Goal: Communication & Community: Answer question/provide support

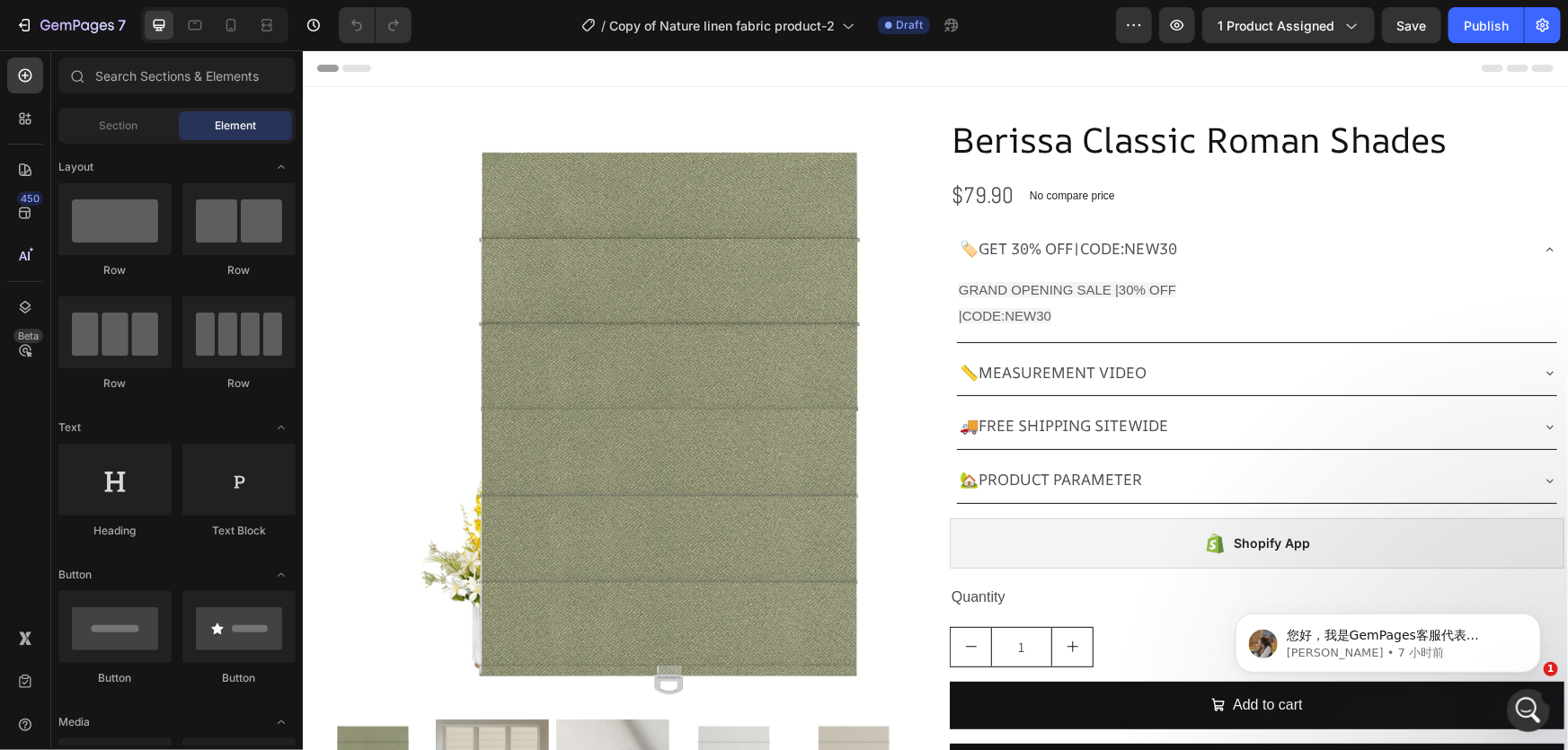
click at [1465, 671] on div "您好，我是GemPages客服代表Roxanne👋 希望我们上次的回复能帮到您。如果事情仍然不如您所期望的那样，请告诉我当前的情况 - 我们会尽力帮助解决。 …" at bounding box center [1387, 642] width 306 height 60
click at [1424, 644] on p "Roxanne • 7 小时前" at bounding box center [1402, 652] width 232 height 16
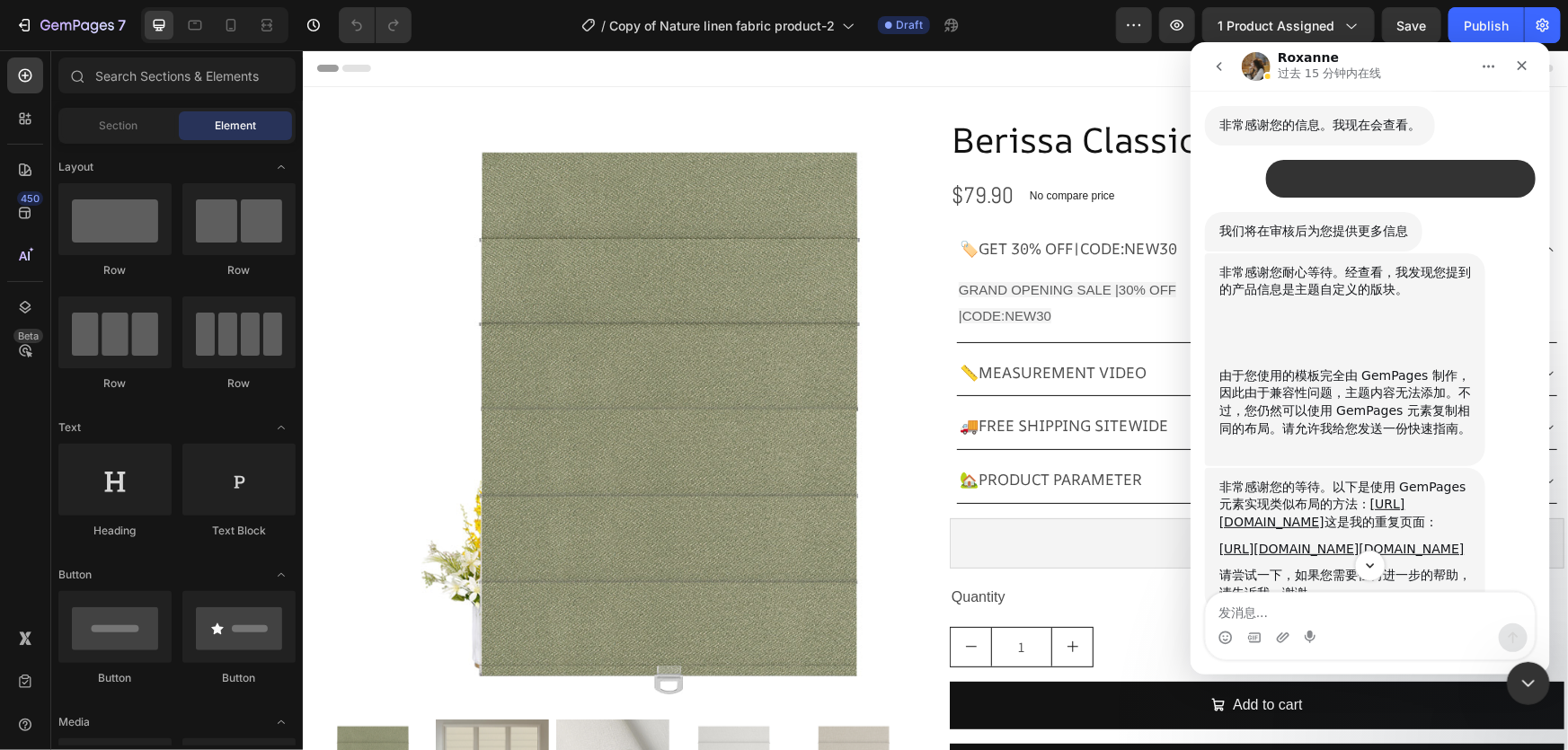
scroll to position [2092, 0]
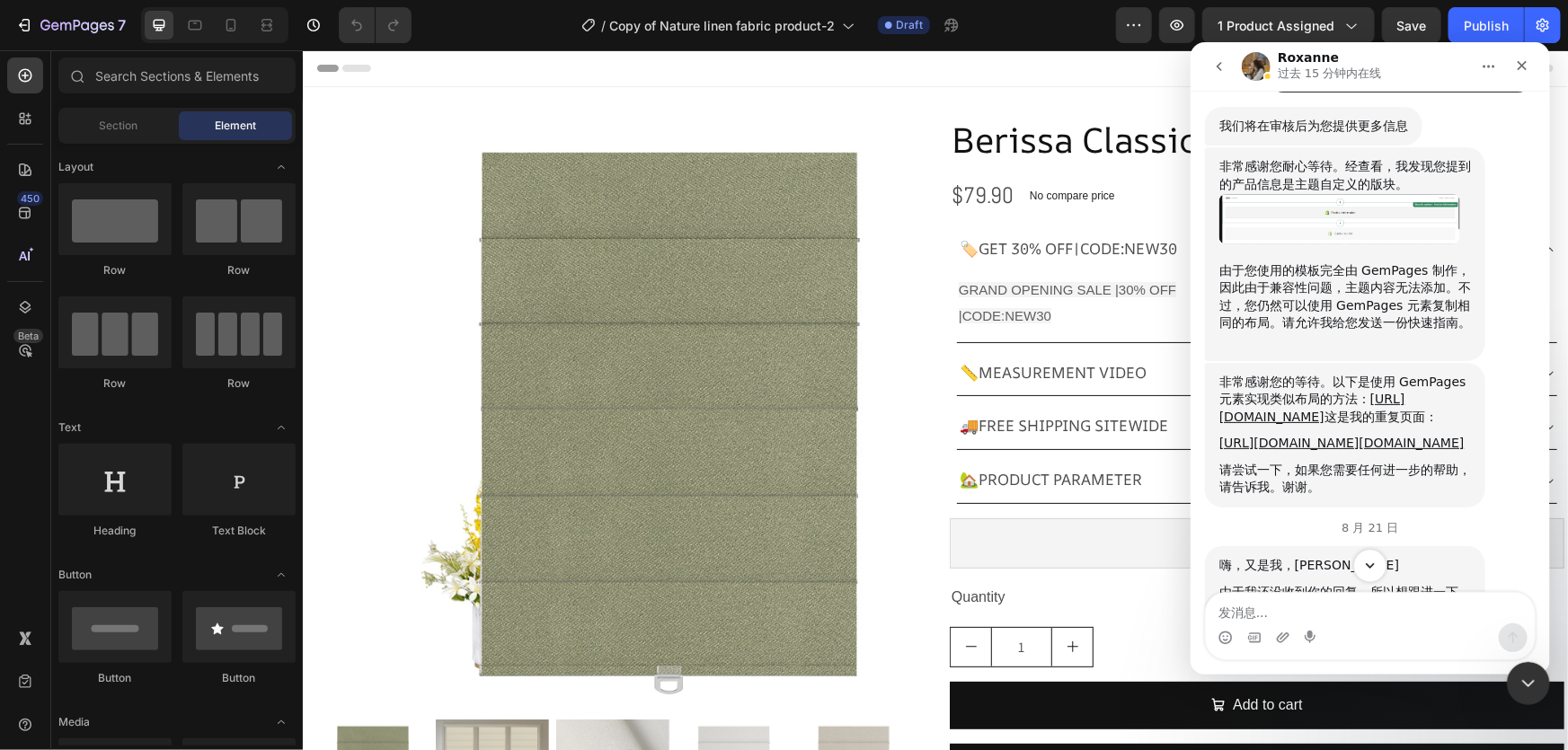
click at [1366, 568] on icon "Scroll to bottom" at bounding box center [1369, 564] width 16 height 16
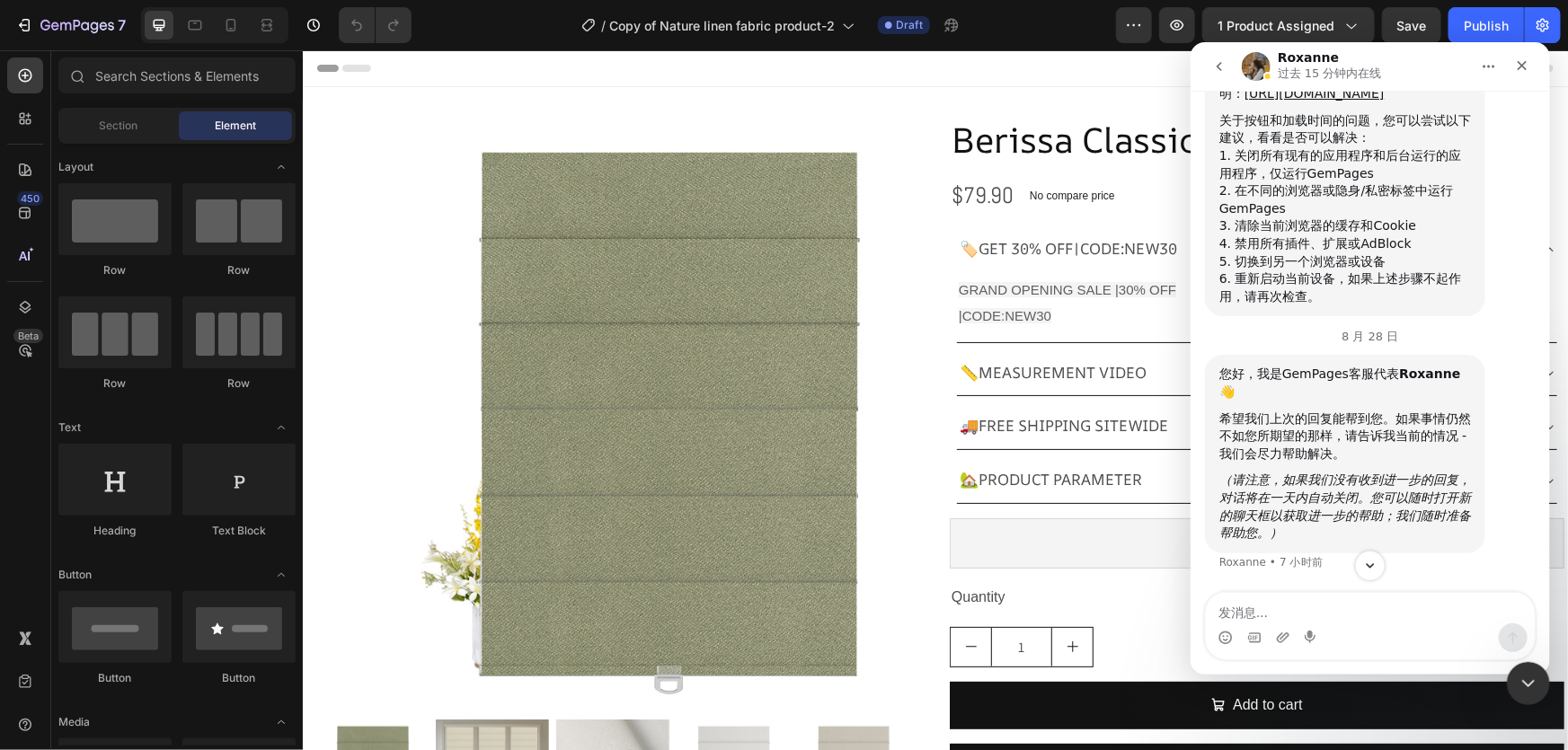
scroll to position [12814, 0]
drag, startPoint x: 1292, startPoint y: 383, endPoint x: 1369, endPoint y: 397, distance: 78.3
click at [1369, 102] on div "我已经按照您提供的选项，在我的网站上，动态结账按钮可以正常工作。这里有一个视频证明： https://www.loom.com/share/83c385bdb…" at bounding box center [1345, 75] width 252 height 53
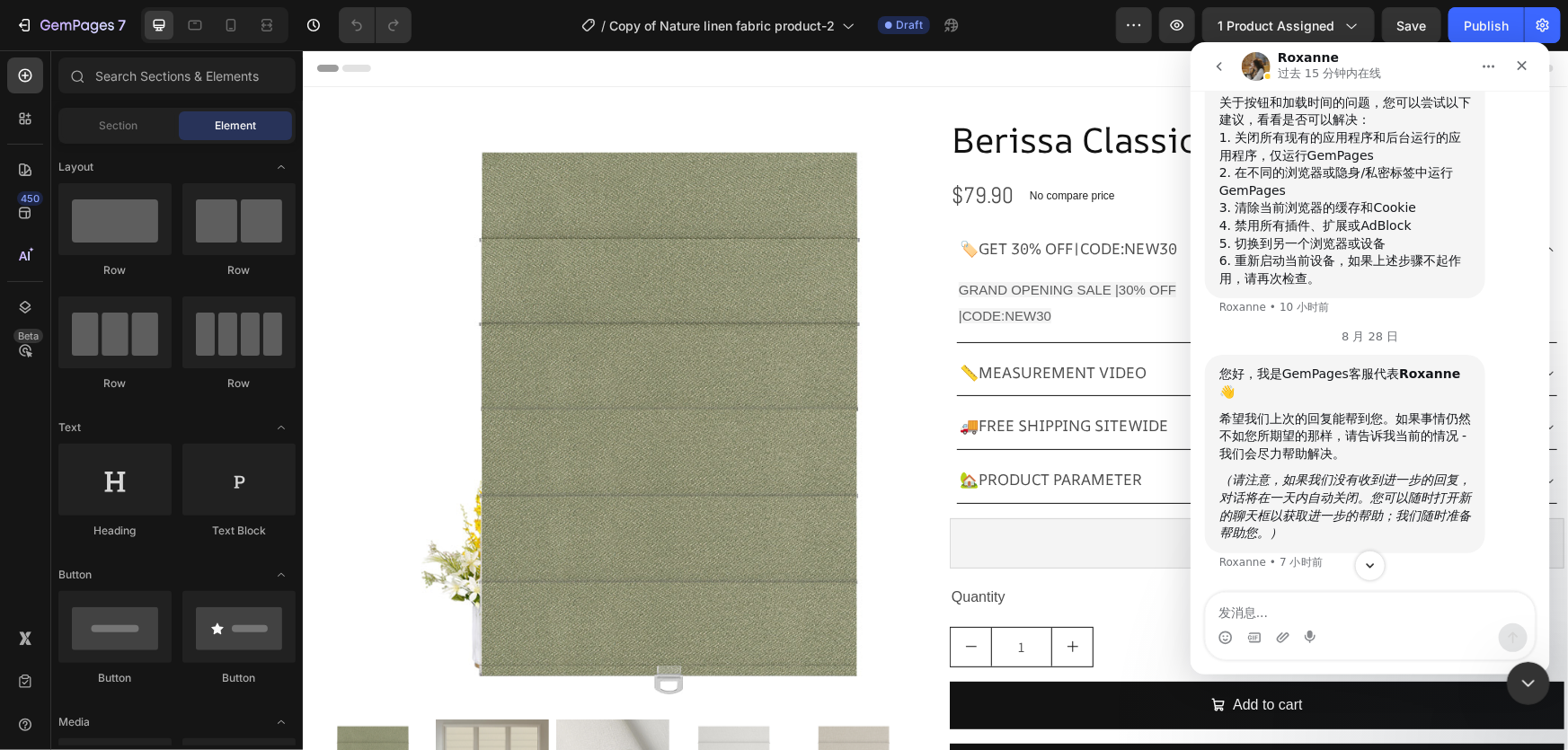
click at [1385, 85] on div "我已经按照您提供的选项，在我的网站上，动态结账按钮可以正常工作。这里有一个视频证明： https://www.loom.com/share/83c385bdb…" at bounding box center [1345, 58] width 252 height 53
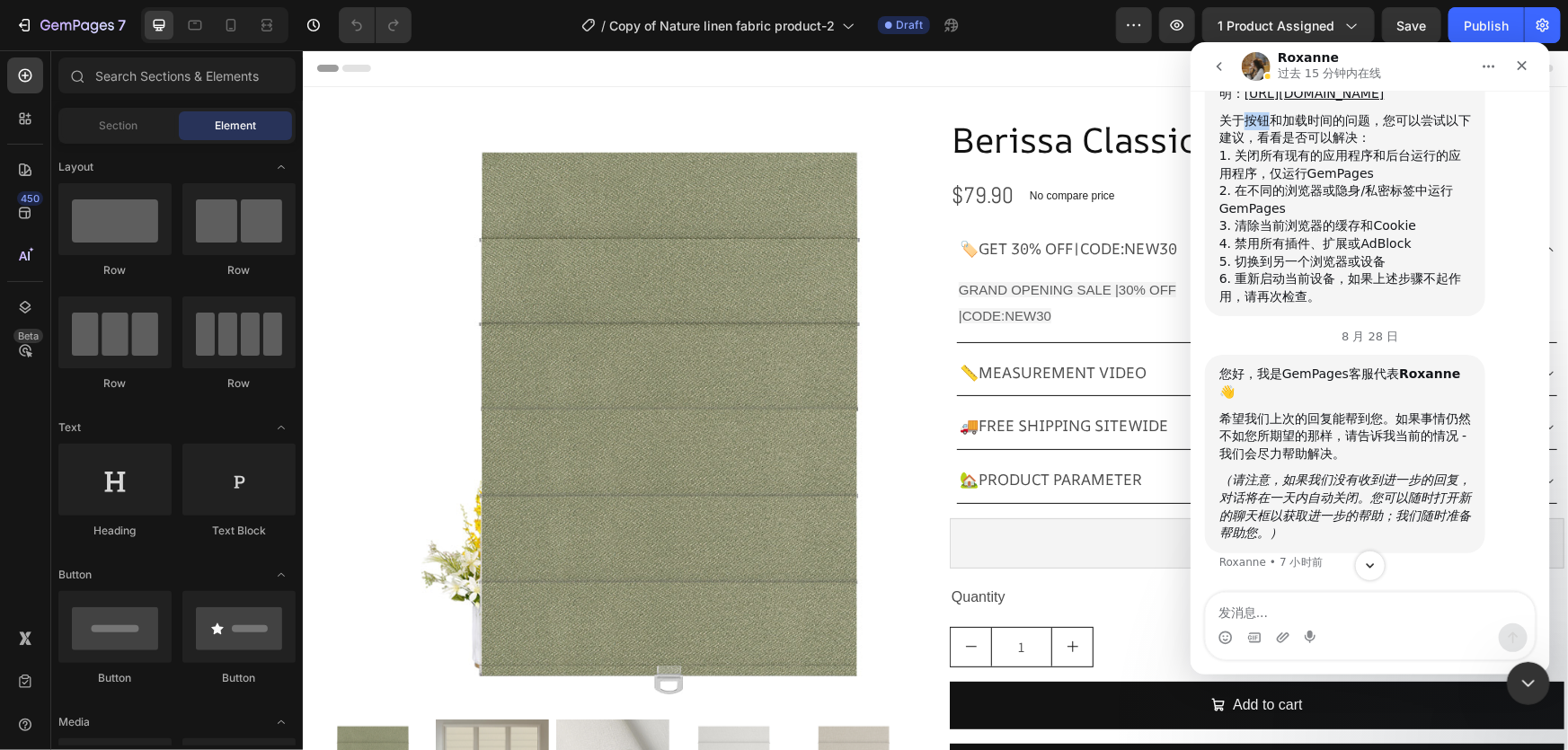
drag, startPoint x: 1247, startPoint y: 461, endPoint x: 1280, endPoint y: 459, distance: 33.1
click at [1276, 146] on div "关于按钮和加载时间的问题，您可以尝试以下建议，看看是否可以解决：" at bounding box center [1345, 129] width 252 height 35
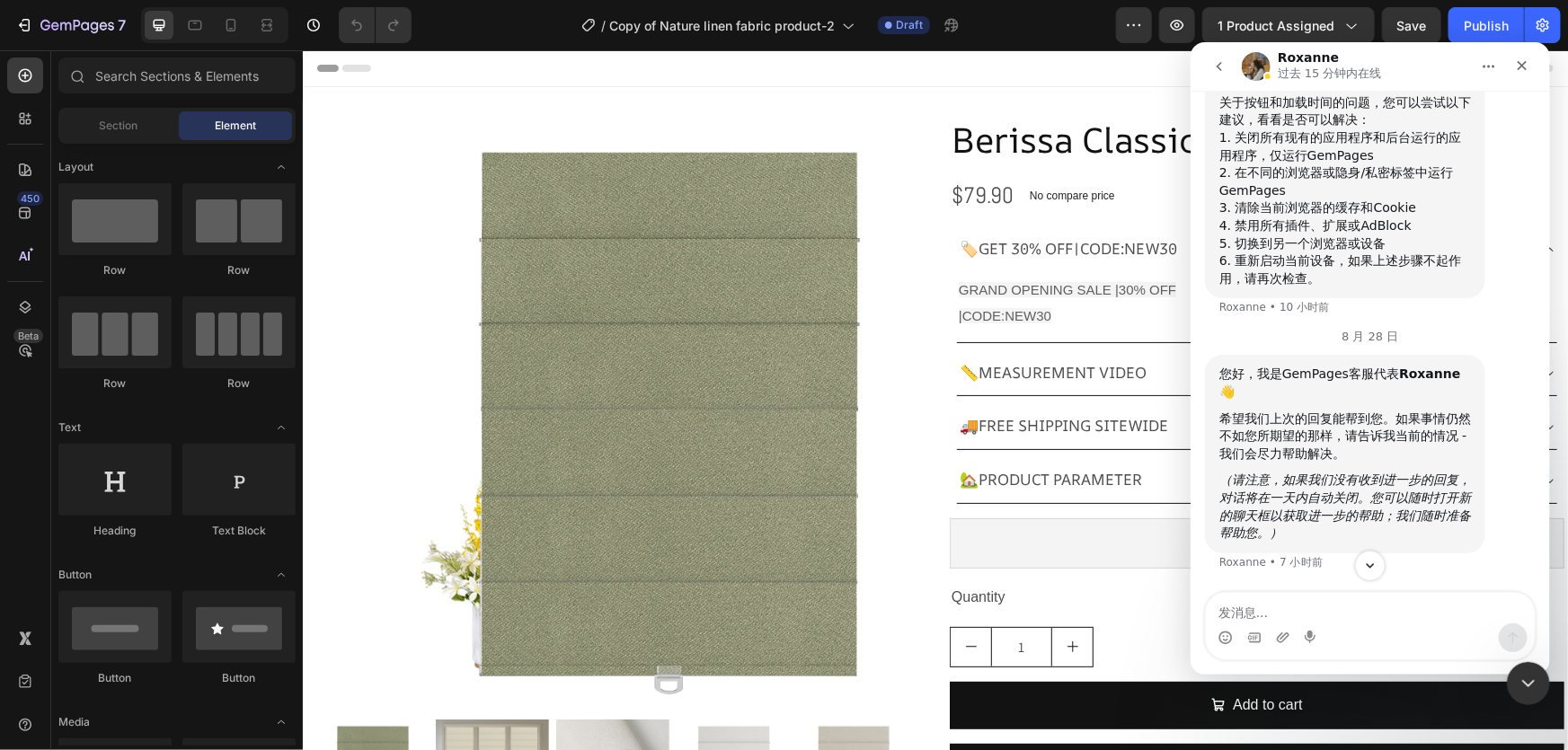
drag, startPoint x: 1295, startPoint y: 462, endPoint x: 1314, endPoint y: 462, distance: 19.0
click at [1296, 129] on div "关于按钮和加载时间的问题，您可以尝试以下建议，看看是否可以解决：" at bounding box center [1345, 111] width 252 height 35
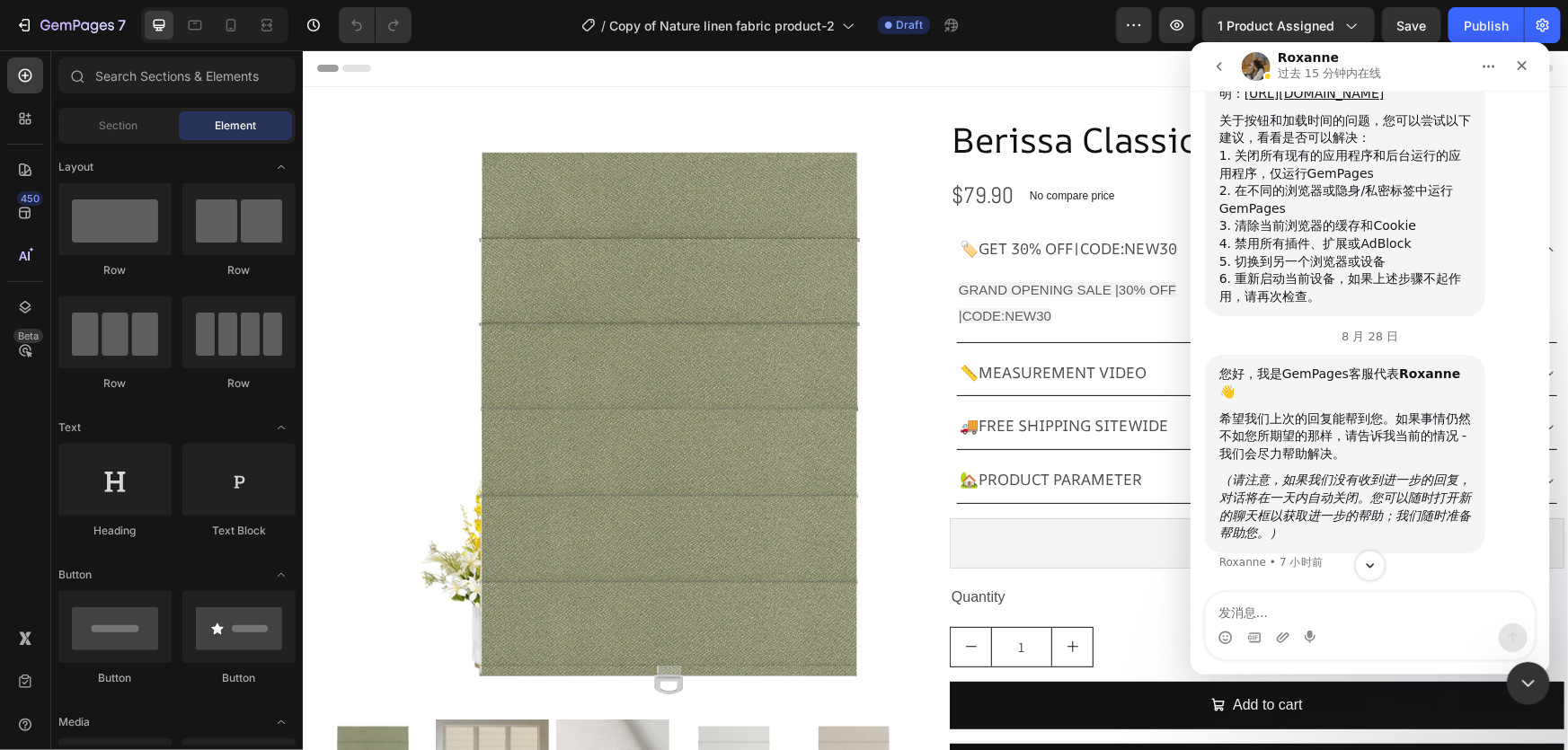
click at [1314, 146] on div "关于按钮和加载时间的问题，您可以尝试以下建议，看看是否可以解决：" at bounding box center [1345, 129] width 252 height 35
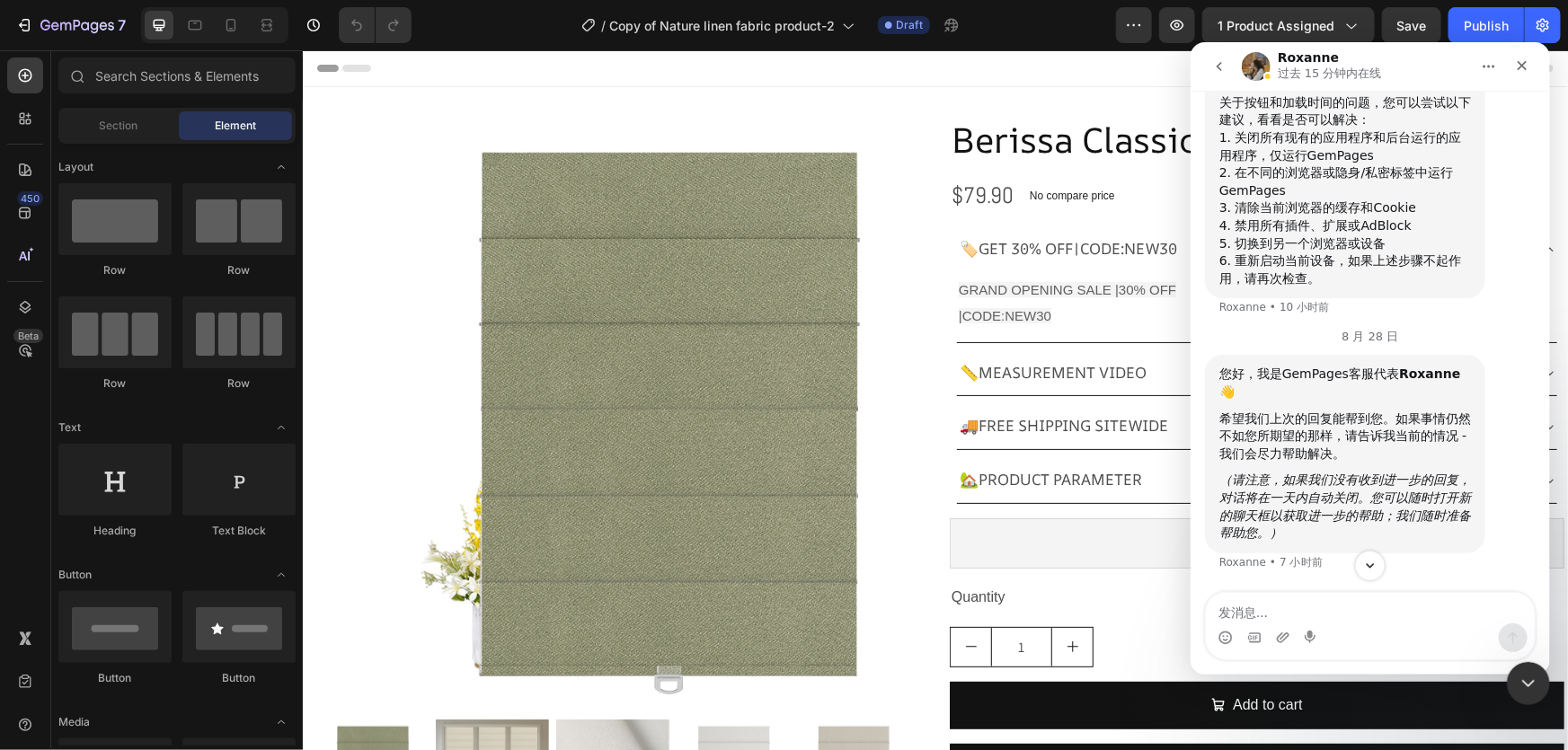
click at [1314, 129] on div "关于按钮和加载时间的问题，您可以尝试以下建议，看看是否可以解决：" at bounding box center [1345, 111] width 252 height 35
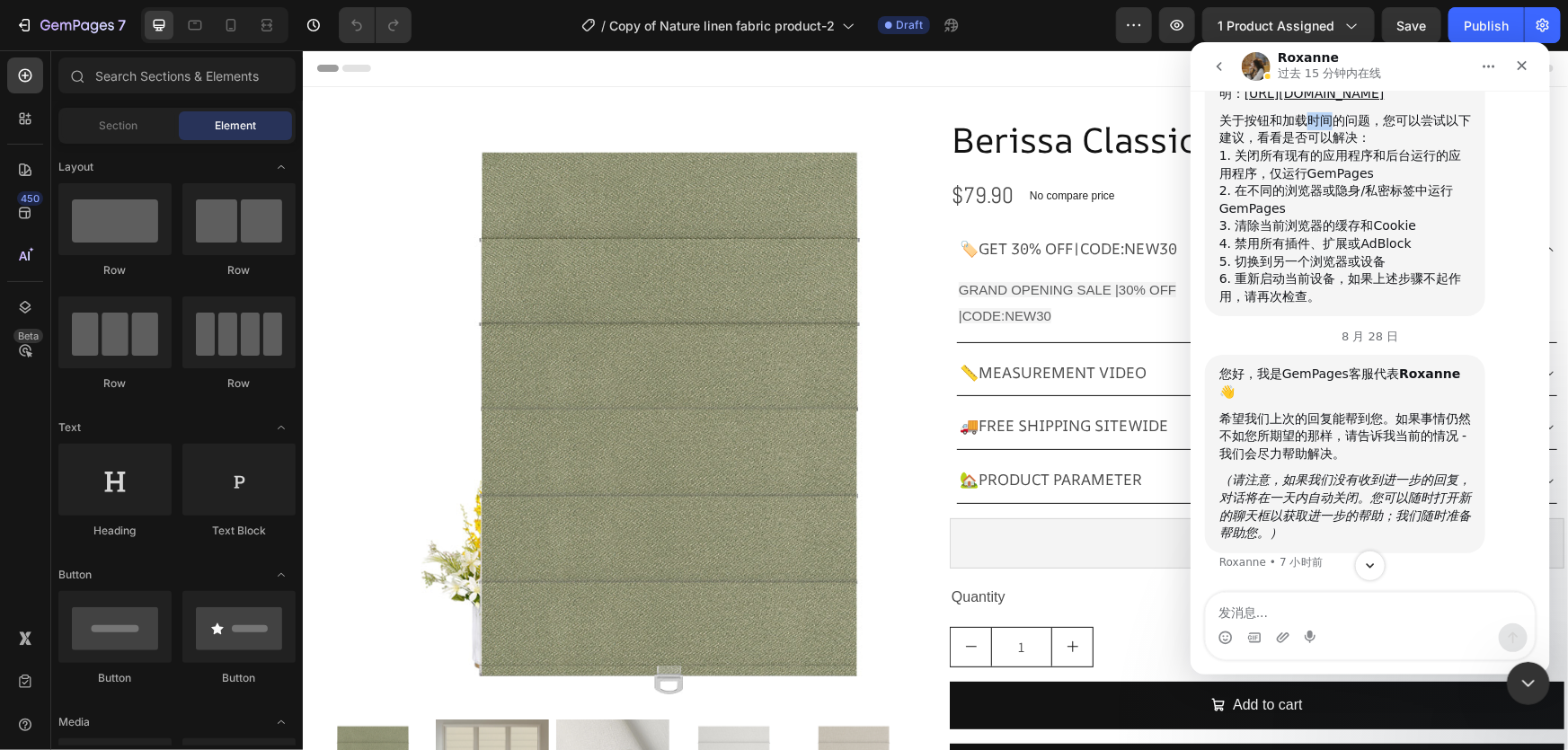
scroll to position [12896, 0]
click at [1283, 146] on div "关于按钮和加载时间的问题，您可以尝试以下建议，看看是否可以解决：" at bounding box center [1345, 129] width 252 height 35
click at [1267, 146] on div "关于按钮和加载时间的问题，您可以尝试以下建议，看看是否可以解决：" at bounding box center [1345, 129] width 252 height 35
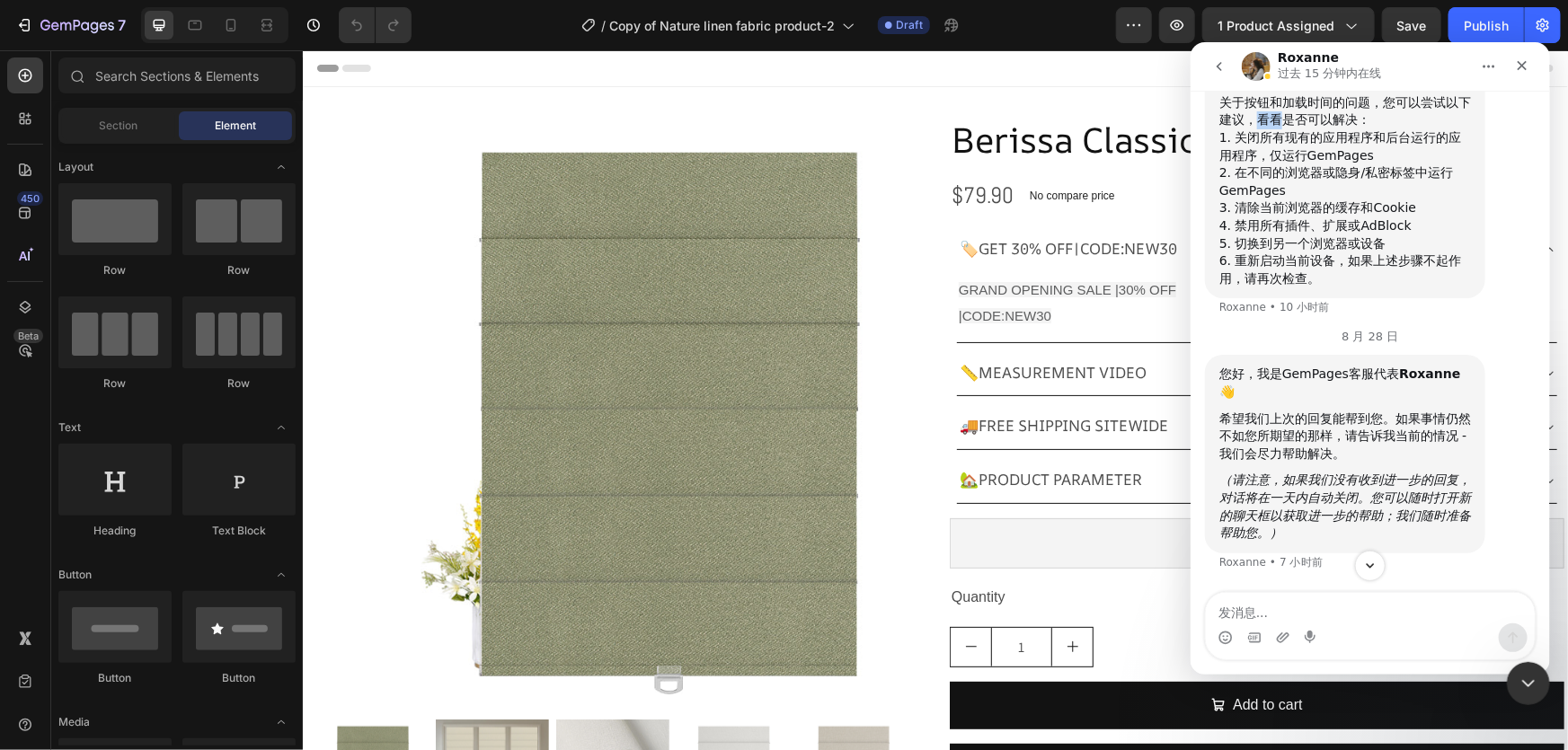
click at [1267, 129] on div "关于按钮和加载时间的问题，您可以尝试以下建议，看看是否可以解决：" at bounding box center [1345, 111] width 252 height 35
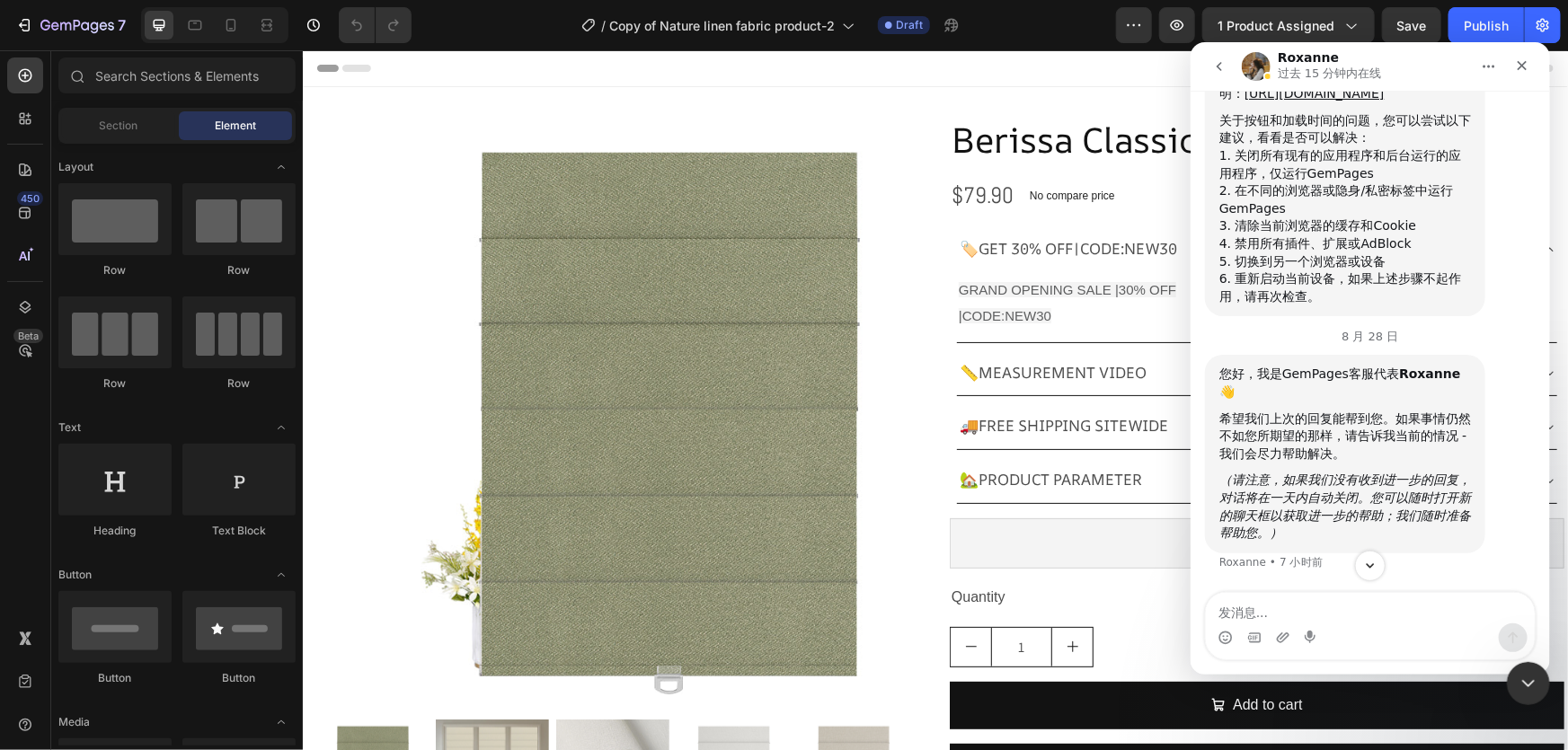
click at [1321, 182] on div "1. 关闭所有现有的应用程序和后台运行的应用程序，仅运行GemPages" at bounding box center [1345, 163] width 252 height 35
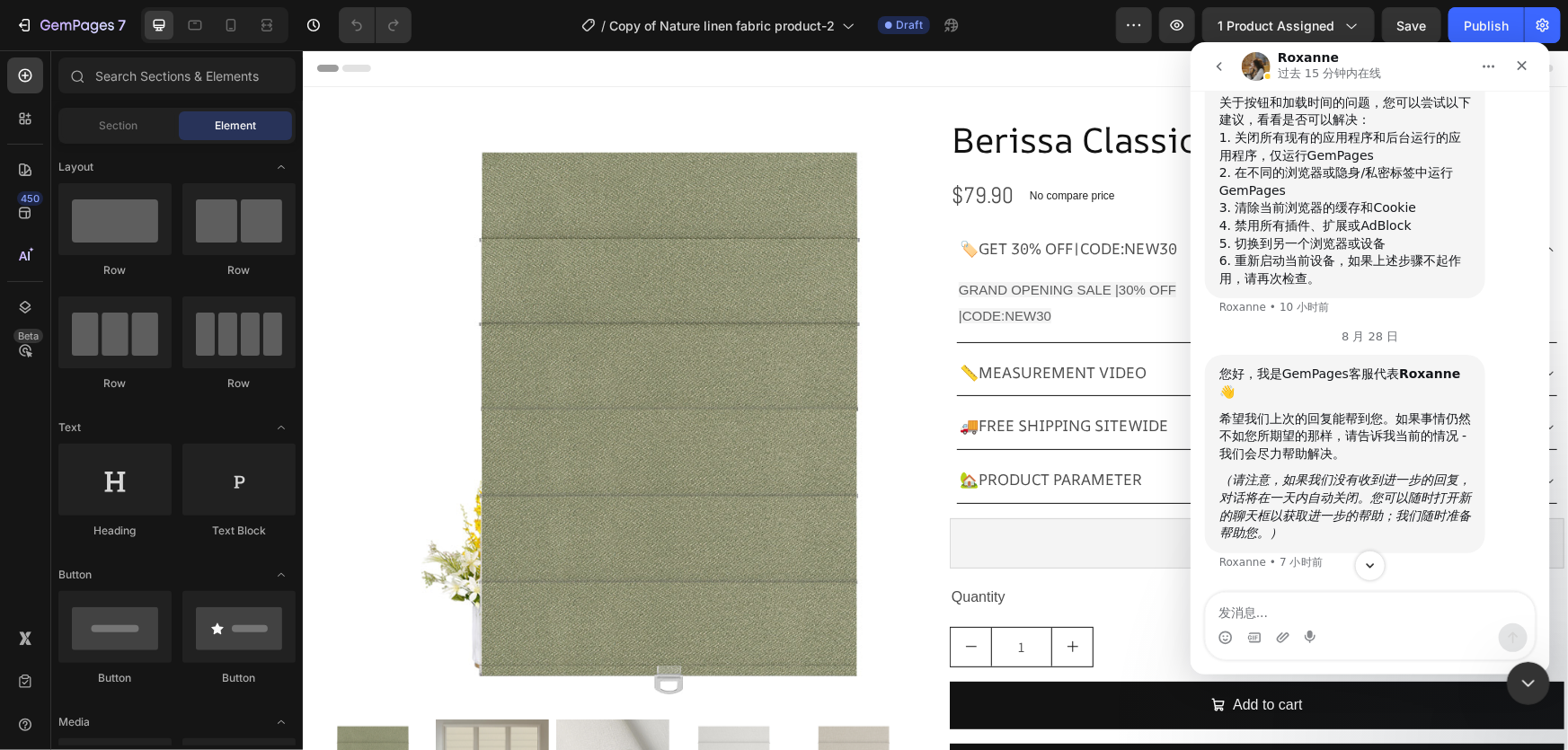
click at [1287, 163] on div "1. 关闭所有现有的应用程序和后台运行的应用程序，仅运行GemPages" at bounding box center [1345, 146] width 252 height 35
click at [1305, 163] on div "1. 关闭所有现有的应用程序和后台运行的应用程序，仅运行GemPages" at bounding box center [1345, 146] width 252 height 35
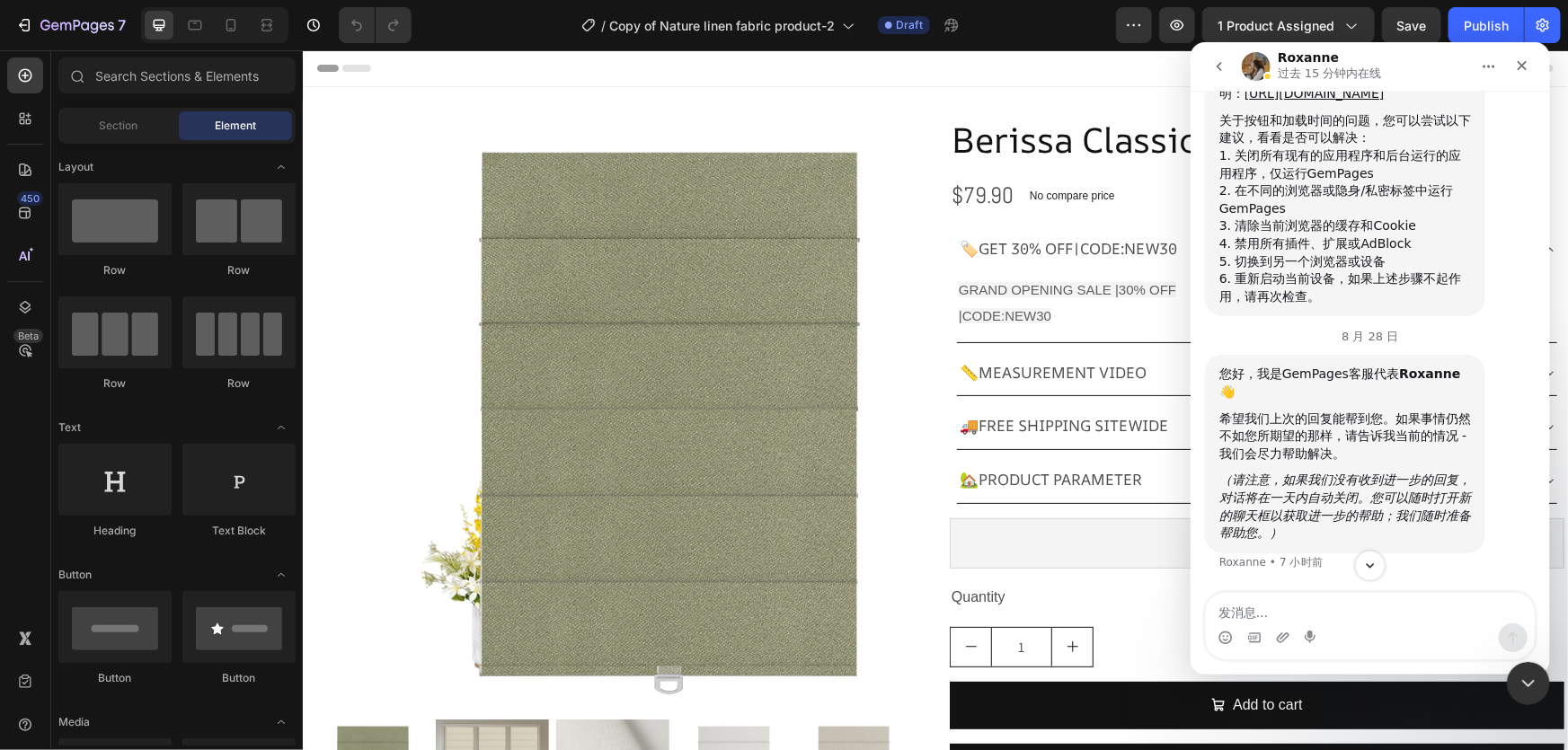
click at [1314, 182] on div "1. 关闭所有现有的应用程序和后台运行的应用程序，仅运行GemPages" at bounding box center [1345, 163] width 252 height 35
click at [1351, 182] on div "1. 关闭所有现有的应用程序和后台运行的应用程序，仅运行GemPages" at bounding box center [1345, 163] width 252 height 35
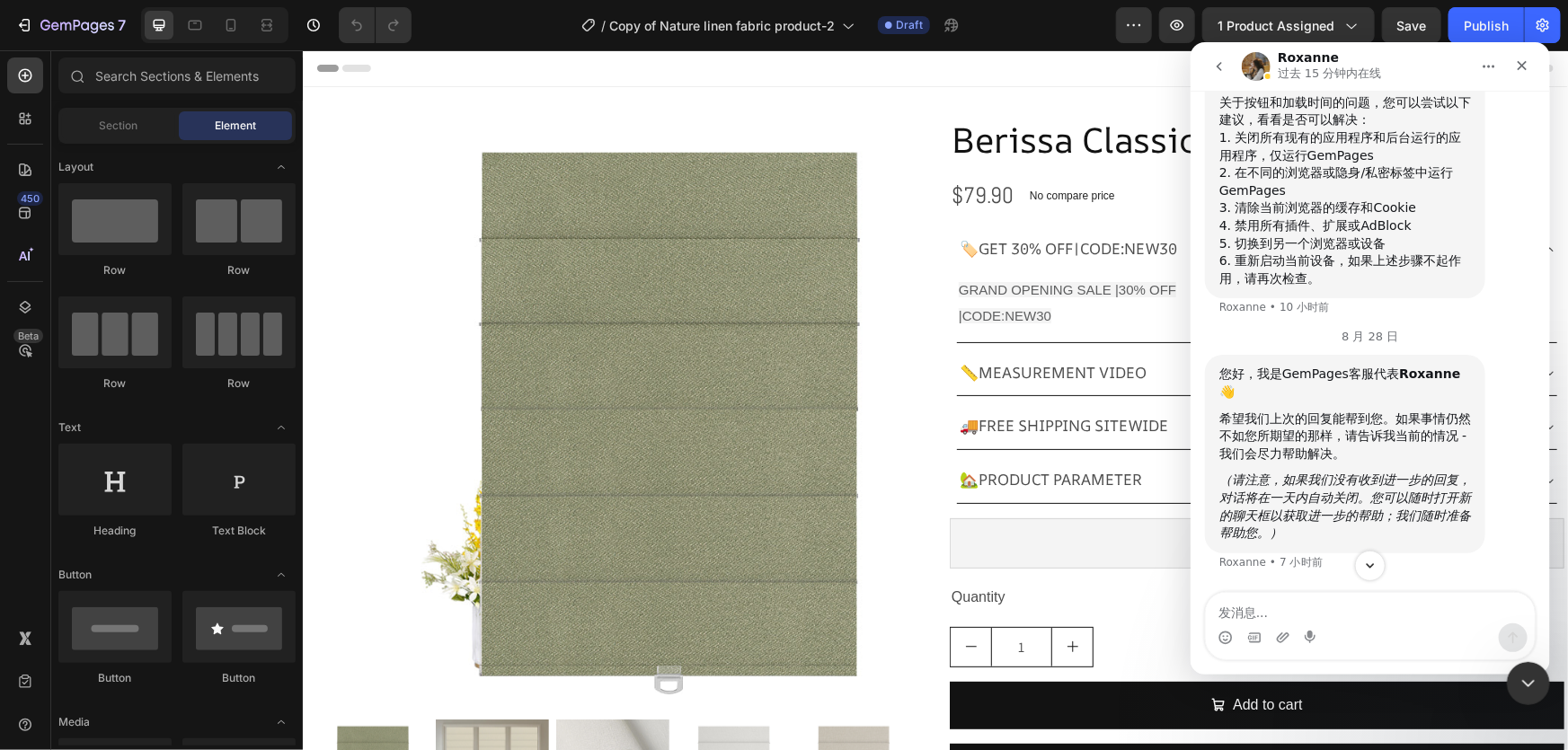
click at [1330, 163] on div "1. 关闭所有现有的应用程序和后台运行的应用程序，仅运行GemPages" at bounding box center [1345, 146] width 252 height 35
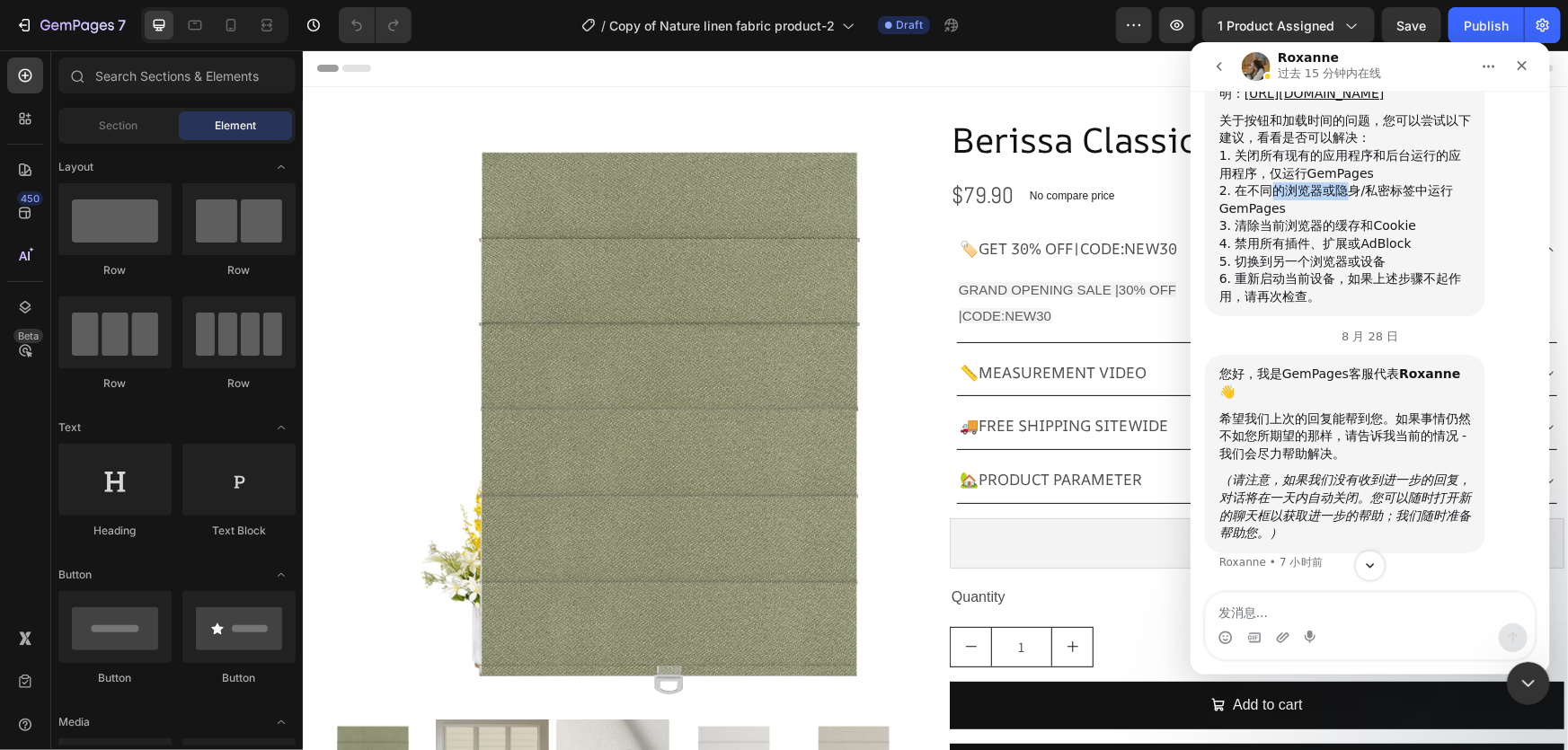
drag, startPoint x: 1289, startPoint y: 455, endPoint x: 1356, endPoint y: 453, distance: 67.0
click at [1354, 216] on div "2. 在不同的浏览器或隐身/私密标签中运行GemPages" at bounding box center [1345, 199] width 252 height 35
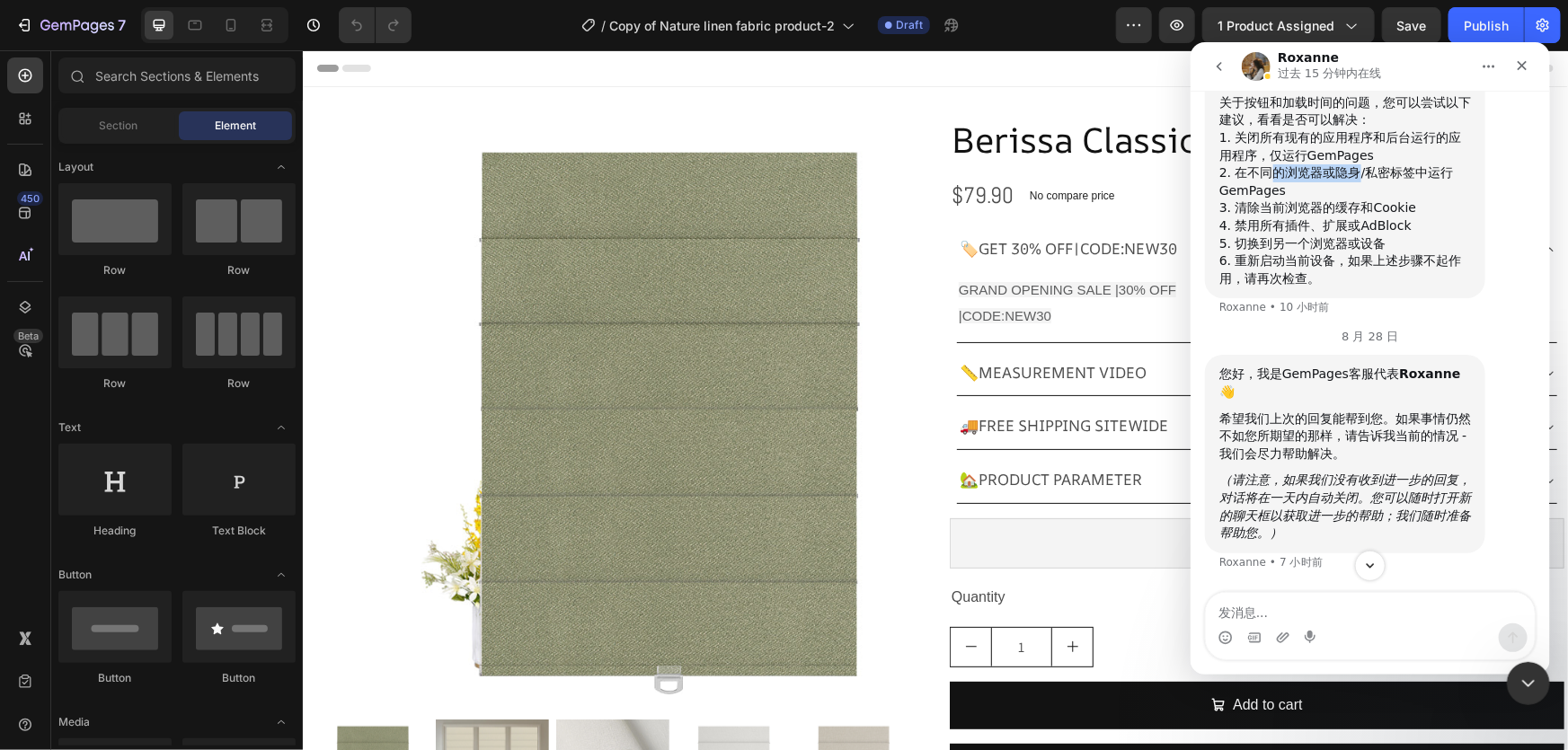
drag, startPoint x: 1357, startPoint y: 453, endPoint x: 1383, endPoint y: 453, distance: 26.0
click at [1360, 198] on div "2. 在不同的浏览器或隐身/私密标签中运行GemPages" at bounding box center [1345, 181] width 252 height 35
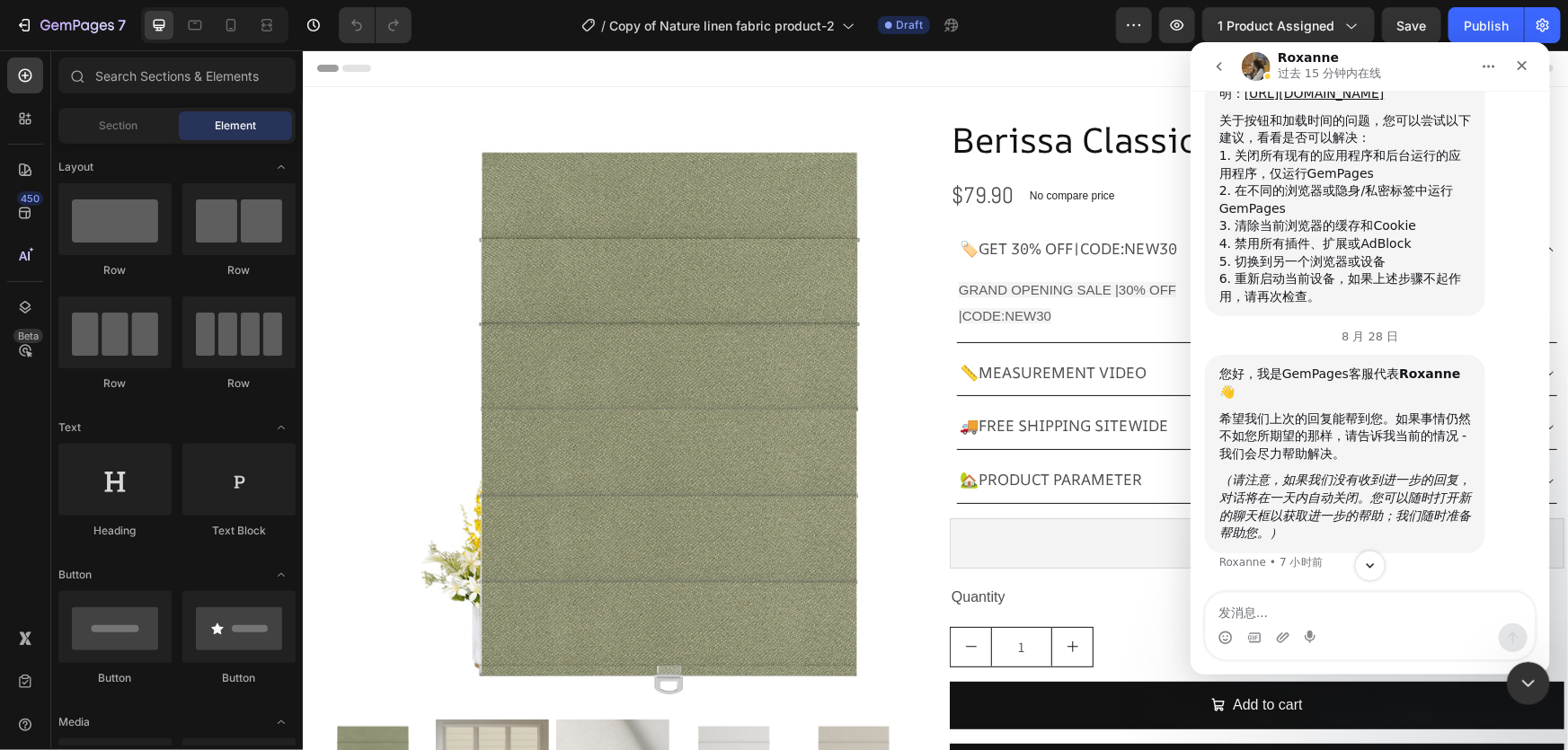
click at [1400, 216] on div "2. 在不同的浏览器或隐身/私密标签中运行GemPages" at bounding box center [1345, 199] width 252 height 35
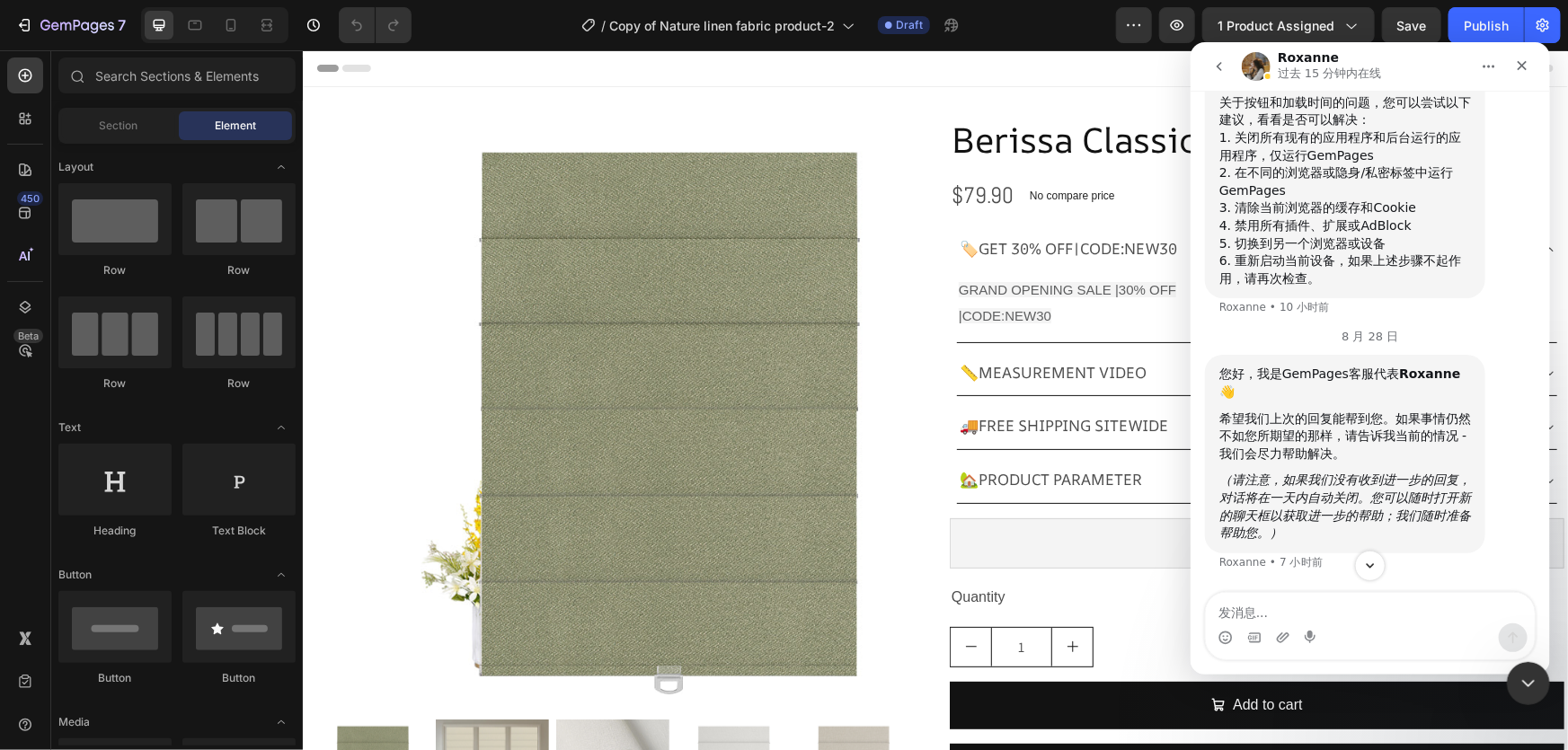
click at [1280, 198] on div "2. 在不同的浏览器或隐身/私密标签中运行GemPages" at bounding box center [1345, 181] width 252 height 35
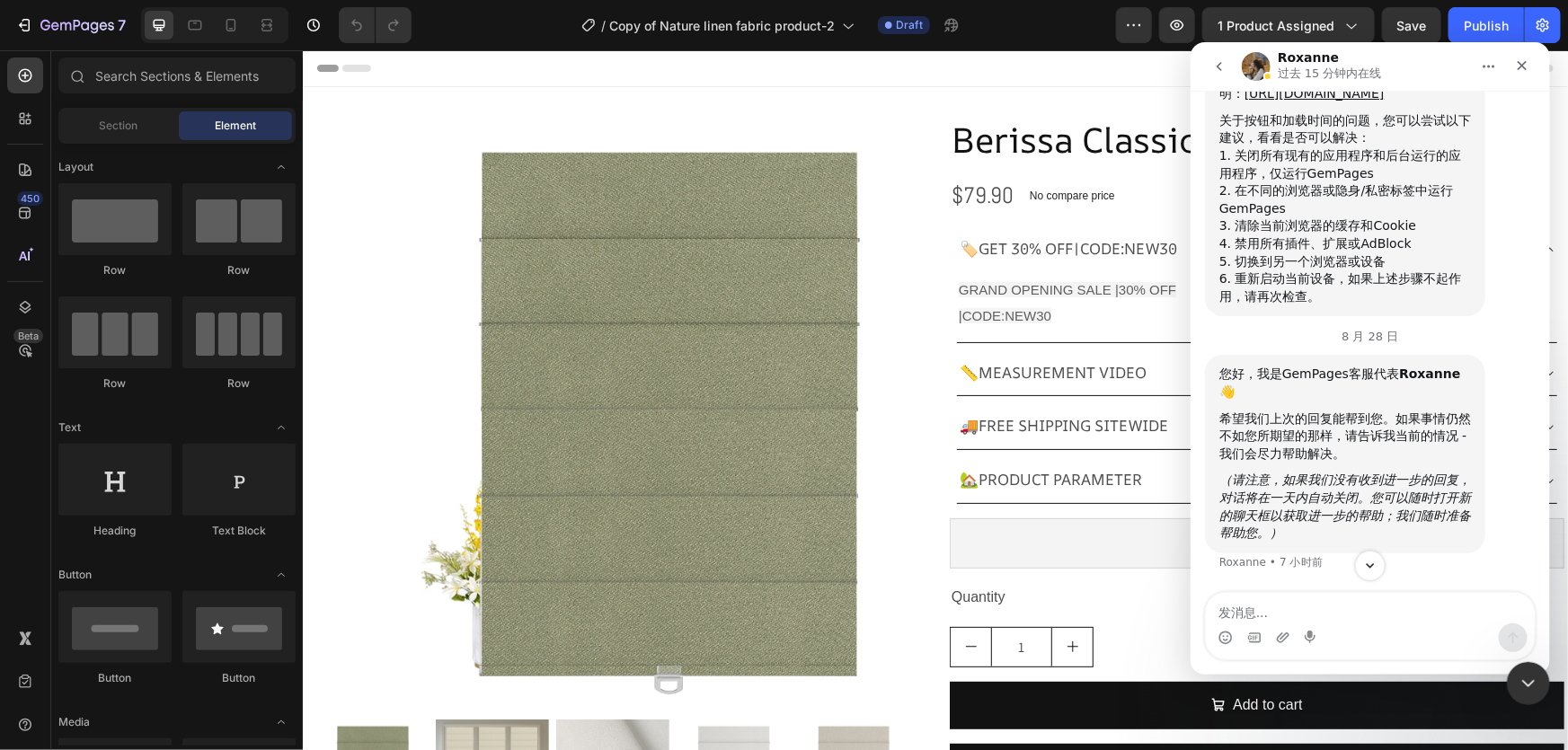
scroll to position [12978, 0]
click at [1326, 270] on div "5. 切换到另一个浏览器或设备" at bounding box center [1345, 261] width 252 height 18
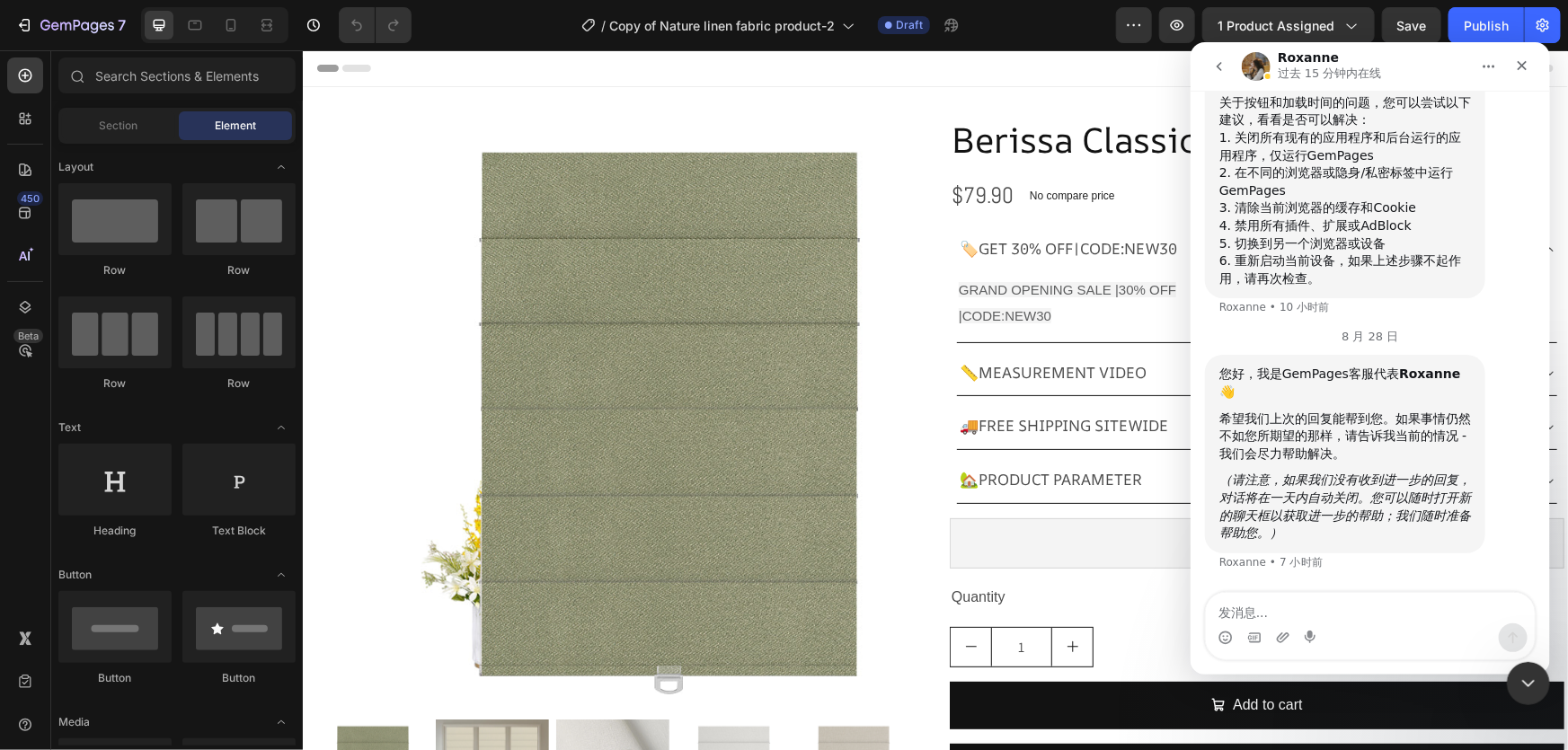
scroll to position [12833, 0]
click at [1336, 82] on link "[URL][DOMAIN_NAME]" at bounding box center [1314, 74] width 140 height 14
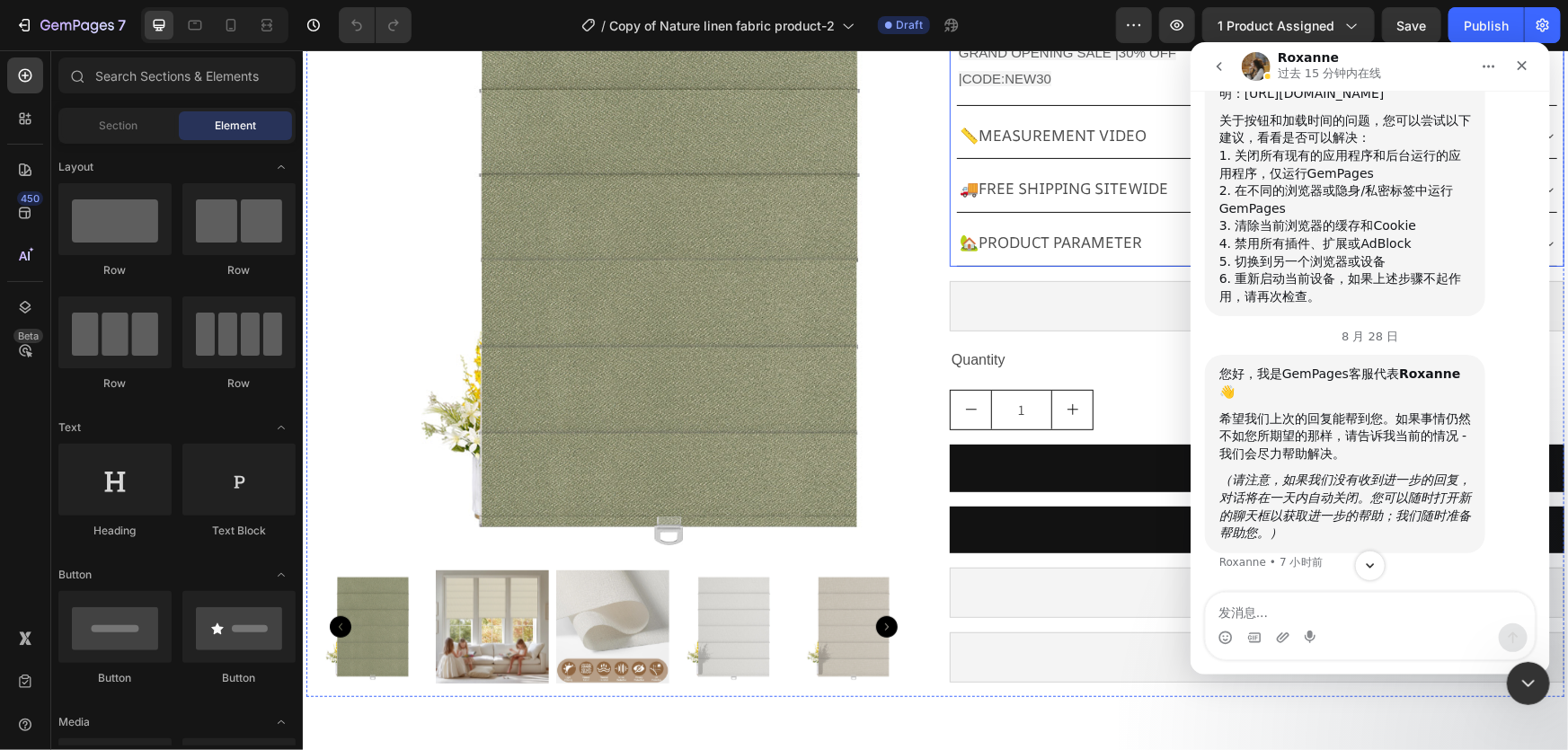
scroll to position [326, 0]
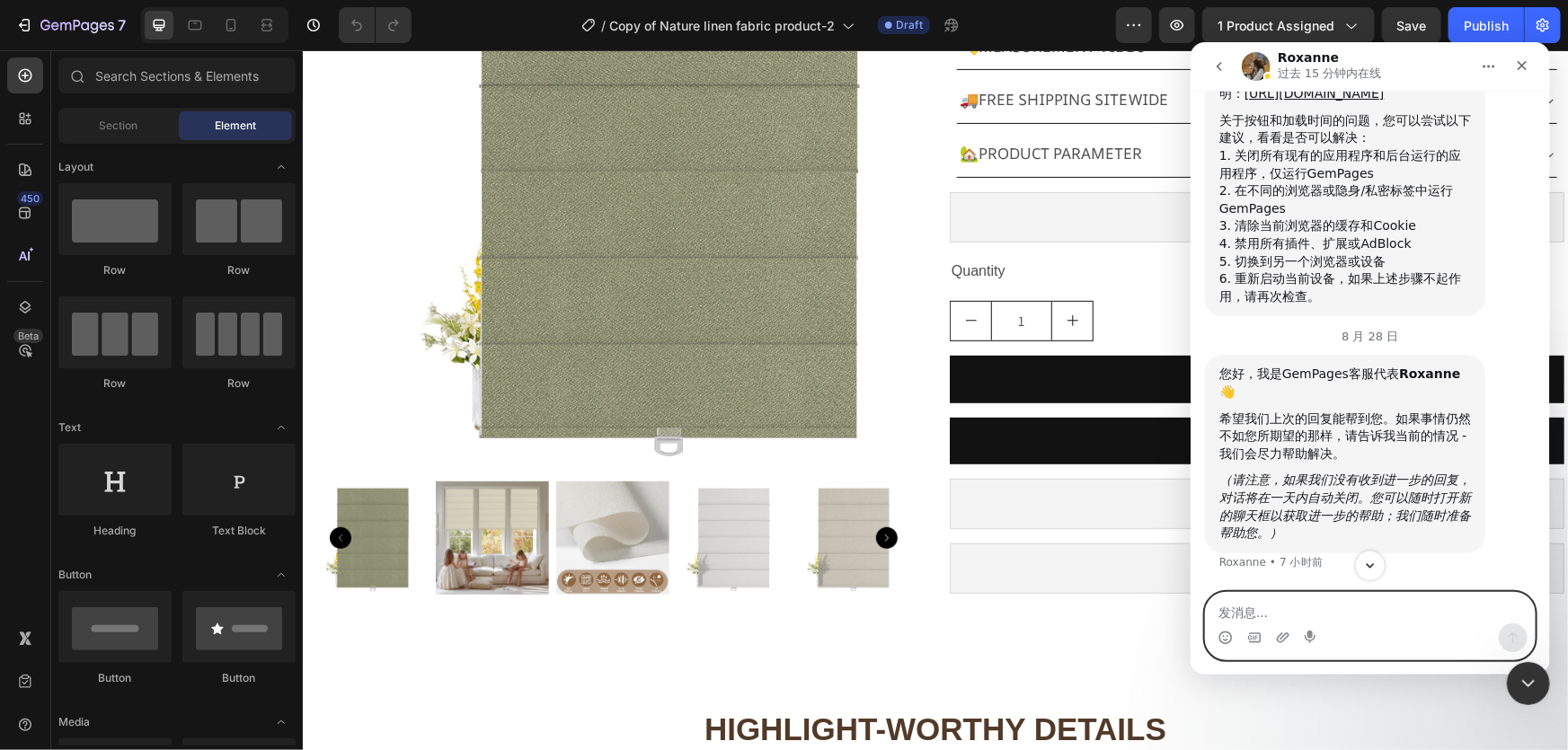
click at [1244, 608] on textarea "发消息..." at bounding box center [1370, 608] width 329 height 31
type textarea "好的 我先检查"
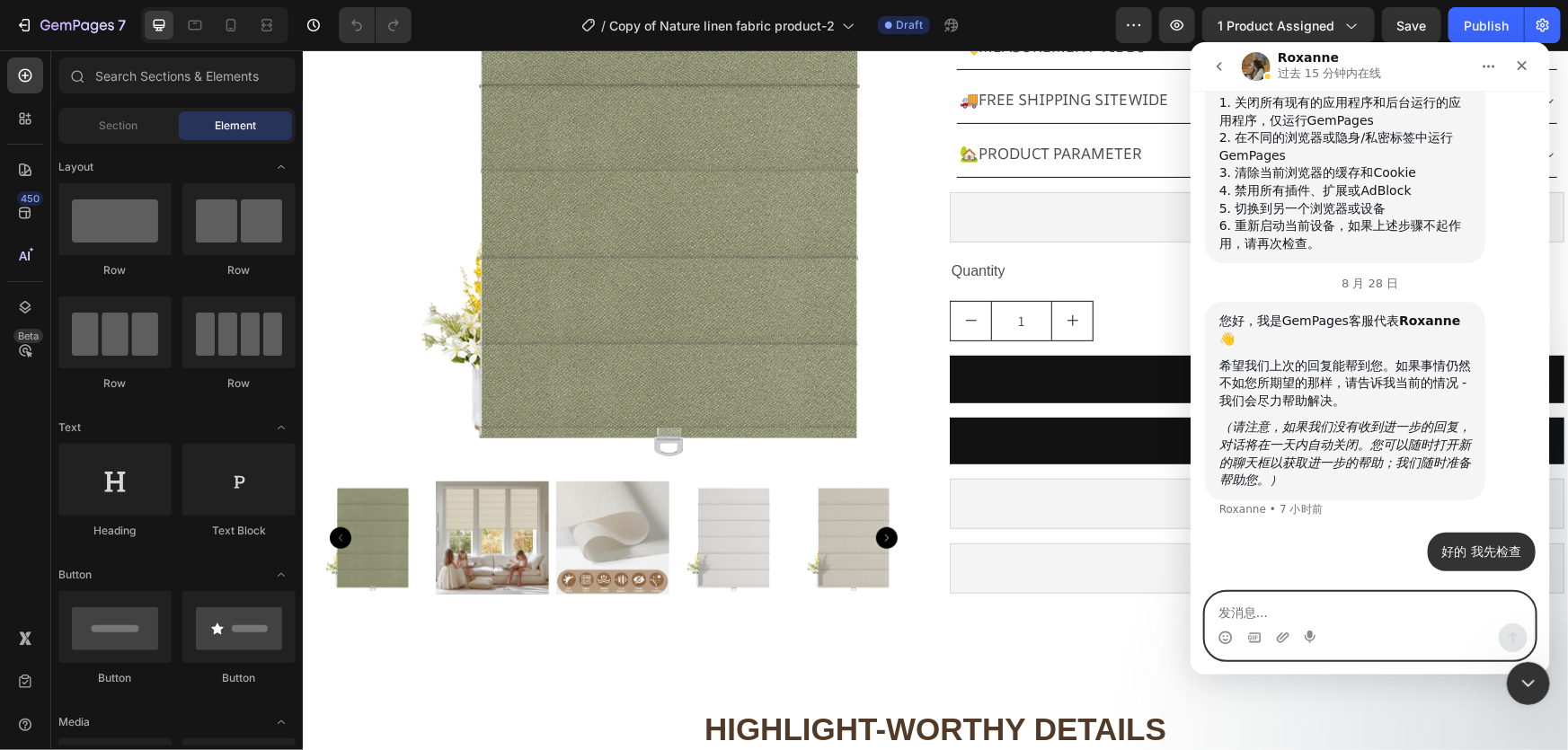
scroll to position [13194, 0]
click at [1520, 59] on icon "关闭" at bounding box center [1521, 64] width 14 height 14
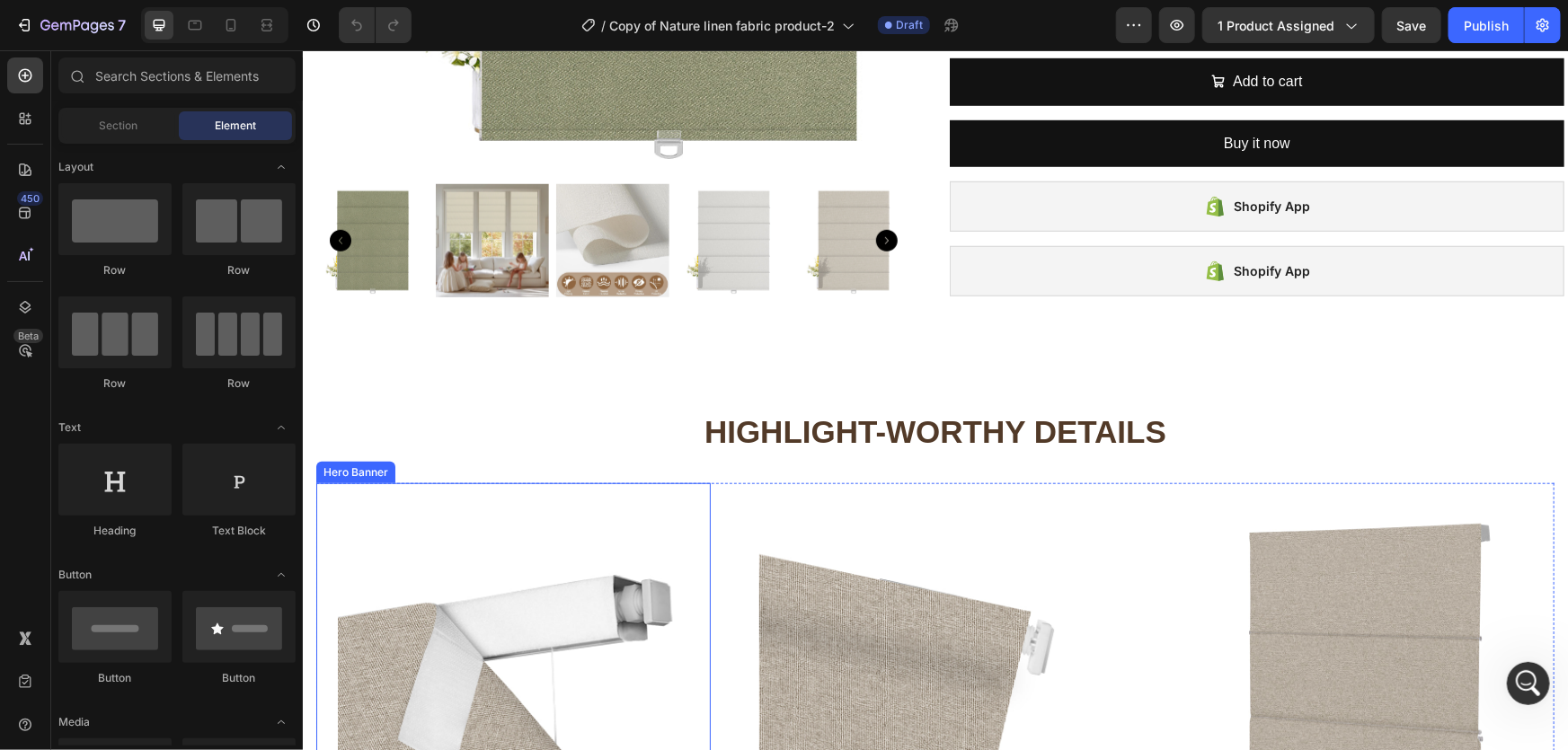
scroll to position [571, 0]
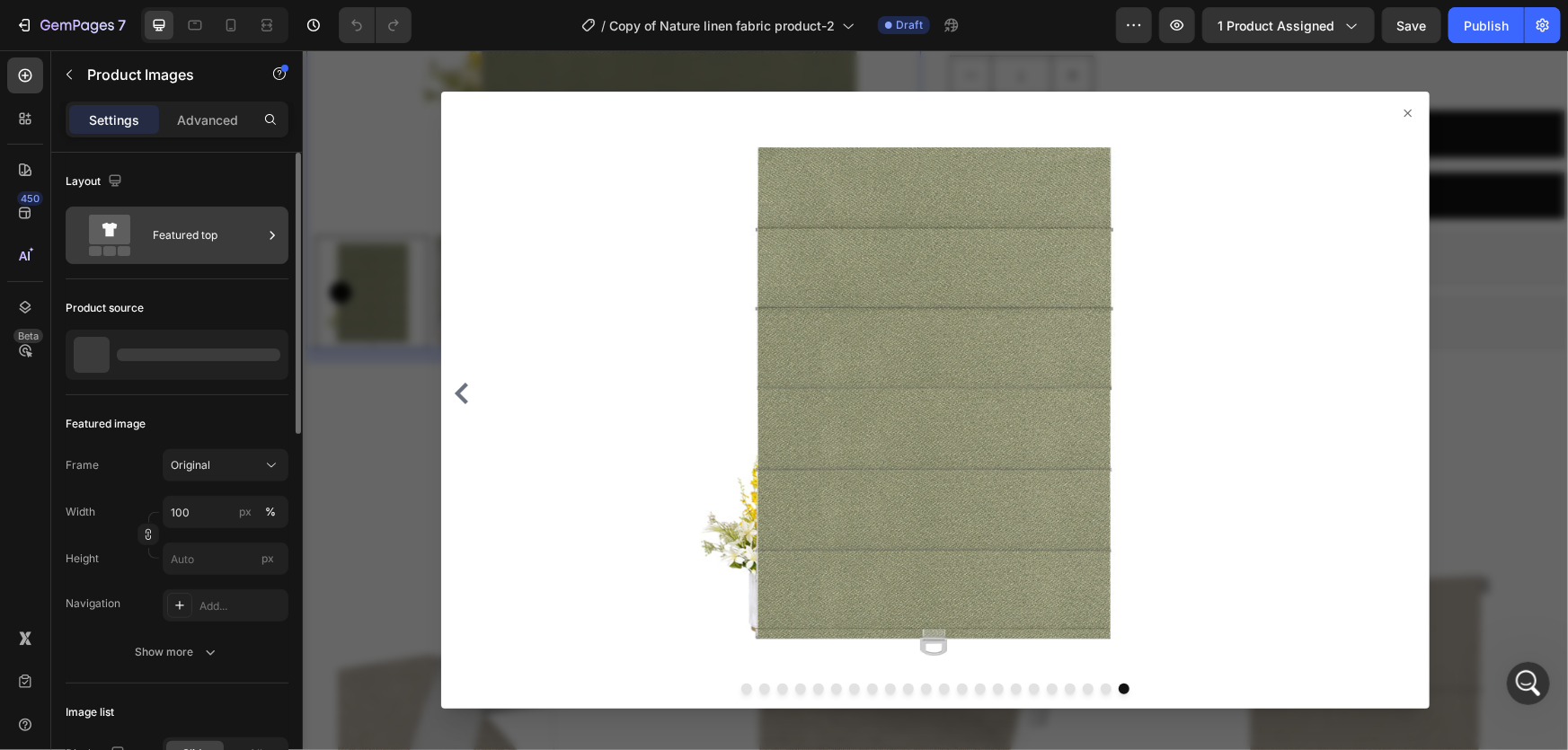
click at [197, 222] on div "Featured top" at bounding box center [208, 235] width 110 height 41
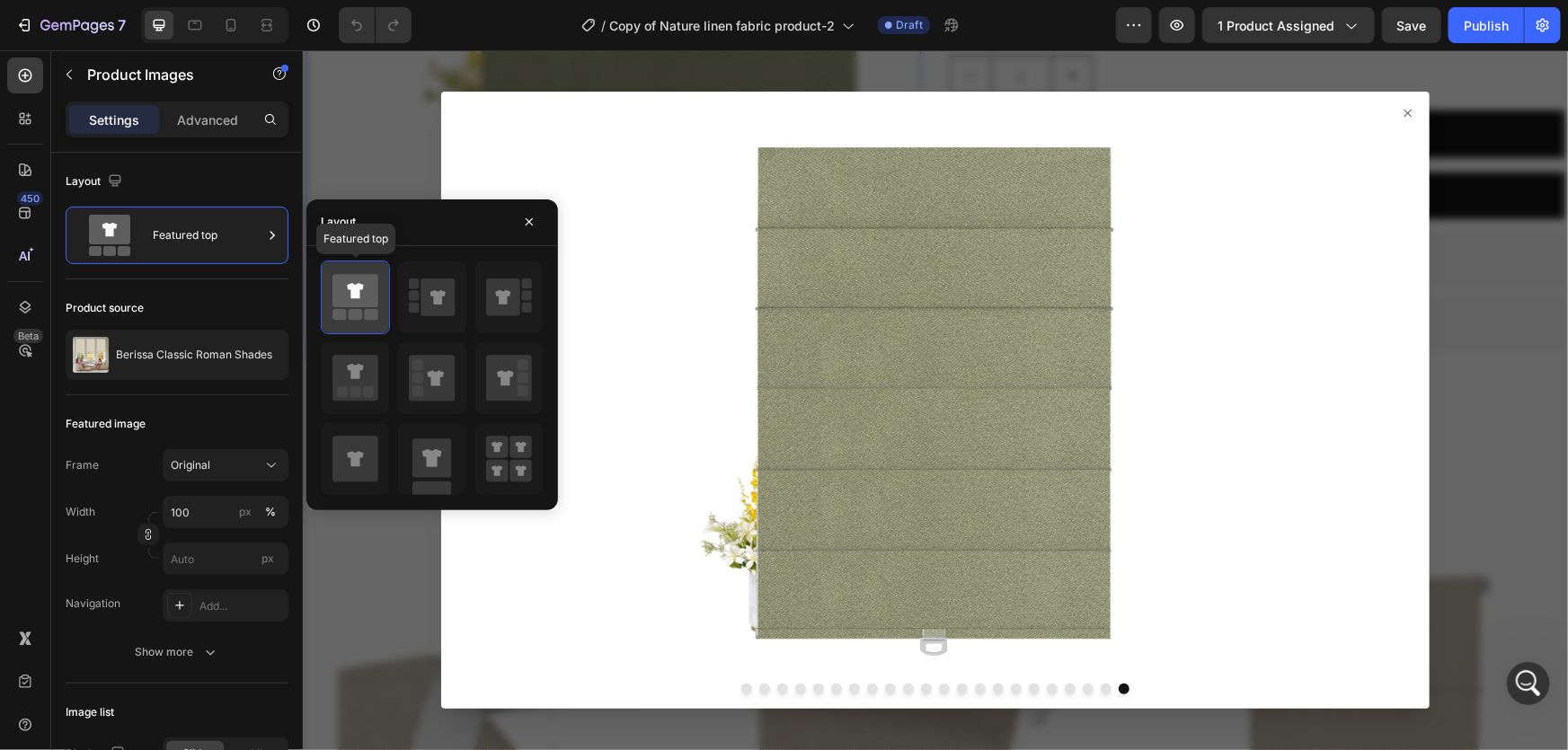
click at [355, 292] on icon at bounding box center [355, 290] width 16 height 15
click at [242, 412] on div "Featured image" at bounding box center [177, 424] width 223 height 29
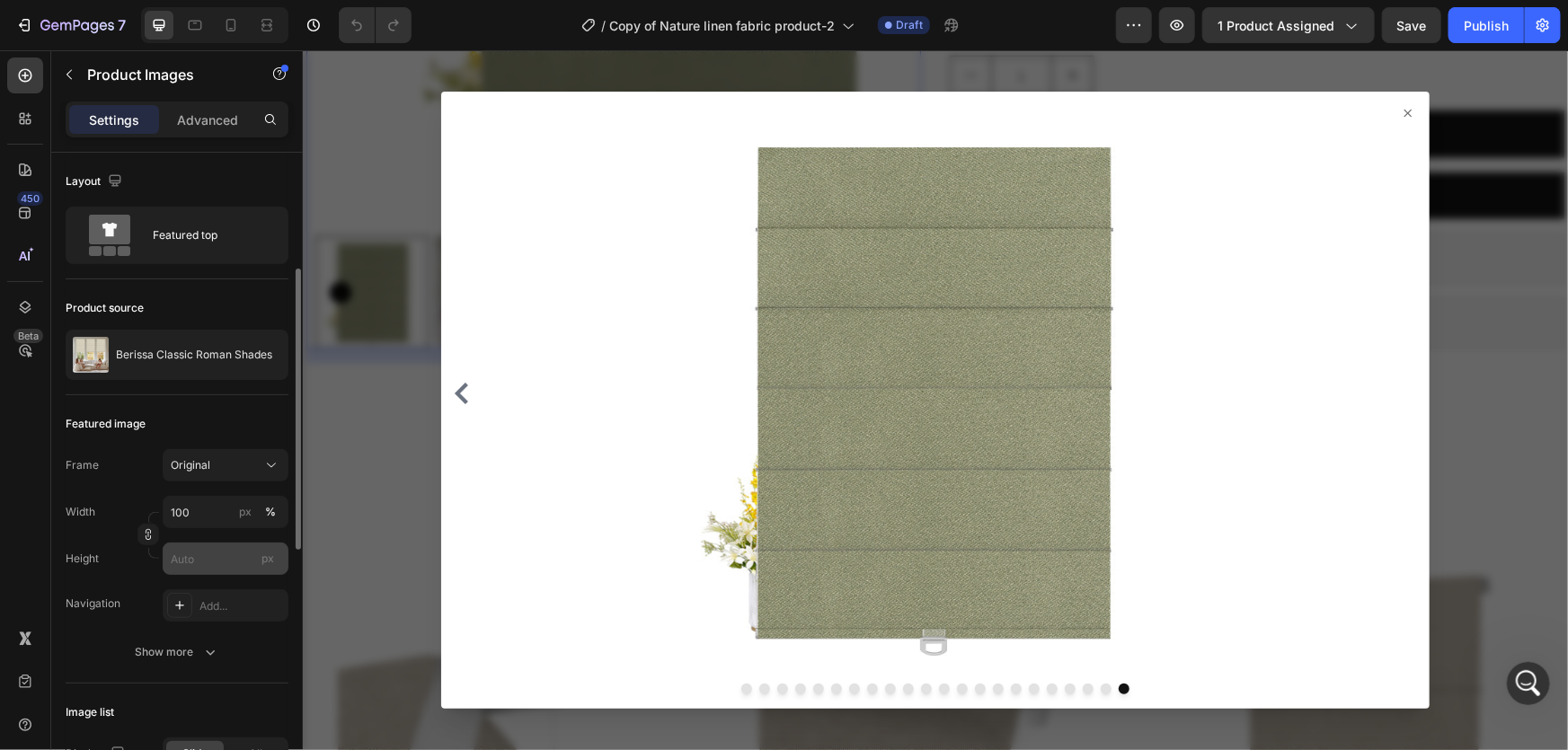
scroll to position [81, 0]
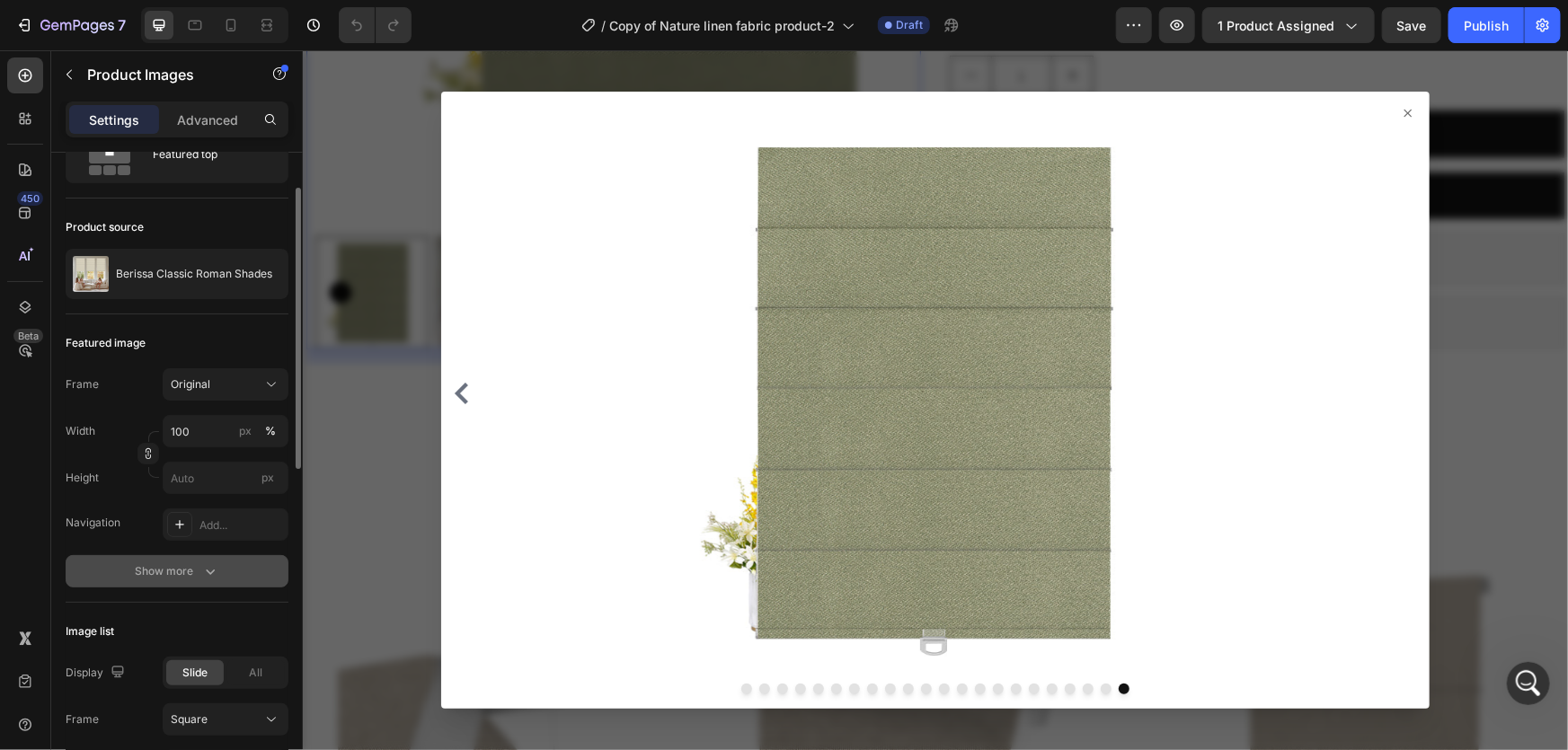
click at [180, 567] on div "Show more" at bounding box center [177, 571] width 84 height 18
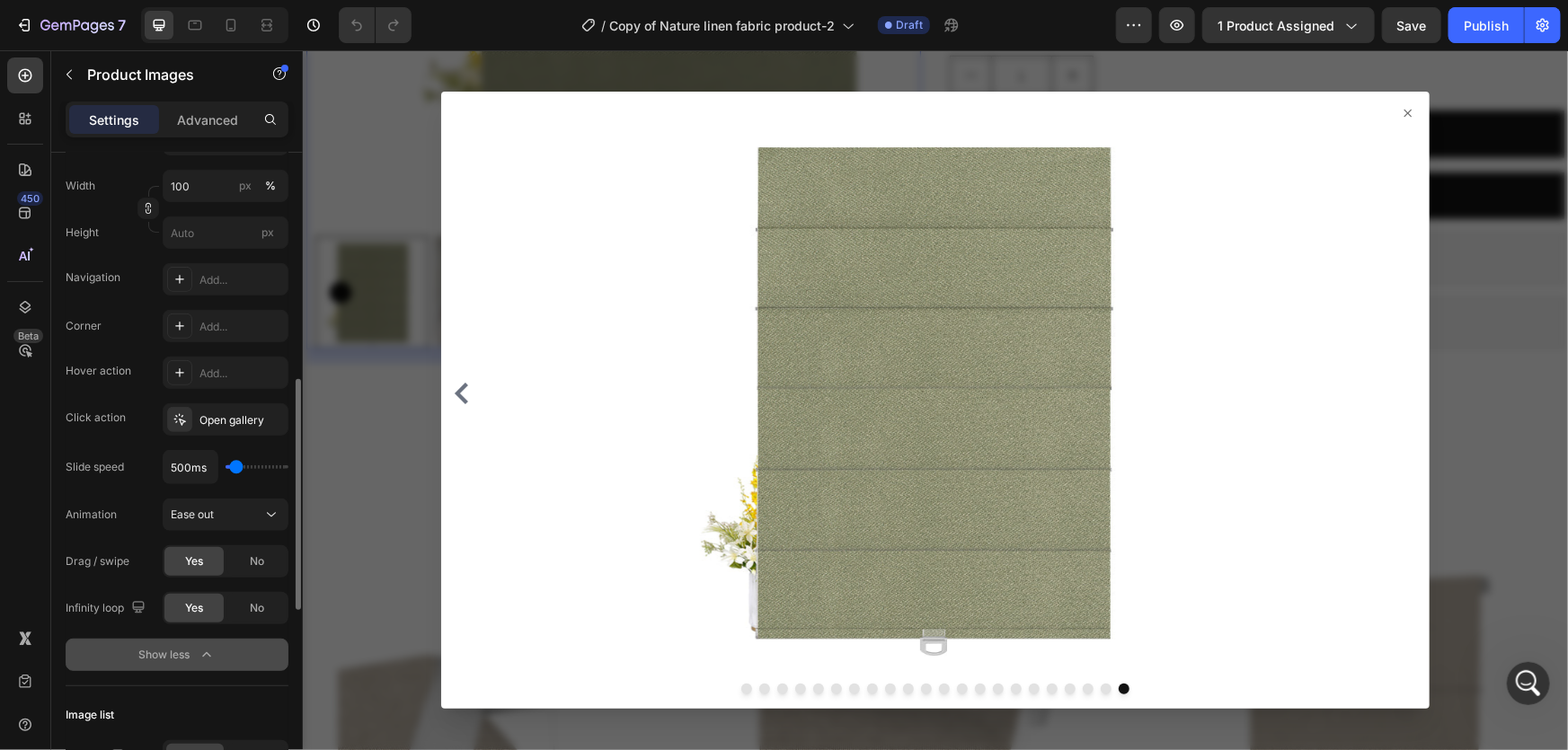
scroll to position [408, 0]
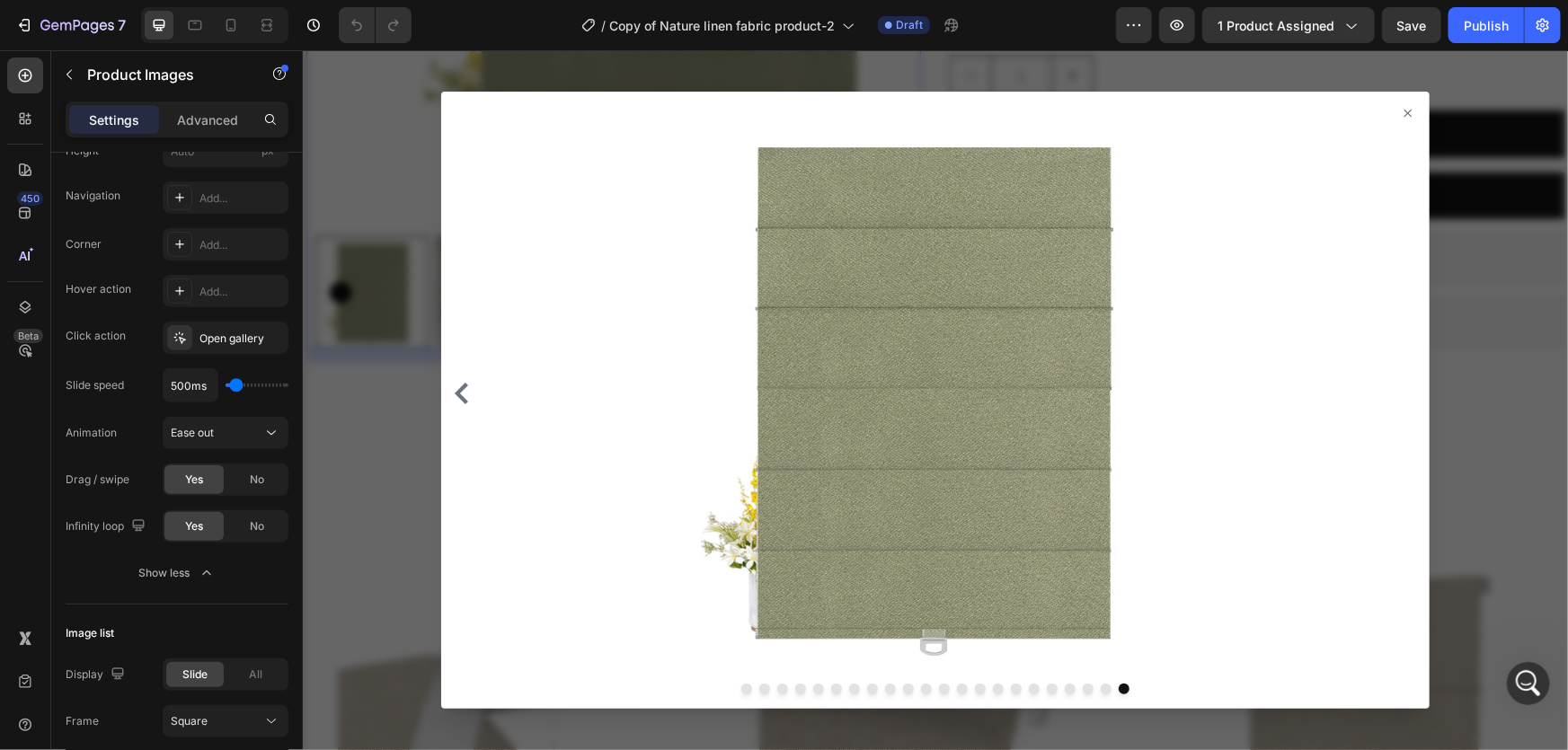
click at [361, 495] on div at bounding box center [934, 399] width 1265 height 700
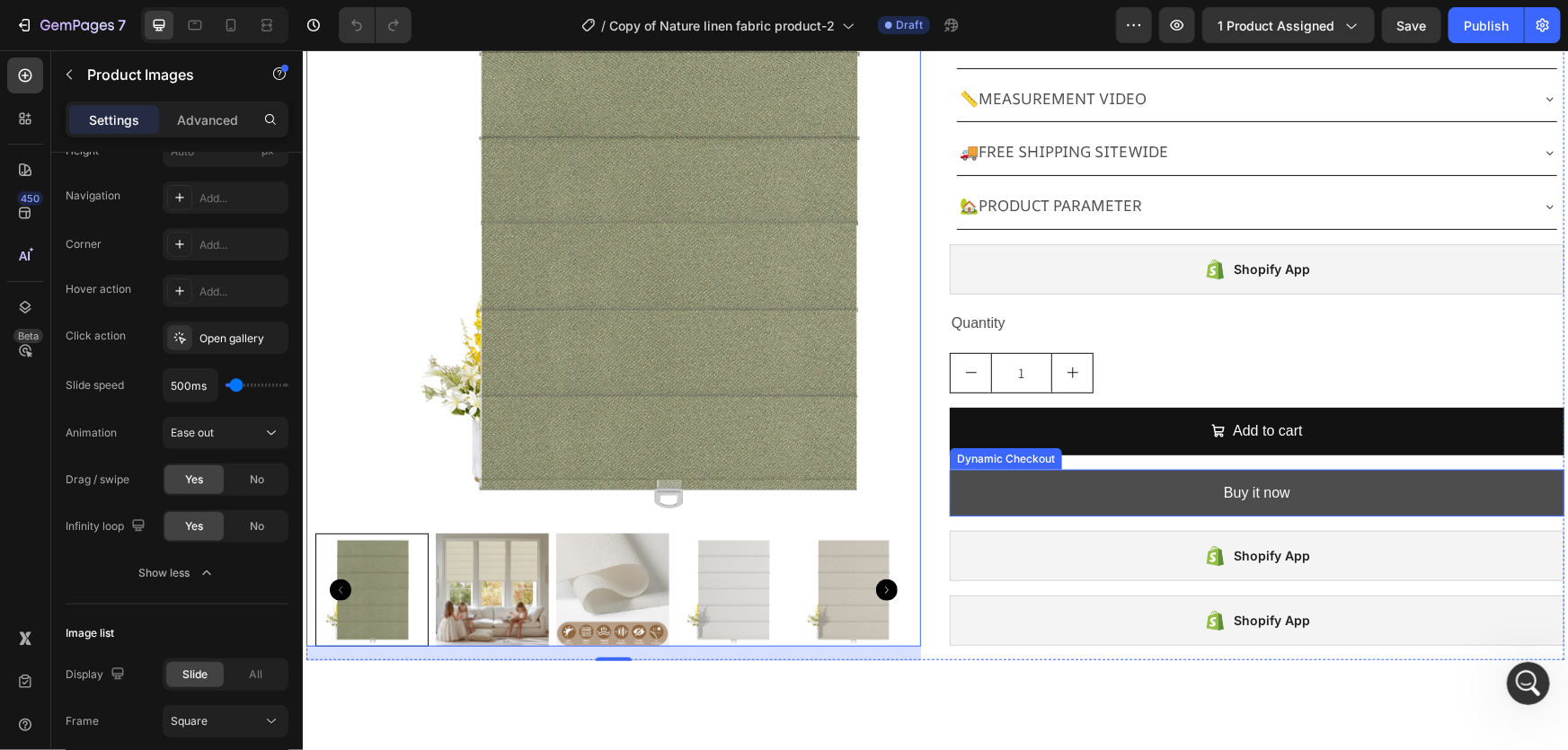
scroll to position [326, 0]
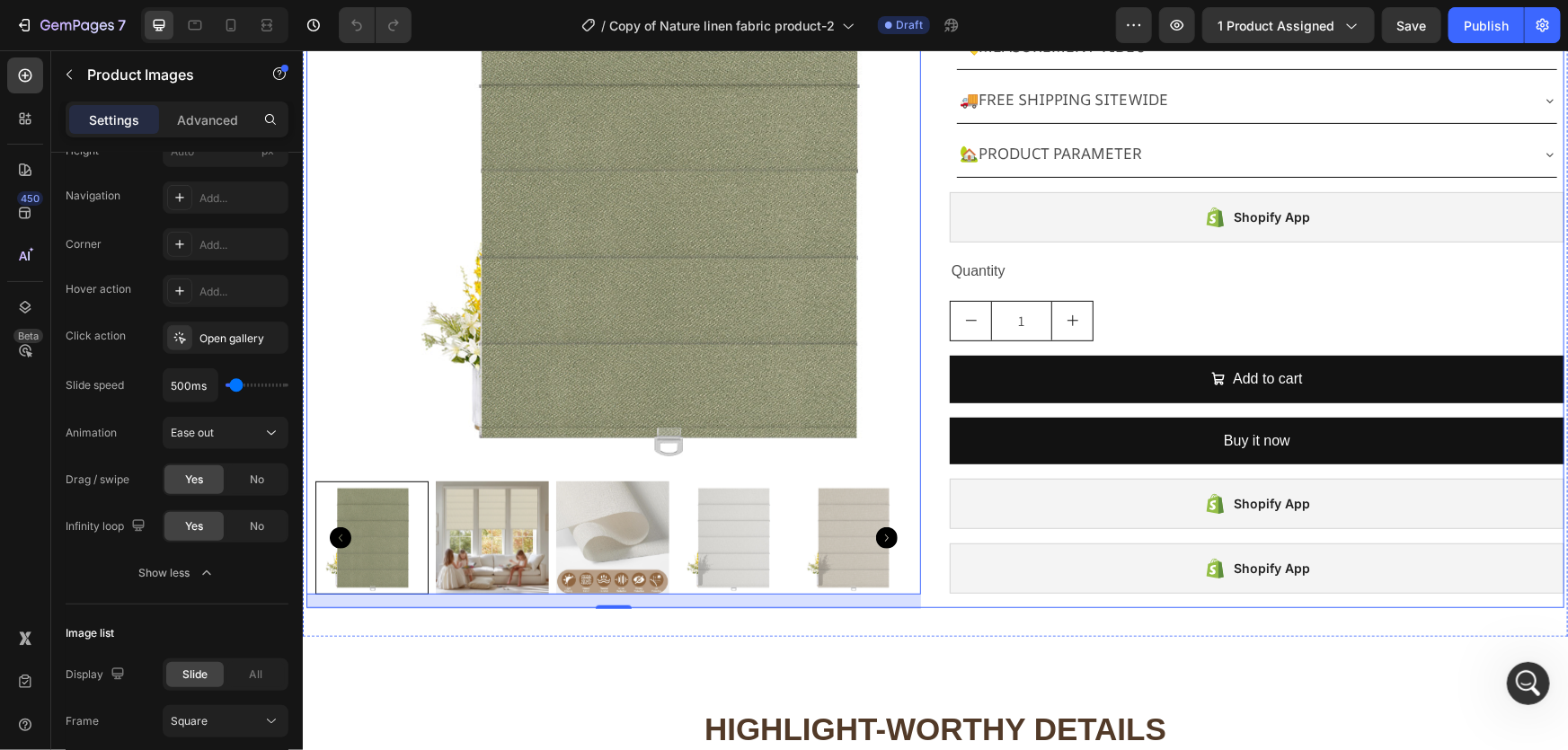
click at [937, 382] on div "Product Images 16 Berissa Classic Roman Shades Product Title $79.90 Product Pri…" at bounding box center [935, 197] width 1258 height 818
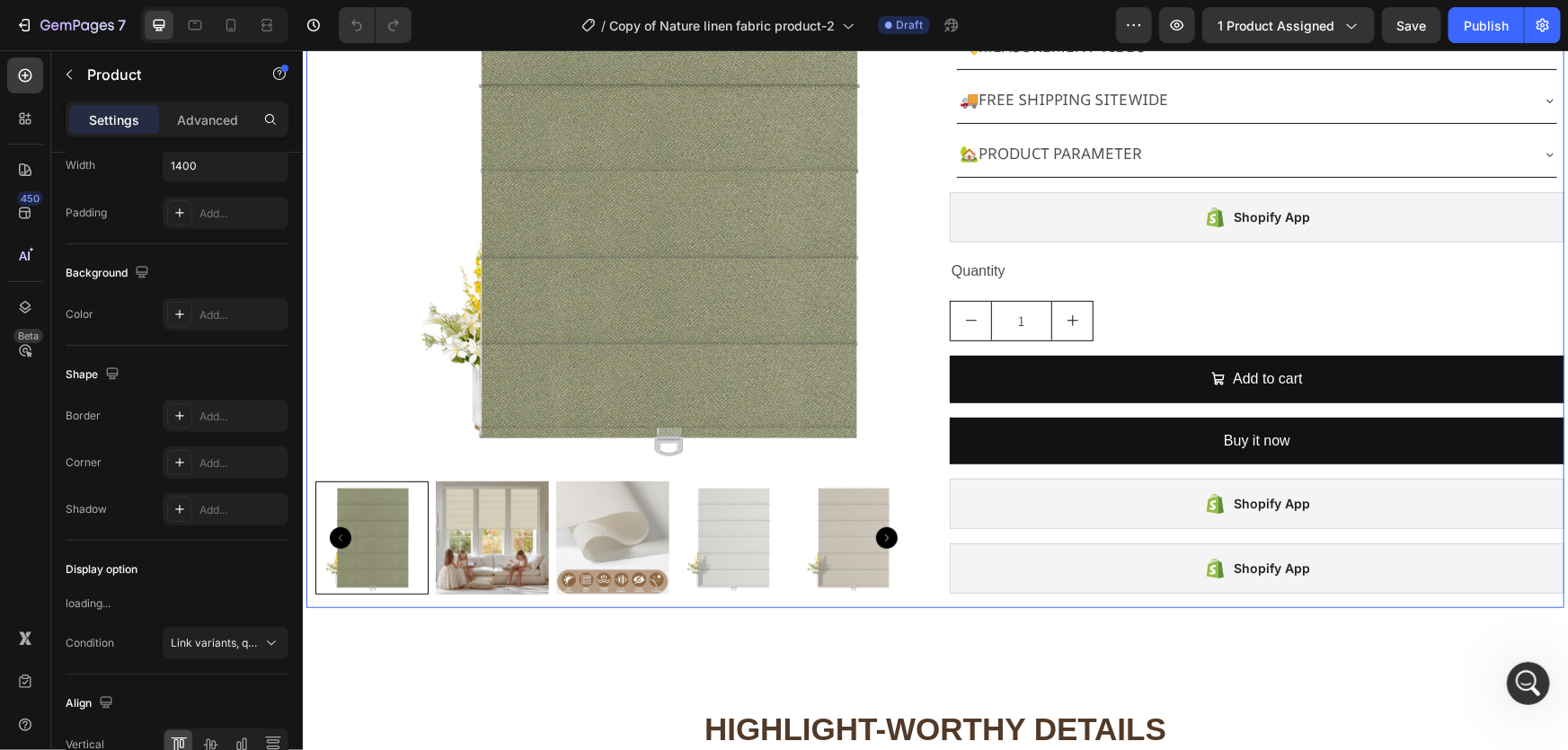
scroll to position [0, 0]
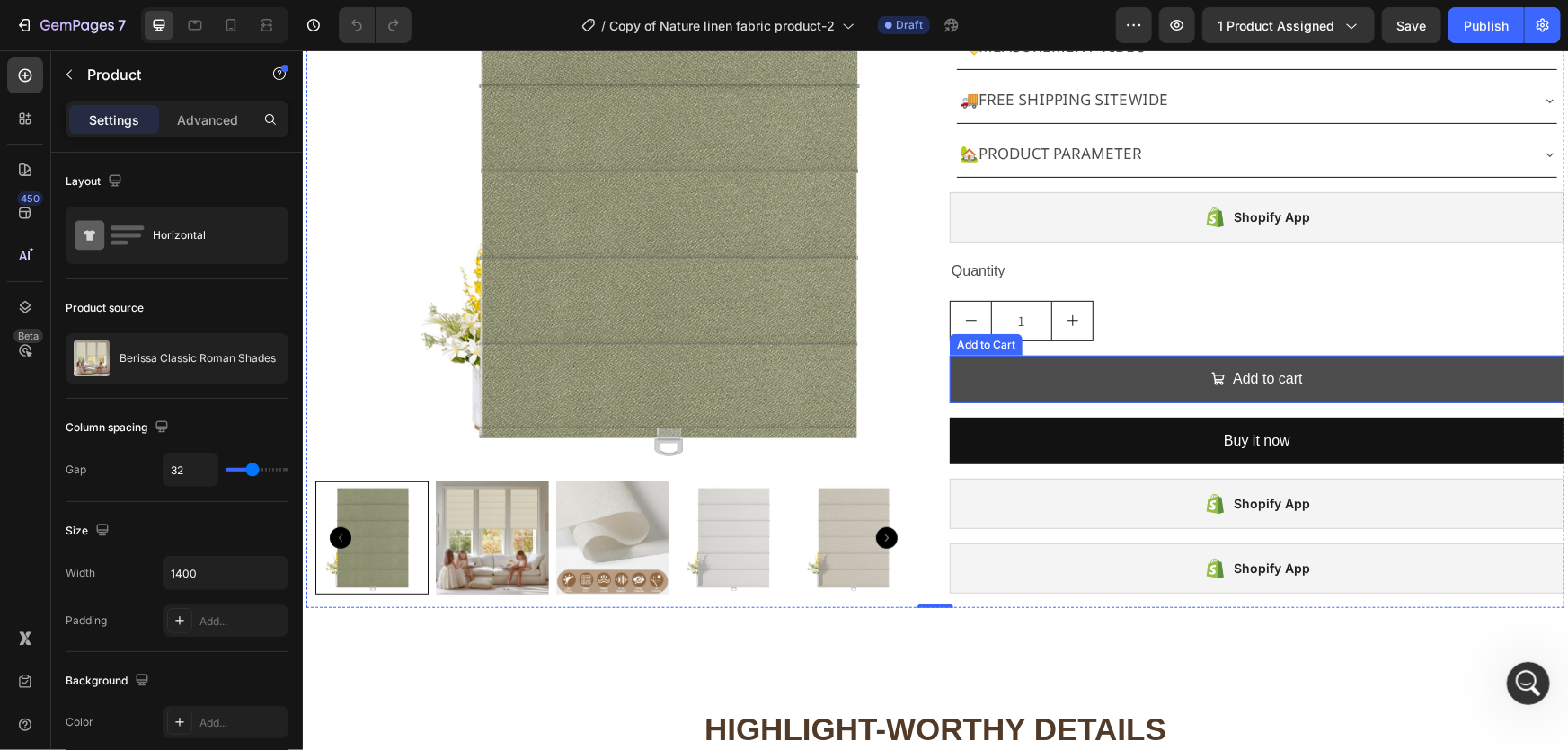
click at [998, 382] on button "Add to cart" at bounding box center [1255, 379] width 615 height 48
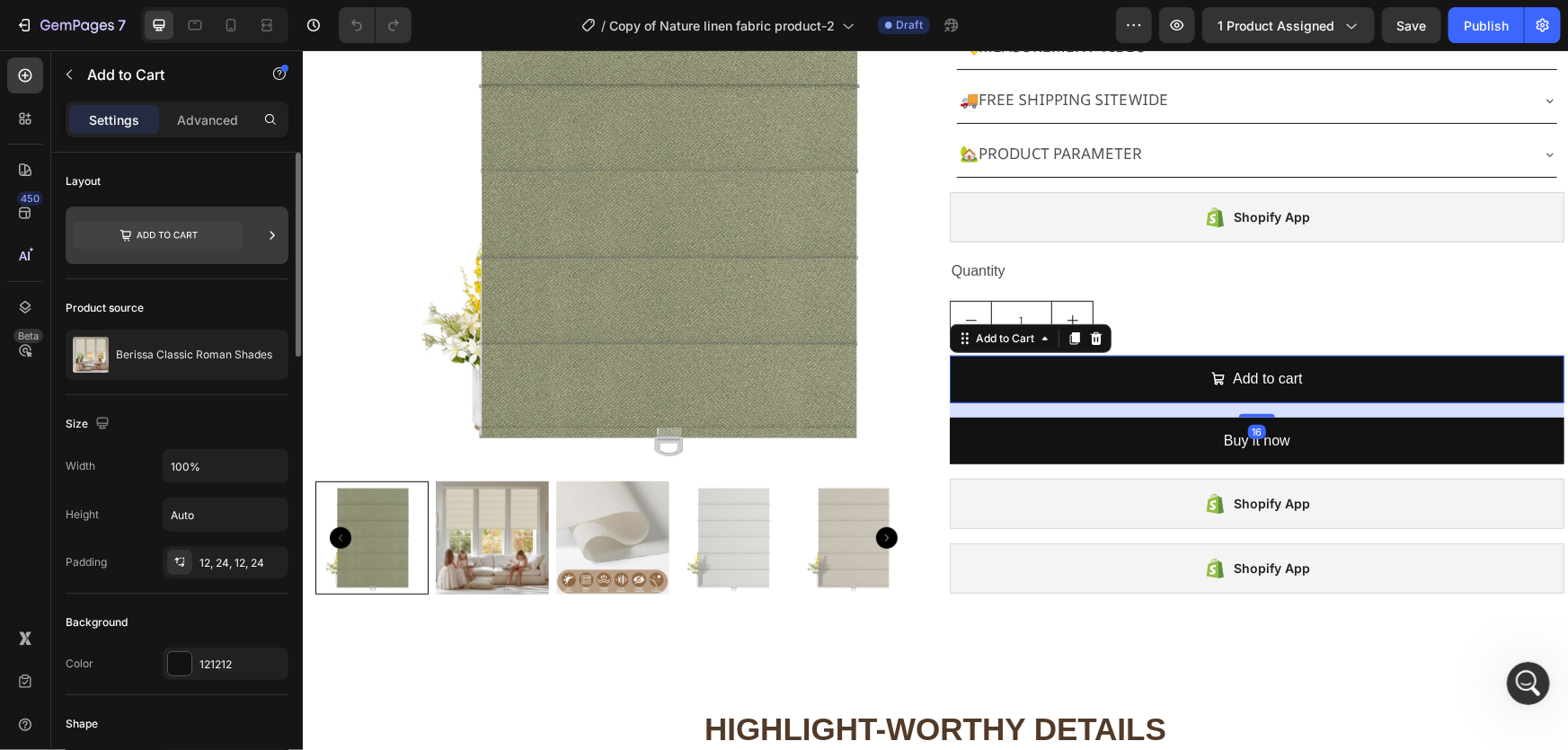
click at [257, 237] on div at bounding box center [177, 236] width 223 height 58
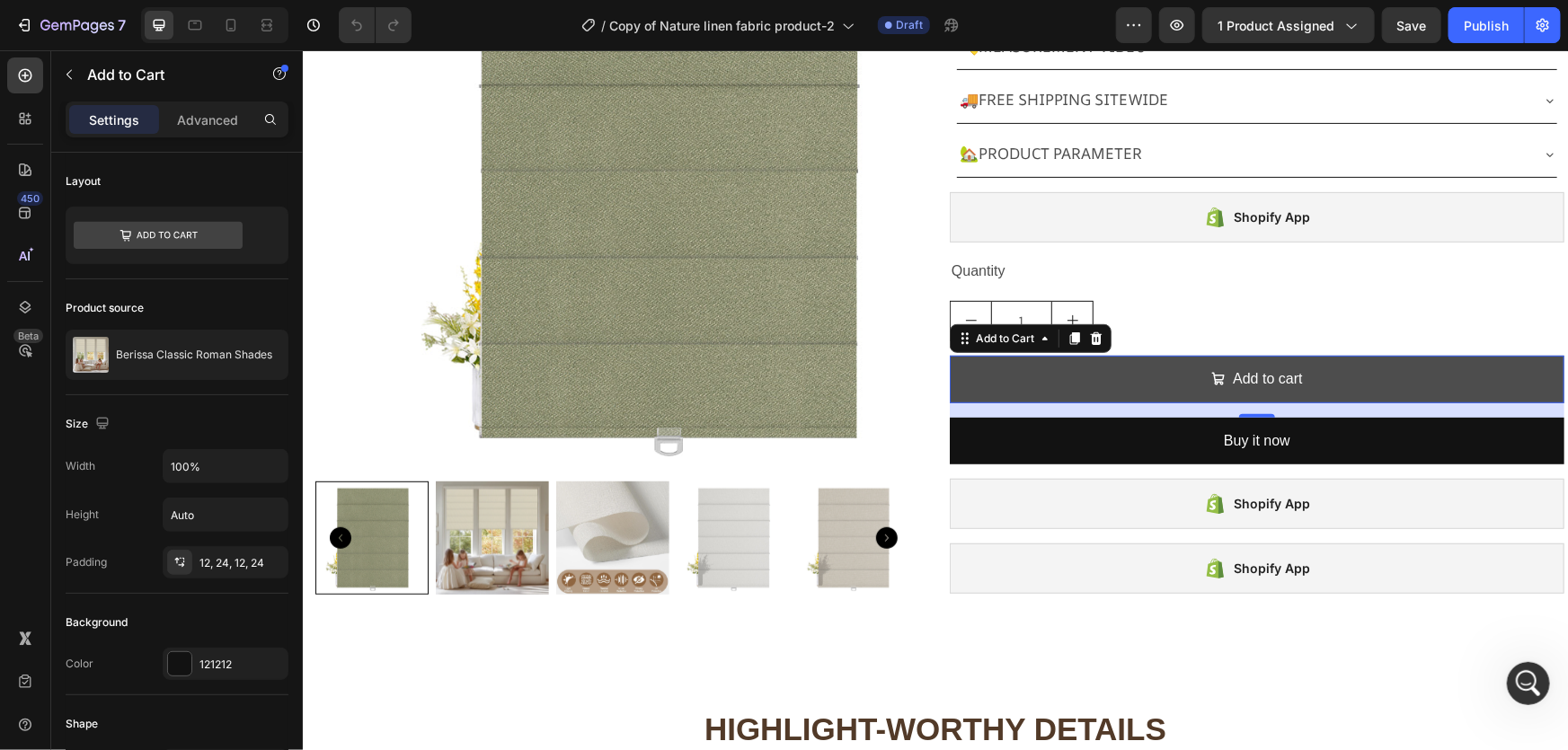
click at [1046, 383] on button "Add to cart" at bounding box center [1255, 379] width 615 height 48
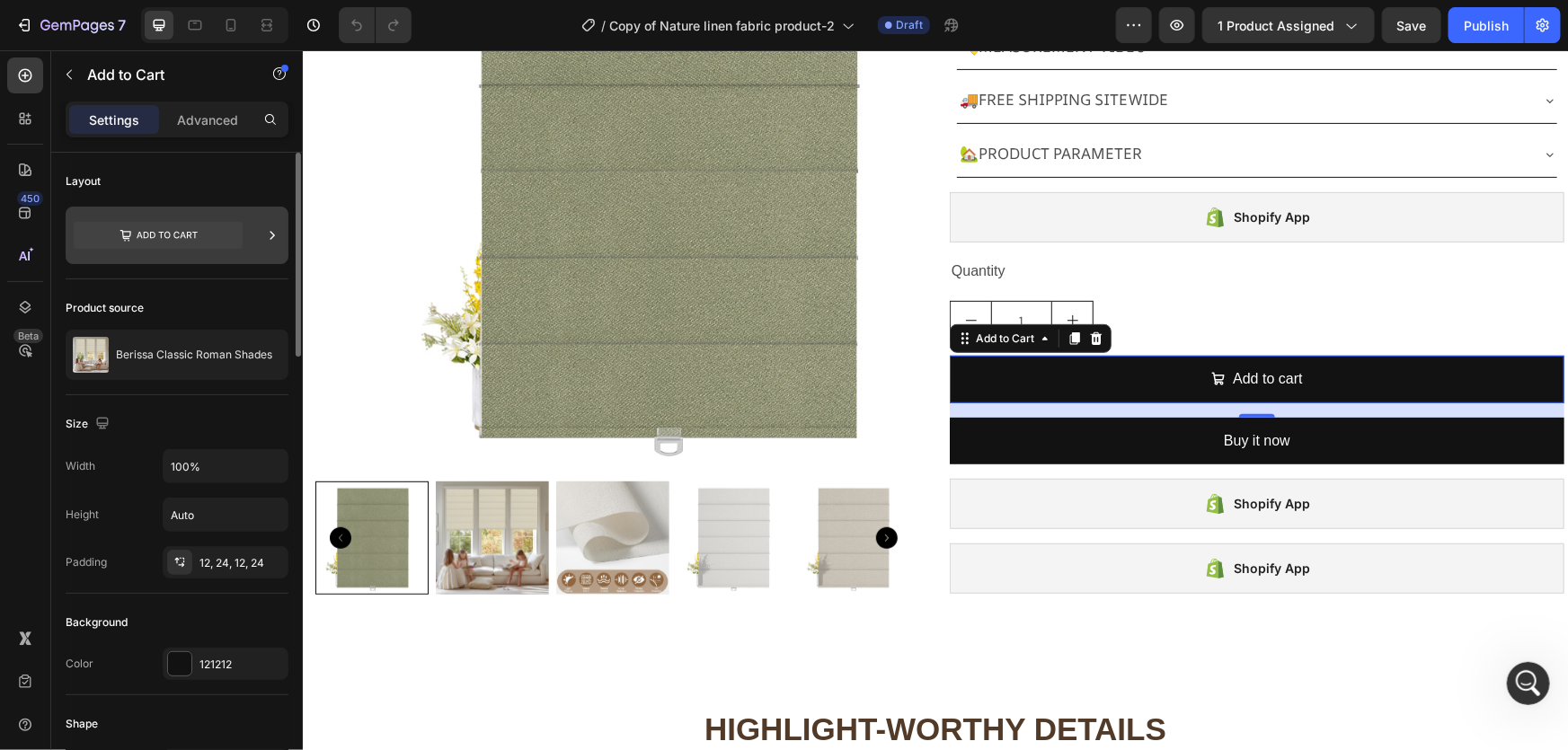
click at [266, 239] on icon at bounding box center [272, 235] width 18 height 18
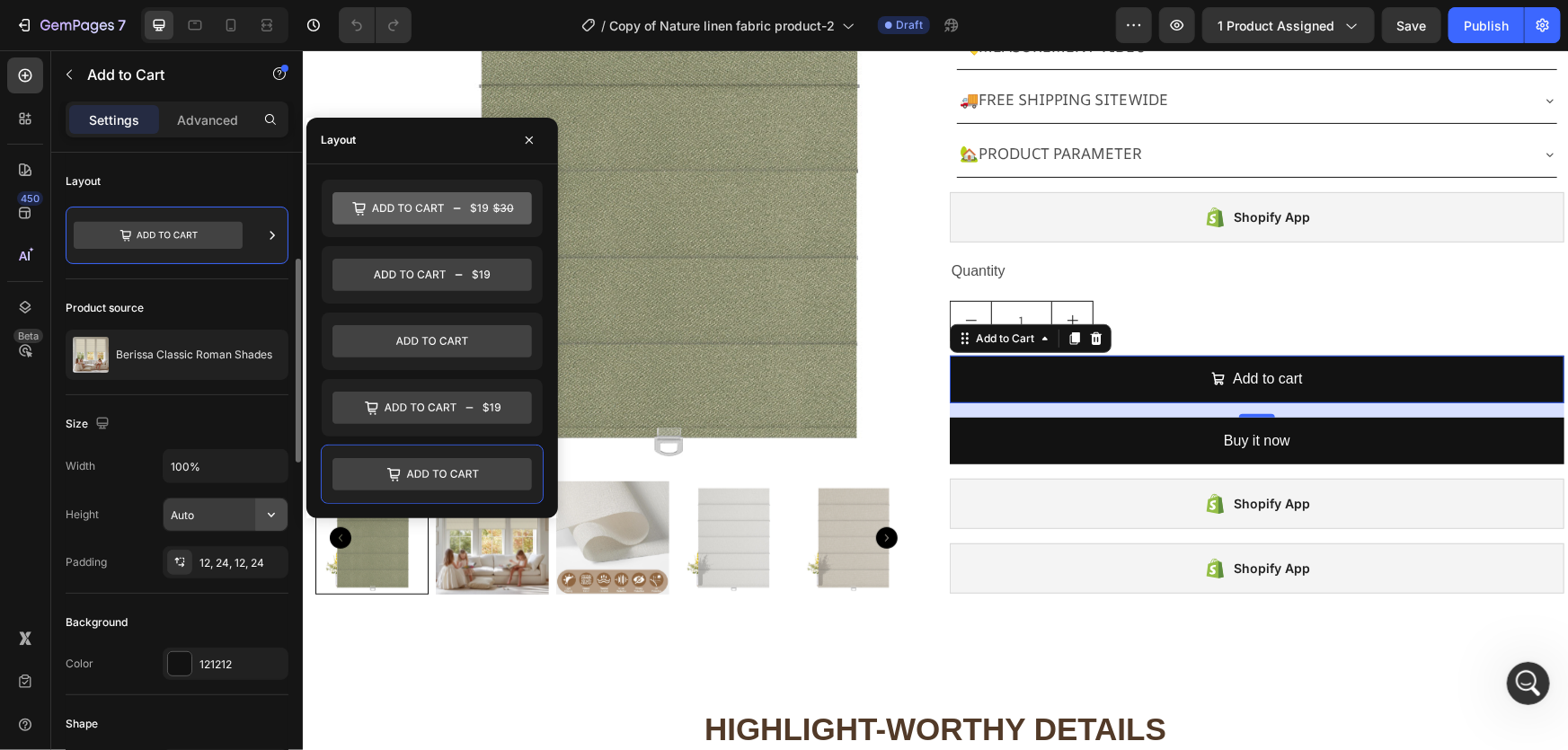
scroll to position [81, 0]
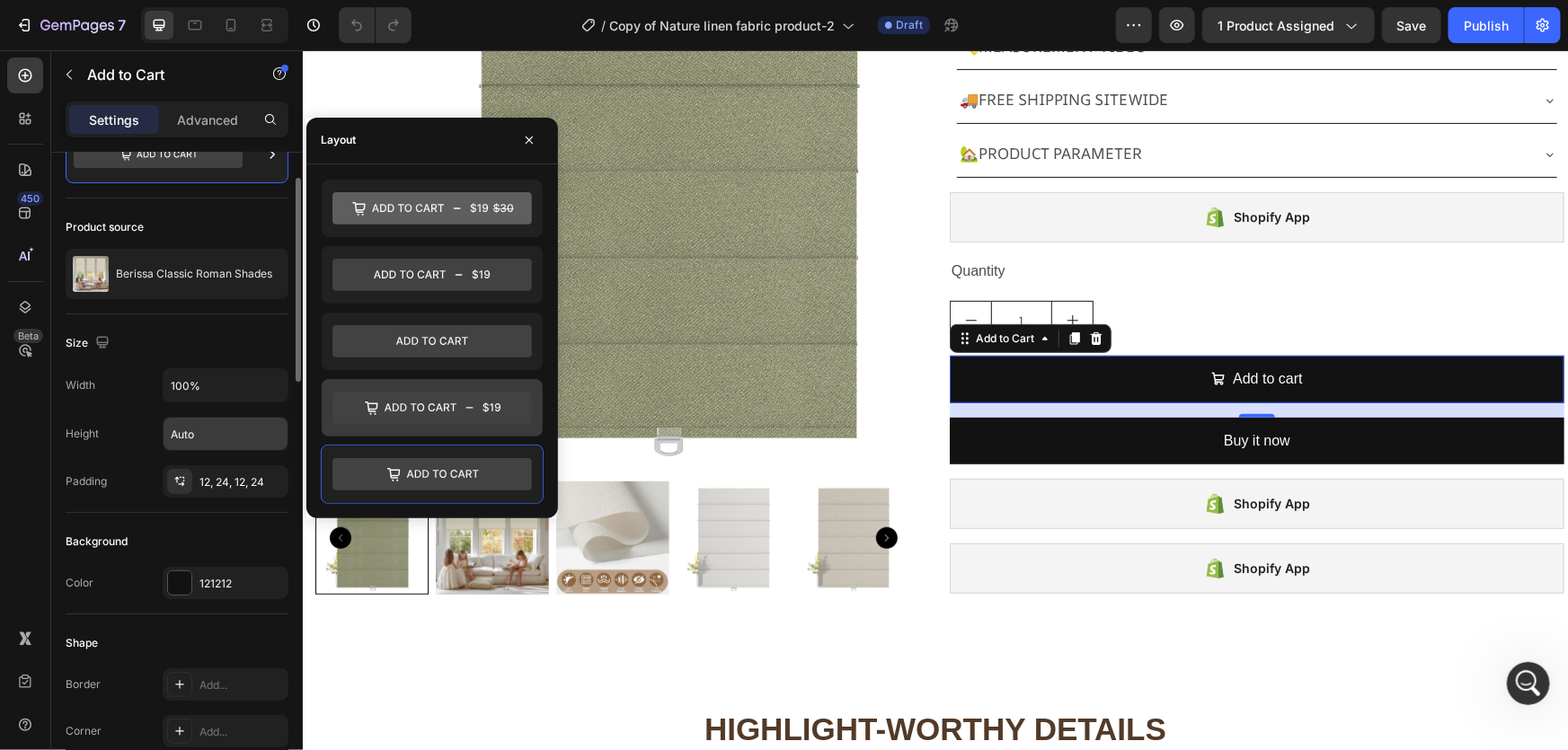
click at [393, 430] on div at bounding box center [432, 408] width 221 height 58
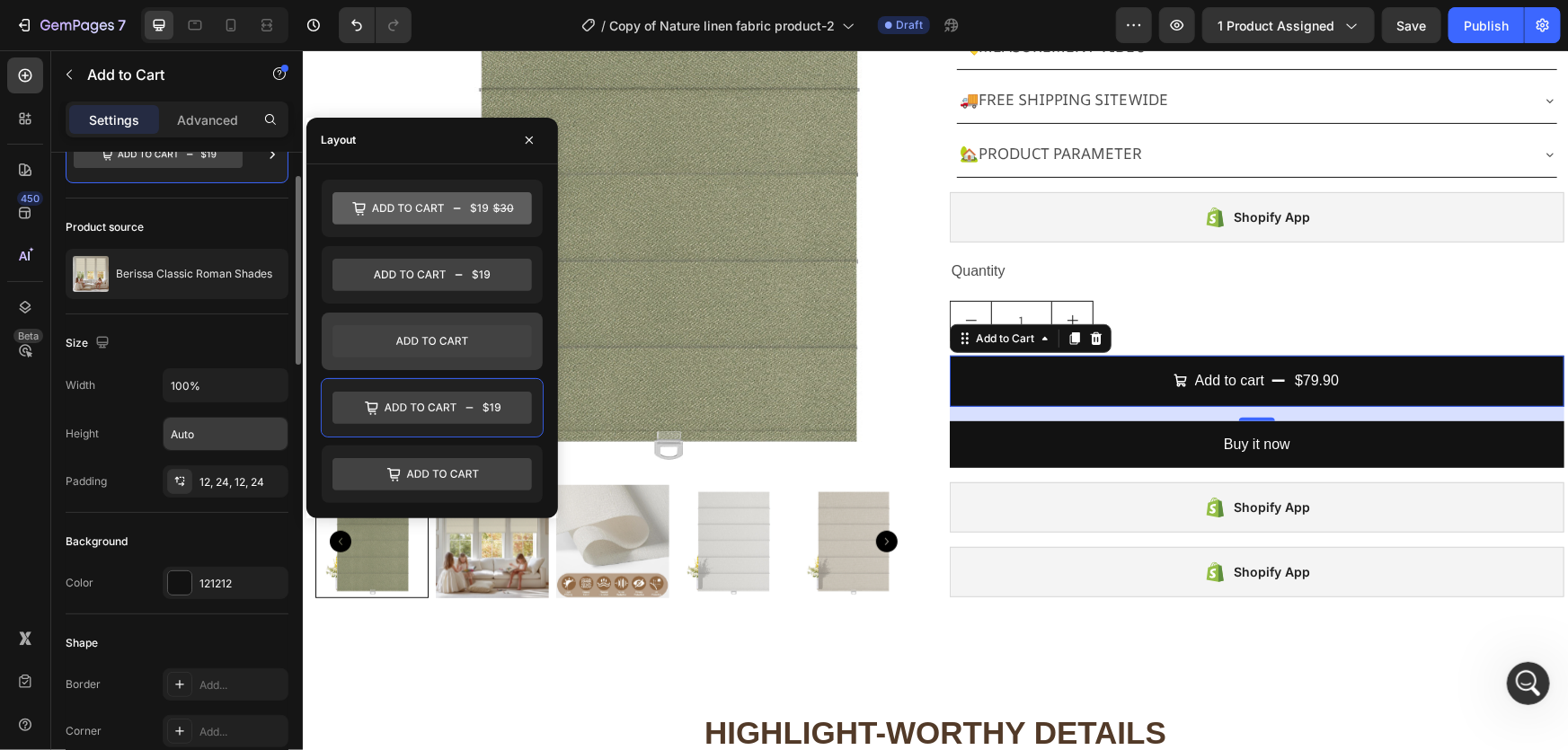
click at [386, 358] on icon at bounding box center [432, 340] width 199 height 36
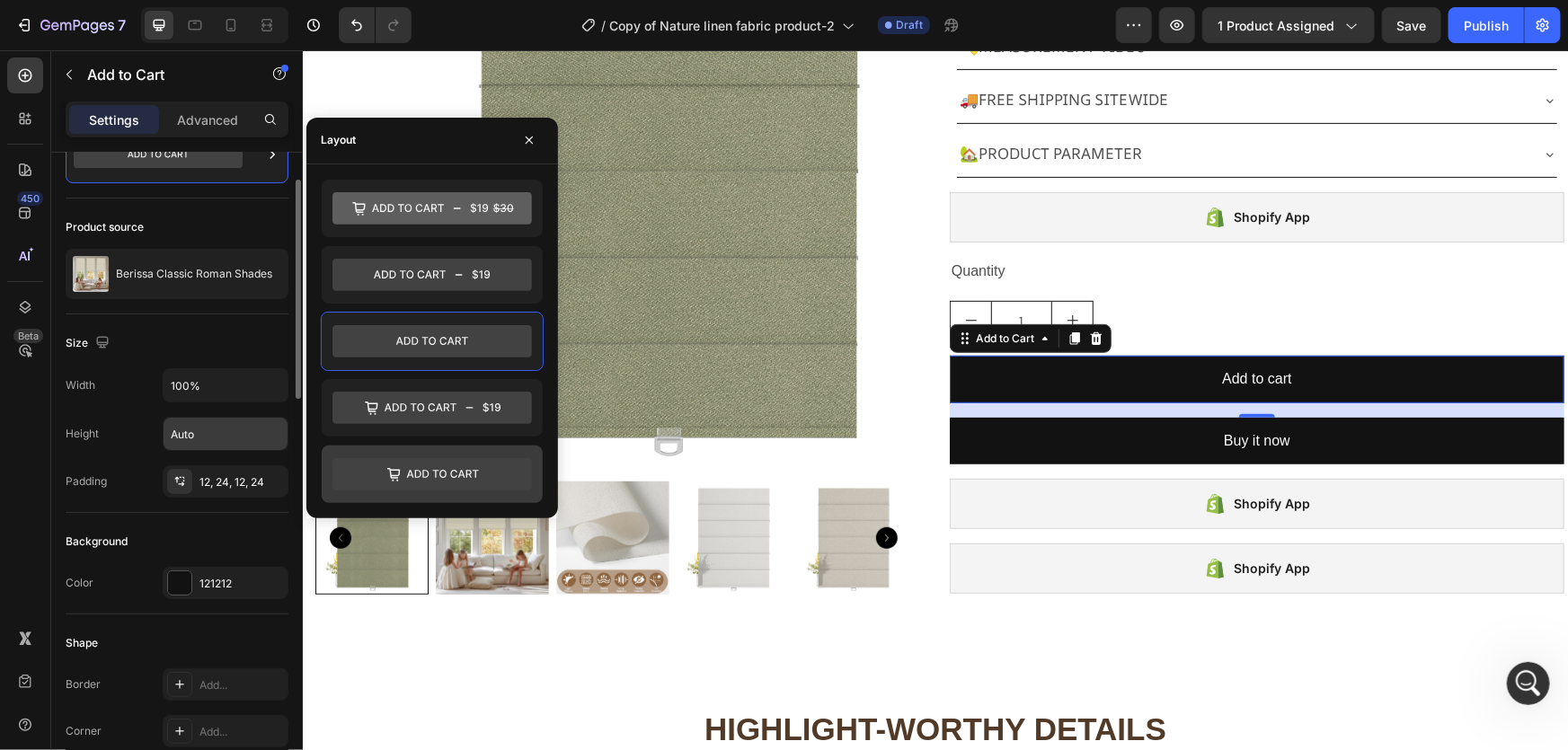
click at [420, 474] on icon at bounding box center [443, 474] width 72 height 8
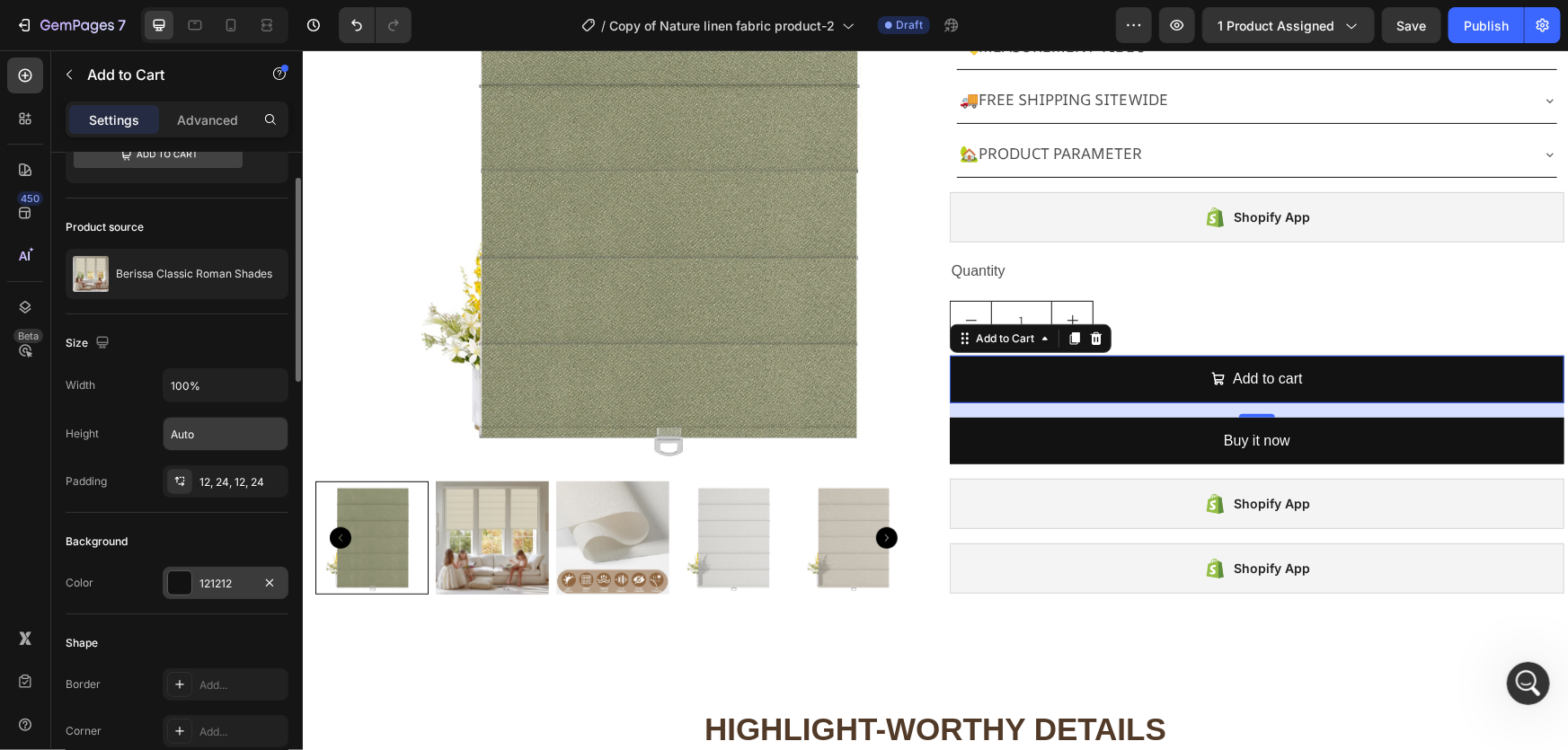
click at [225, 590] on div "121212" at bounding box center [225, 583] width 126 height 33
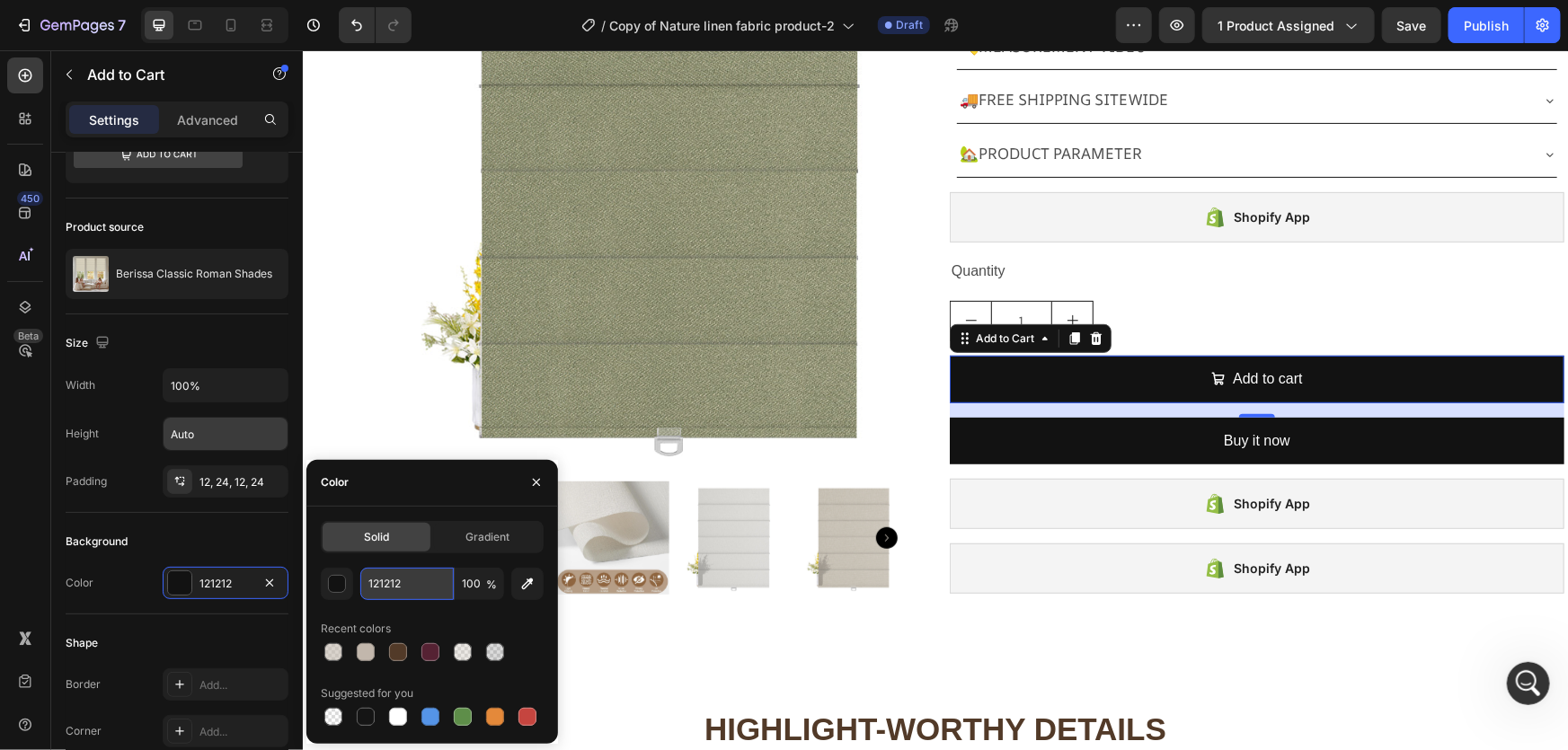
click at [396, 583] on input "121212" at bounding box center [407, 584] width 93 height 33
click at [477, 606] on div "100 % Recent colors Suggested for you" at bounding box center [432, 648] width 223 height 162
click at [404, 594] on input "121212" at bounding box center [407, 584] width 93 height 33
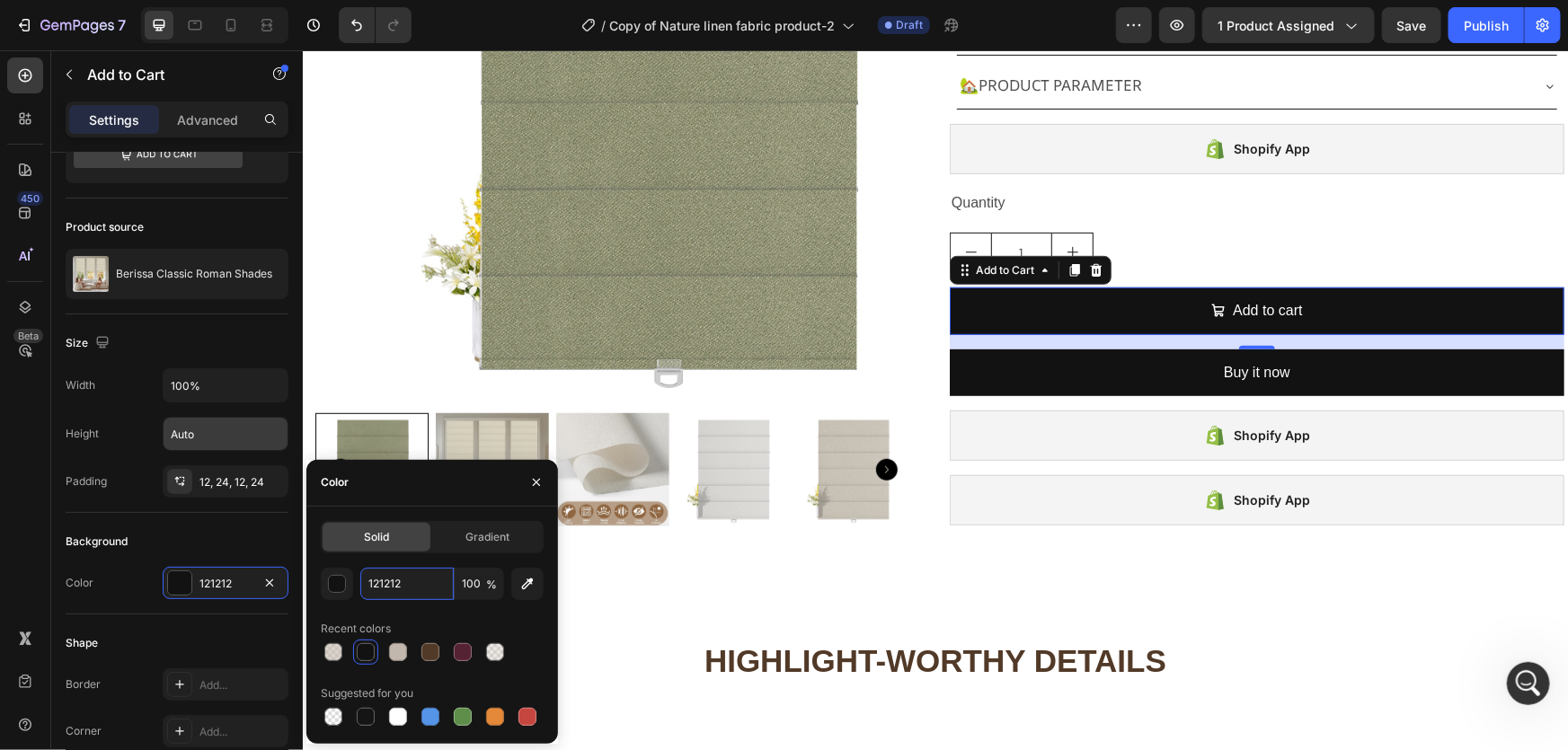
scroll to position [408, 0]
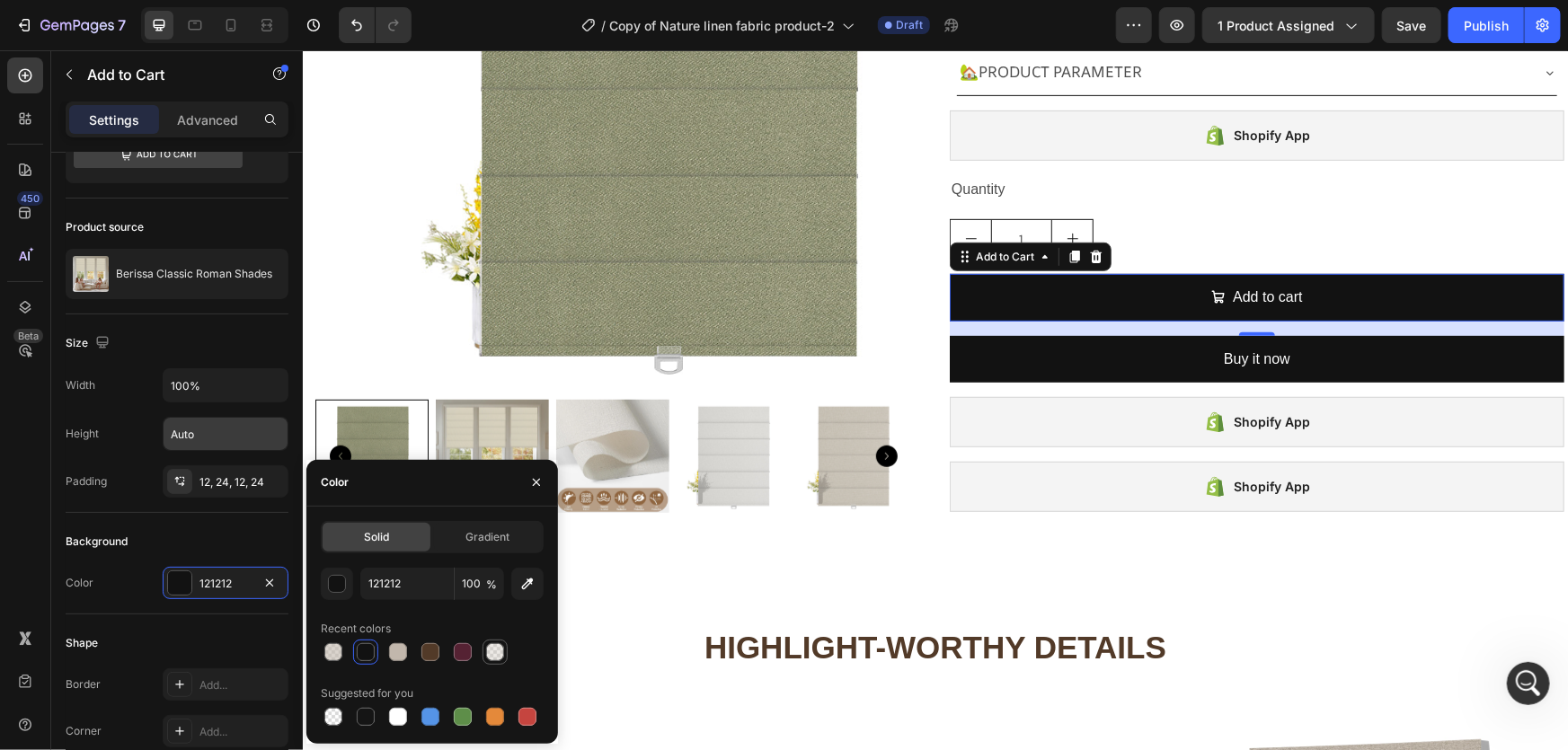
click at [494, 647] on div at bounding box center [494, 652] width 18 height 18
type input "C2B7AC"
type input "31"
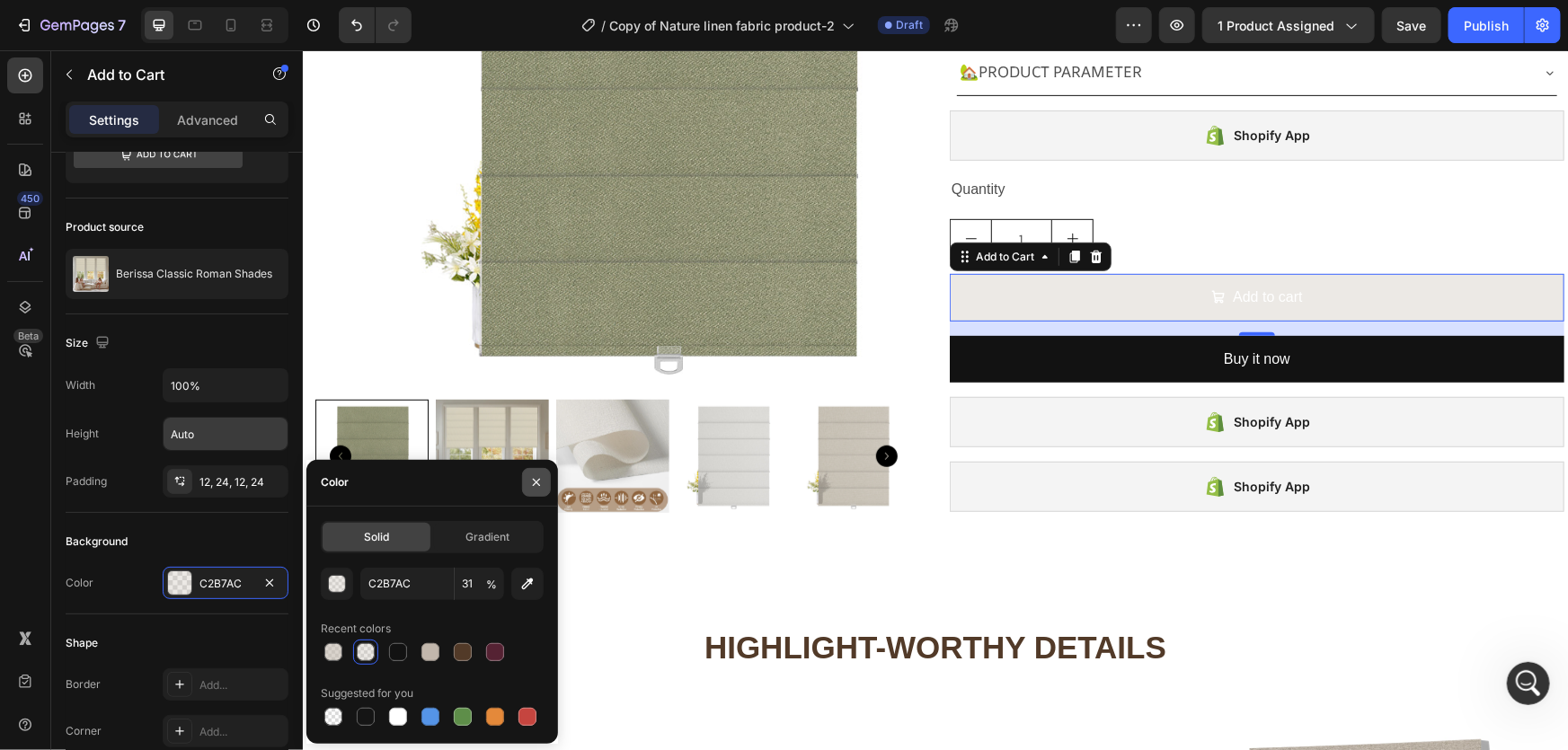
click at [529, 478] on icon "button" at bounding box center [536, 482] width 14 height 14
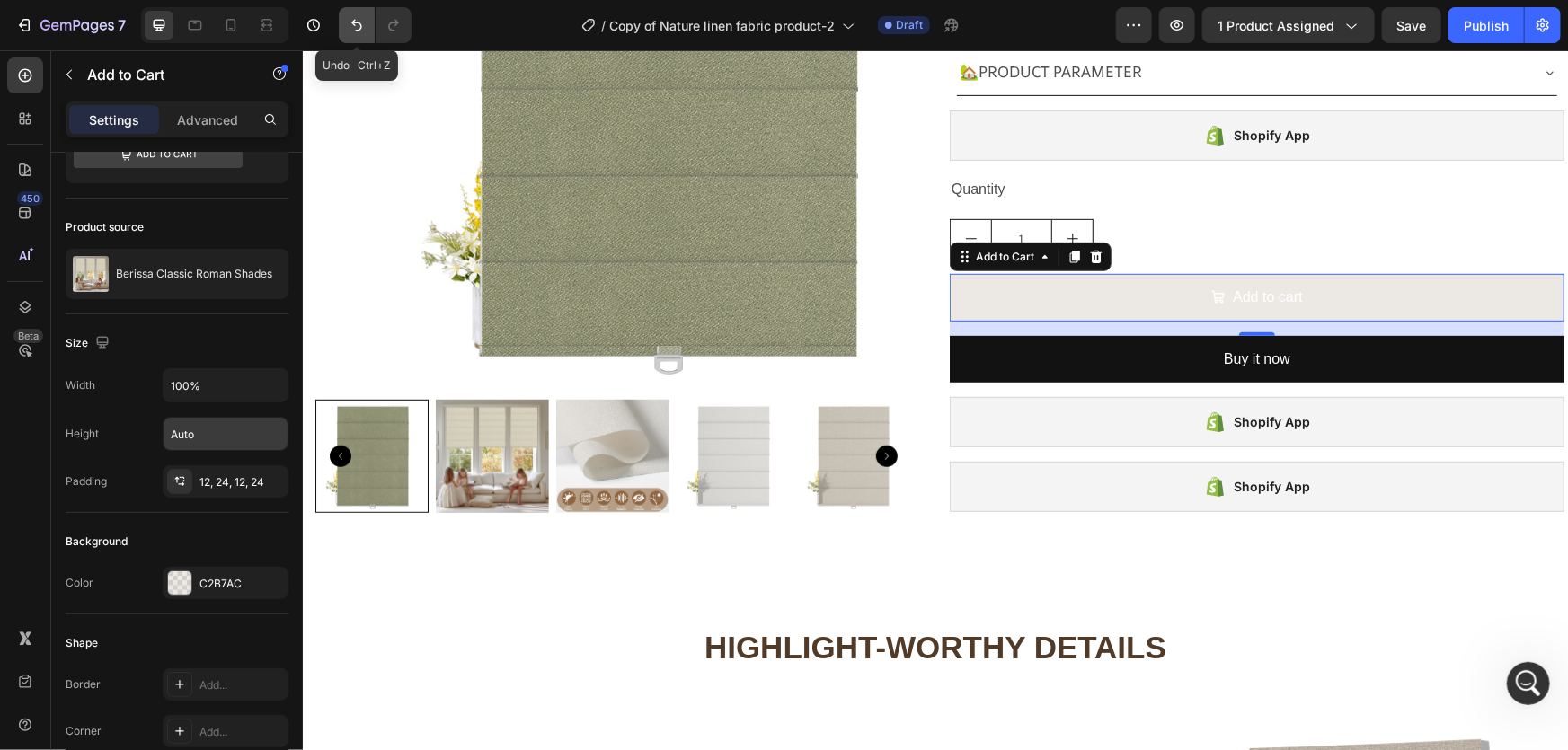
click at [352, 26] on icon "Undo/Redo" at bounding box center [356, 25] width 18 height 18
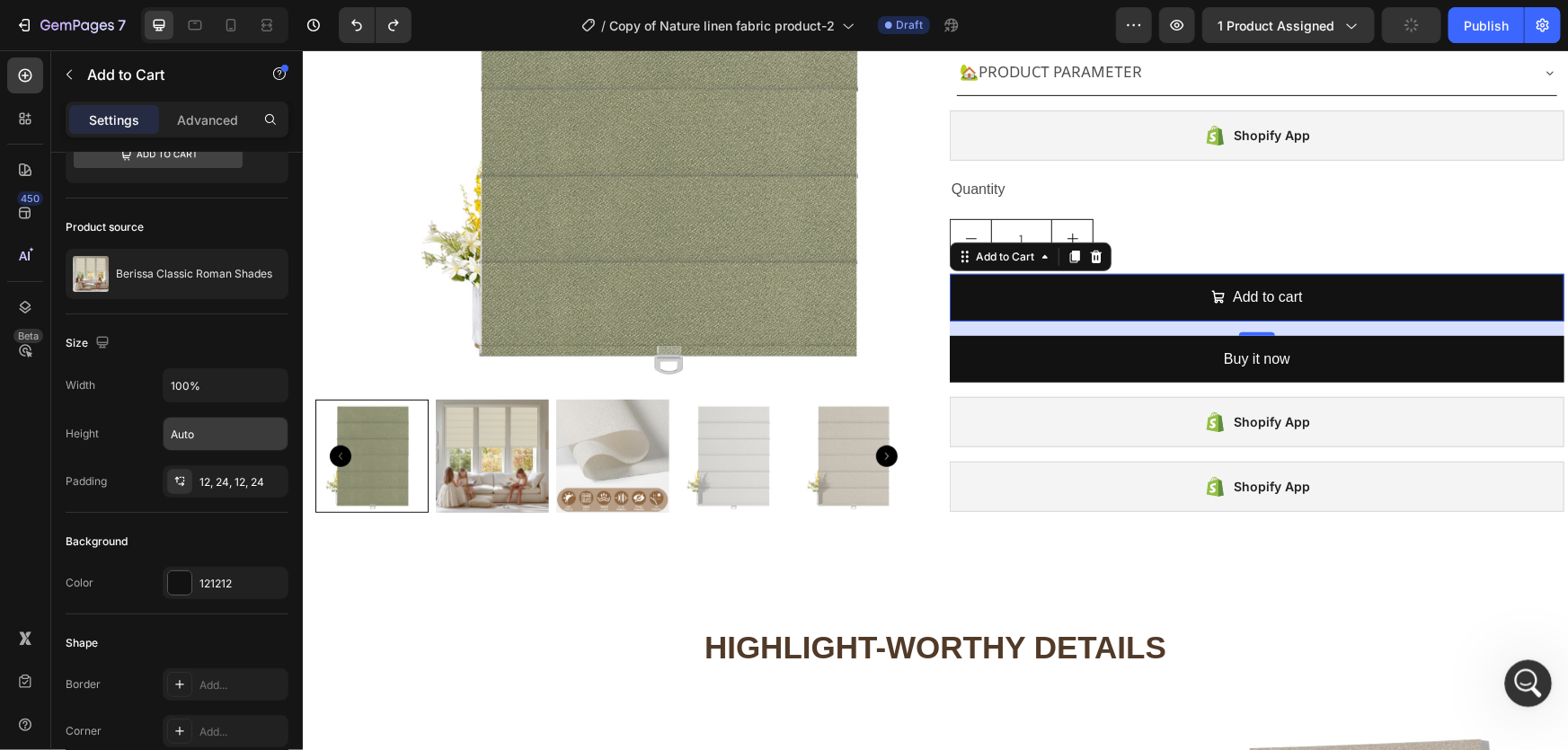
click at [1533, 678] on icon "打开 Intercom Messenger" at bounding box center [1526, 681] width 30 height 30
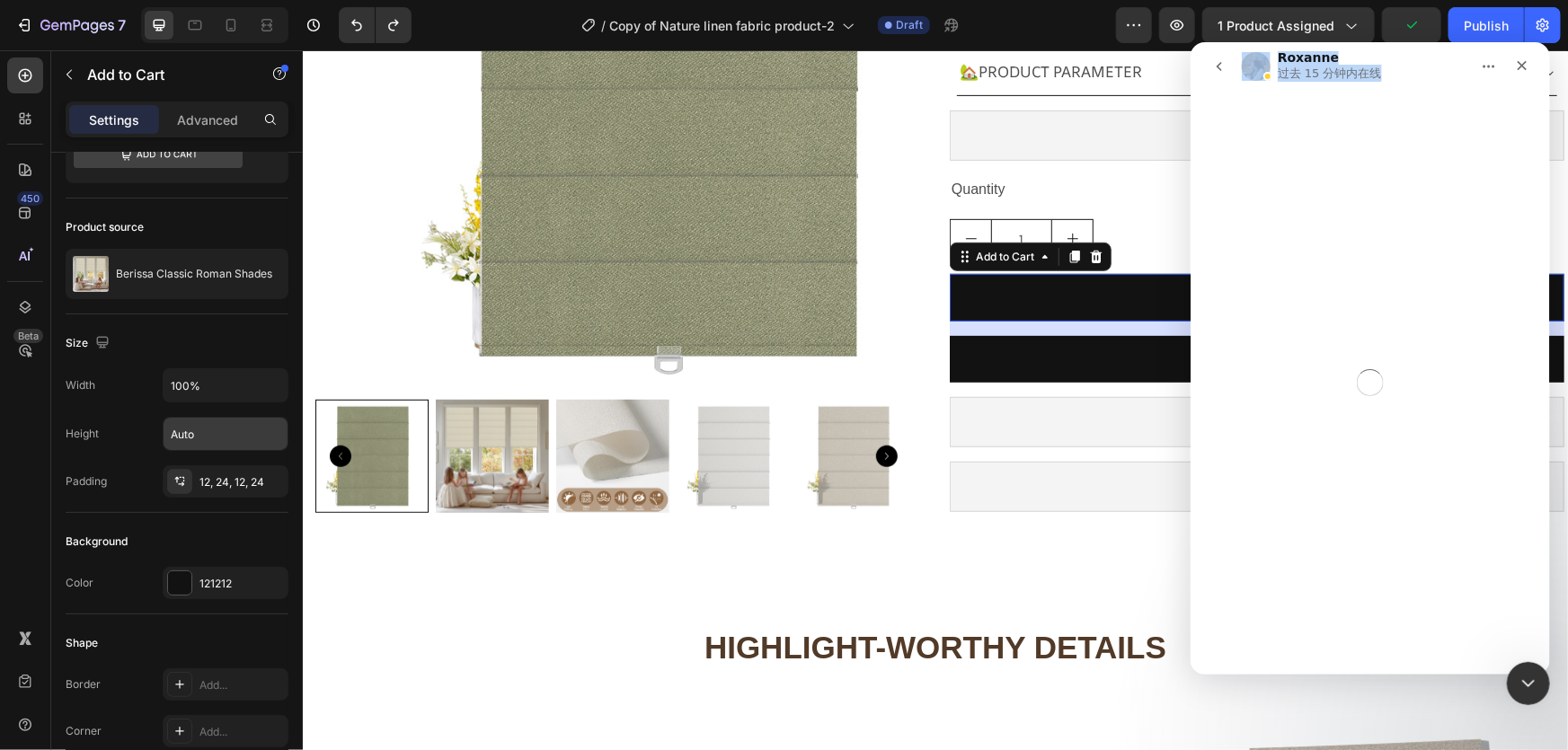
drag, startPoint x: 1420, startPoint y: 60, endPoint x: 743, endPoint y: 63, distance: 677.0
click html "Roxanne 过去 15 分钟内在线"
click at [1381, 63] on div "过去 15 分钟内在线" at bounding box center [1330, 72] width 108 height 18
drag, startPoint x: 1400, startPoint y: 51, endPoint x: 1432, endPoint y: 57, distance: 32.6
click at [1429, 50] on div "Roxanne 过去 15 分钟内在线" at bounding box center [1354, 65] width 228 height 32
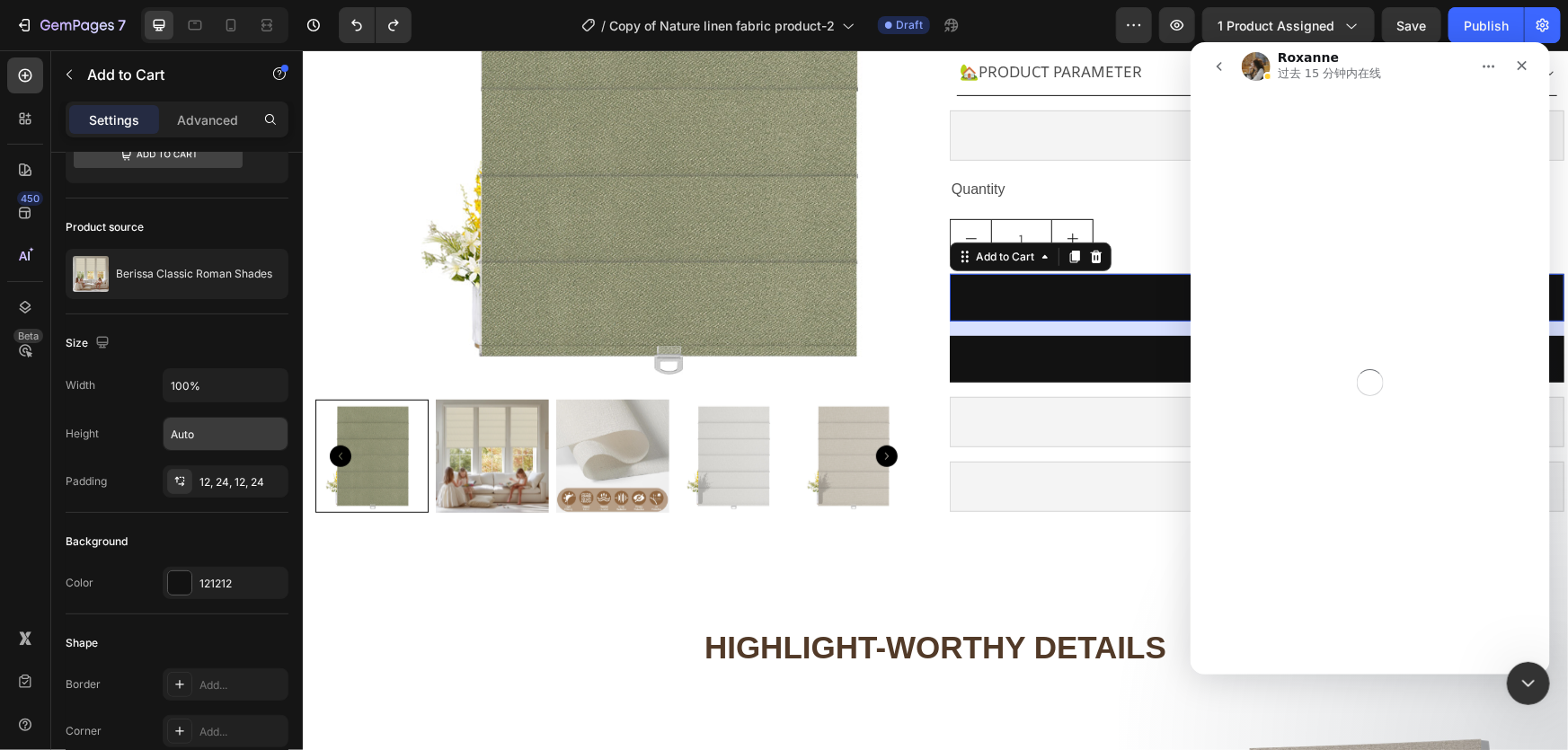
click at [1461, 41] on nav "Roxanne 过去 15 分钟内在线" at bounding box center [1370, 65] width 360 height 48
drag, startPoint x: 1451, startPoint y: 51, endPoint x: 1418, endPoint y: 47, distance: 33.2
click at [1412, 46] on nav "Roxanne 过去 15 分钟内在线" at bounding box center [1370, 65] width 360 height 48
click at [1483, 64] on icon "主页" at bounding box center [1488, 65] width 12 height 3
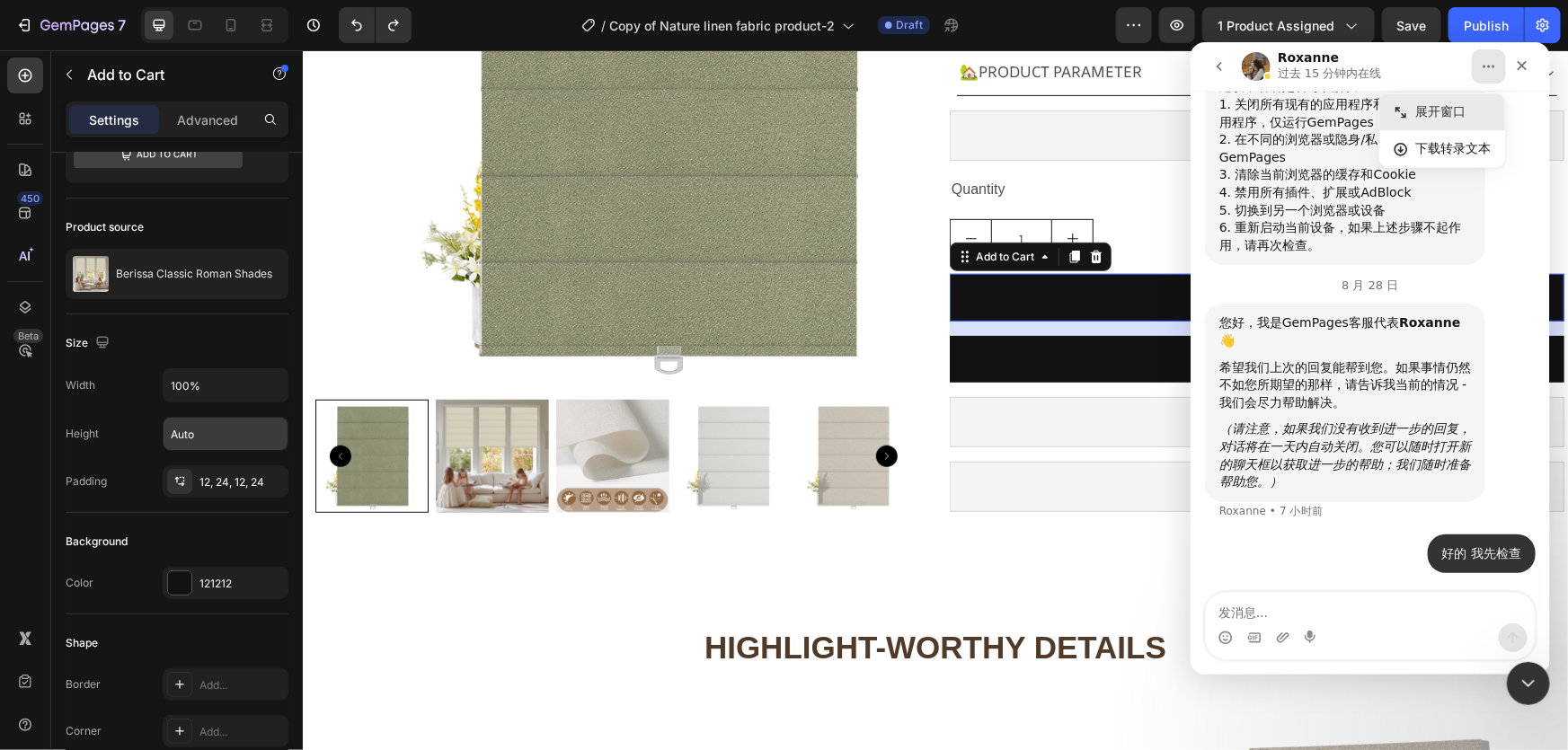
scroll to position [13194, 0]
drag, startPoint x: 1436, startPoint y: 60, endPoint x: 1410, endPoint y: 75, distance: 30.0
click at [1413, 62] on div "Roxanne 过去 15 分钟内在线" at bounding box center [1354, 65] width 228 height 32
drag, startPoint x: 1513, startPoint y: 61, endPoint x: 2390, endPoint y: 66, distance: 877.0
click at [1514, 61] on icon "关闭" at bounding box center [1521, 64] width 14 height 14
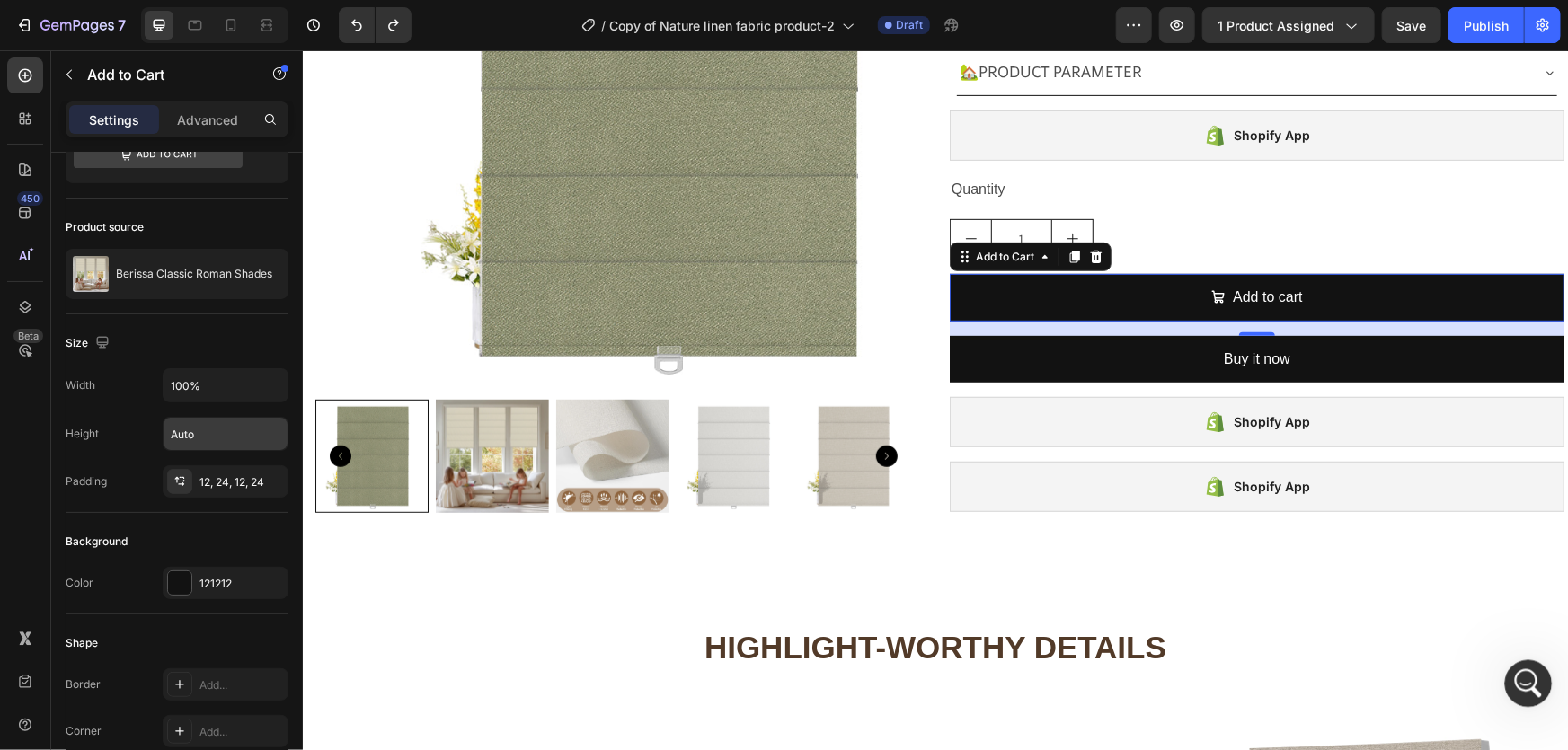
click at [1515, 692] on div "打开 Intercom Messenger" at bounding box center [1526, 681] width 60 height 60
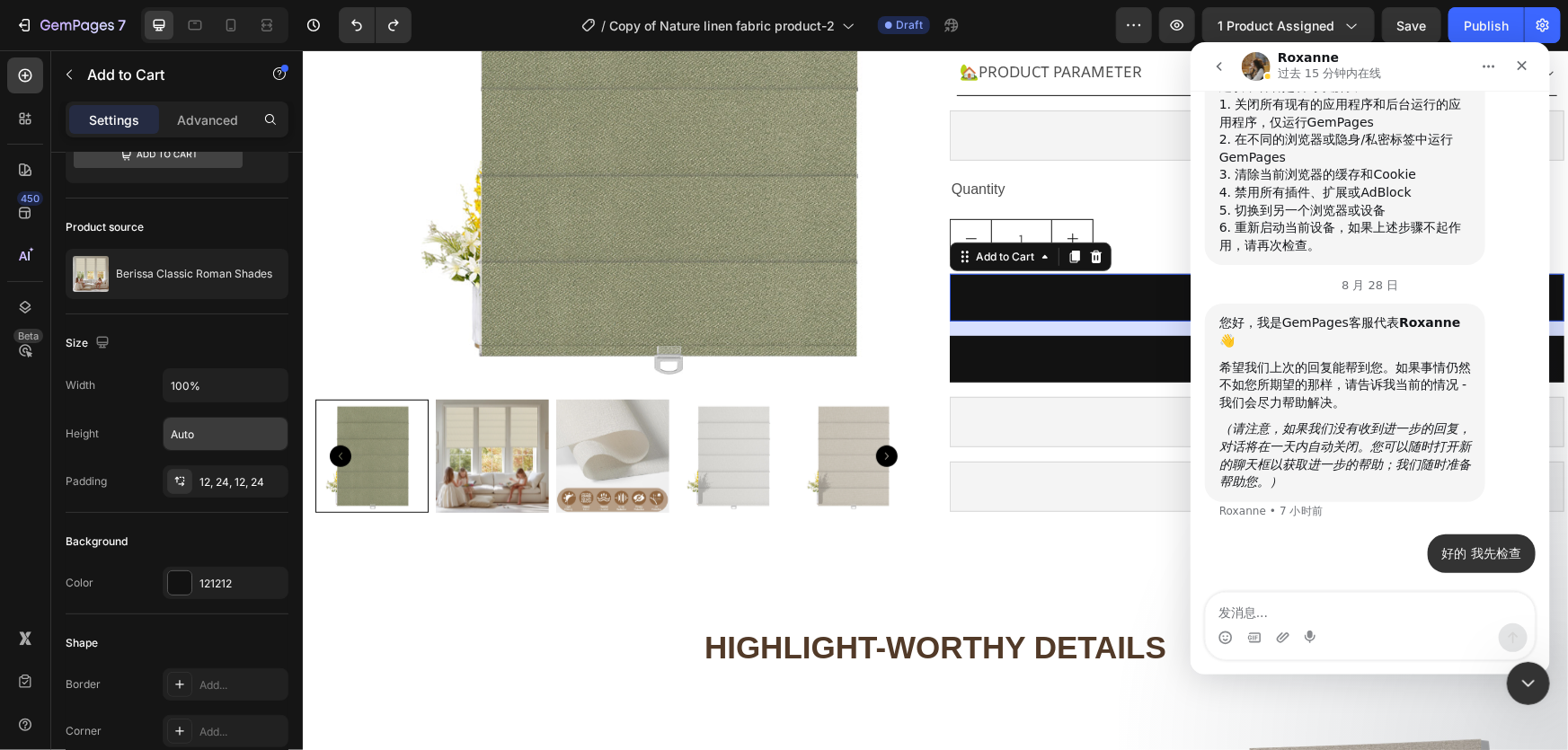
click at [1261, 611] on textarea "发消息..." at bounding box center [1370, 608] width 329 height 31
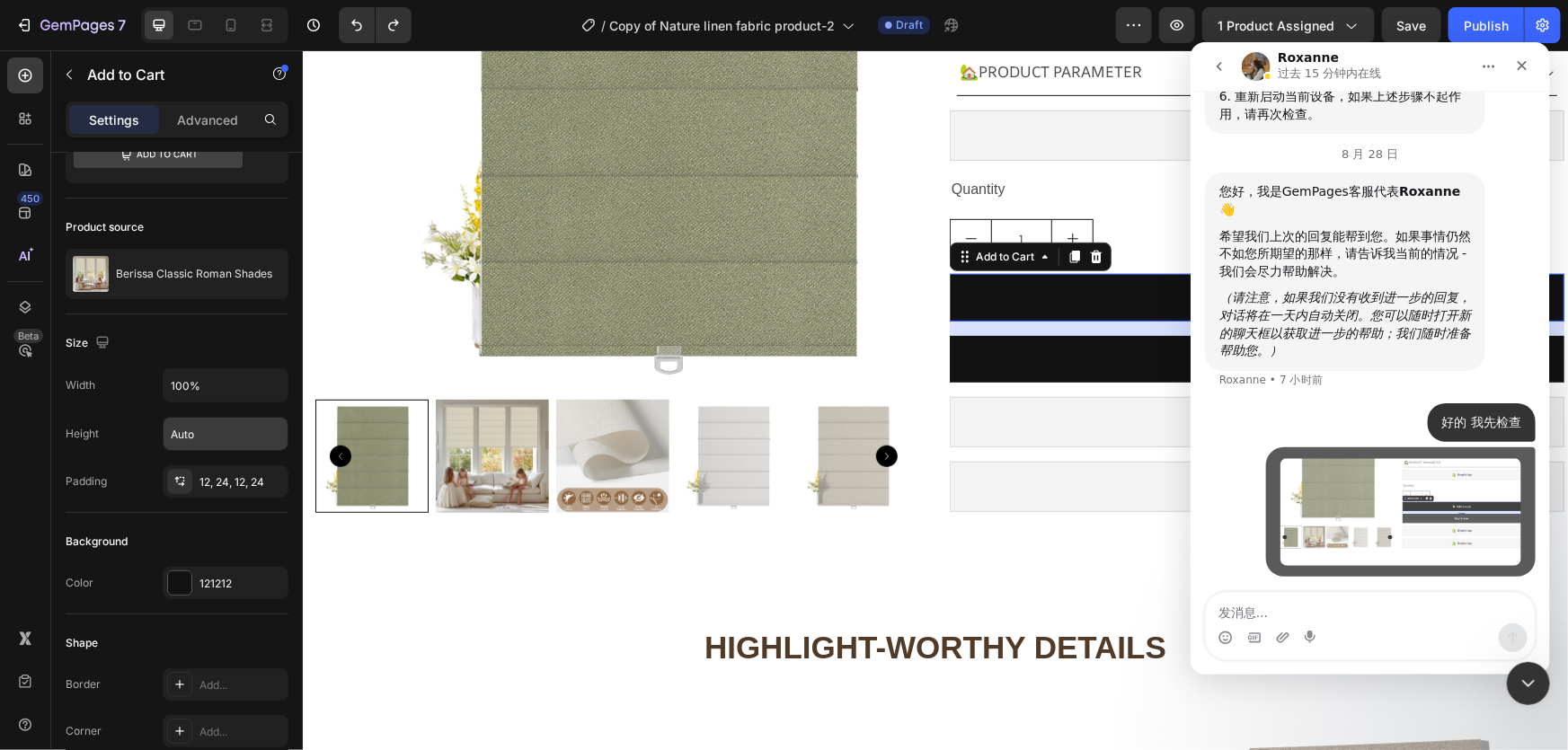
scroll to position [13326, 0]
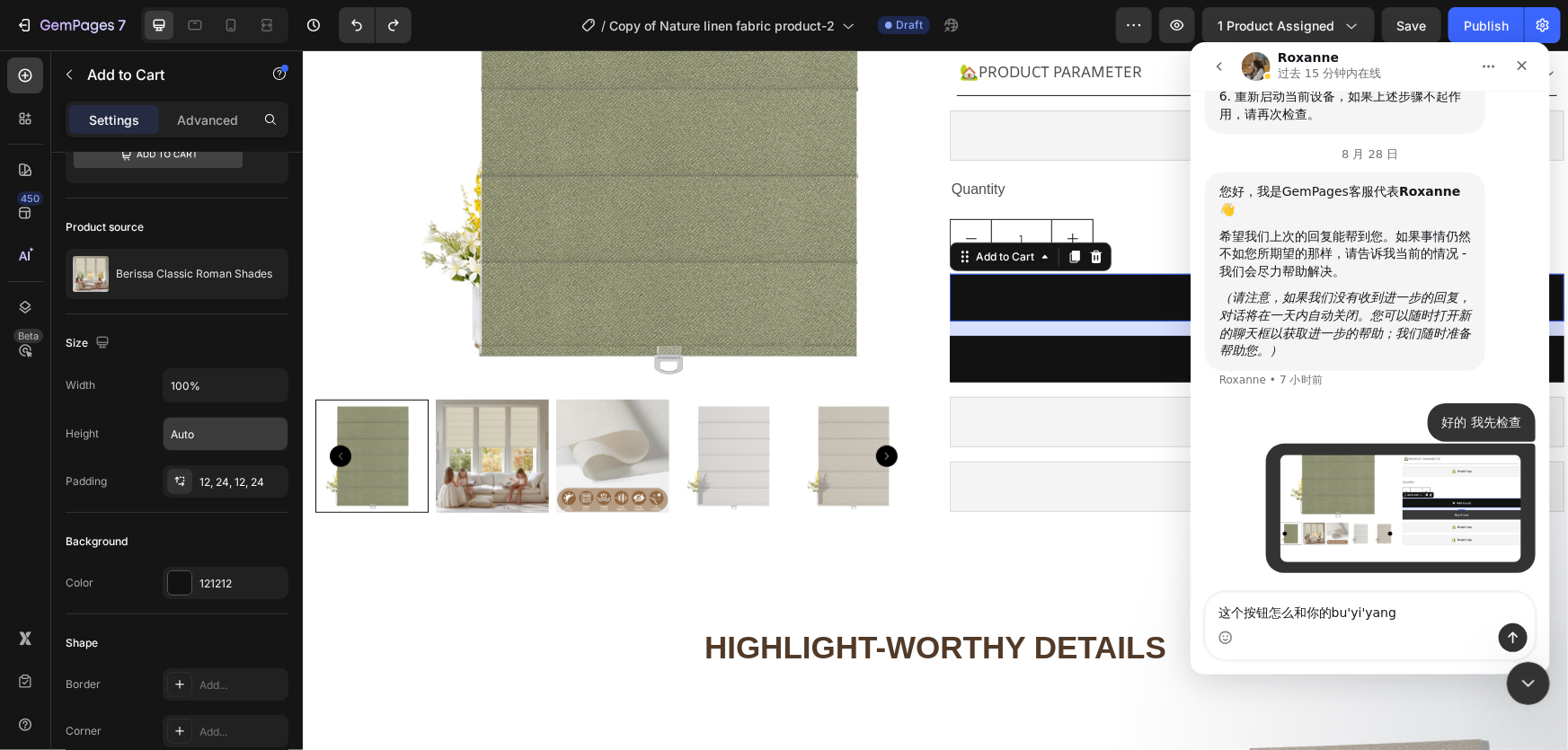
type textarea "这个按钮怎么和你的不一样"
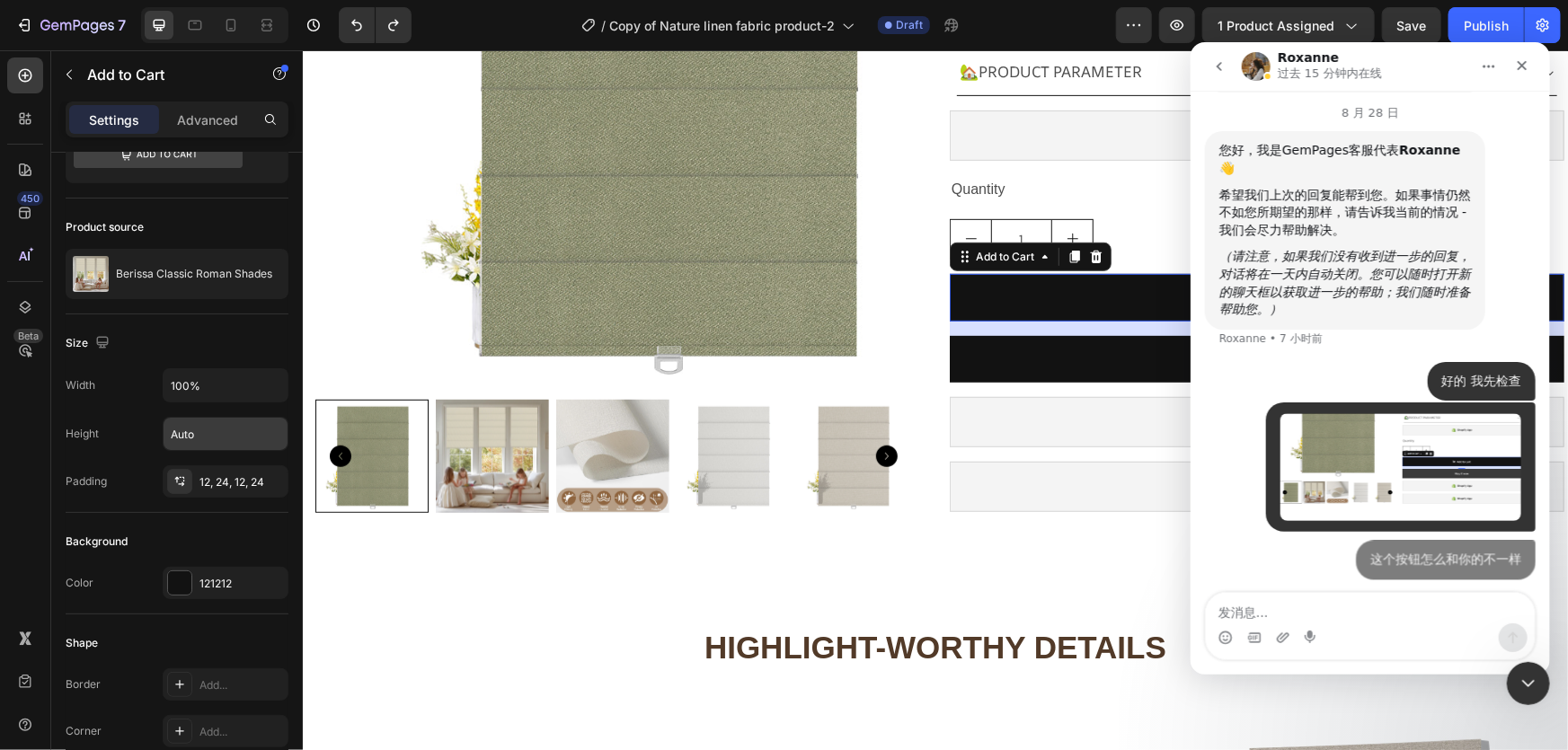
scroll to position [13366, 0]
type textarea "这"
click at [1225, 611] on textarea "发消息..." at bounding box center [1370, 608] width 329 height 31
click at [1233, 611] on textarea "发消息..." at bounding box center [1370, 608] width 329 height 31
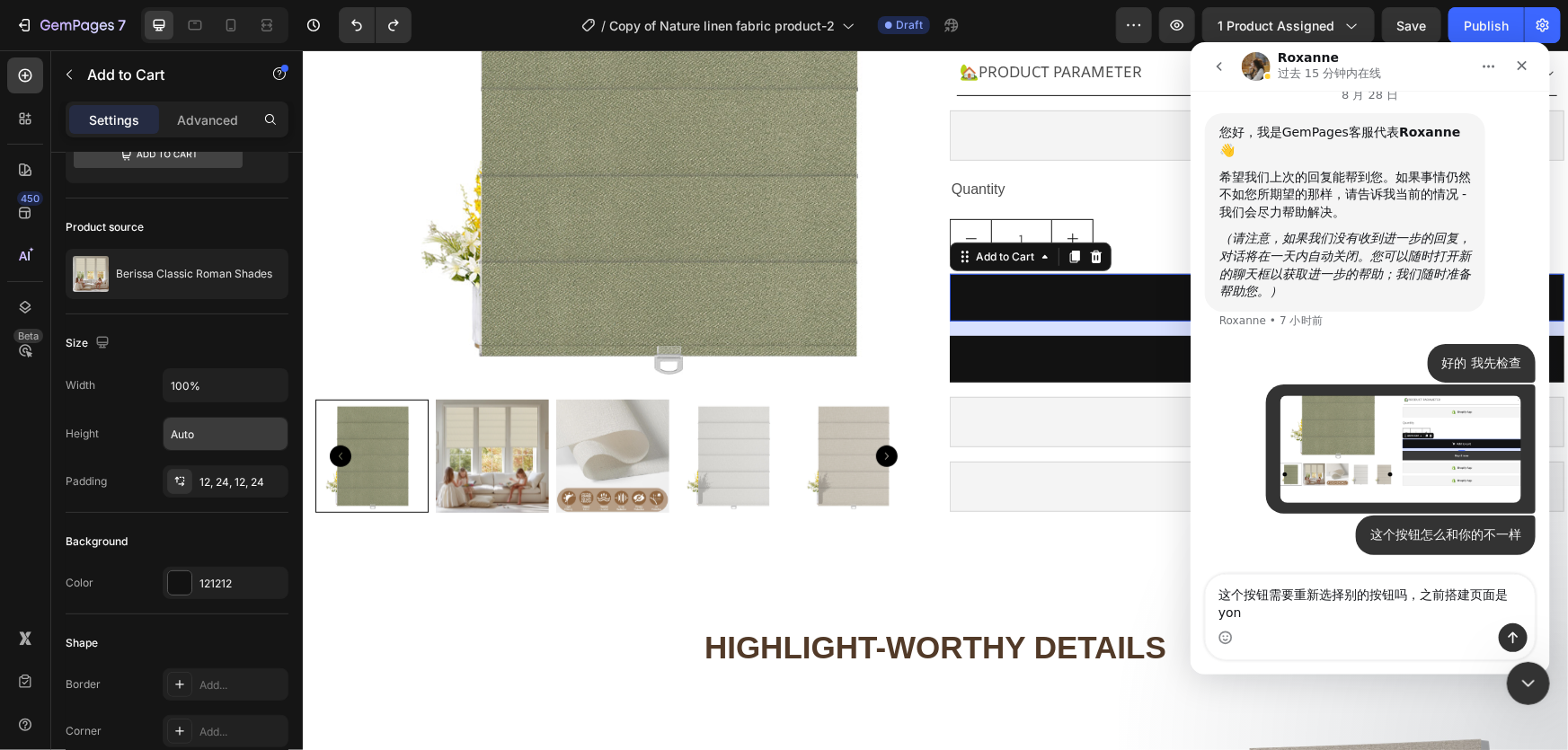
scroll to position [13385, 0]
type textarea "这个按钮需要重新选择别的按钮吗，之前搭建页面是用到这个插件里面的，但是和前端展示出来的不一样"
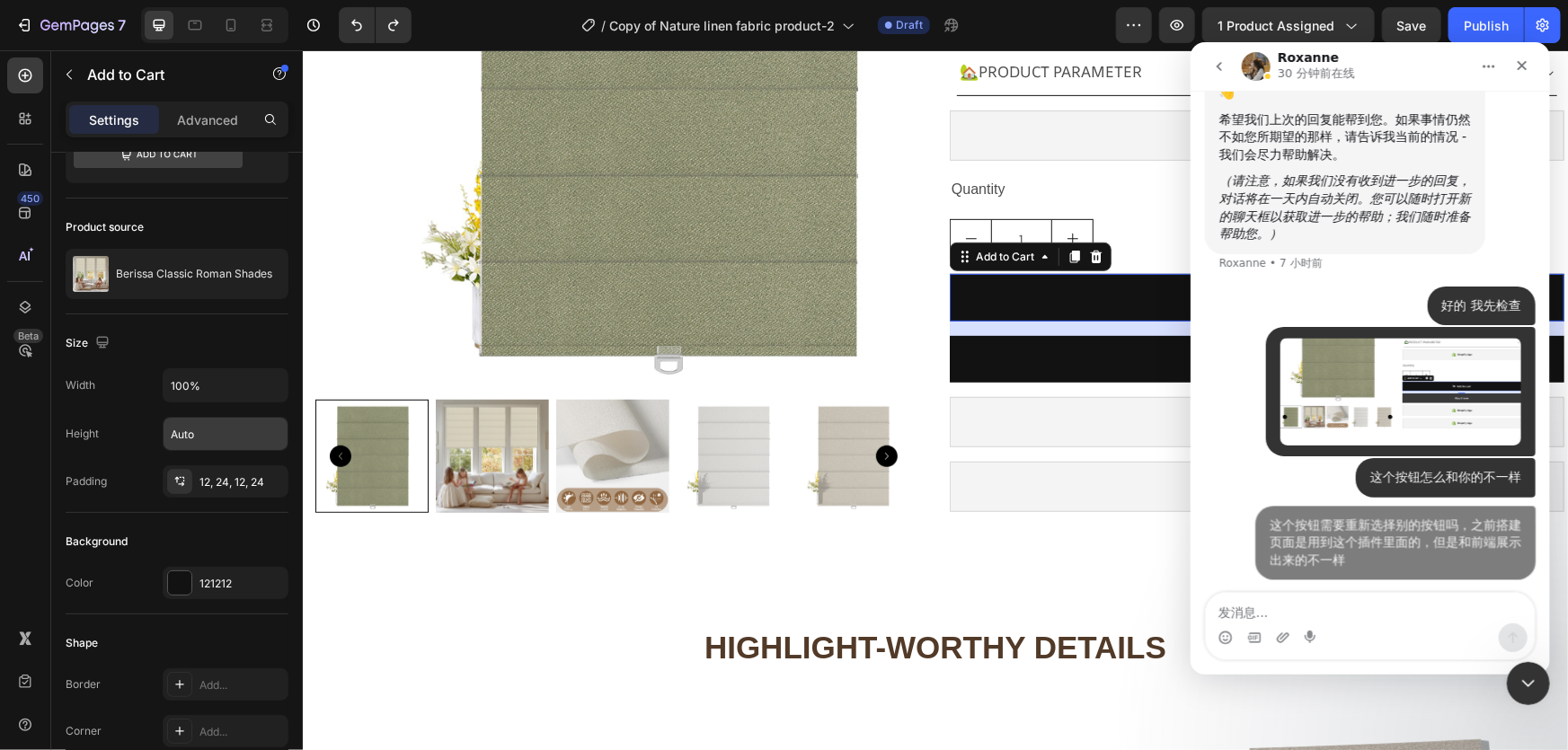
scroll to position [13442, 0]
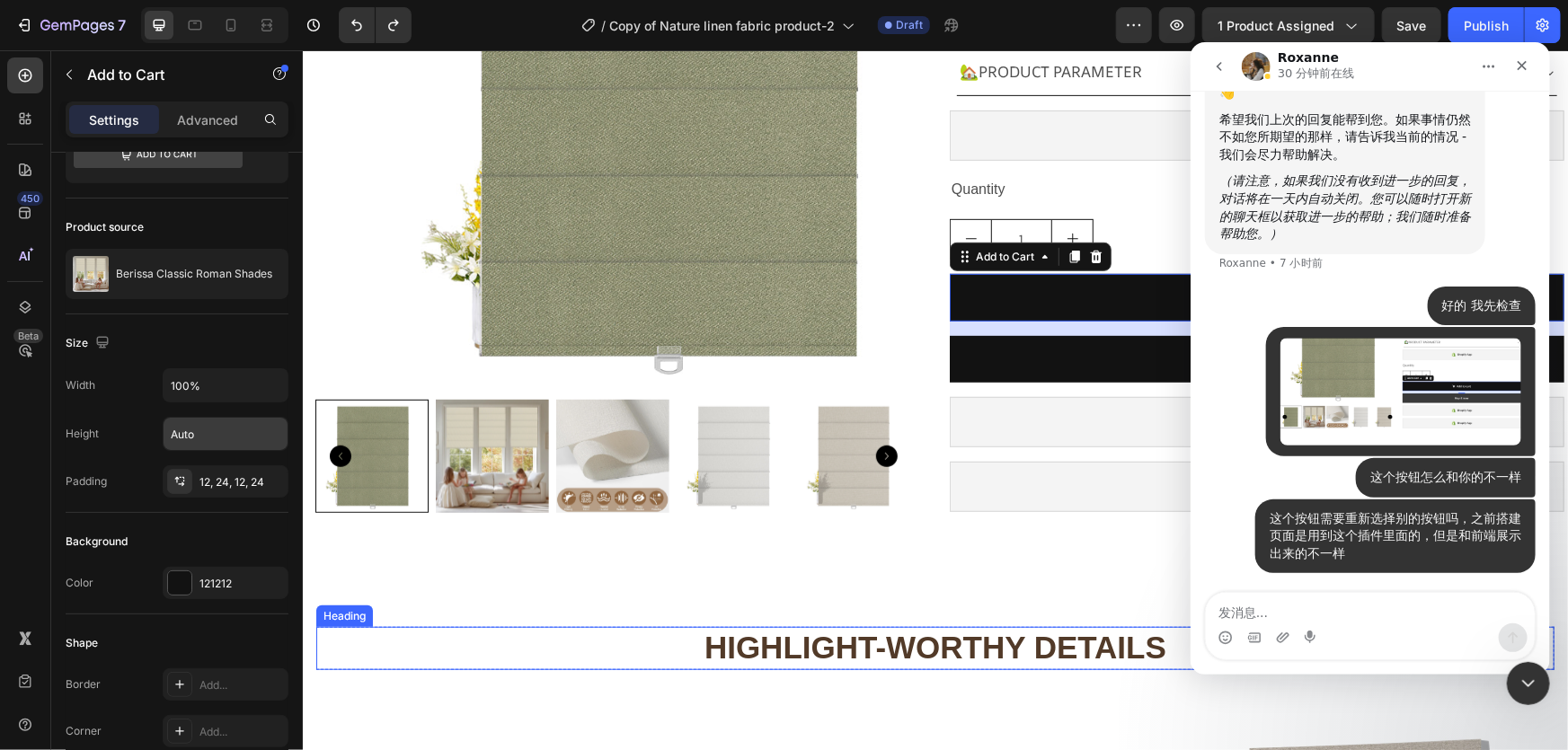
click at [602, 631] on h2 "Highlight-Worthy Details" at bounding box center [934, 647] width 1238 height 43
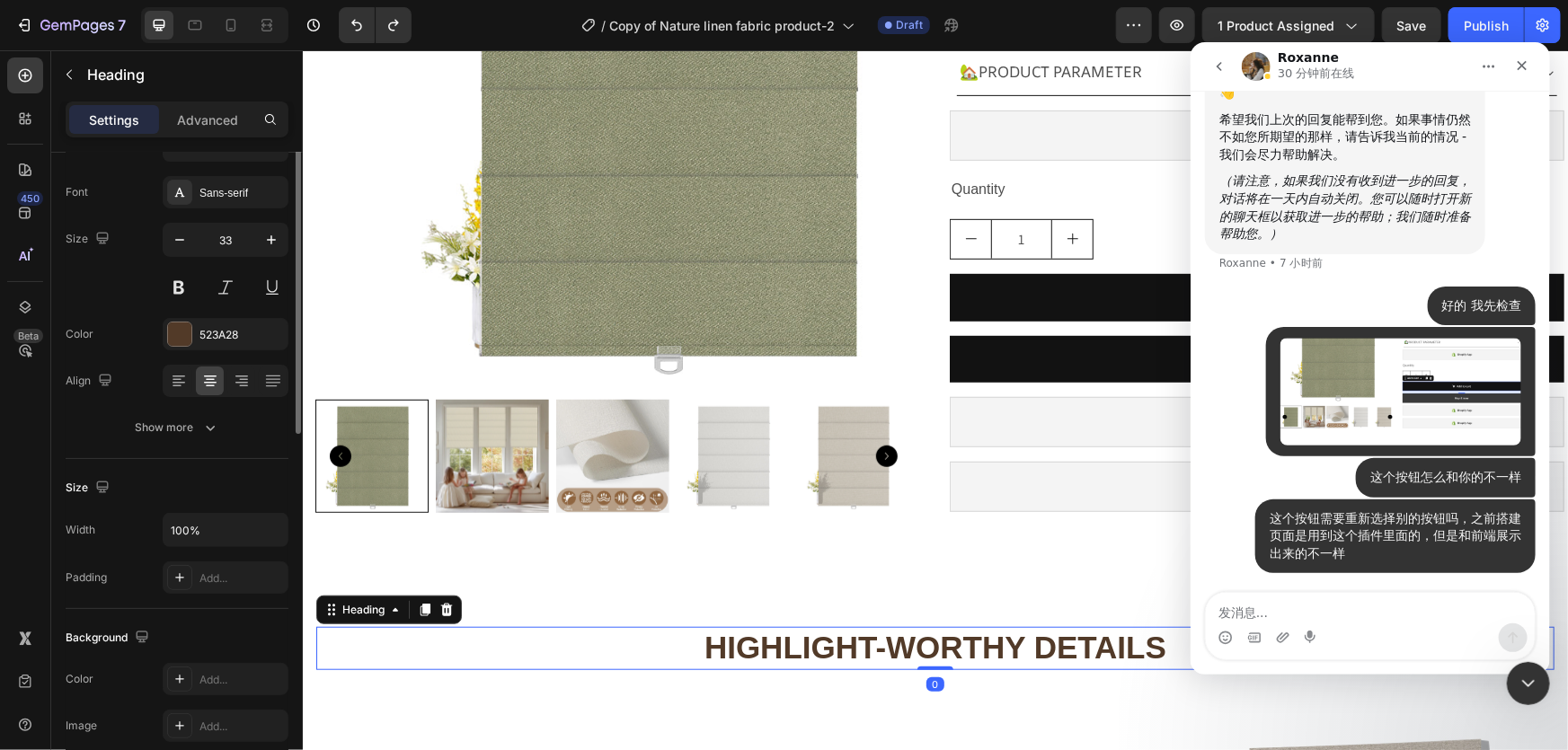
scroll to position [0, 0]
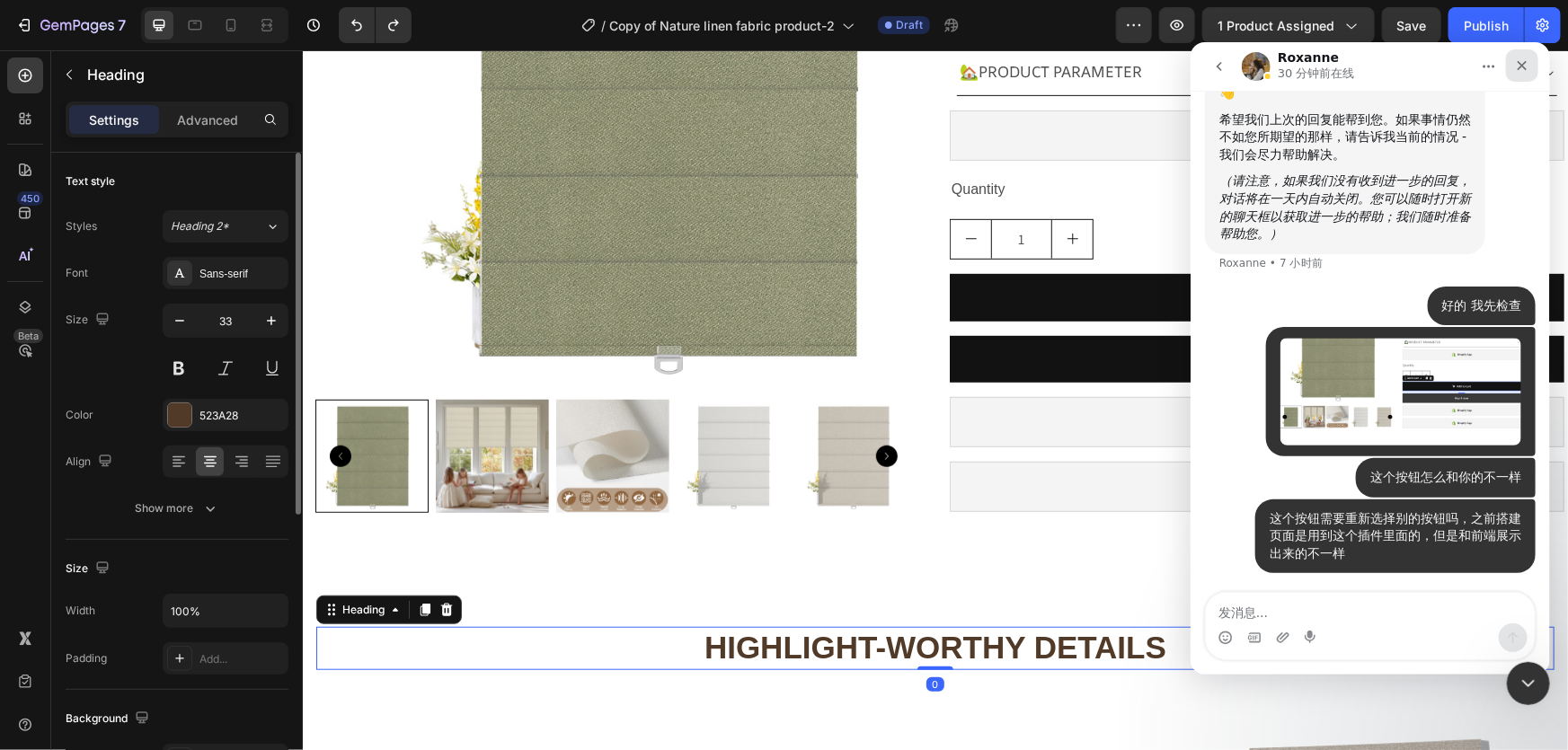
drag, startPoint x: 1522, startPoint y: 63, endPoint x: 2250, endPoint y: 307, distance: 767.8
click at [1522, 63] on icon "关闭" at bounding box center [1522, 65] width 10 height 10
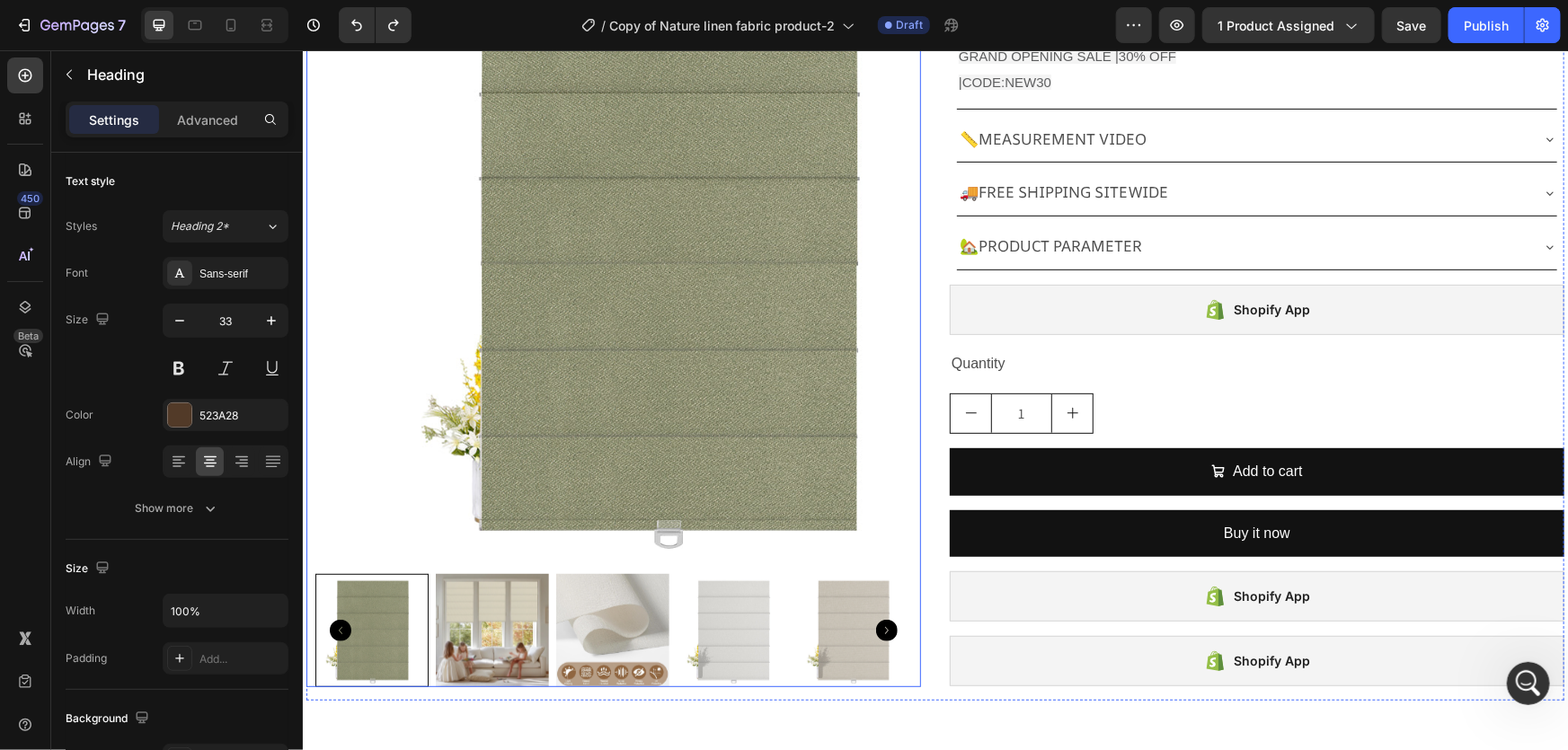
scroll to position [162, 0]
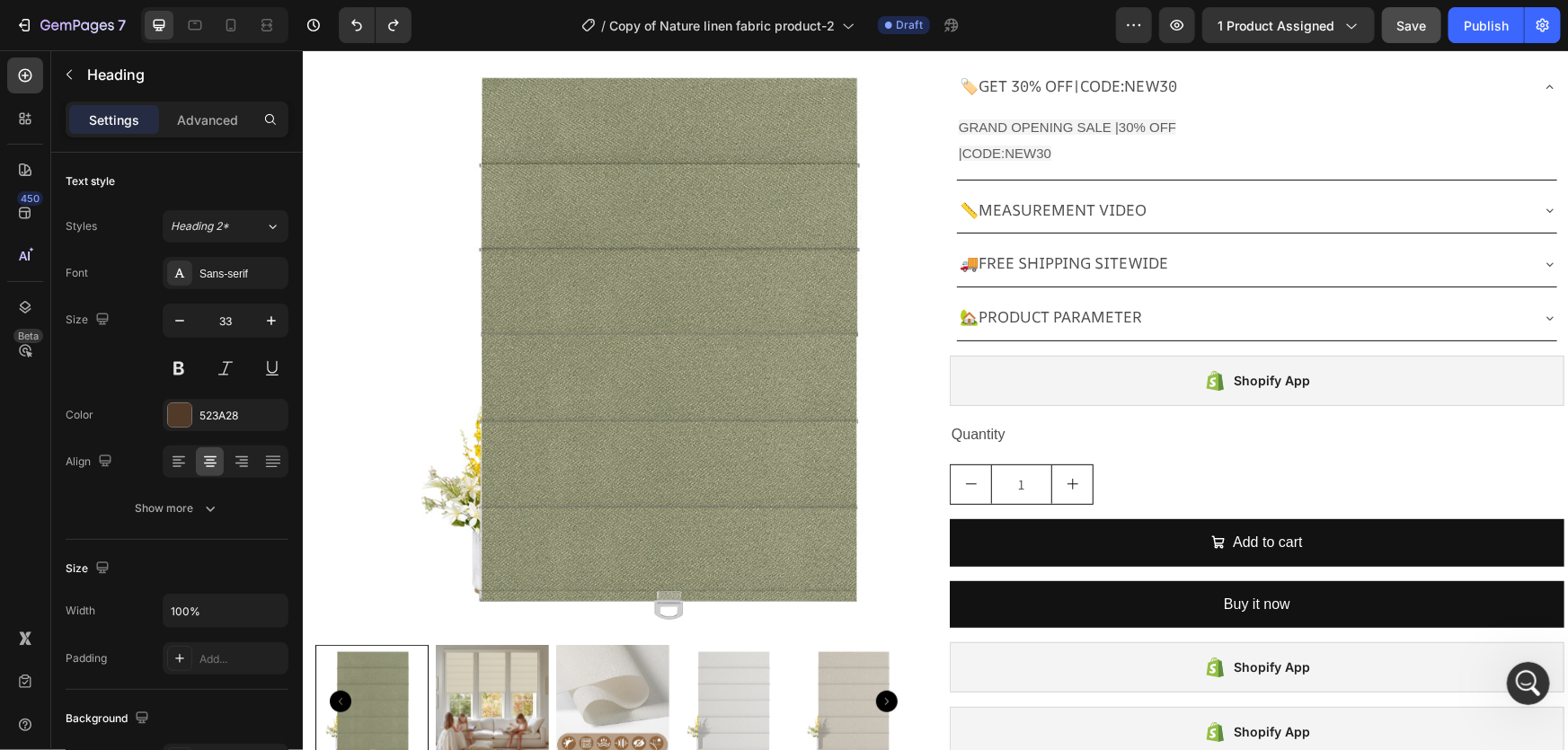
click at [1425, 34] on div "Save" at bounding box center [1411, 26] width 30 height 19
click at [1487, 39] on button "Publish" at bounding box center [1486, 24] width 75 height 36
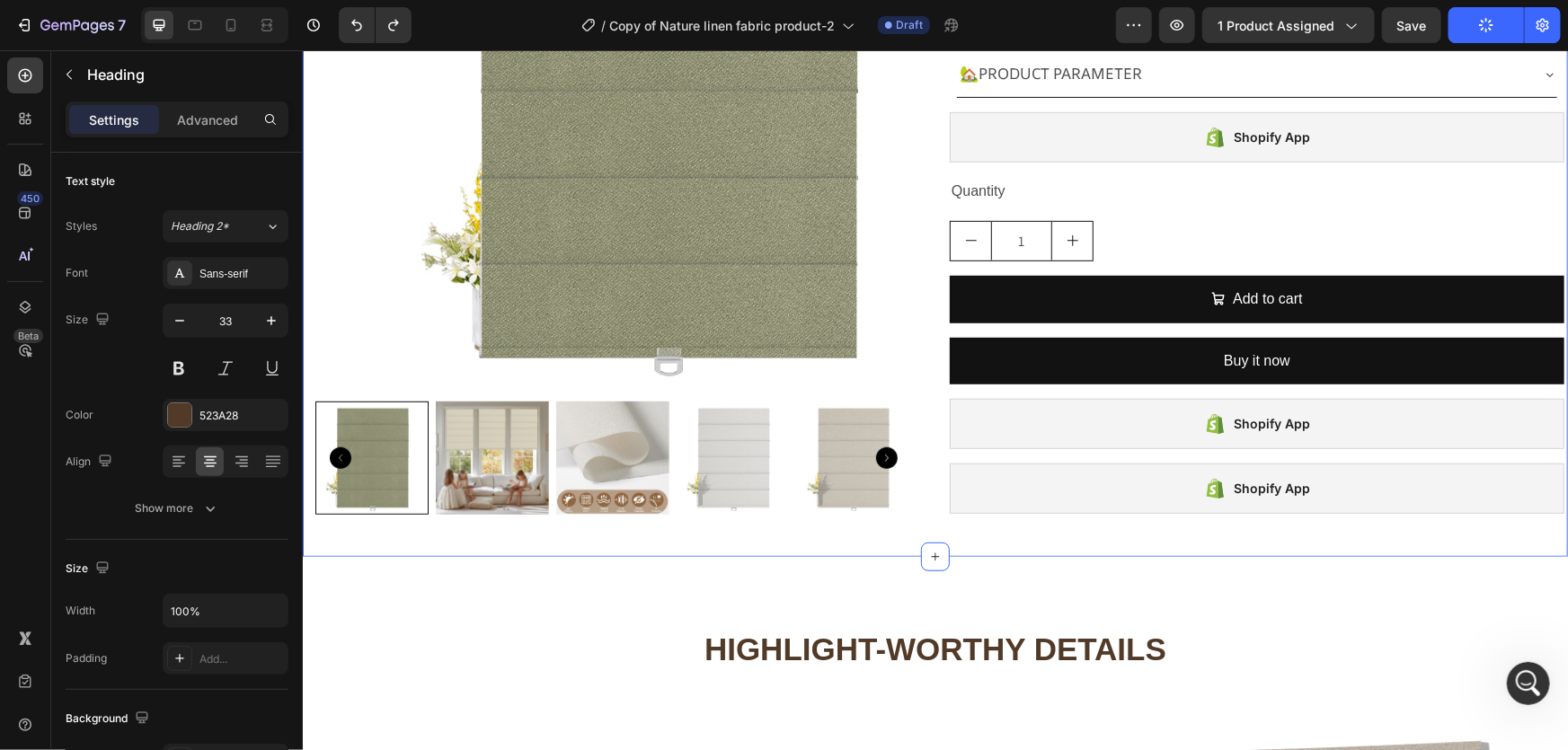
scroll to position [408, 0]
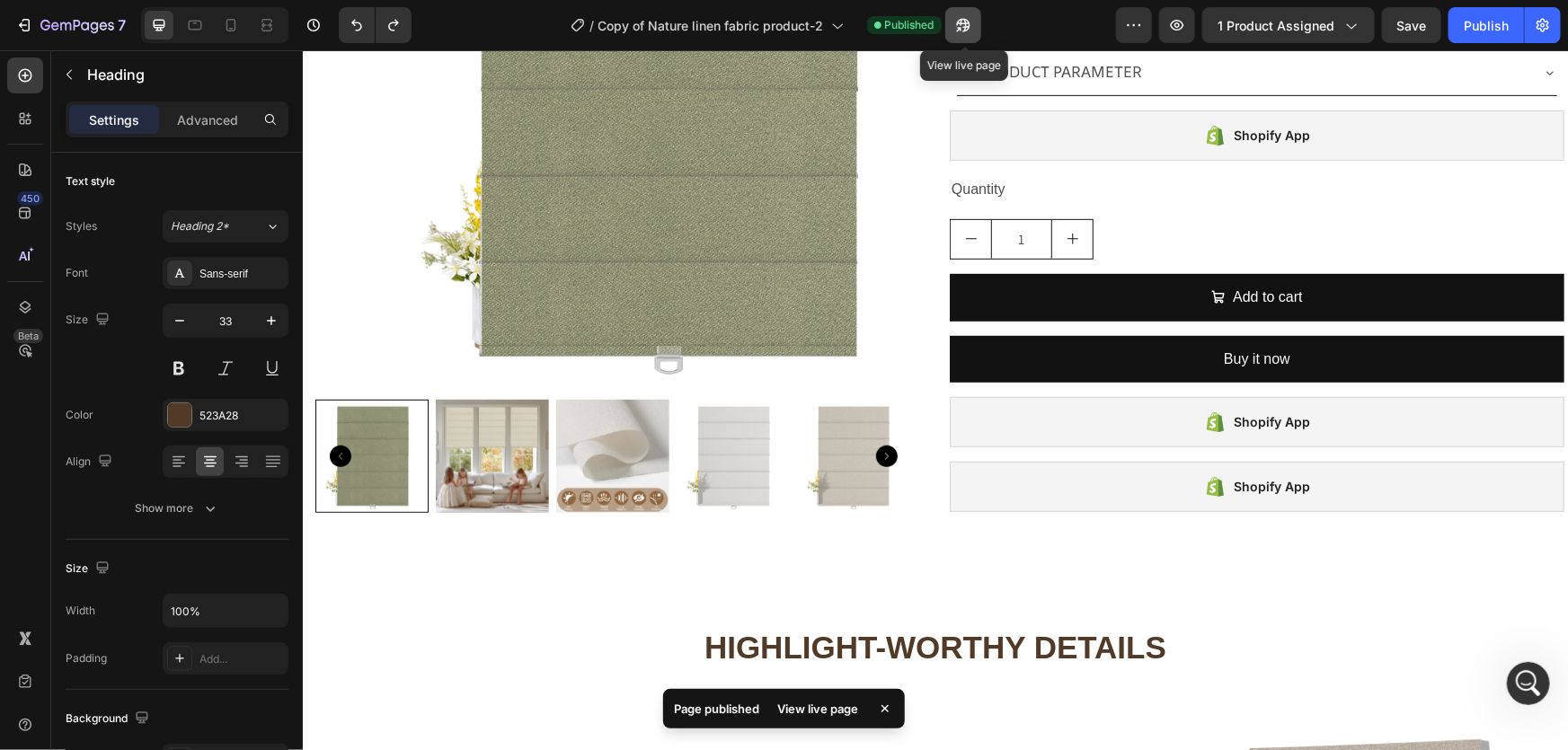
click at [968, 28] on icon "button" at bounding box center [963, 25] width 18 height 18
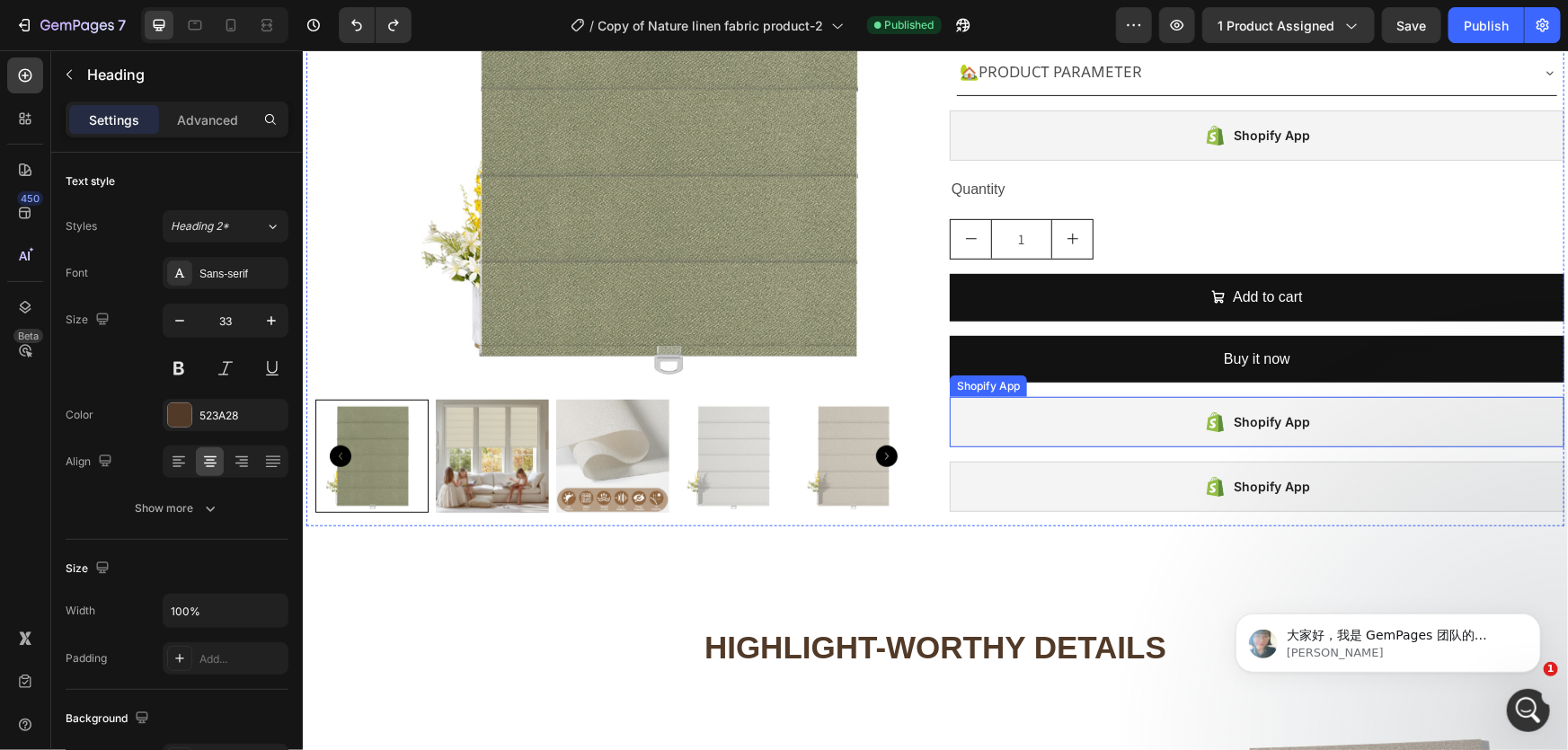
scroll to position [13625, 0]
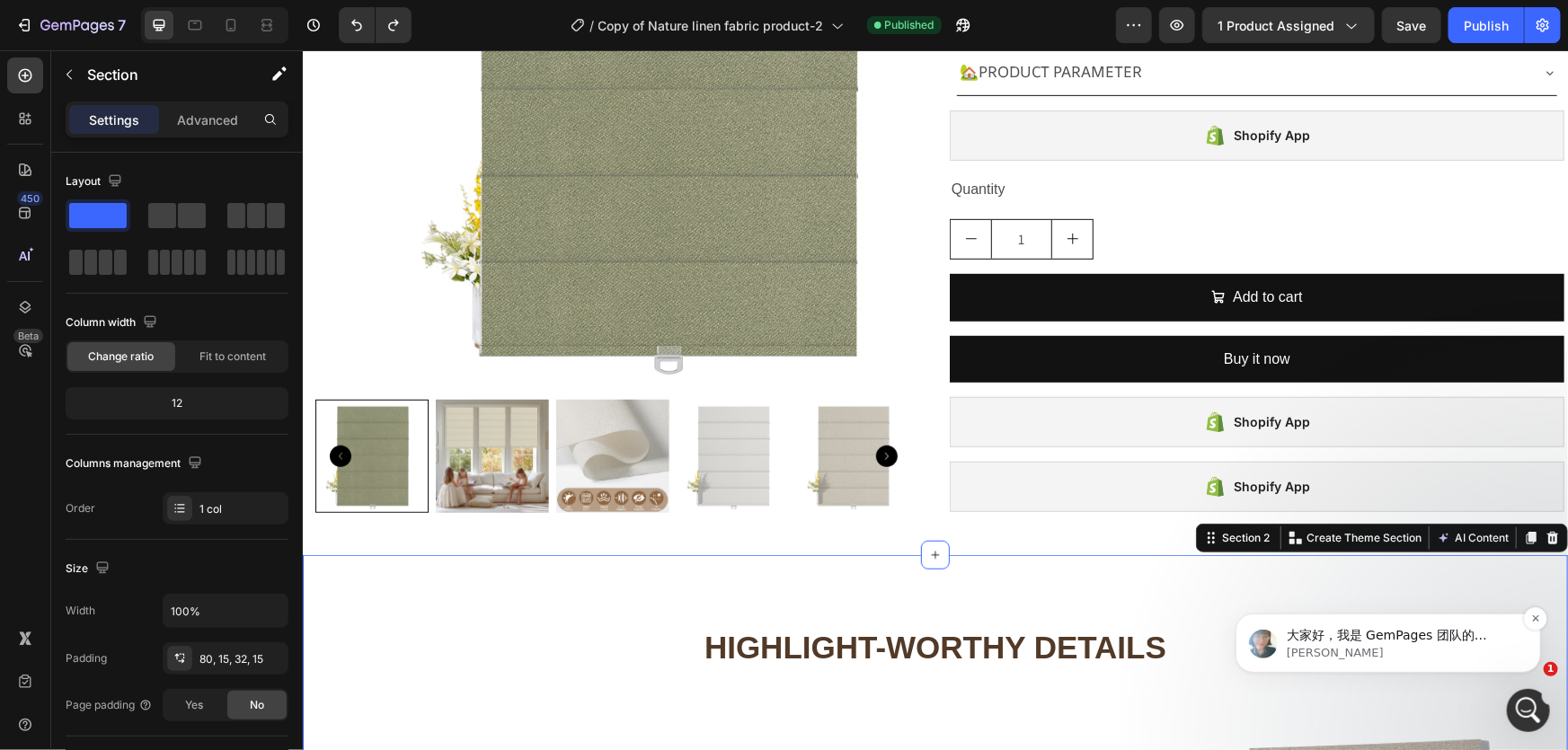
click at [1404, 641] on p "大家好，我是 GemPages 团队的 Annie，今天继续与 Roxanne 进行支持交流。 希望您一切顺利，感谢您的耐心等待。 请允许我检查一下您的按钮显…" at bounding box center [1402, 635] width 232 height 18
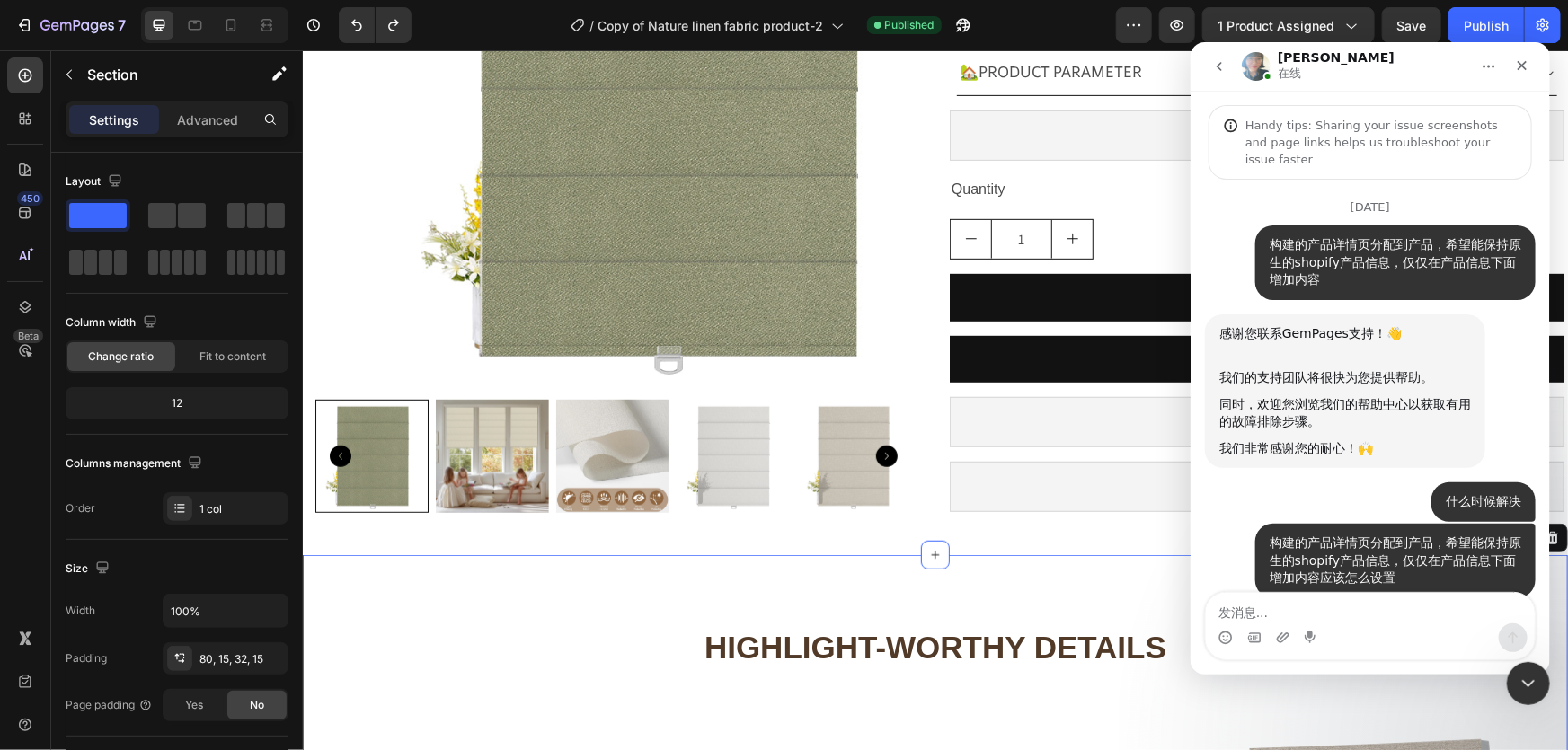
scroll to position [2, 0]
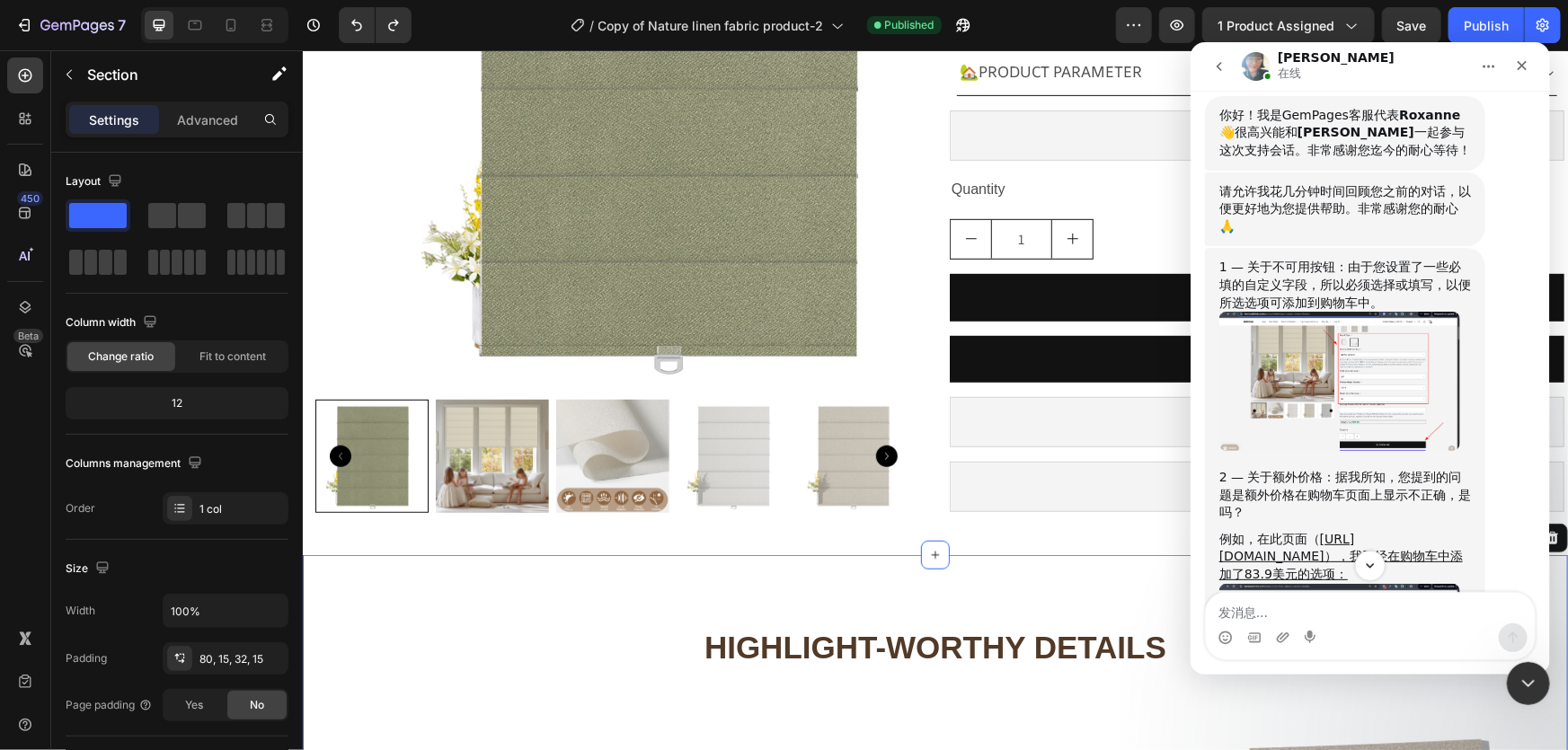
click at [1292, 620] on textarea "发消息..." at bounding box center [1370, 608] width 329 height 31
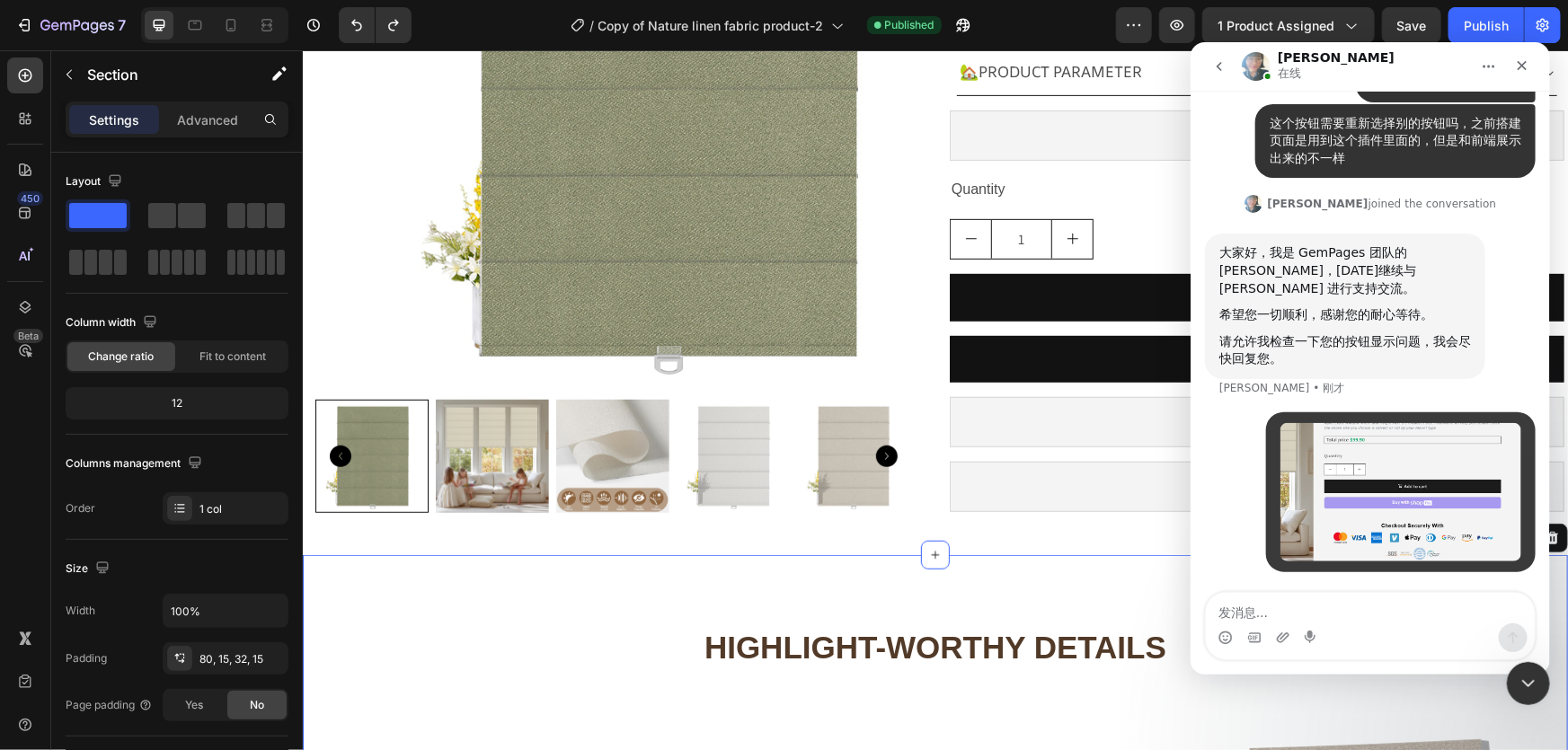
scroll to position [13800, 0]
type textarea "请"
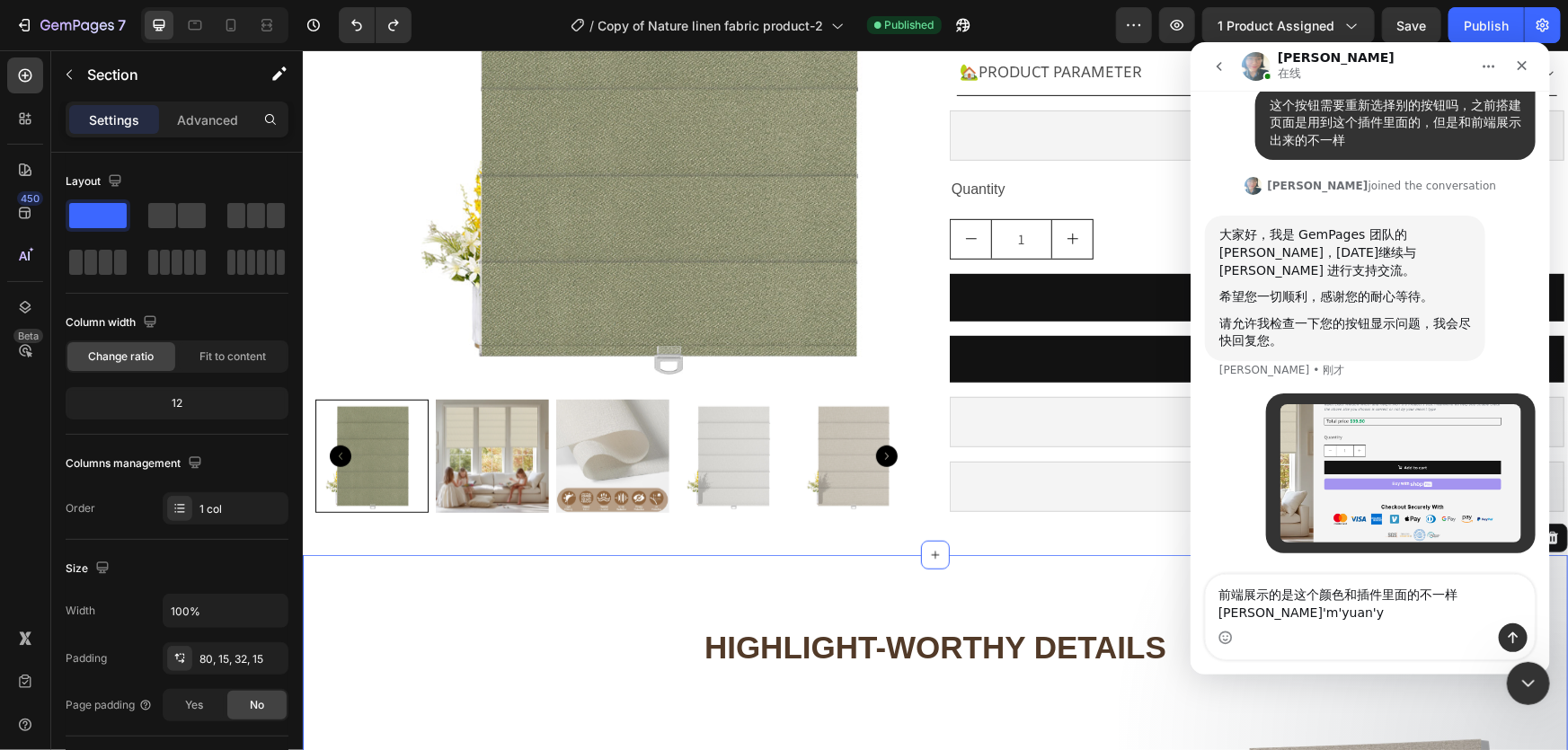
type textarea "前端展示的是这个颜色和插件里面的不一样什么原因"
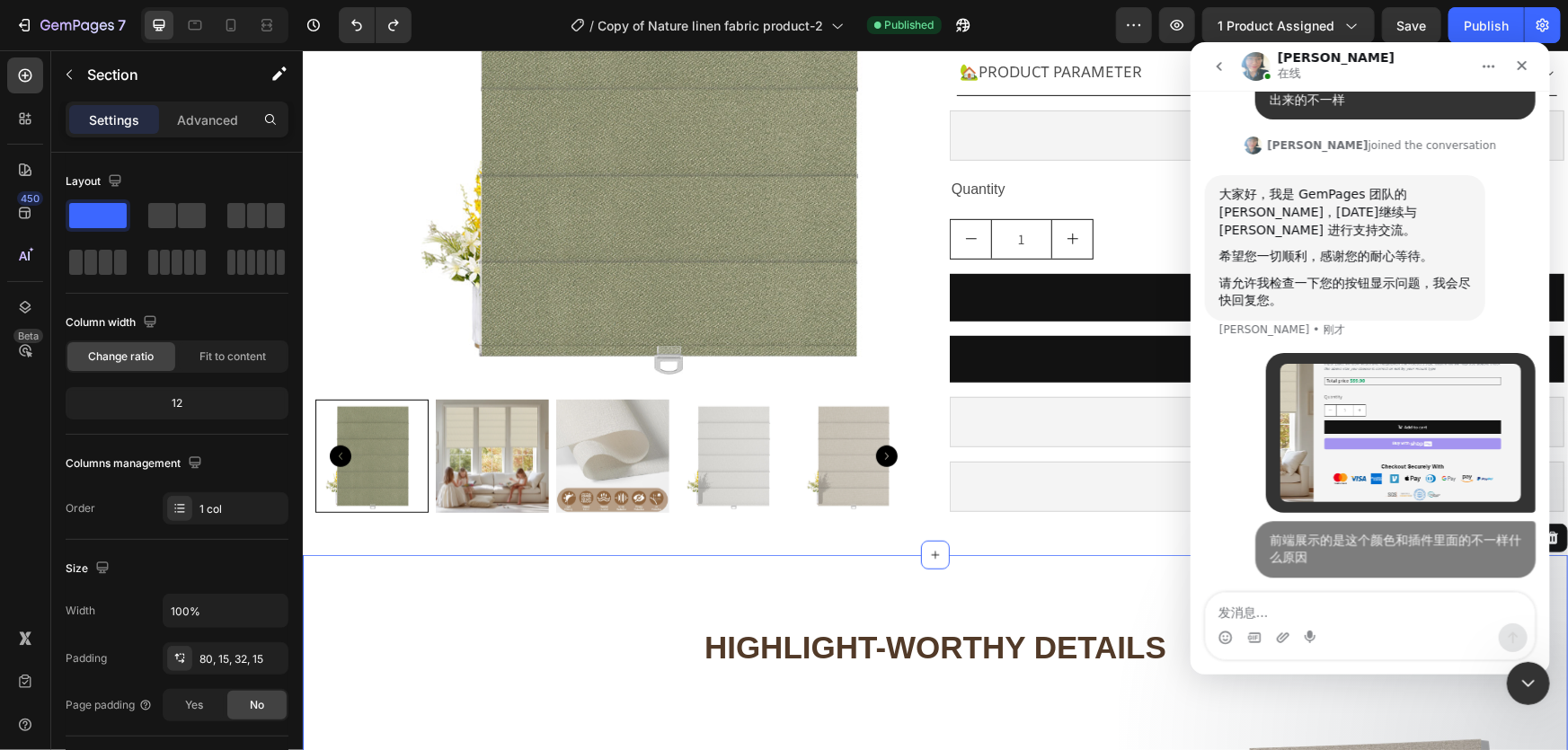
scroll to position [13859, 0]
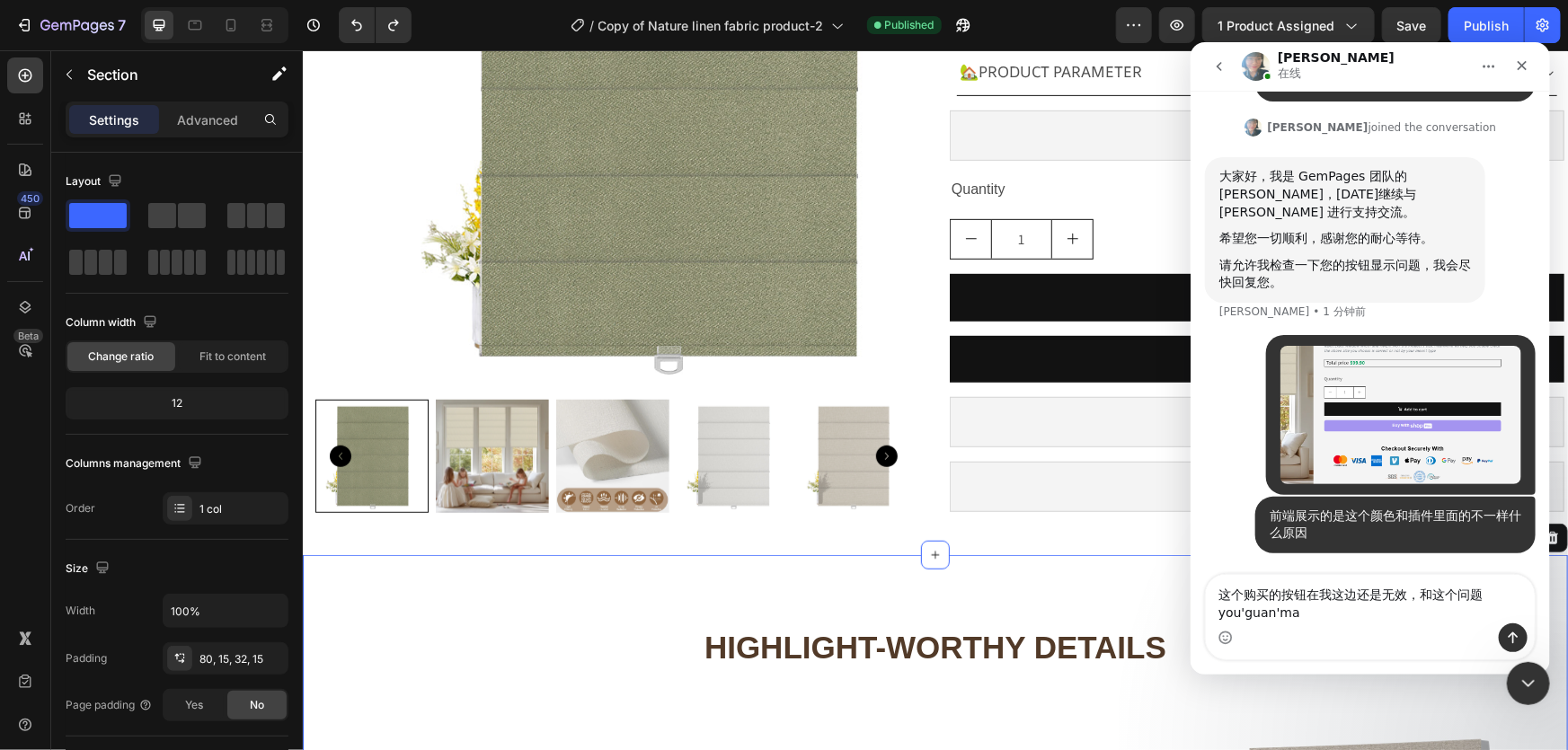
type textarea "这个购买的按钮在我这边还是无效，和这个问题有关吗"
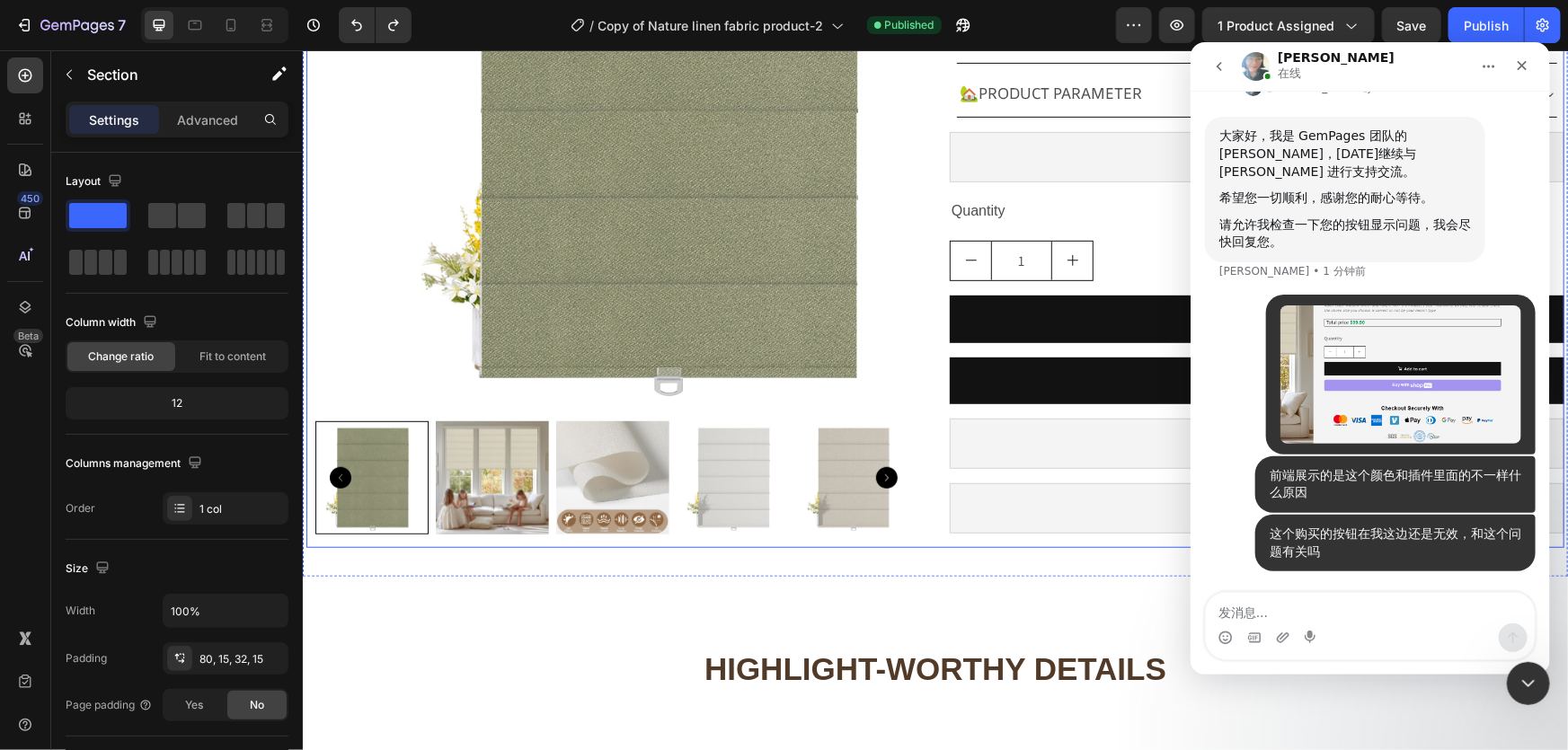
scroll to position [408, 0]
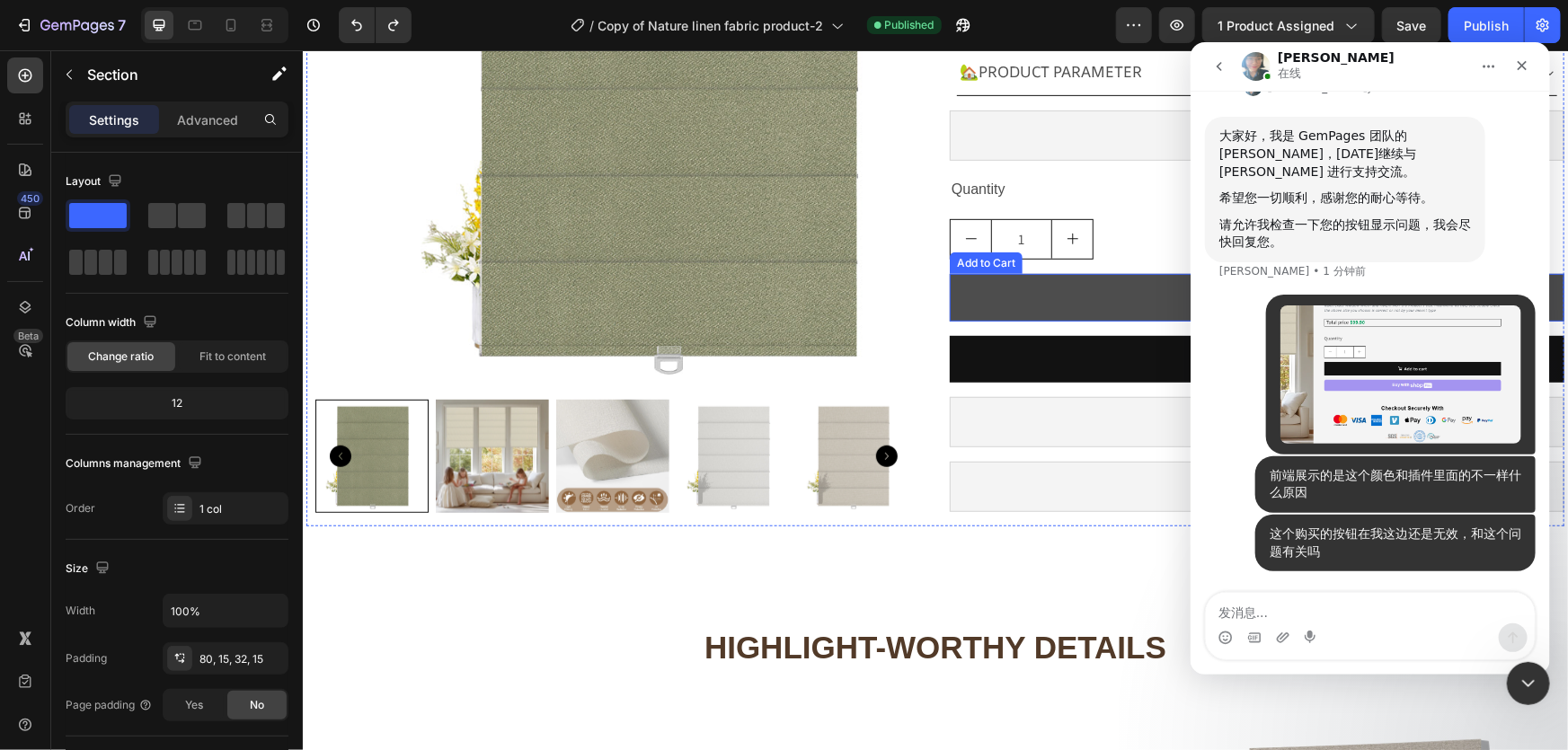
click at [1027, 294] on button "Add to cart" at bounding box center [1255, 297] width 615 height 48
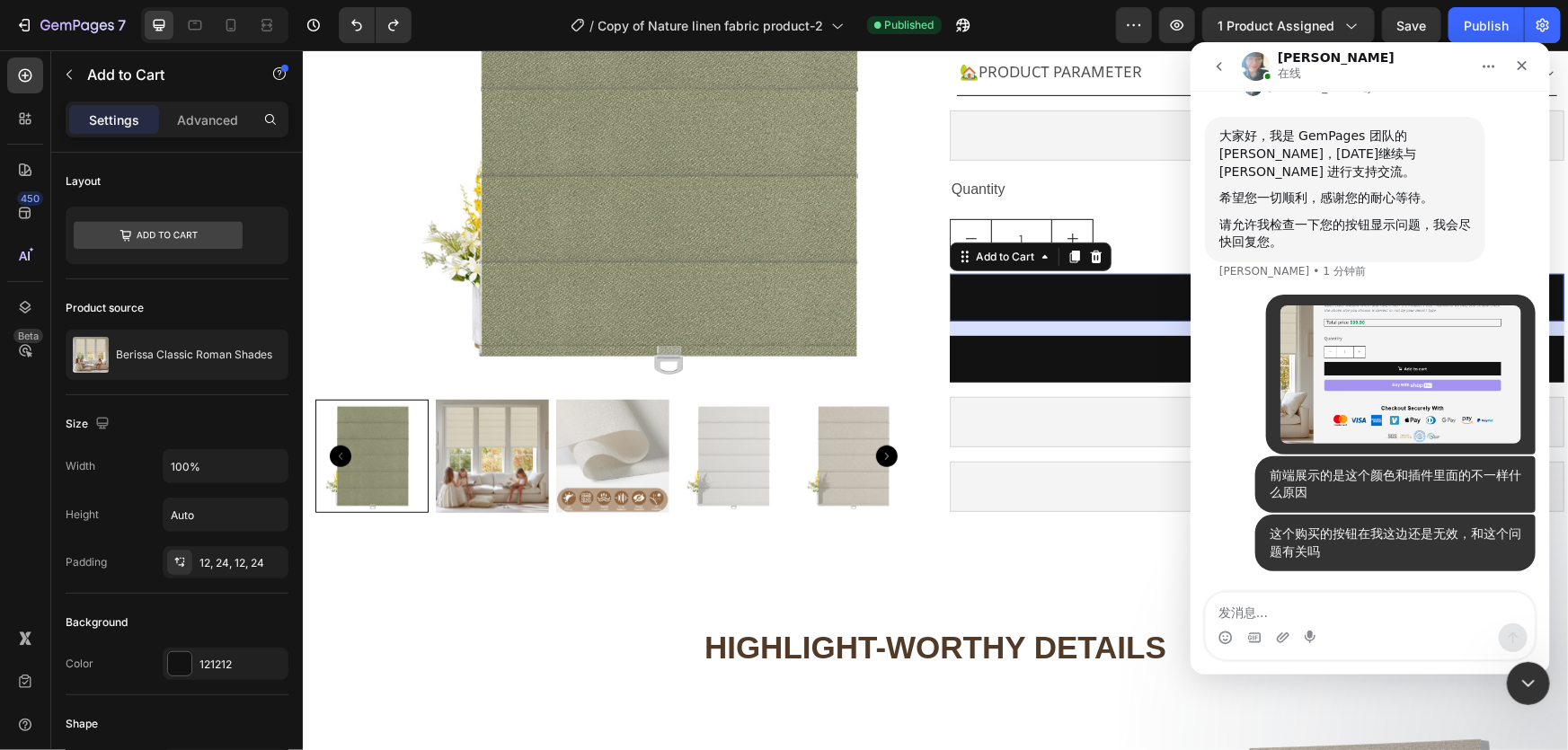
click at [1232, 419] on div "• 1 分钟前" at bounding box center [1370, 374] width 331 height 162
click at [1024, 296] on button "Add to cart" at bounding box center [1255, 297] width 615 height 48
drag, startPoint x: 1520, startPoint y: 68, endPoint x: 2396, endPoint y: 62, distance: 876.0
click at [1520, 68] on icon "关闭" at bounding box center [1521, 64] width 14 height 14
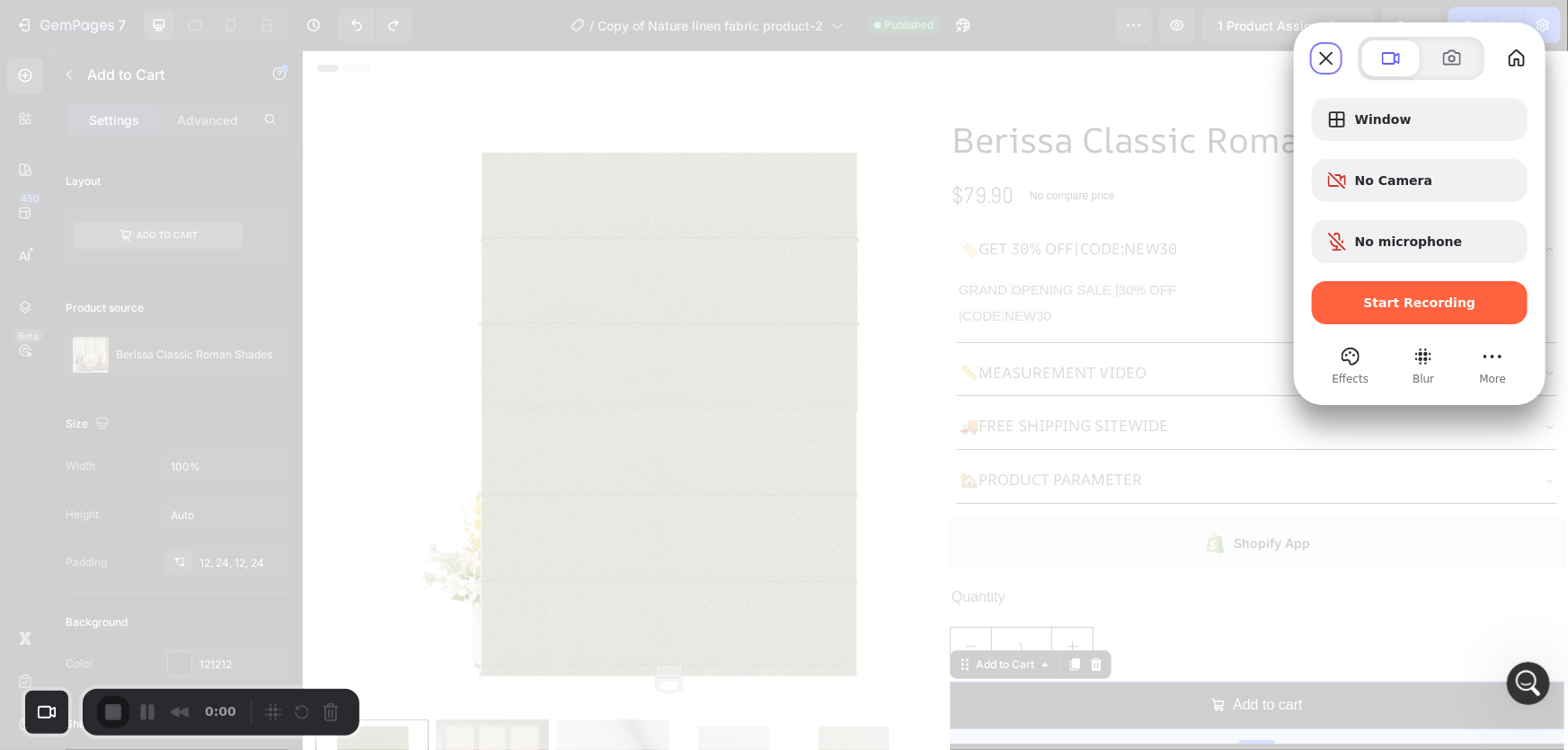
scroll to position [13986, 0]
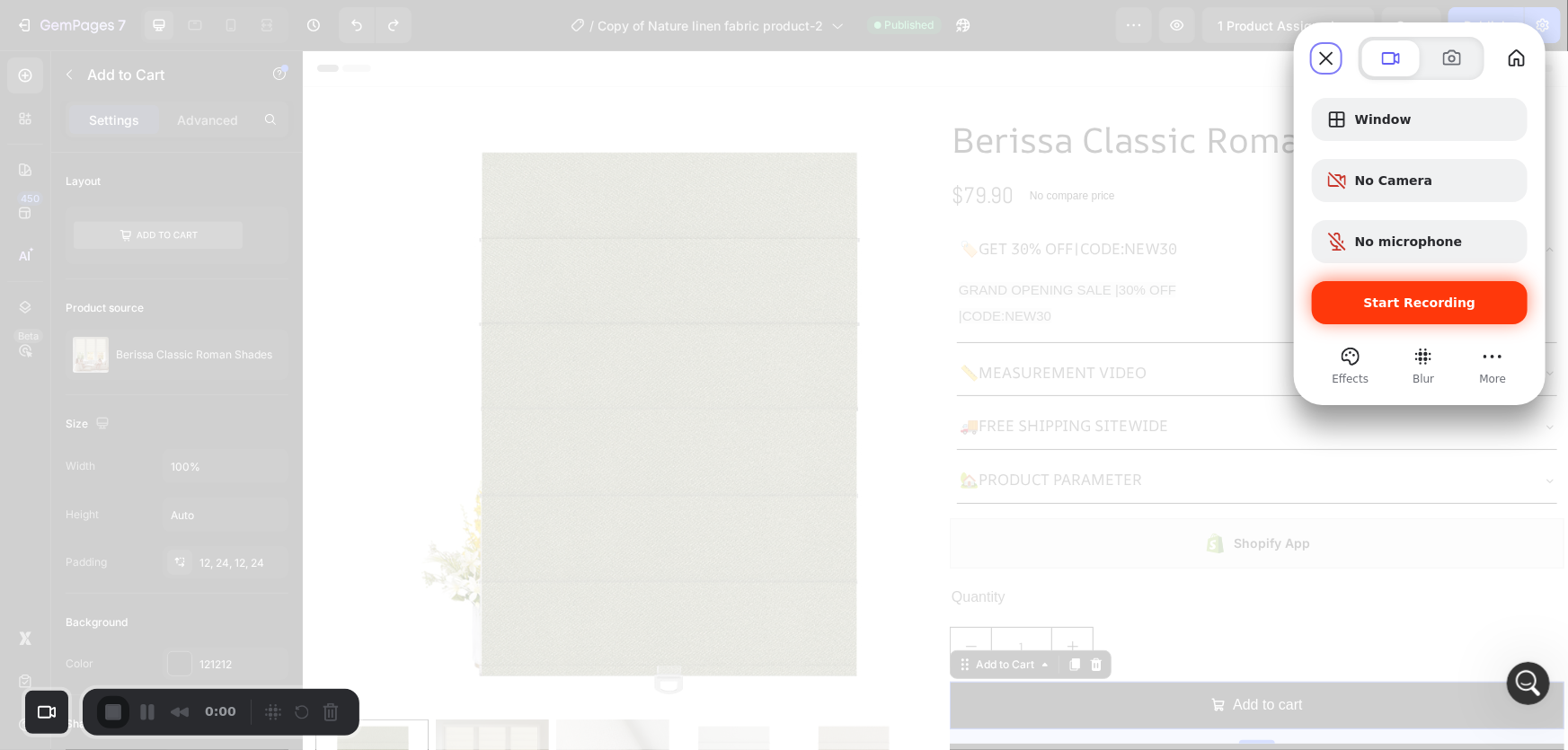
click at [1377, 307] on span "Start Recording" at bounding box center [1420, 302] width 113 height 14
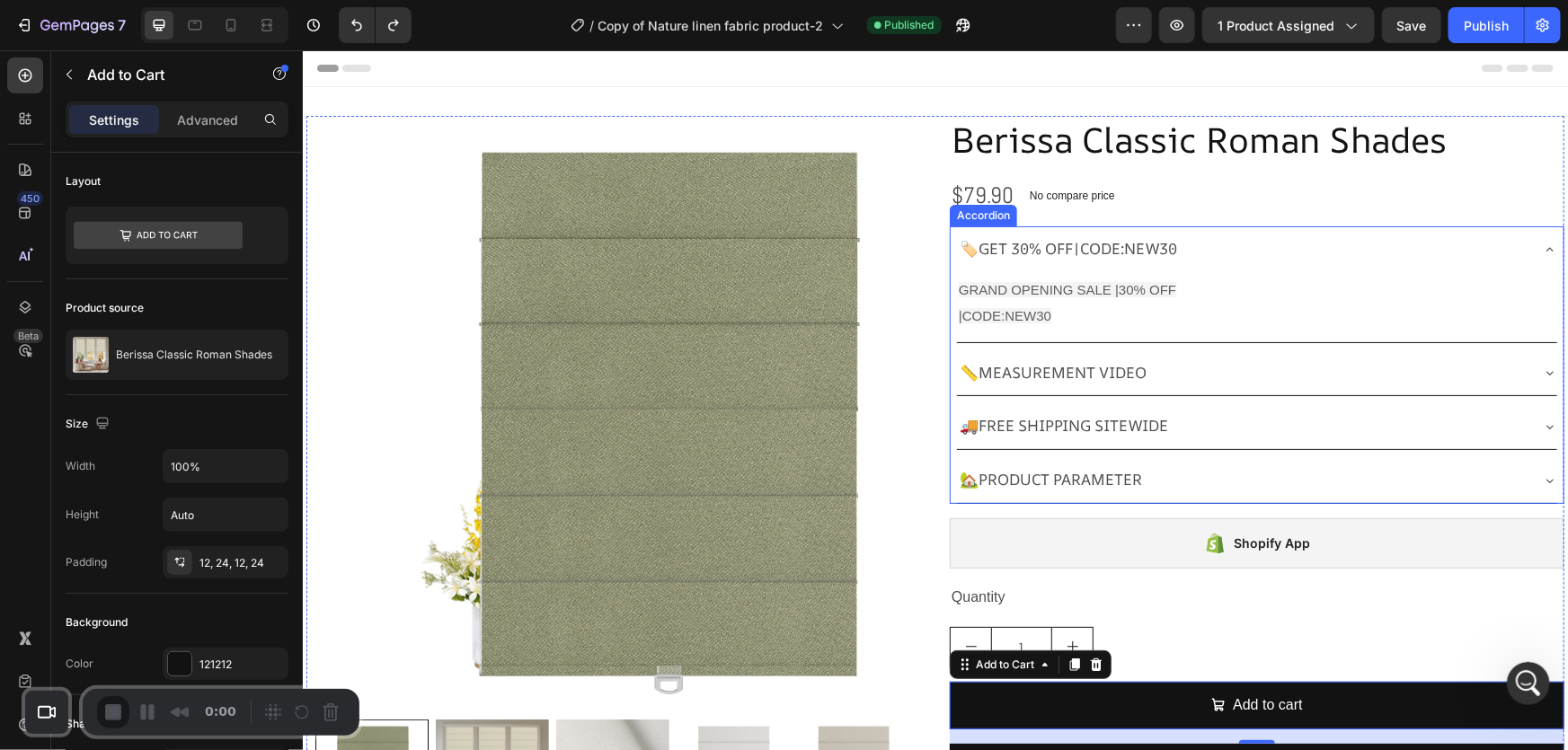
scroll to position [13917, 0]
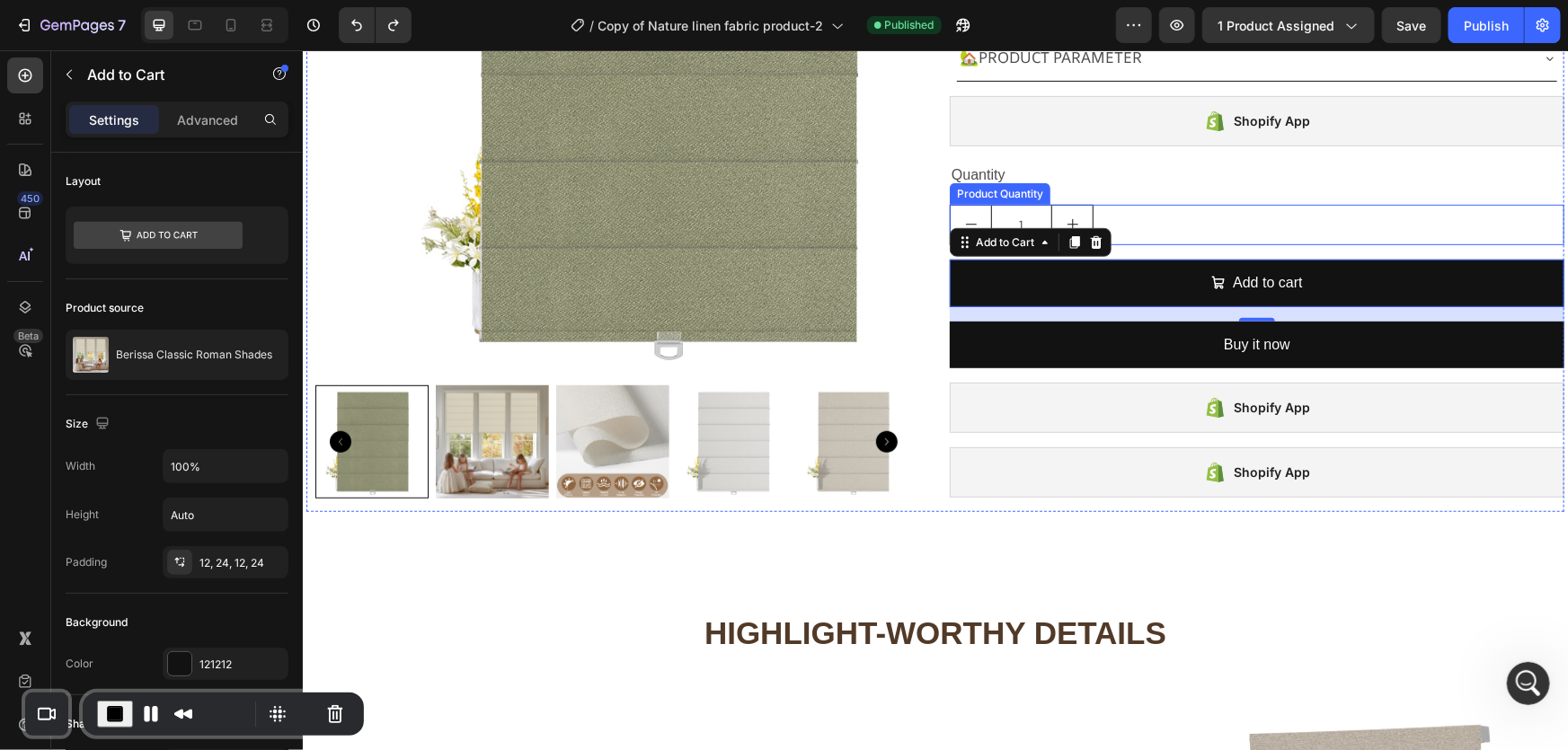
scroll to position [408, 0]
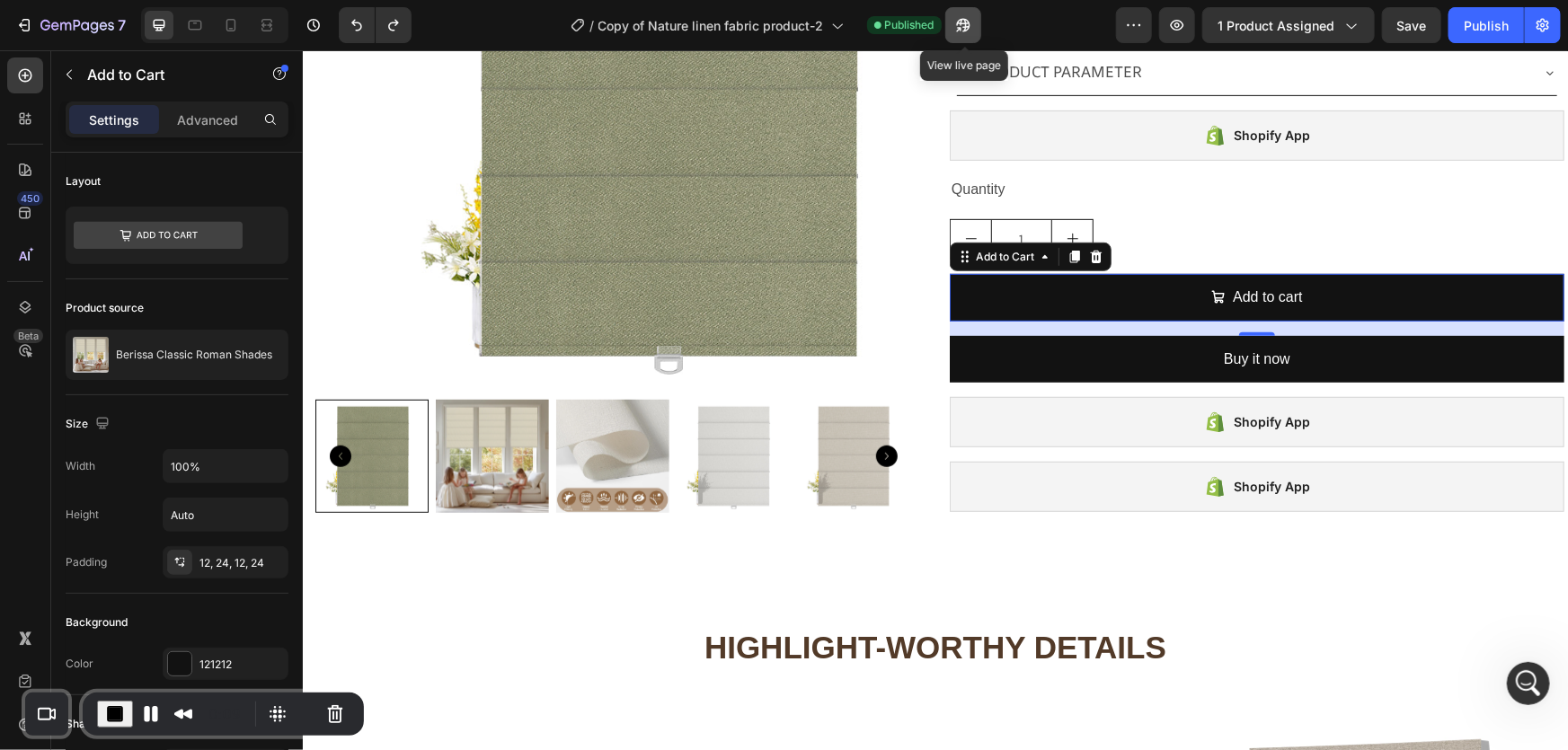
click at [961, 28] on icon "button" at bounding box center [958, 29] width 5 height 5
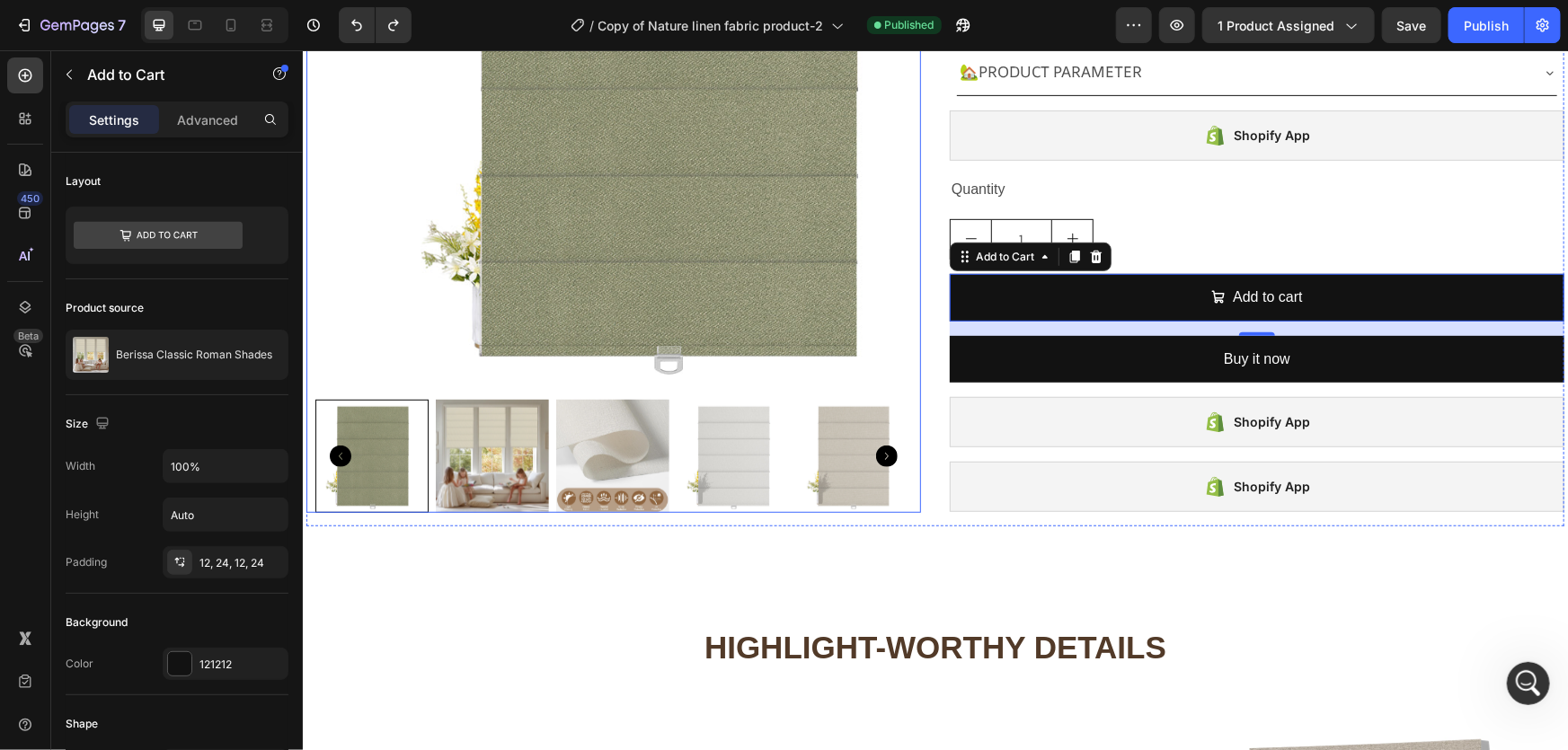
scroll to position [14057, 0]
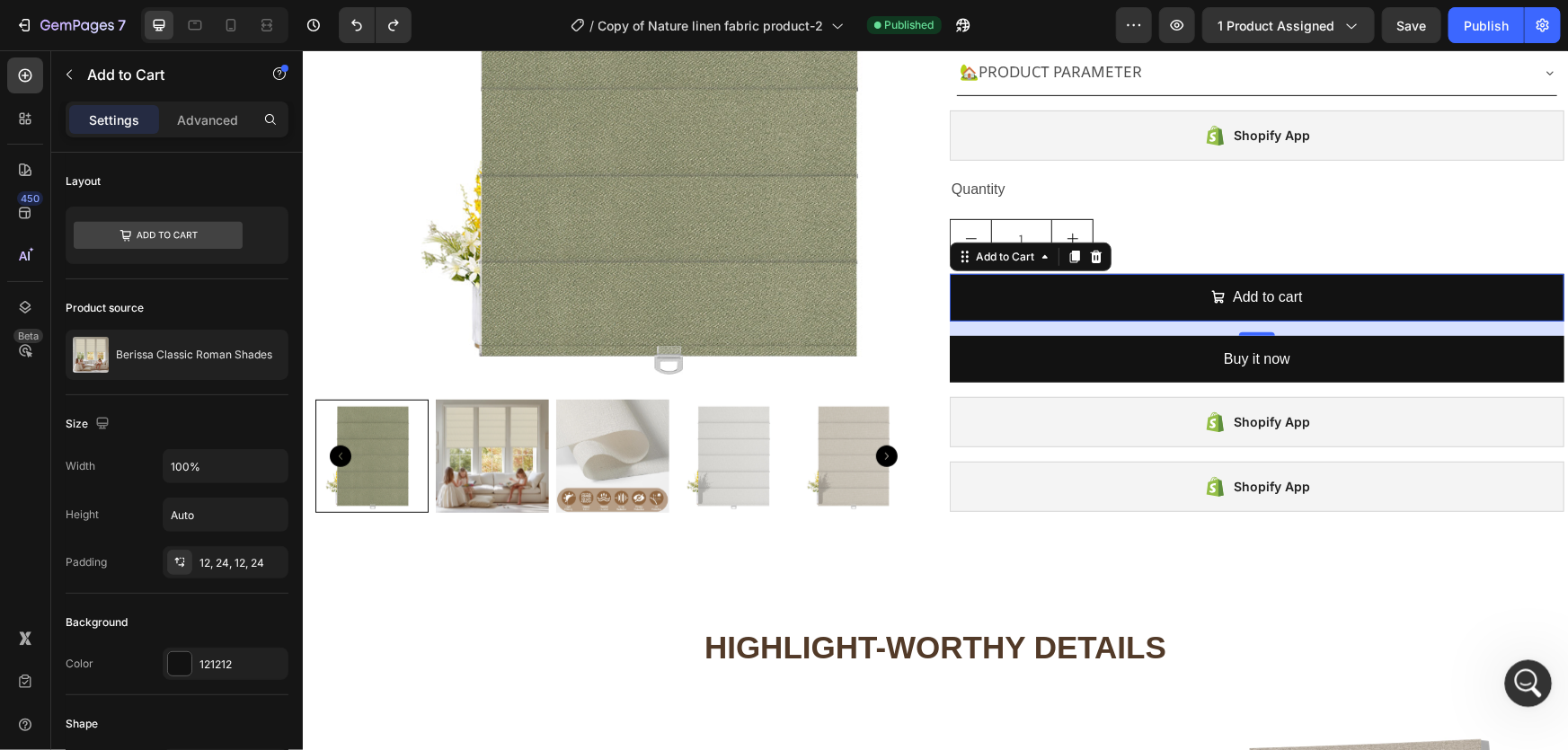
drag, startPoint x: 1519, startPoint y: 678, endPoint x: 2706, endPoint y: 1284, distance: 1332.7
click at [1516, 677] on icon "打开 Intercom Messenger" at bounding box center [1526, 681] width 30 height 30
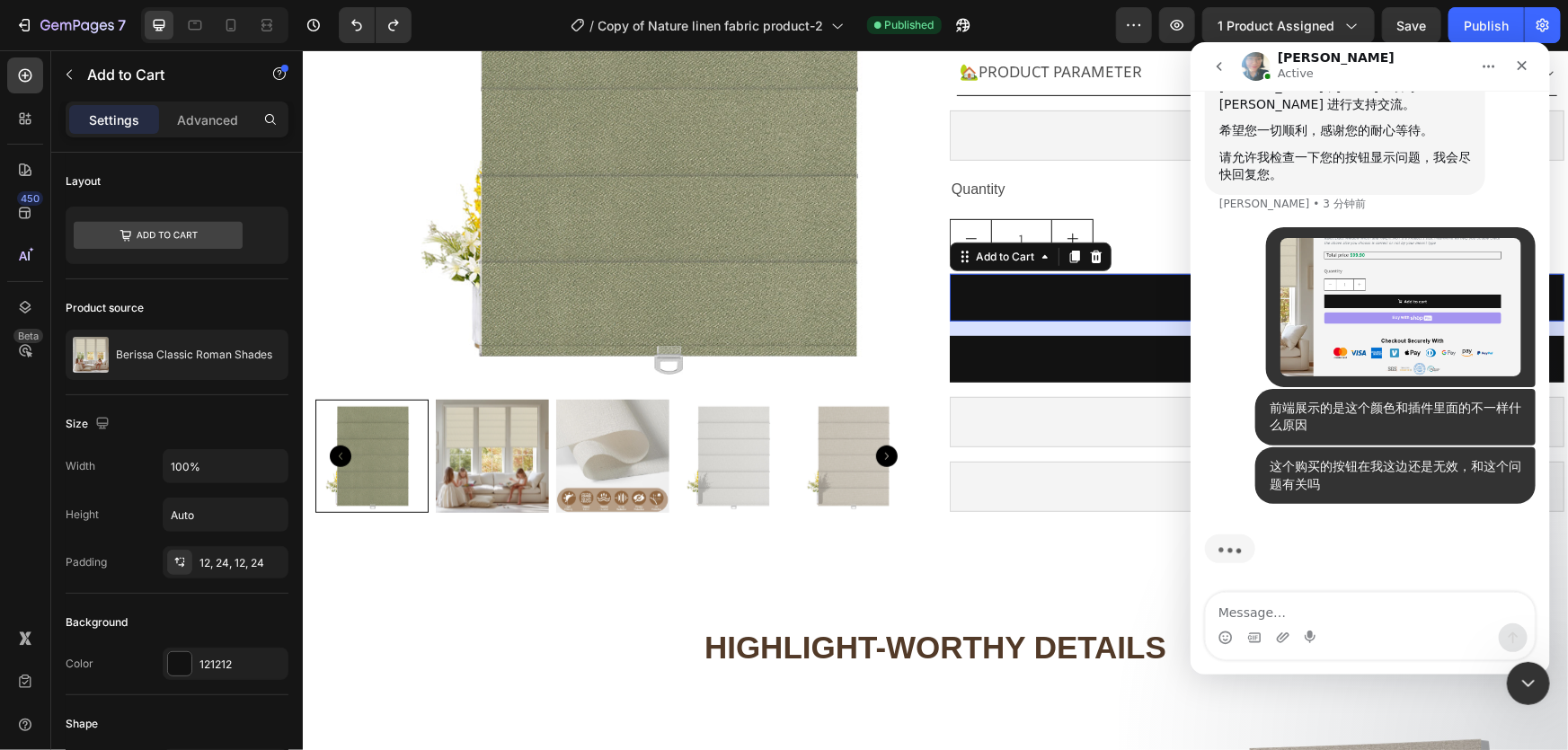
click at [1286, 612] on textarea "Message…" at bounding box center [1370, 608] width 329 height 31
type textarea "[URL][DOMAIN_NAME]"
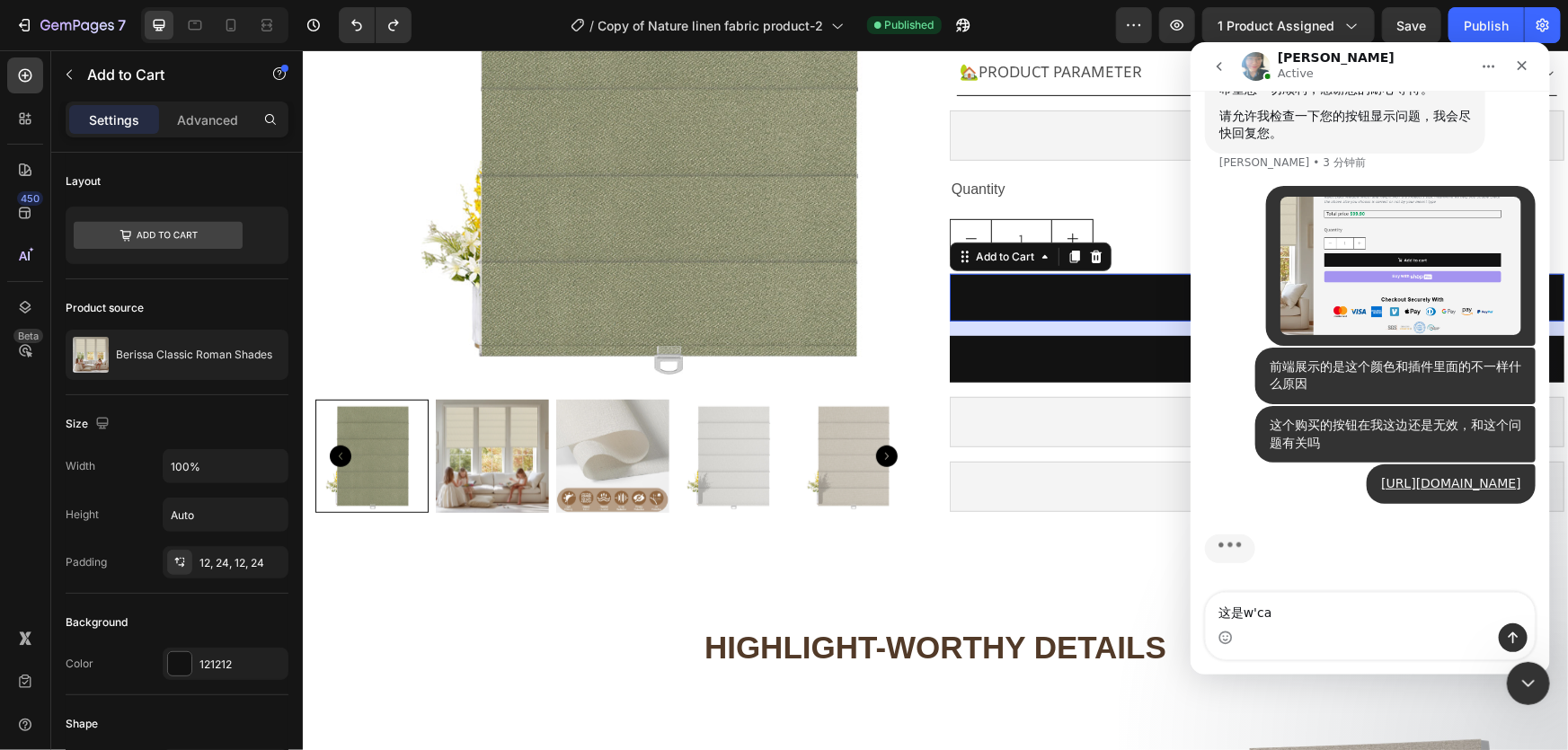
scroll to position [14150, 0]
type textarea "这是操作的视频"
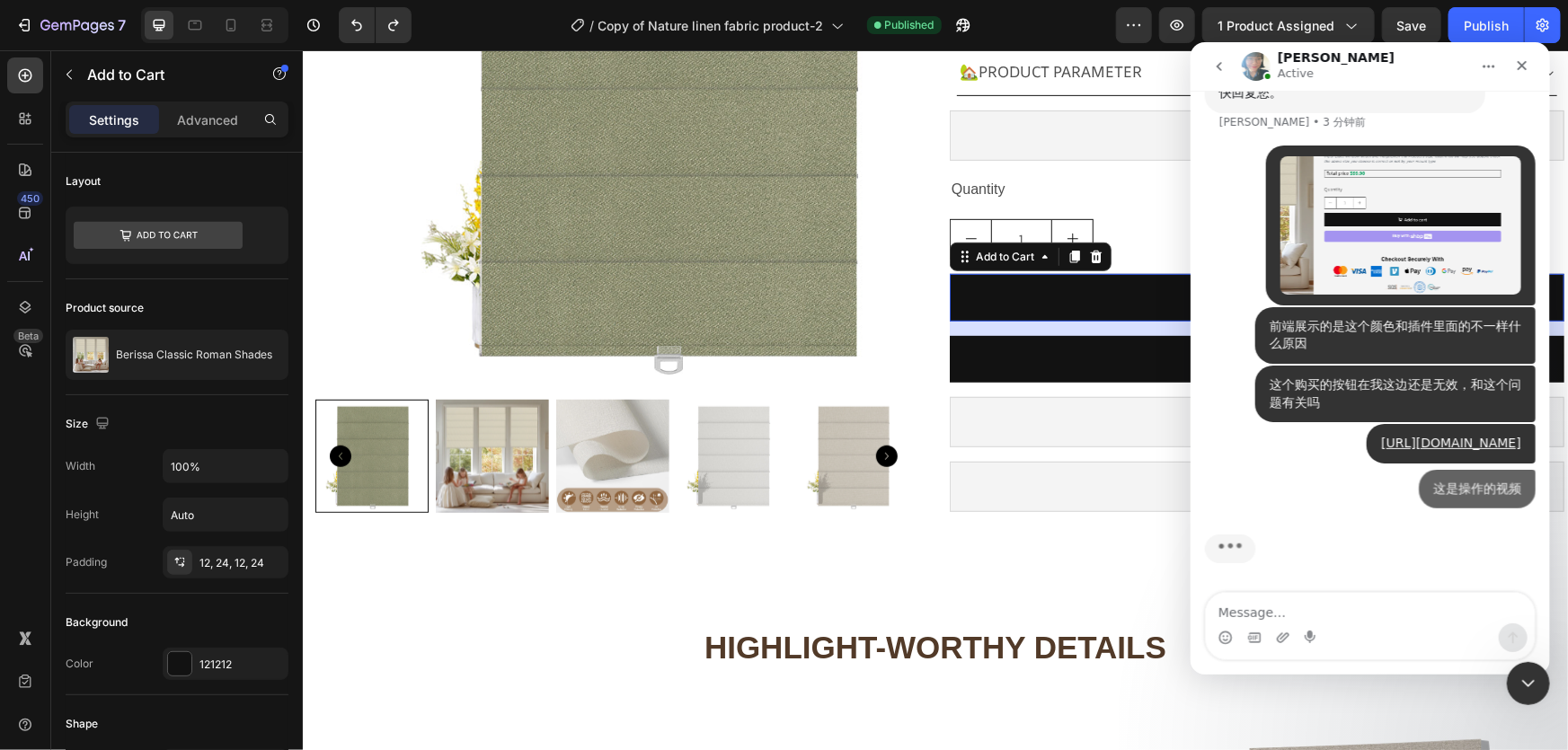
scroll to position [14191, 0]
click at [1513, 65] on div "关闭" at bounding box center [1522, 64] width 33 height 33
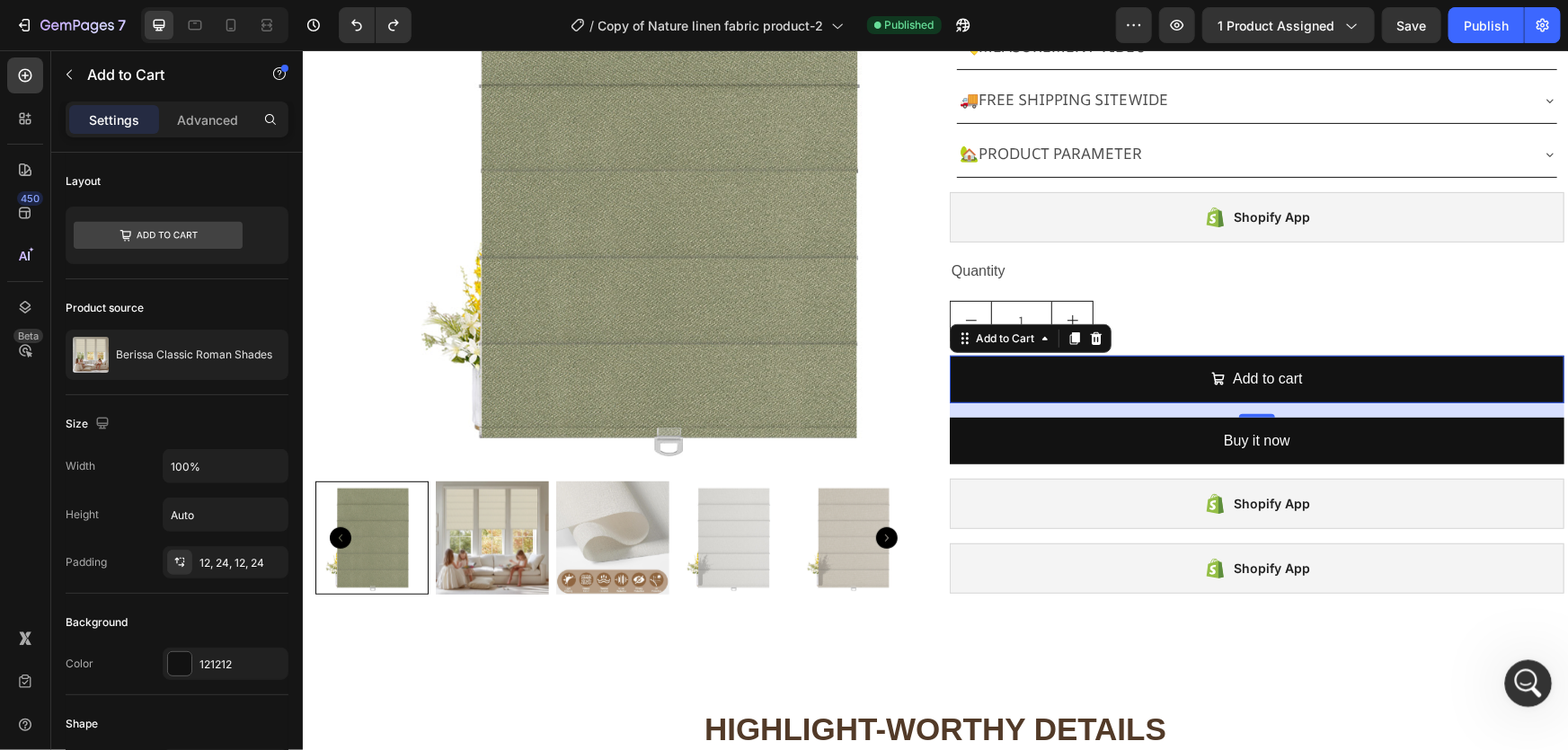
drag, startPoint x: 1532, startPoint y: 677, endPoint x: 2008, endPoint y: 1113, distance: 645.5
click at [1534, 676] on icon "打开 Intercom Messenger" at bounding box center [1526, 681] width 30 height 30
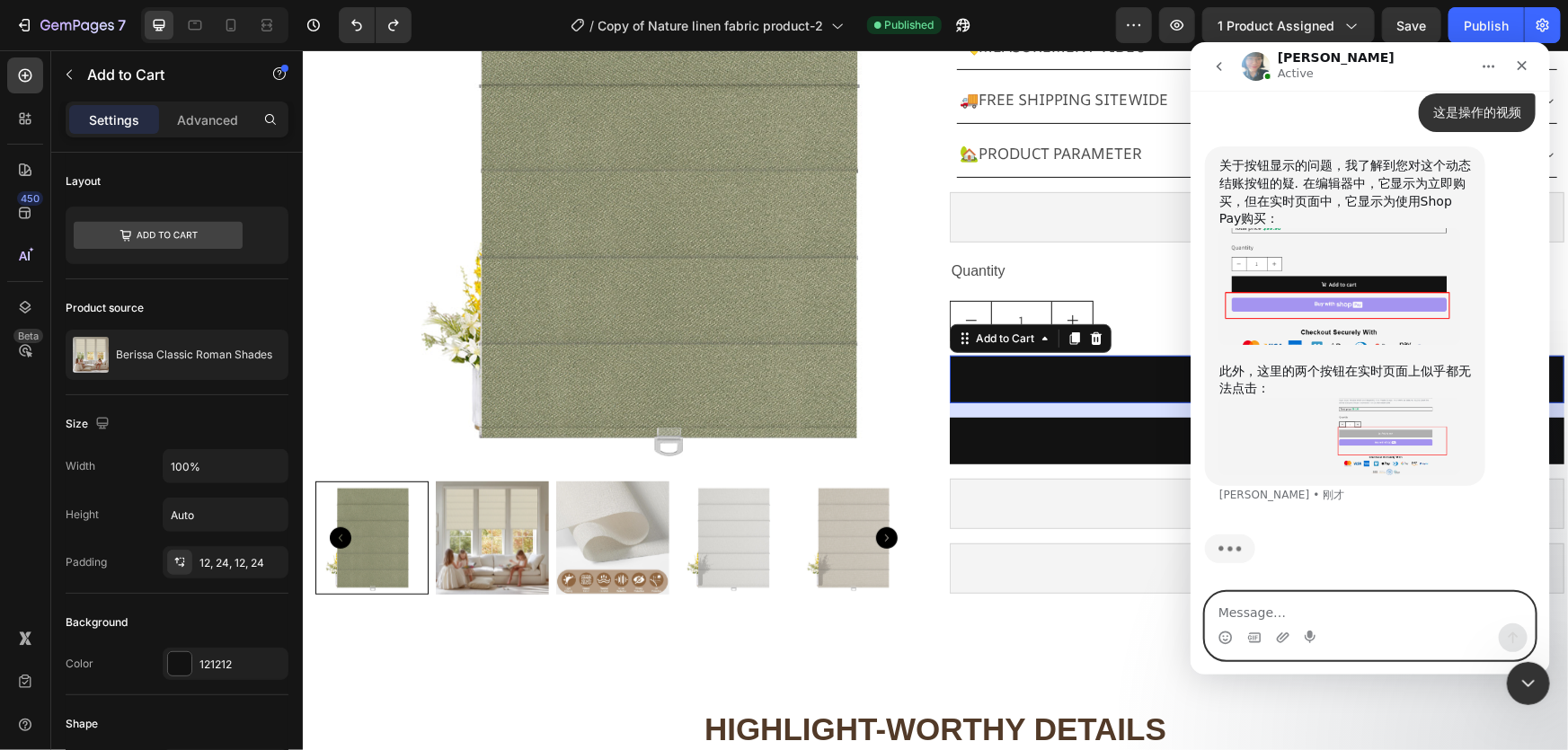
scroll to position [14463, 0]
click at [1524, 59] on icon "关闭" at bounding box center [1521, 64] width 14 height 14
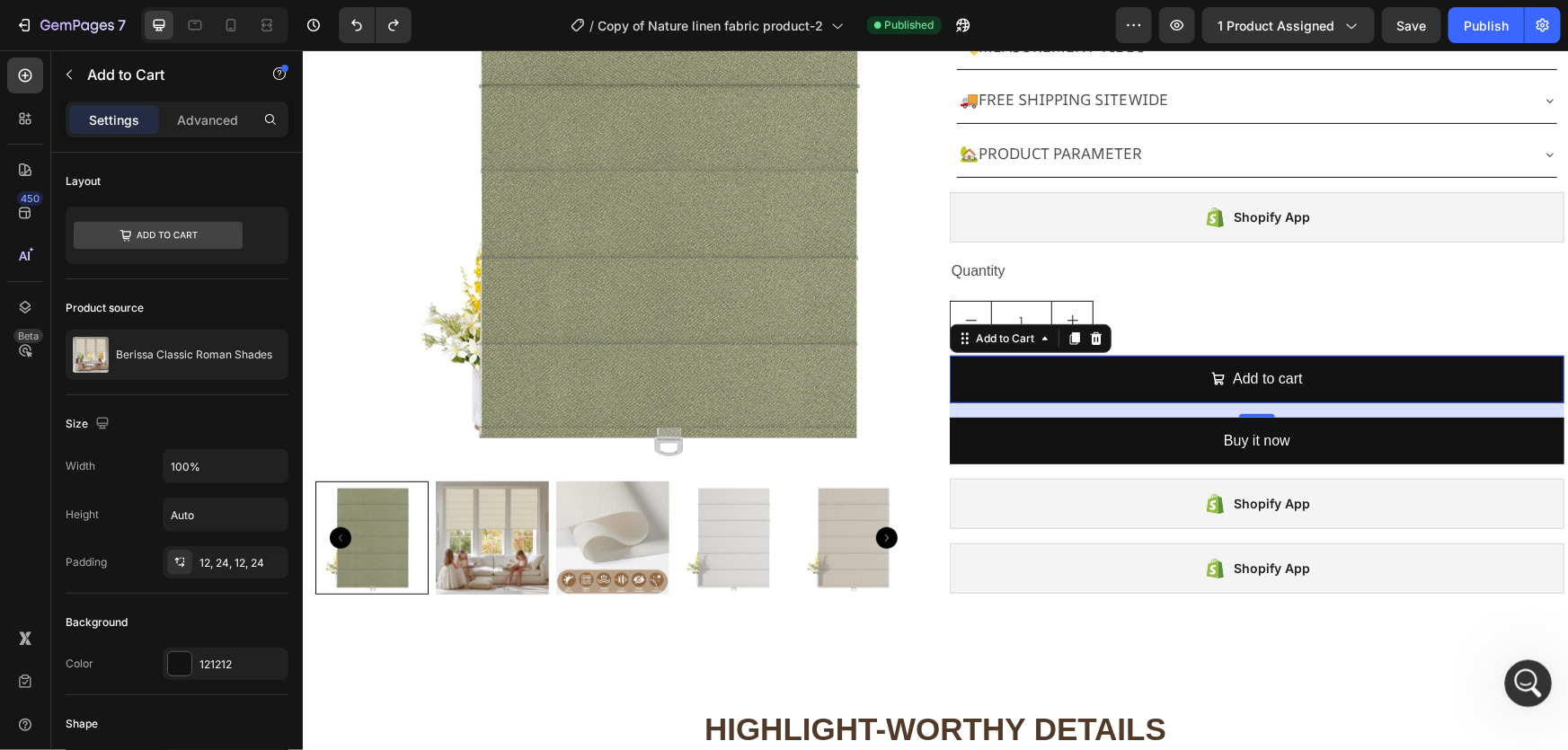
click at [1520, 683] on icon "打开 Intercom Messenger" at bounding box center [1526, 681] width 30 height 30
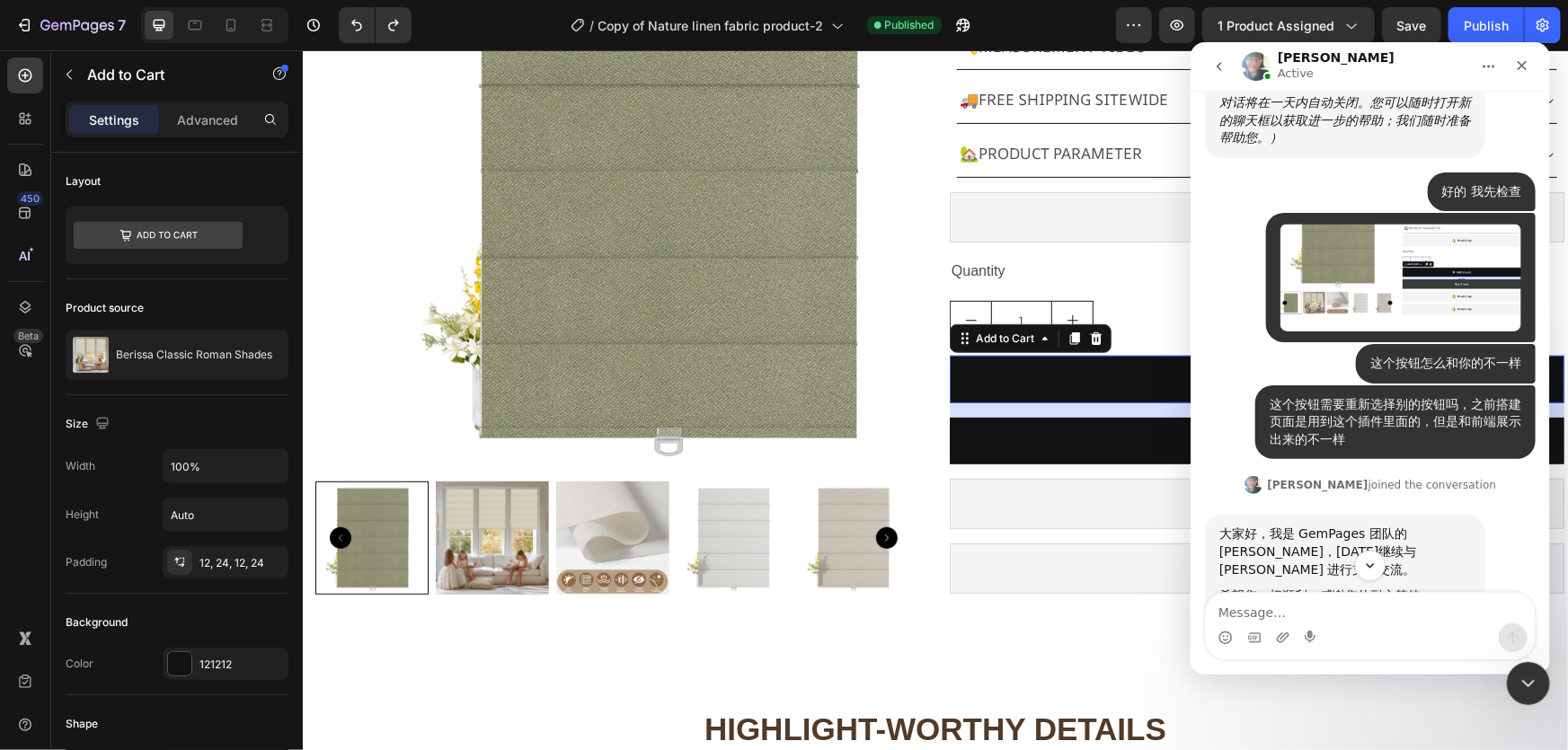
scroll to position [12994, 0]
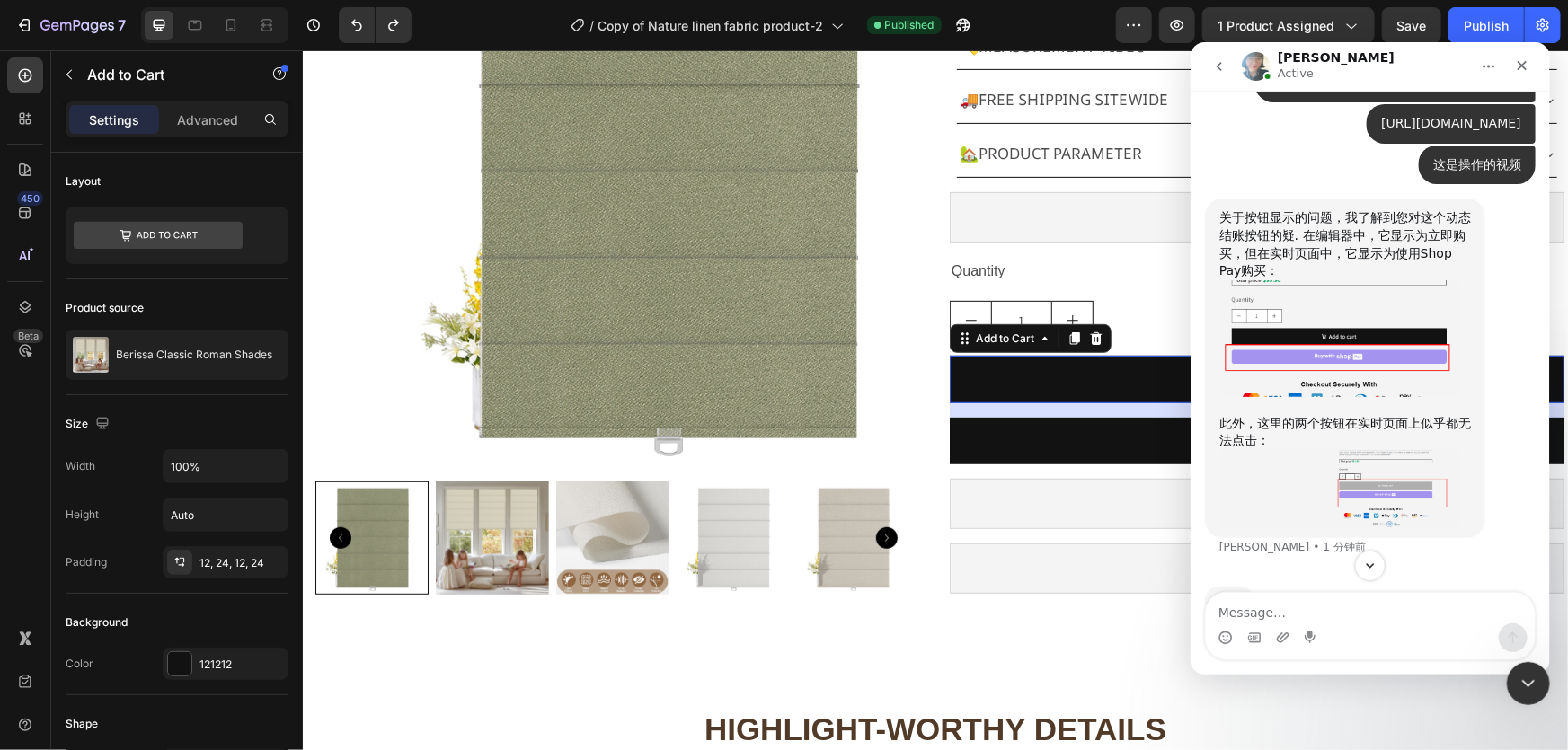
scroll to position [14056, 0]
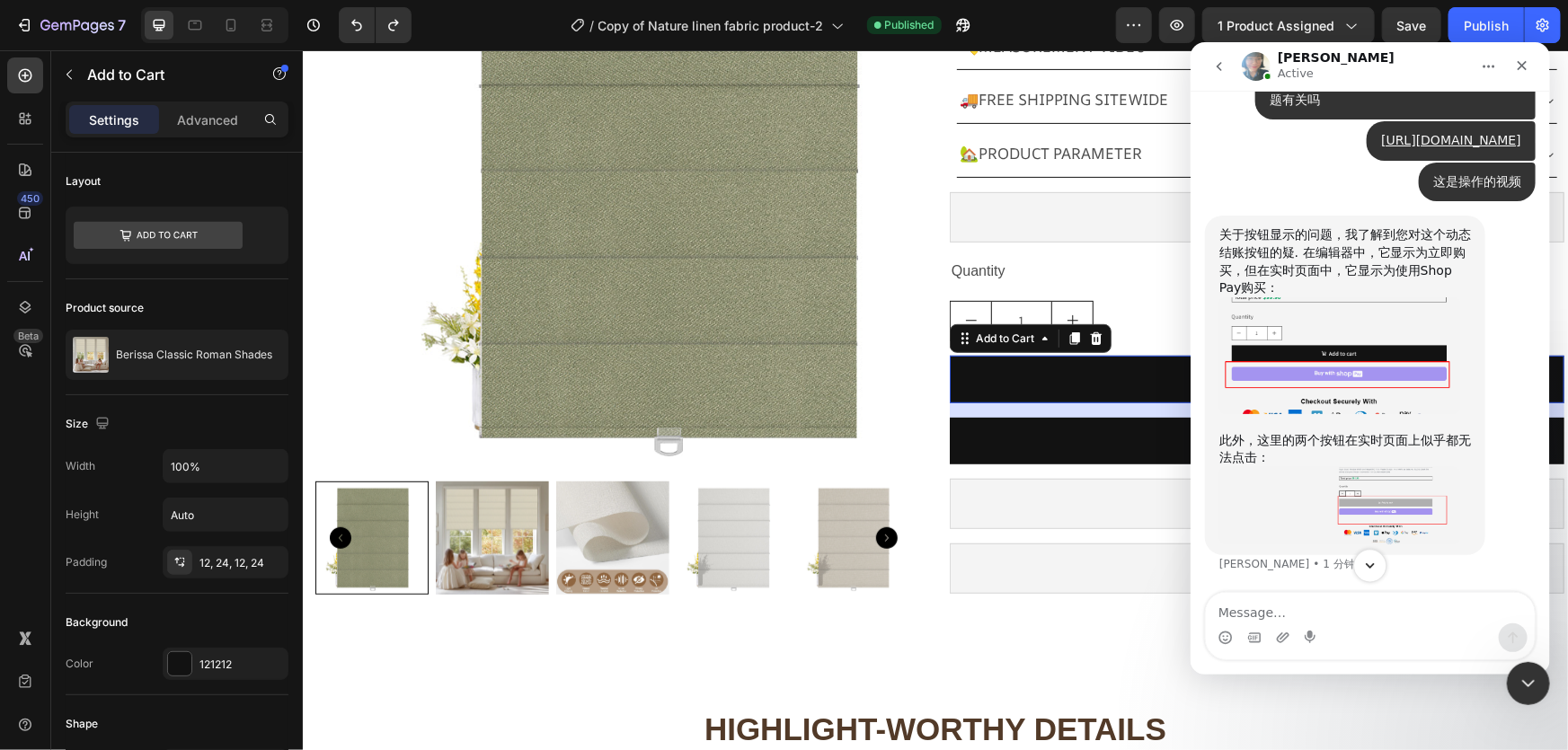
click at [1375, 562] on icon "Scroll to bottom" at bounding box center [1369, 564] width 16 height 16
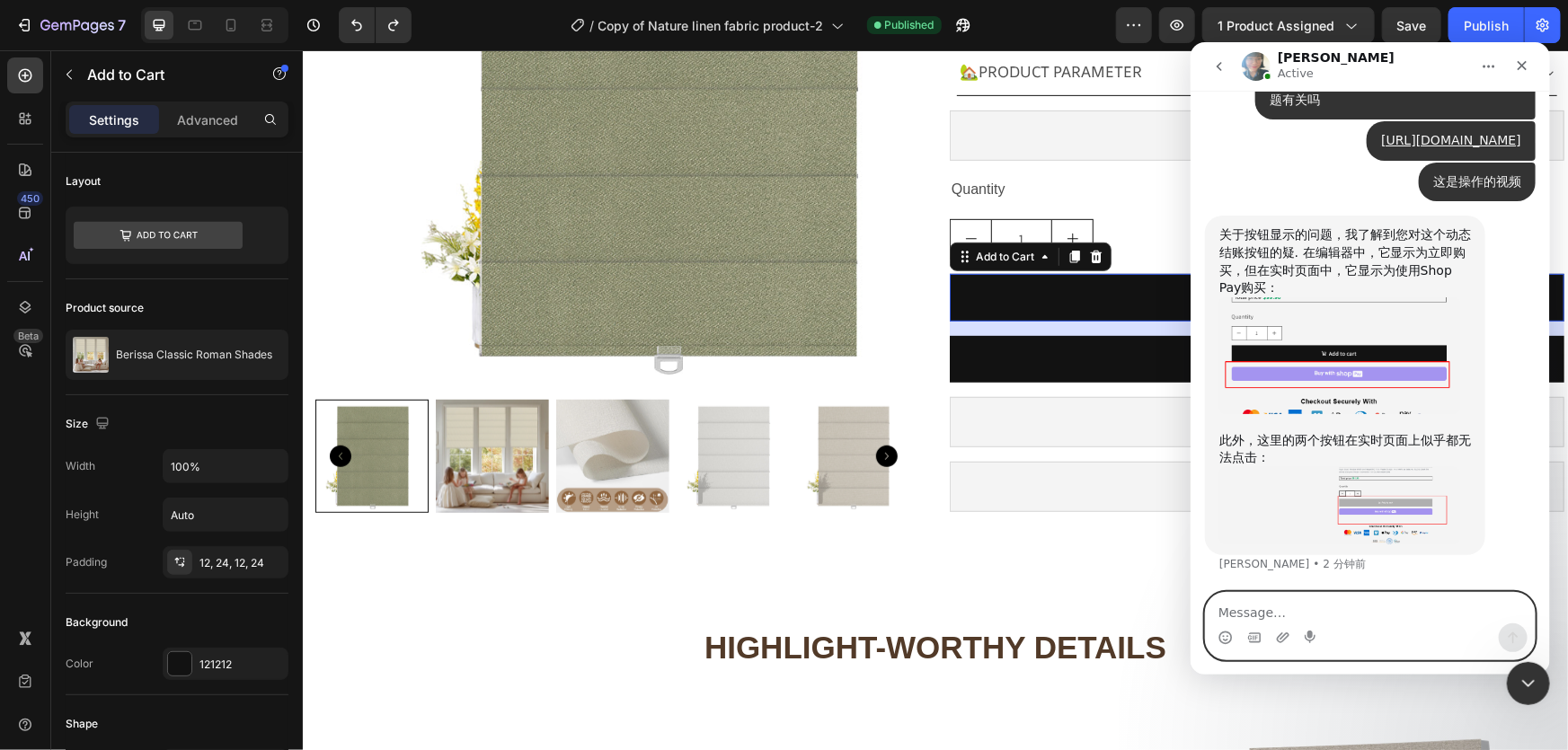
click at [1317, 616] on textarea "Message…" at bounding box center [1370, 608] width 329 height 31
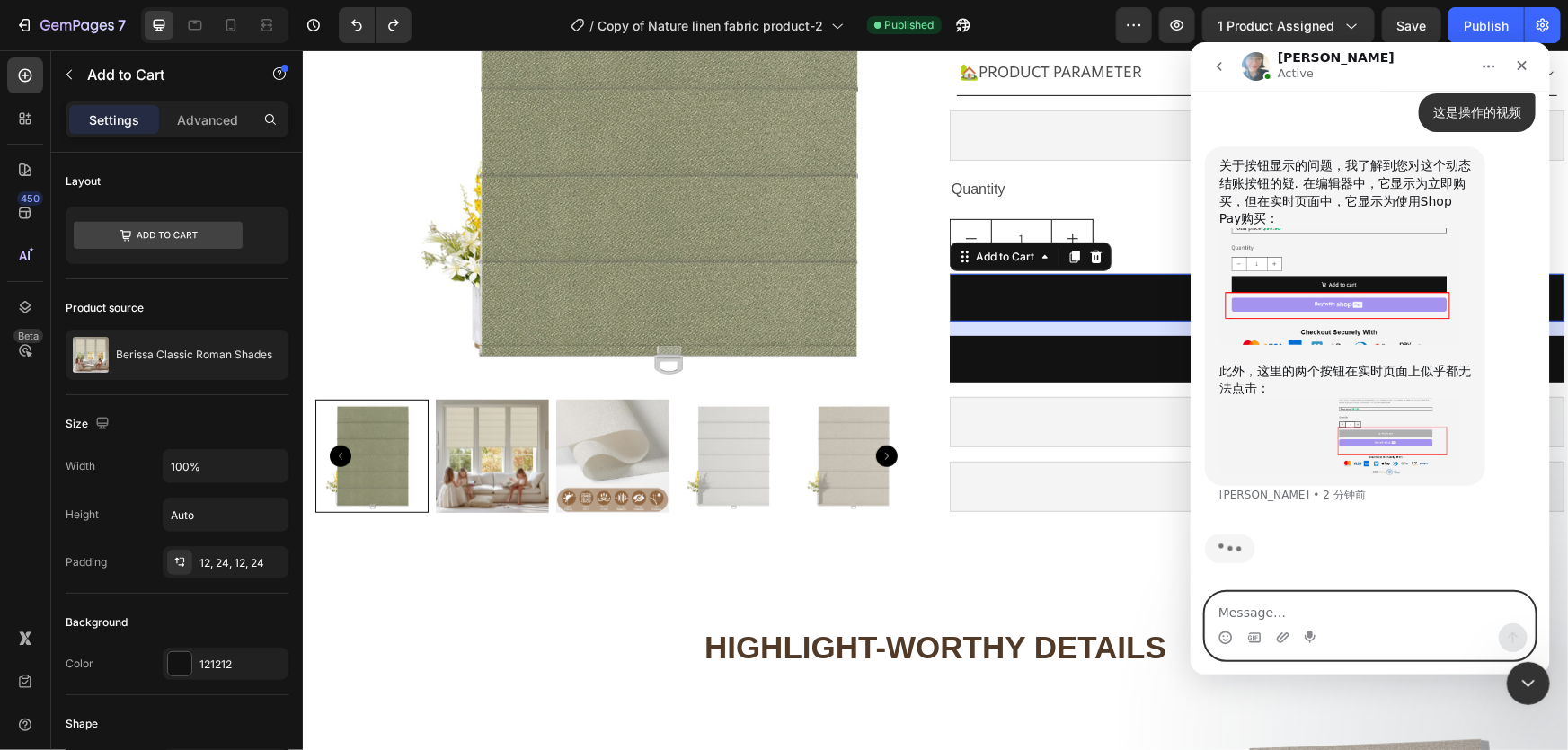
scroll to position [14563, 0]
type textarea "架"
type textarea "是"
type textarea "j"
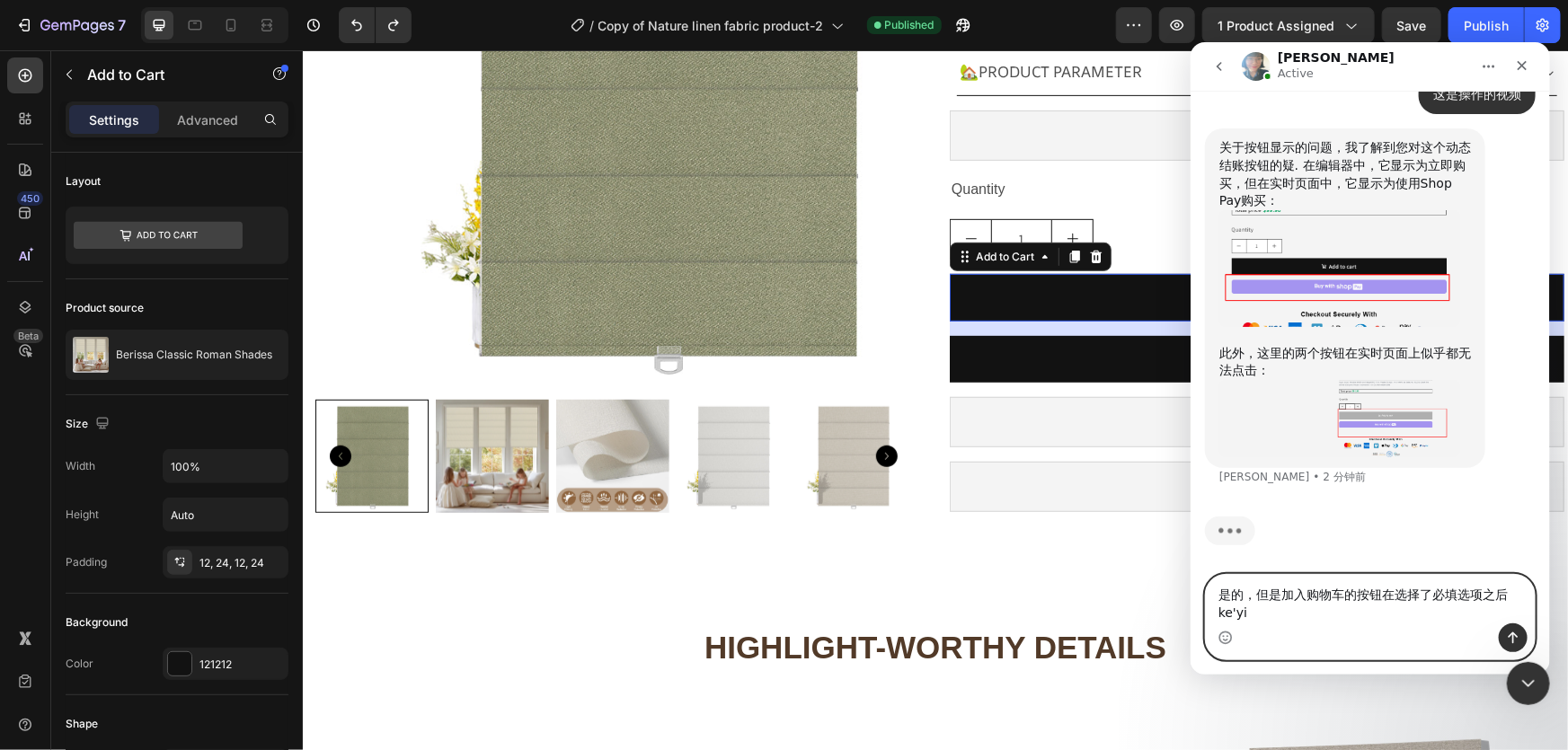
scroll to position [14582, 0]
type textarea "是的，但是加入购物车的按钮在选择了必填选项之后可以正常生效"
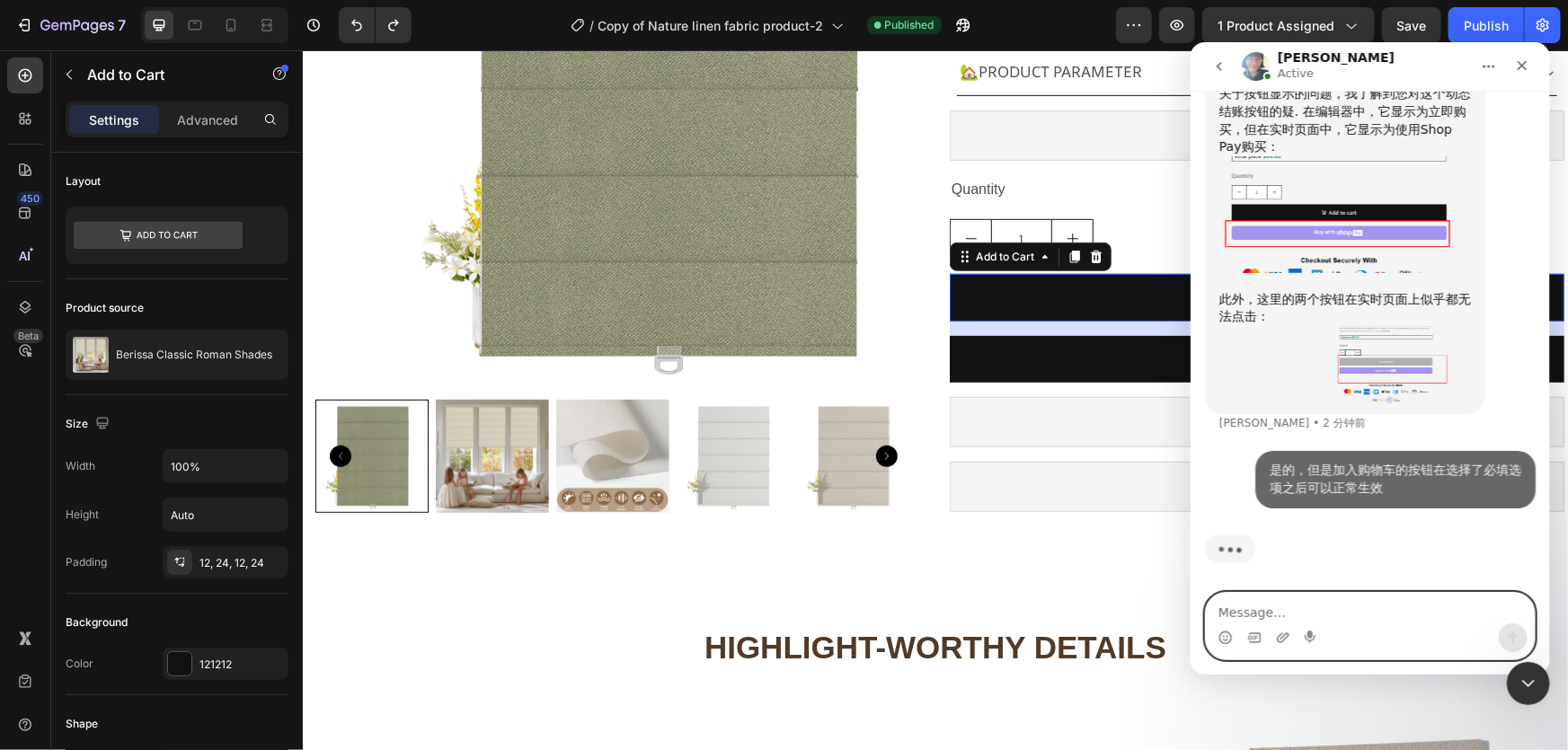
scroll to position [14635, 0]
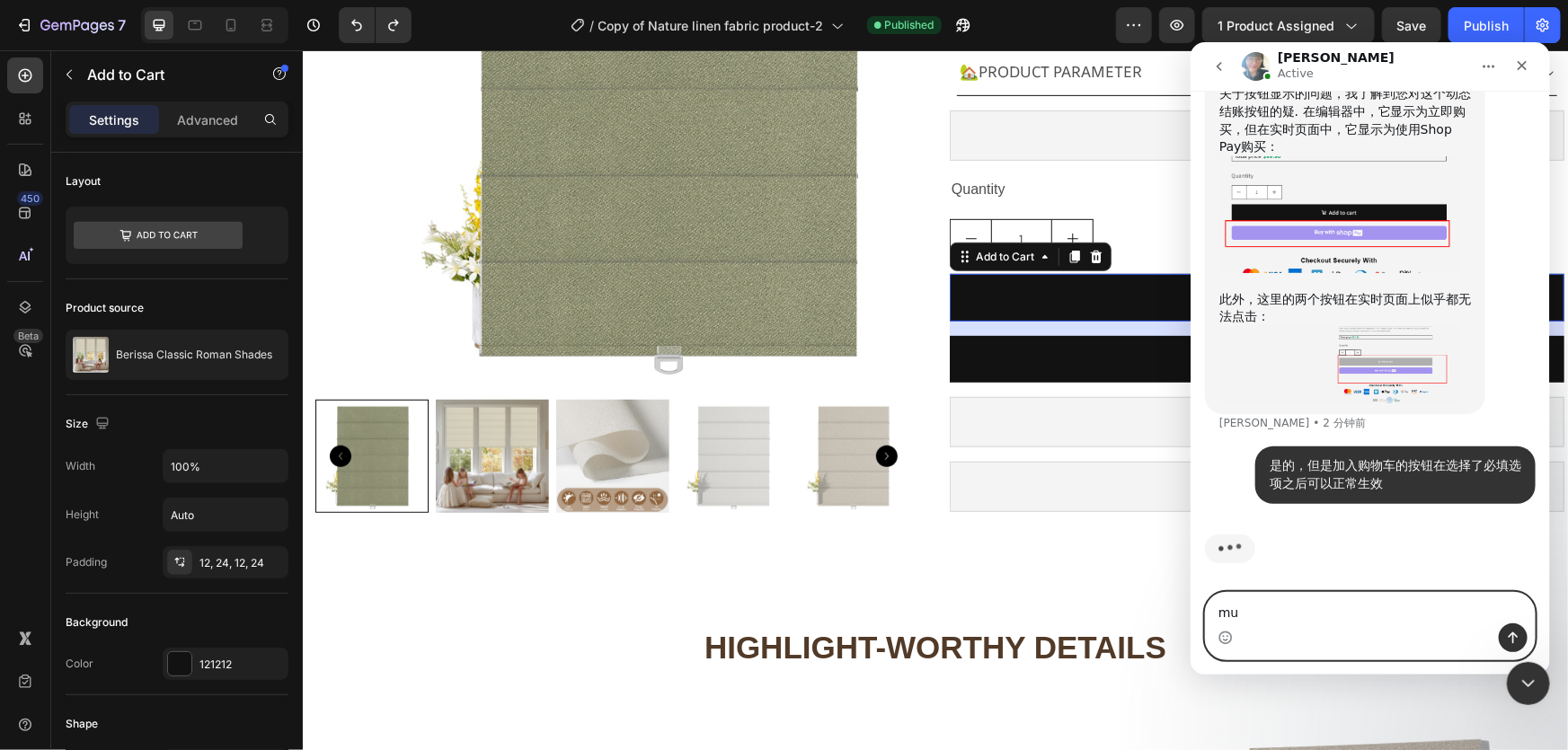
type textarea "m"
click at [1289, 607] on textarea "Message…" at bounding box center [1370, 608] width 329 height 31
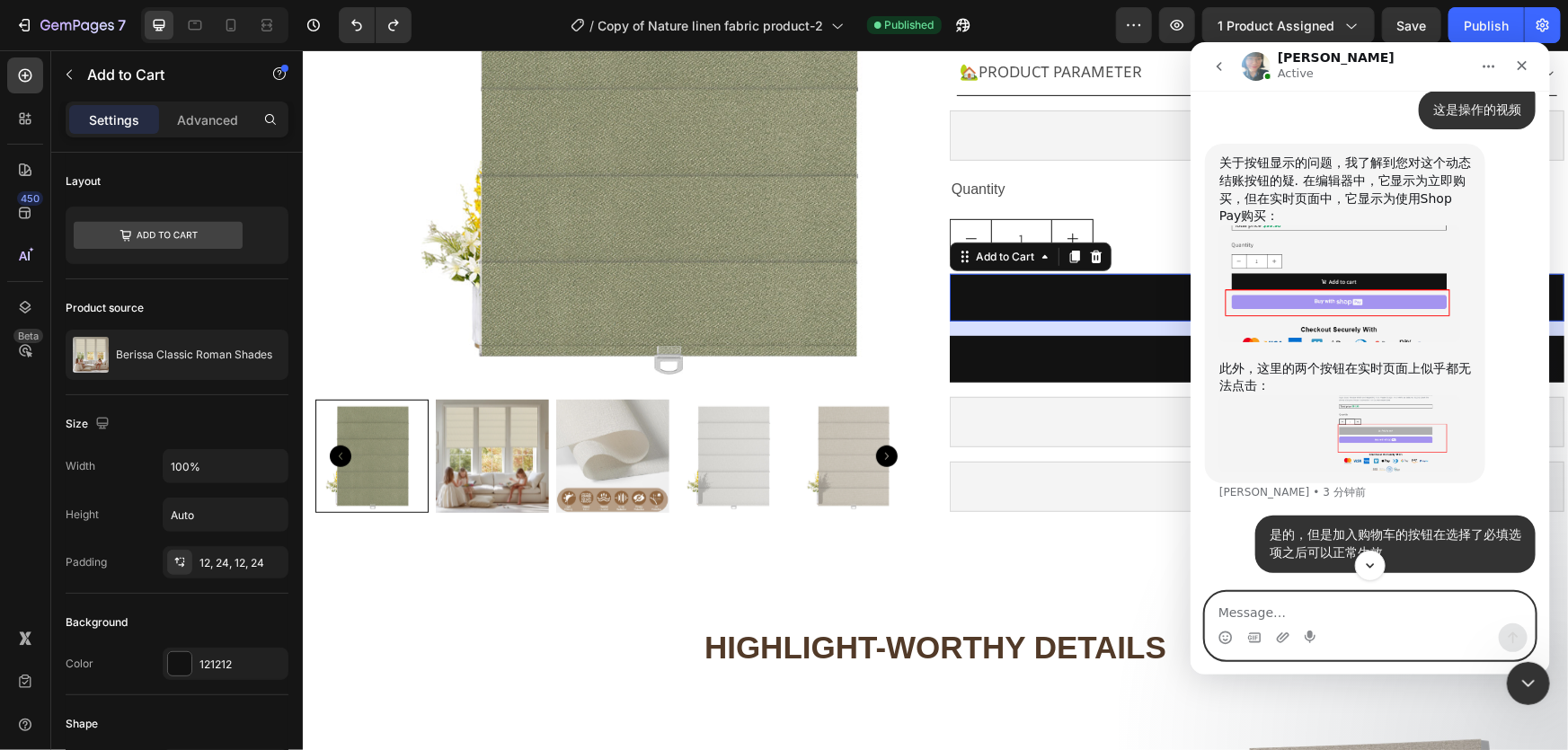
scroll to position [14565, 0]
drag, startPoint x: 1299, startPoint y: 174, endPoint x: 1324, endPoint y: 173, distance: 25.0
click at [1318, 173] on div "关于按钮显示的问题，我了解到您对这个动态结账按钮的疑. 在编辑器中，它显示为立即购买，但在实时页面中，它显示为使用Shop Pay购买：" at bounding box center [1345, 188] width 252 height 70
click at [1360, 184] on div "关于按钮显示的问题，我了解到您对这个动态结账按钮的疑. 在编辑器中，它显示为立即购买，但在实时页面中，它显示为使用Shop Pay购买：" at bounding box center [1345, 188] width 252 height 70
click at [1253, 610] on textarea "Message…" at bounding box center [1370, 608] width 329 height 31
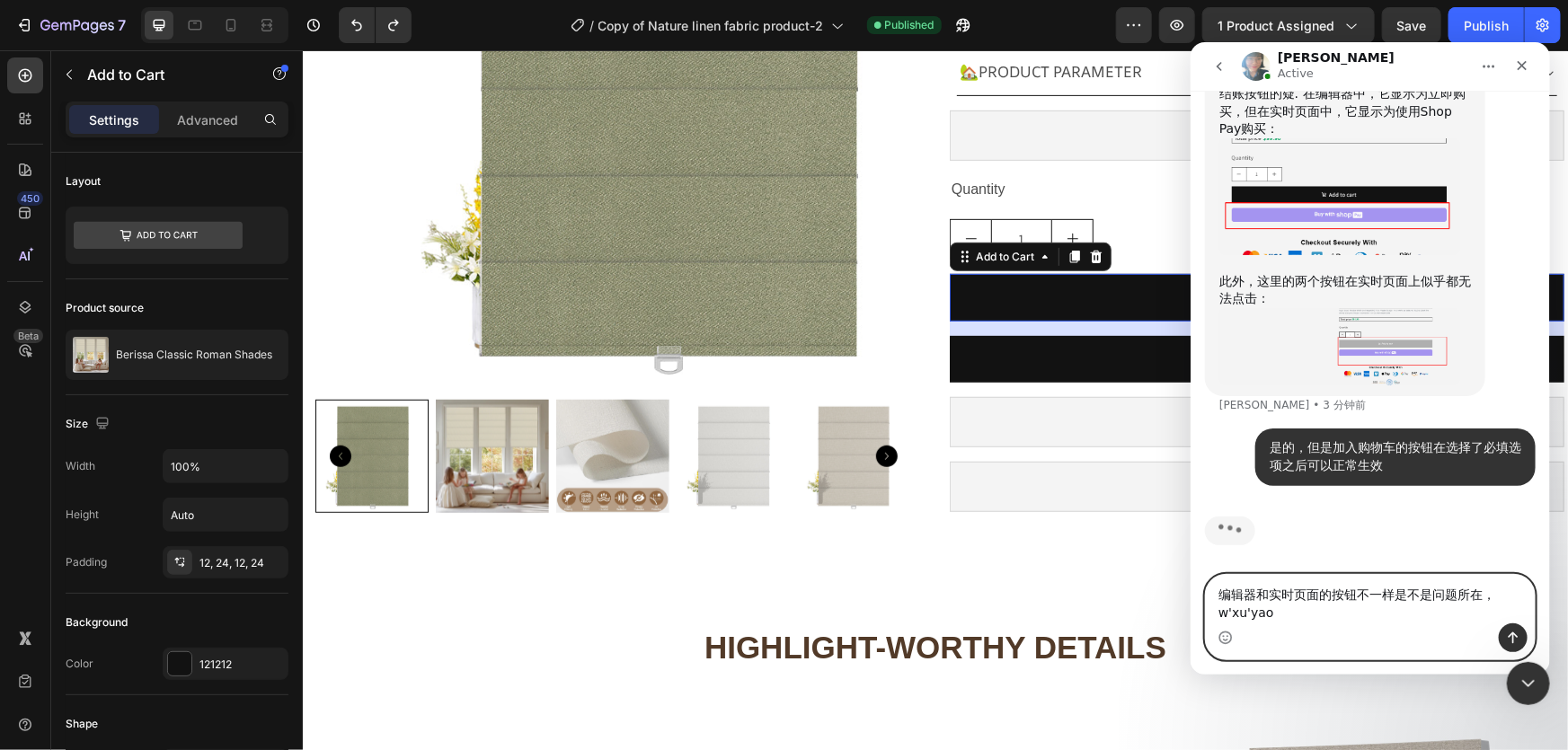
scroll to position [14653, 0]
type textarea "编辑器和实时页面的按钮不一样是不是问题所在，我需要重新设置吗"
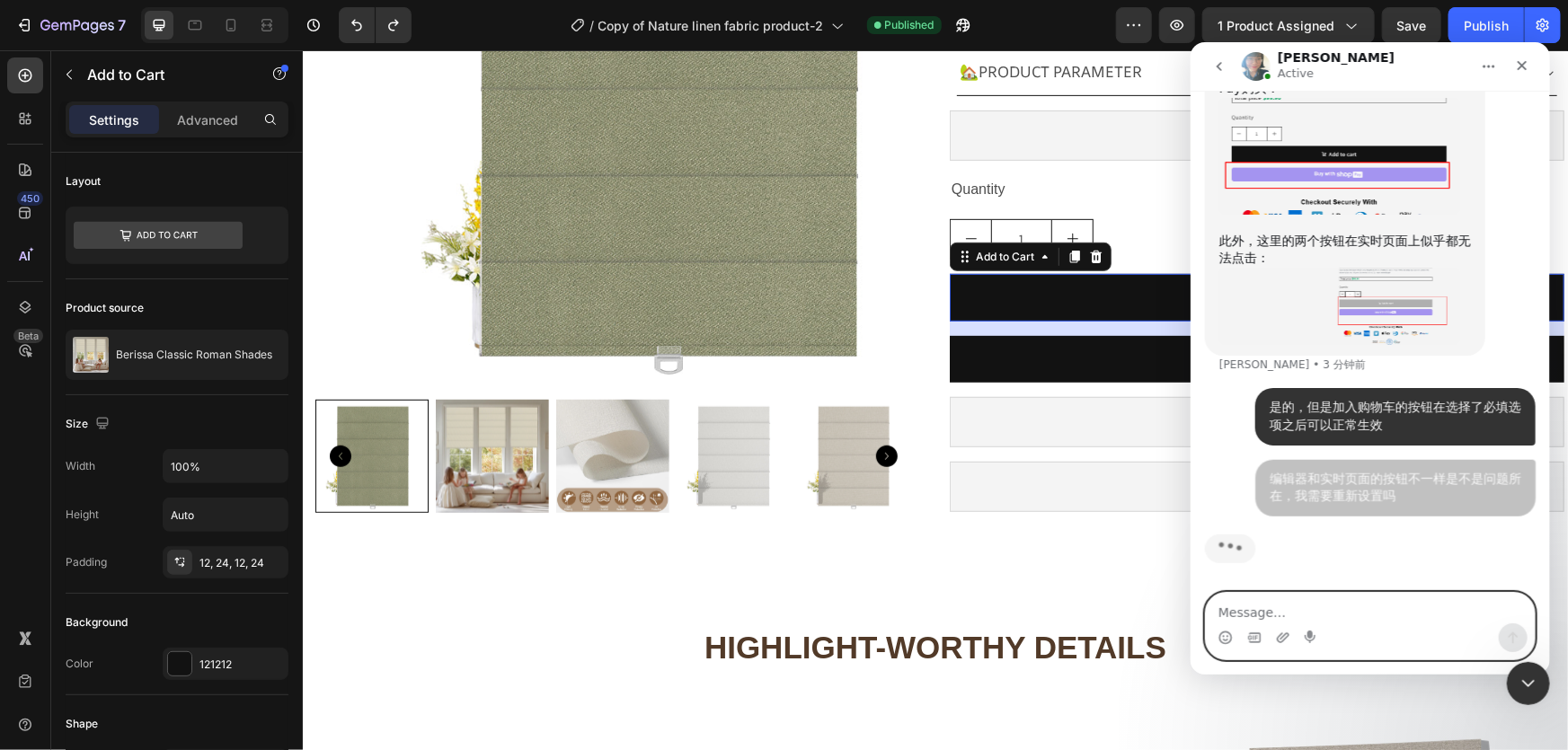
scroll to position [14694, 0]
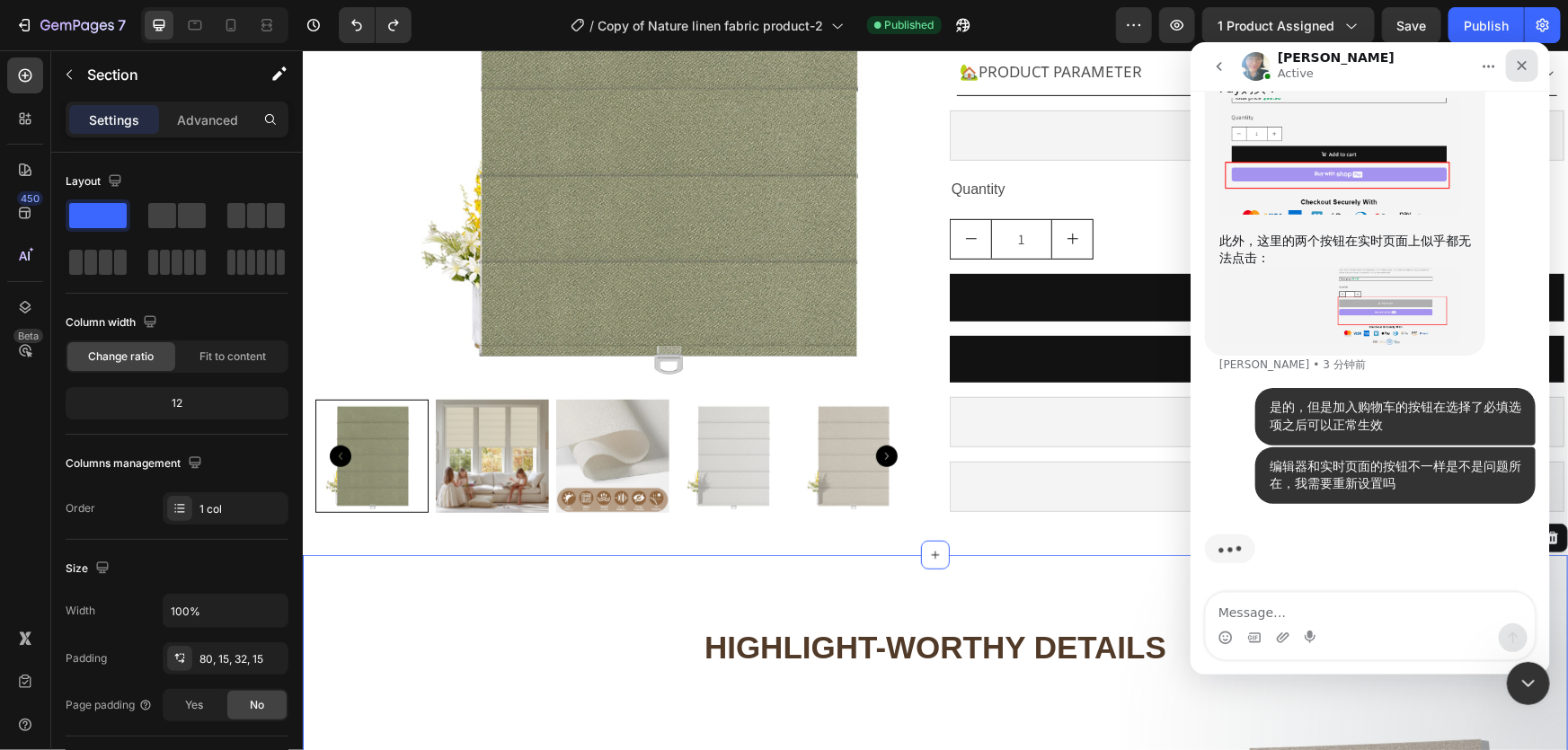
click at [1528, 75] on div "关闭" at bounding box center [1522, 64] width 33 height 33
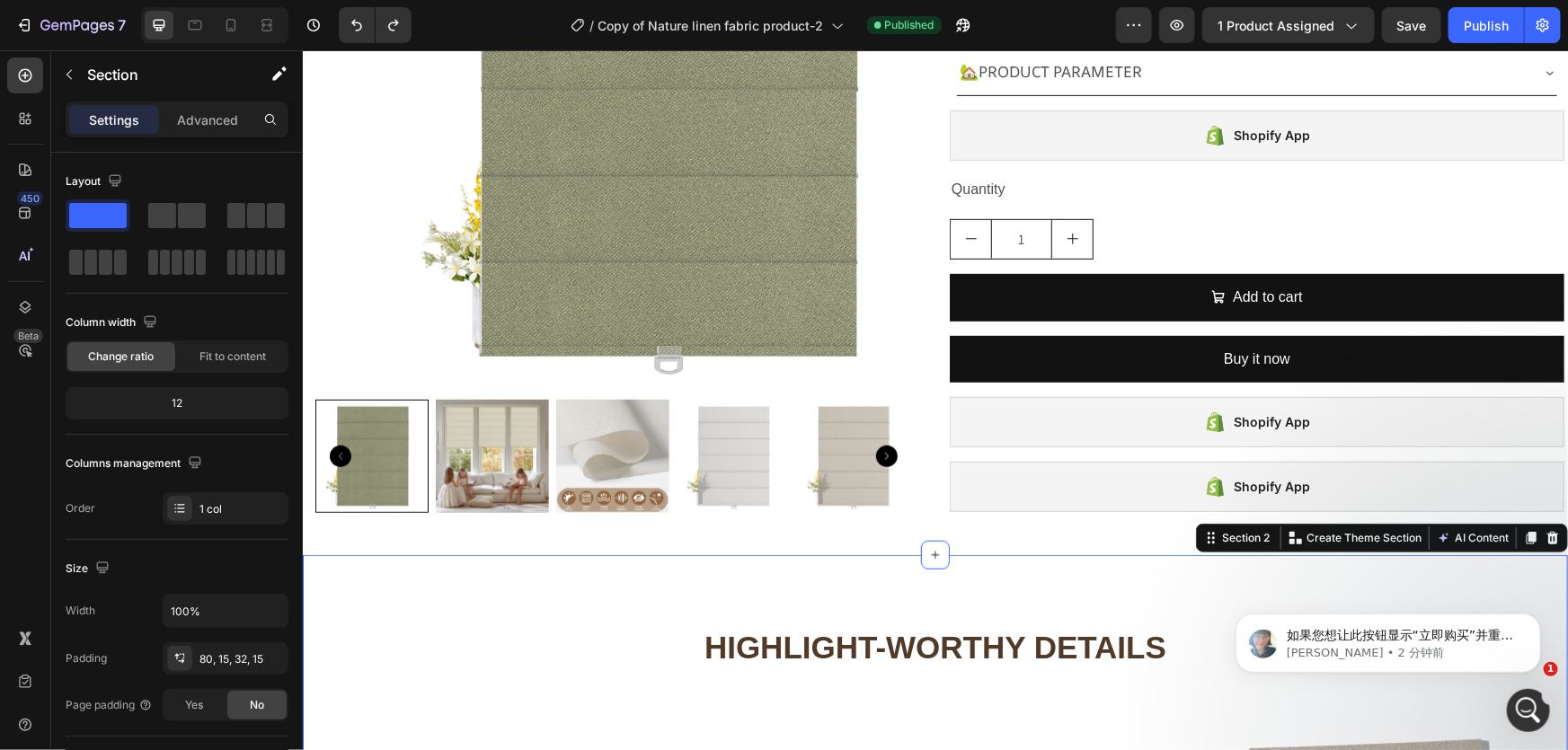
scroll to position [15234, 0]
click at [1414, 659] on p "[PERSON_NAME] • 2 分钟前" at bounding box center [1402, 652] width 232 height 16
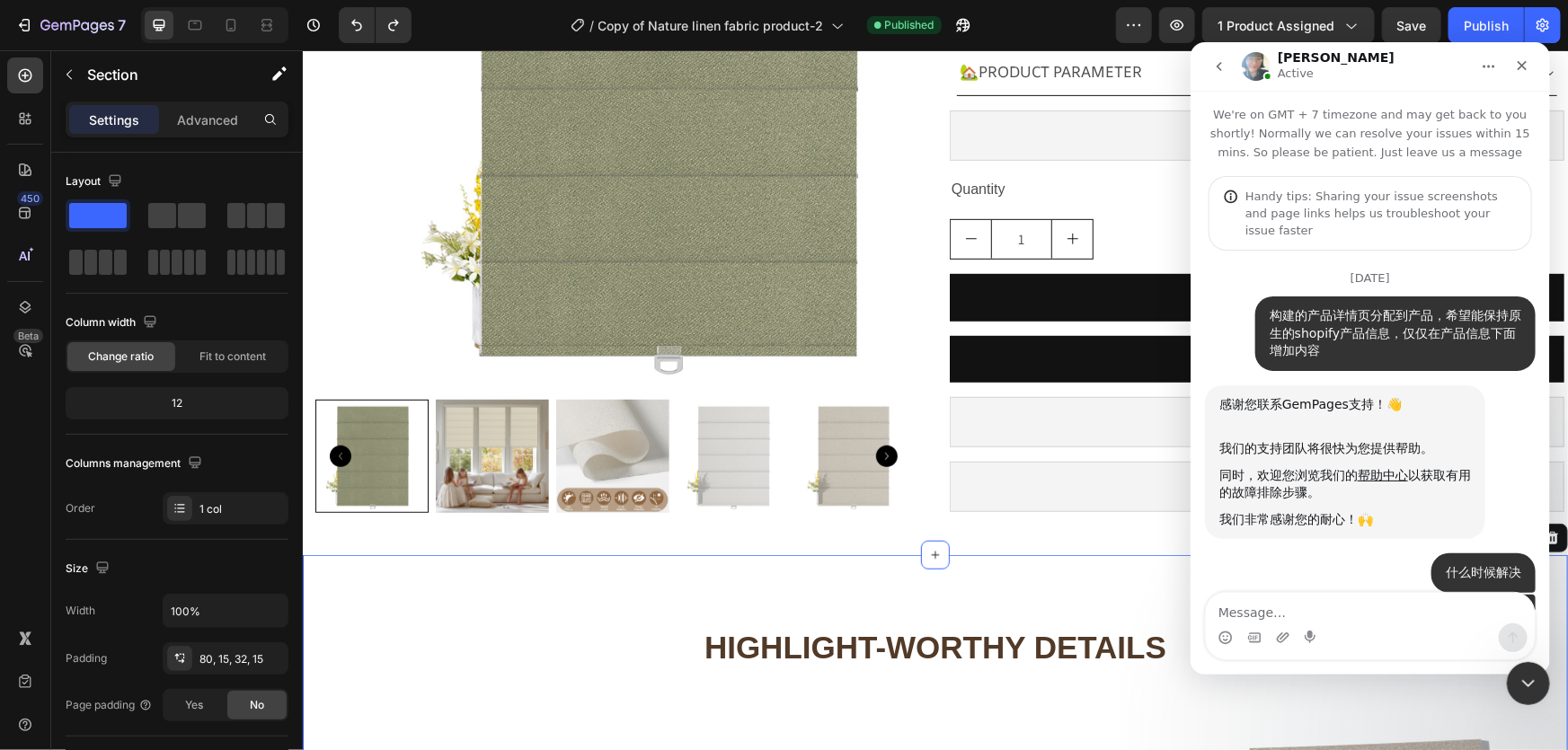
scroll to position [2, 0]
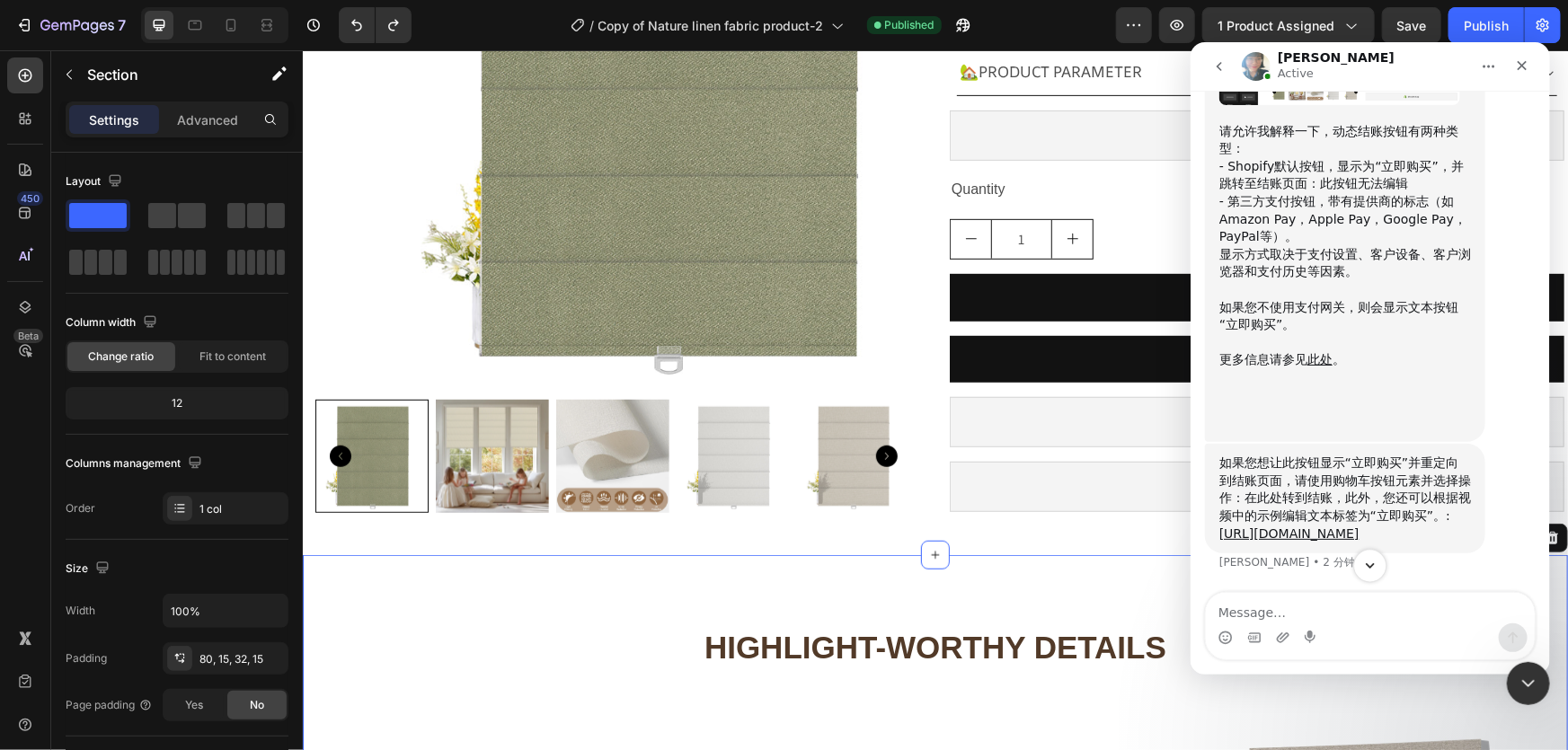
click at [1372, 568] on icon "Scroll to bottom" at bounding box center [1369, 564] width 16 height 16
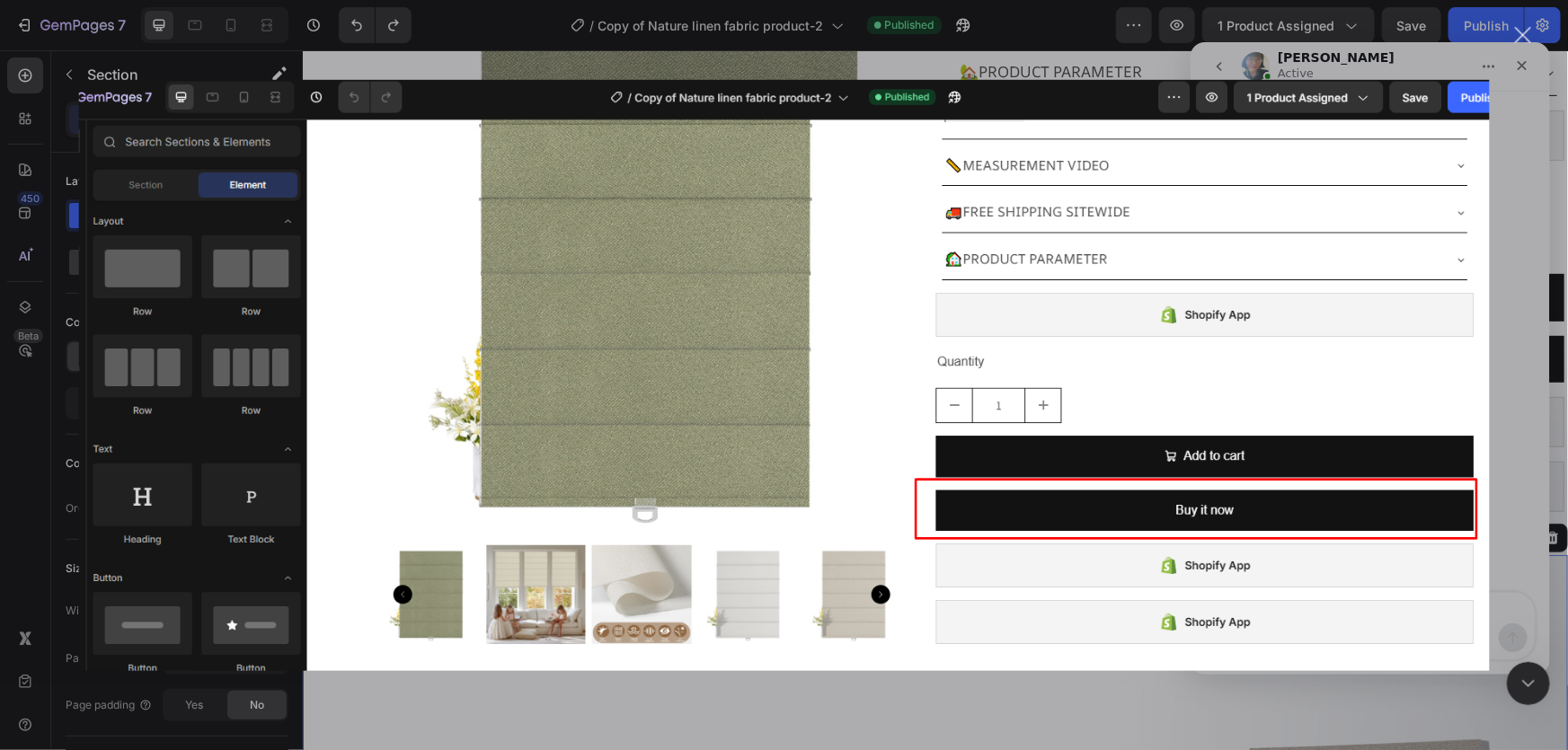
click at [1526, 31] on div "关闭" at bounding box center [1524, 36] width 17 height 17
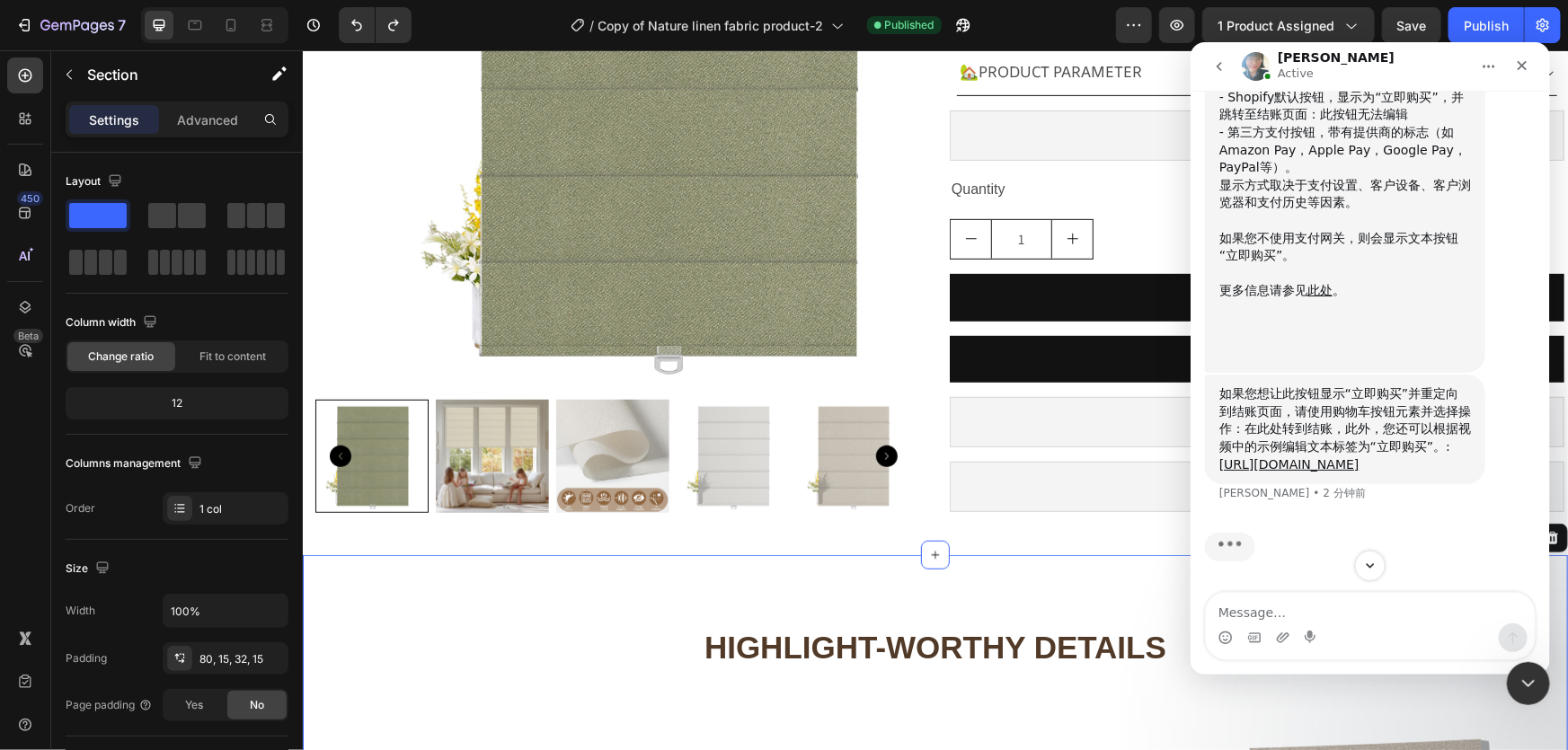
scroll to position [15000, 0]
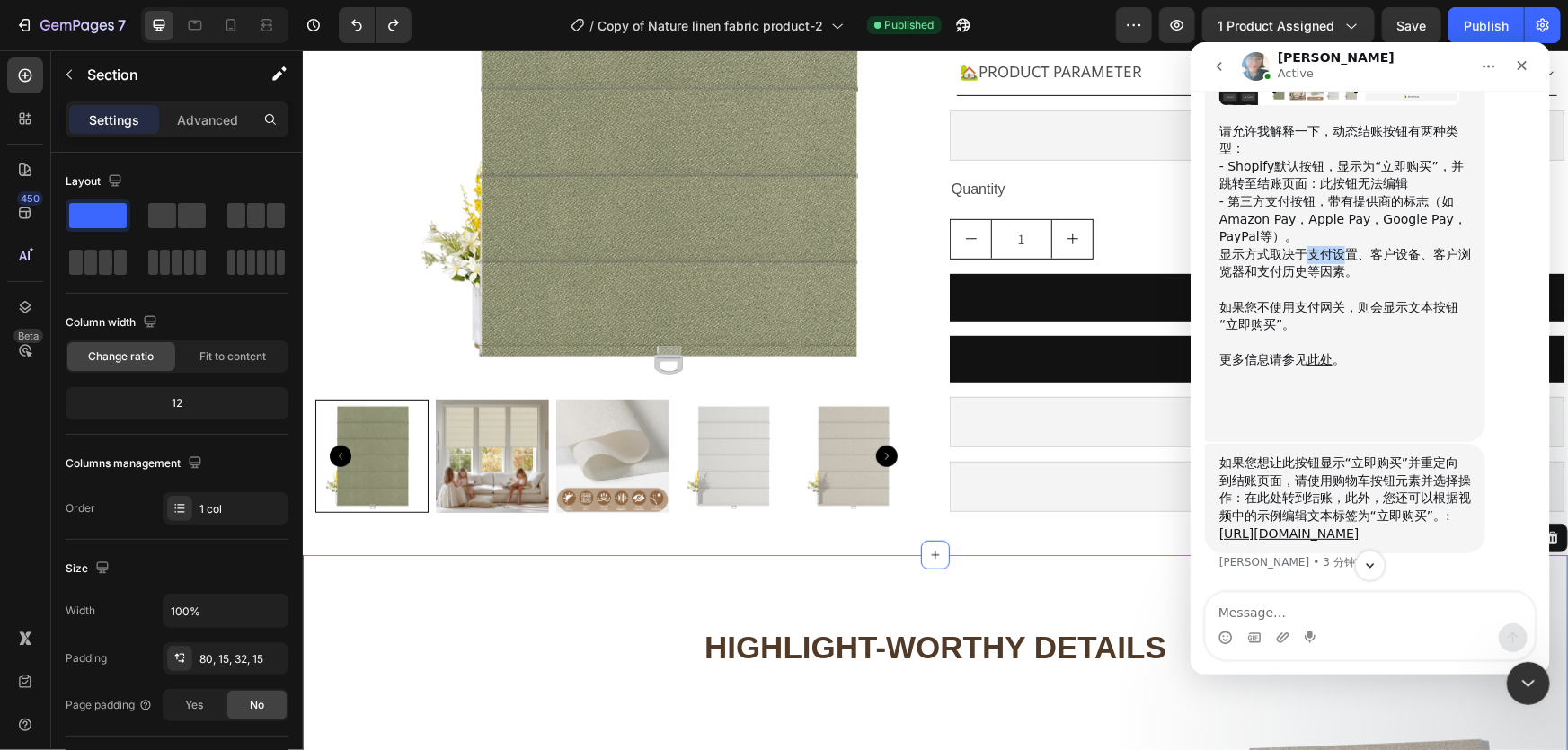
drag, startPoint x: 1307, startPoint y: 481, endPoint x: 1359, endPoint y: 480, distance: 52.0
click at [1354, 280] on div "显示方式取决于支付设置、客户设备、客户浏览器和支付历史等因素。" at bounding box center [1345, 262] width 252 height 35
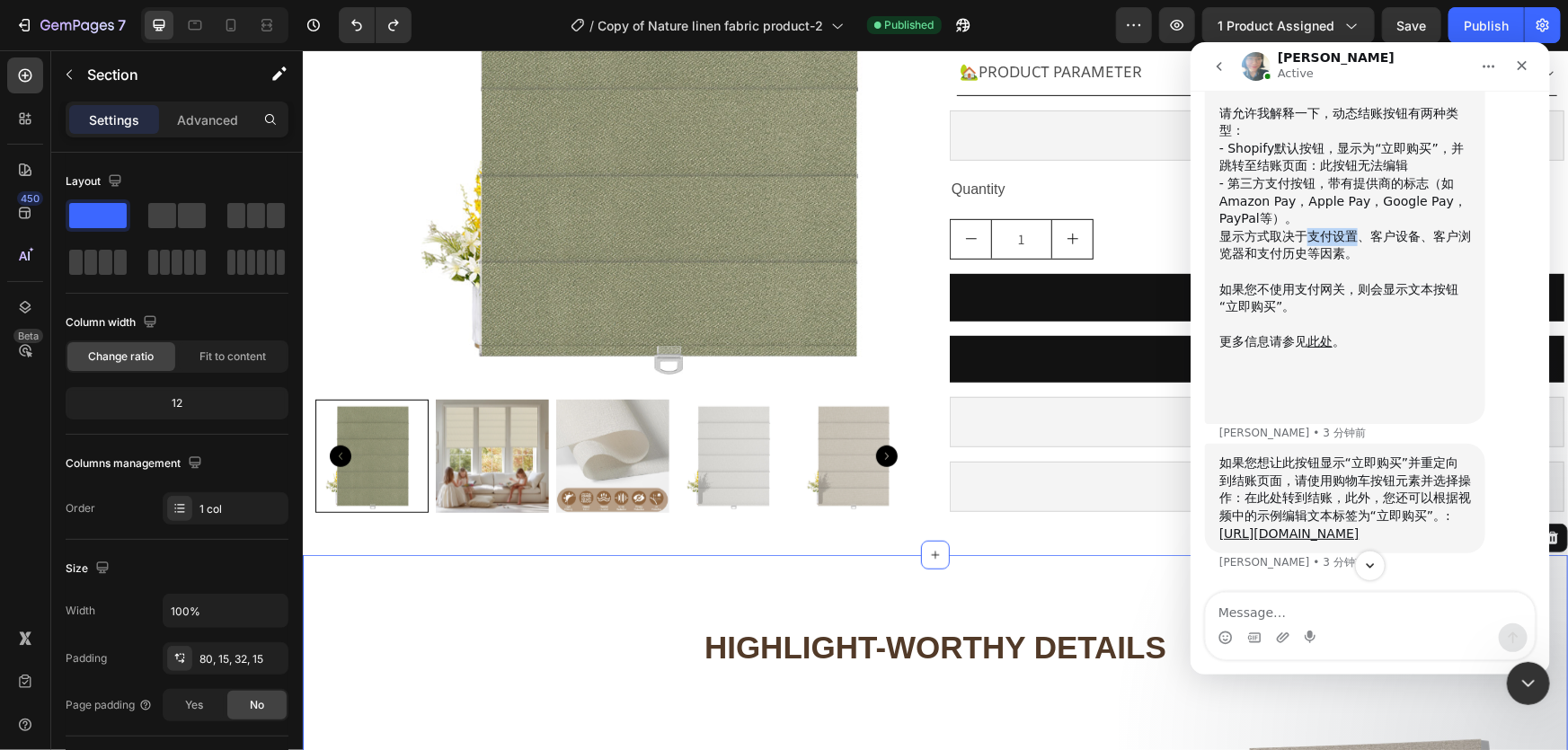
click at [1362, 262] on div "显示方式取决于支付设置、客户设备、客户浏览器和支付历史等因素。" at bounding box center [1345, 244] width 252 height 35
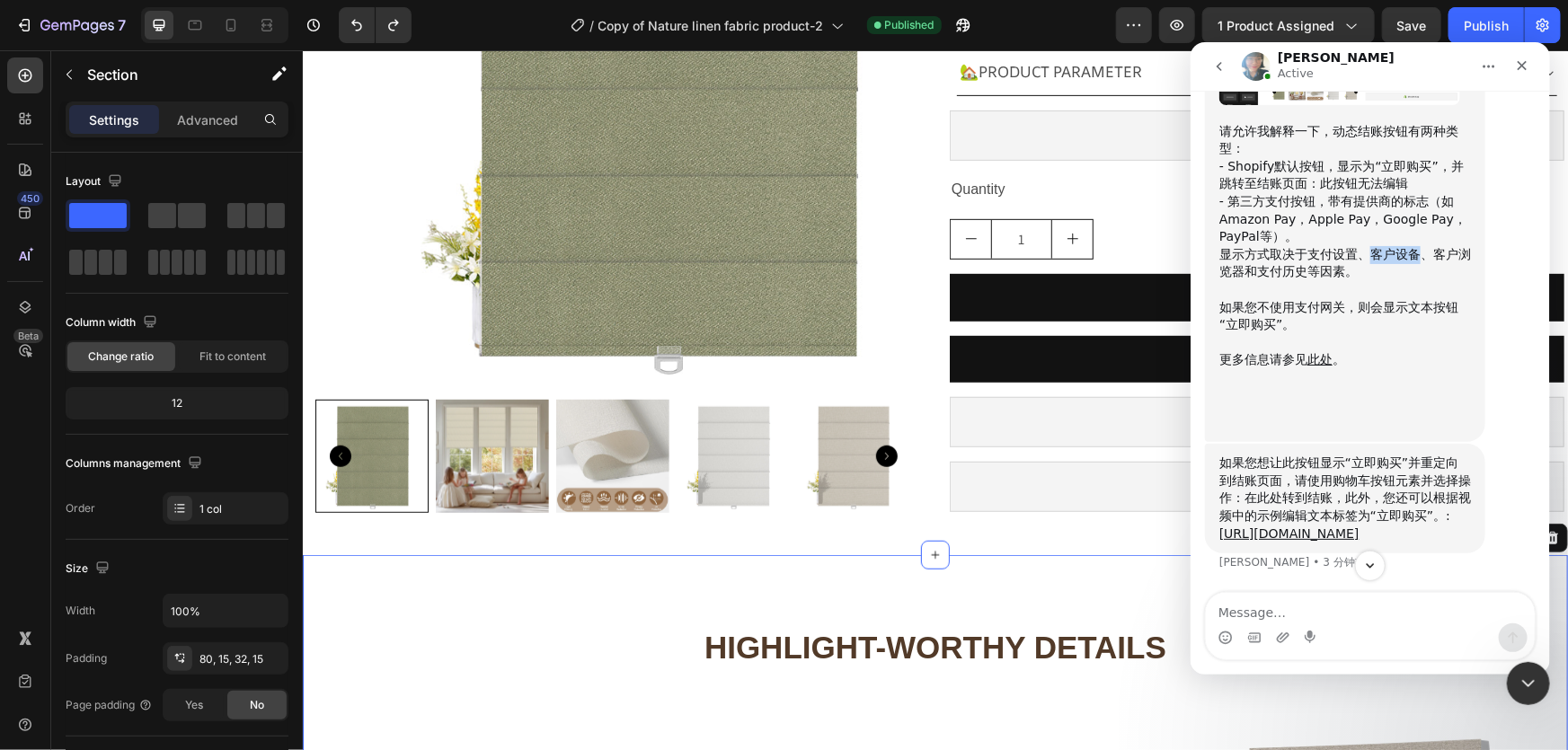
drag, startPoint x: 1369, startPoint y: 479, endPoint x: 1423, endPoint y: 484, distance: 54.2
click at [1416, 280] on div "显示方式取决于支付设置、客户设备、客户浏览器和支付历史等因素。" at bounding box center [1345, 262] width 252 height 35
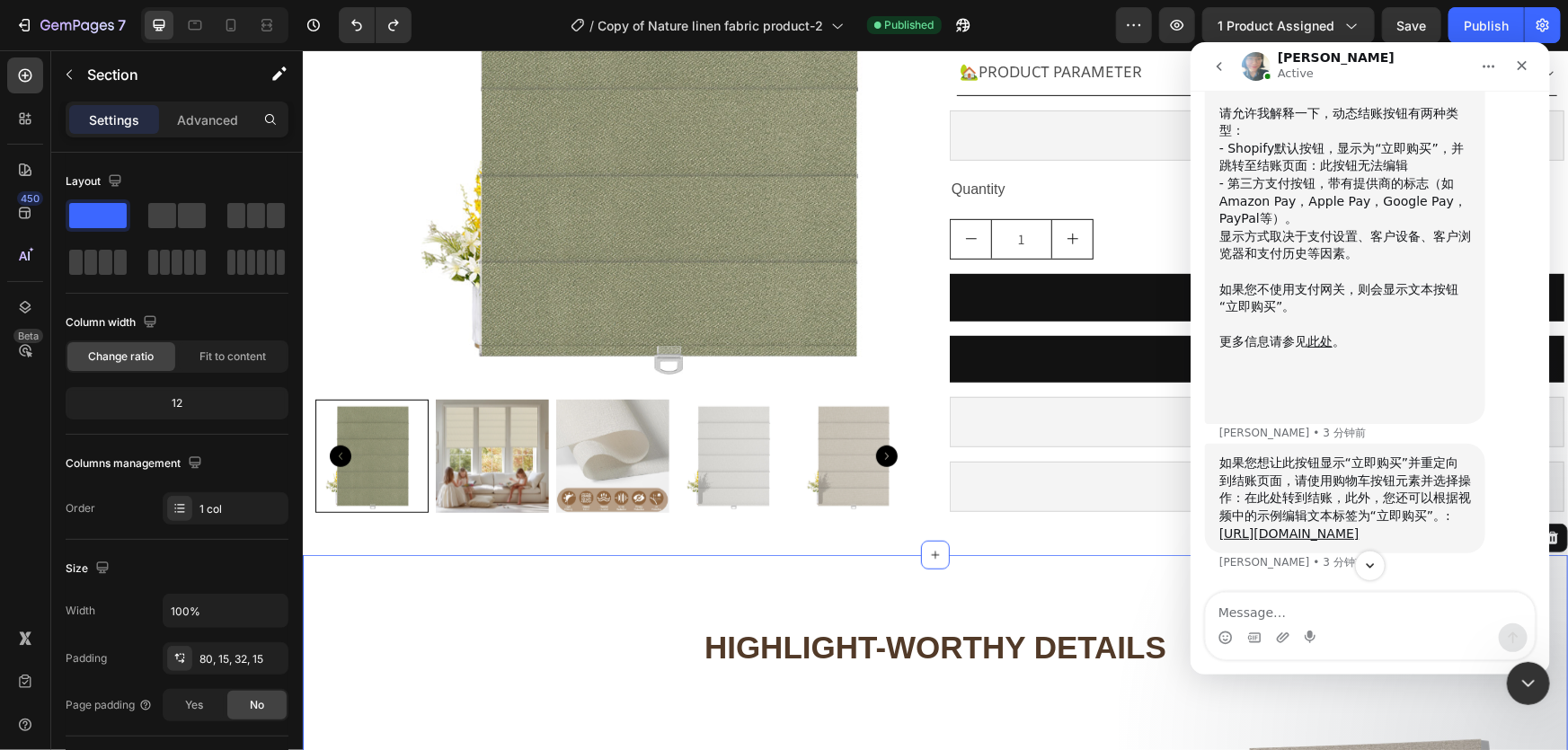
click at [1426, 262] on div "显示方式取决于支付设置、客户设备、客户浏览器和支付历史等因素。" at bounding box center [1345, 244] width 252 height 35
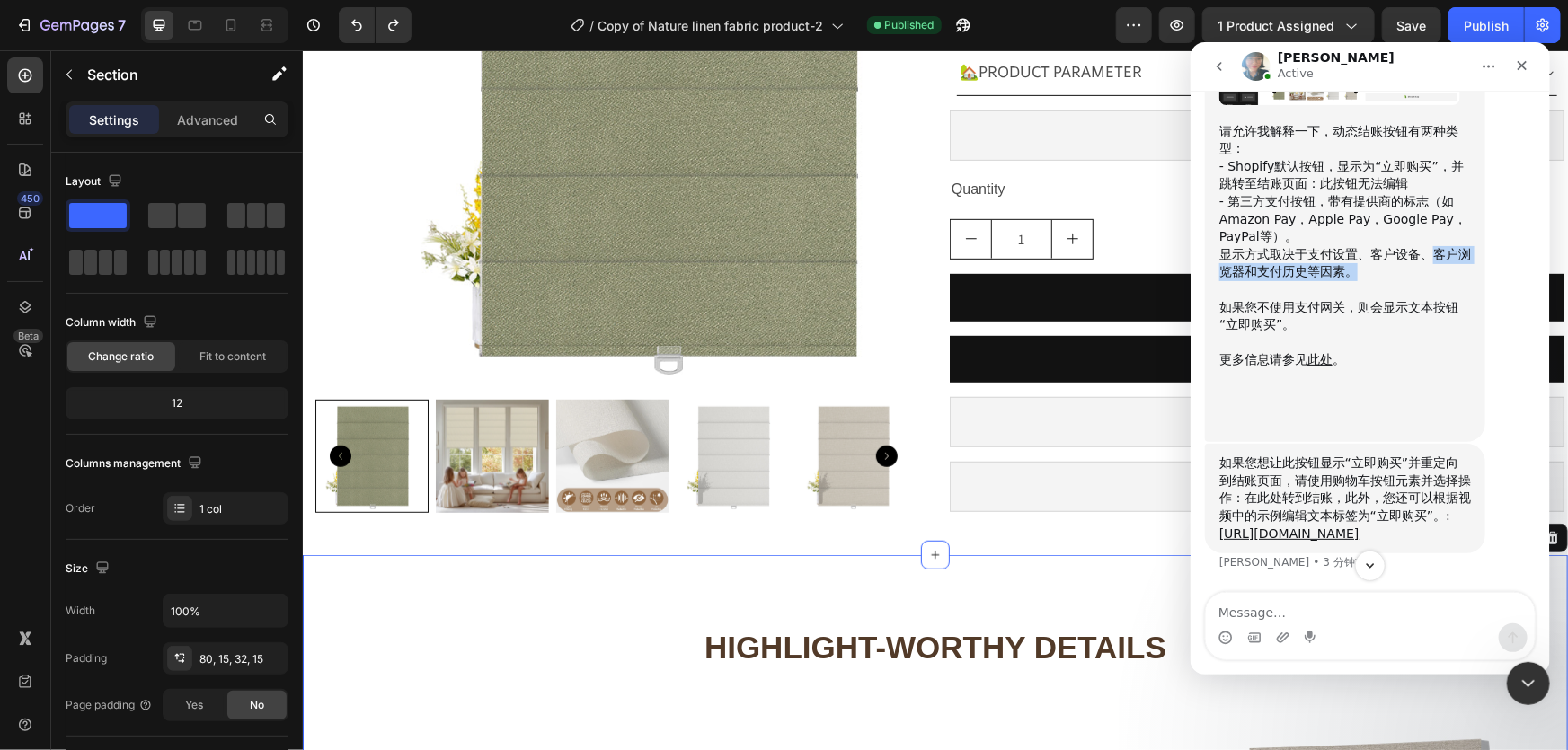
drag, startPoint x: 1433, startPoint y: 481, endPoint x: 1404, endPoint y: 504, distance: 37.0
click at [1412, 280] on div "显示方式取决于支付设置、客户设备、客户浏览器和支付历史等因素。" at bounding box center [1345, 262] width 252 height 35
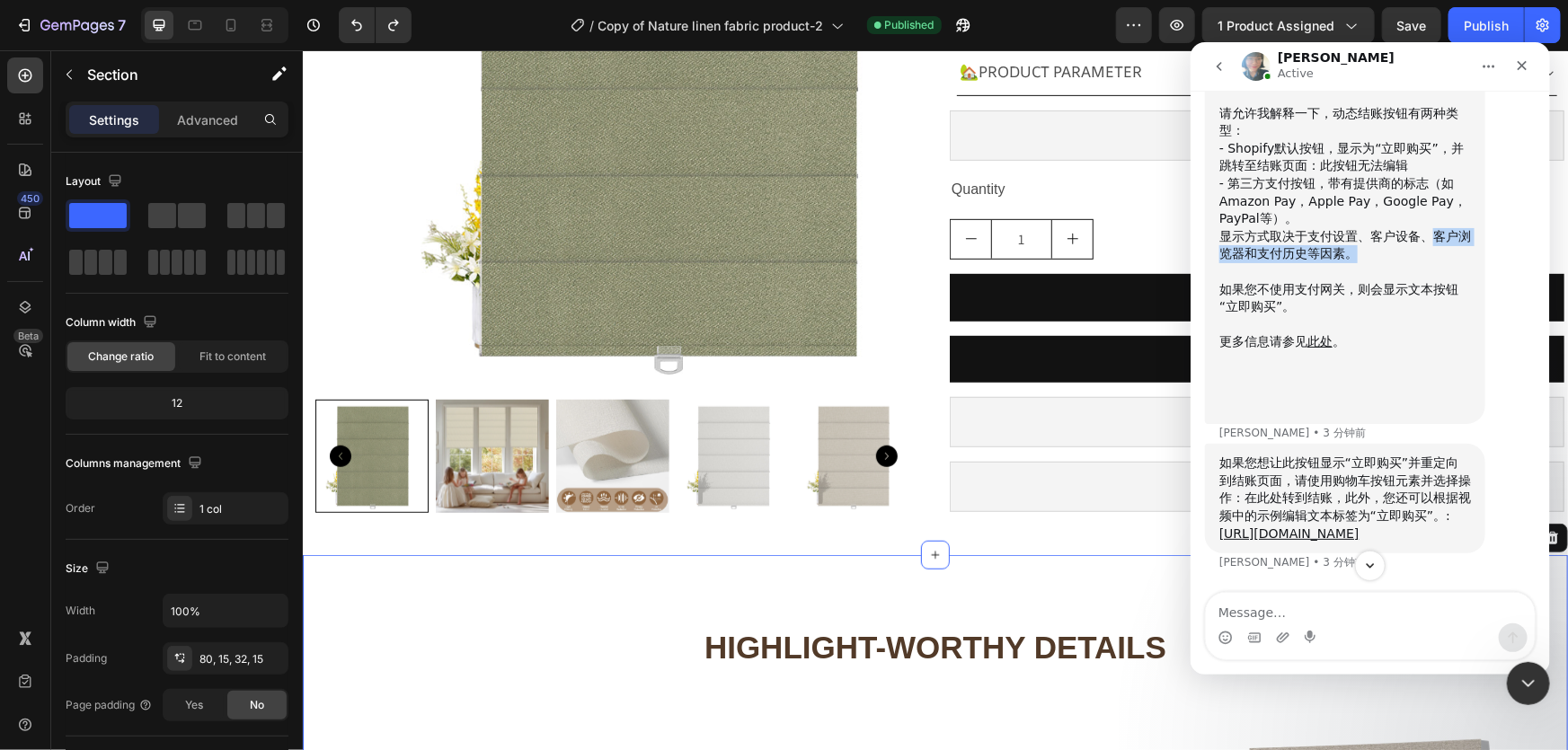
click at [1383, 412] on div "首先，在实时页面上展示动态结账按钮： 请允许我解释一下，动态结账按钮有两种类型： - Shopify默认按钮，显示为“立即购买”，并跳转至结账页面：此按钮无法…" at bounding box center [1345, 189] width 252 height 444
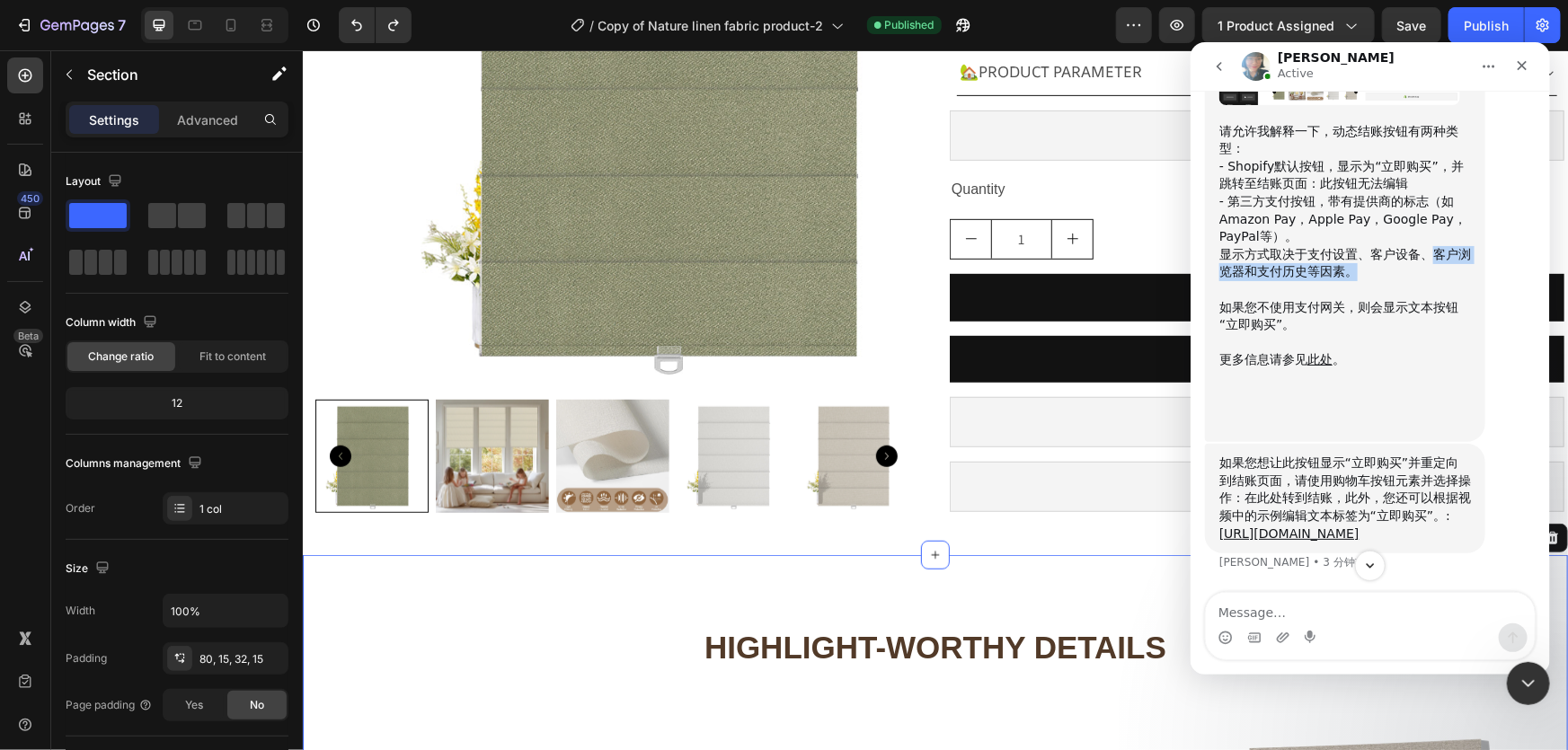
scroll to position [15082, 0]
click at [1288, 334] on div "如果您不使用支付网关，则会显示文本按钮“立即购买”。" at bounding box center [1345, 315] width 252 height 35
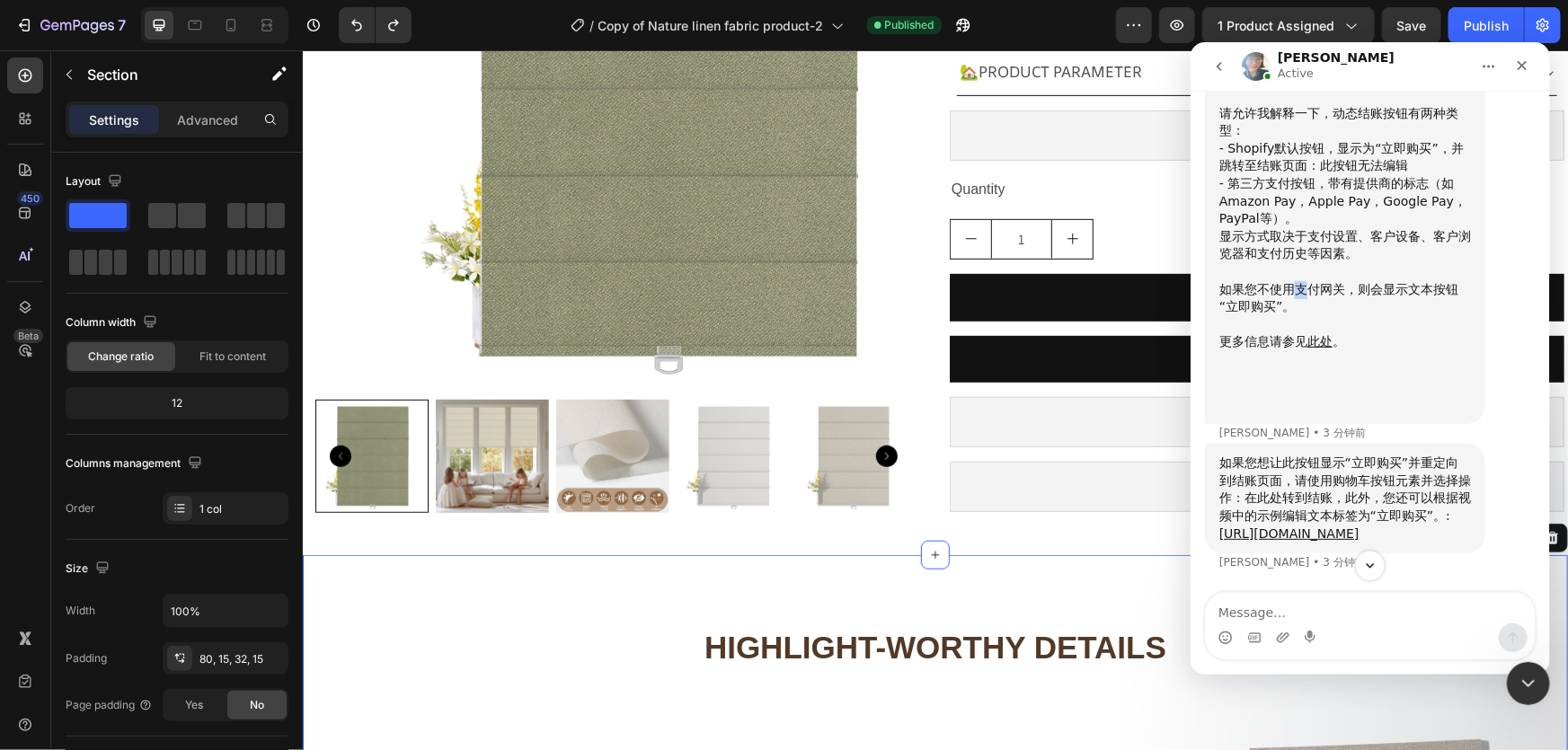
drag, startPoint x: 1307, startPoint y: 455, endPoint x: 1339, endPoint y: 455, distance: 32.0
click at [1317, 315] on div "如果您不使用支付网关，则会显示文本按钮“立即购买”。" at bounding box center [1345, 297] width 252 height 35
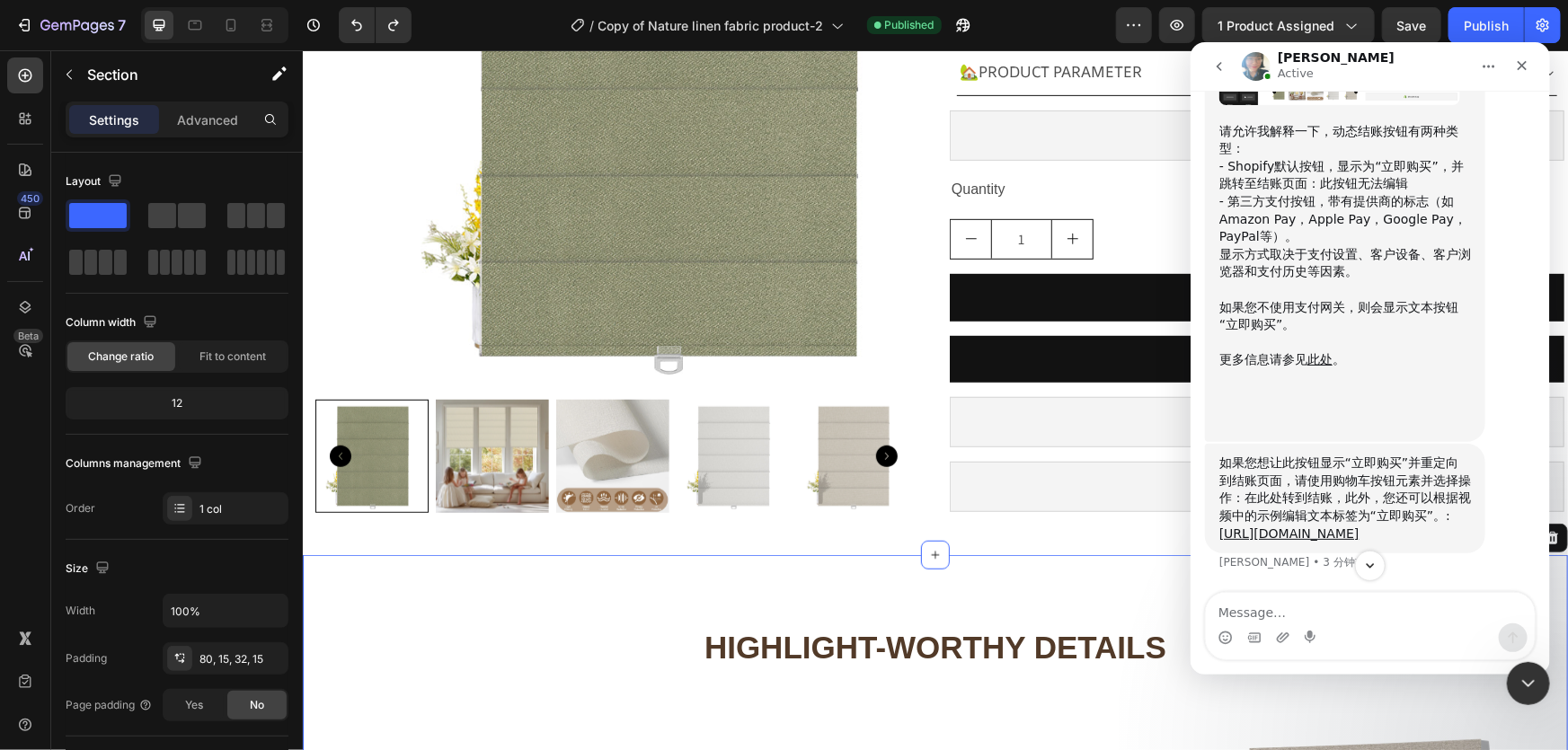
click at [1346, 334] on div "如果您不使用支付网关，则会显示文本按钮“立即购买”。" at bounding box center [1345, 315] width 252 height 35
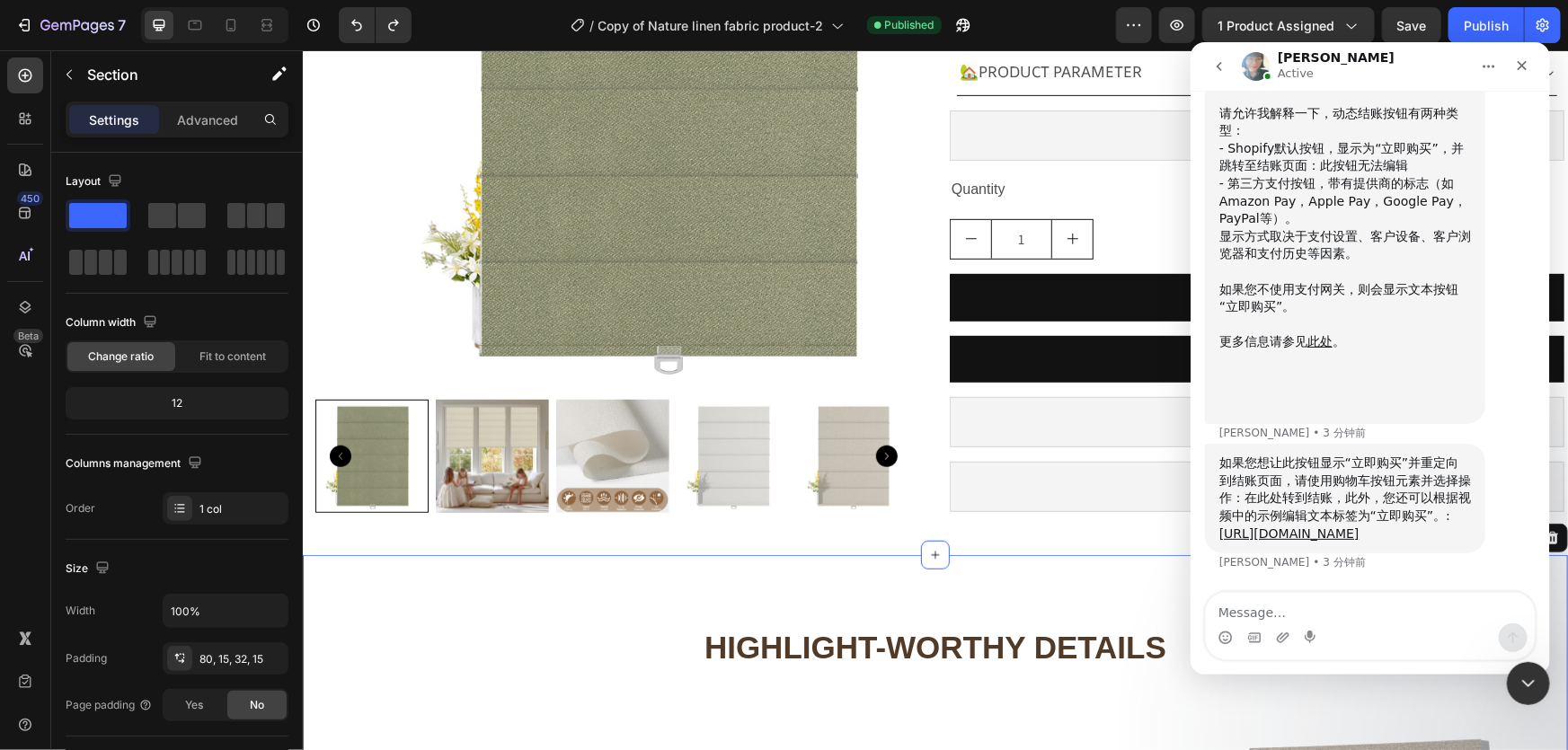
scroll to position [15263, 0]
drag, startPoint x: 1322, startPoint y: 443, endPoint x: 1396, endPoint y: 443, distance: 74.0
click at [1383, 454] on div "如果您想让此按钮显示“立即购买”并重定向到结账页面，请使用购物车按钮元素并选择操作：在此处转到结账，此外，您还可以根据视频中的示例编辑文本标签为“立即购买”。…" at bounding box center [1345, 498] width 252 height 88
click at [1410, 454] on div "如果您想让此按钮显示“立即购买”并重定向到结账页面，请使用购物车按钮元素并选择操作：在此处转到结账，此外，您还可以根据视频中的示例编辑文本标签为“立即购买”。…" at bounding box center [1345, 498] width 252 height 88
drag, startPoint x: 1284, startPoint y: 460, endPoint x: 1349, endPoint y: 457, distance: 65.1
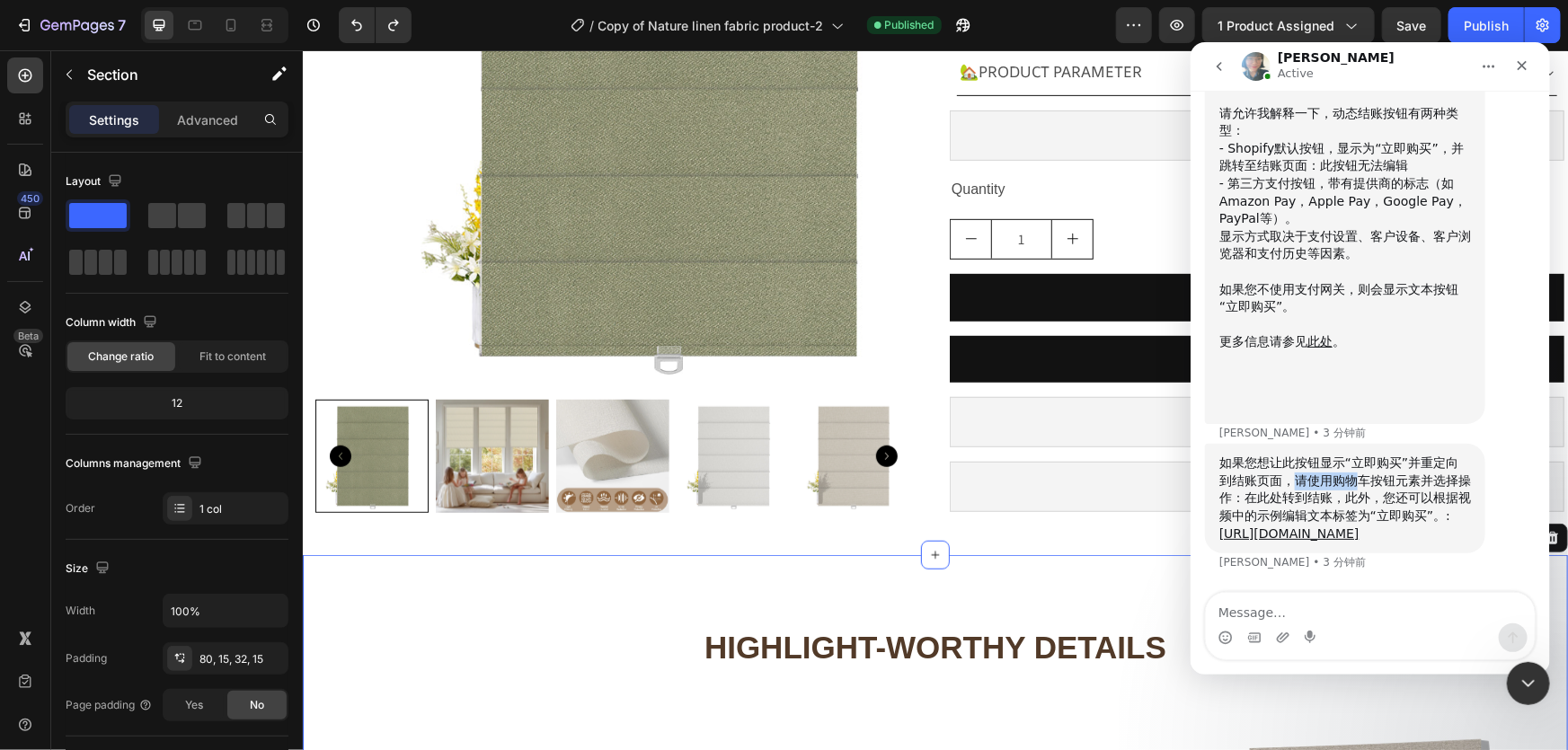
click at [1345, 457] on div "如果您想让此按钮显示“立即购买”并重定向到结账页面，请使用购物车按钮元素并选择操作：在此处转到结账，此外，您还可以根据视频中的示例编辑文本标签为“立即购买”。…" at bounding box center [1345, 498] width 252 height 88
click at [1361, 458] on div "如果您想让此按钮显示“立即购买”并重定向到结账页面，请使用购物车按钮元素并选择操作：在此处转到结账，此外，您还可以根据视频中的示例编辑文本标签为“立即购买”。…" at bounding box center [1345, 498] width 252 height 88
drag, startPoint x: 1335, startPoint y: 462, endPoint x: 1390, endPoint y: 456, distance: 55.3
click at [1379, 456] on div "如果您想让此按钮显示“立即购买”并重定向到结账页面，请使用购物车按钮元素并选择操作：在此处转到结账，此外，您还可以根据视频中的示例编辑文本标签为“立即购买”。…" at bounding box center [1345, 498] width 252 height 88
click at [1391, 456] on div "如果您想让此按钮显示“立即购买”并重定向到结账页面，请使用购物车按钮元素并选择操作：在此处转到结账，此外，您还可以根据视频中的示例编辑文本标签为“立即购买”。…" at bounding box center [1345, 498] width 252 height 88
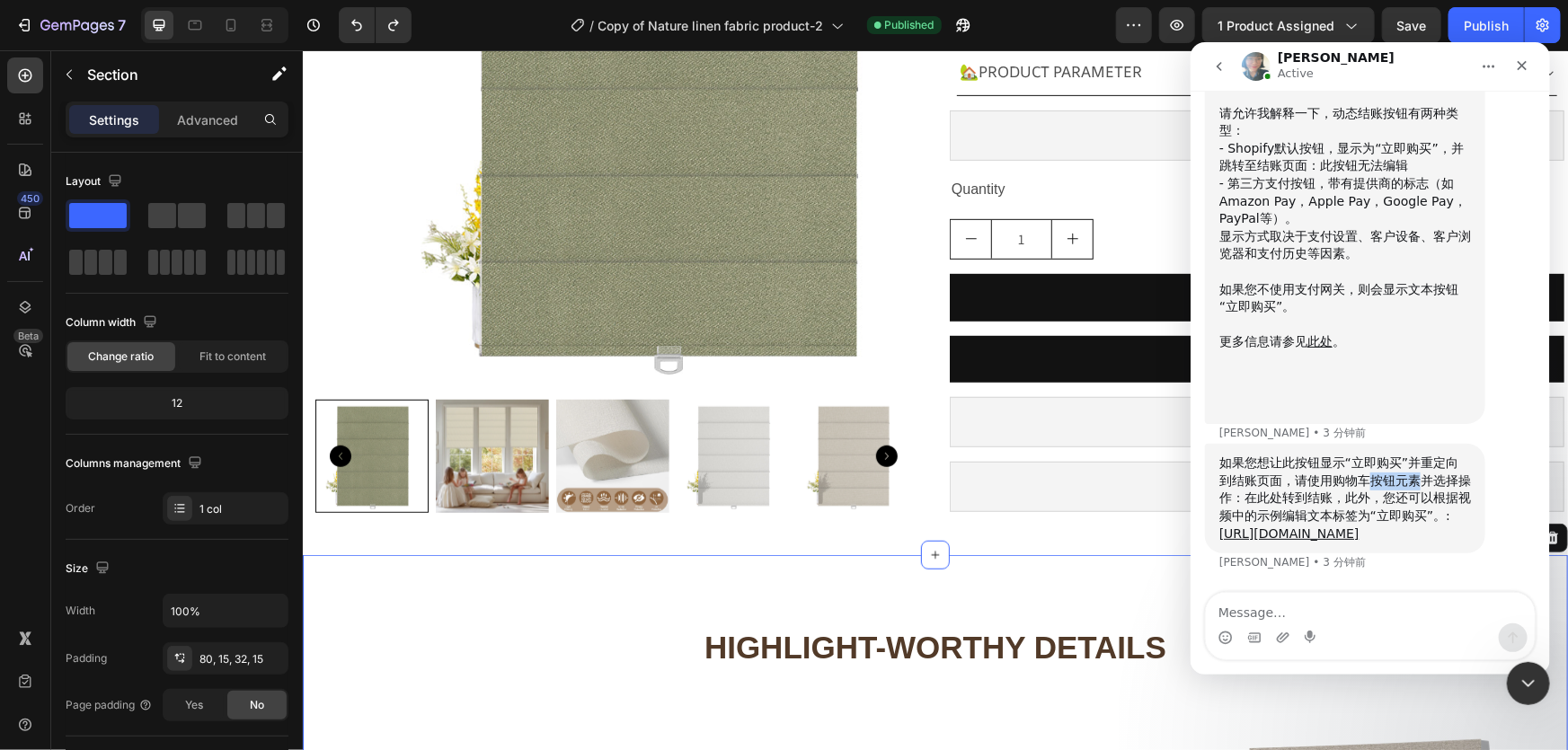
drag, startPoint x: 1357, startPoint y: 464, endPoint x: 1404, endPoint y: 461, distance: 47.1
click at [1404, 461] on div "如果您想让此按钮显示“立即购买”并重定向到结账页面，请使用购物车按钮元素并选择操作：在此处转到结账，此外，您还可以根据视频中的示例编辑文本标签为“立即购买”。…" at bounding box center [1345, 498] width 252 height 88
click at [1420, 461] on div "如果您想让此按钮显示“立即购买”并重定向到结账页面，请使用购物车按钮元素并选择操作：在此处转到结账，此外，您还可以根据视频中的示例编辑文本标签为“立即购买”。…" at bounding box center [1345, 498] width 252 height 88
drag, startPoint x: 1283, startPoint y: 461, endPoint x: 1366, endPoint y: 457, distance: 83.1
click at [1366, 457] on div "如果您想让此按钮显示“立即购买”并重定向到结账页面，请使用购物车按钮元素并选择操作：在此处转到结账，此外，您还可以根据视频中的示例编辑文本标签为“立即购买”。…" at bounding box center [1345, 498] width 252 height 88
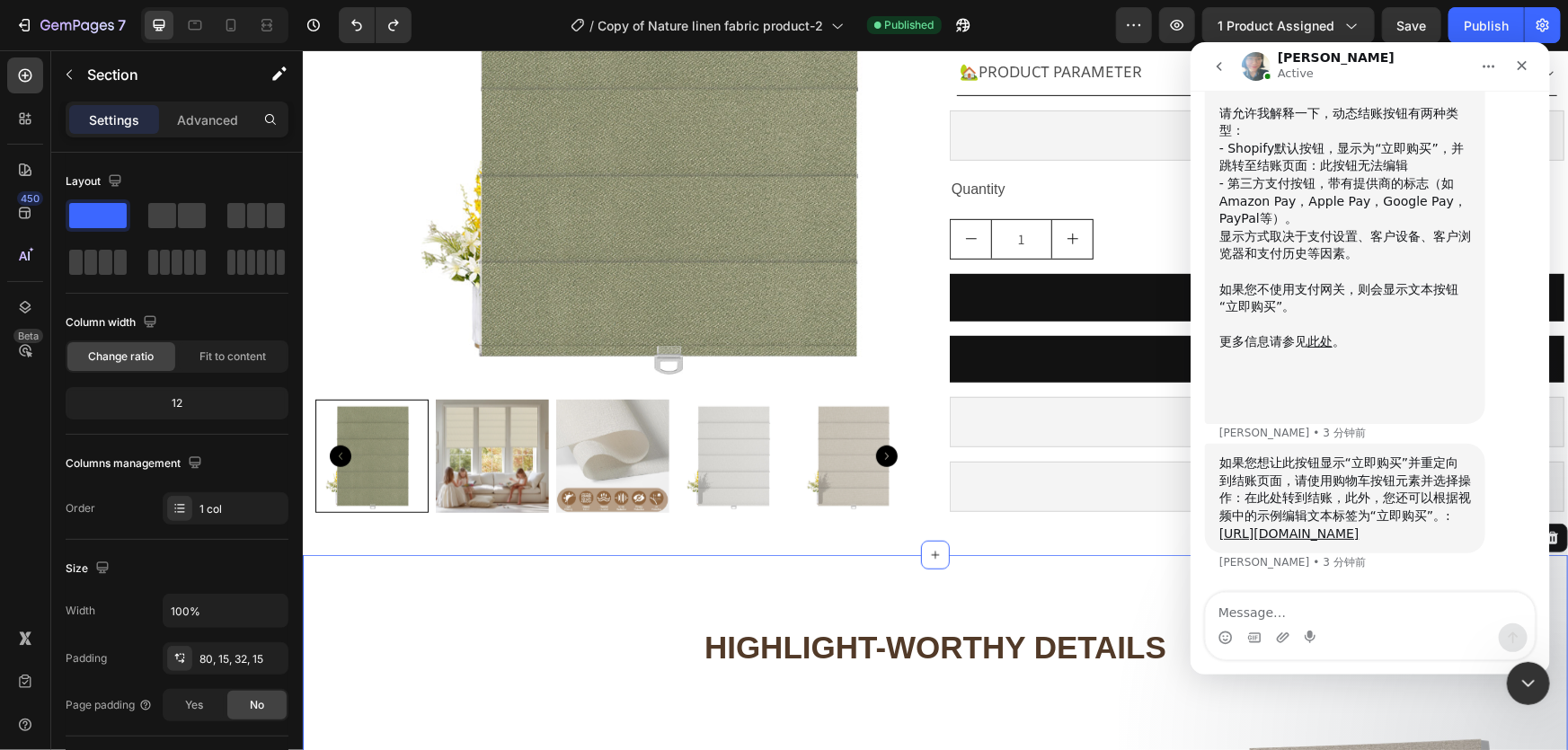
click at [1383, 457] on div "如果您想让此按钮显示“立即购买”并重定向到结账页面，请使用购物车按钮元素并选择操作：在此处转到结账，此外，您还可以根据视频中的示例编辑文本标签为“立即购买”。…" at bounding box center [1345, 498] width 252 height 88
click at [1269, 608] on textarea "Message…" at bounding box center [1370, 608] width 329 height 31
type textarea "z"
type textarea "w"
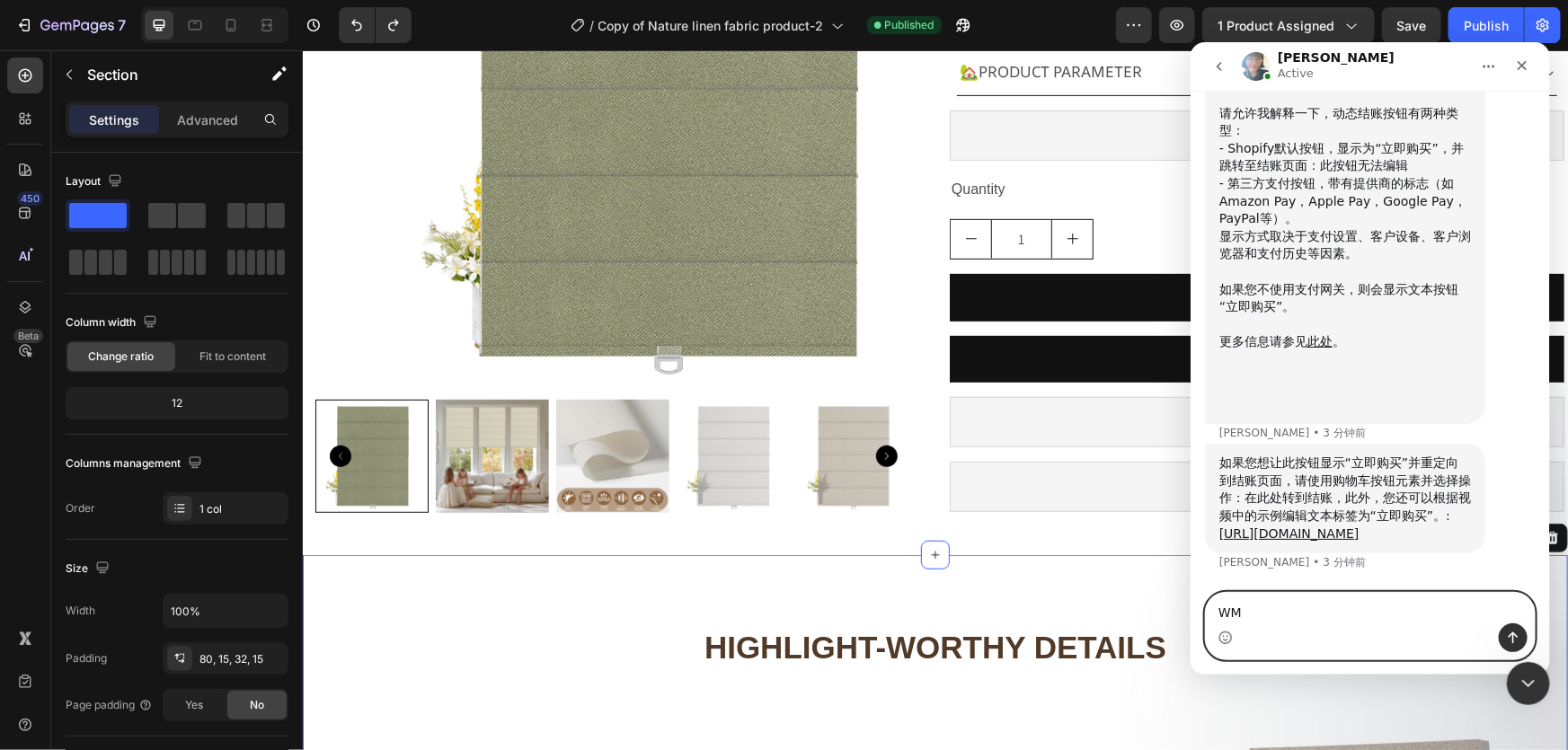
type textarea "W"
type textarea "w"
type textarea "外"
type textarea "这样操作会影响我们网站的支付网关吗"
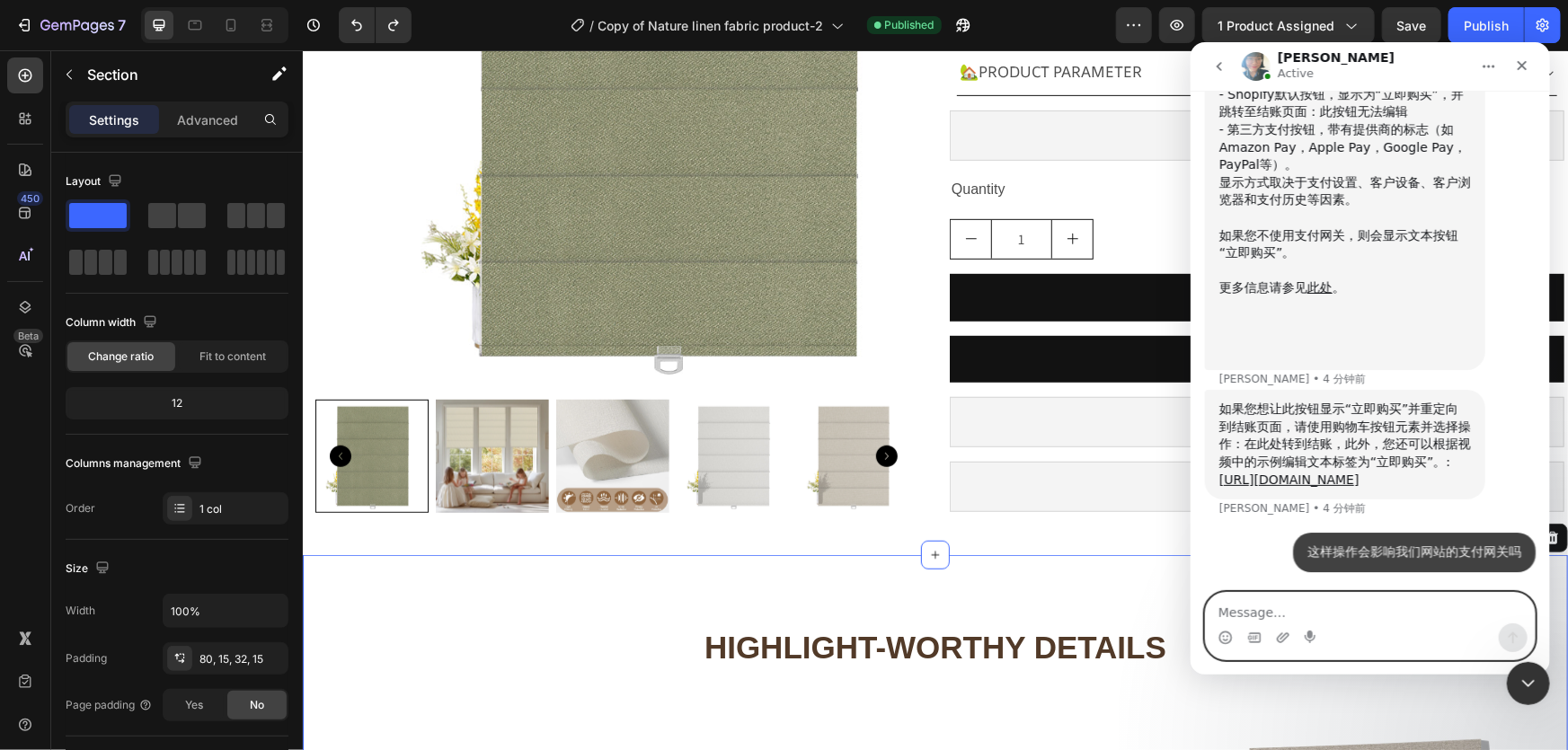
scroll to position [15288, 0]
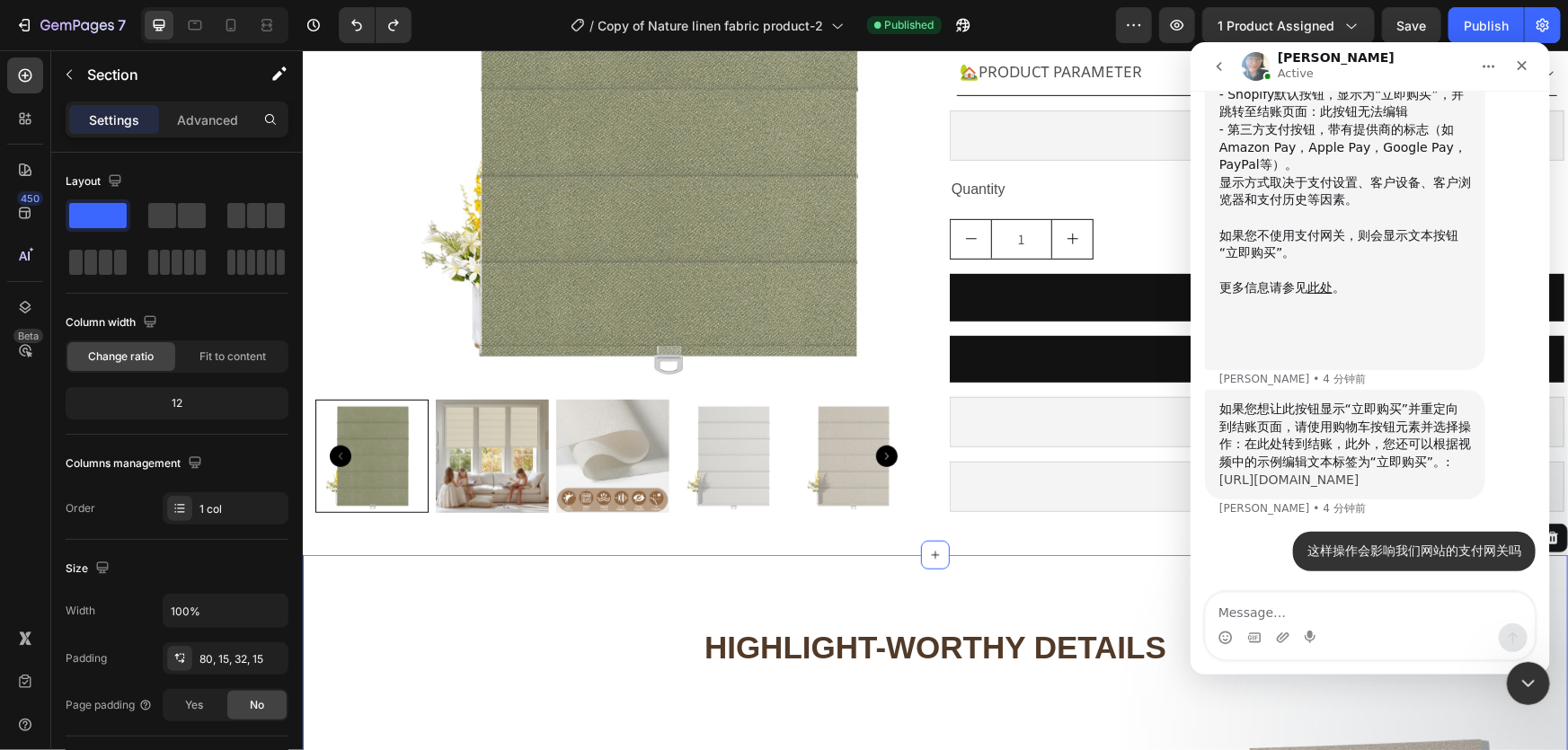
click at [1315, 471] on link "[URL][DOMAIN_NAME]" at bounding box center [1289, 478] width 140 height 14
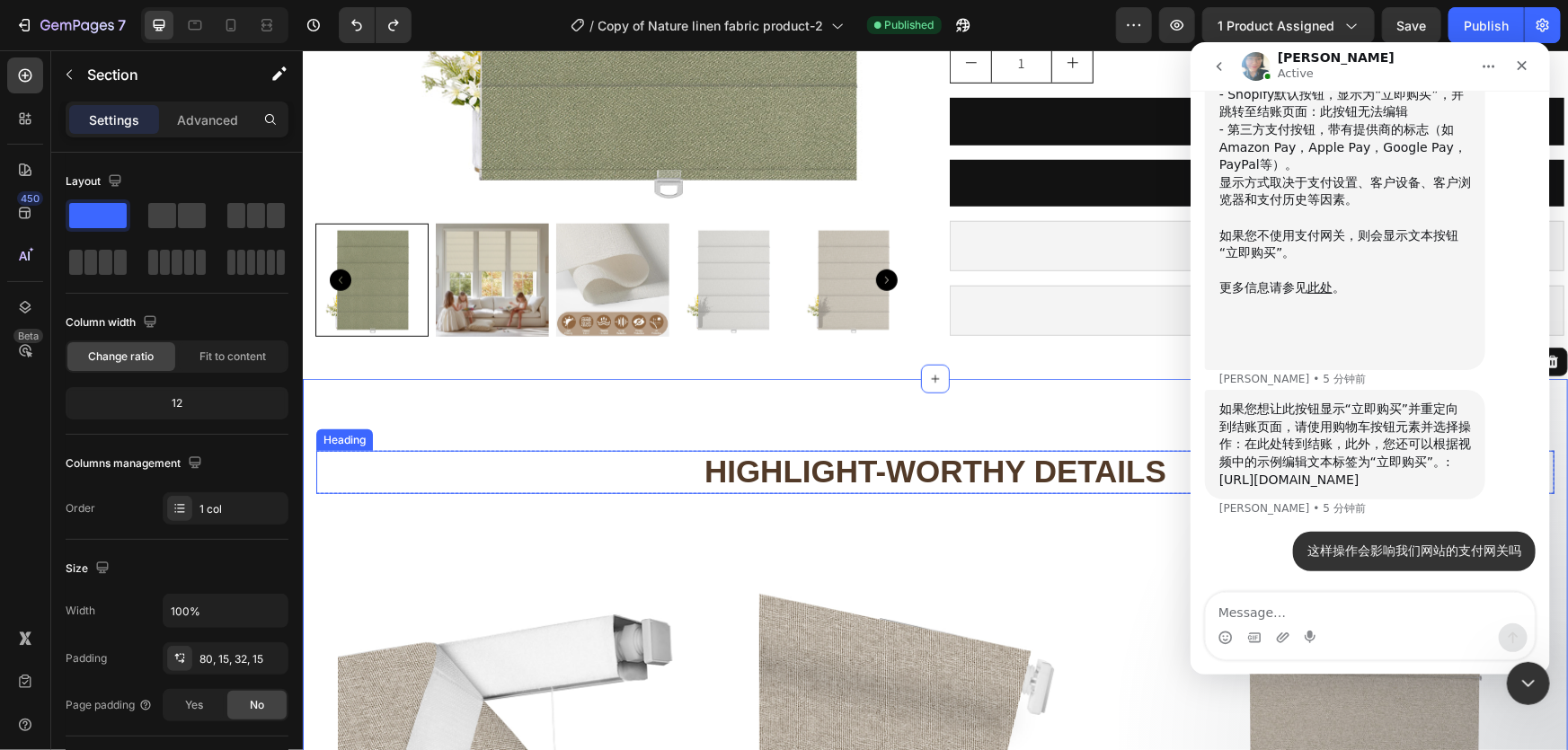
scroll to position [653, 0]
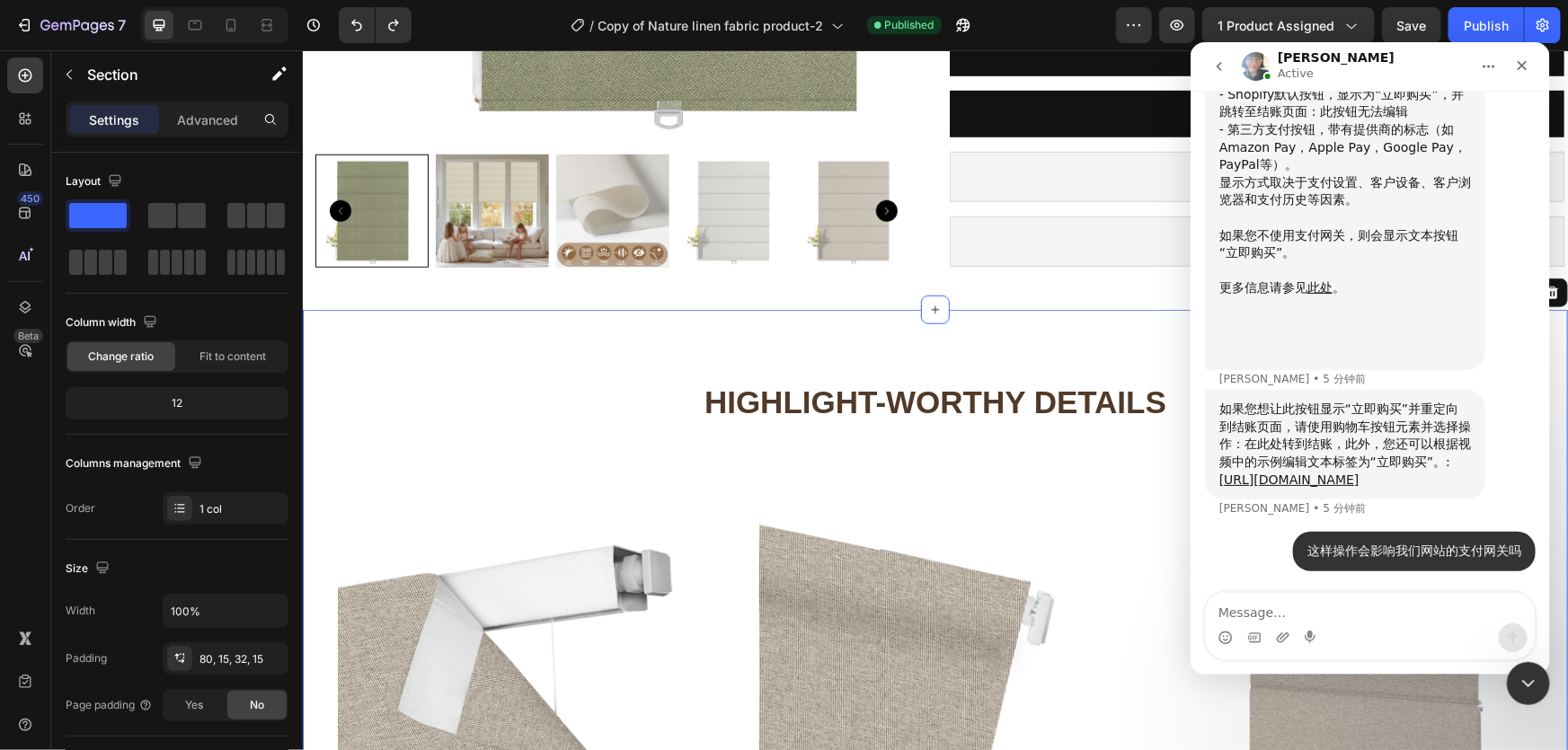
click at [709, 367] on div "Highlight-Worthy Details Heading Row Image Hidden Like Magic We used Velcro to …" at bounding box center [934, 653] width 1265 height 688
click at [1522, 65] on icon "关闭" at bounding box center [1522, 65] width 10 height 10
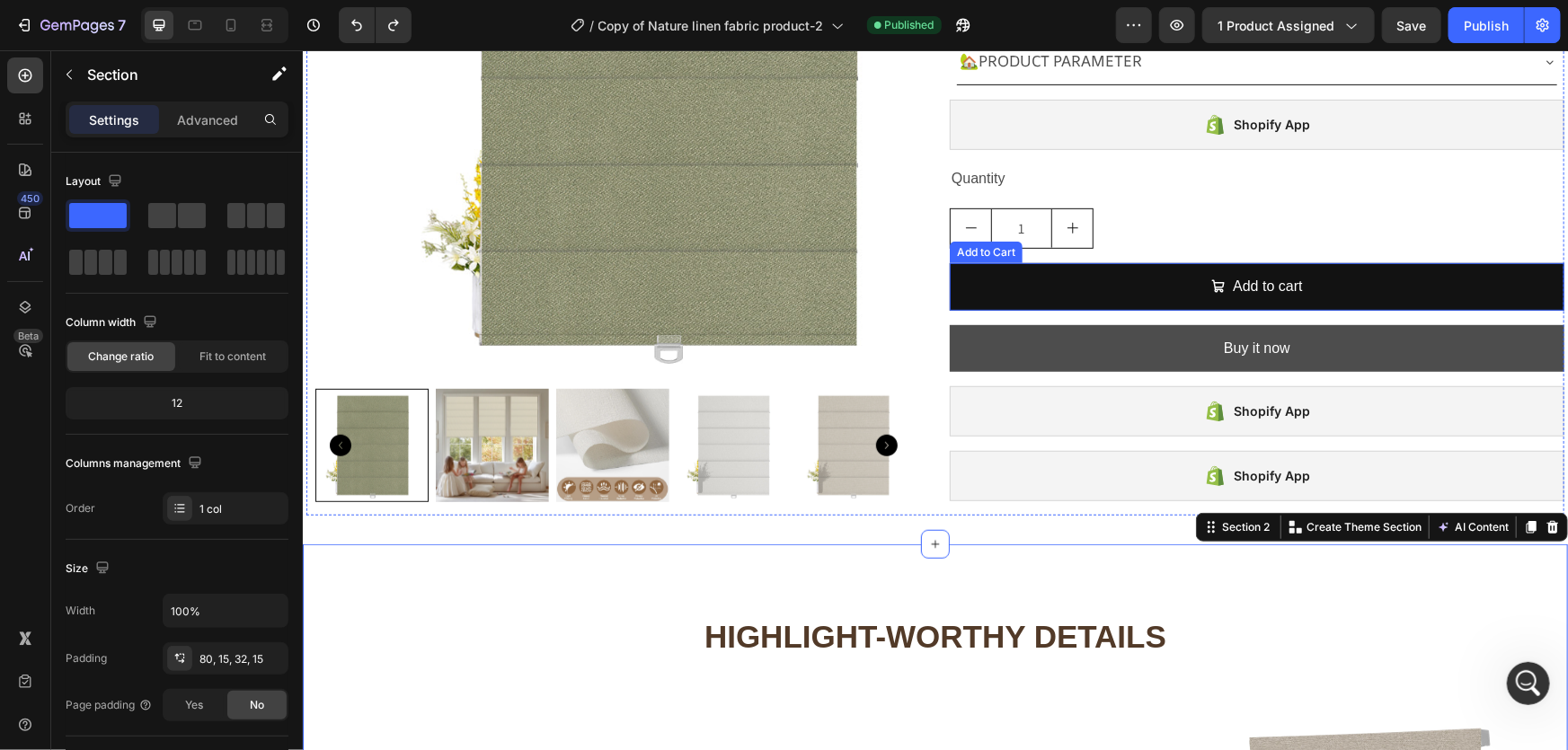
scroll to position [408, 0]
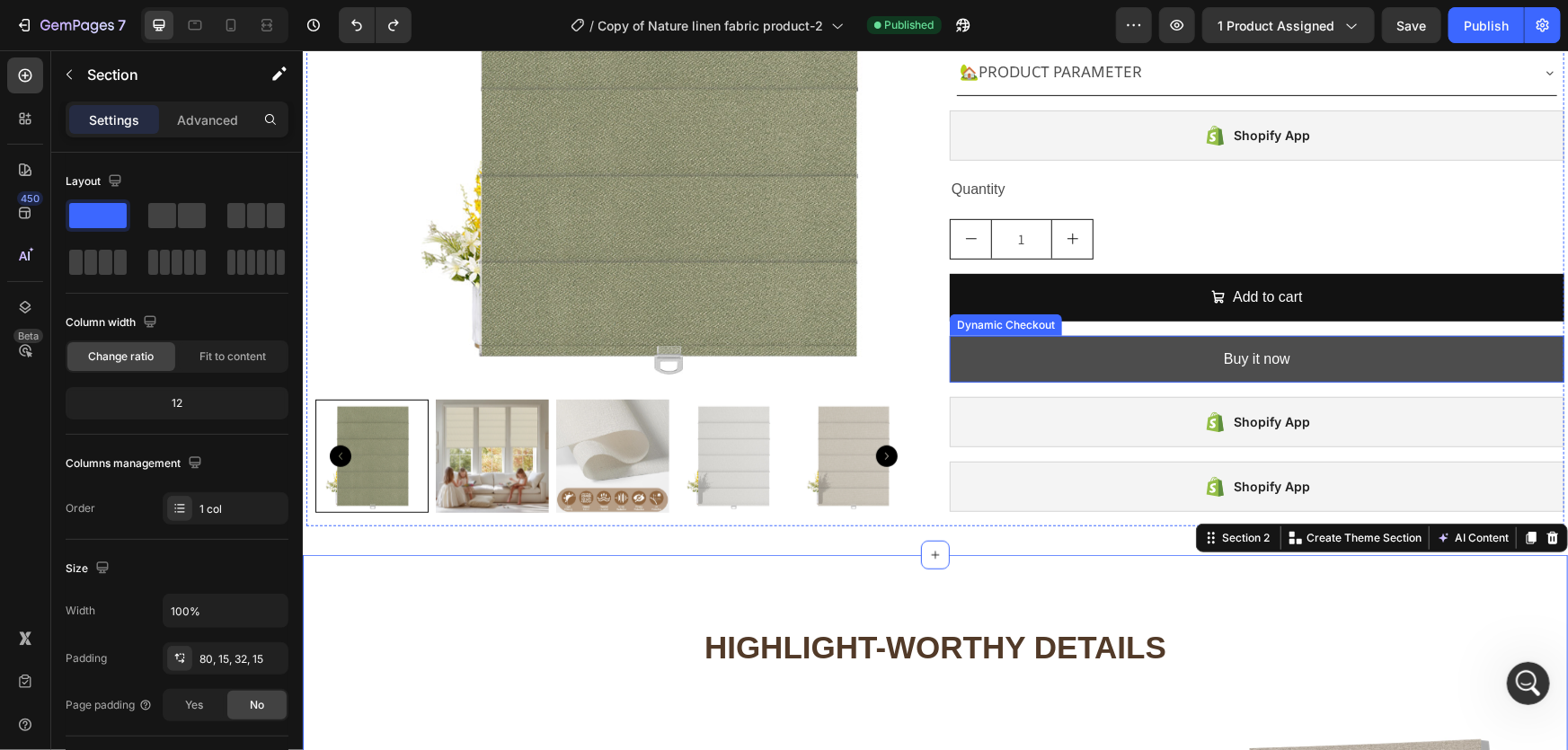
click at [1111, 356] on button "Buy it now" at bounding box center [1255, 359] width 615 height 48
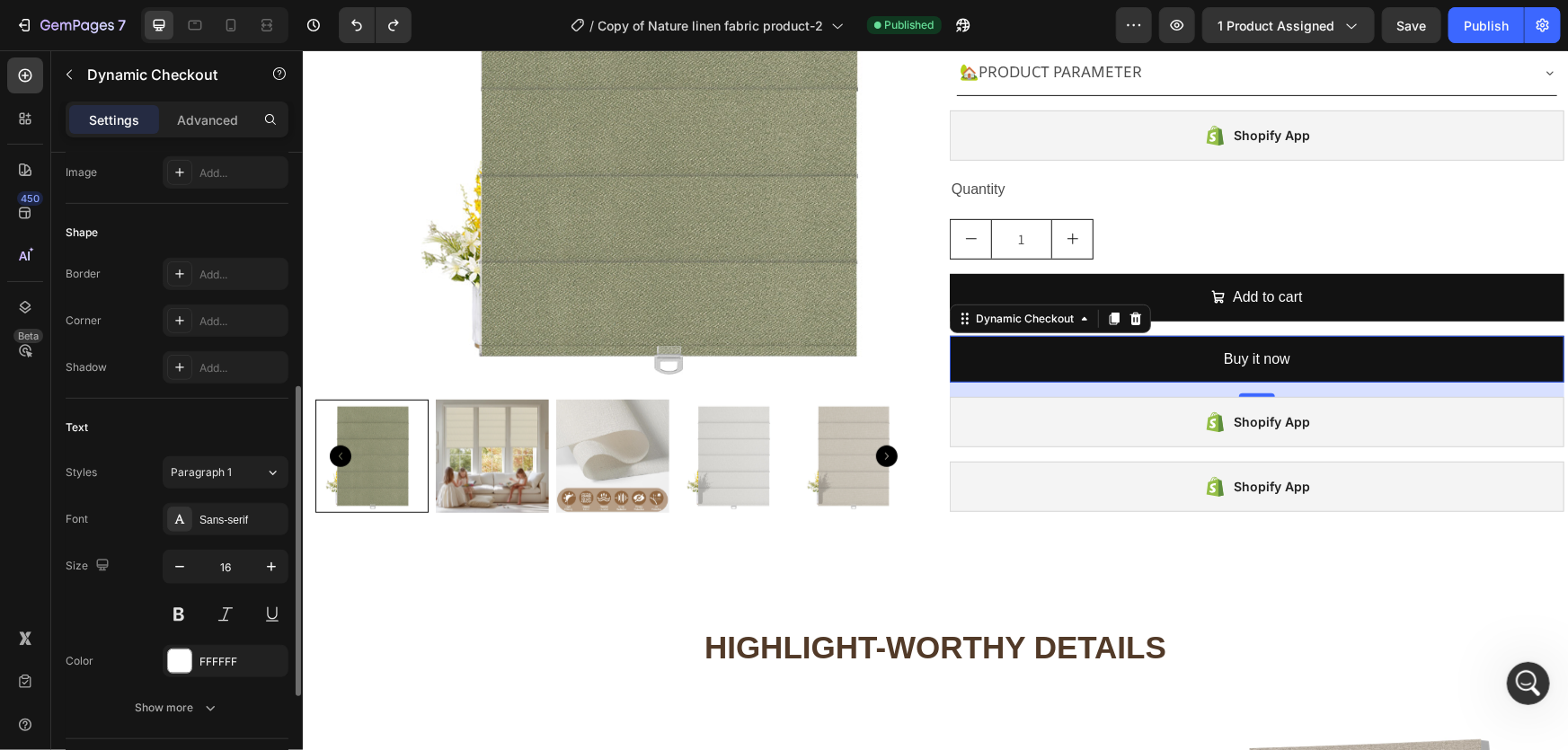
scroll to position [653, 0]
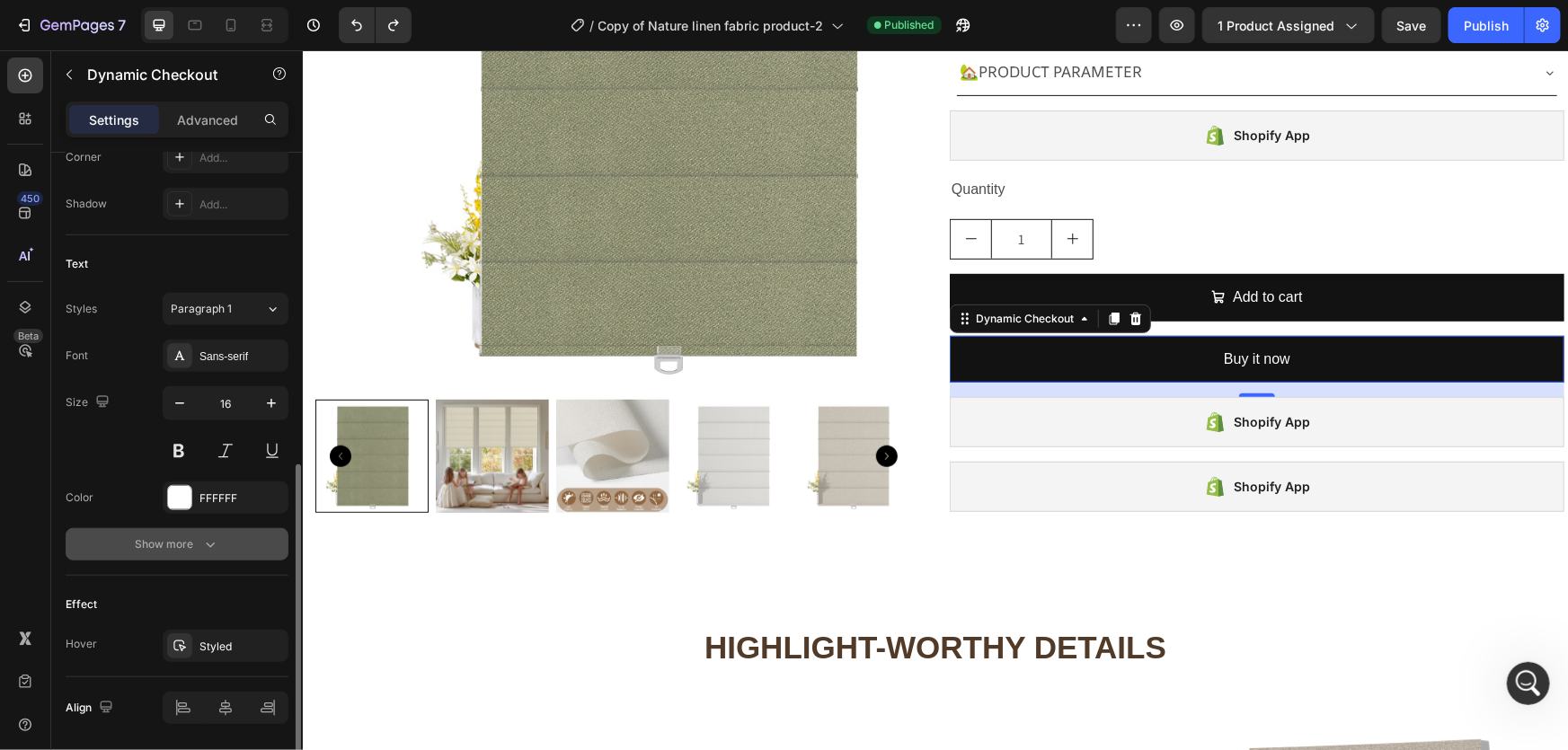
click at [189, 547] on div "Show more" at bounding box center [177, 544] width 84 height 18
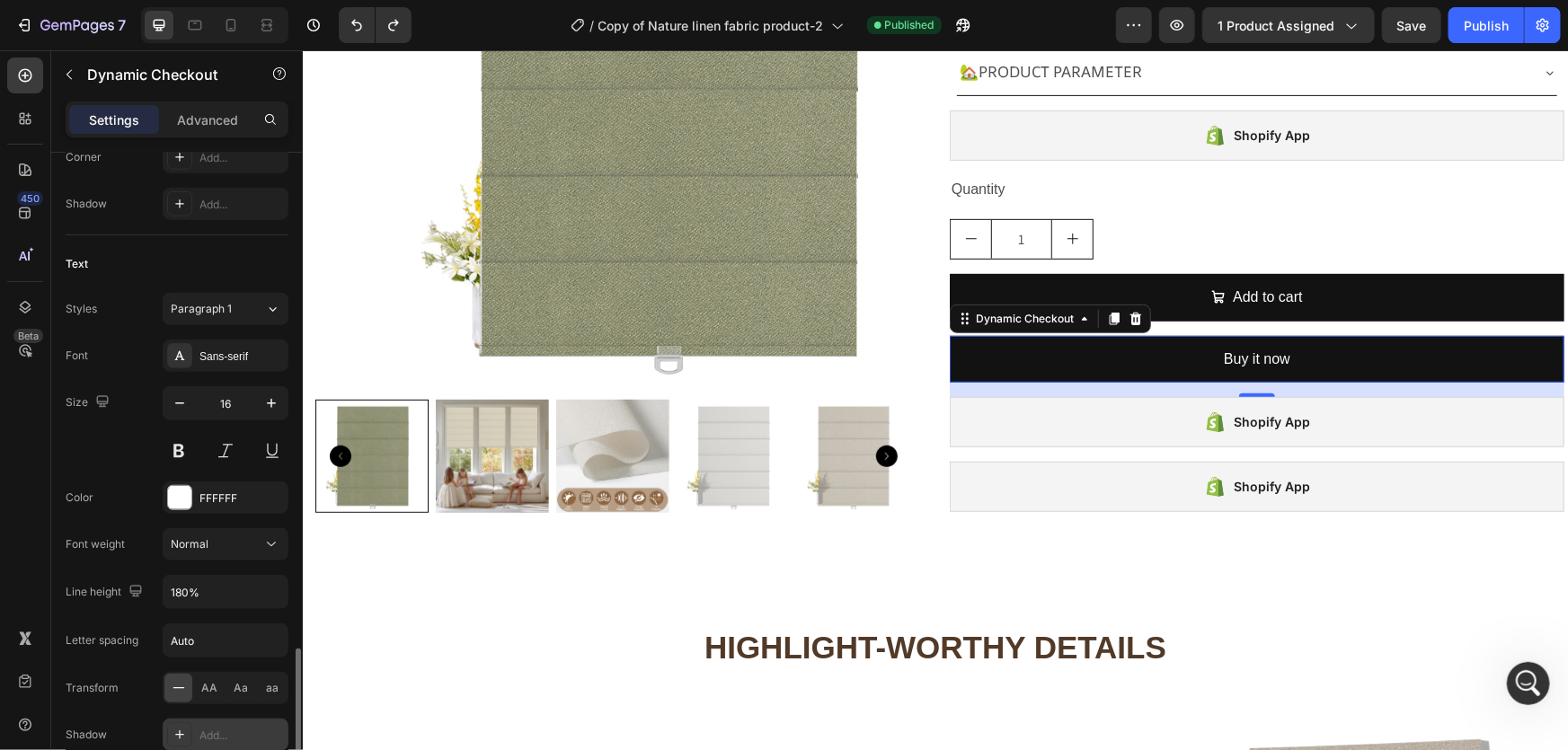
scroll to position [816, 0]
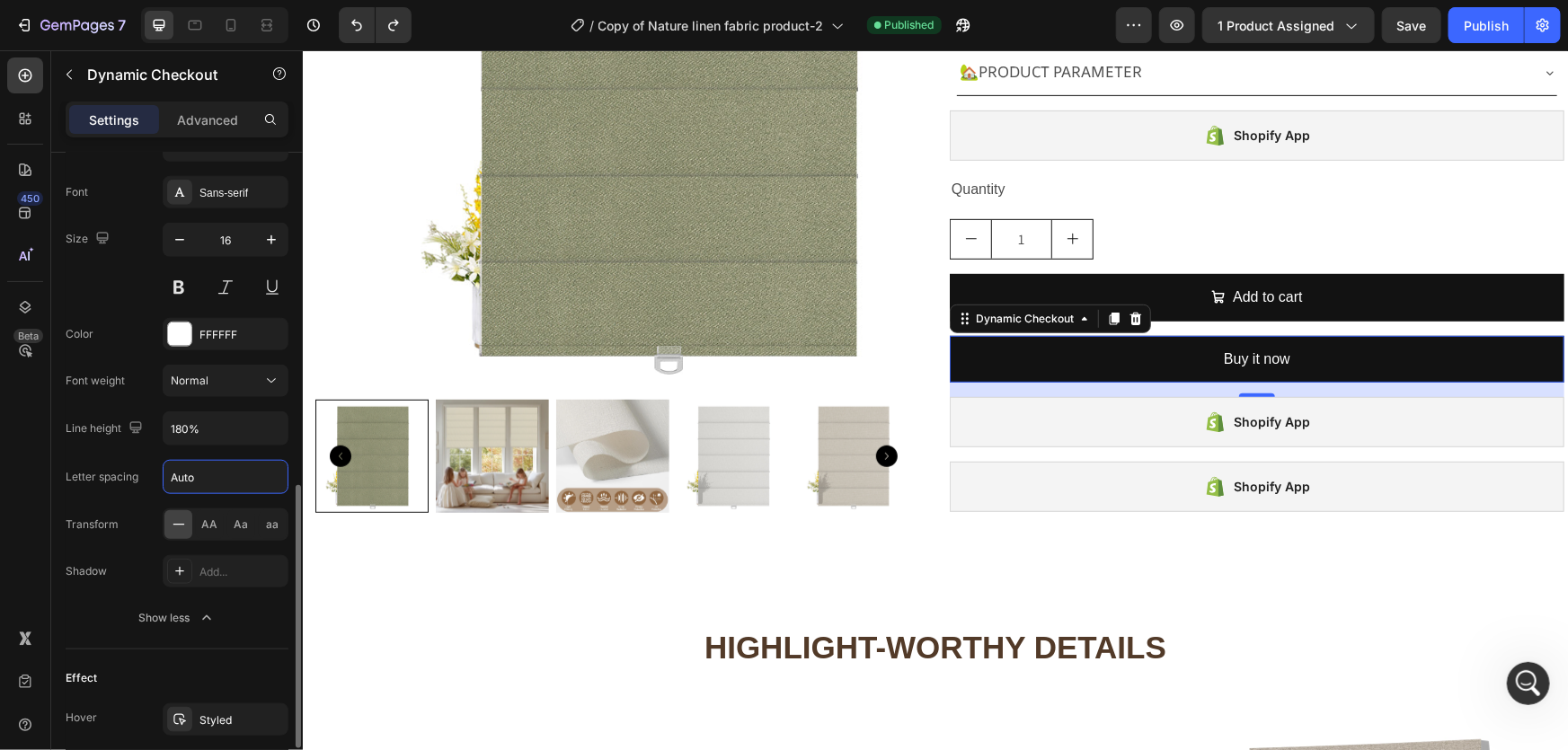
click at [203, 484] on input "Auto" at bounding box center [225, 477] width 124 height 33
click at [210, 481] on input "Auto" at bounding box center [225, 477] width 124 height 33
click at [213, 384] on div "Normal" at bounding box center [215, 381] width 91 height 16
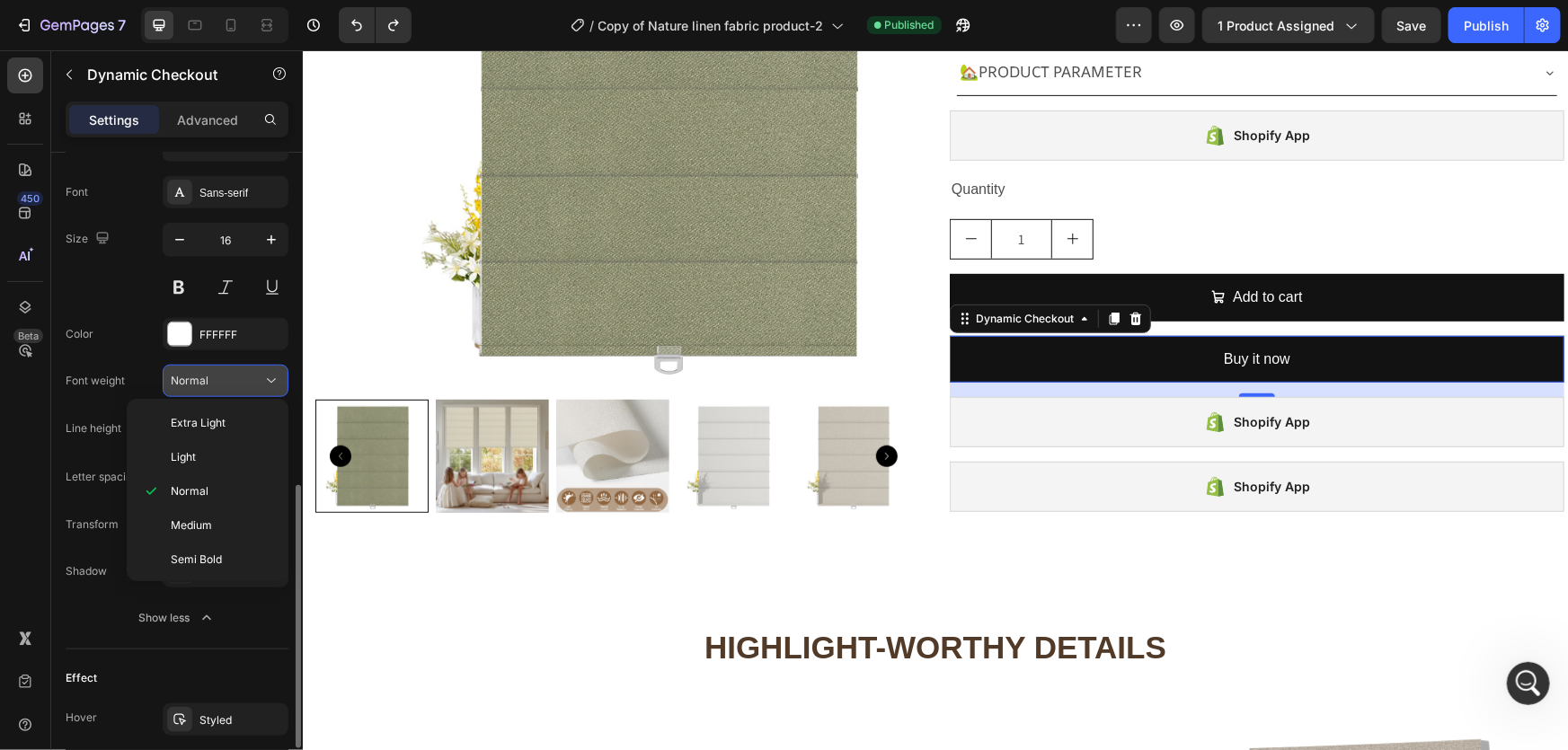
click at [213, 384] on div "Normal" at bounding box center [215, 381] width 91 height 16
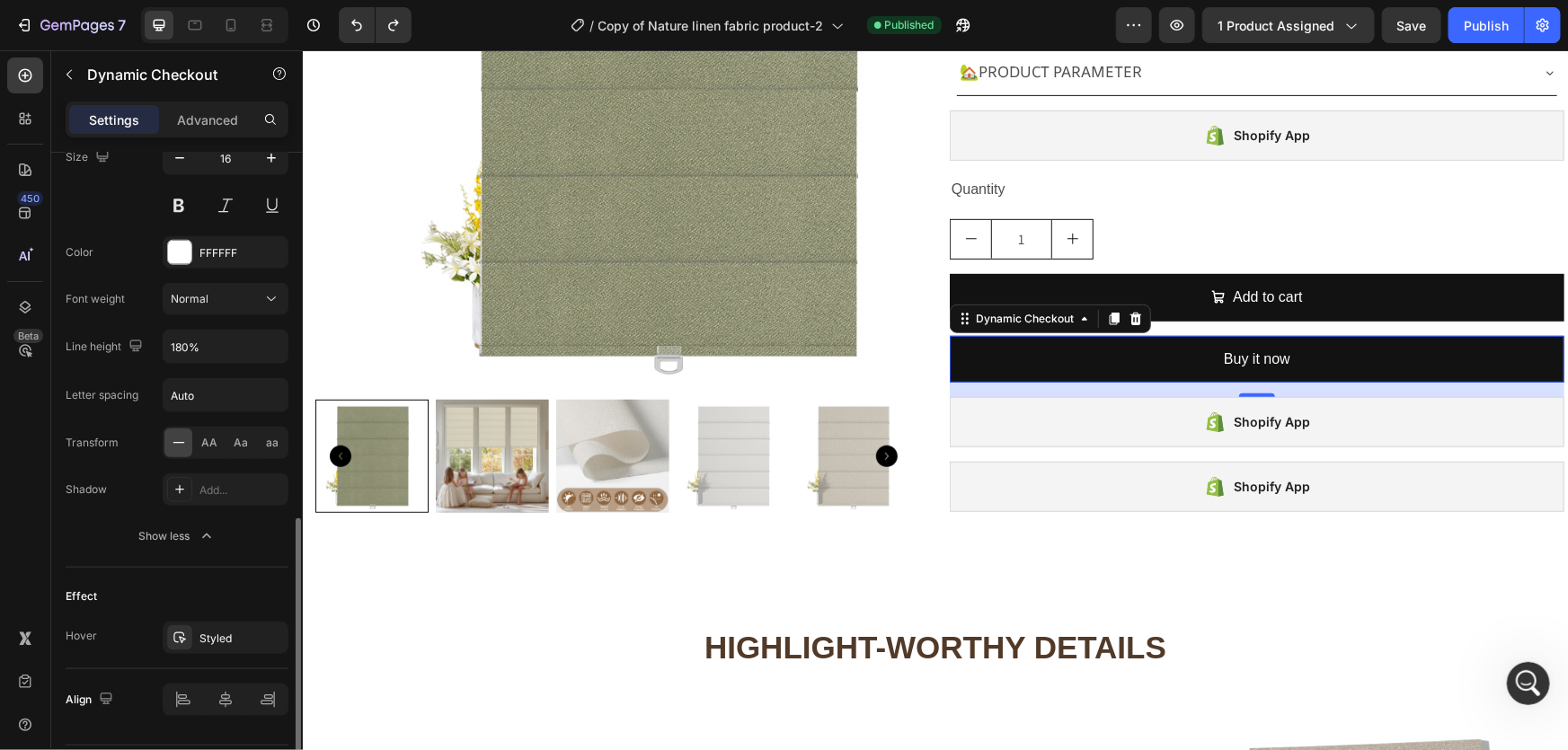
scroll to position [947, 0]
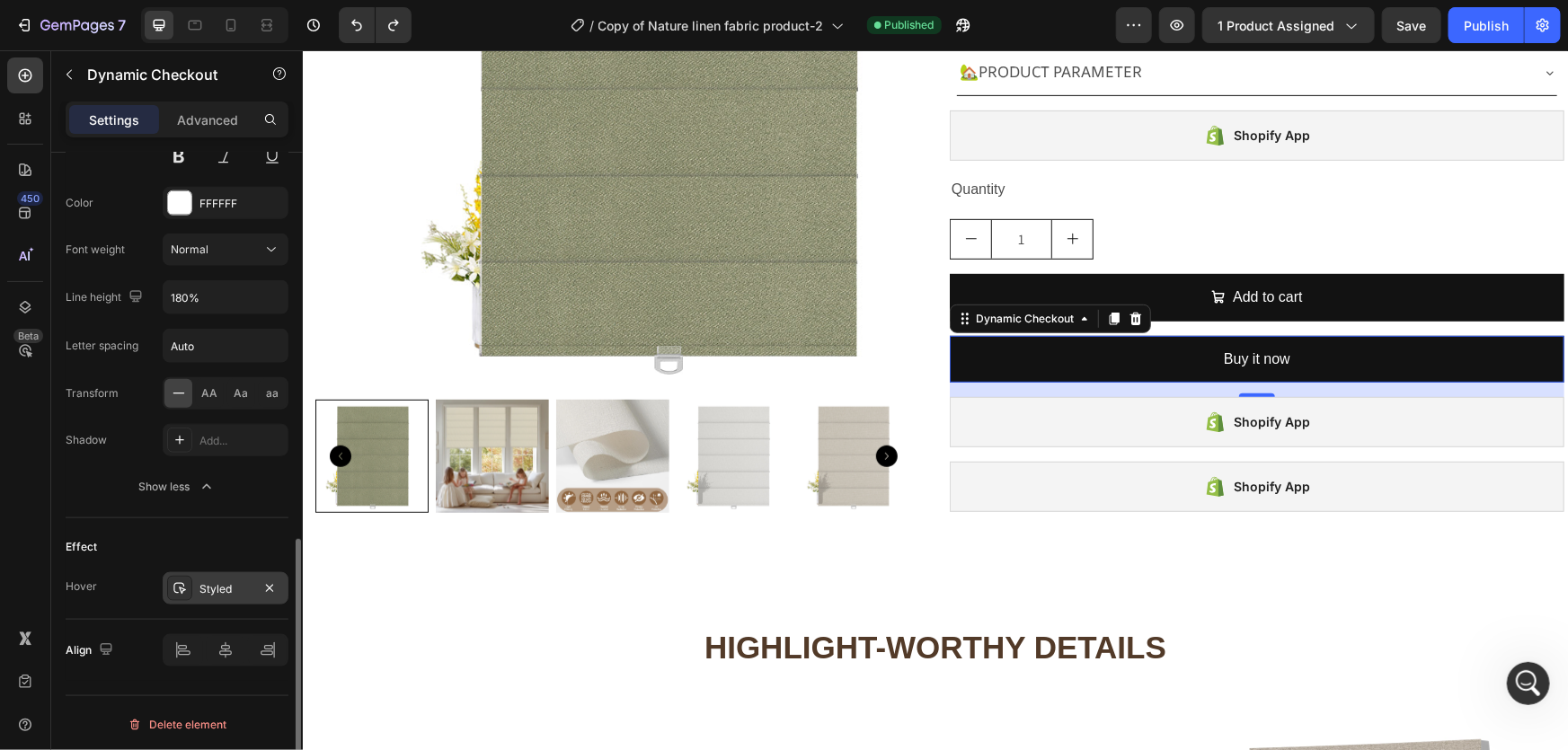
click at [239, 583] on div "Styled" at bounding box center [225, 588] width 52 height 16
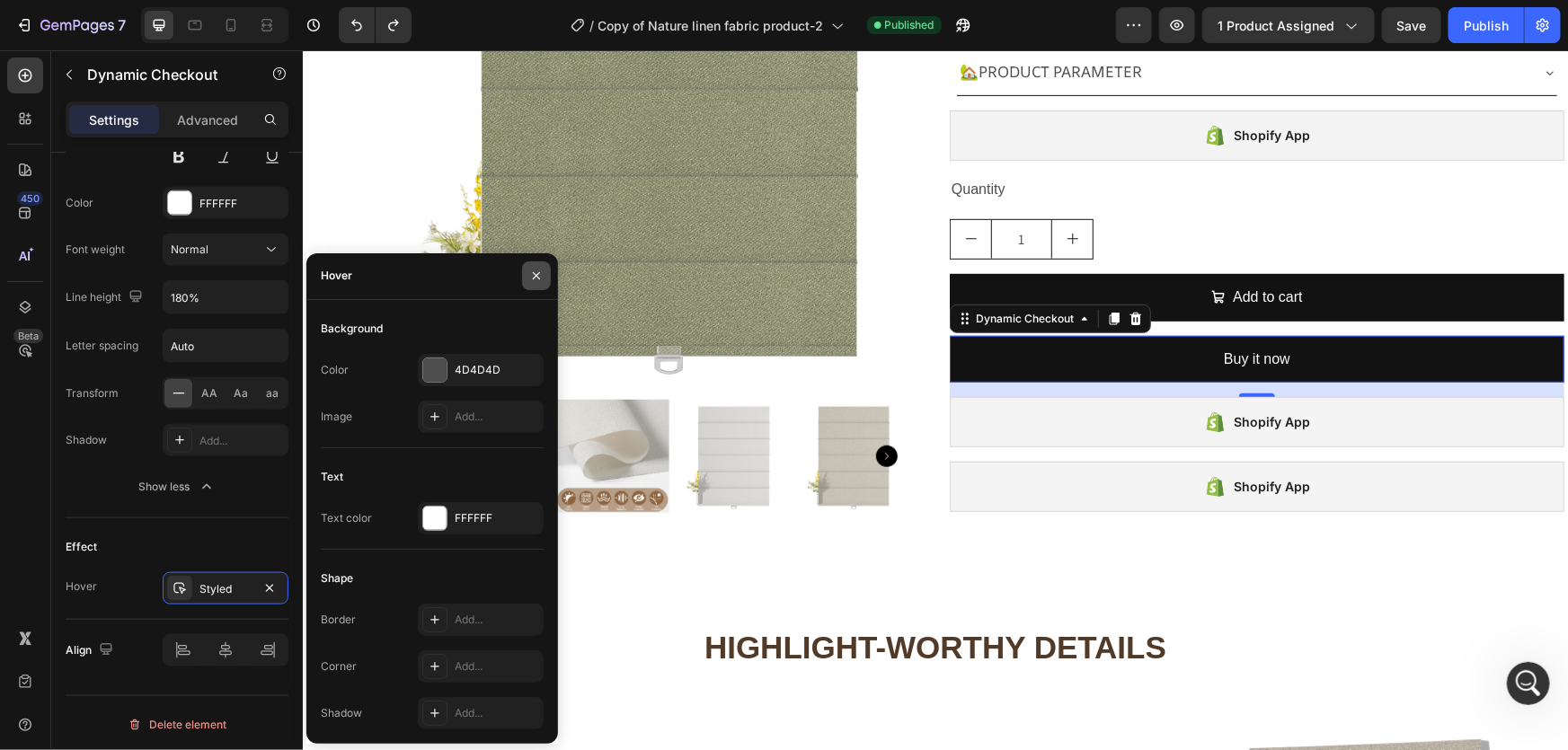
click at [531, 268] on icon "button" at bounding box center [536, 275] width 14 height 14
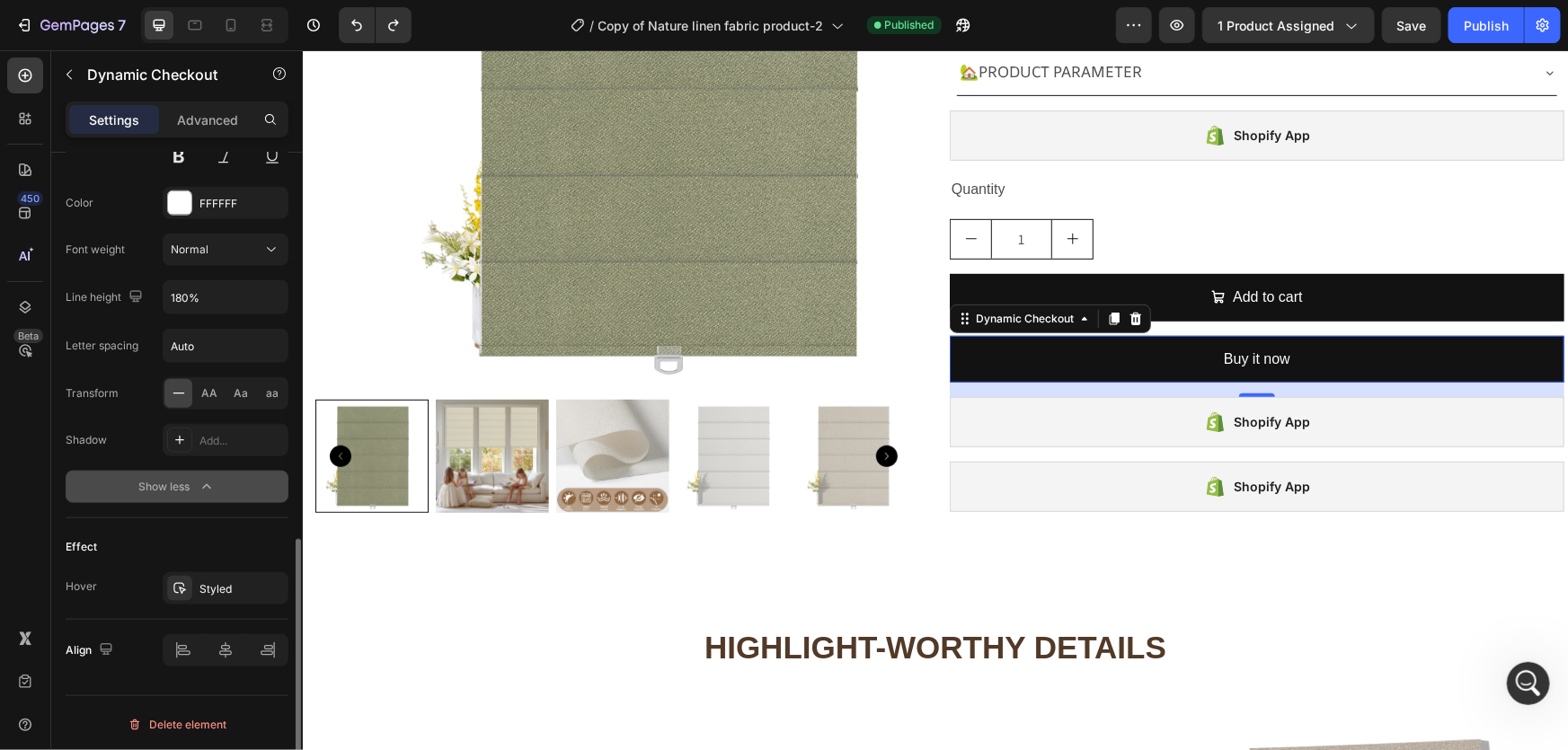
click at [192, 487] on div "Show less" at bounding box center [177, 487] width 76 height 18
click at [192, 487] on div "Show more" at bounding box center [177, 487] width 84 height 18
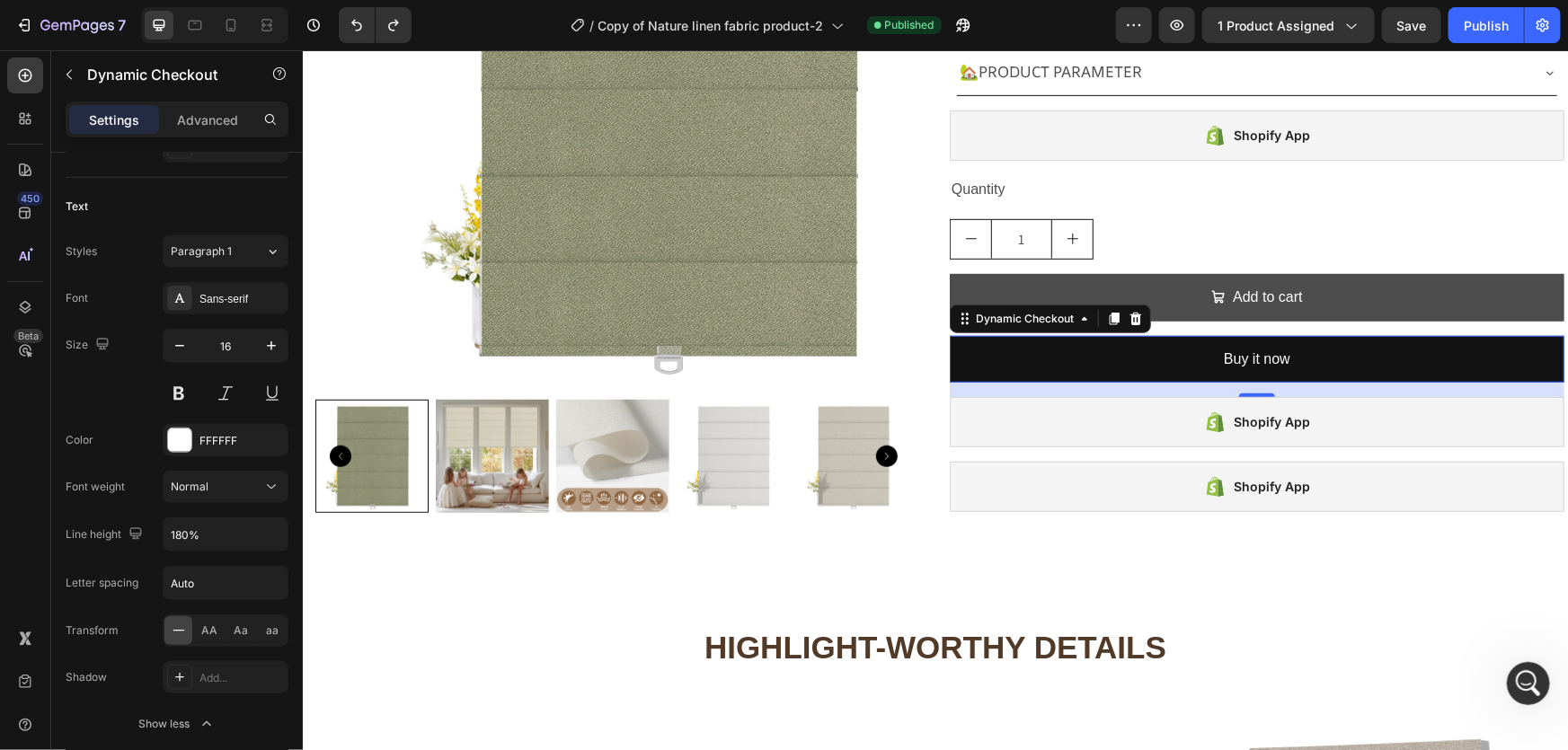
click at [1128, 317] on icon at bounding box center [1134, 317] width 14 height 14
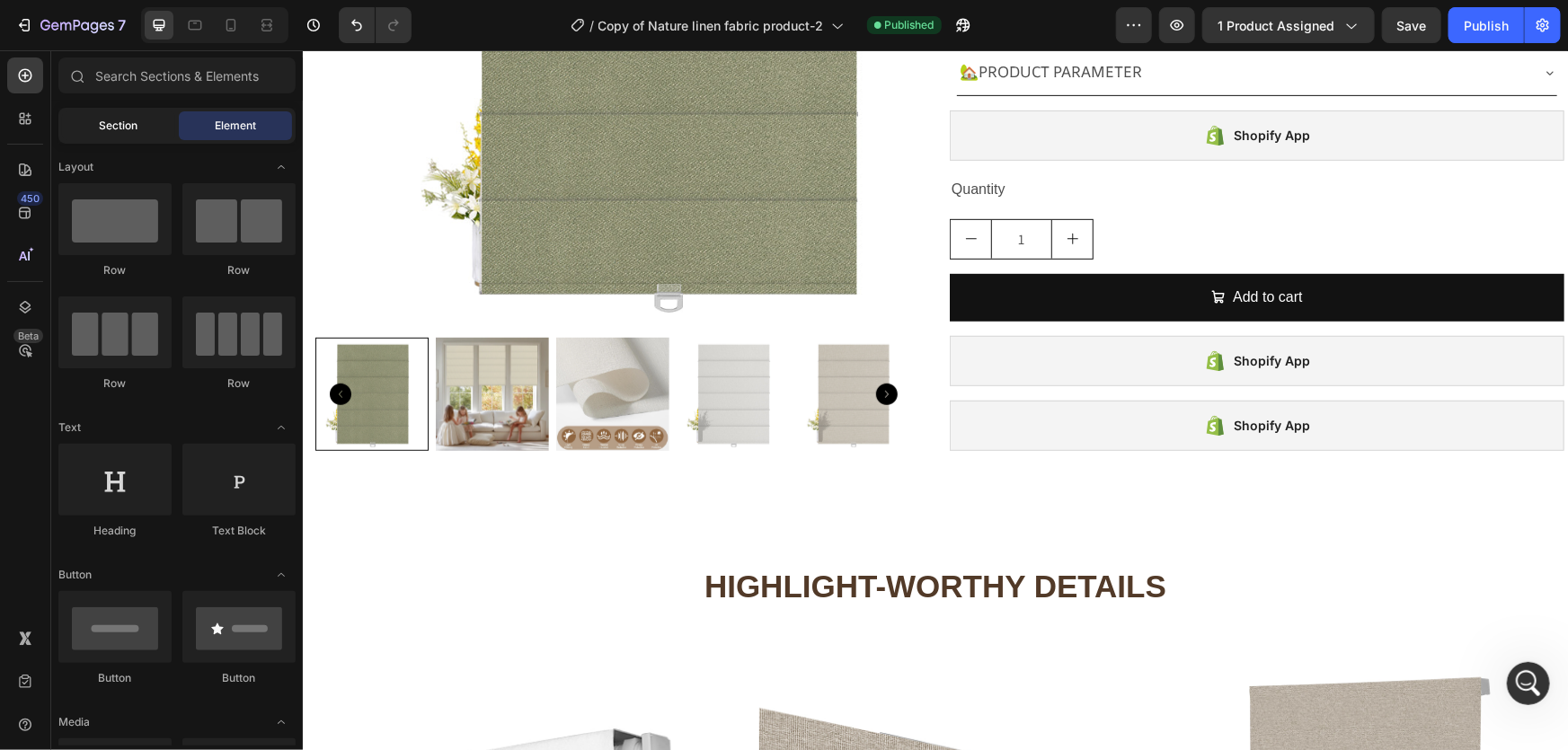
click at [129, 119] on span "Section" at bounding box center [119, 125] width 38 height 16
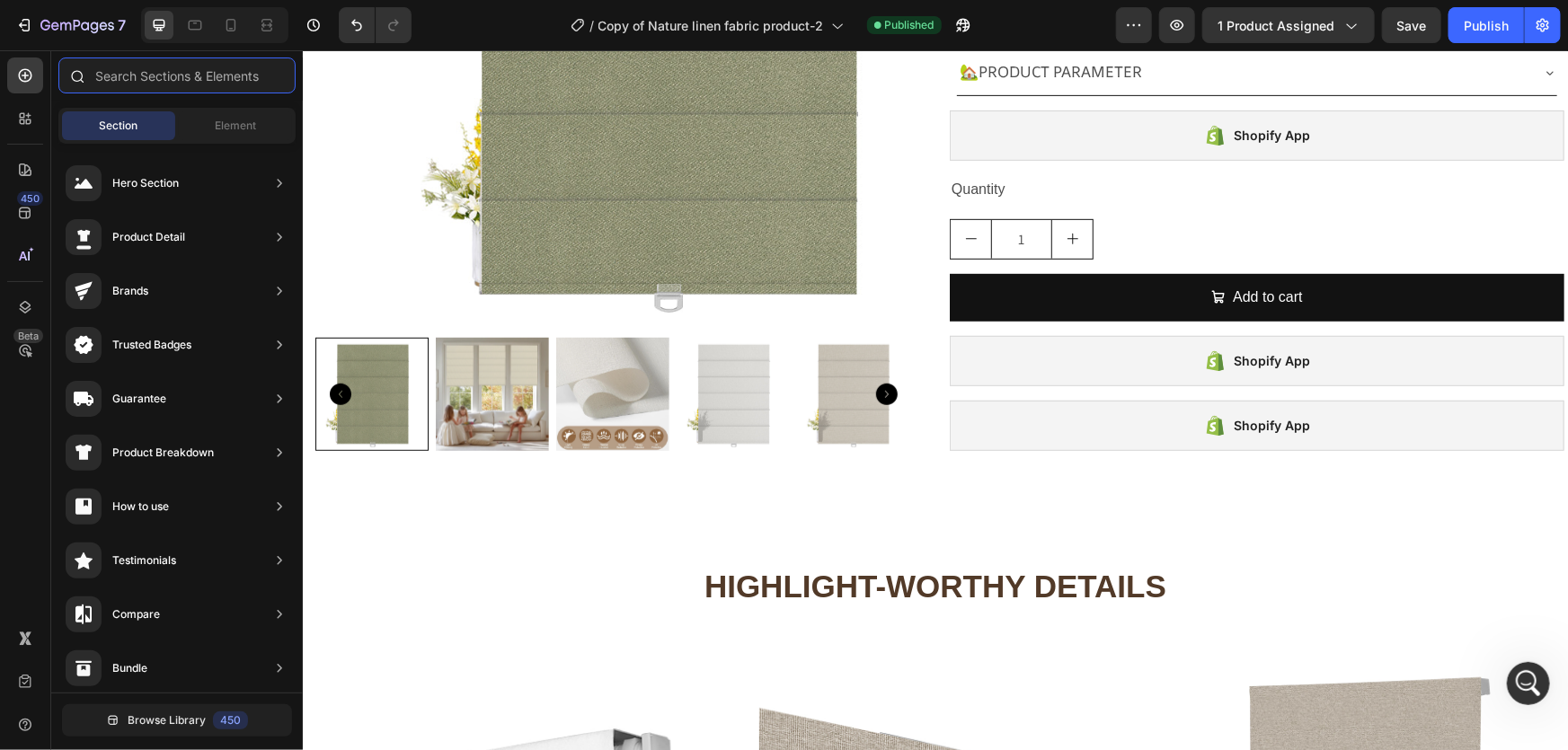
click at [137, 68] on input "text" at bounding box center [177, 75] width 238 height 36
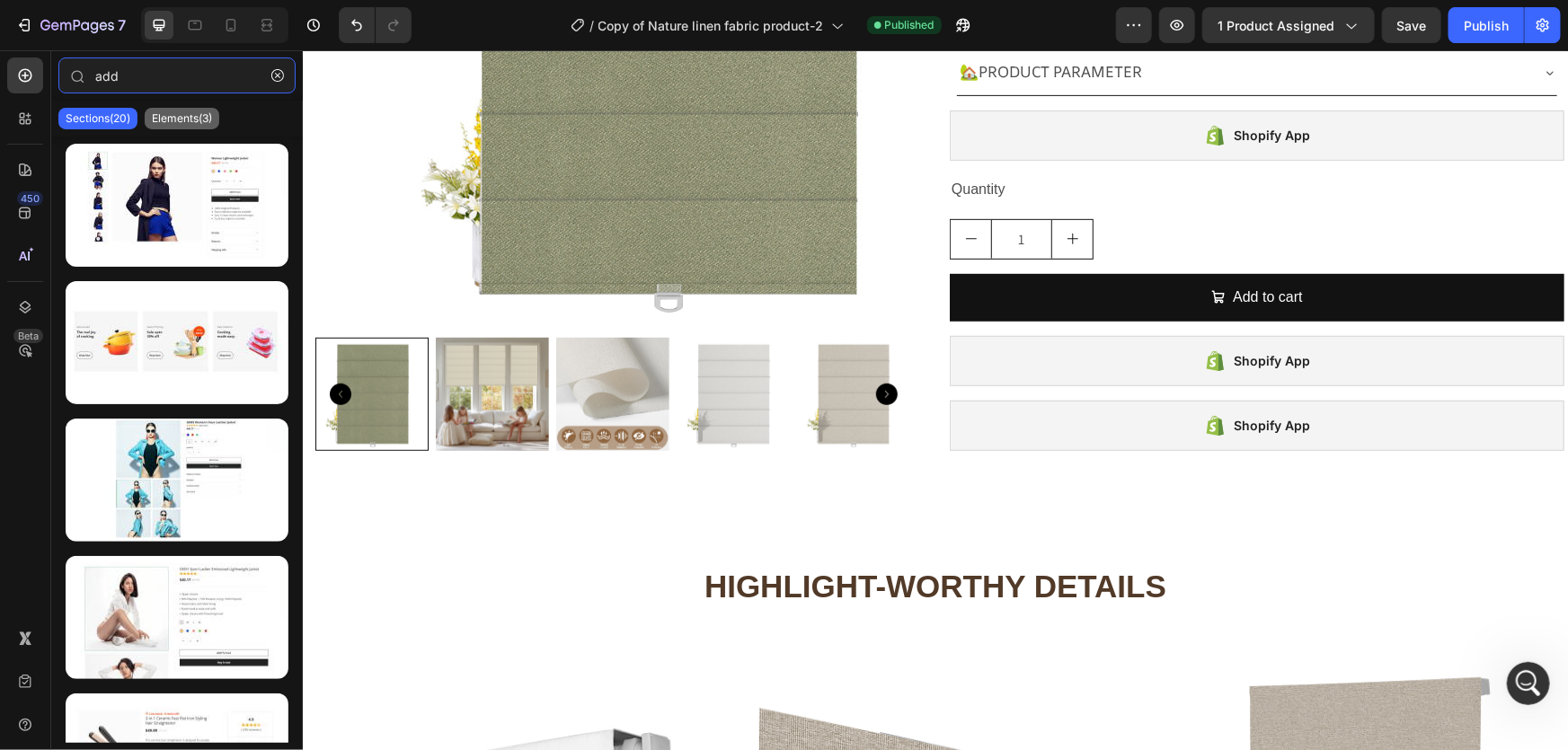
type input "add"
click at [189, 126] on div "Elements(3)" at bounding box center [182, 118] width 75 height 21
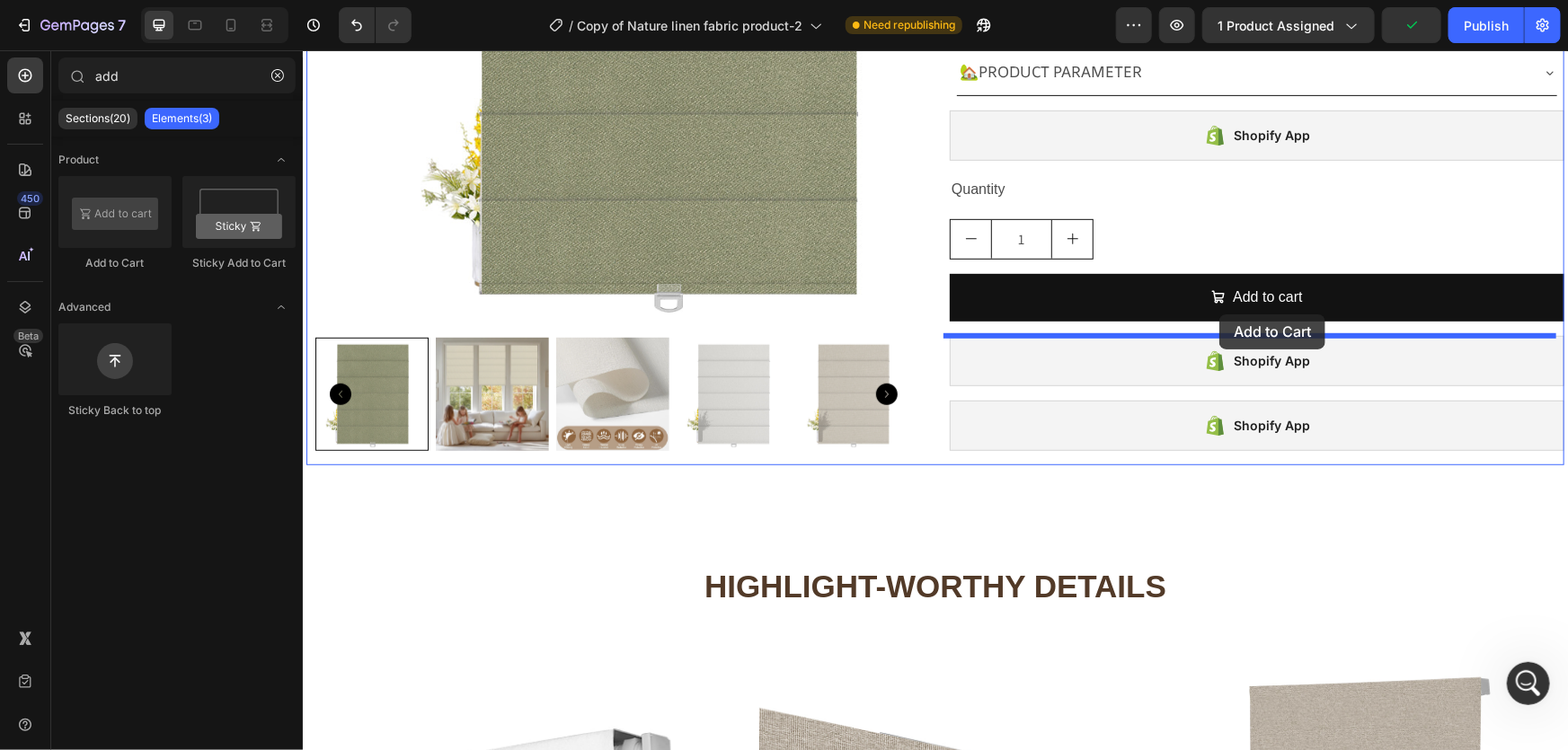
drag, startPoint x: 402, startPoint y: 272, endPoint x: 1180, endPoint y: 332, distance: 780.3
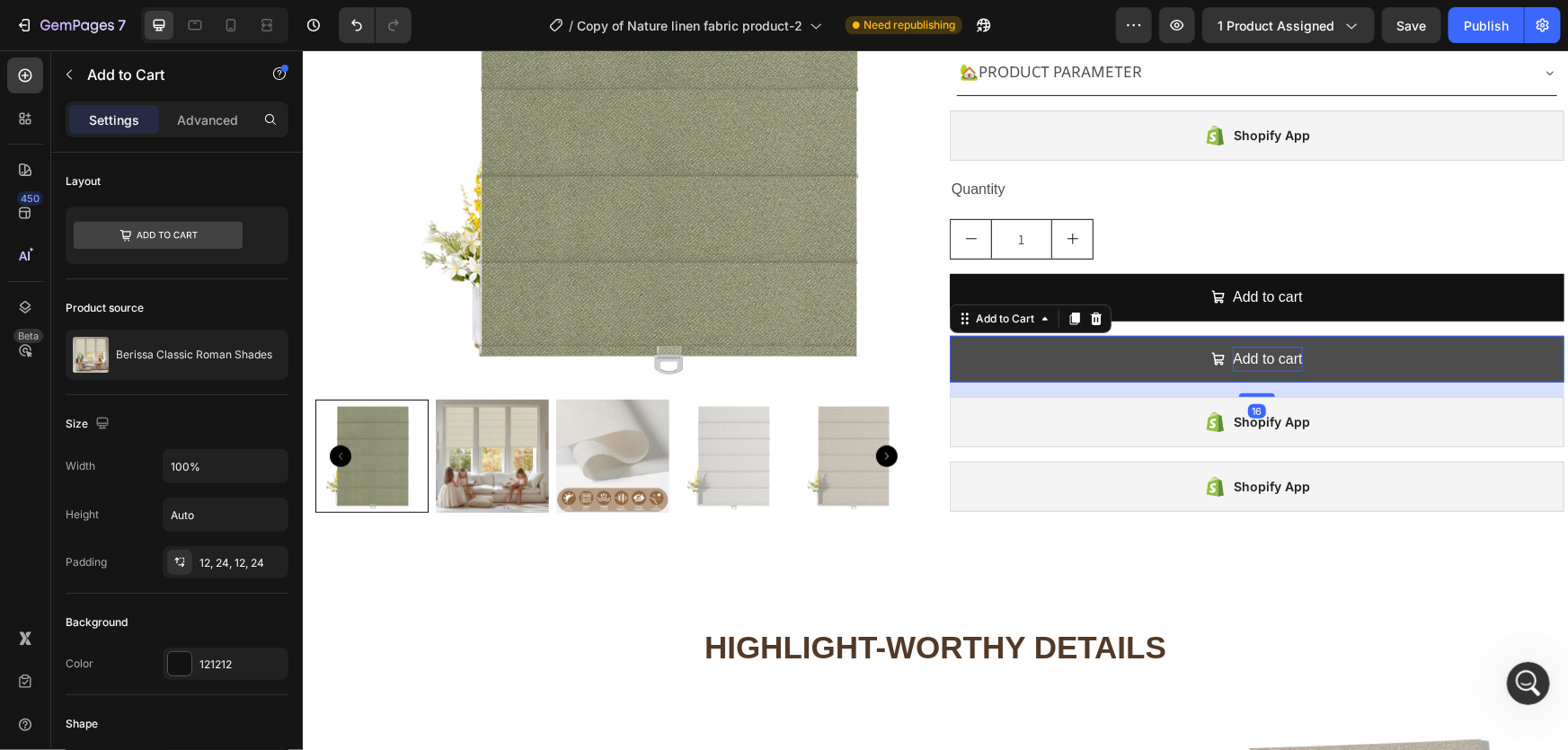
click at [1261, 361] on div "Add to cart" at bounding box center [1267, 359] width 69 height 26
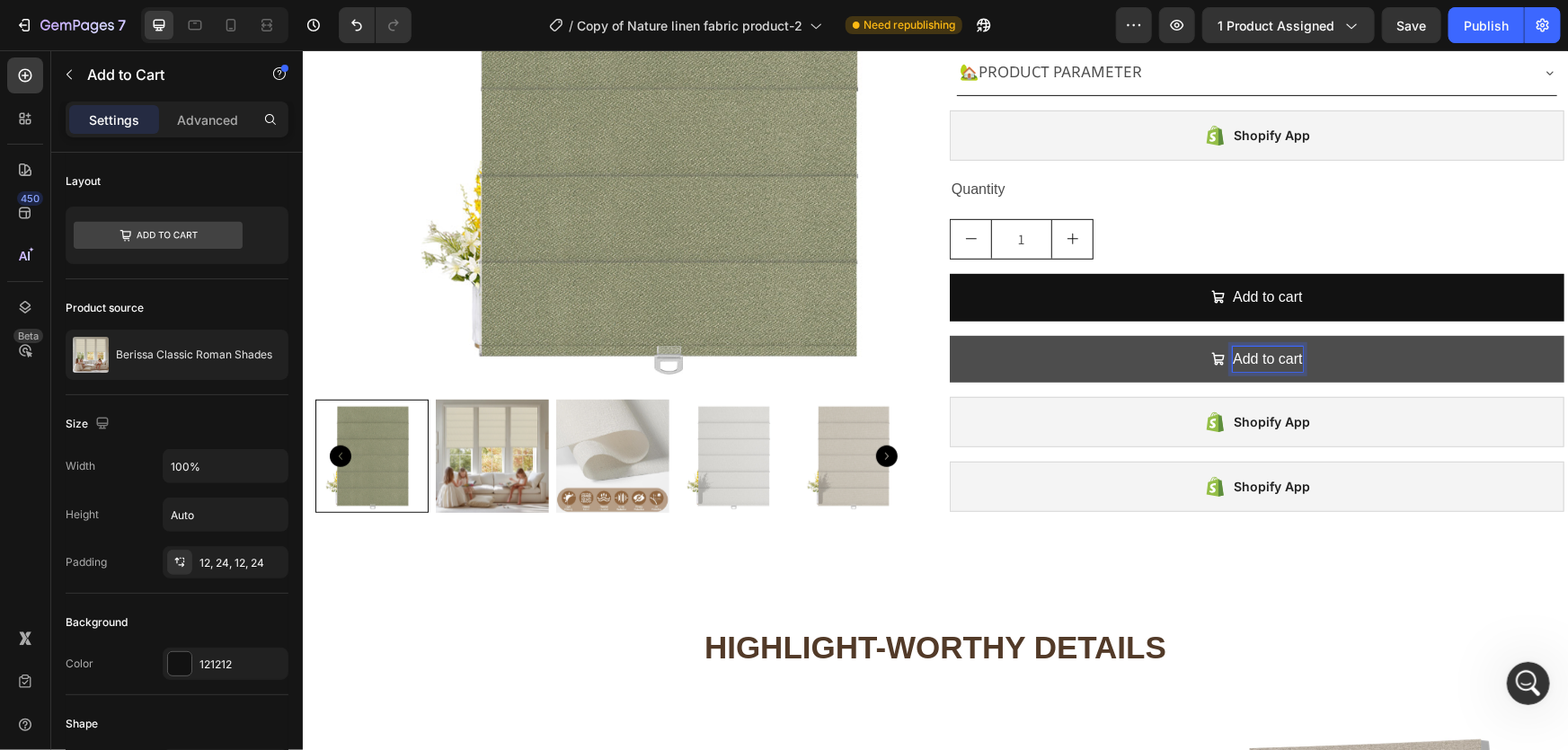
click at [1244, 358] on p "Add to cart" at bounding box center [1267, 359] width 69 height 26
click at [1272, 360] on p "Add to cart" at bounding box center [1267, 359] width 69 height 26
click at [1245, 363] on p "Add to cart" at bounding box center [1267, 359] width 69 height 26
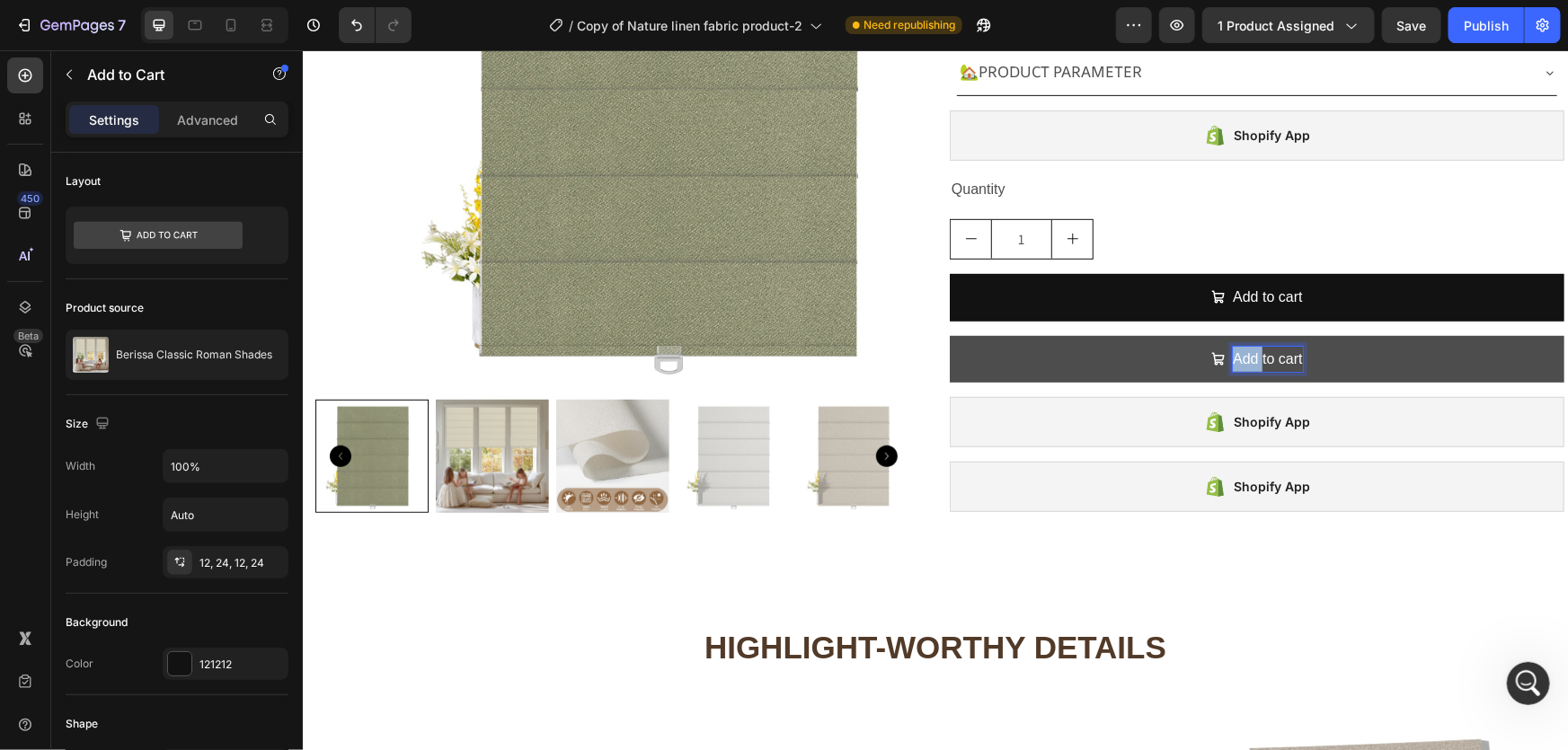
click at [1245, 363] on p "Add to cart" at bounding box center [1267, 359] width 69 height 26
click at [1268, 358] on p "Add to cart" at bounding box center [1267, 359] width 69 height 26
click at [948, 335] on button "Buy" at bounding box center [1255, 359] width 615 height 48
click at [948, 335] on button "Buy it" at bounding box center [1255, 359] width 615 height 48
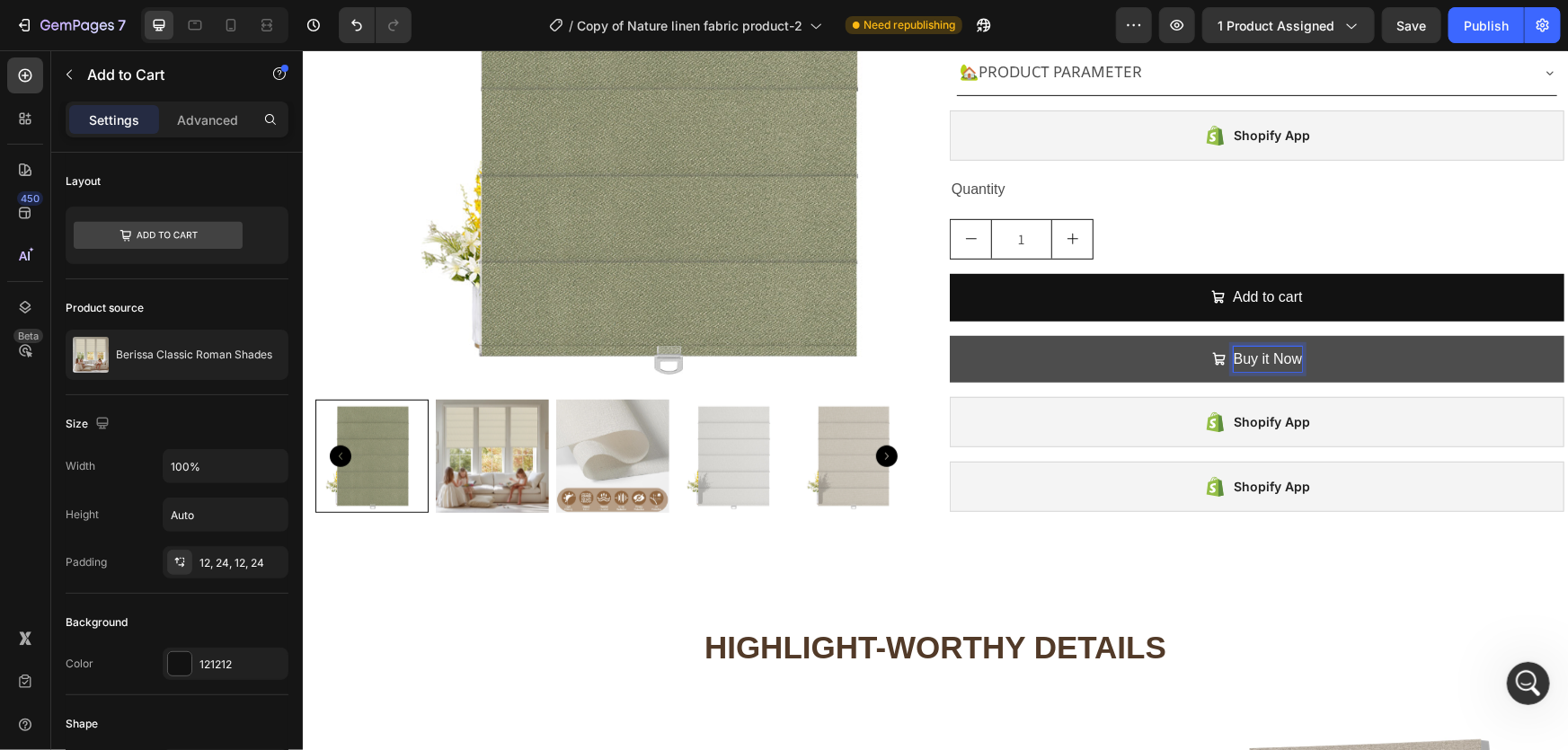
click at [1276, 361] on p "Buy it Now" at bounding box center [1267, 359] width 68 height 26
click at [1213, 355] on icon "Buy it now" at bounding box center [1219, 358] width 13 height 12
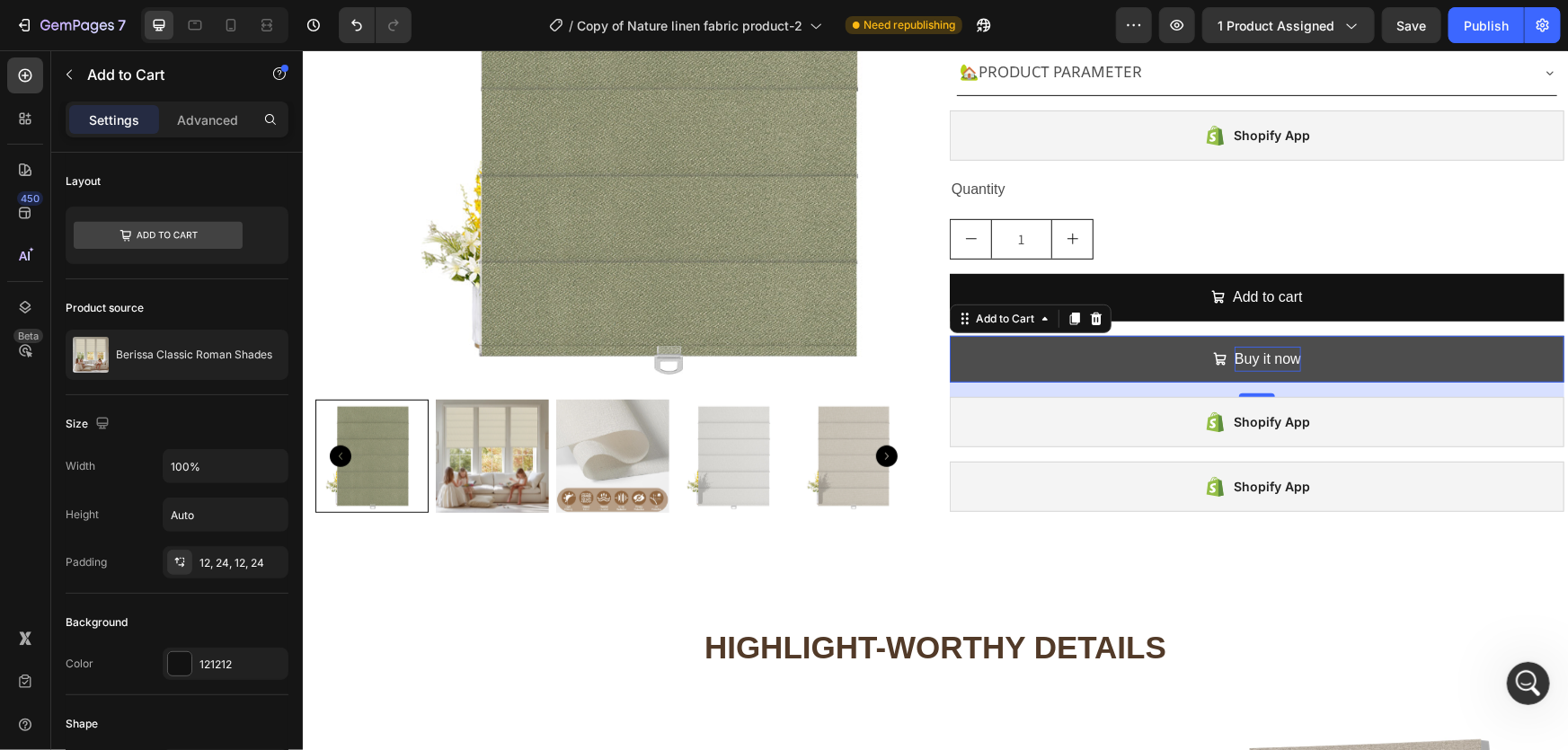
click at [1213, 359] on icon "Buy it now" at bounding box center [1219, 358] width 13 height 12
click at [1165, 364] on button "Buy it now" at bounding box center [1255, 359] width 615 height 48
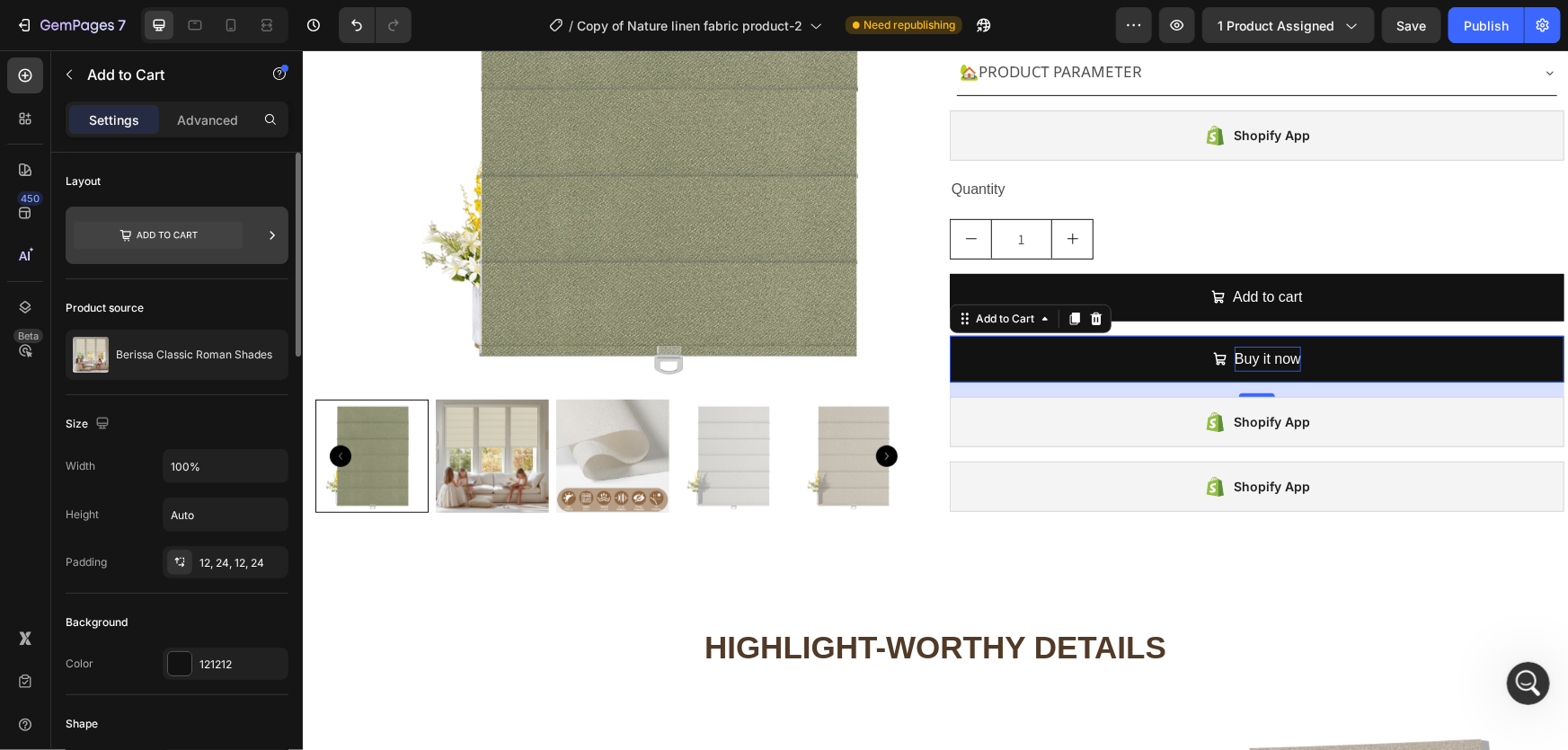
click at [229, 238] on icon at bounding box center [159, 236] width 169 height 27
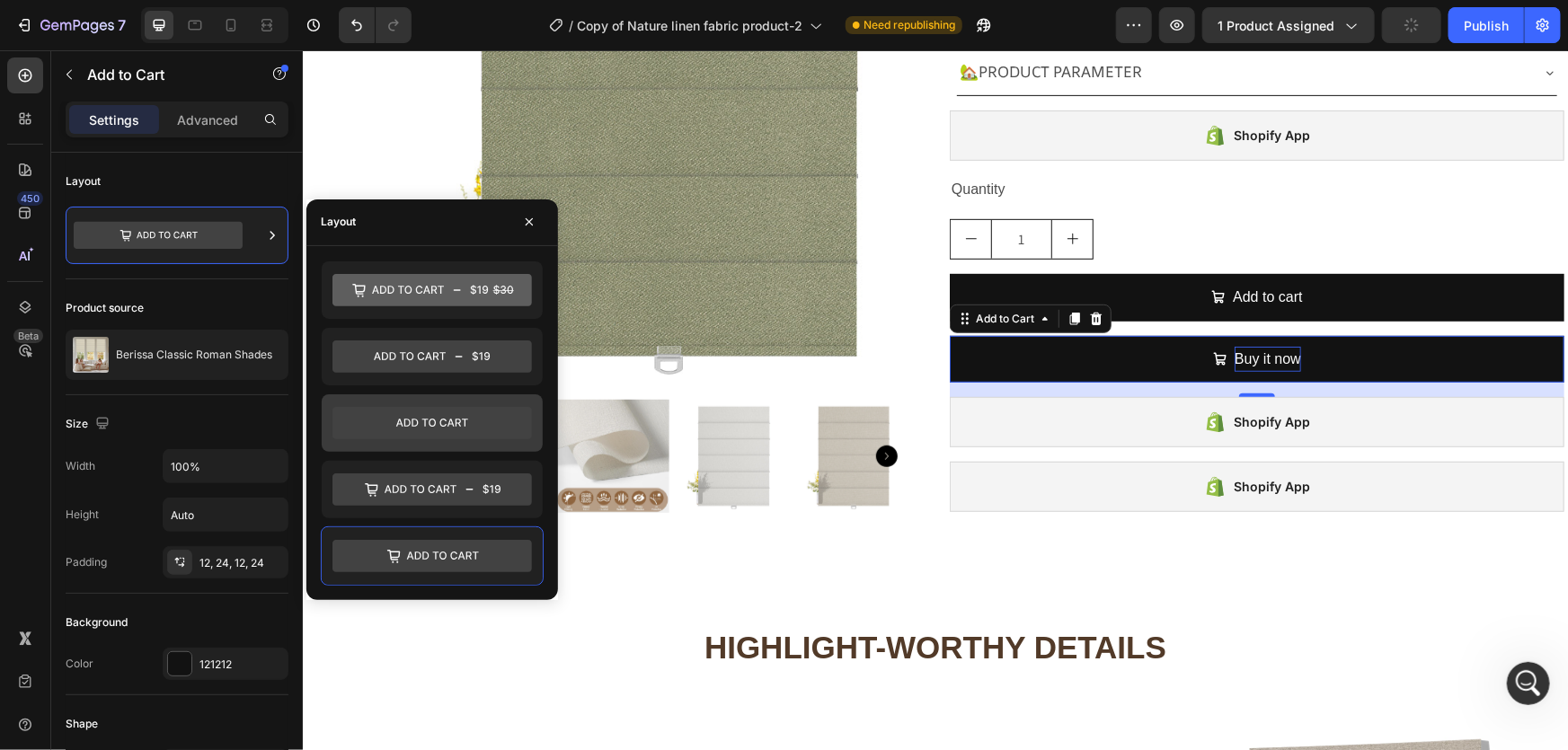
click at [443, 425] on icon at bounding box center [432, 422] width 72 height 8
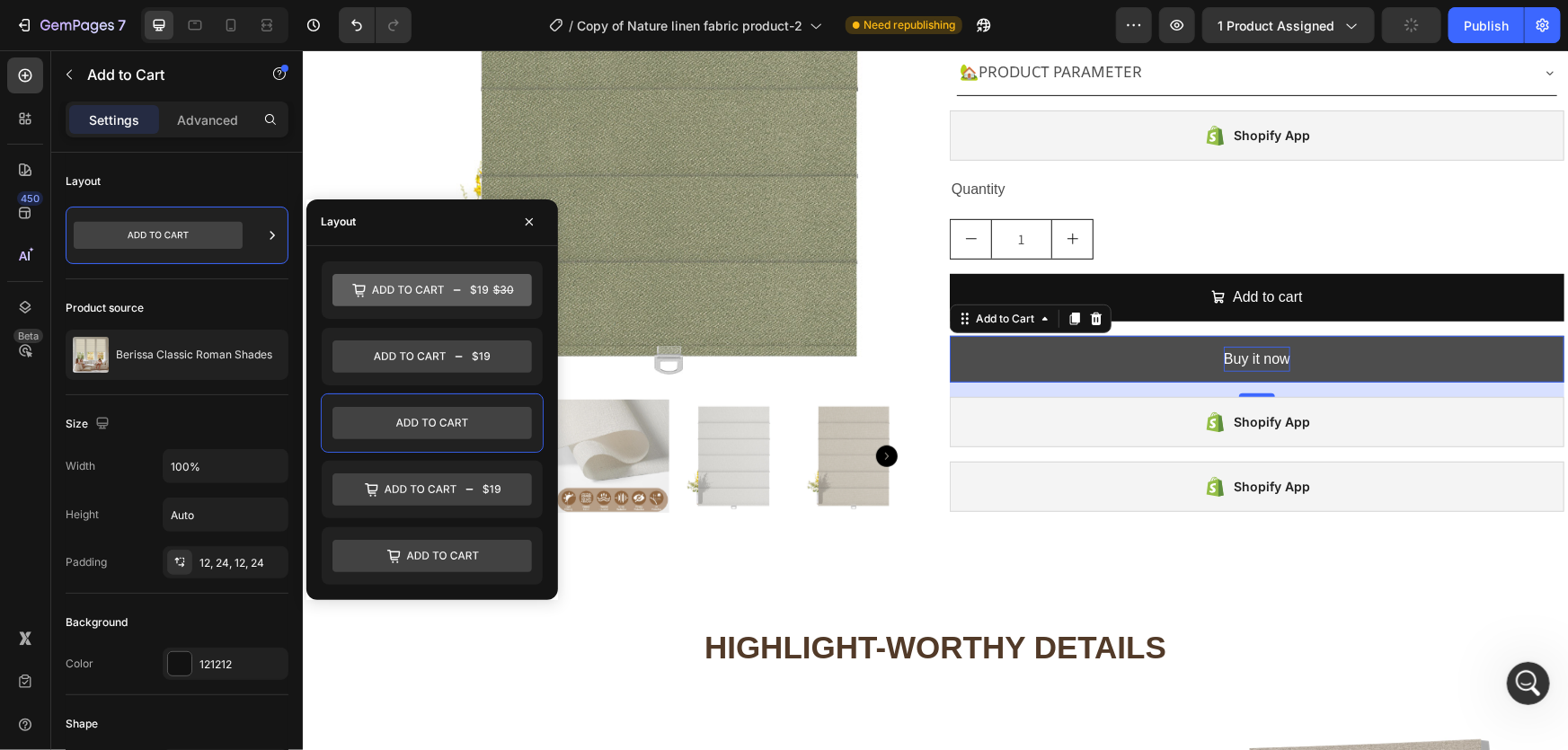
click at [1100, 359] on button "Buy it now" at bounding box center [1255, 359] width 615 height 48
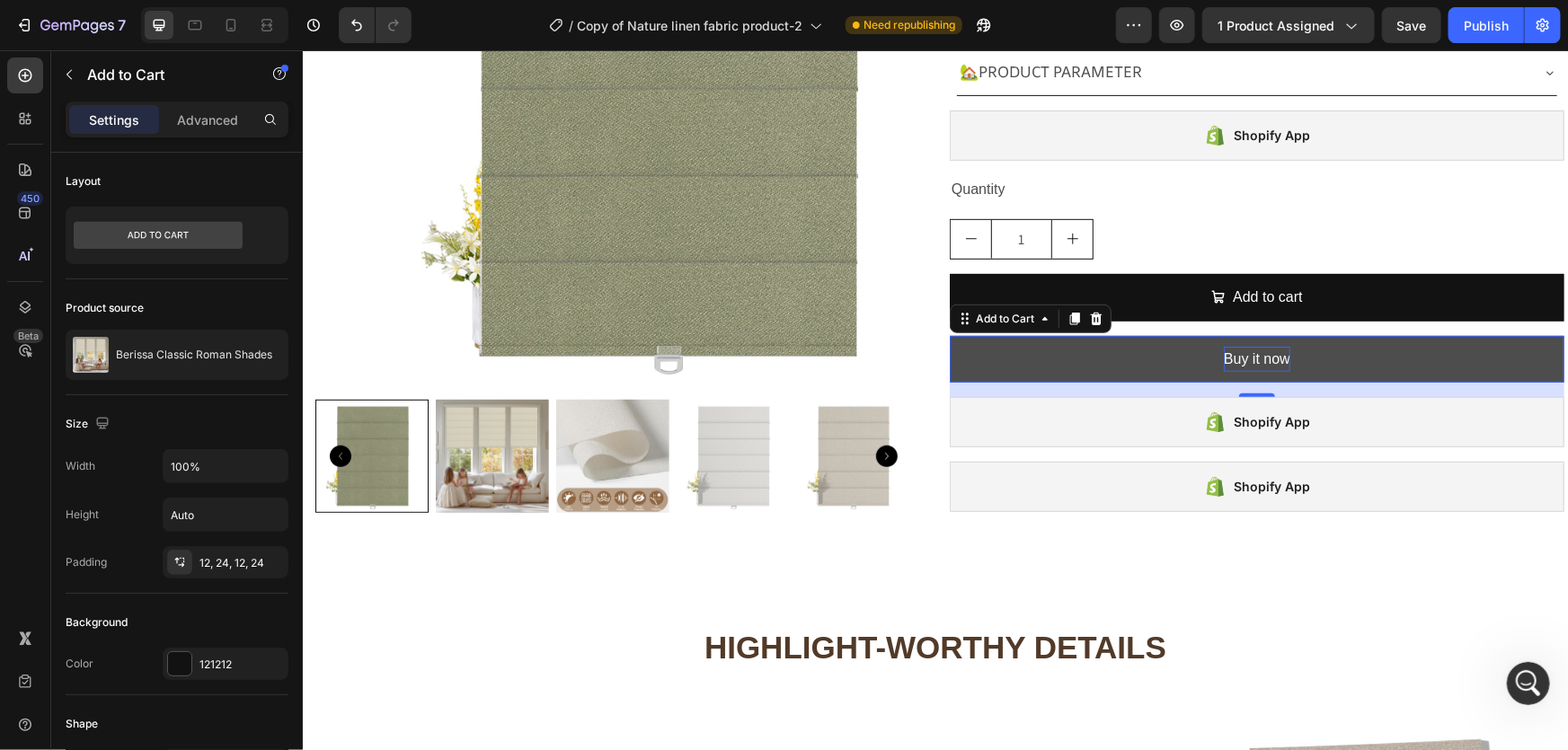
click at [1194, 347] on button "Buy it now" at bounding box center [1255, 359] width 615 height 48
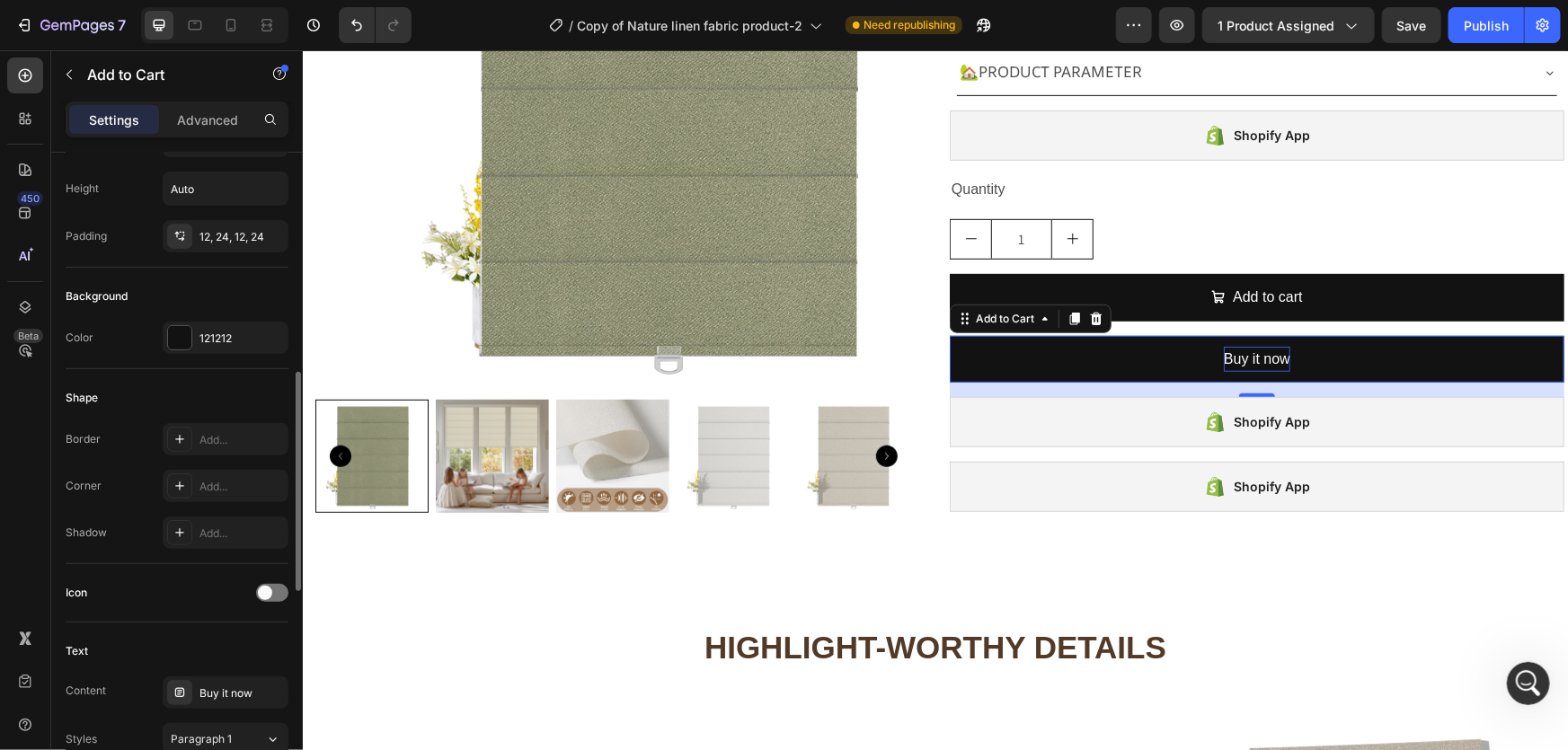
scroll to position [489, 0]
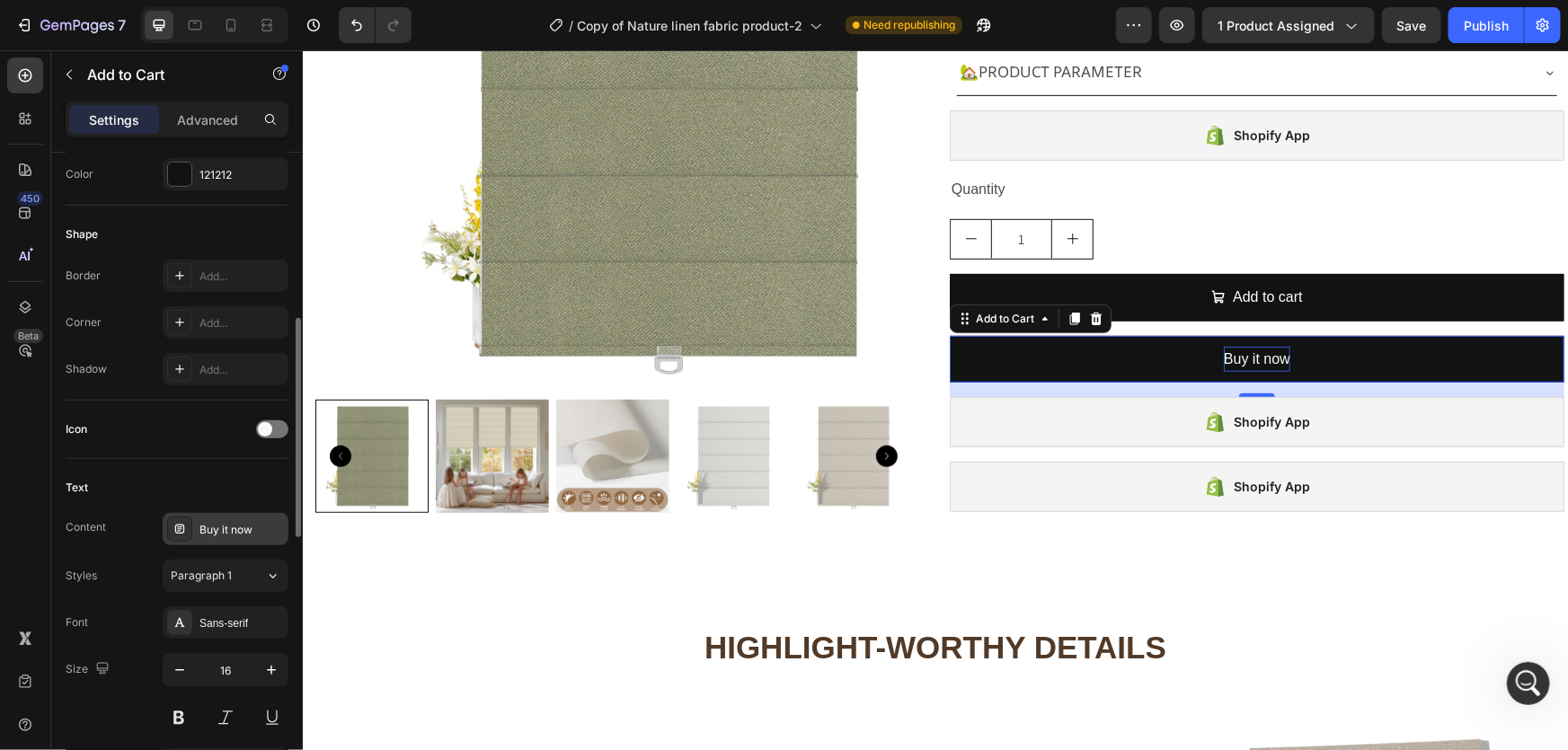
click at [221, 522] on div "Buy it now" at bounding box center [241, 530] width 85 height 16
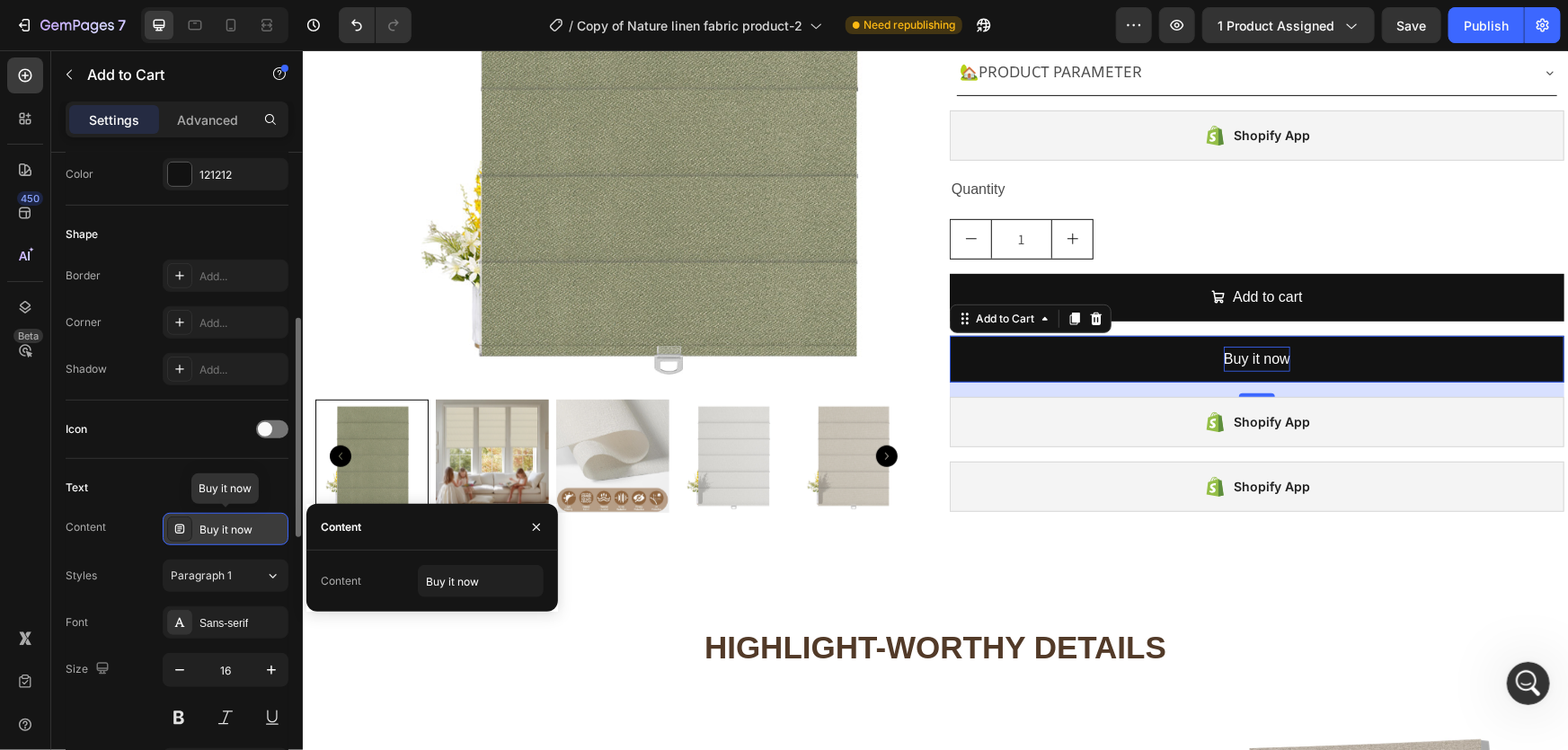
scroll to position [15357, 0]
click at [221, 522] on div "Buy it now" at bounding box center [241, 530] width 85 height 16
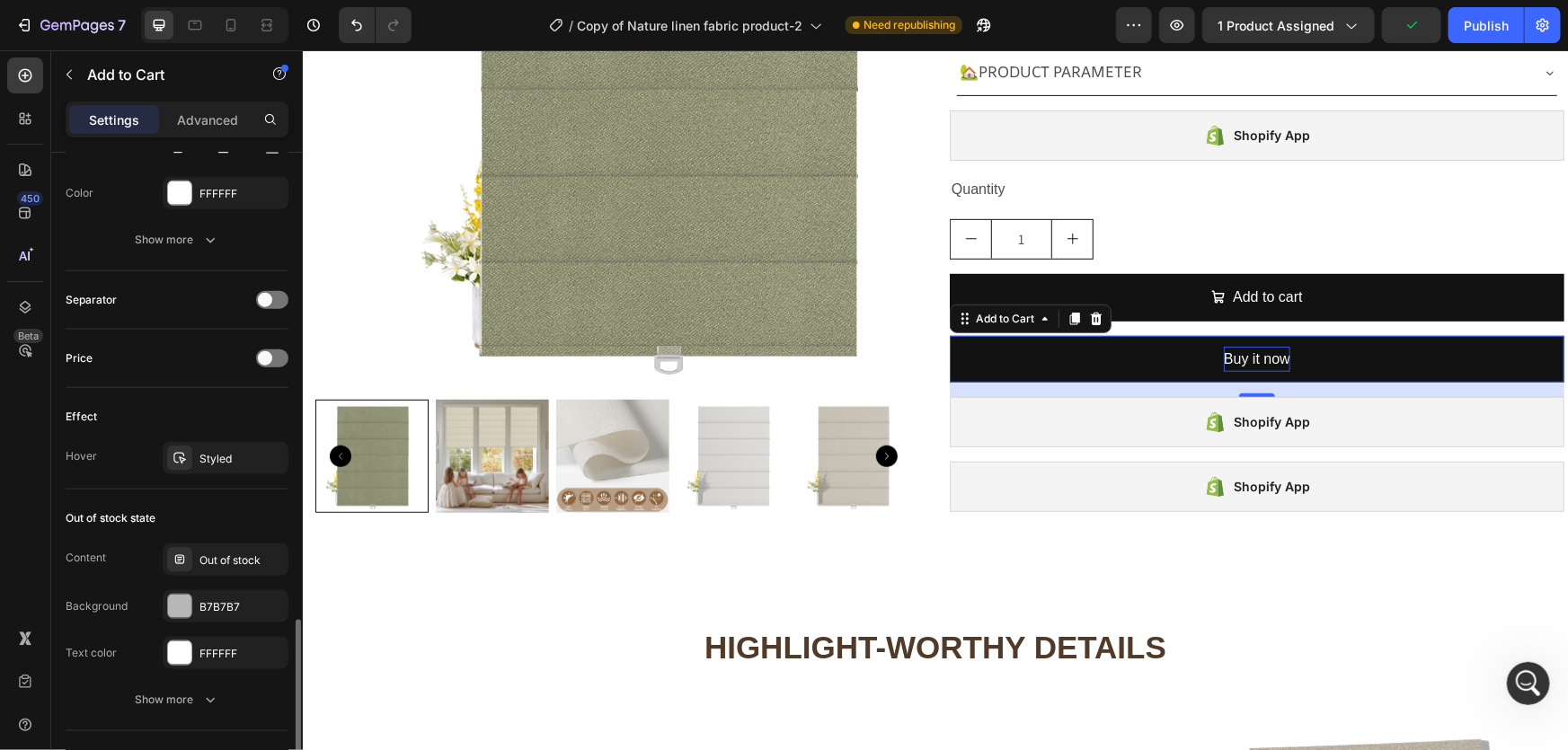
scroll to position [1224, 0]
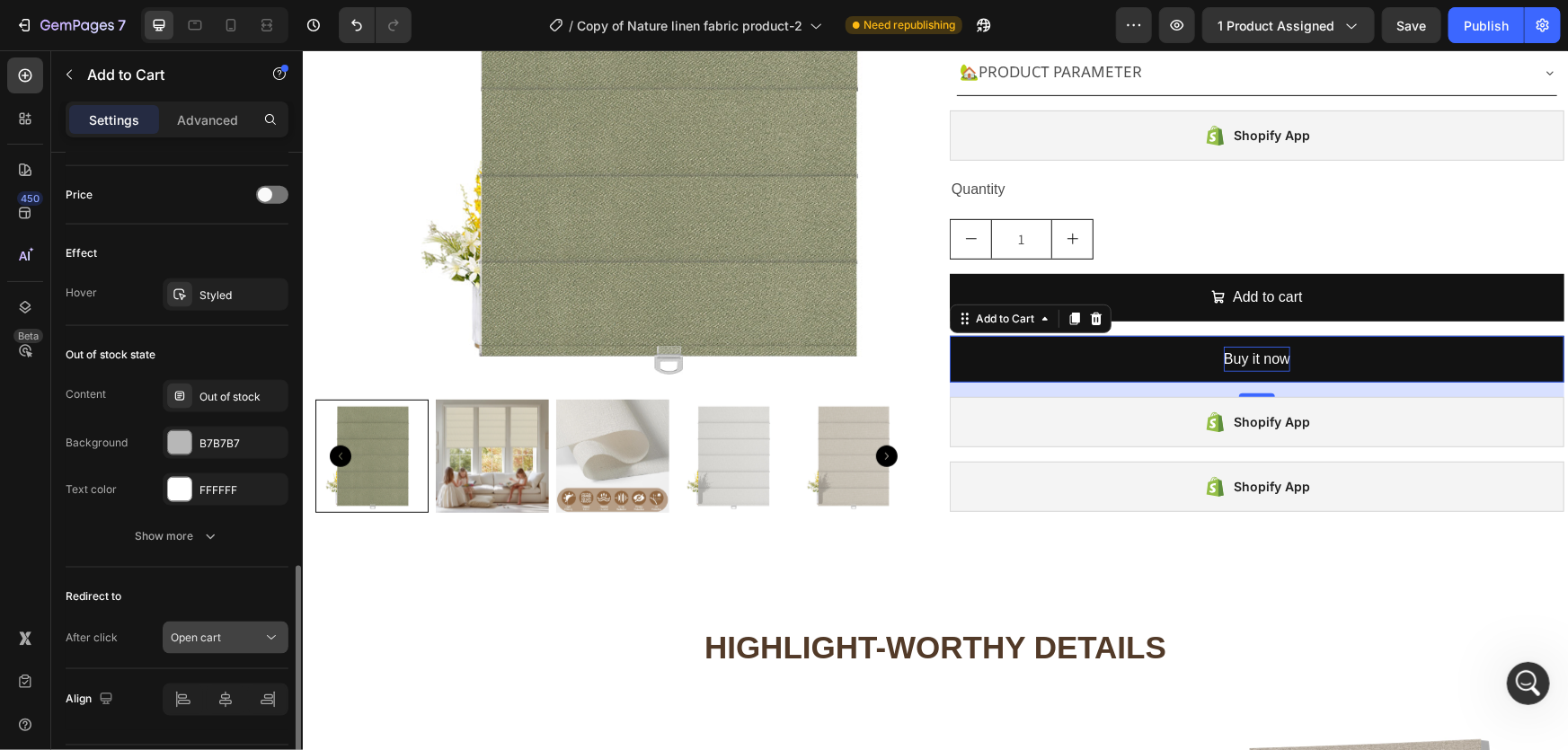
click at [232, 632] on div "Open cart" at bounding box center [215, 638] width 91 height 16
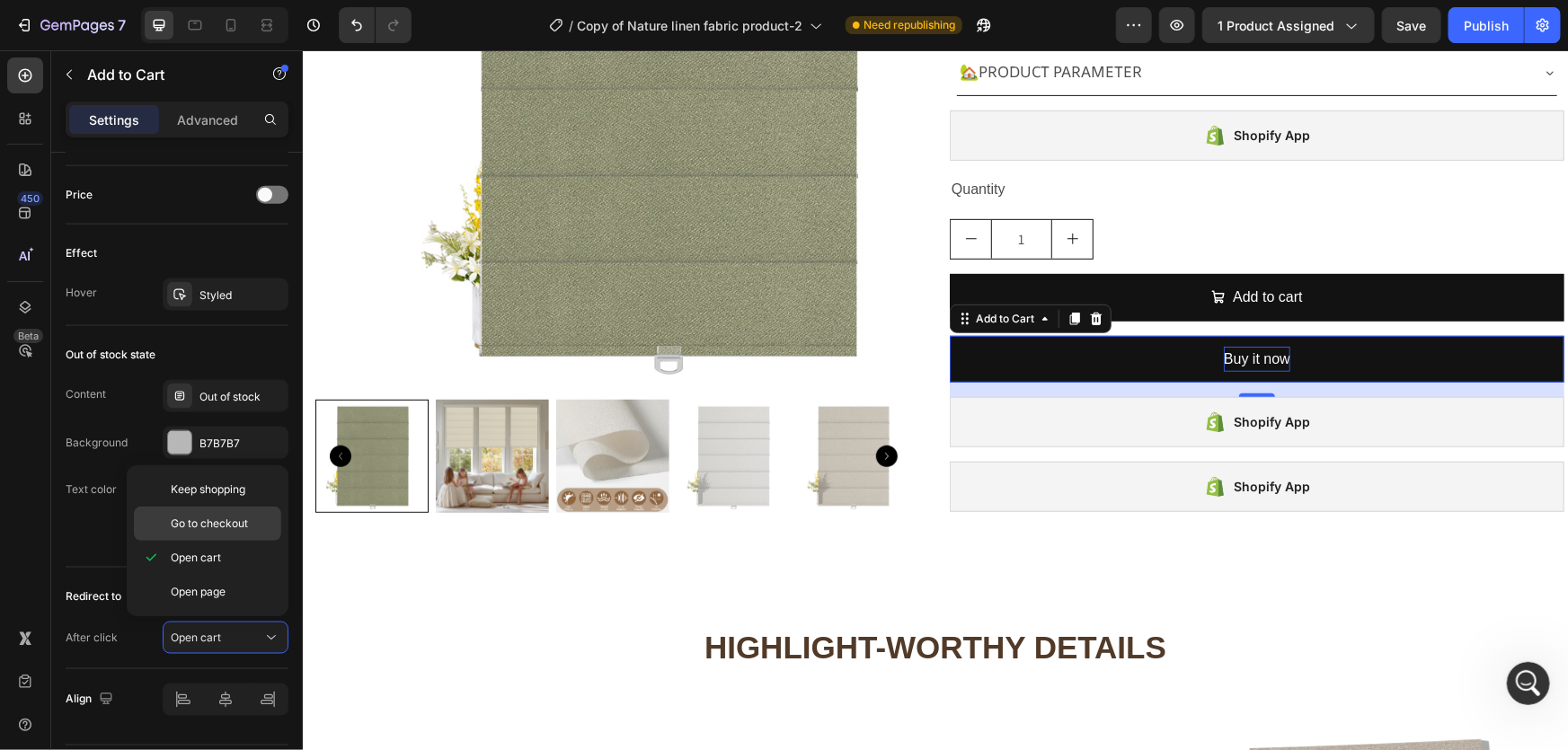
drag, startPoint x: 187, startPoint y: 517, endPoint x: 4, endPoint y: 547, distance: 185.4
click at [187, 517] on span "Go to checkout" at bounding box center [209, 523] width 77 height 16
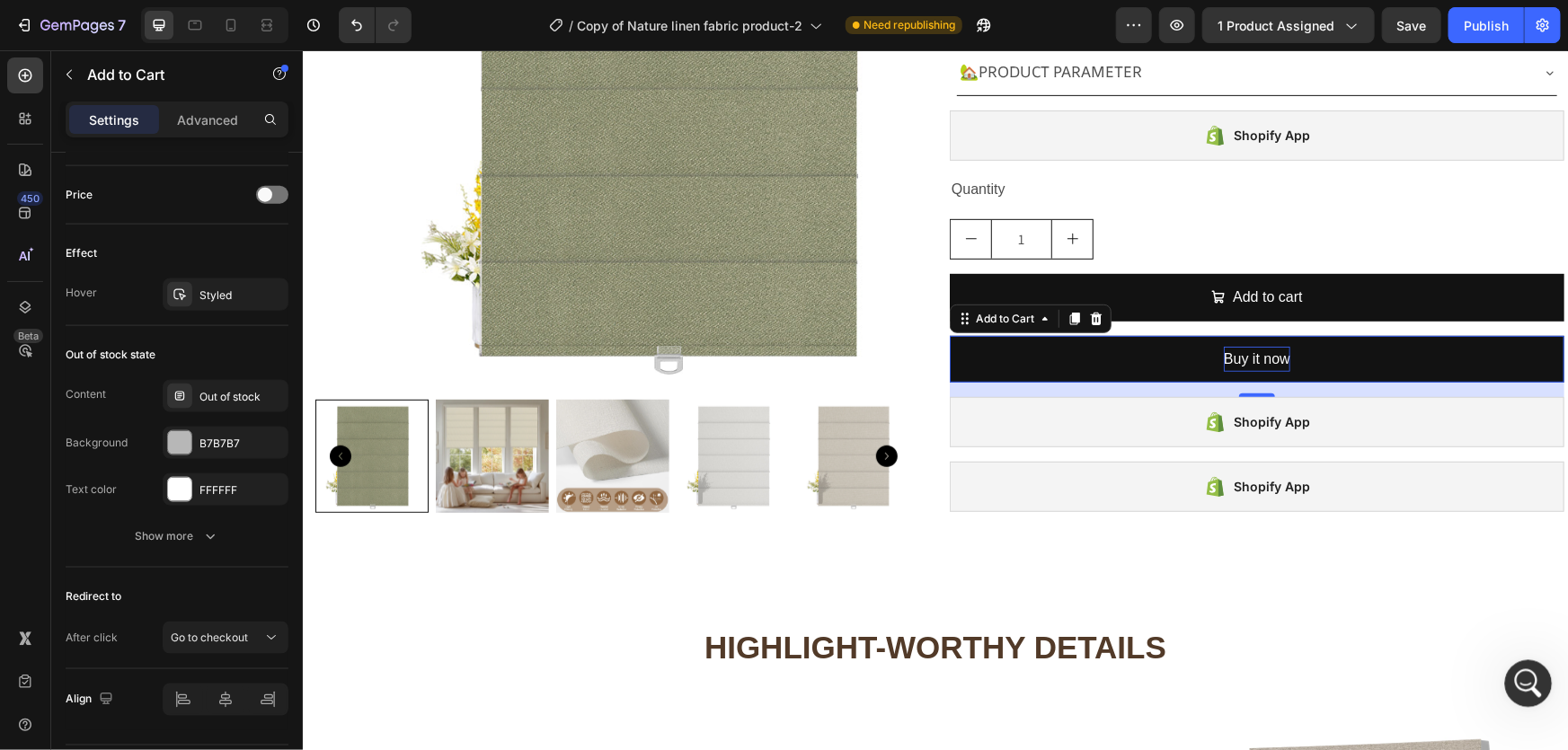
click at [1528, 678] on icon "打开 Intercom Messenger" at bounding box center [1526, 681] width 30 height 30
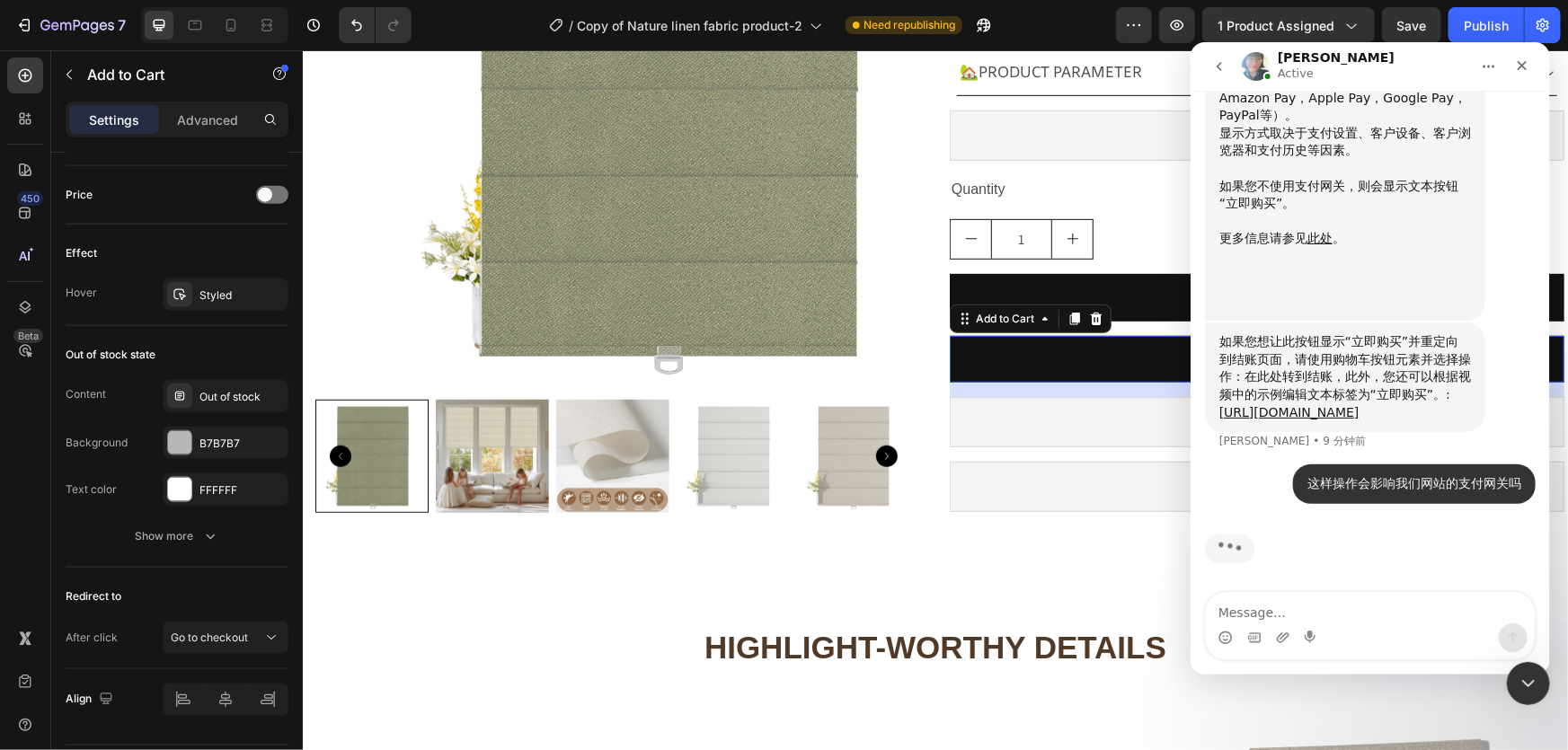
scroll to position [15338, 0]
click at [1520, 67] on icon "关闭" at bounding box center [1521, 64] width 14 height 14
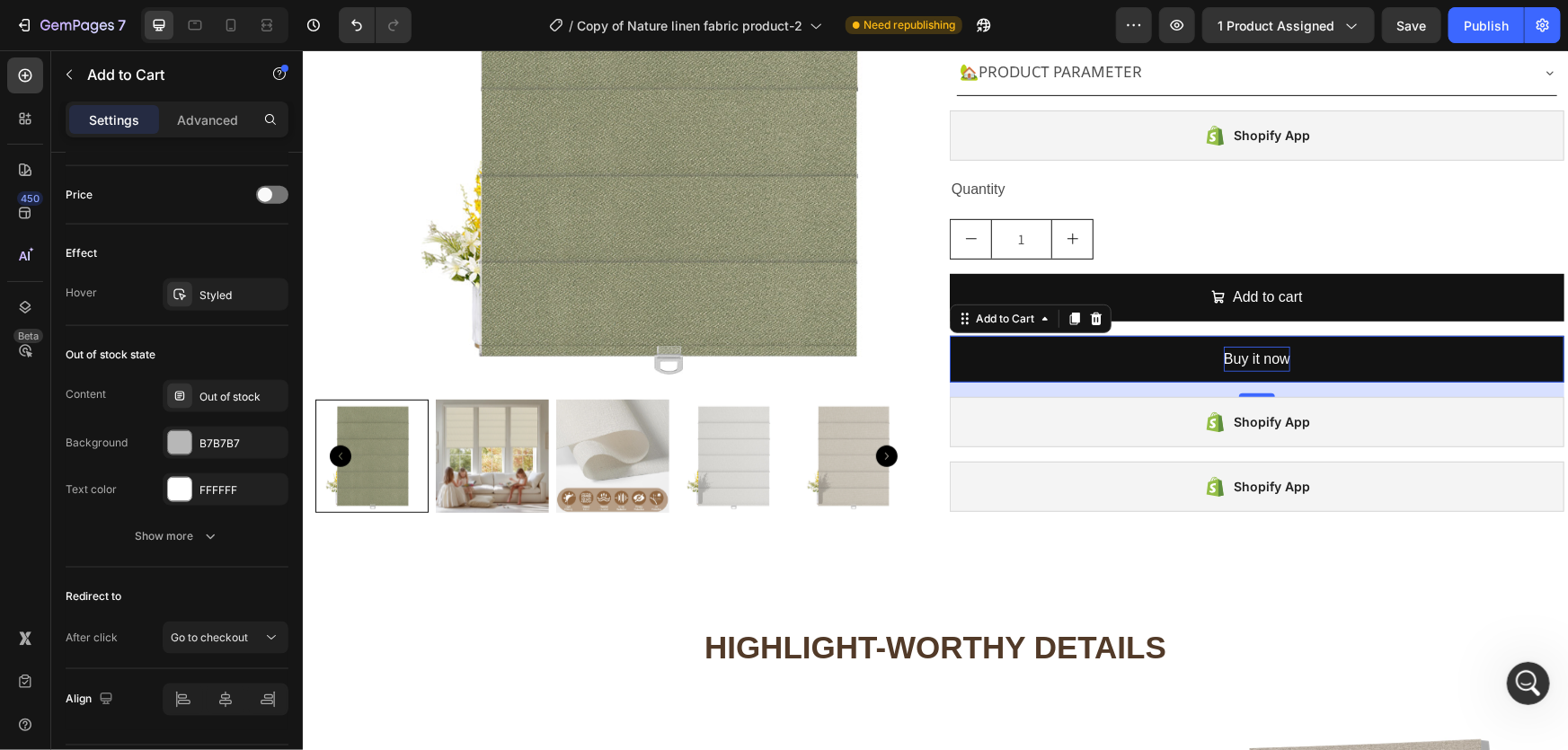
scroll to position [15269, 0]
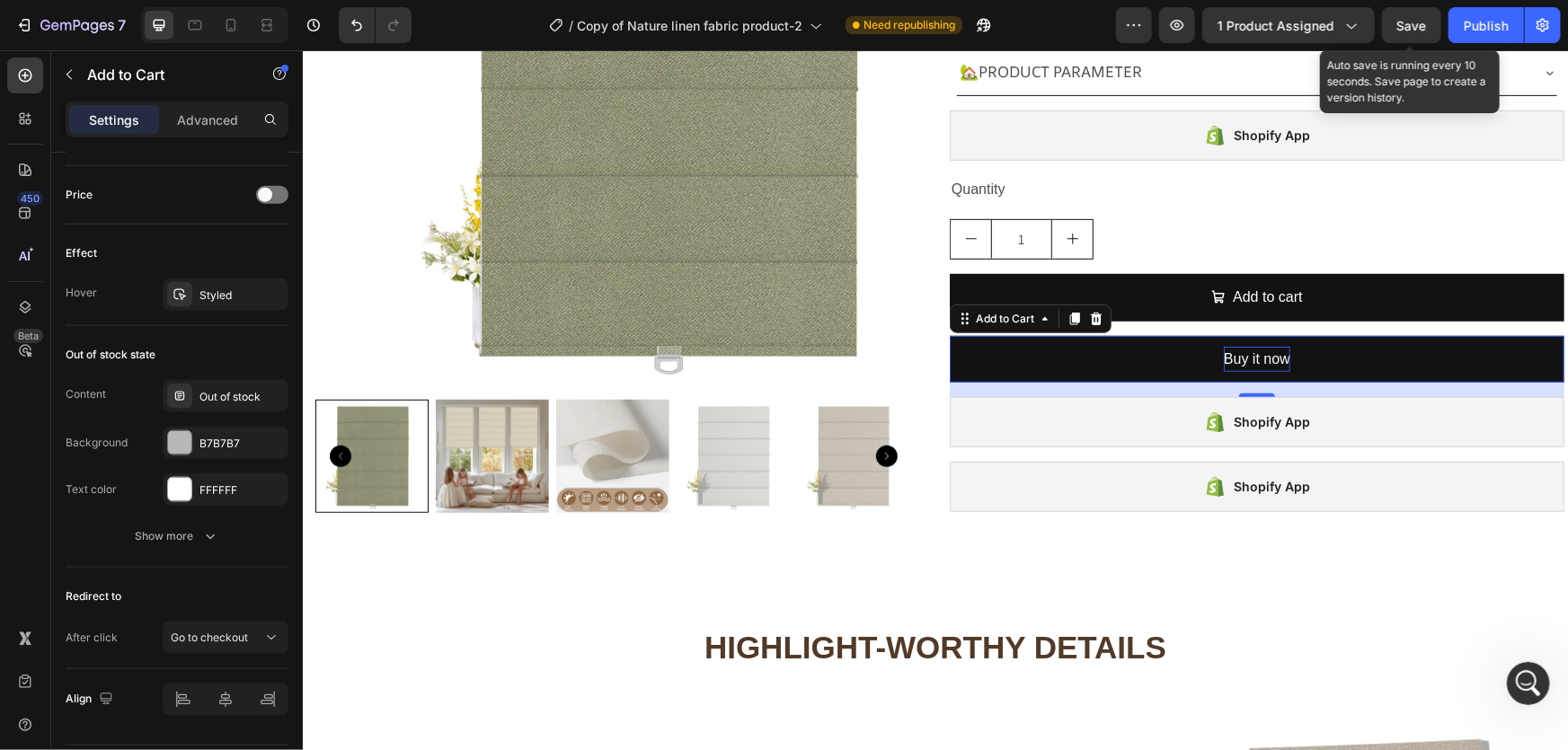
click at [1401, 34] on div "Save" at bounding box center [1411, 26] width 30 height 19
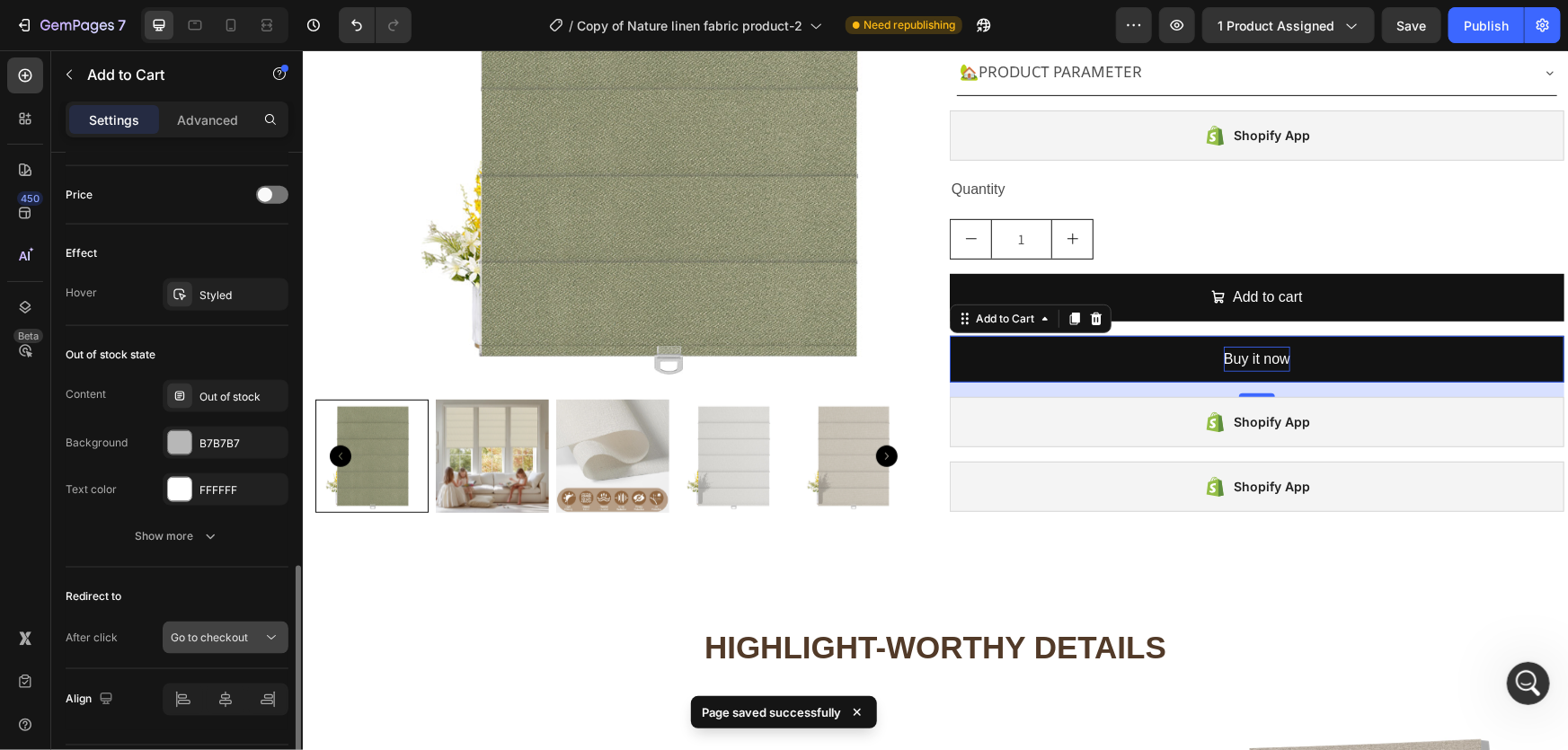
scroll to position [1274, 0]
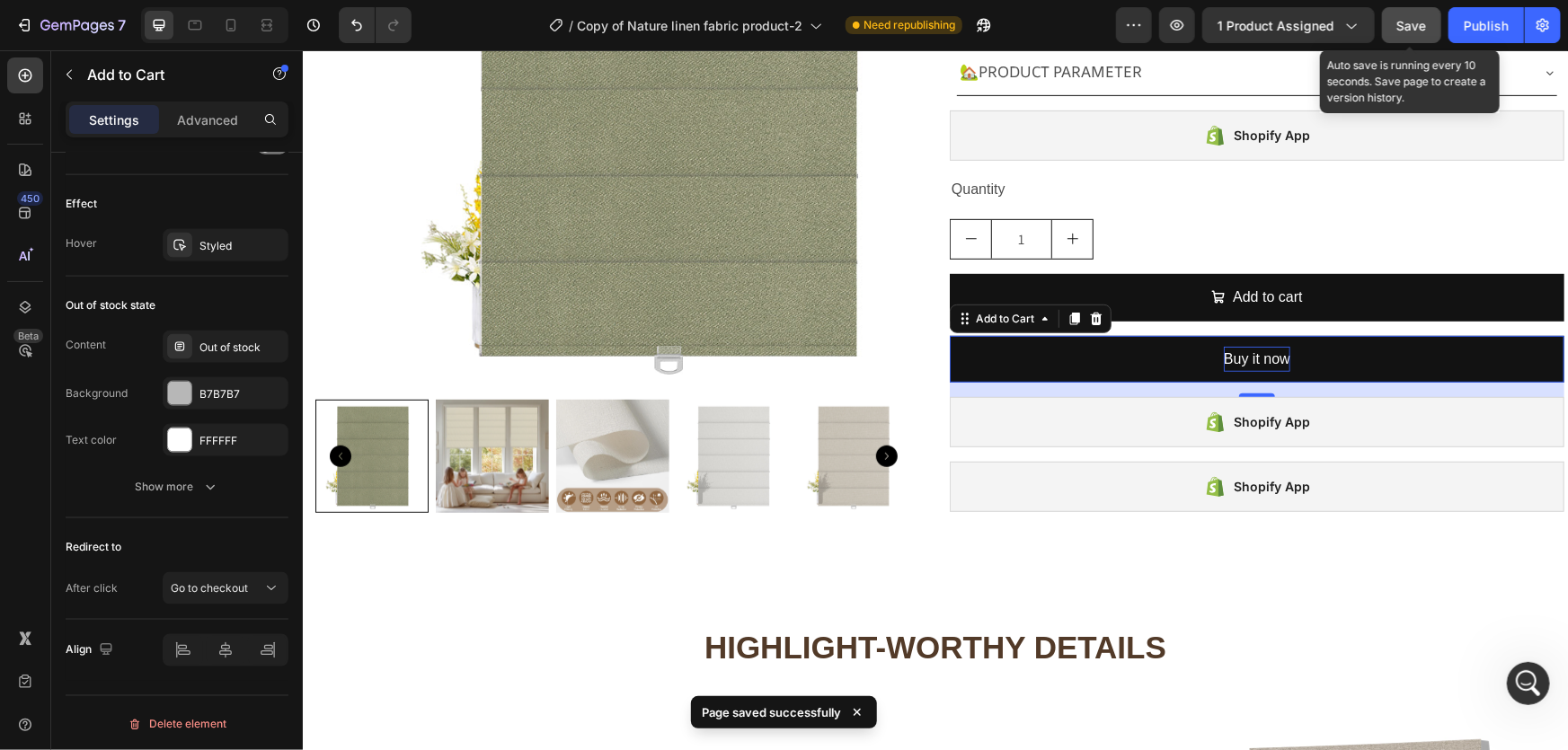
click at [1415, 12] on button "Save" at bounding box center [1412, 24] width 60 height 36
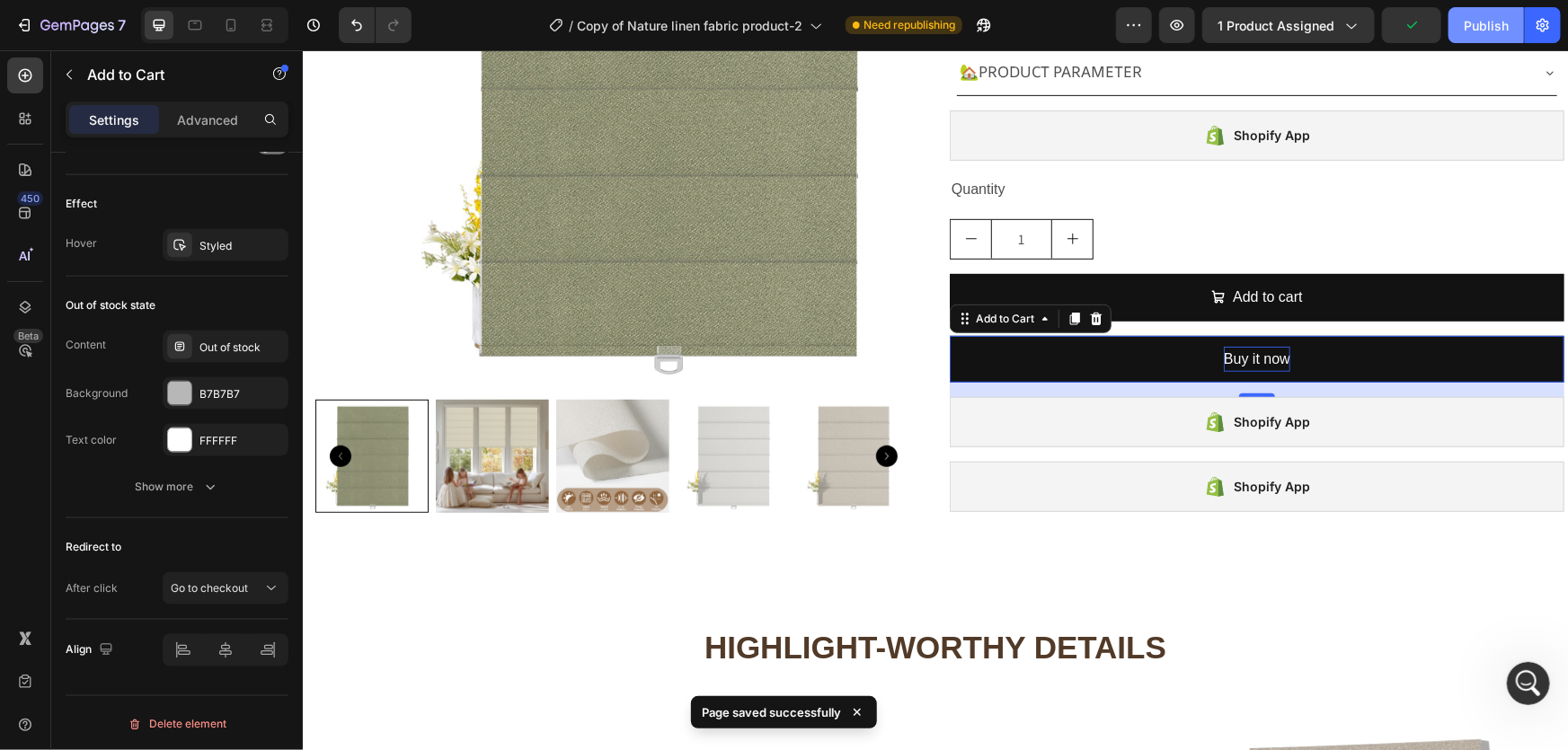
click at [1494, 34] on div "Publish" at bounding box center [1486, 26] width 45 height 19
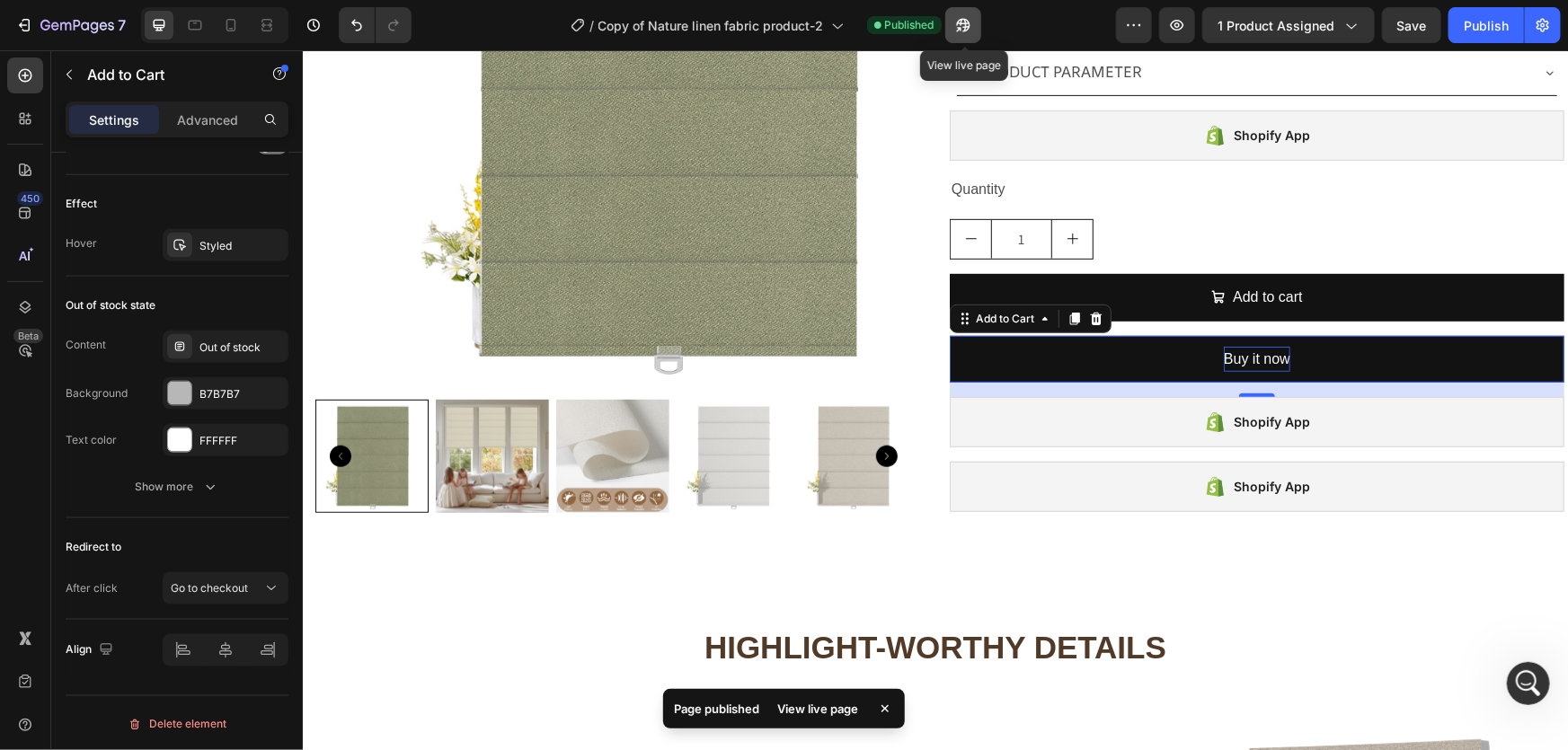
click at [959, 26] on icon "button" at bounding box center [963, 25] width 18 height 18
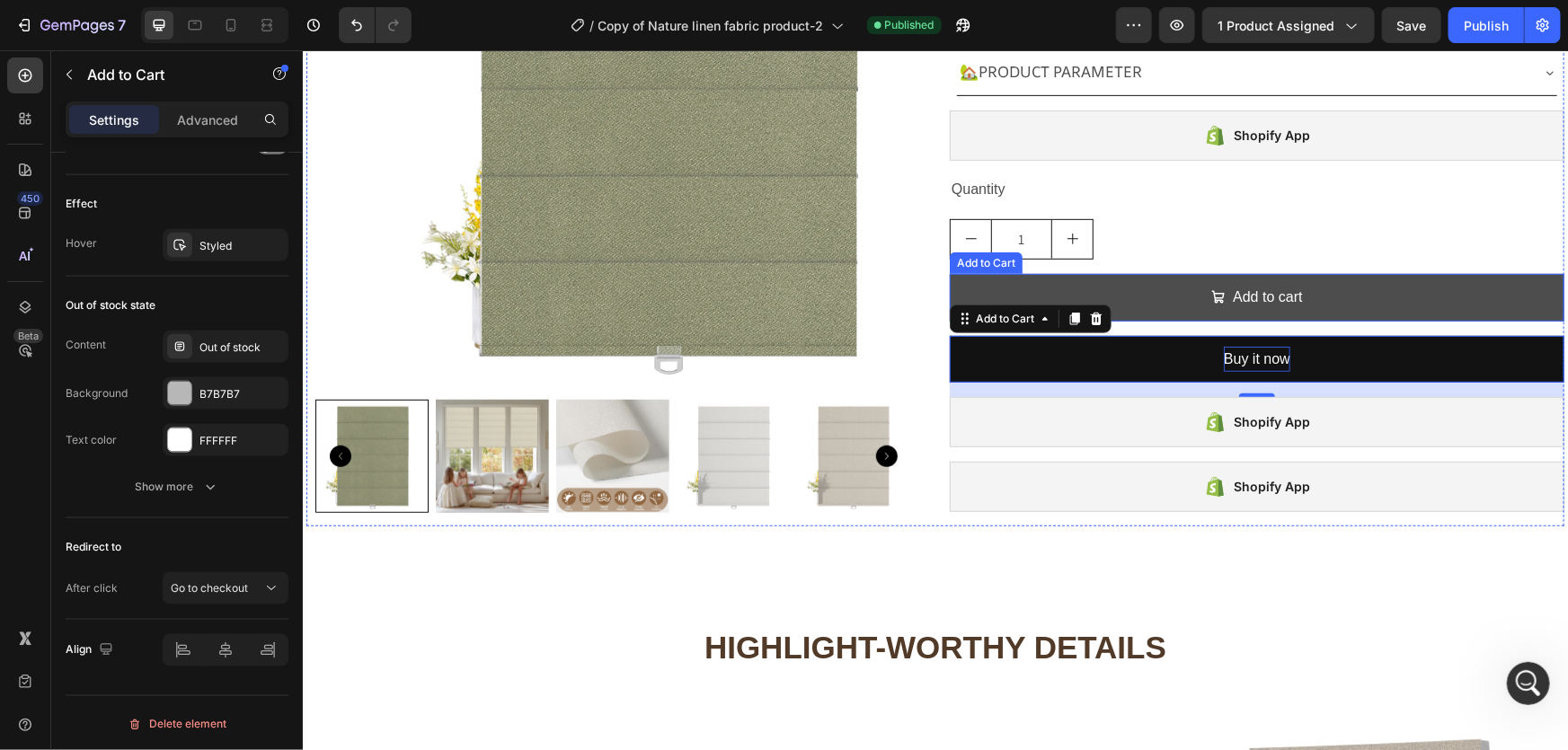
click at [1005, 295] on button "Add to cart" at bounding box center [1255, 297] width 615 height 48
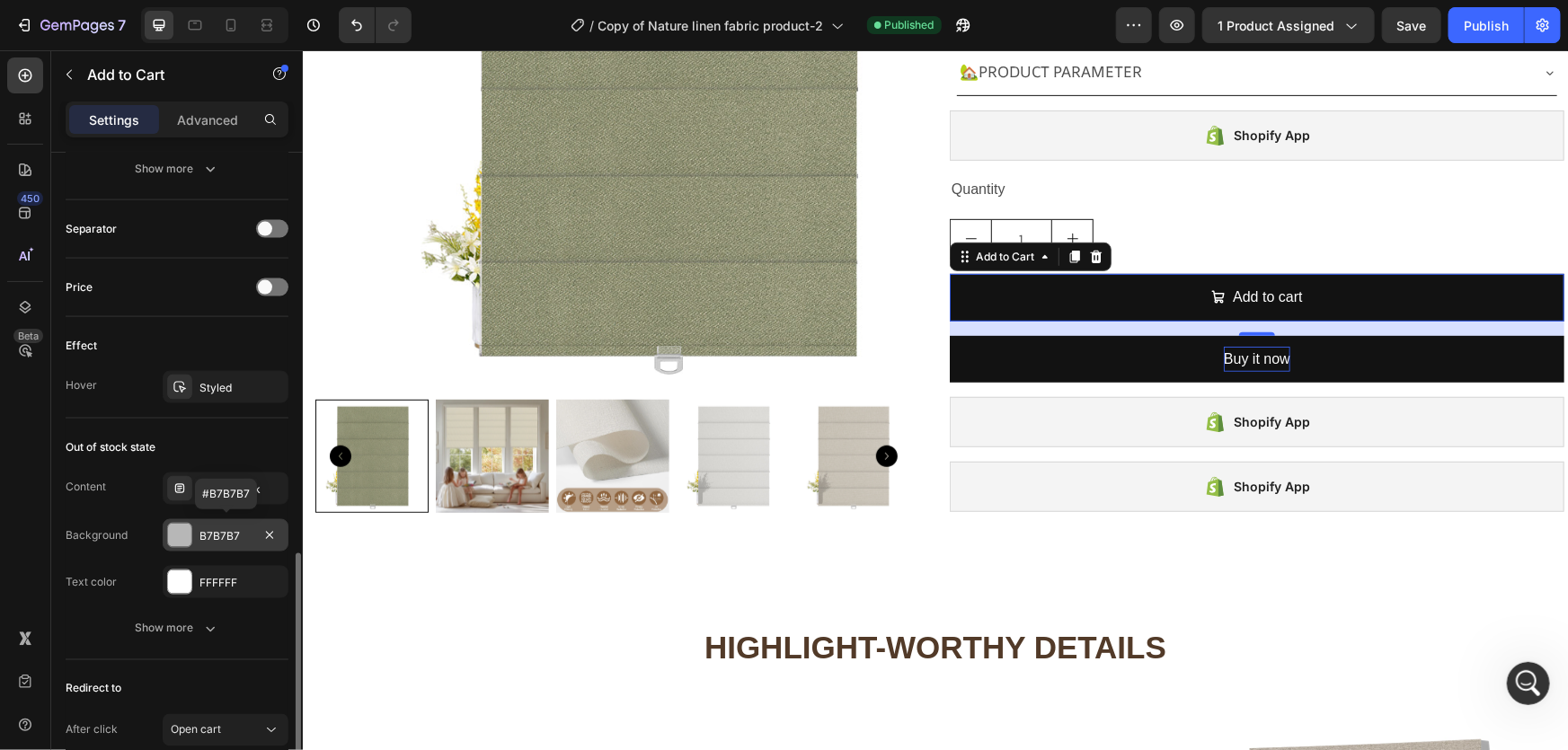
click at [215, 539] on div "B7B7B7" at bounding box center [225, 536] width 52 height 16
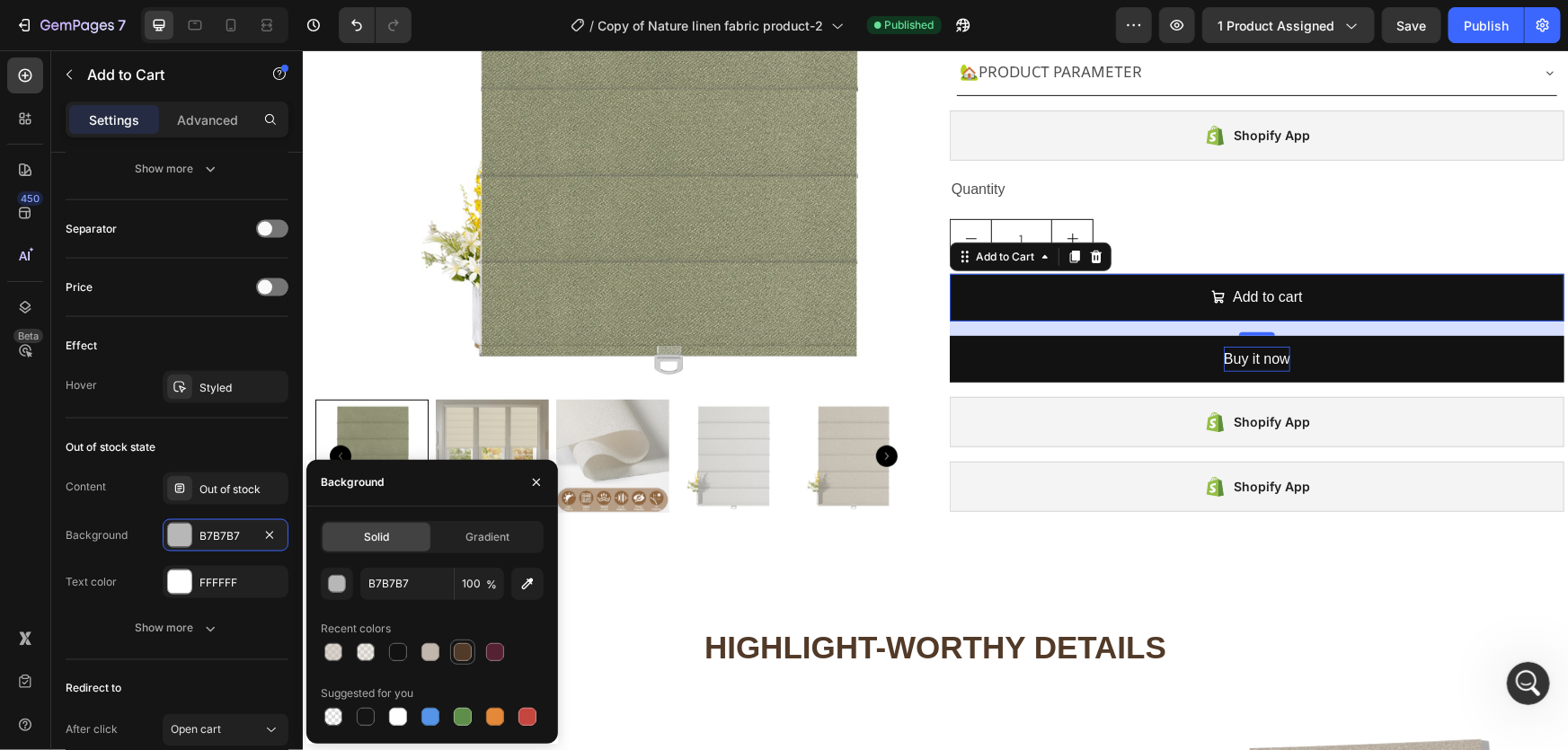
click at [464, 655] on div at bounding box center [463, 652] width 18 height 18
type input "523A28"
click at [1017, 257] on div "Add to Cart" at bounding box center [1004, 256] width 65 height 16
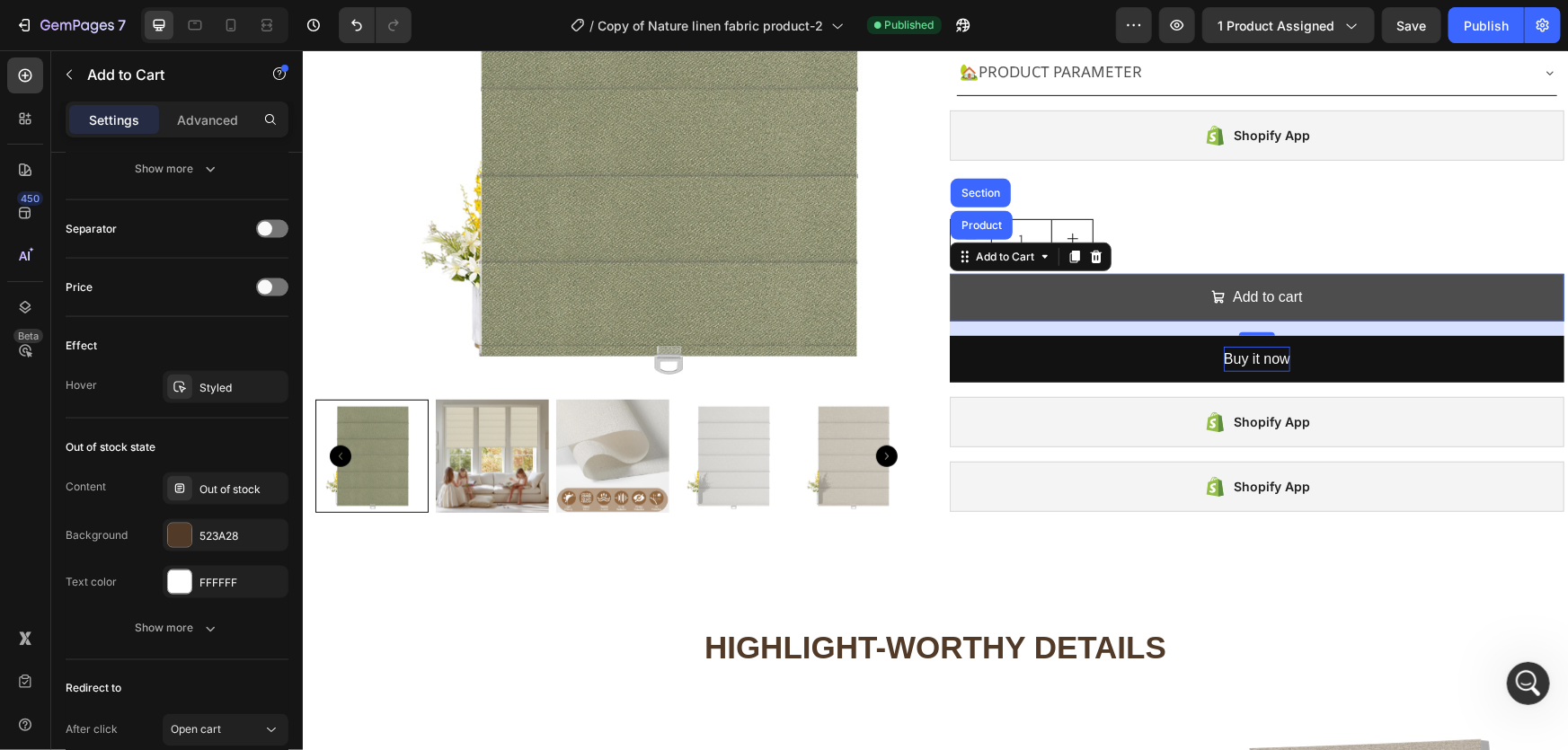
click at [1015, 287] on button "Add to cart" at bounding box center [1255, 297] width 615 height 48
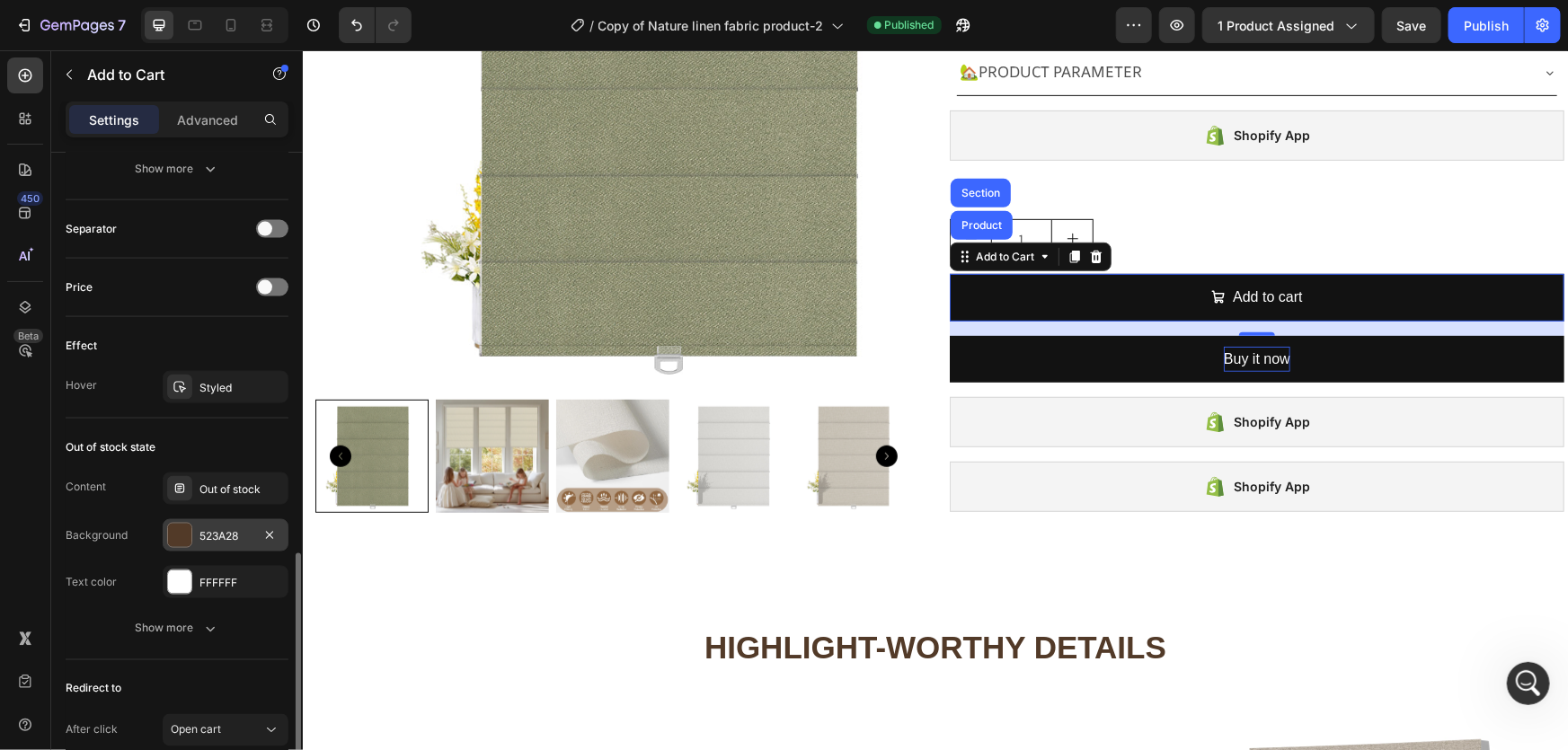
click at [232, 538] on div "523A28" at bounding box center [225, 536] width 52 height 16
click at [356, 20] on icon "Undo/Redo" at bounding box center [356, 25] width 18 height 18
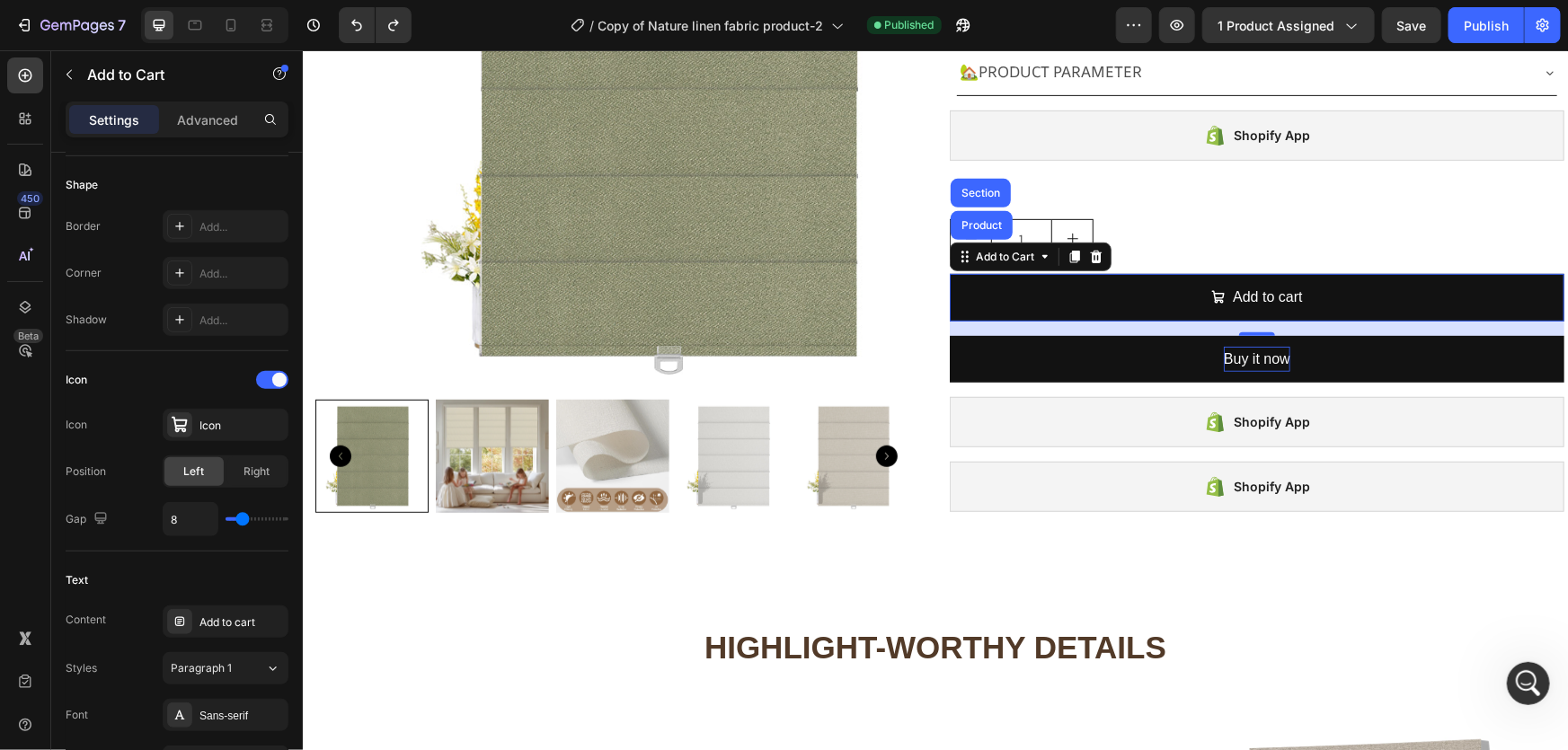
scroll to position [212, 0]
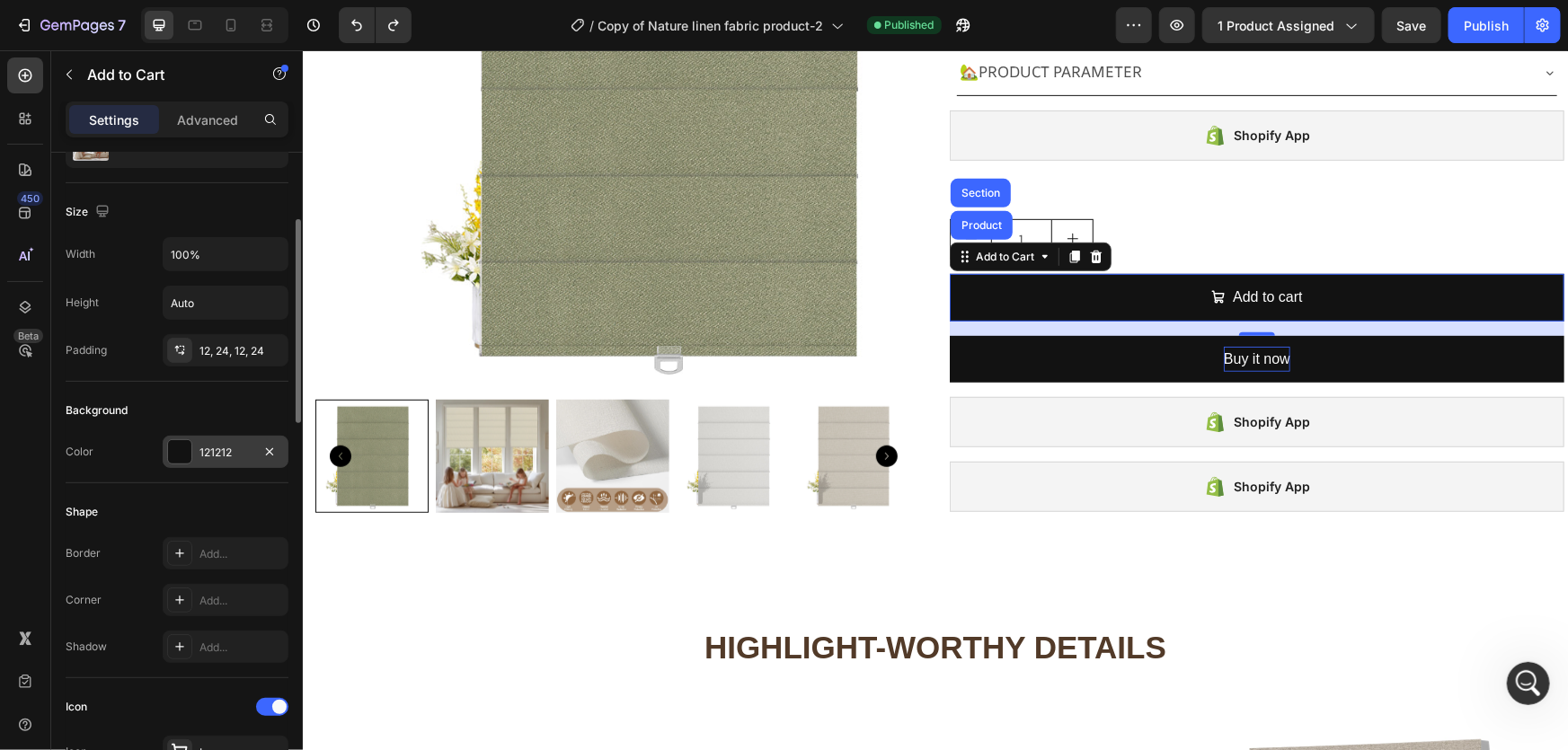
click at [219, 451] on div "121212" at bounding box center [225, 452] width 52 height 16
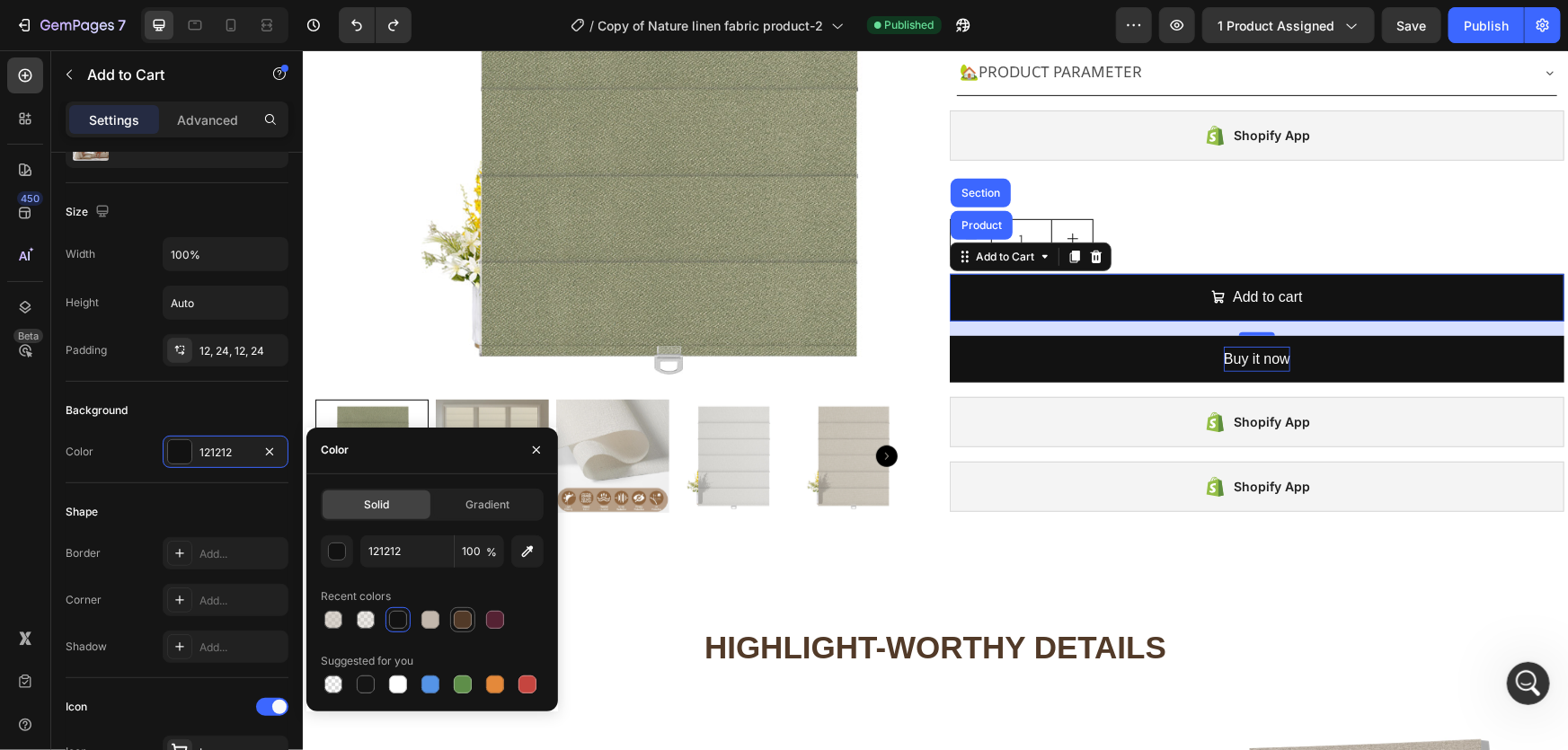
click at [454, 613] on div at bounding box center [463, 619] width 18 height 18
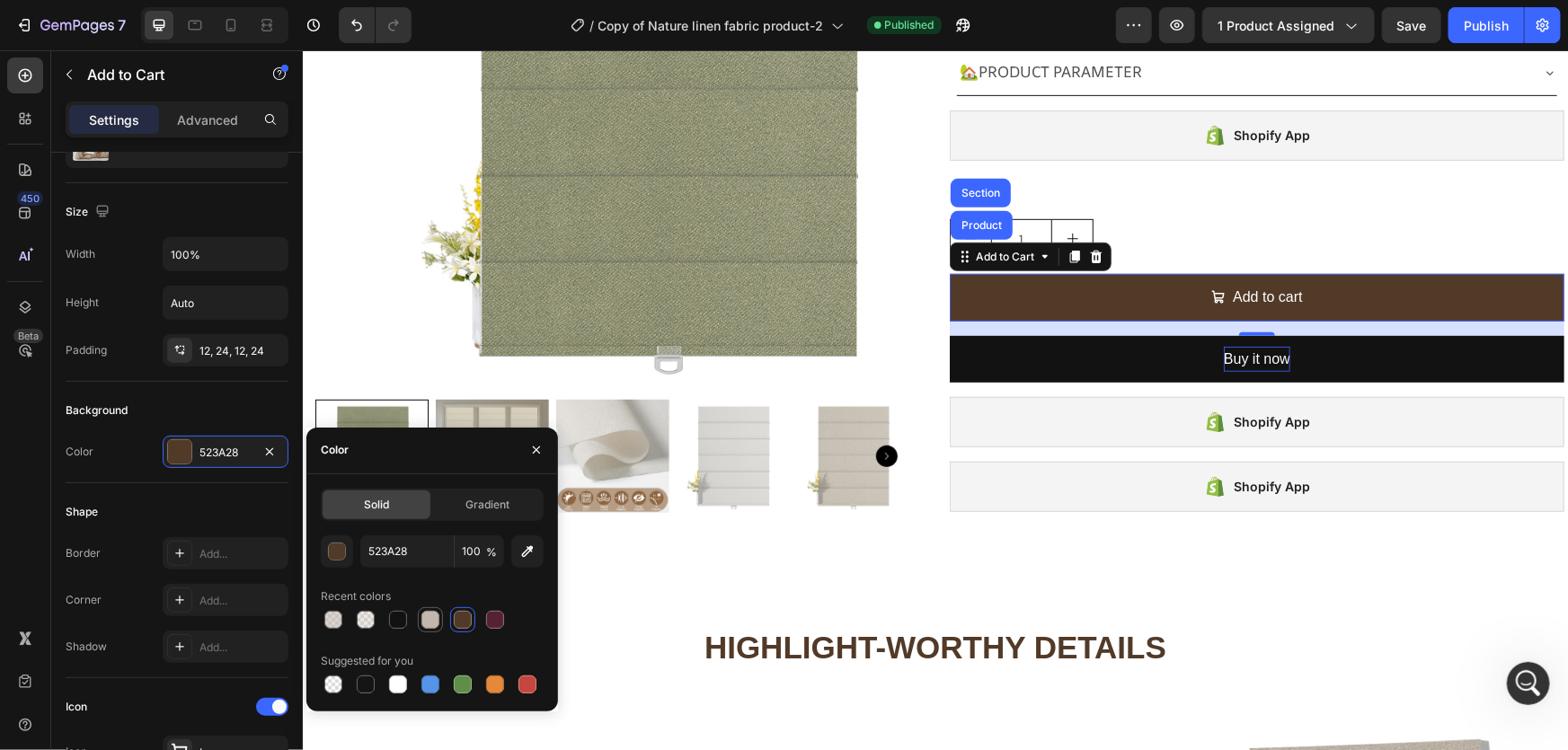
click at [435, 615] on div at bounding box center [430, 619] width 18 height 18
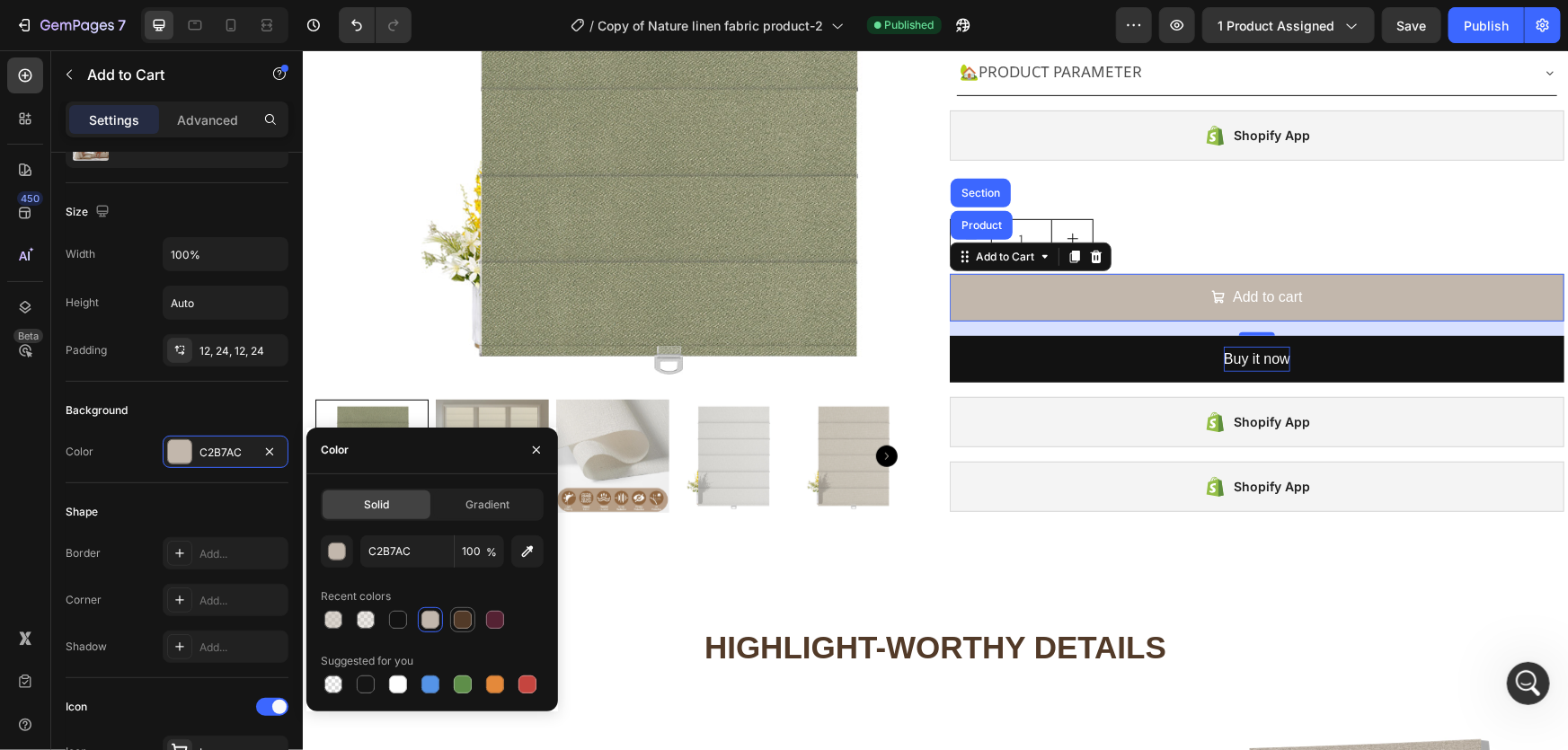
click at [460, 615] on div at bounding box center [463, 619] width 18 height 18
type input "523A28"
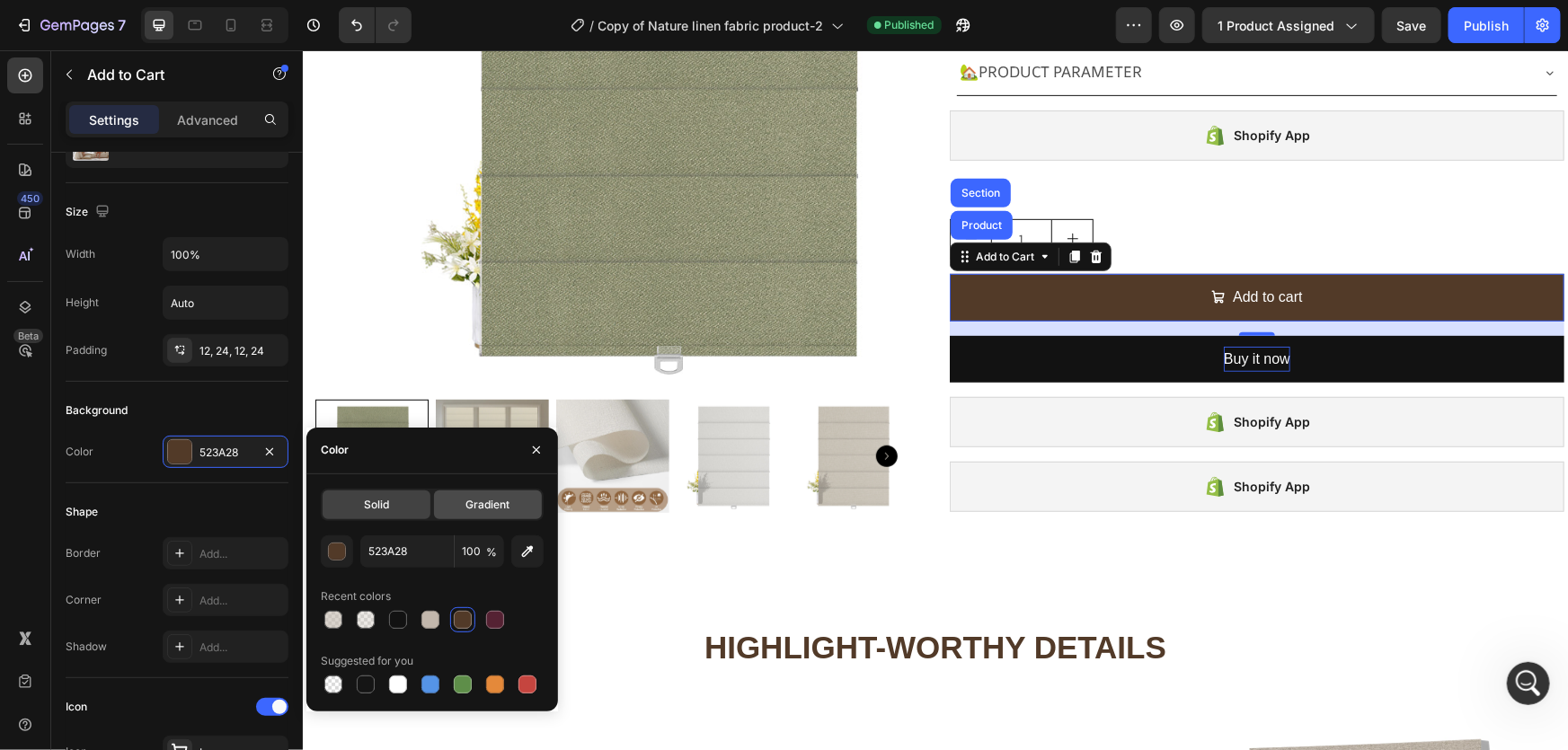
click at [486, 500] on span "Gradient" at bounding box center [488, 505] width 44 height 16
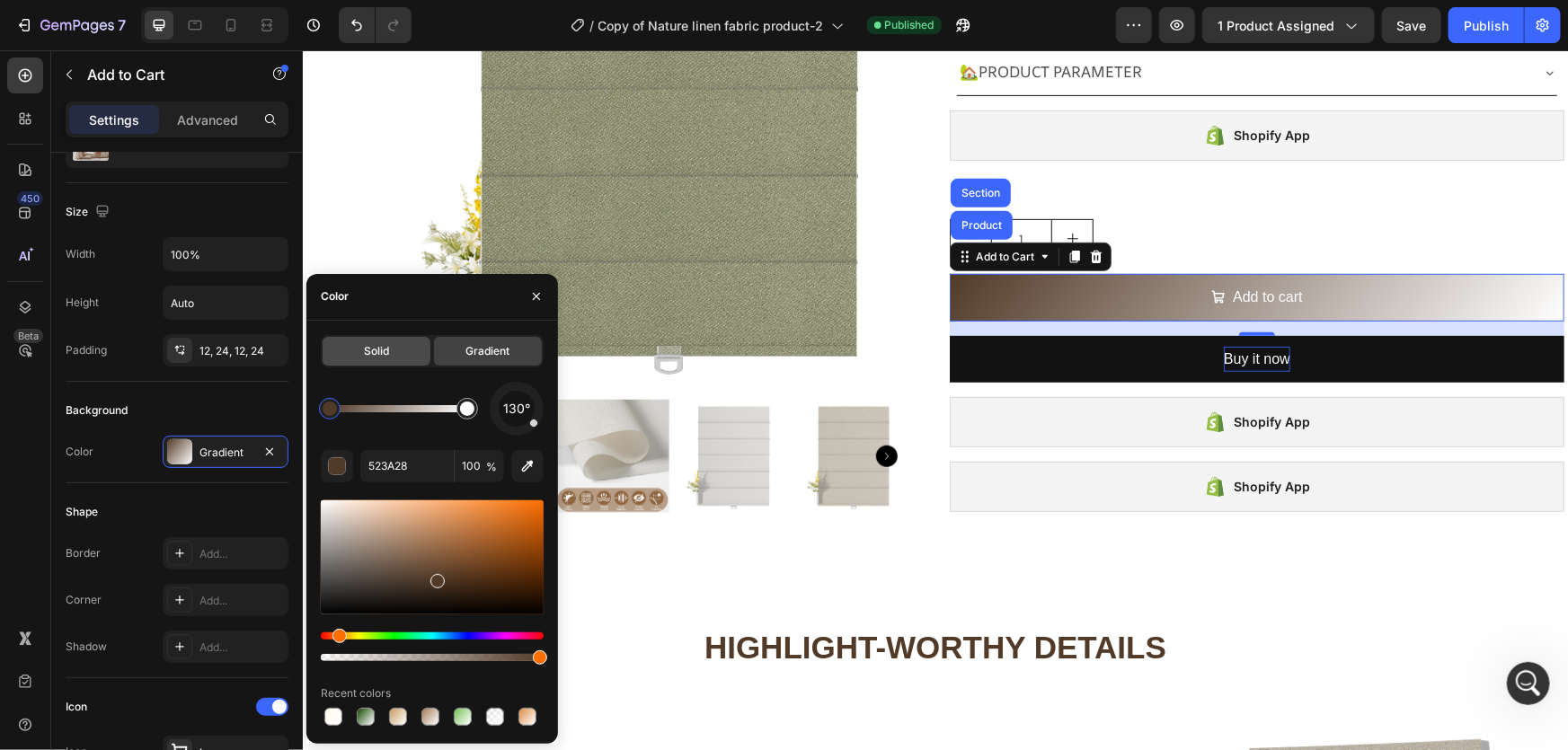
click at [377, 345] on span "Solid" at bounding box center [376, 351] width 25 height 16
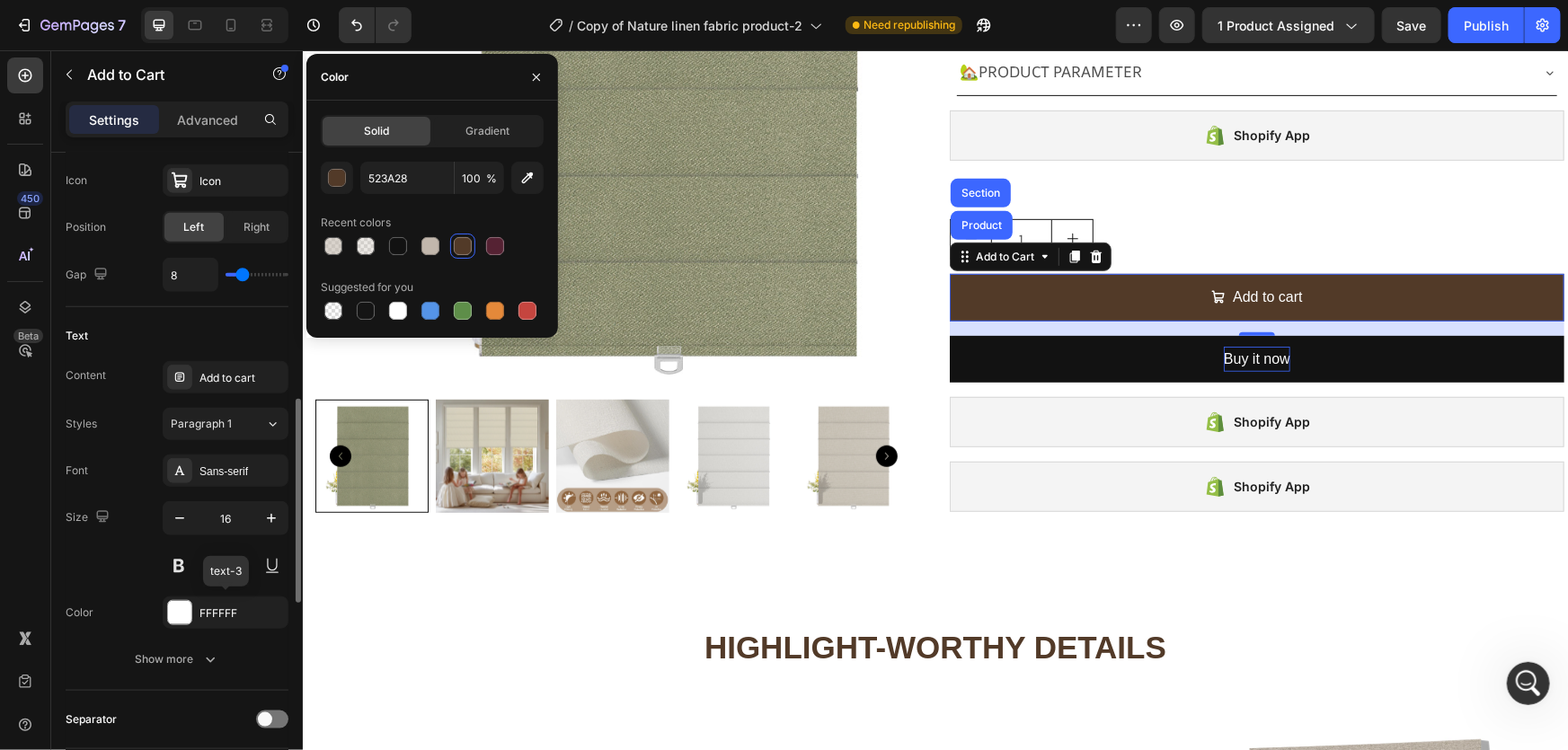
scroll to position [947, 0]
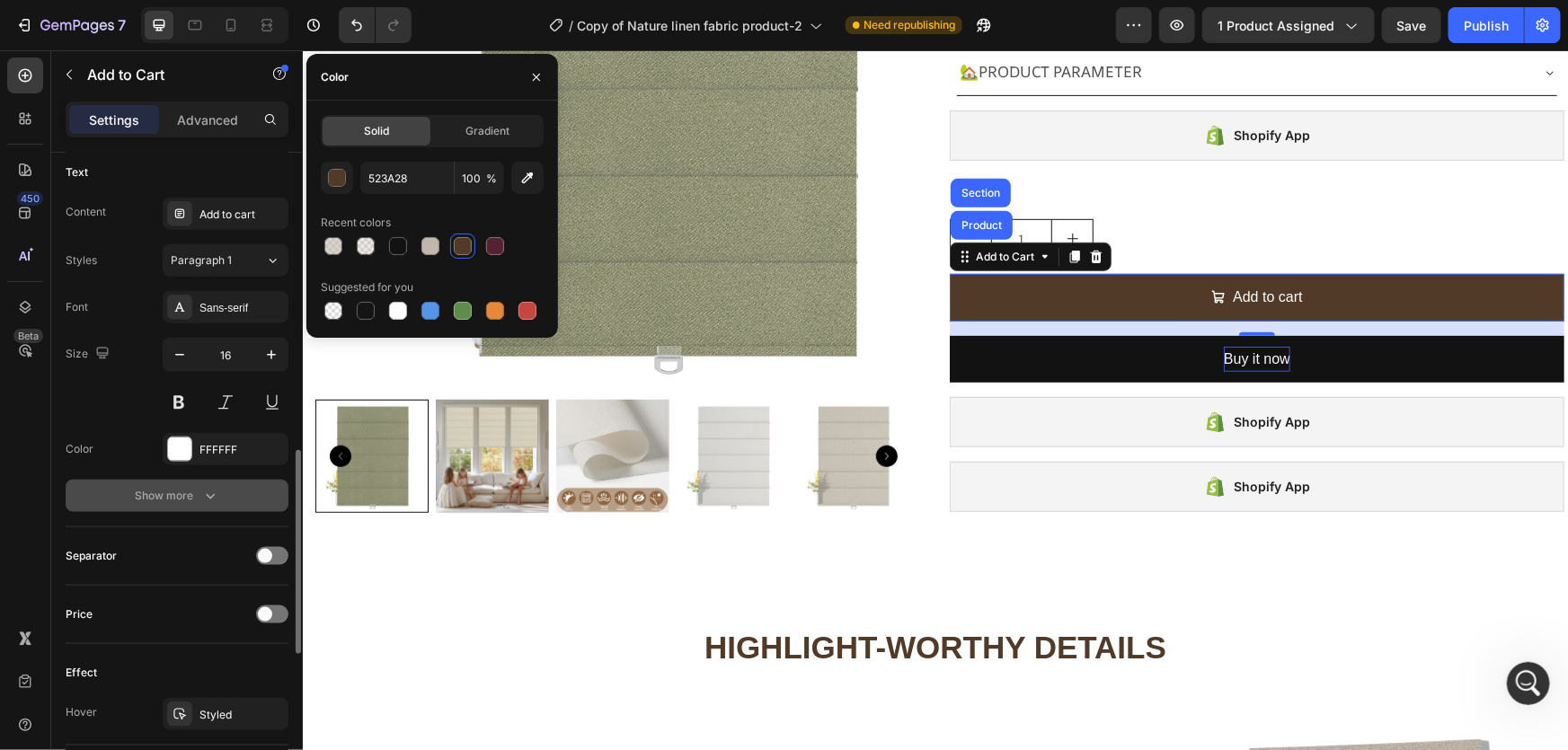
click at [191, 496] on div "Show more" at bounding box center [177, 495] width 84 height 18
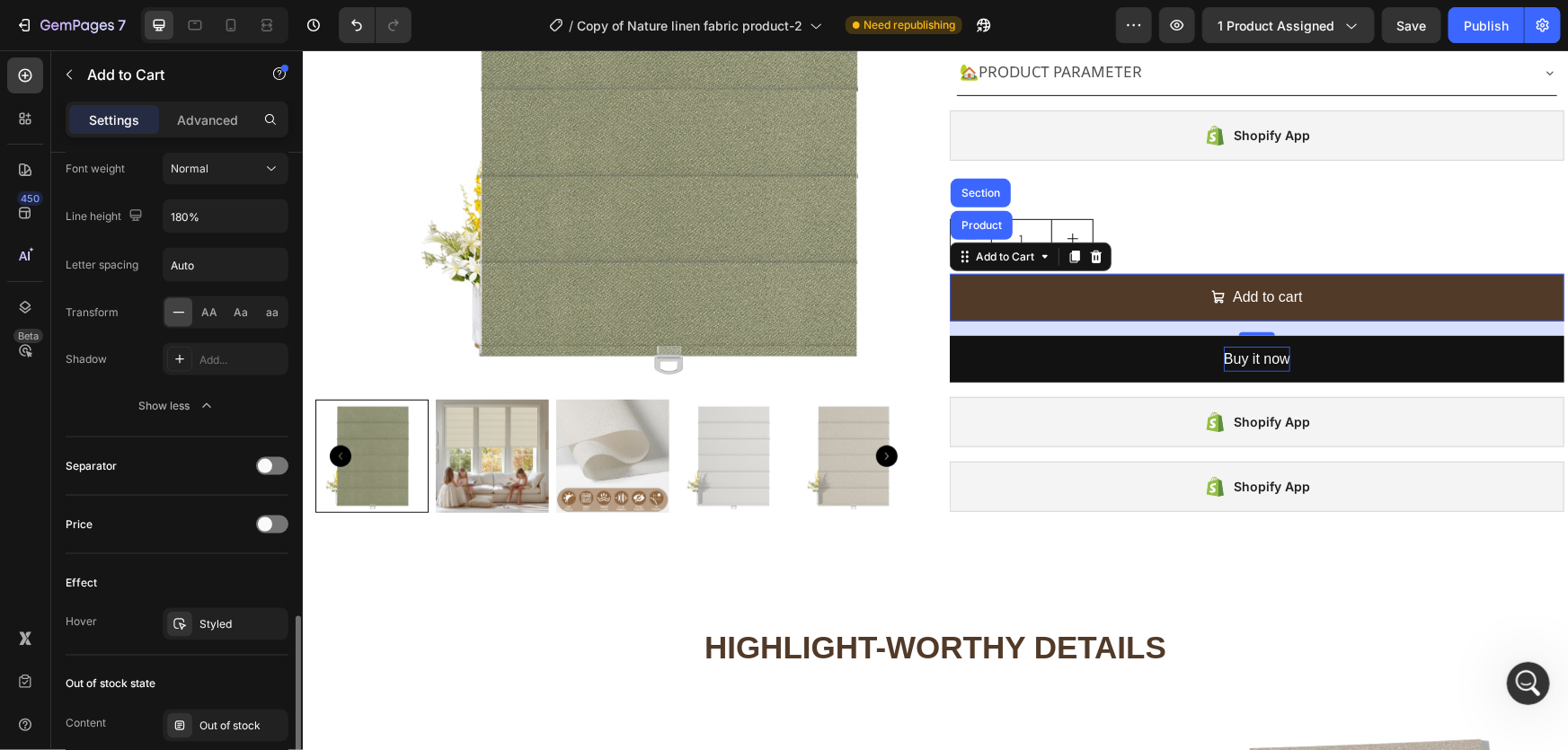
scroll to position [1356, 0]
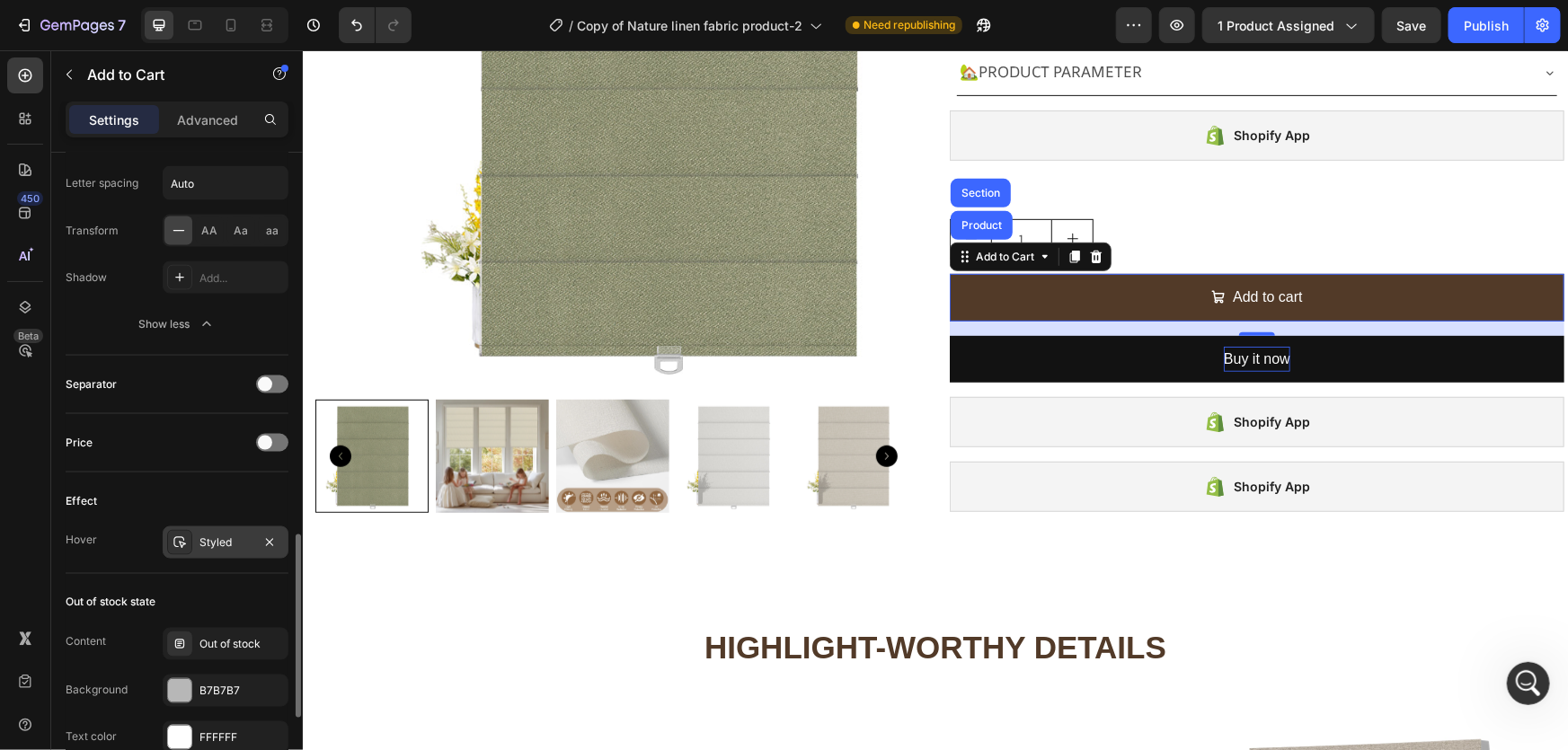
click at [221, 544] on div "Styled" at bounding box center [225, 543] width 52 height 16
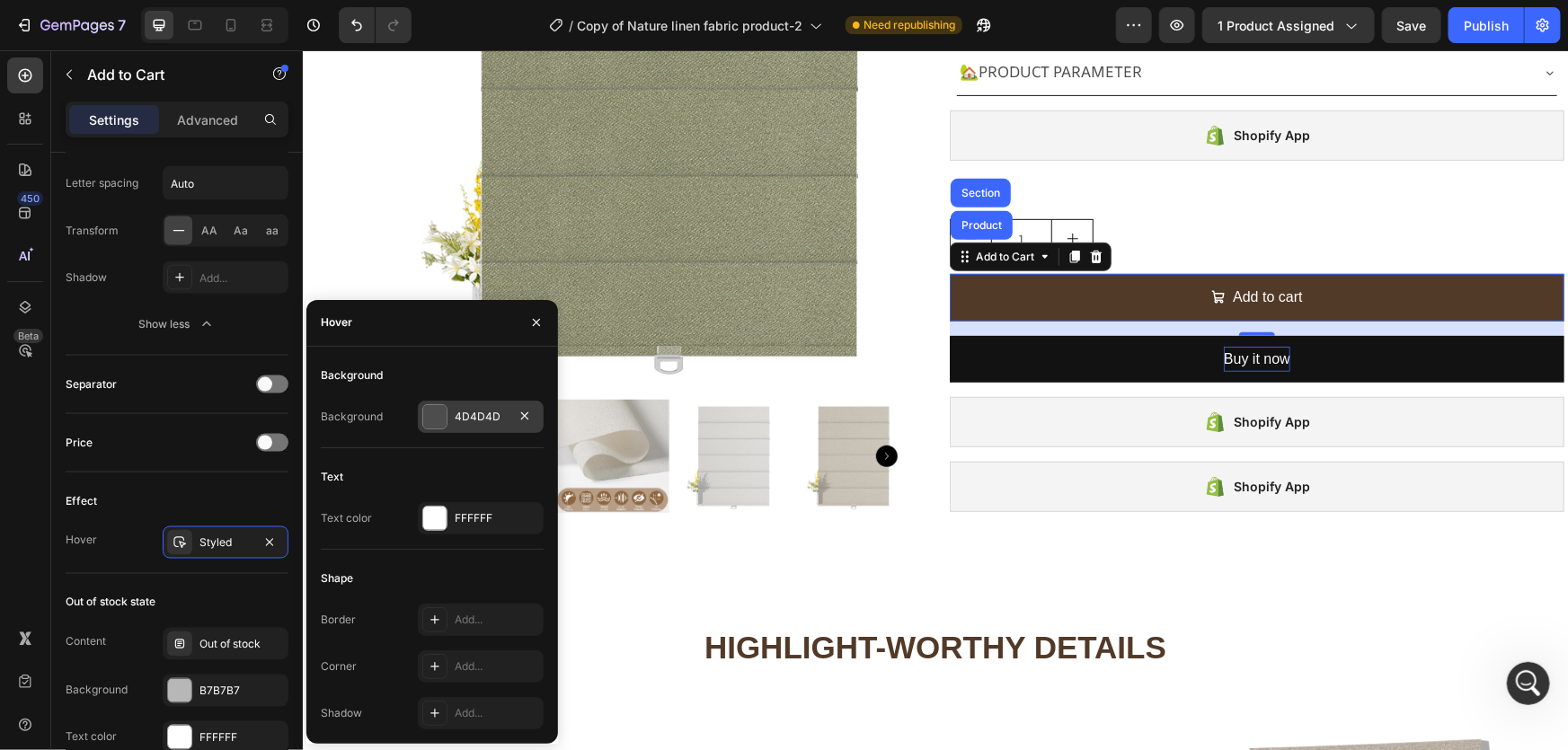
click at [458, 416] on div "4D4D4D" at bounding box center [481, 416] width 52 height 16
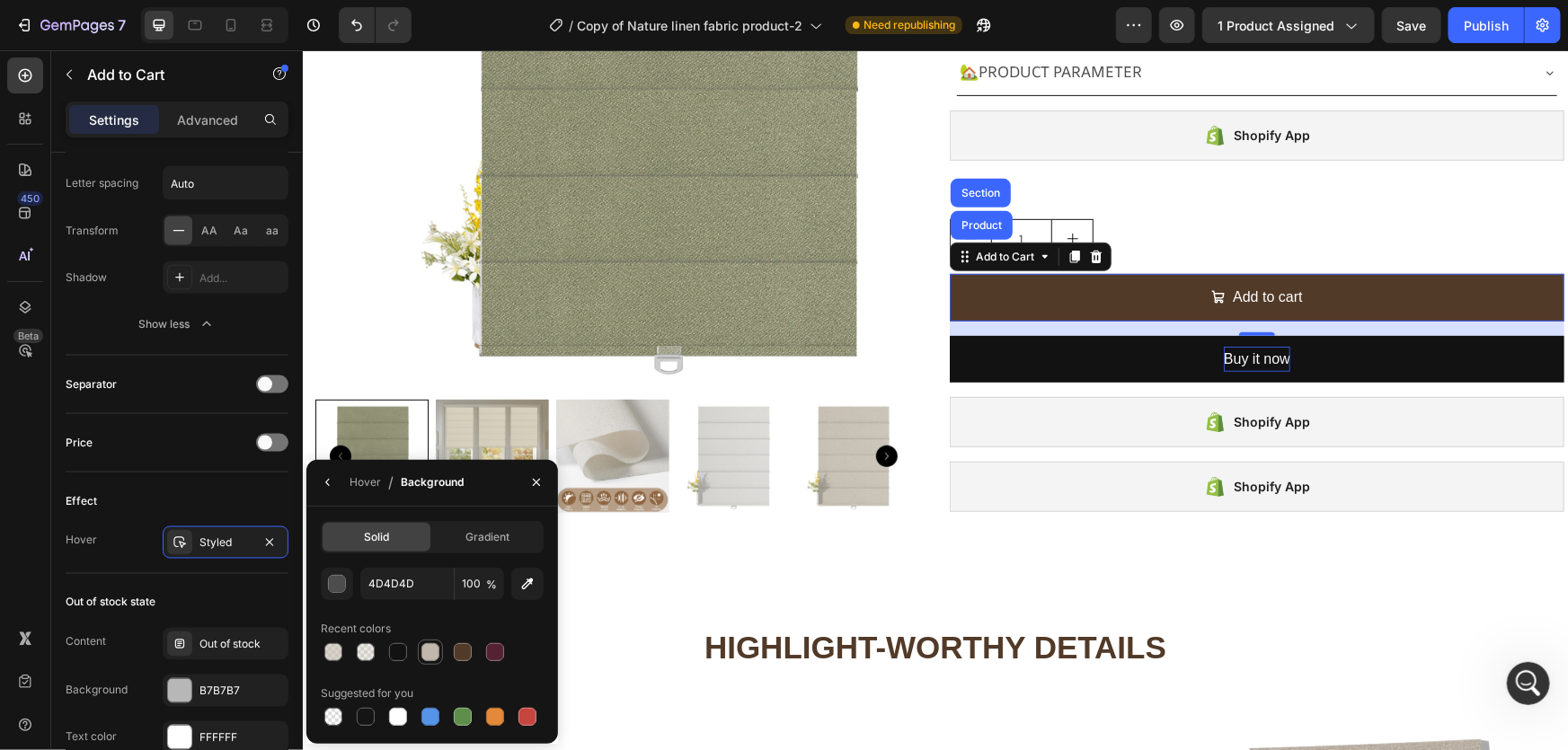
click at [432, 651] on div at bounding box center [430, 652] width 18 height 18
type input "C2B7AC"
click at [432, 651] on div at bounding box center [430, 652] width 18 height 18
click at [525, 490] on button "button" at bounding box center [537, 483] width 29 height 29
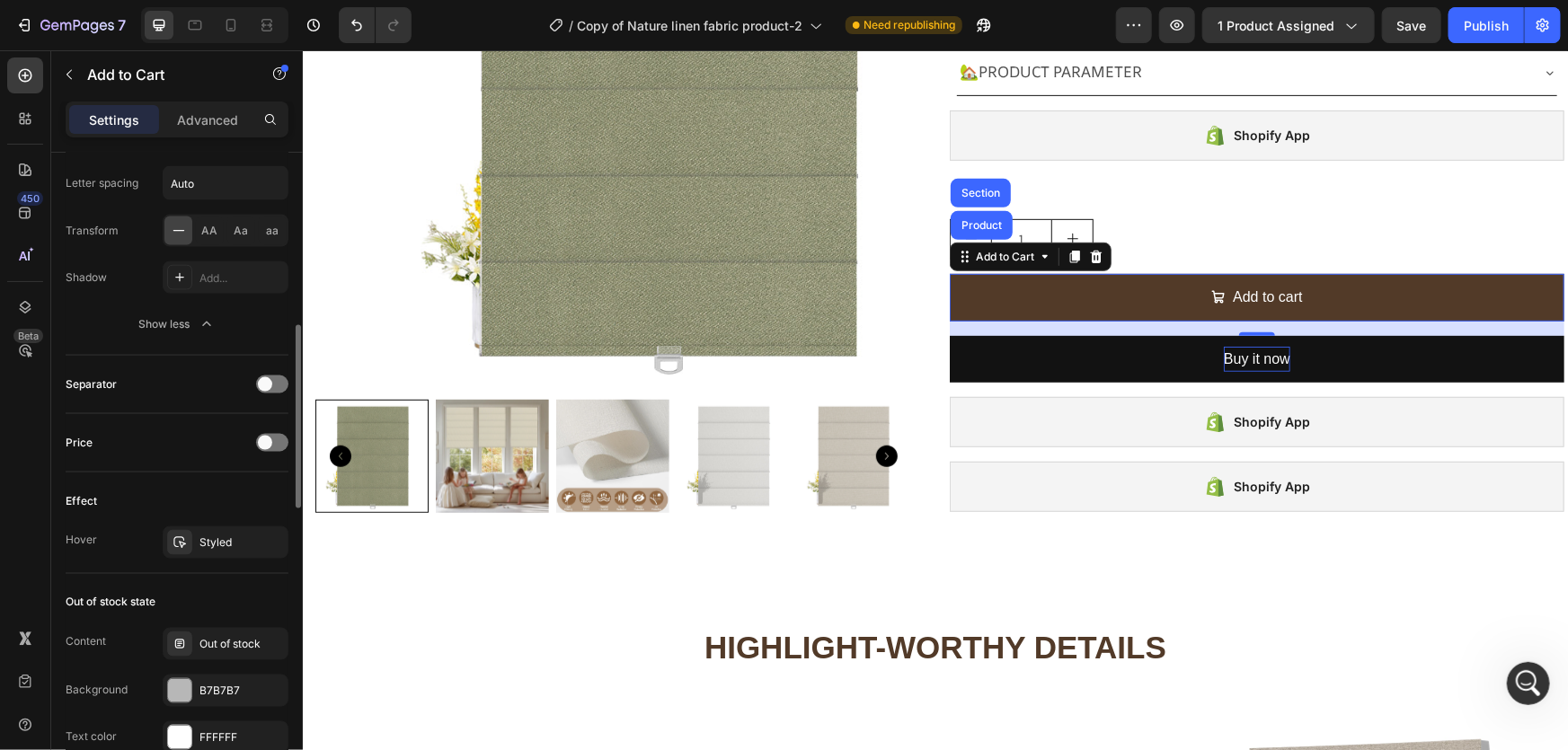
scroll to position [1192, 0]
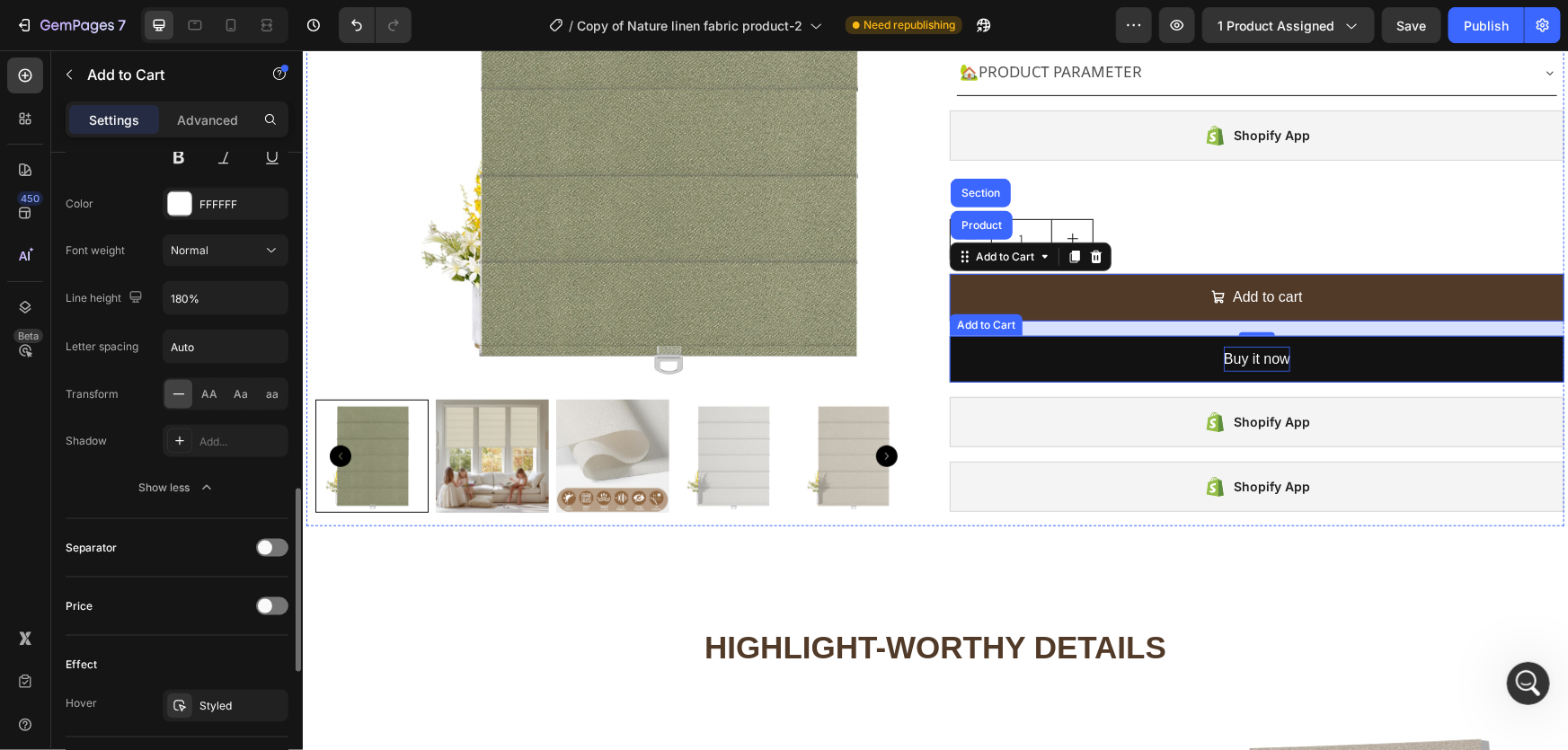
click at [1000, 364] on button "Buy it now" at bounding box center [1255, 359] width 615 height 48
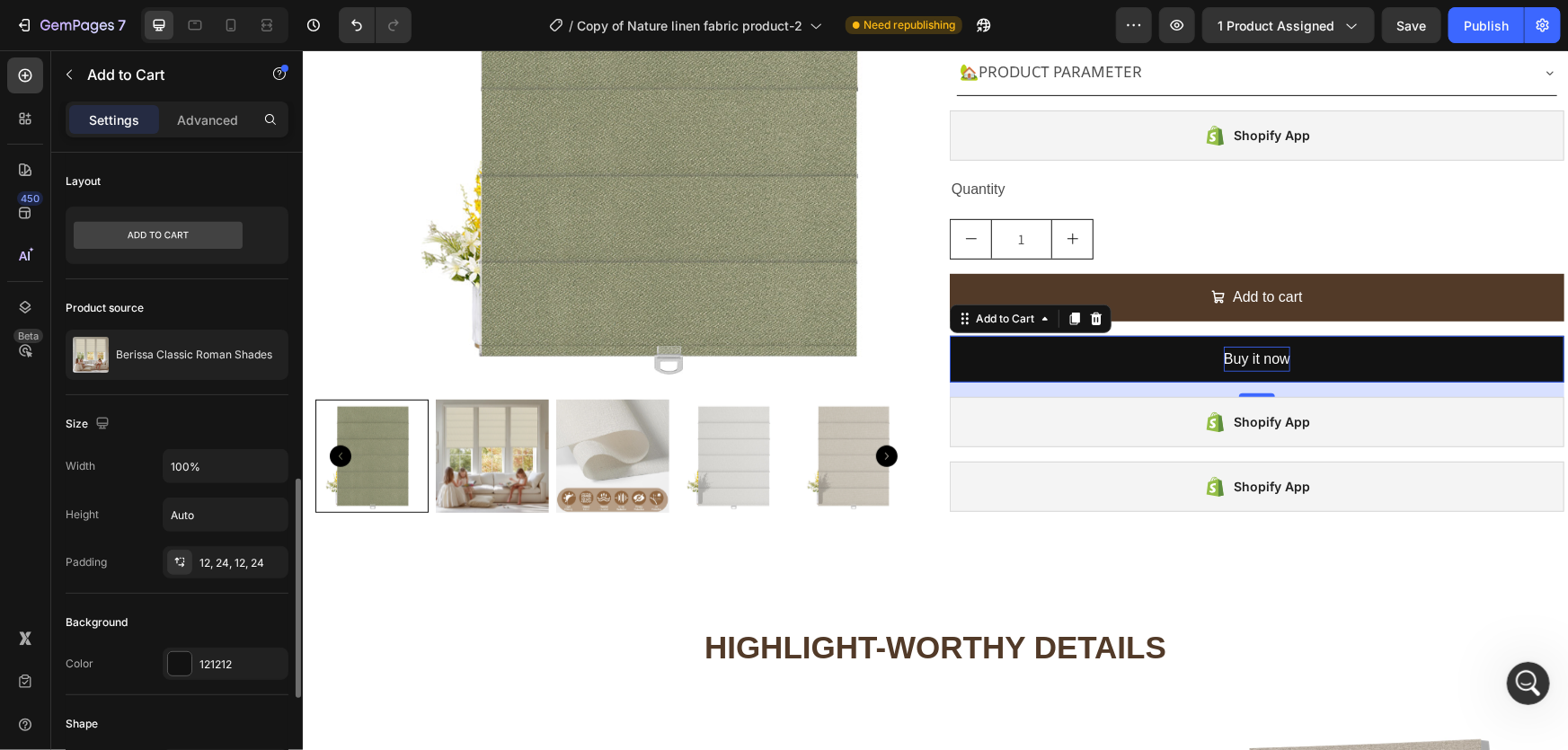
scroll to position [244, 0]
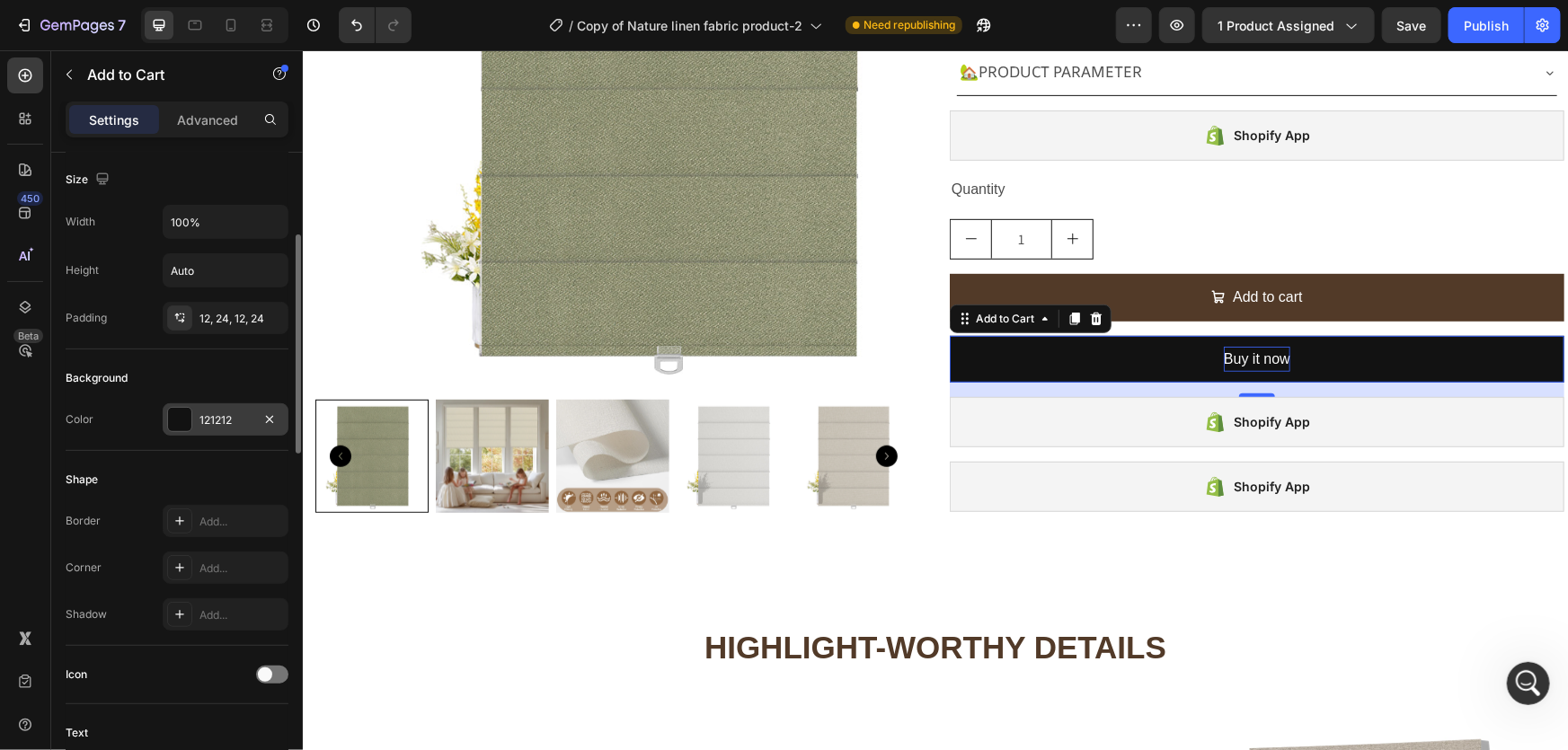
click at [216, 414] on div "121212" at bounding box center [225, 420] width 52 height 16
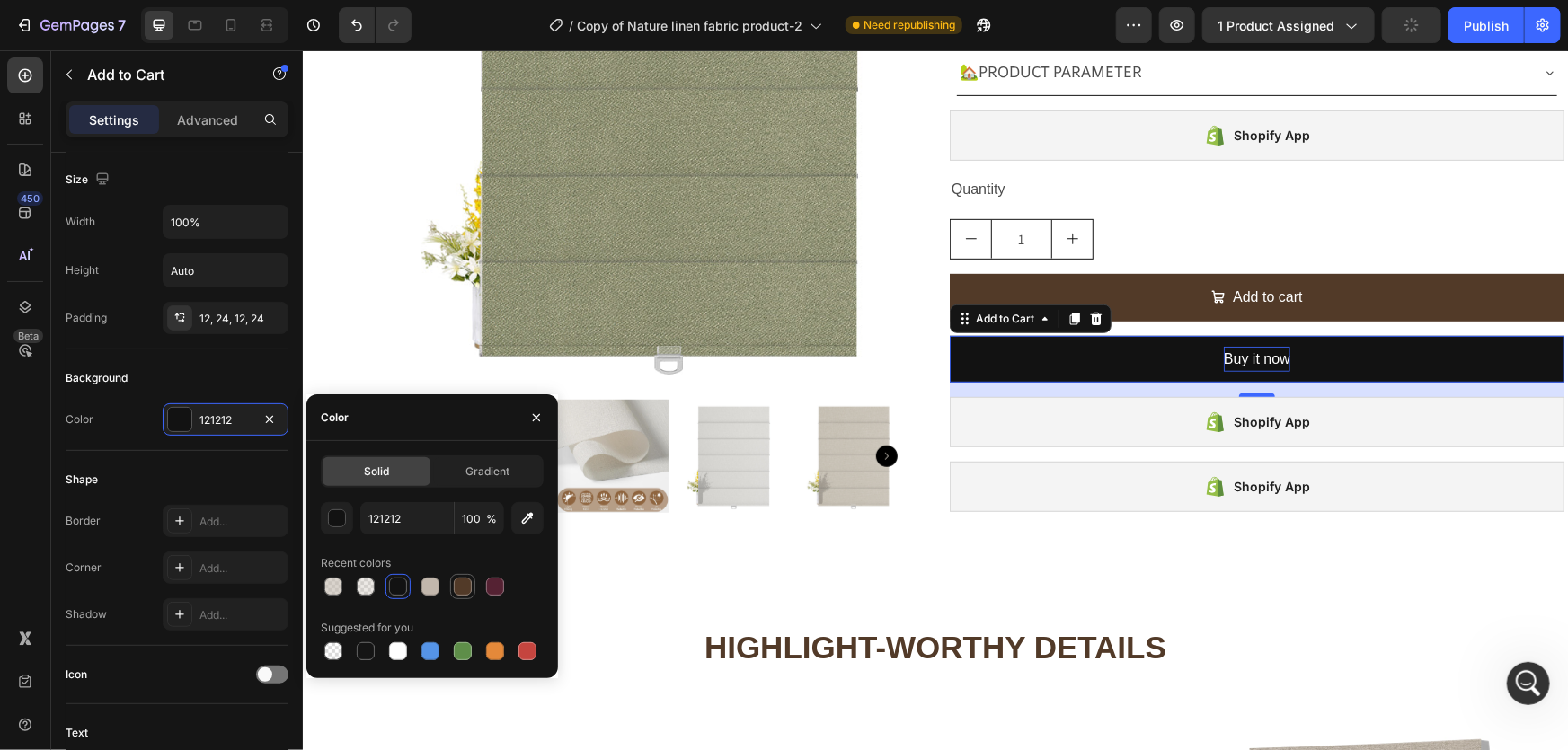
click at [463, 587] on div at bounding box center [463, 587] width 18 height 18
type input "523A28"
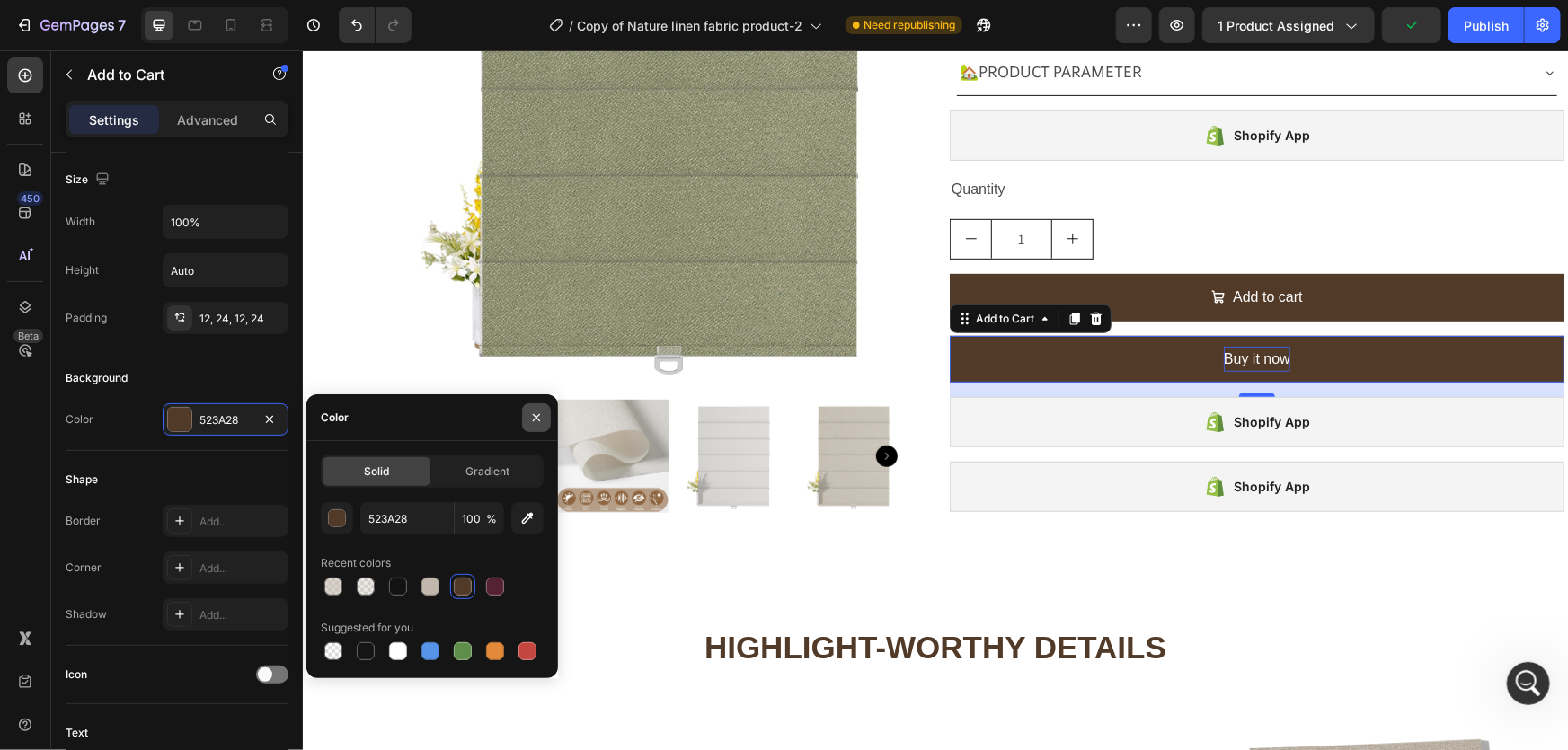
drag, startPoint x: 532, startPoint y: 419, endPoint x: 74, endPoint y: 422, distance: 458.0
click at [532, 419] on icon "button" at bounding box center [536, 417] width 14 height 14
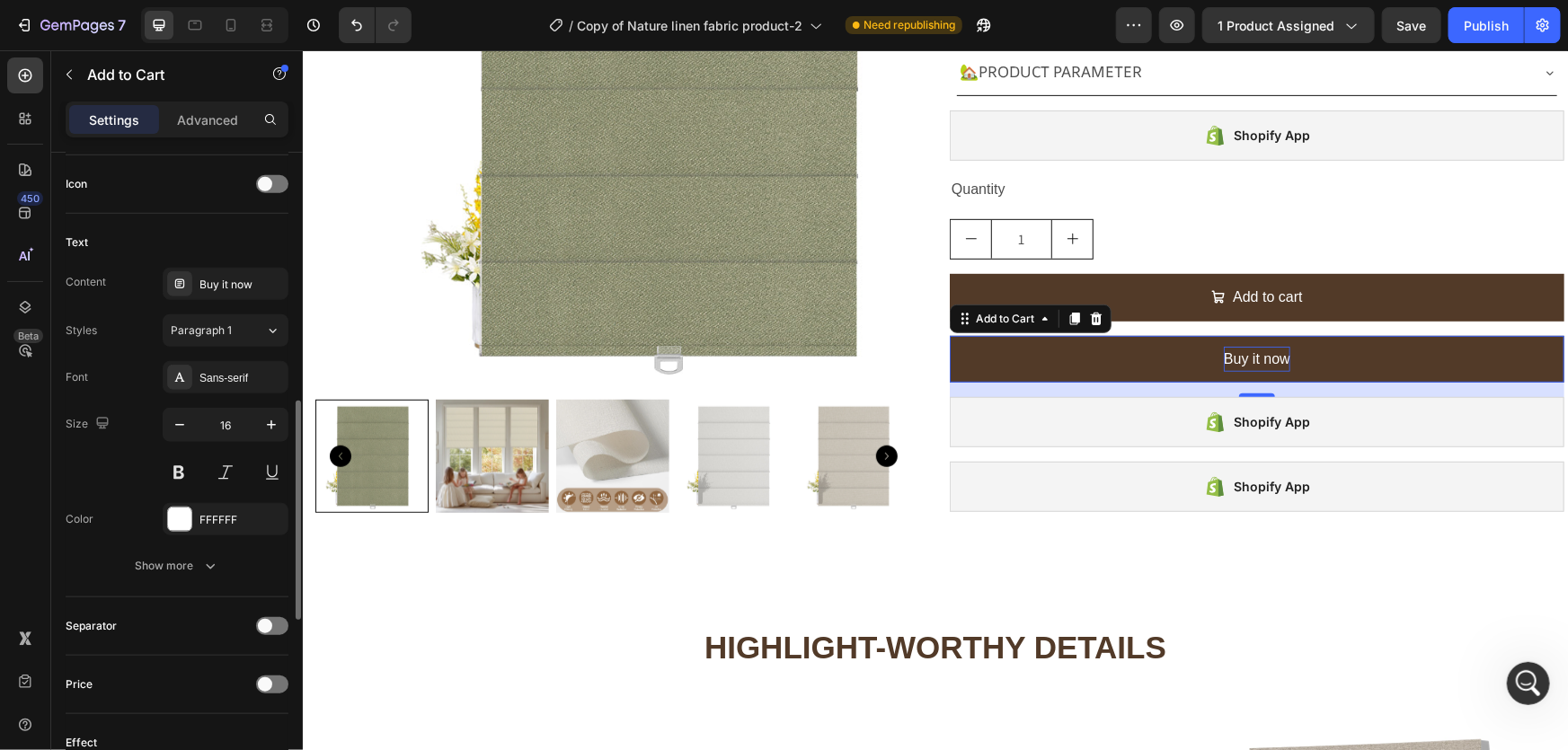
scroll to position [898, 0]
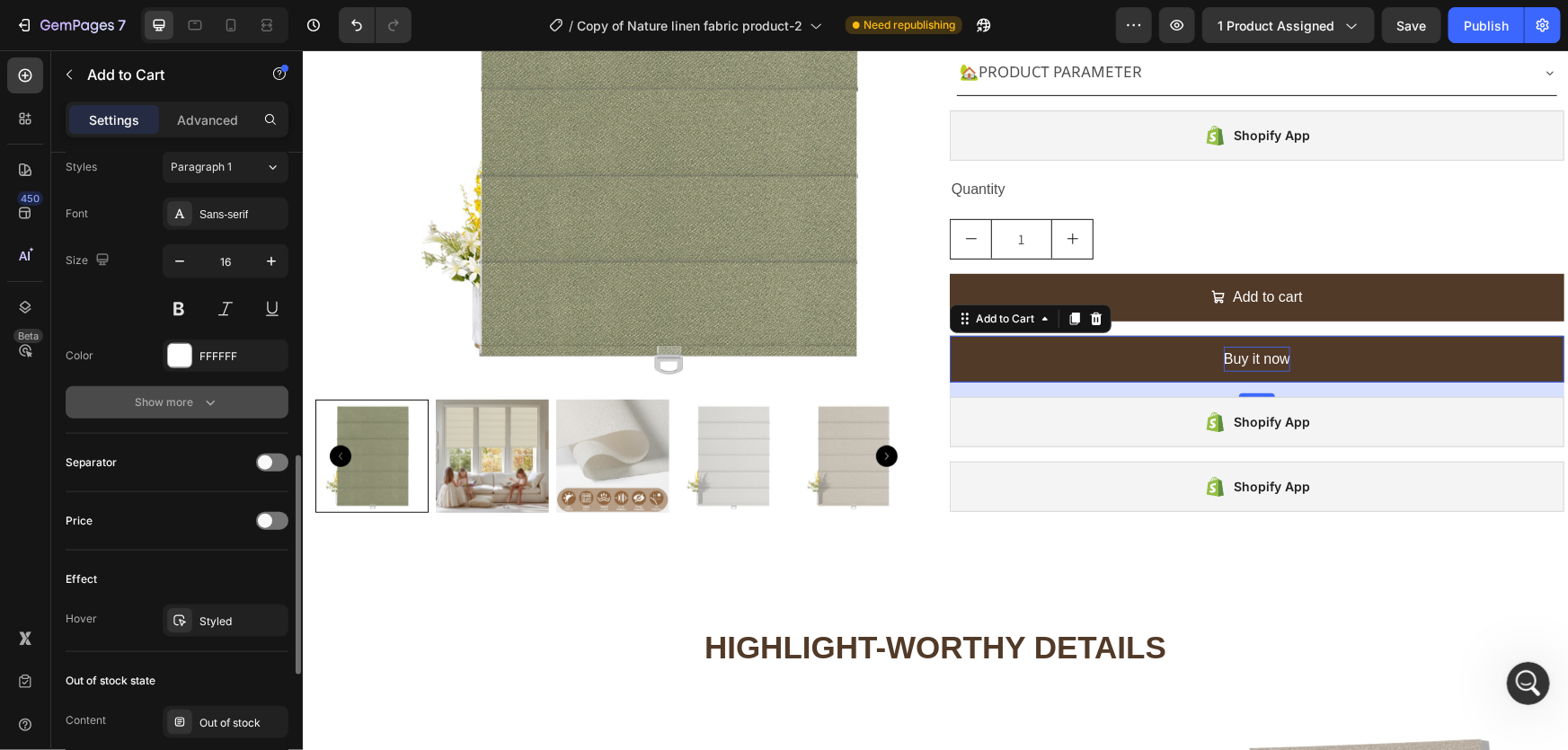
click at [181, 403] on div "Show more" at bounding box center [177, 402] width 84 height 18
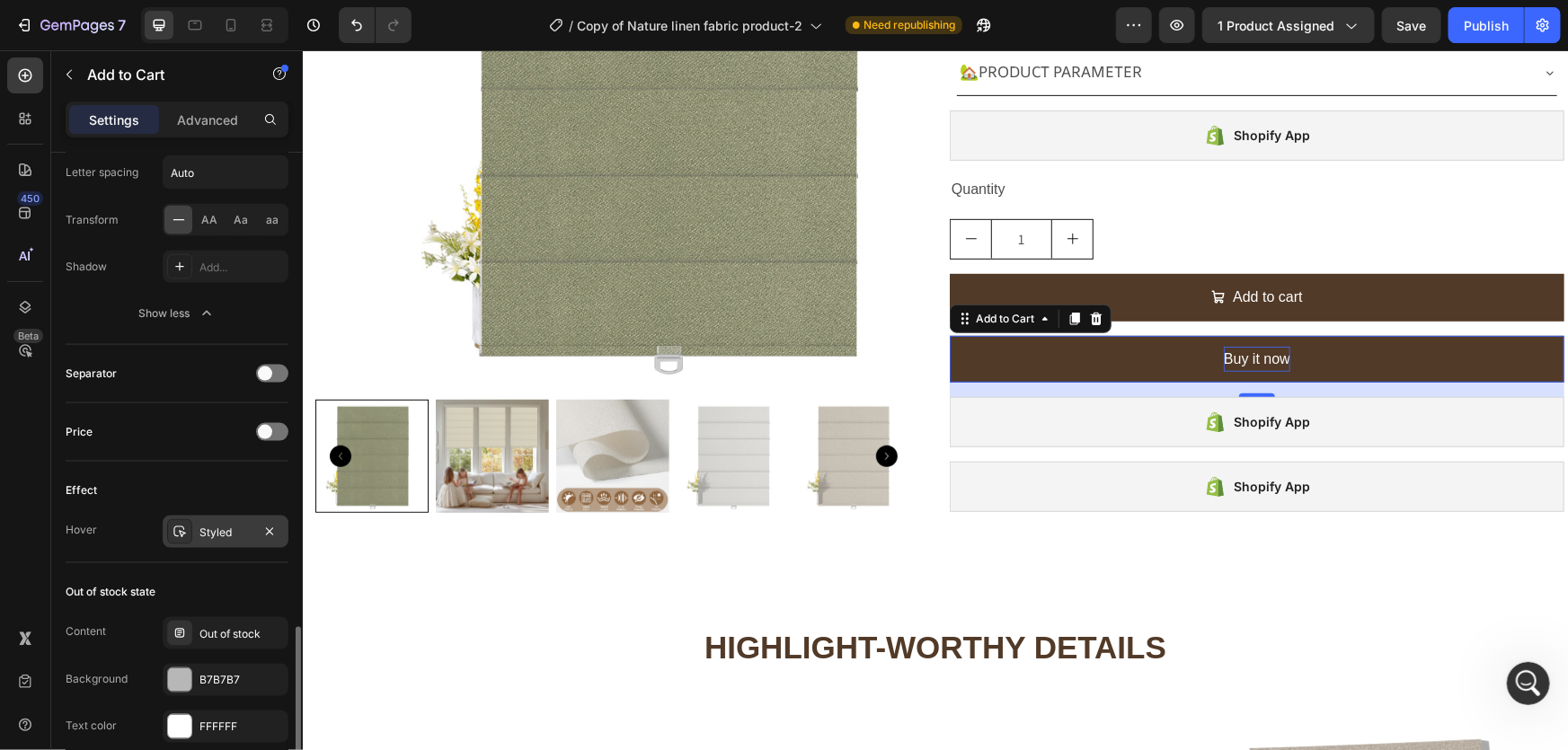
scroll to position [1306, 0]
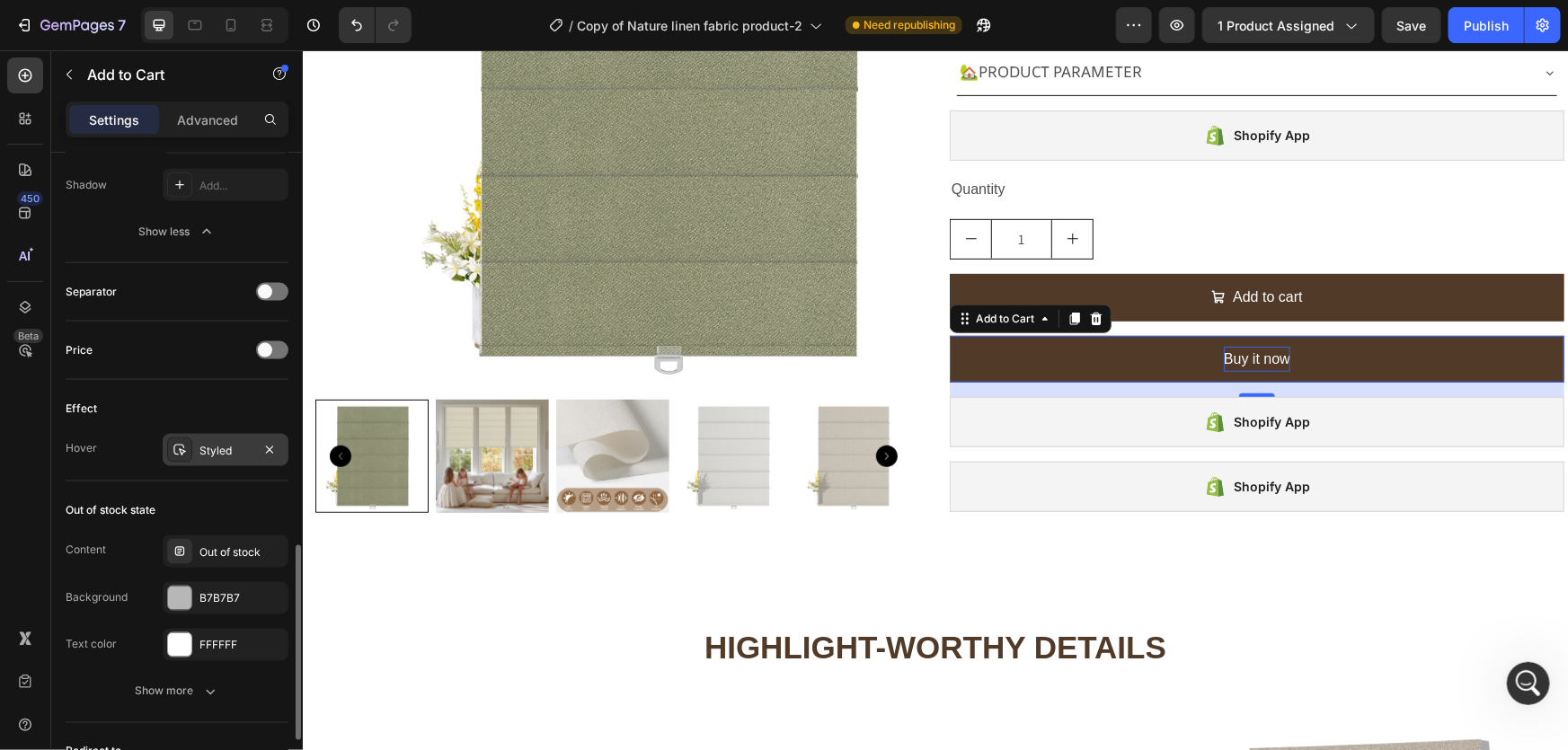
click at [190, 453] on div at bounding box center [180, 450] width 25 height 25
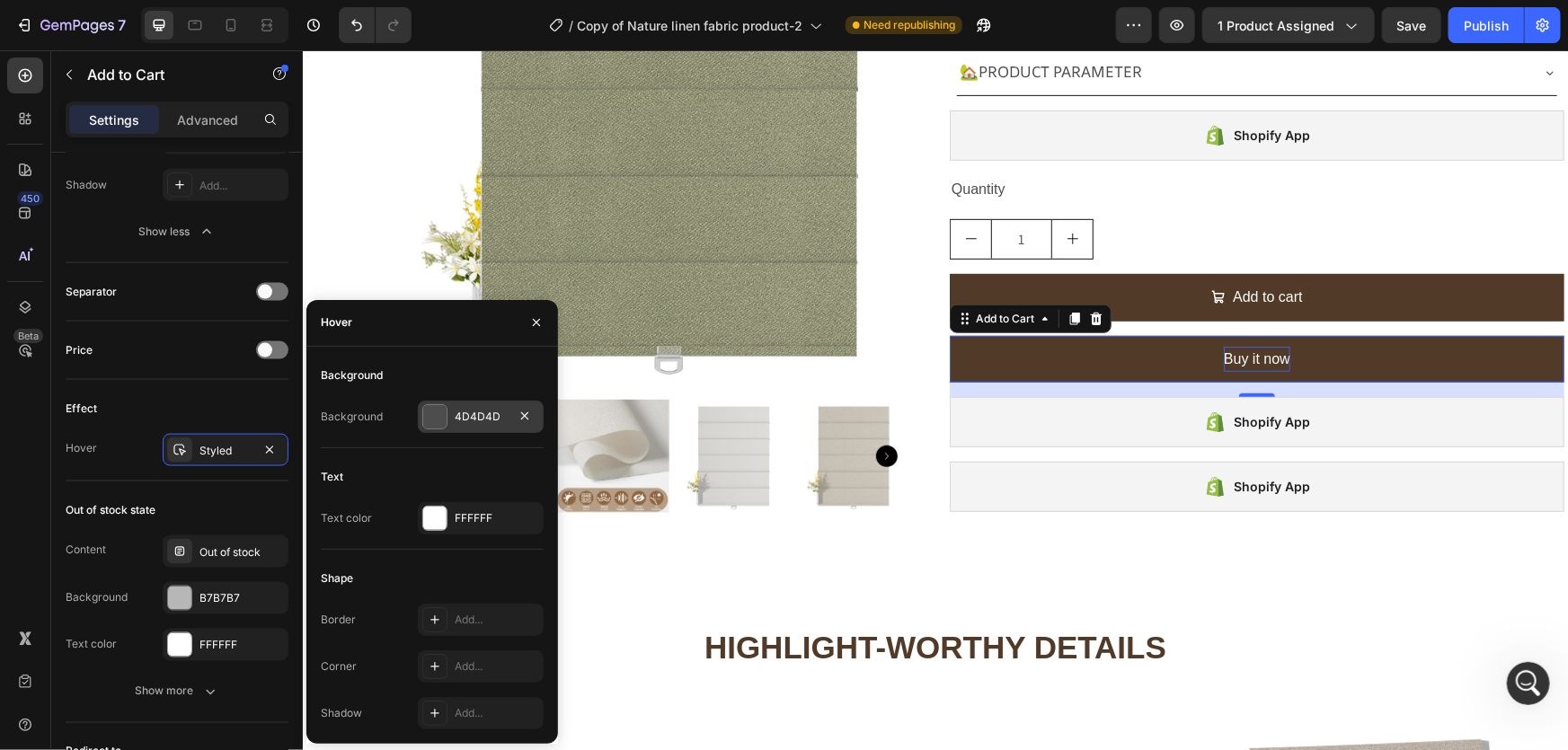
click at [463, 421] on div "4D4D4D" at bounding box center [481, 416] width 52 height 16
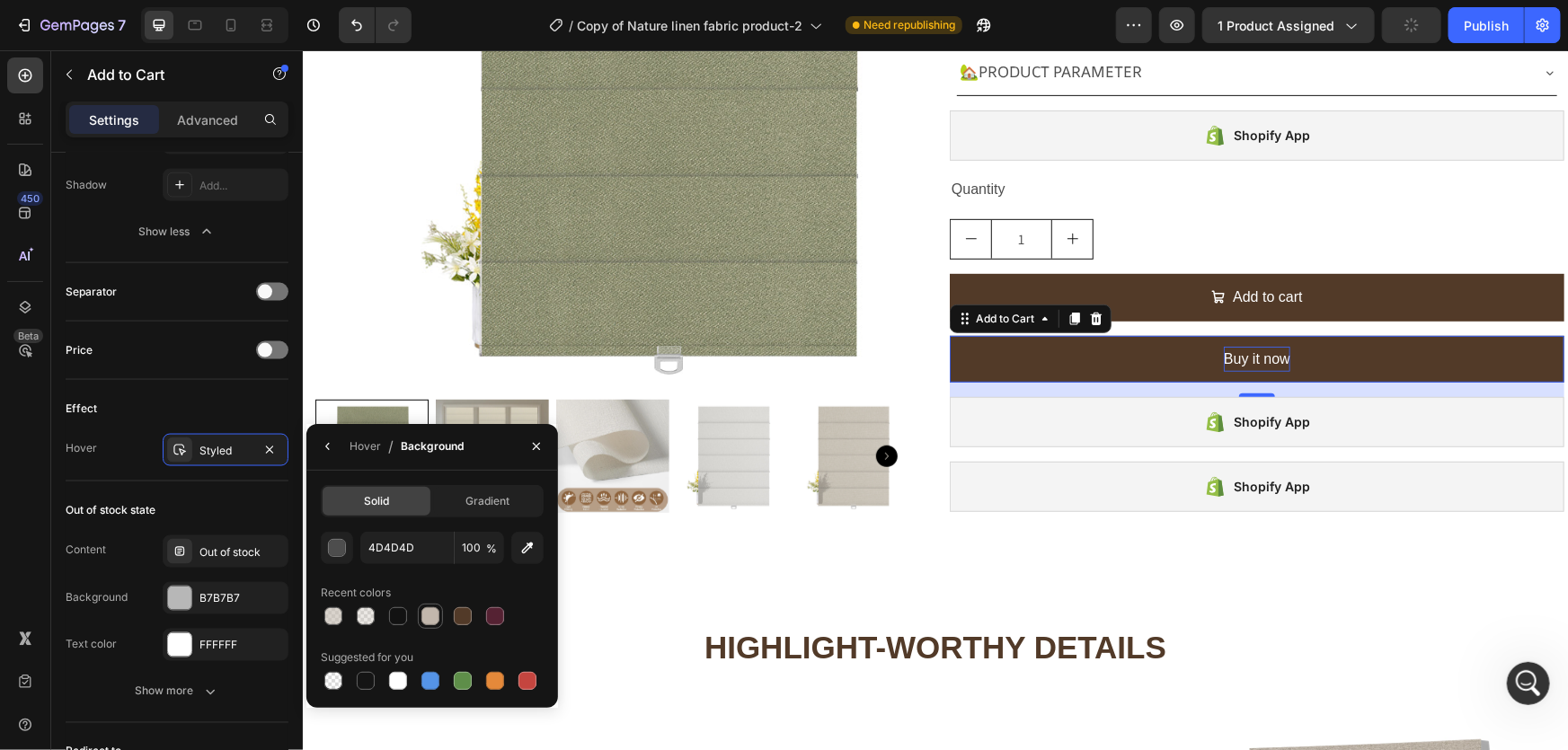
click at [422, 615] on div at bounding box center [430, 615] width 18 height 18
type input "C2B7AC"
click at [525, 440] on button "button" at bounding box center [537, 446] width 29 height 29
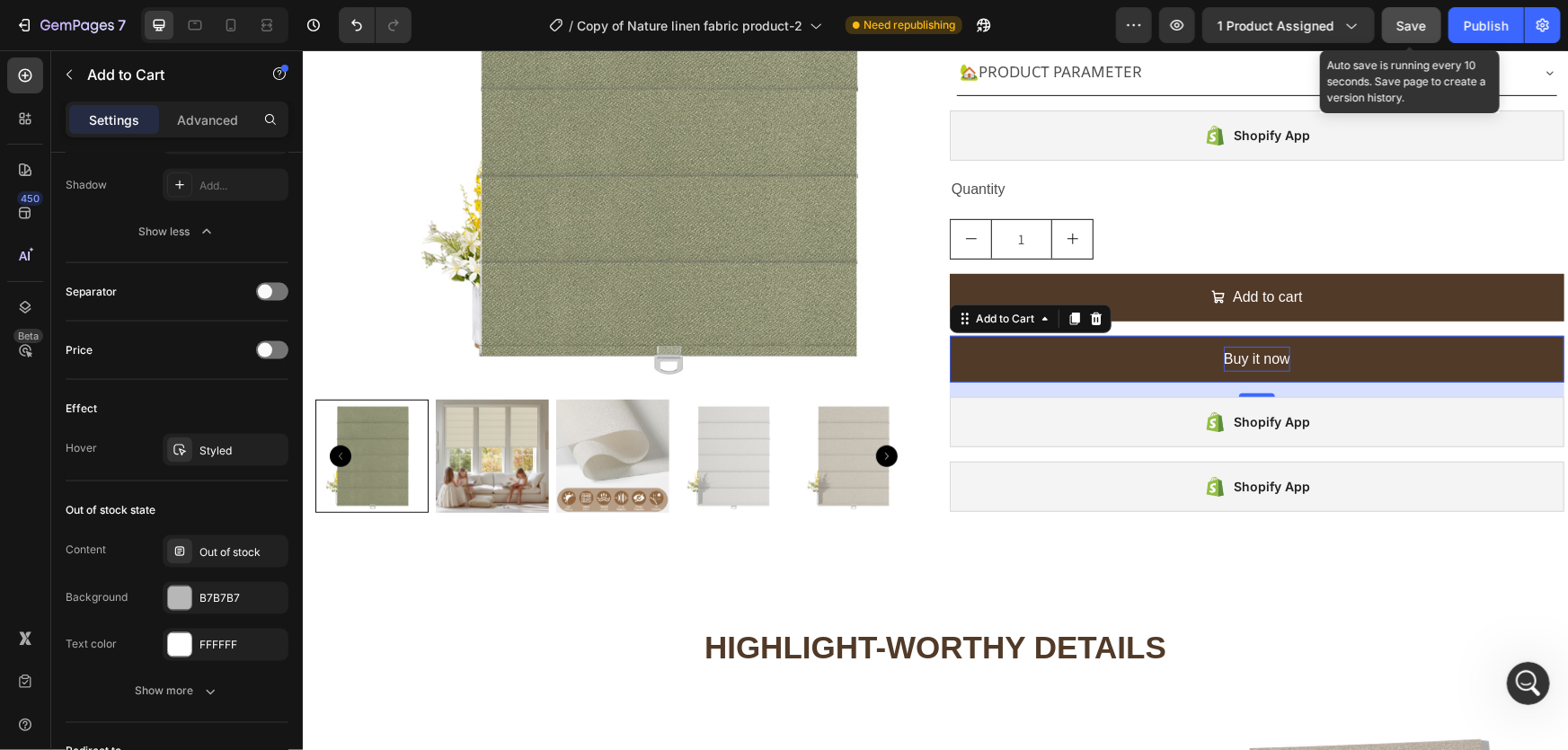
click at [1429, 17] on button "Save" at bounding box center [1412, 24] width 60 height 36
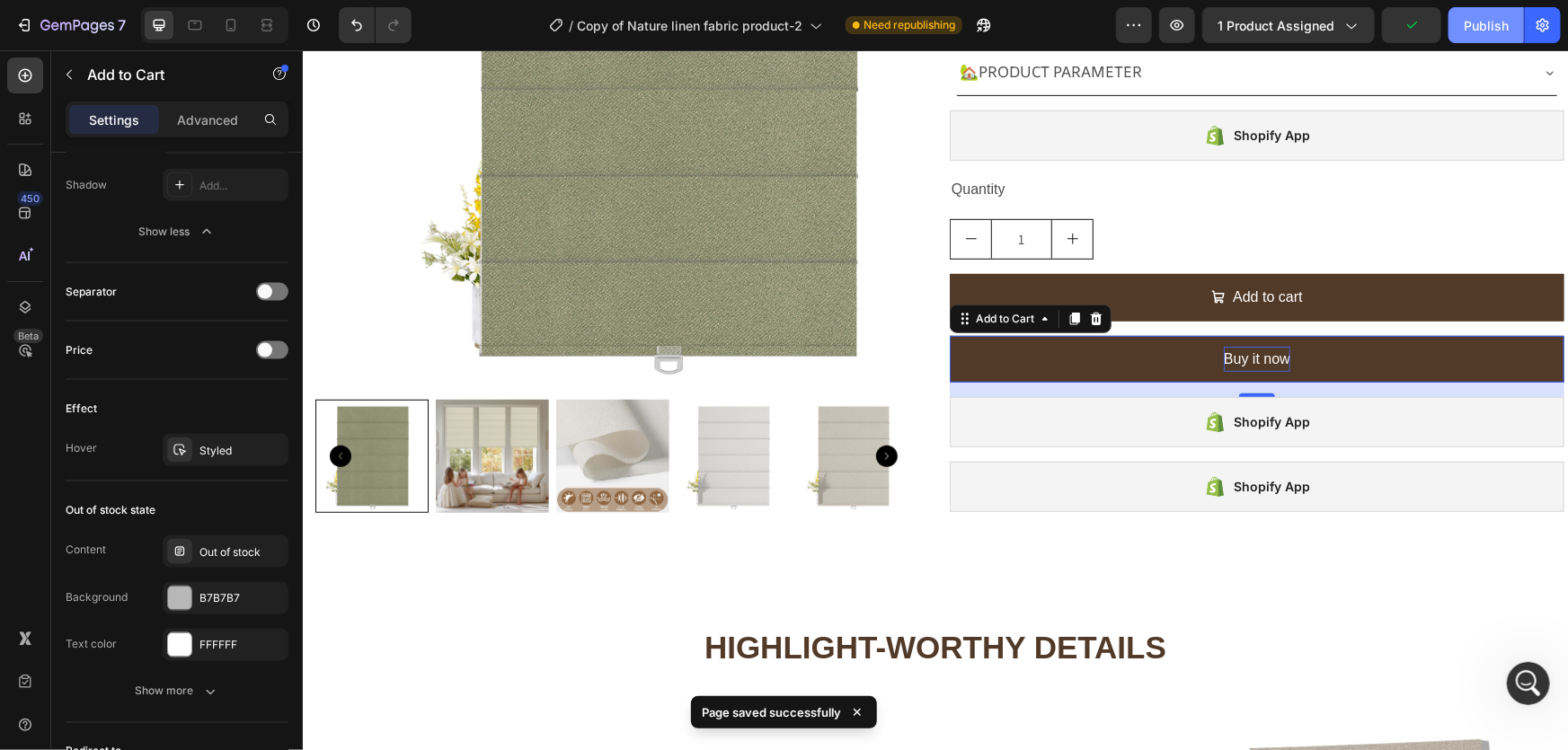
click at [1474, 27] on div "Publish" at bounding box center [1486, 26] width 45 height 19
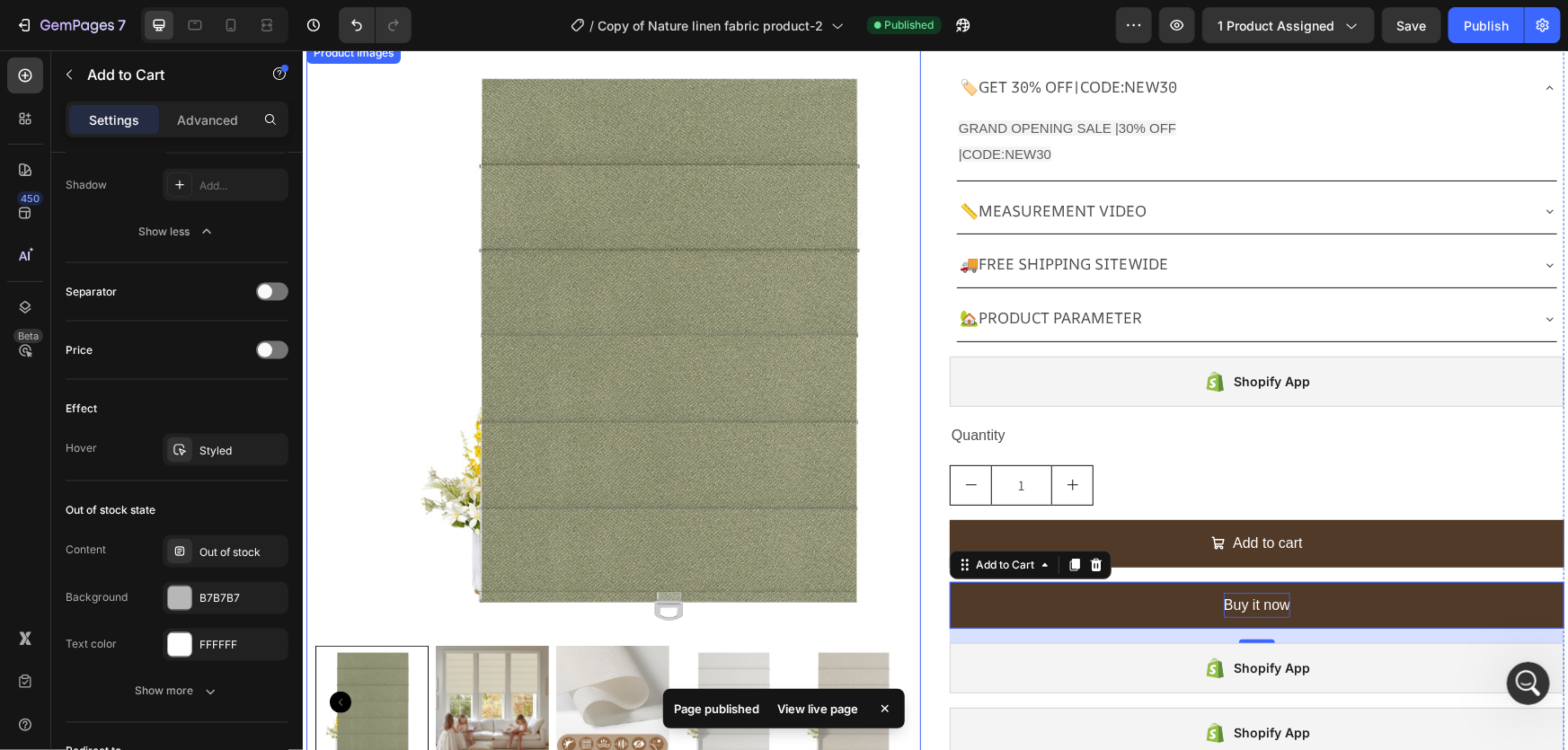
scroll to position [0, 0]
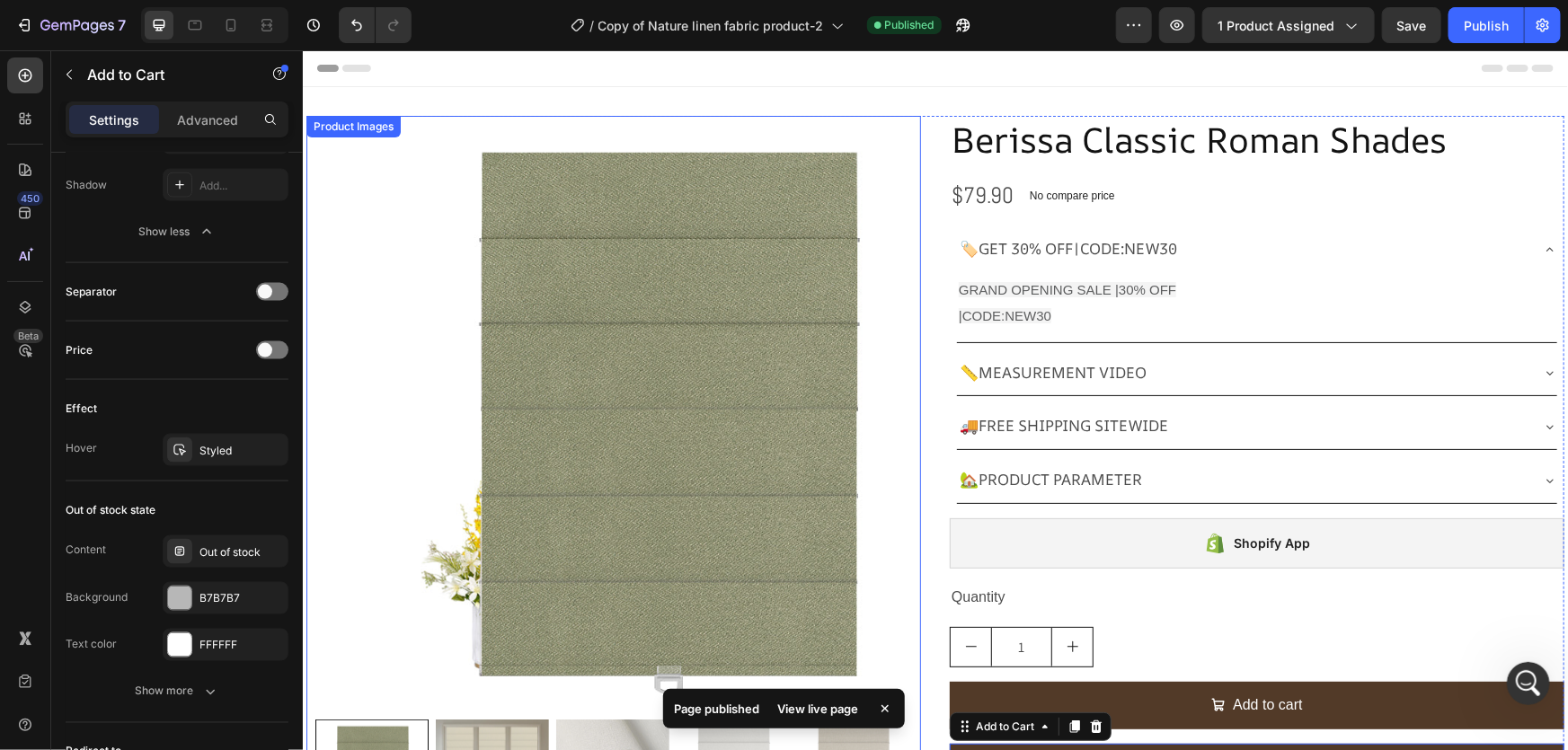
click at [607, 359] on img at bounding box center [664, 413] width 596 height 596
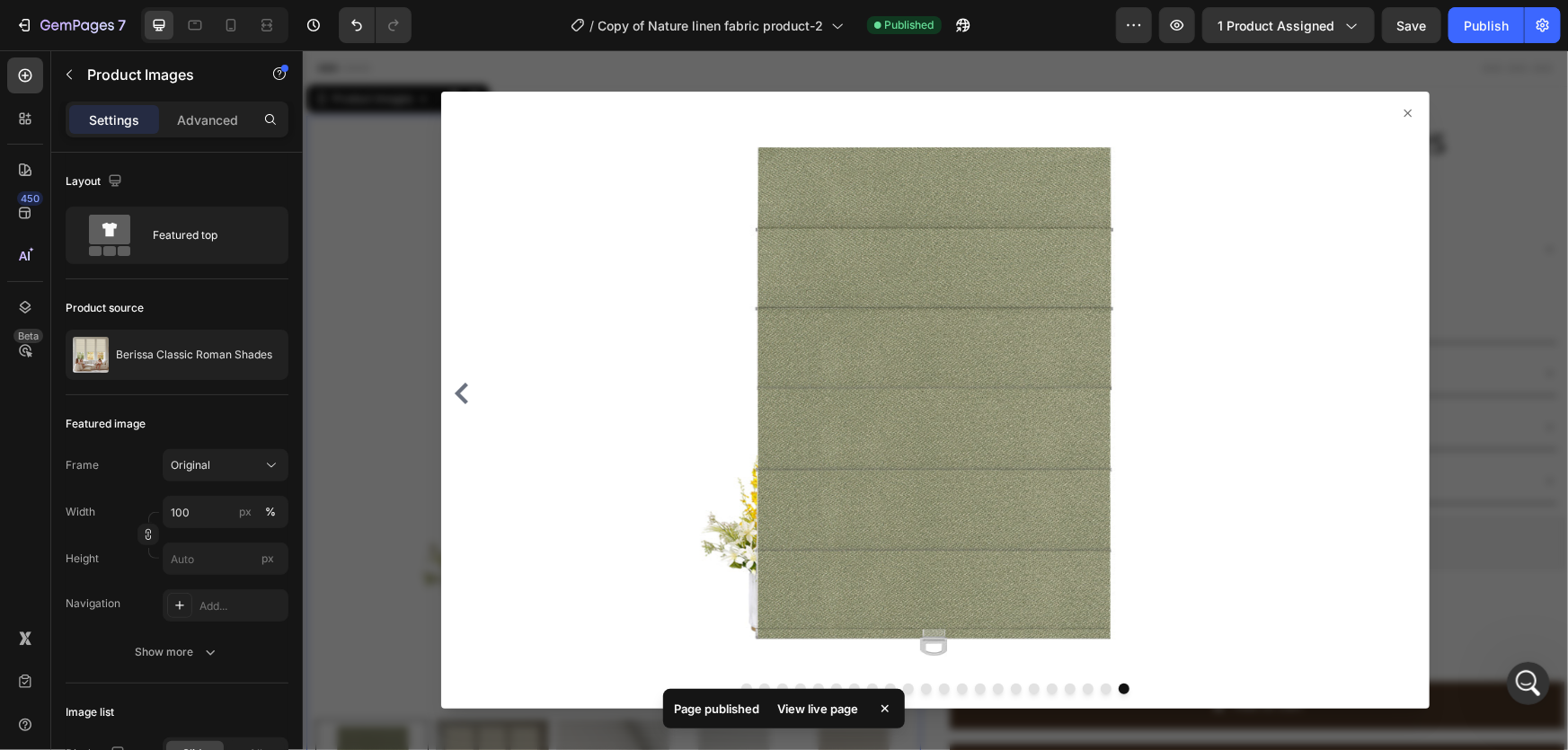
click at [1403, 106] on icon at bounding box center [1406, 112] width 14 height 14
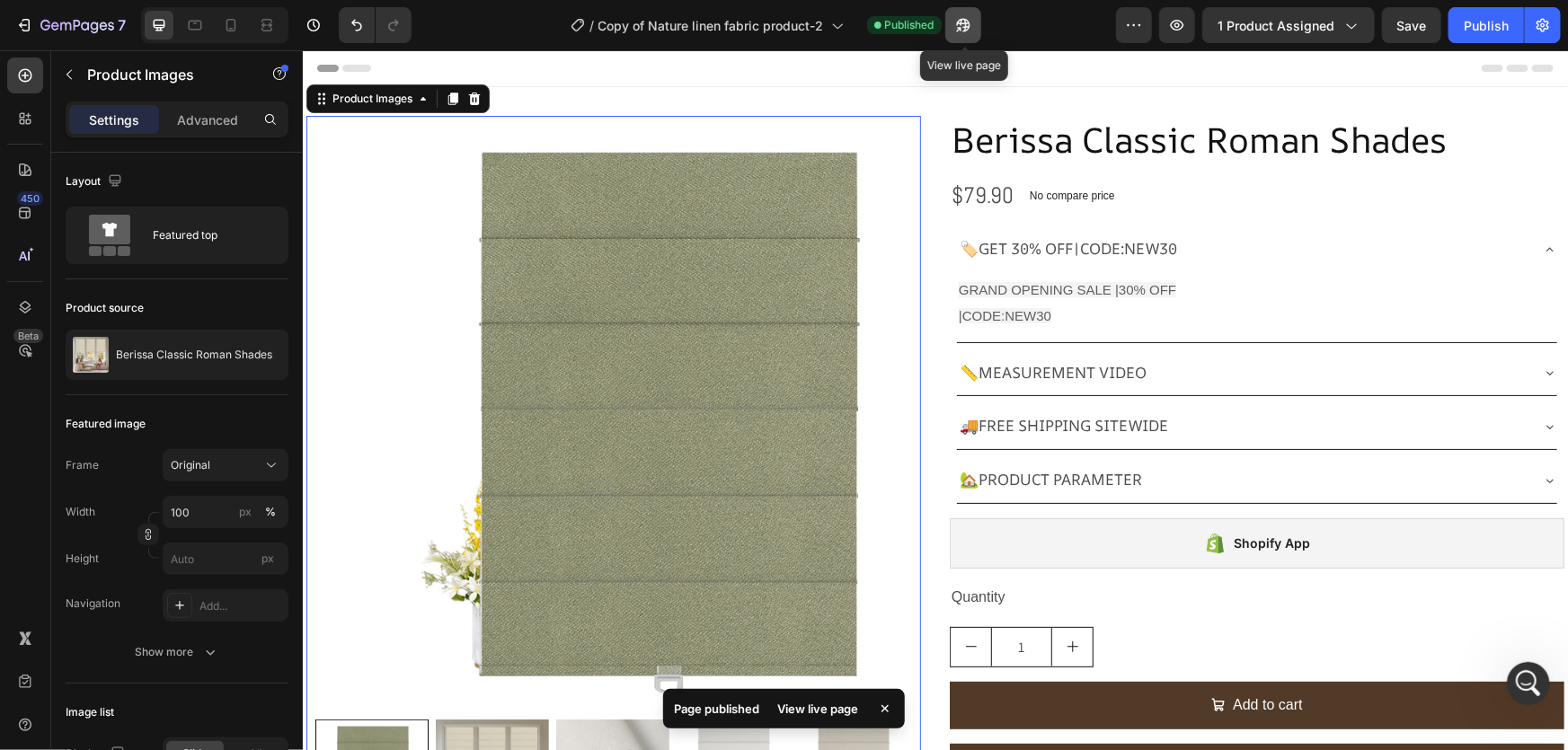
click at [961, 29] on icon "button" at bounding box center [958, 29] width 5 height 5
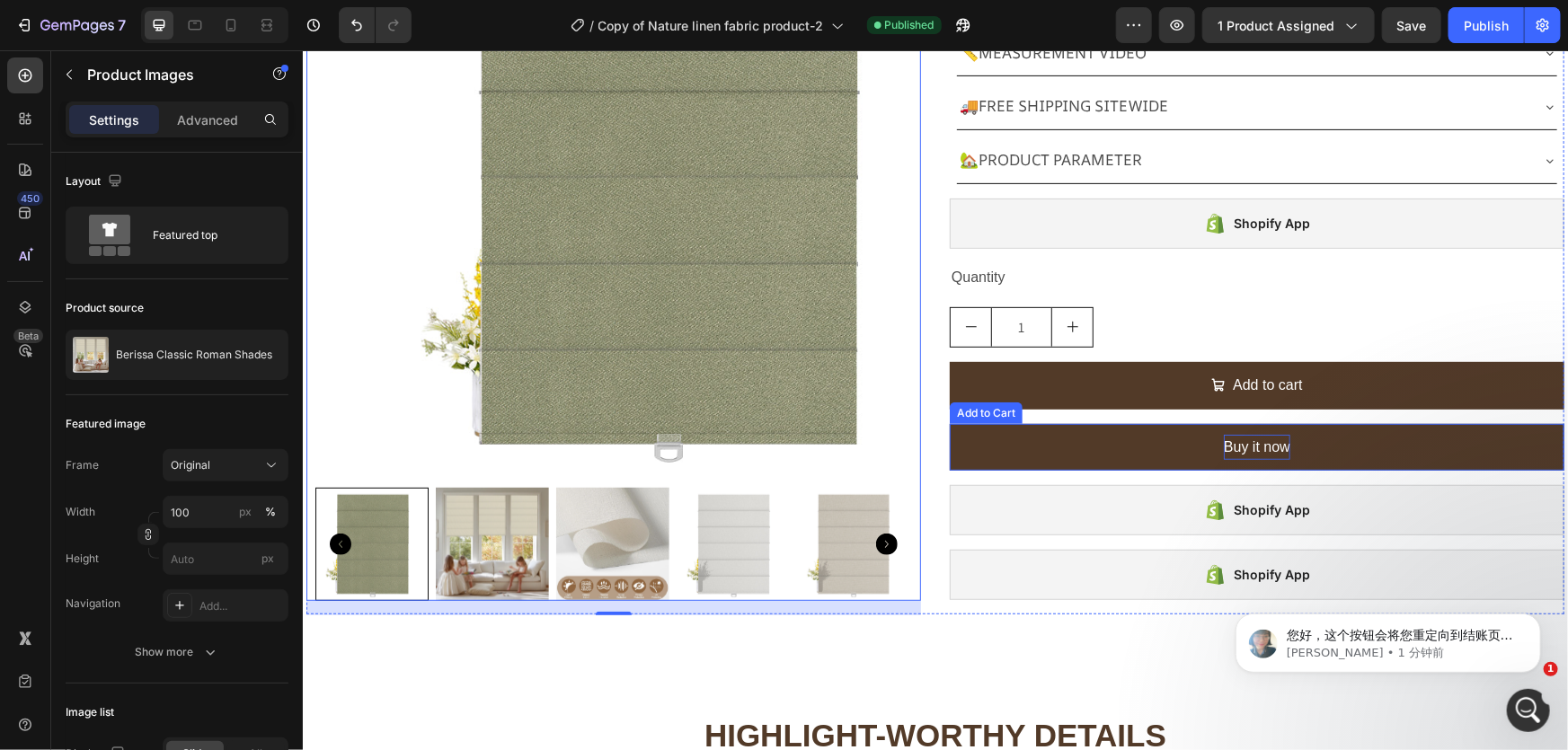
scroll to position [326, 0]
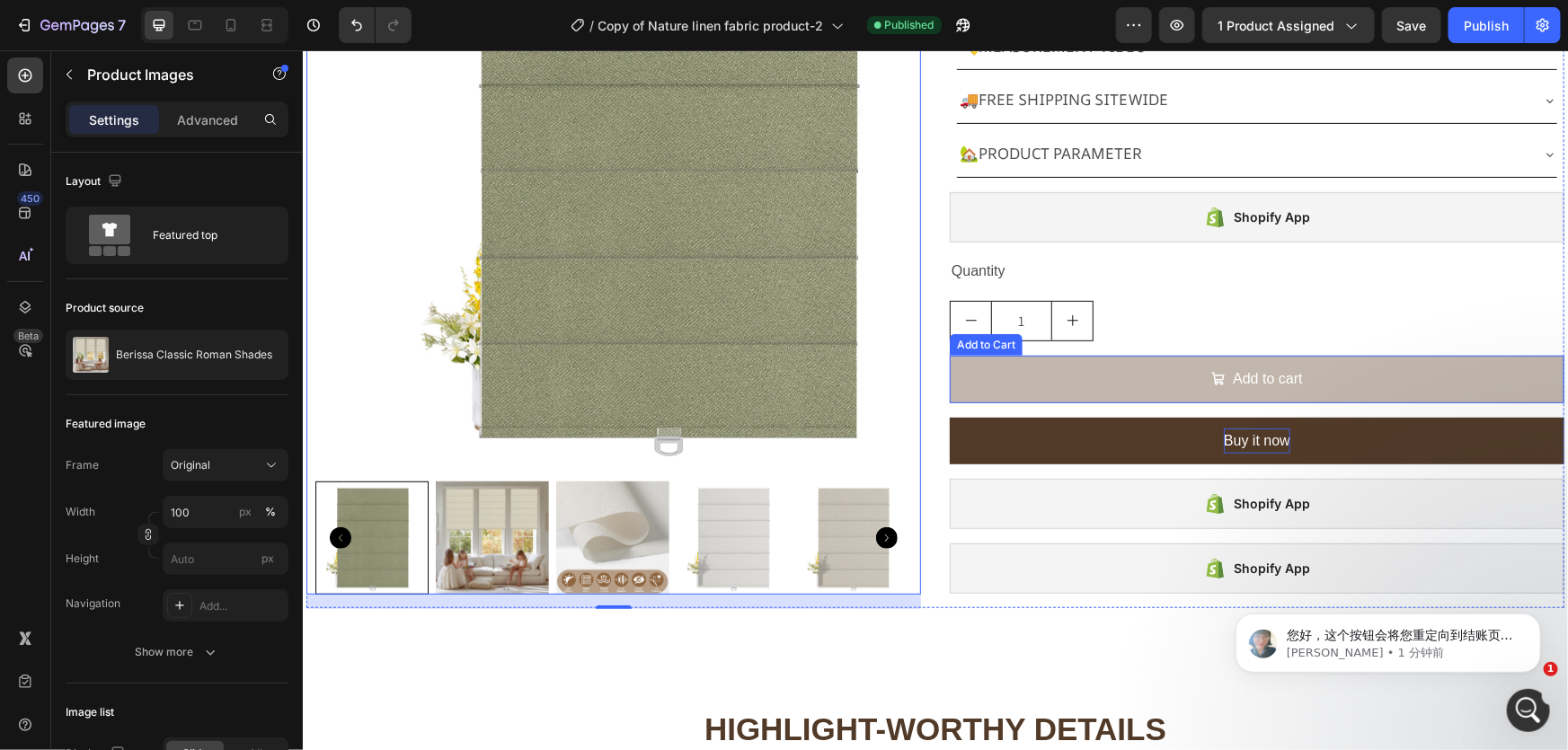
click at [988, 375] on button "Add to cart" at bounding box center [1255, 379] width 615 height 48
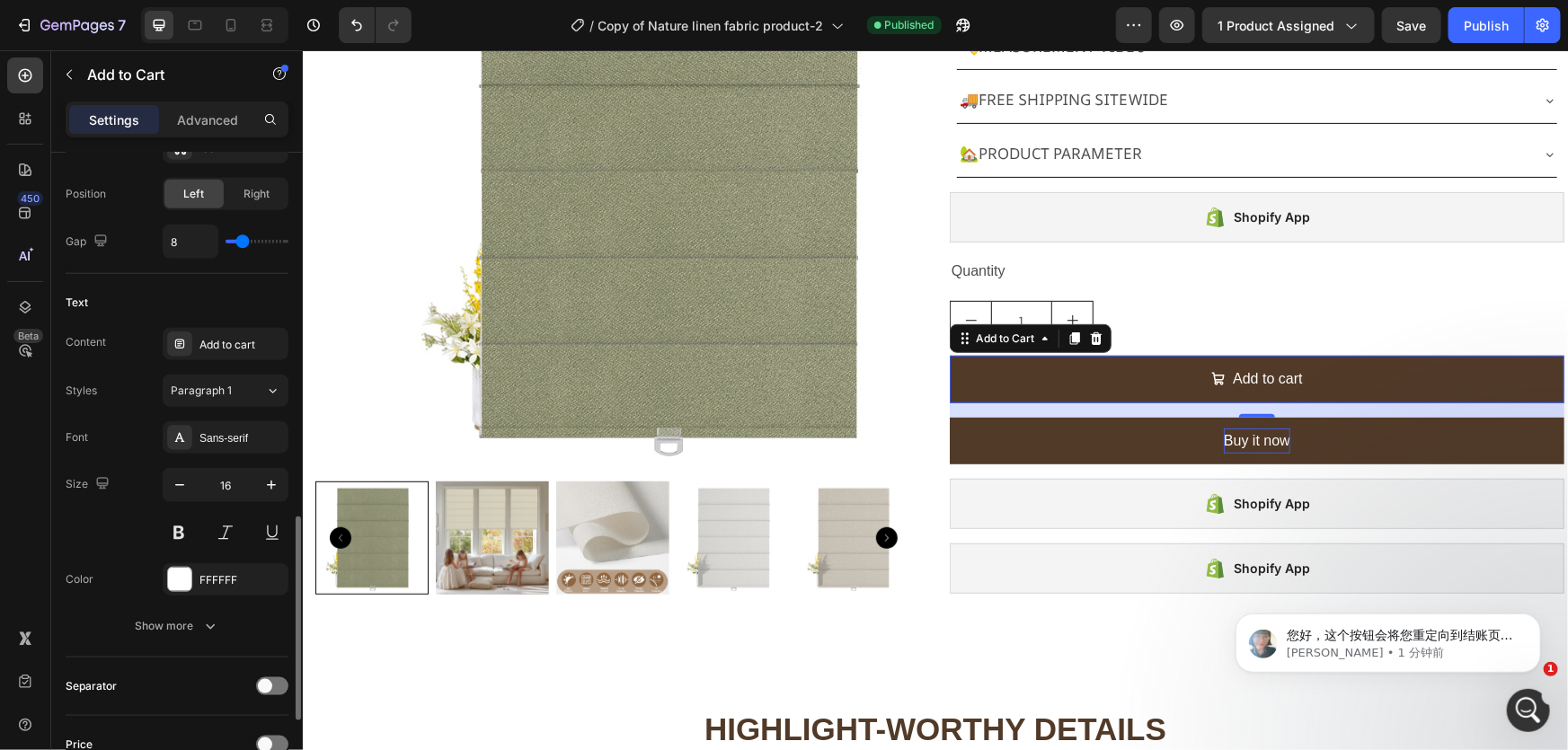
scroll to position [898, 0]
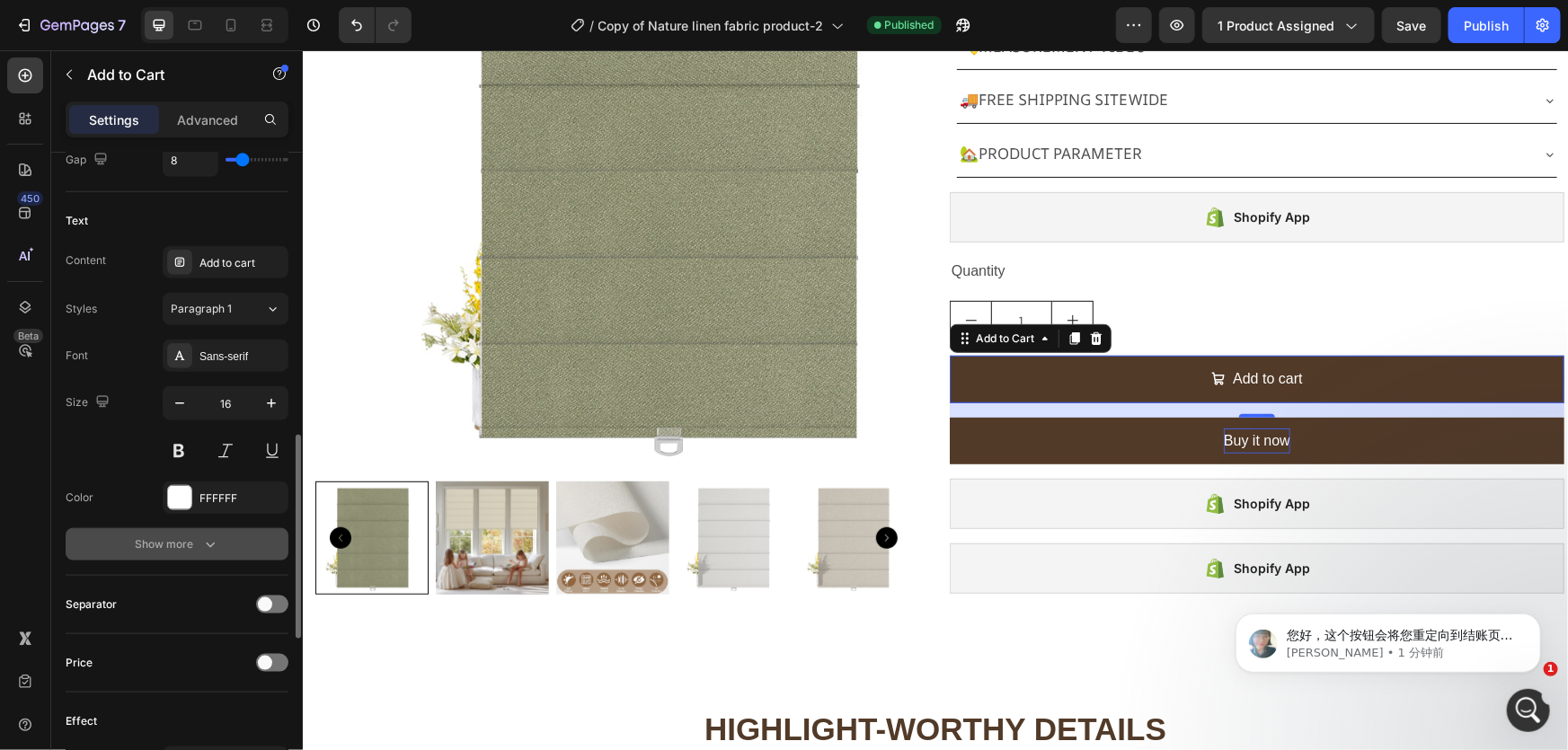
click at [189, 546] on div "Show more" at bounding box center [177, 544] width 84 height 18
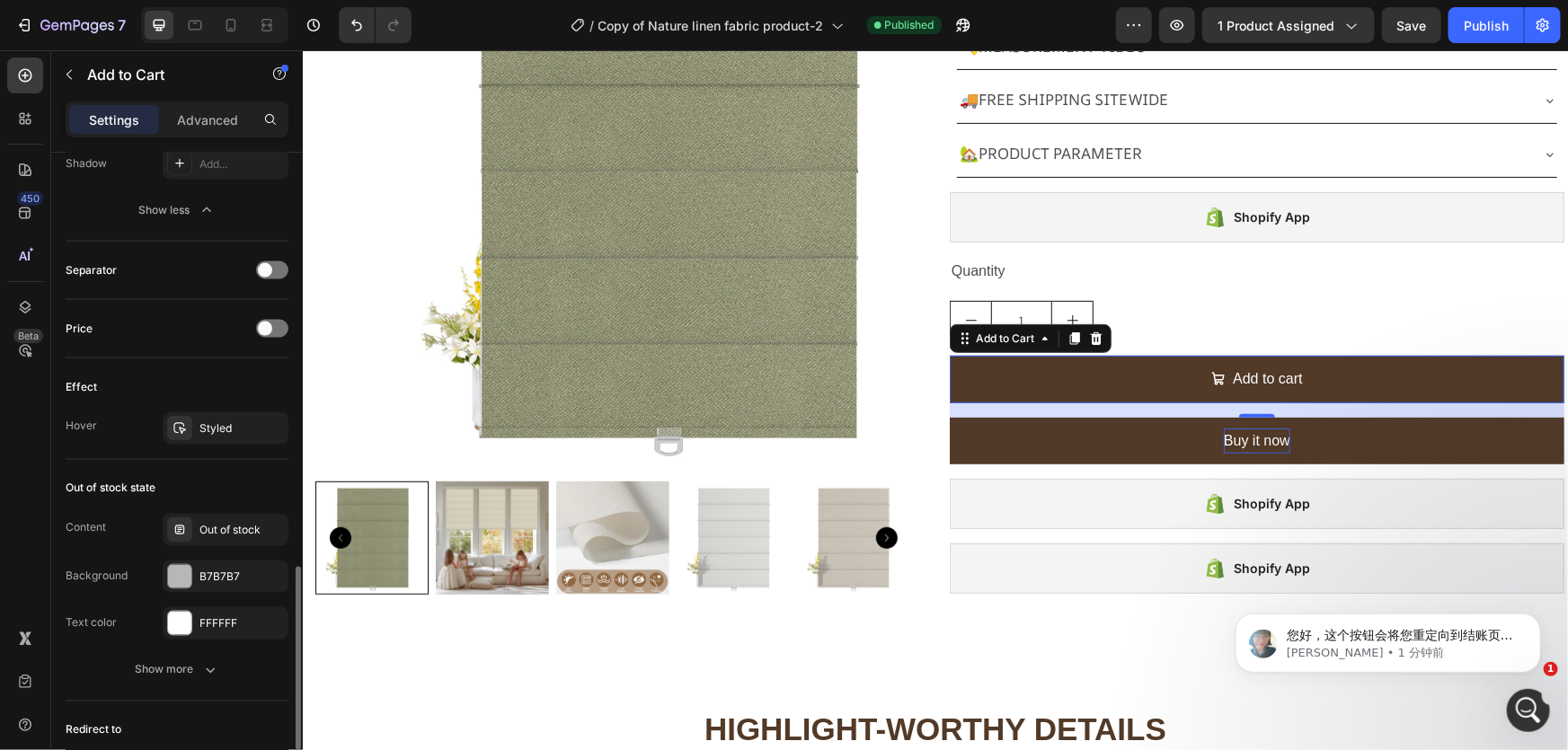
scroll to position [1633, 0]
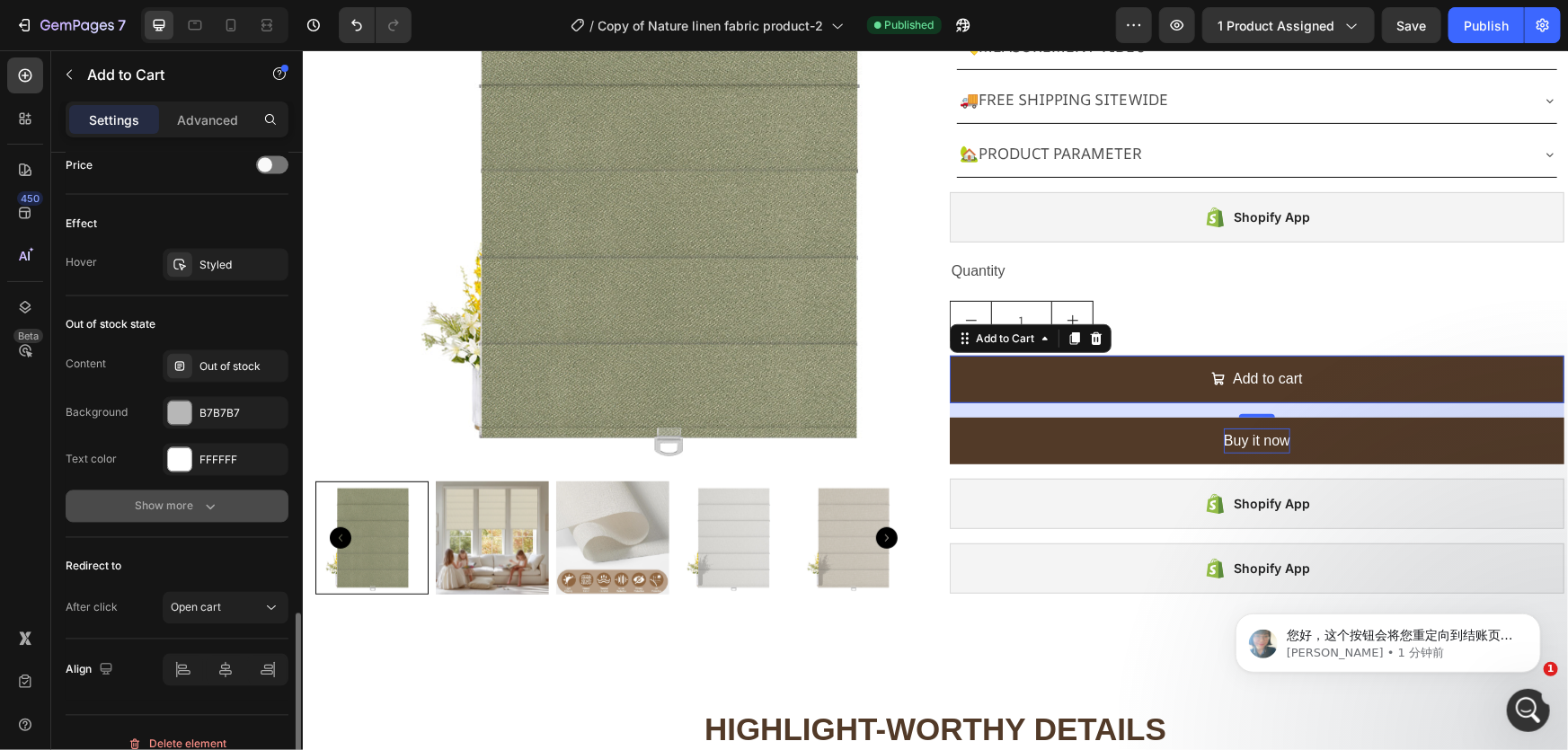
click at [191, 502] on div "Show more" at bounding box center [177, 506] width 84 height 18
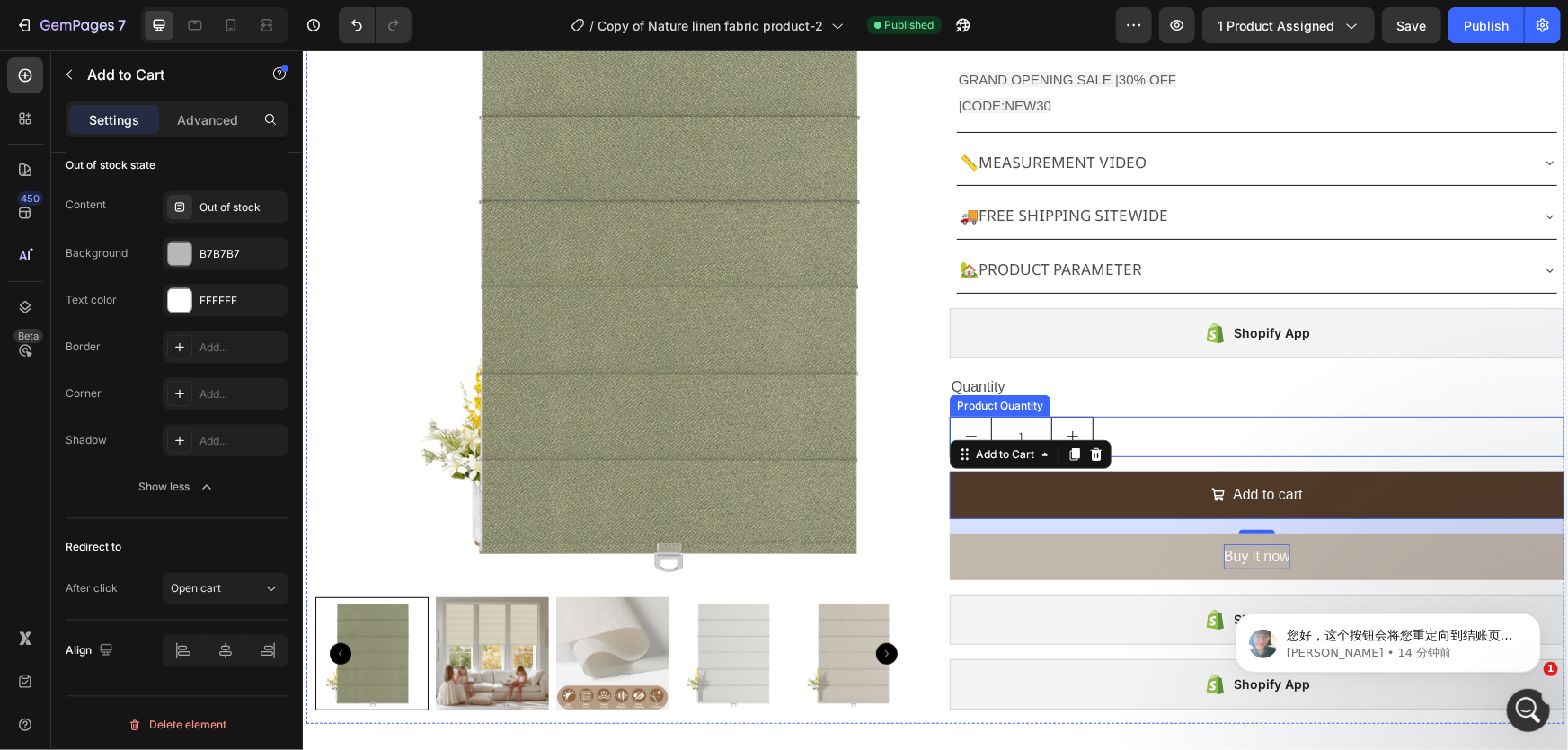
scroll to position [244, 0]
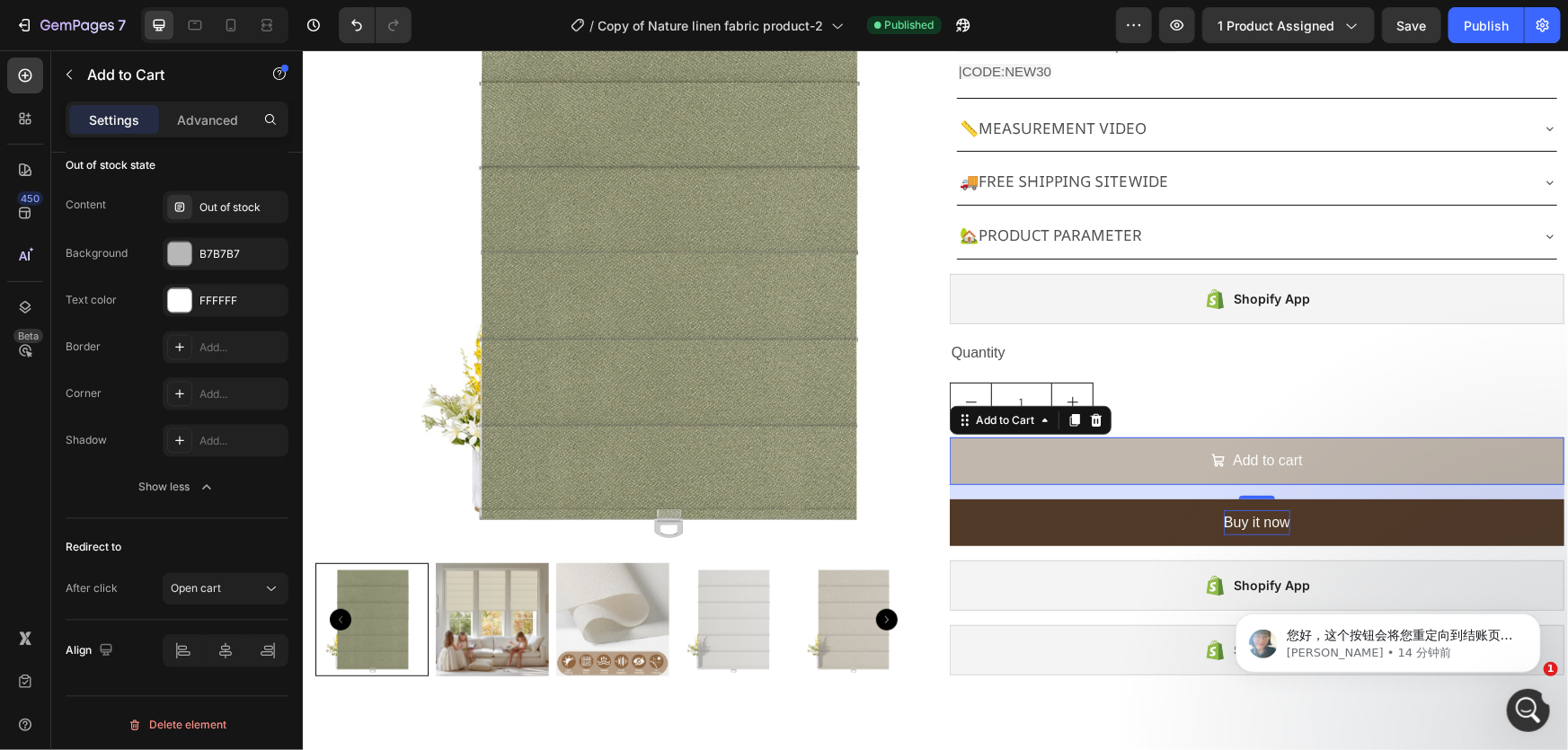
click at [1013, 475] on button "Add to cart" at bounding box center [1255, 461] width 615 height 48
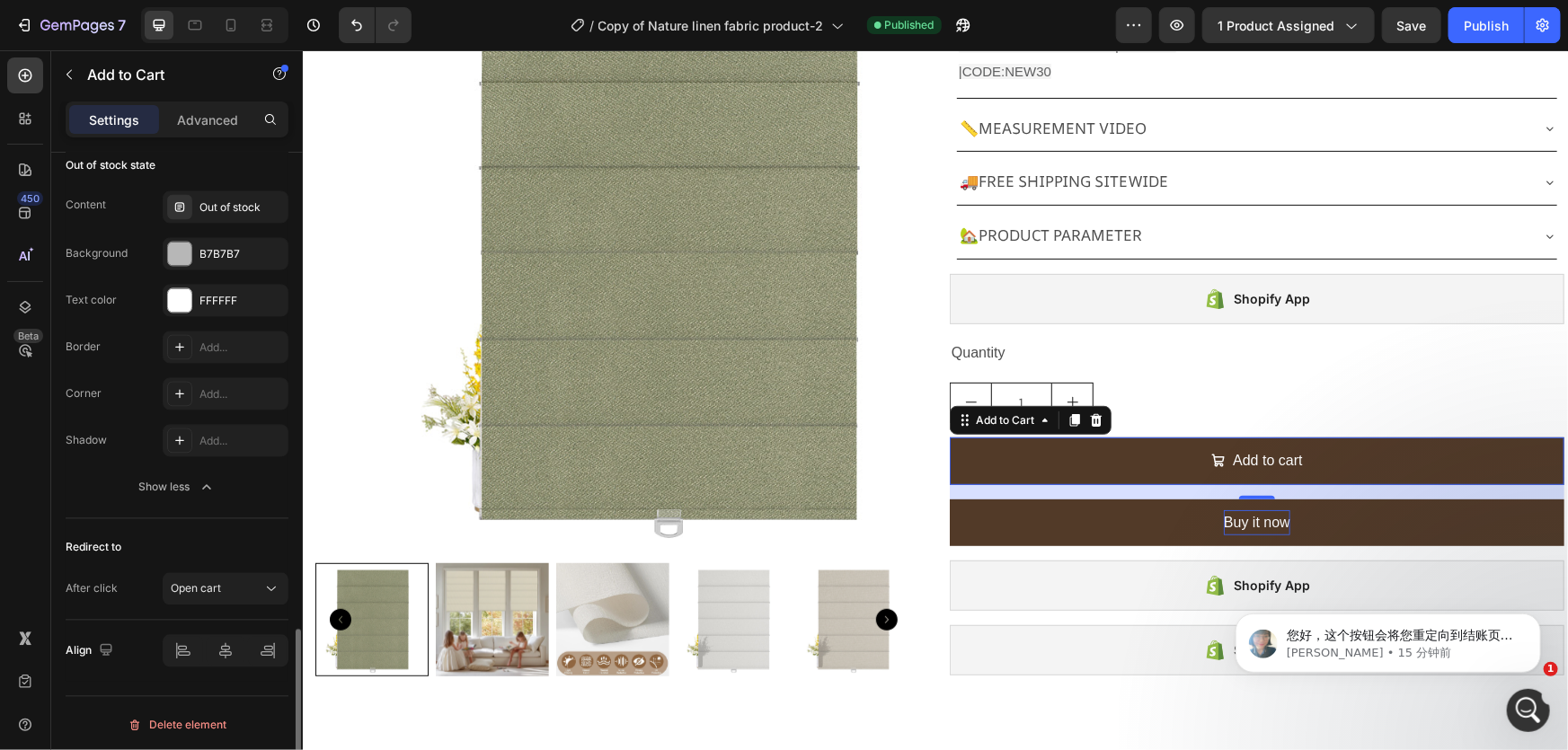
scroll to position [1628, 0]
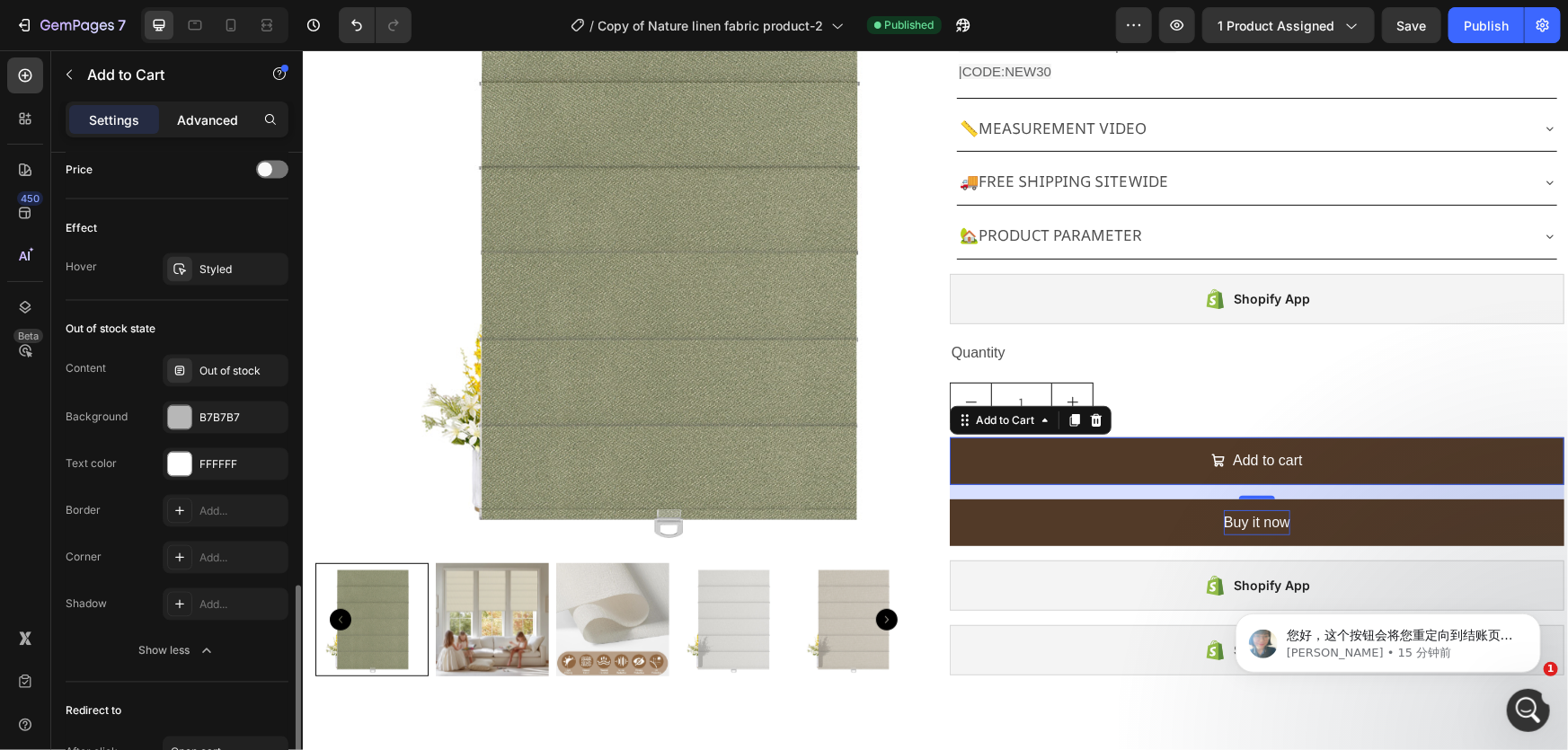
click at [199, 134] on div "Settings Advanced" at bounding box center [177, 119] width 223 height 36
click at [202, 119] on p "Advanced" at bounding box center [208, 120] width 62 height 19
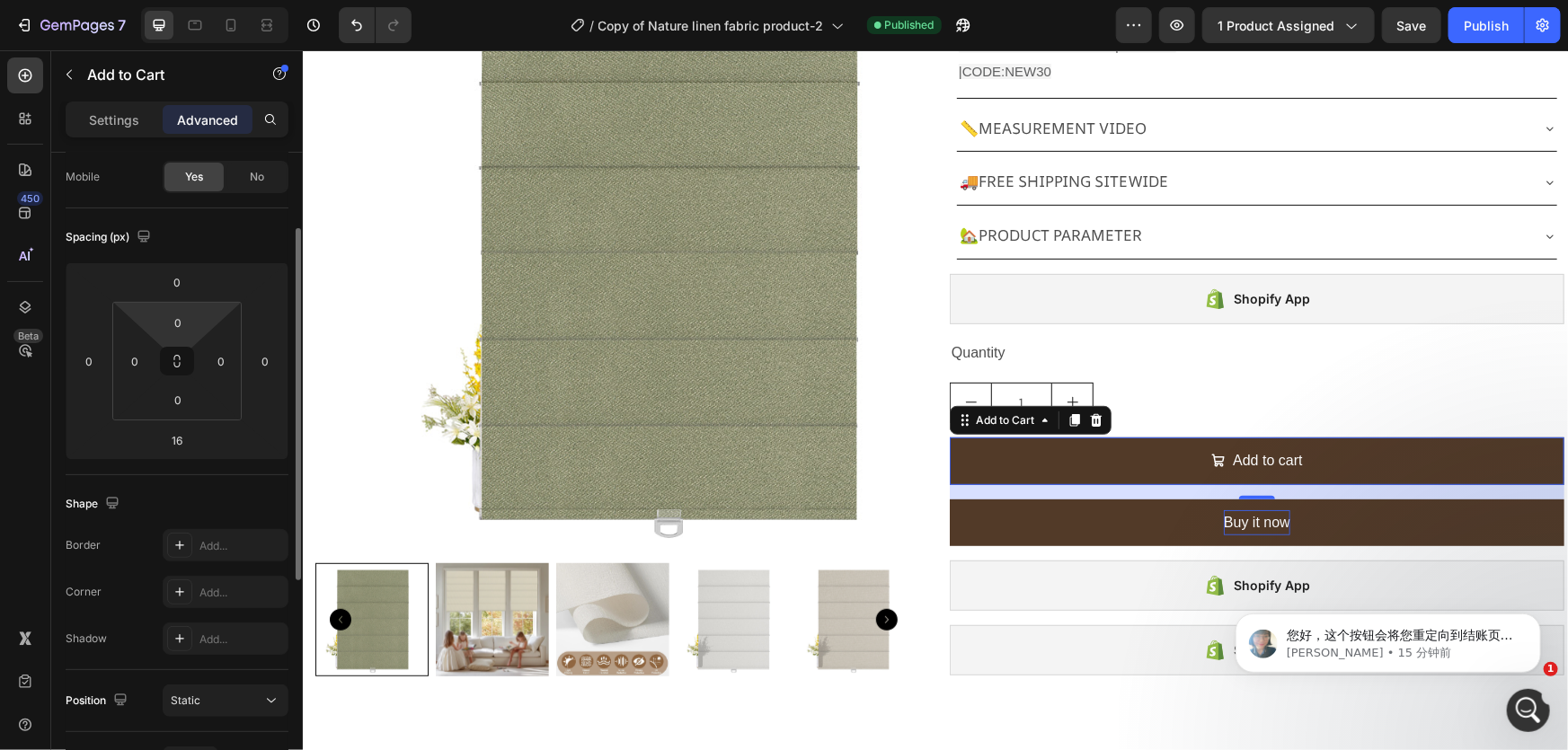
scroll to position [0, 0]
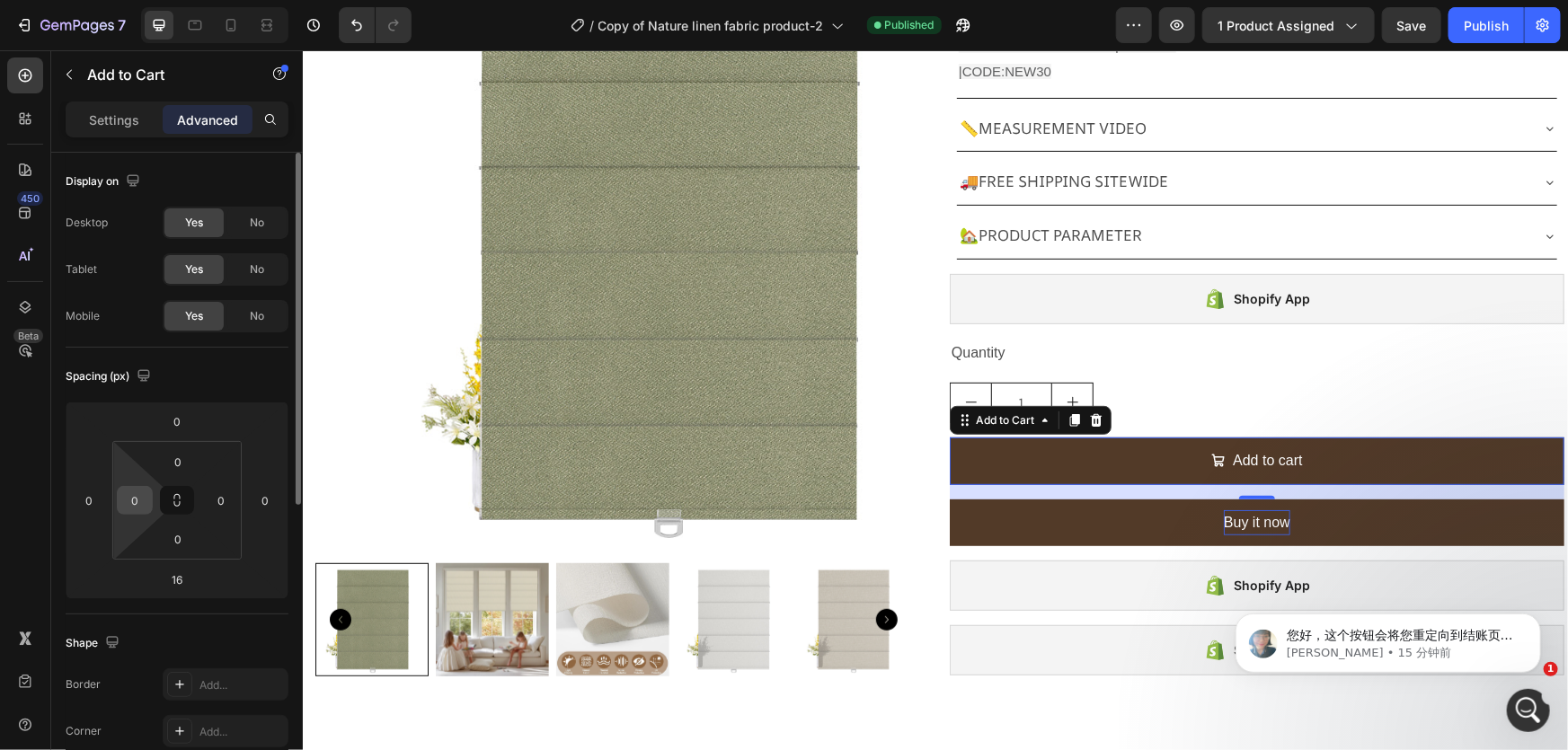
click at [143, 510] on input "0" at bounding box center [135, 500] width 27 height 27
type input "10"
click at [226, 509] on input "0" at bounding box center [221, 500] width 27 height 27
type input "10"
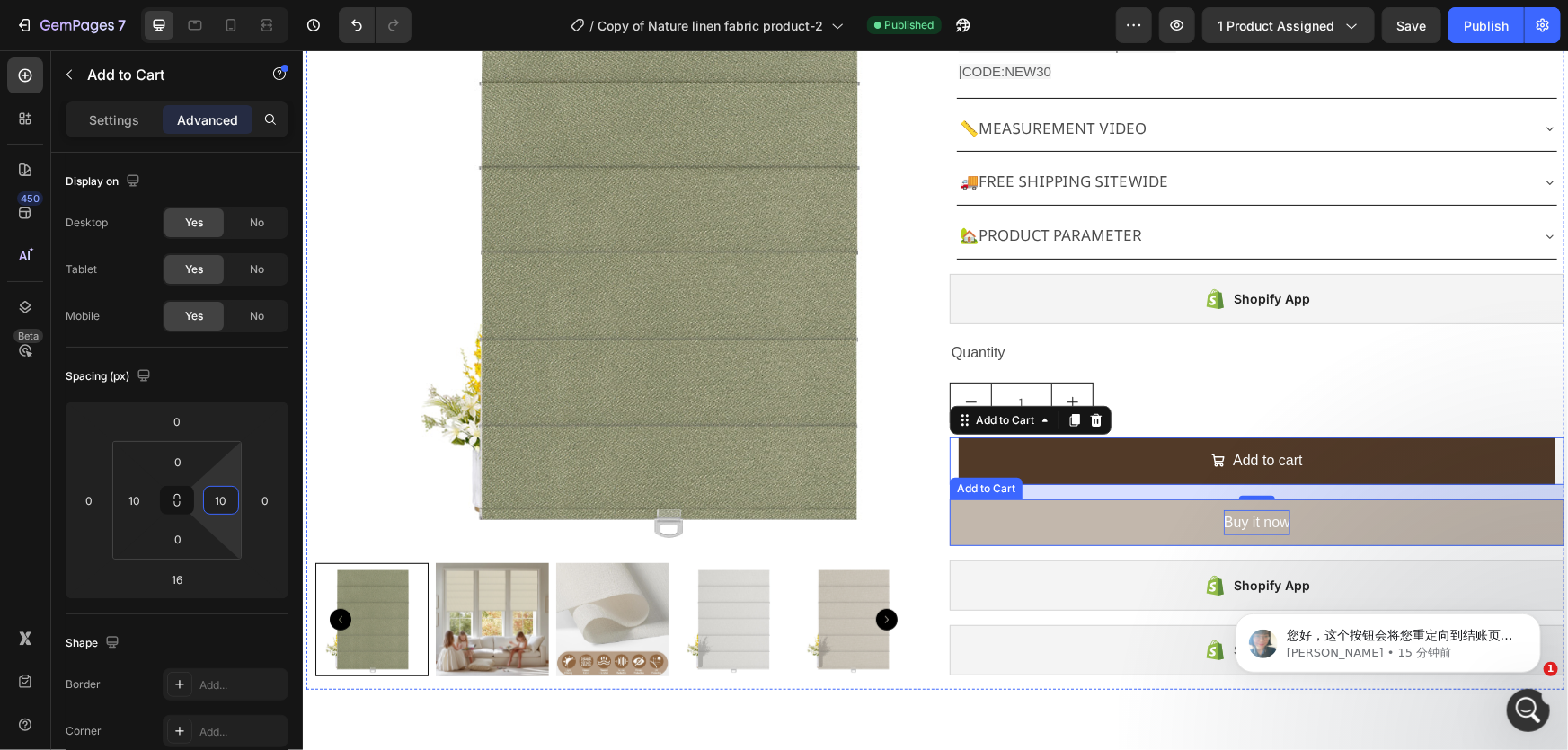
click at [998, 537] on button "Buy it now" at bounding box center [1255, 522] width 615 height 48
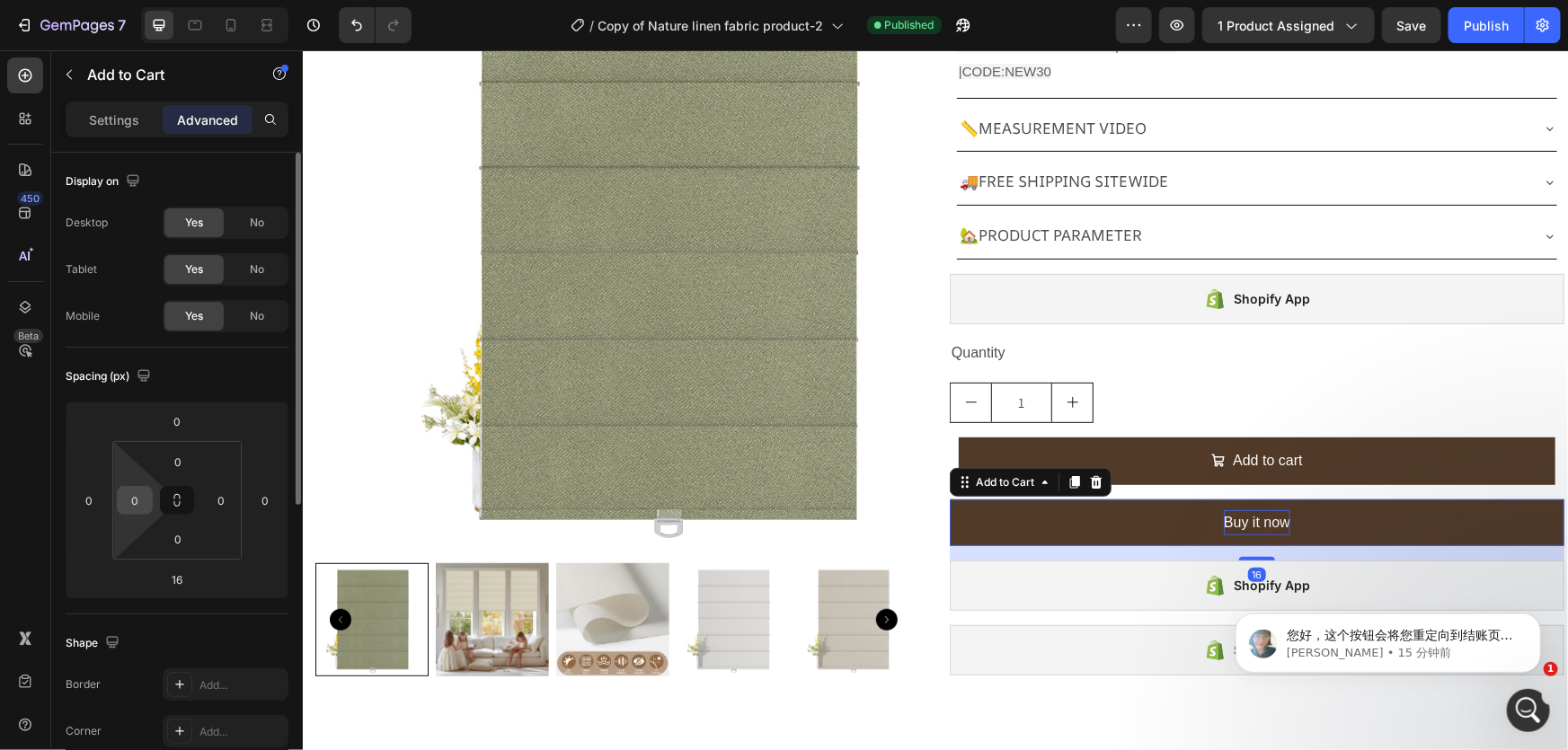
click at [141, 494] on input "0" at bounding box center [135, 500] width 27 height 27
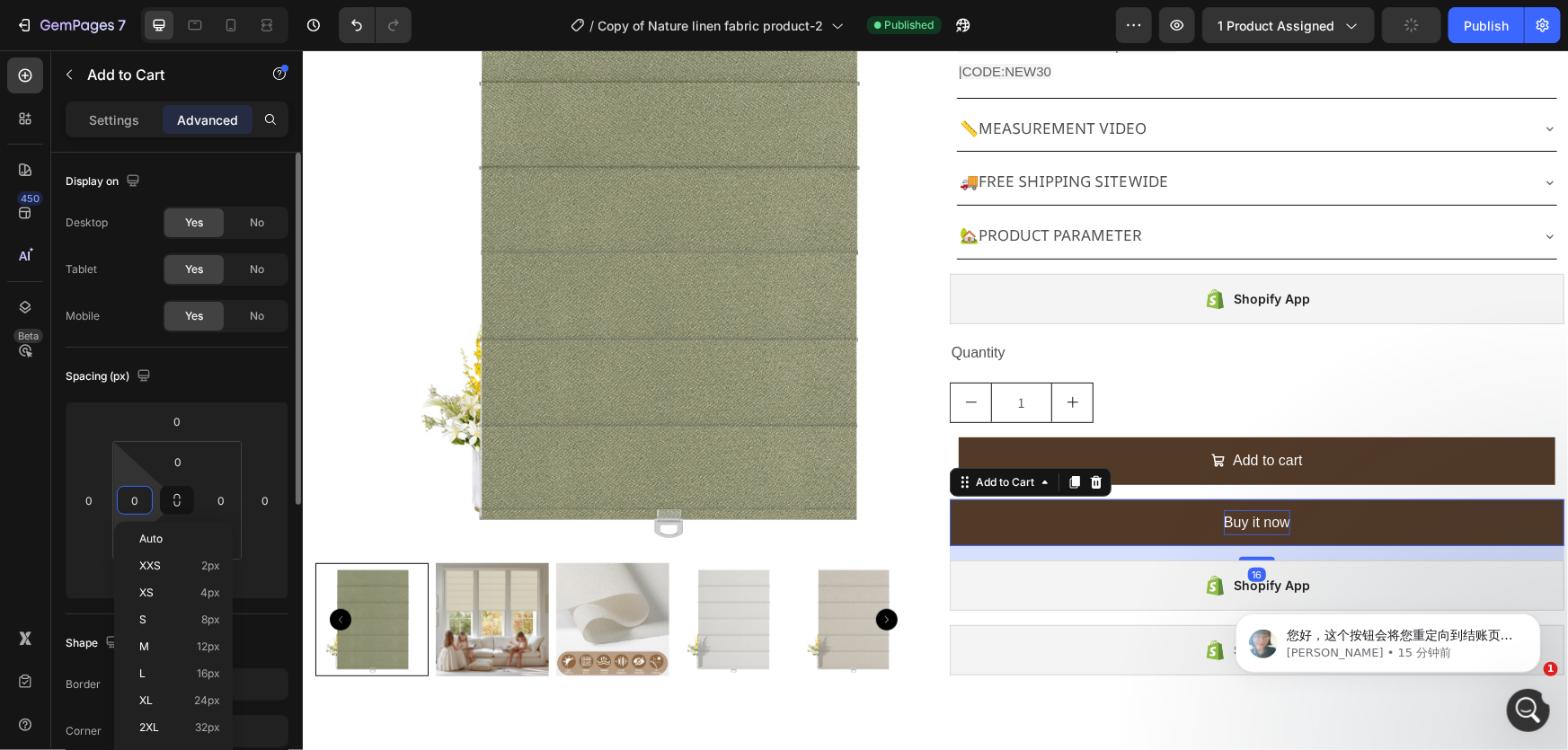
click at [141, 494] on input "0" at bounding box center [135, 500] width 27 height 27
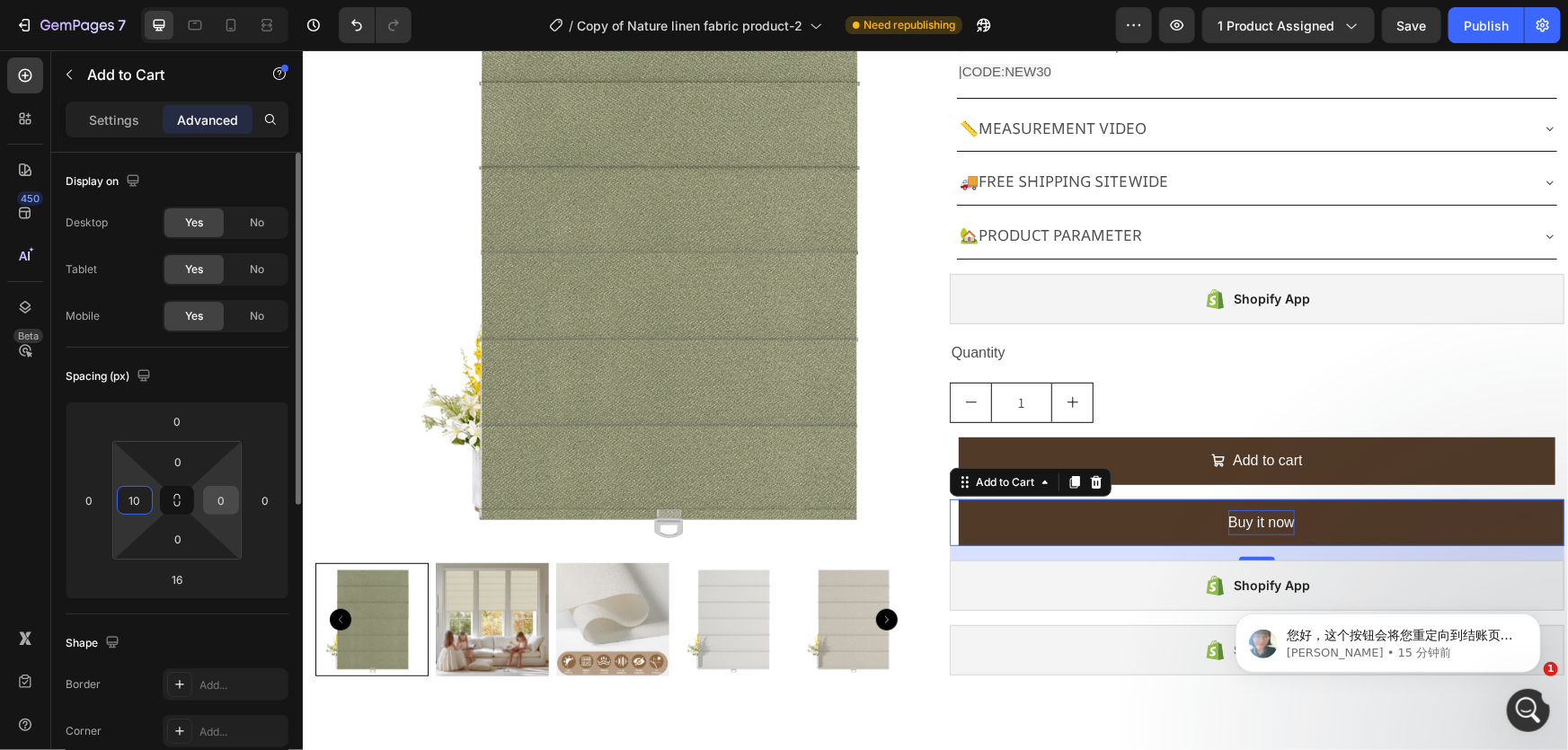
type input "10"
click at [222, 498] on input "0" at bounding box center [221, 500] width 27 height 27
type input "10"
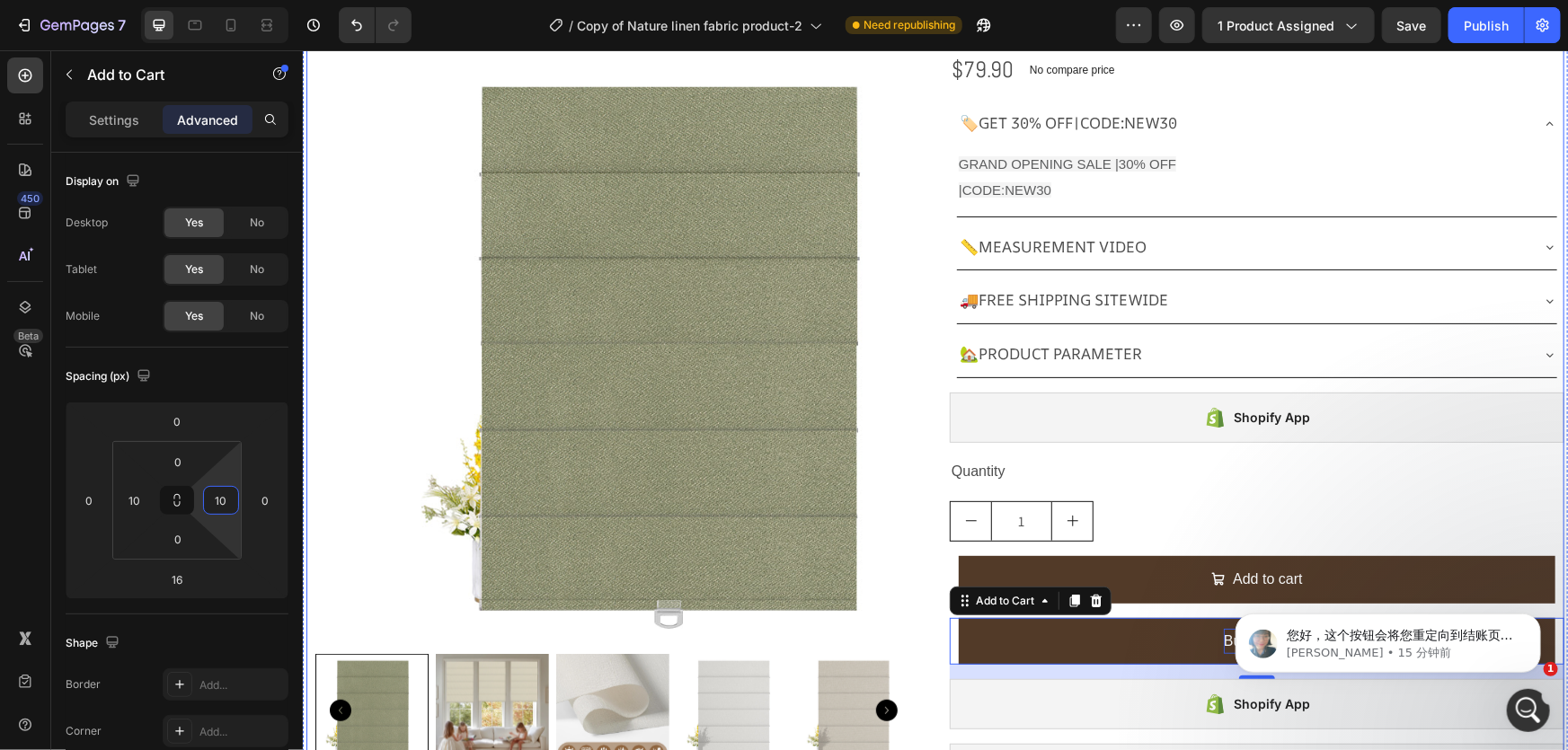
scroll to position [81, 0]
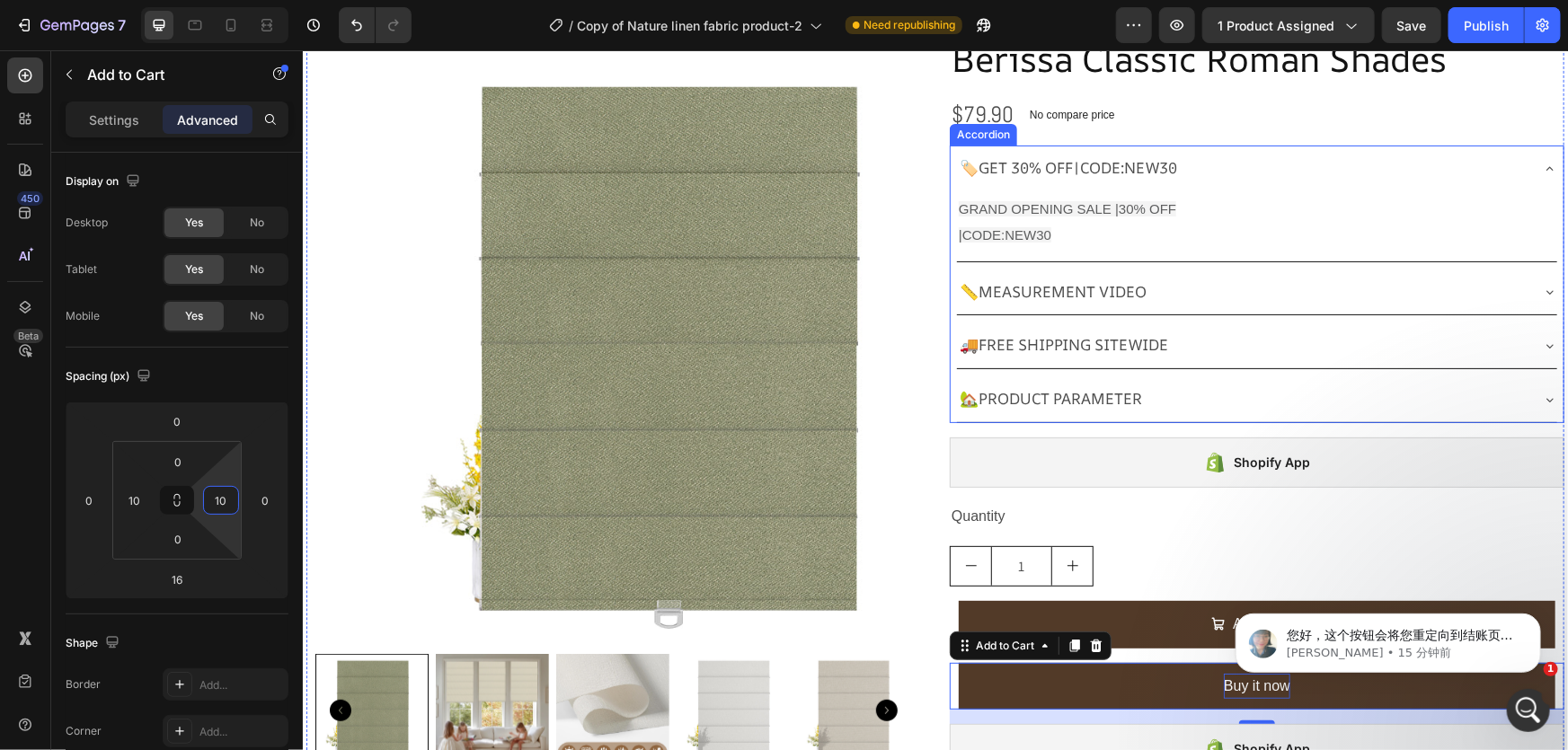
click at [1221, 167] on div "🏷️GET 30% OFF|CODE:NEW30" at bounding box center [1242, 167] width 571 height 32
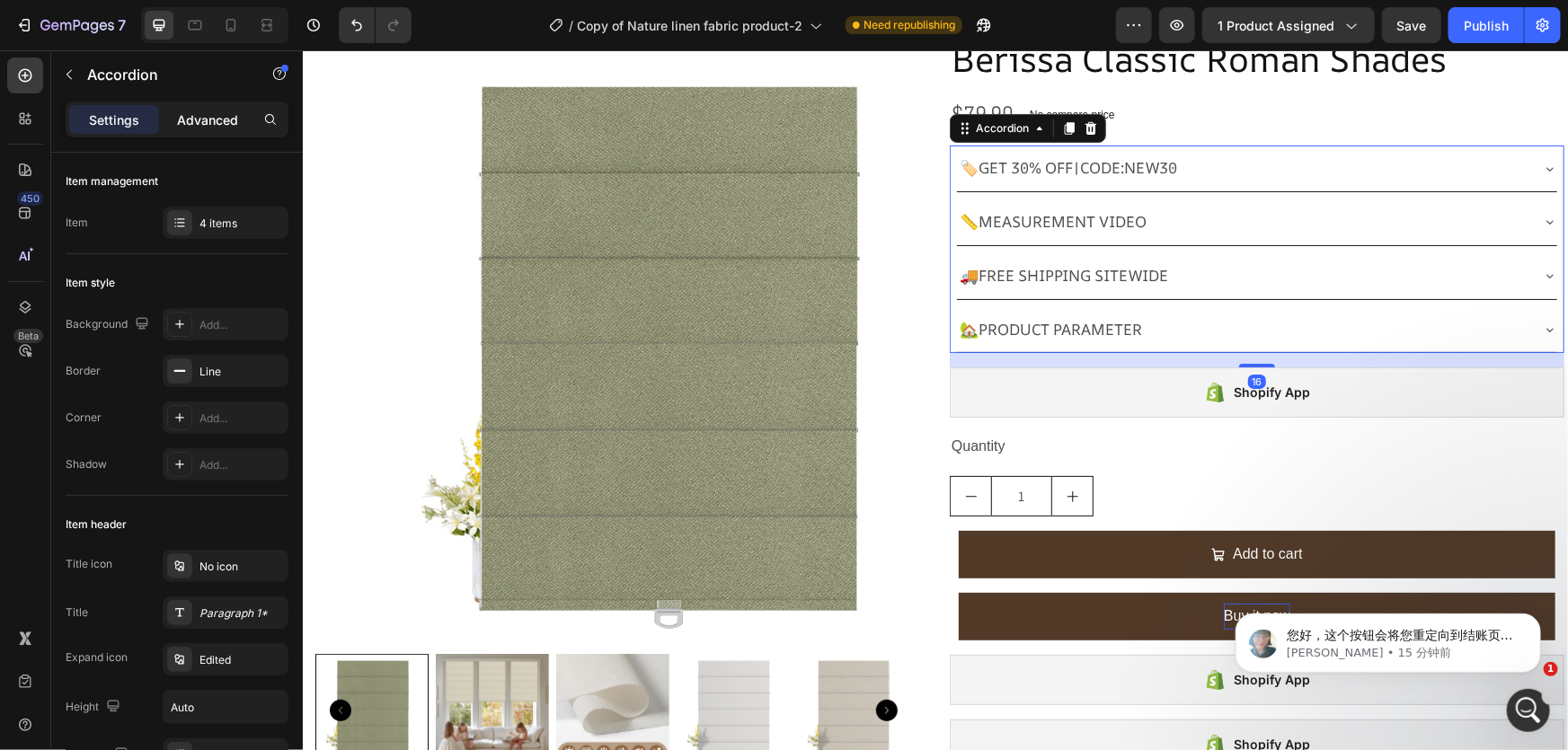
click at [215, 111] on p "Advanced" at bounding box center [208, 120] width 62 height 19
type input "100%"
type input "100"
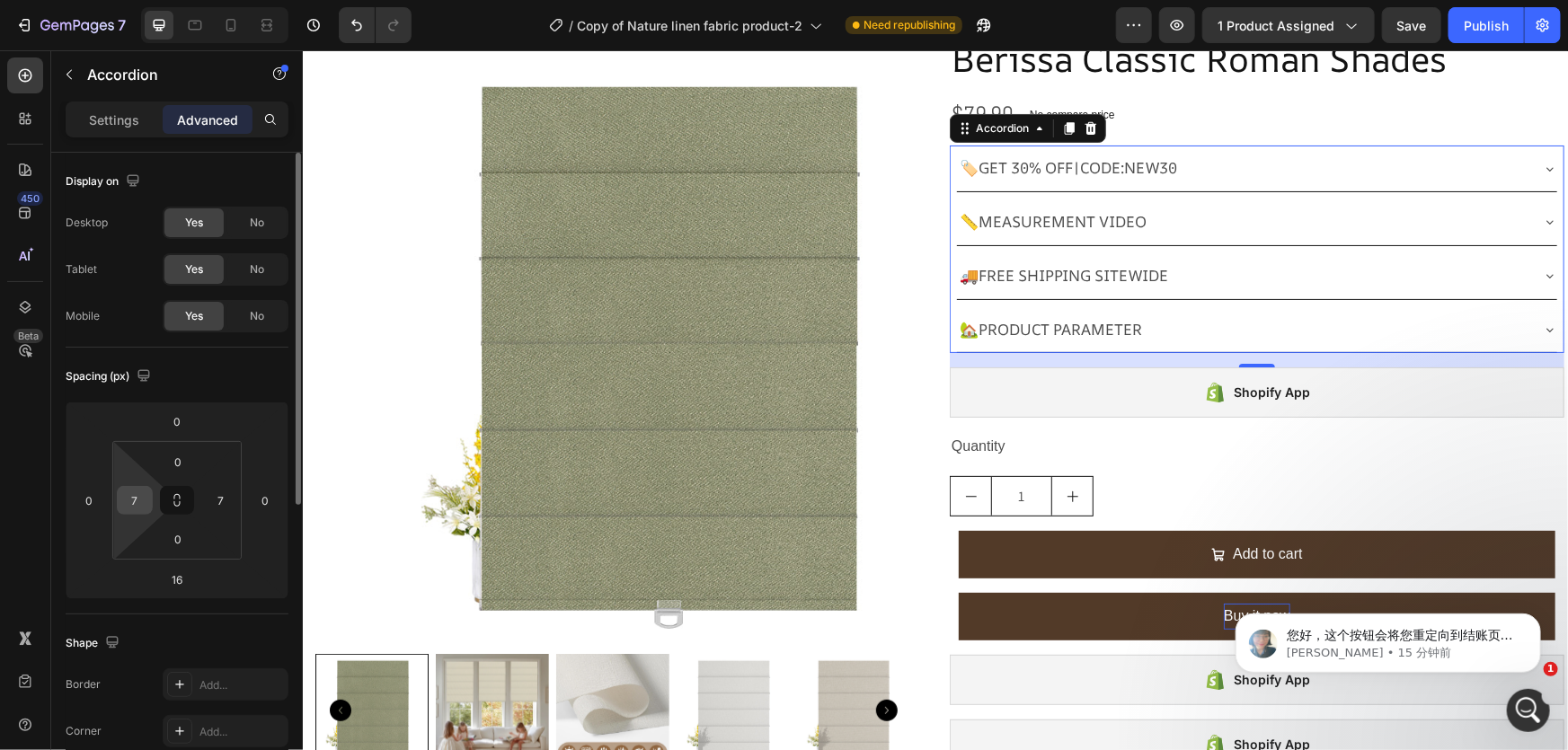
click at [146, 501] on input "7" at bounding box center [135, 500] width 27 height 27
type input "20"
click at [212, 496] on input "7" at bounding box center [221, 500] width 27 height 27
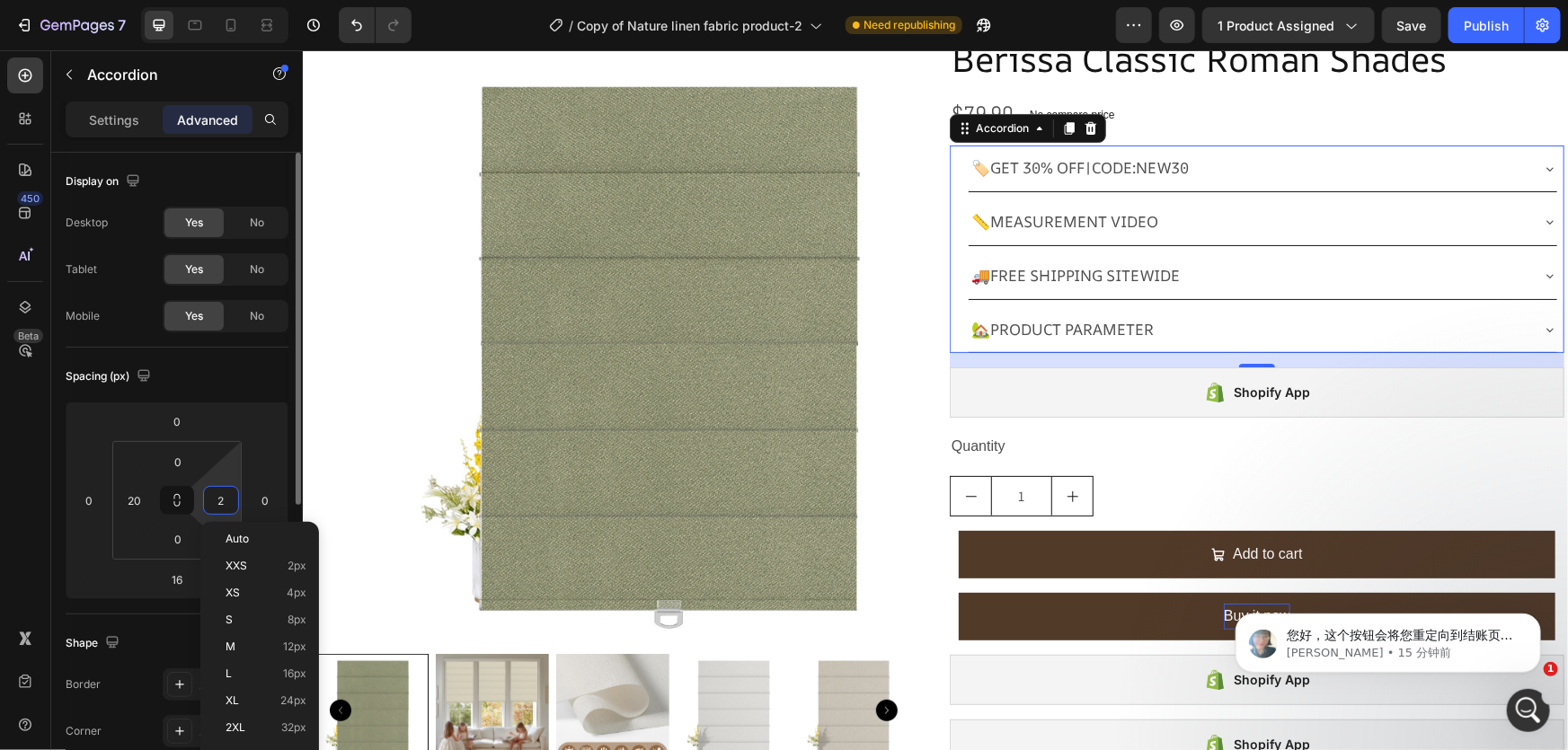
type input "20"
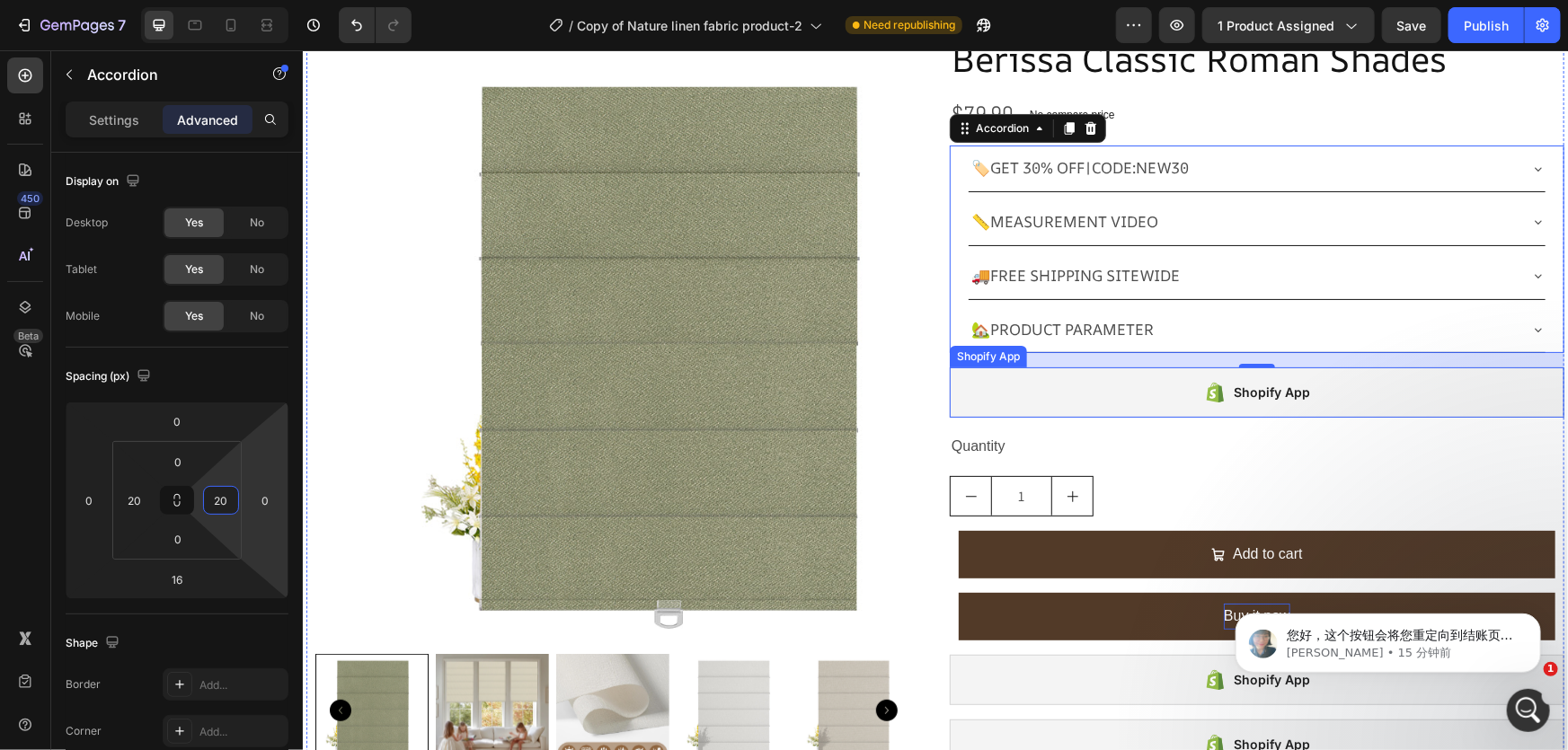
click at [969, 394] on div "Shopify App" at bounding box center [1255, 391] width 615 height 50
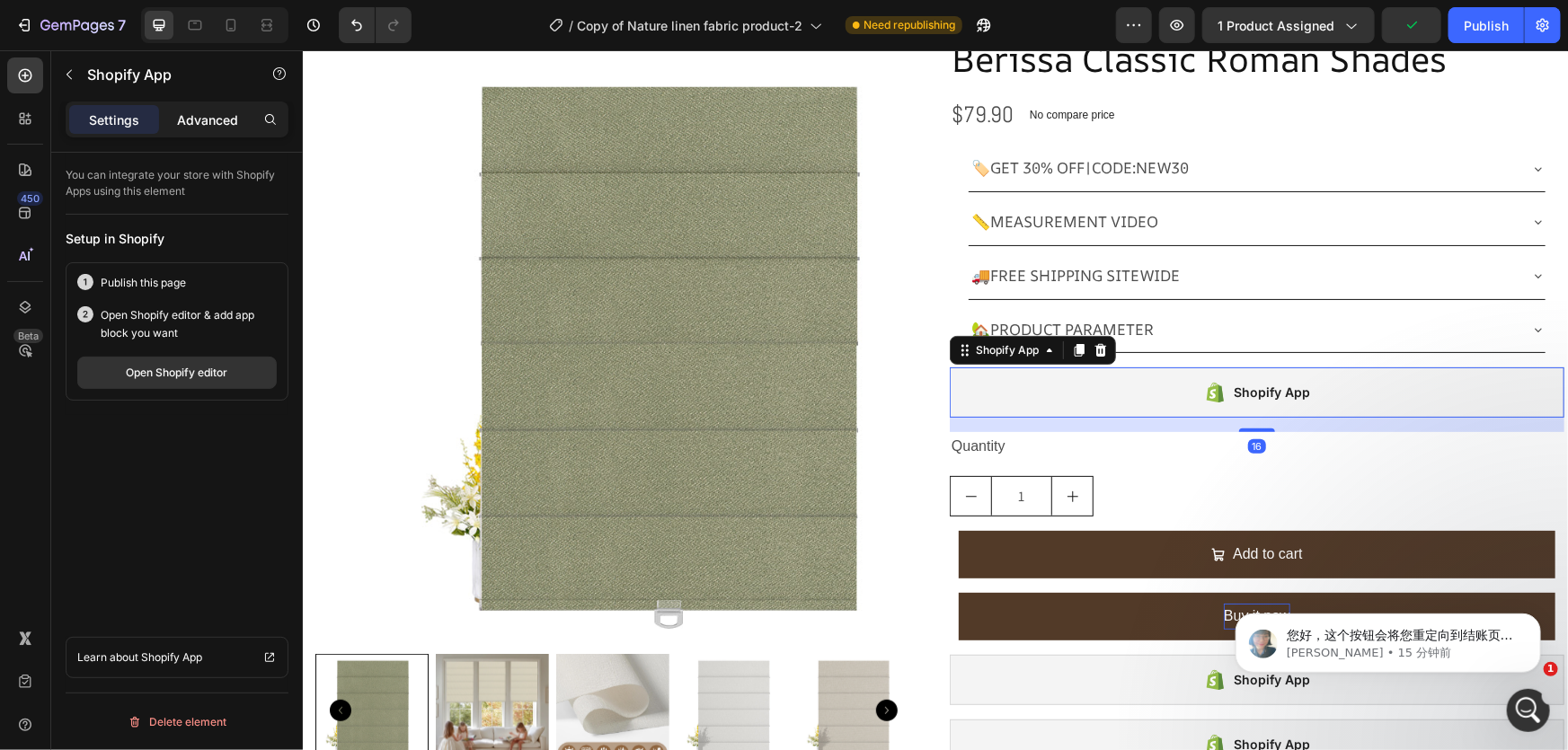
click at [214, 129] on div "Advanced" at bounding box center [207, 119] width 89 height 29
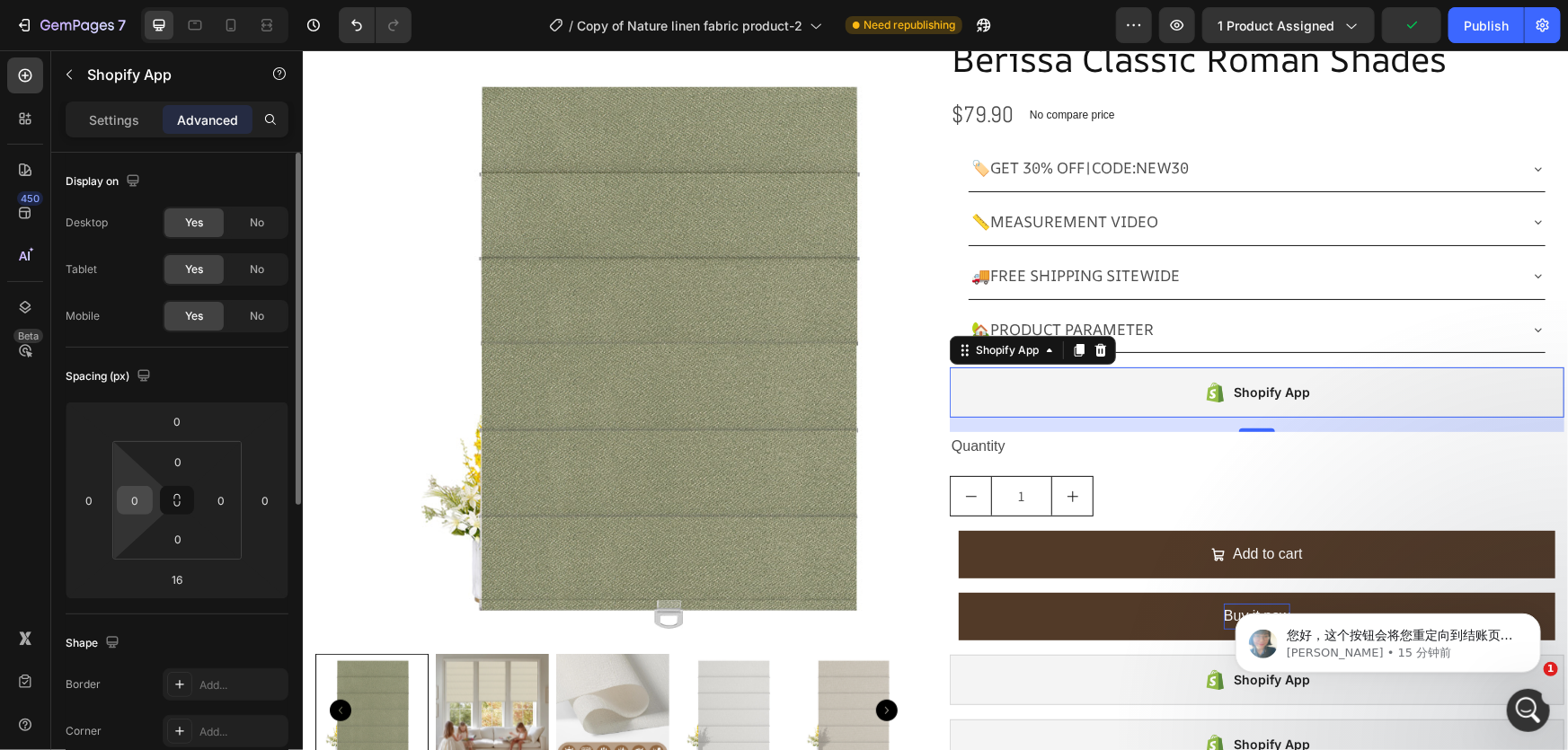
click at [143, 500] on input "0" at bounding box center [135, 500] width 27 height 27
type input "20"
click at [220, 498] on input "0" at bounding box center [221, 500] width 27 height 27
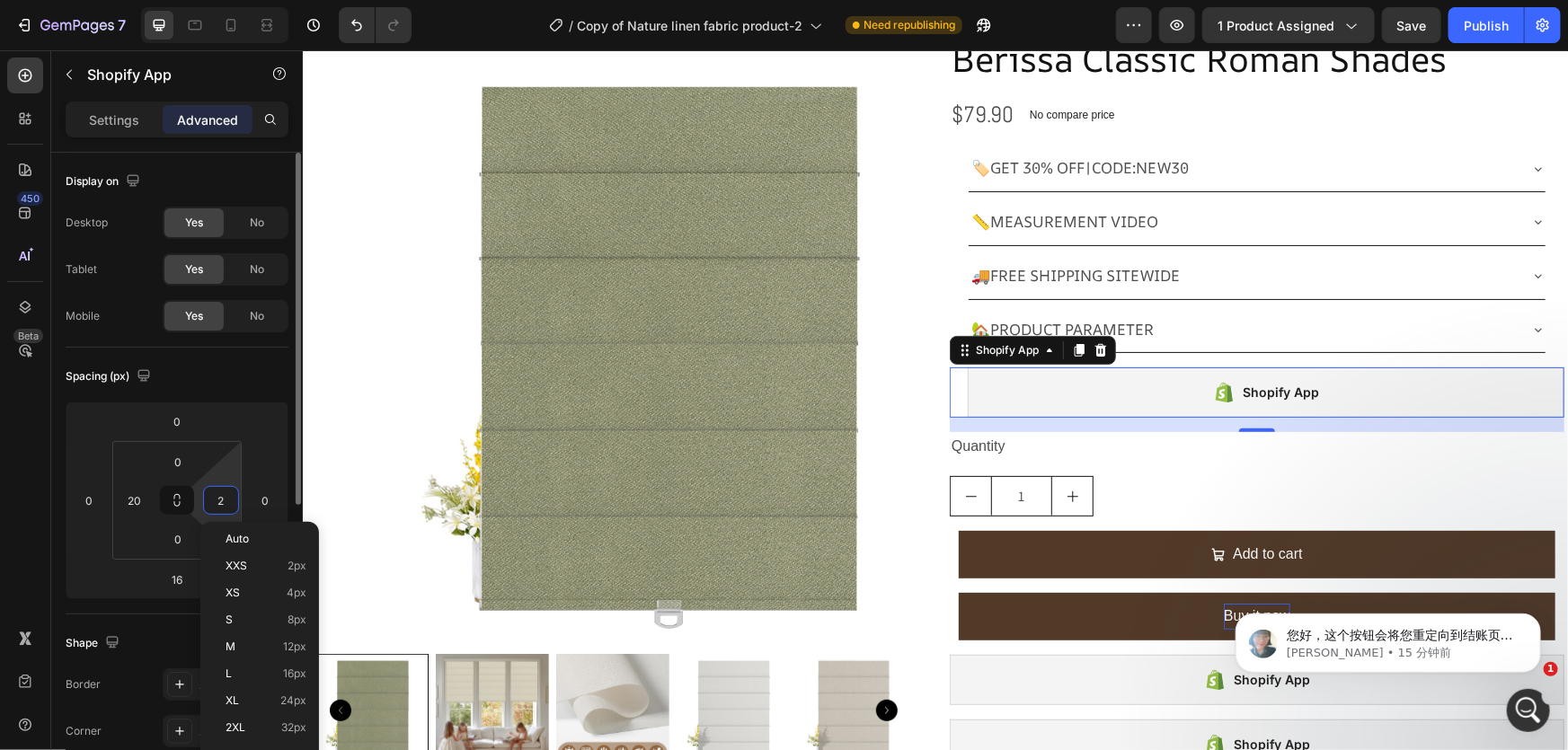
type input "20"
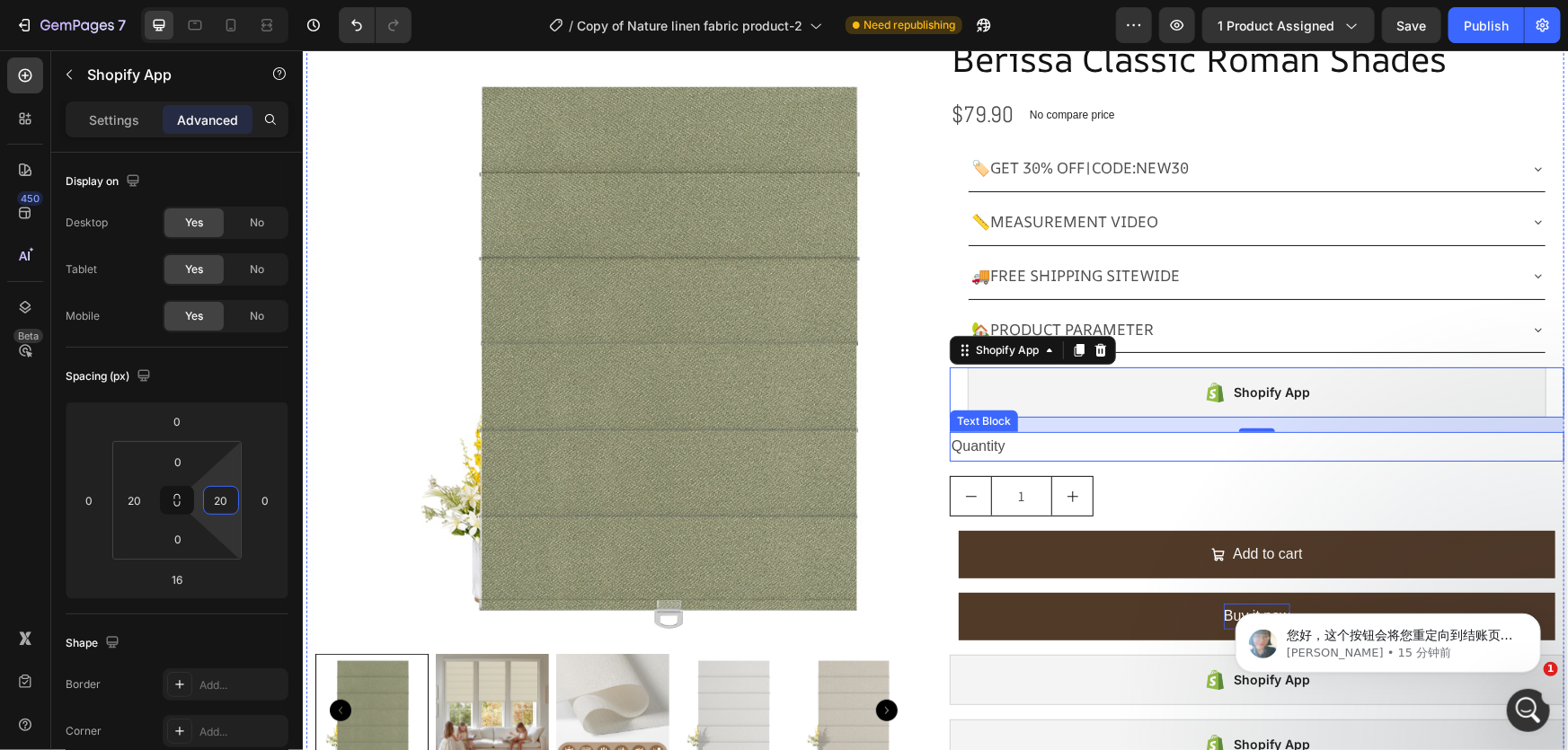
click at [1003, 444] on div "Quantity" at bounding box center [1255, 445] width 615 height 30
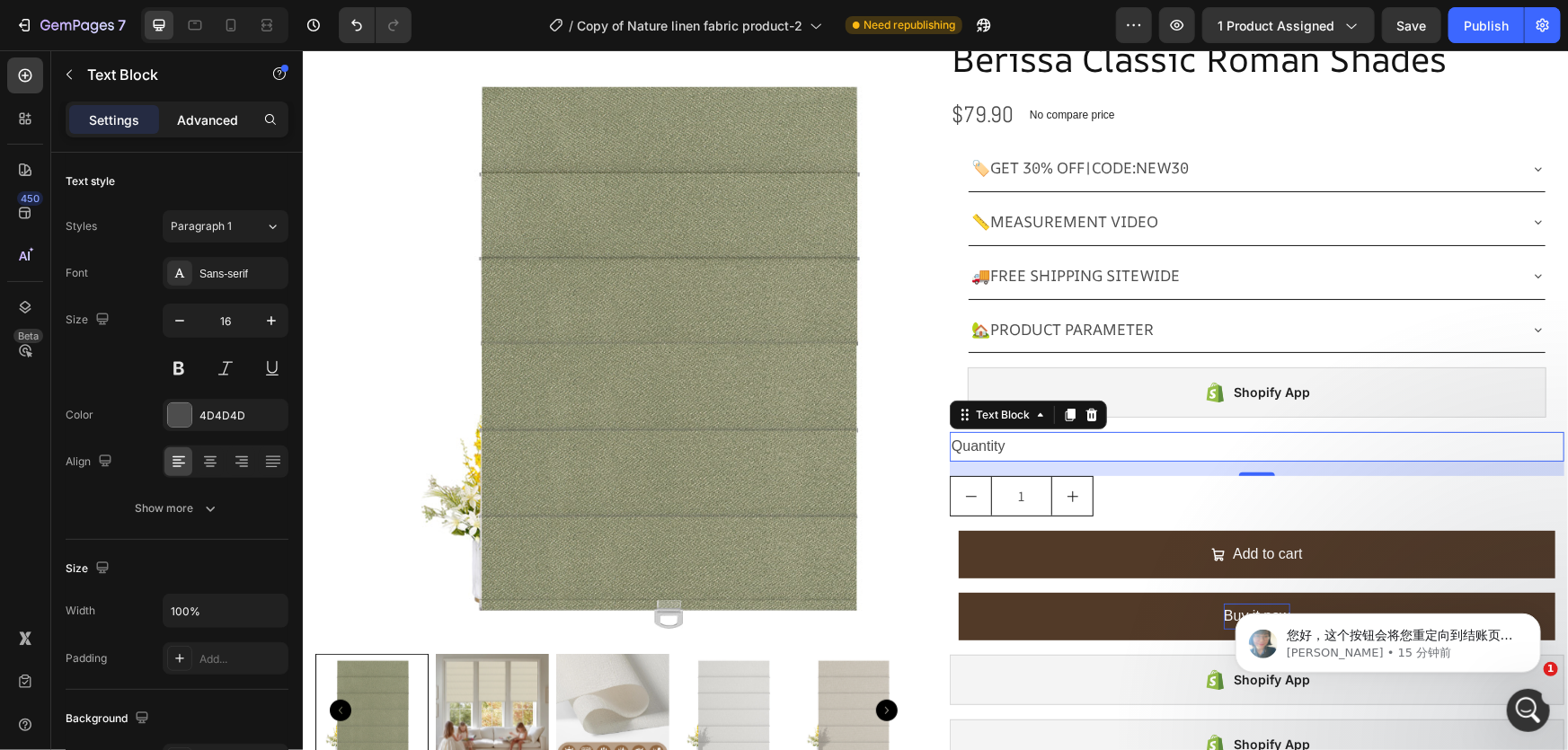
click at [215, 119] on p "Advanced" at bounding box center [208, 120] width 62 height 19
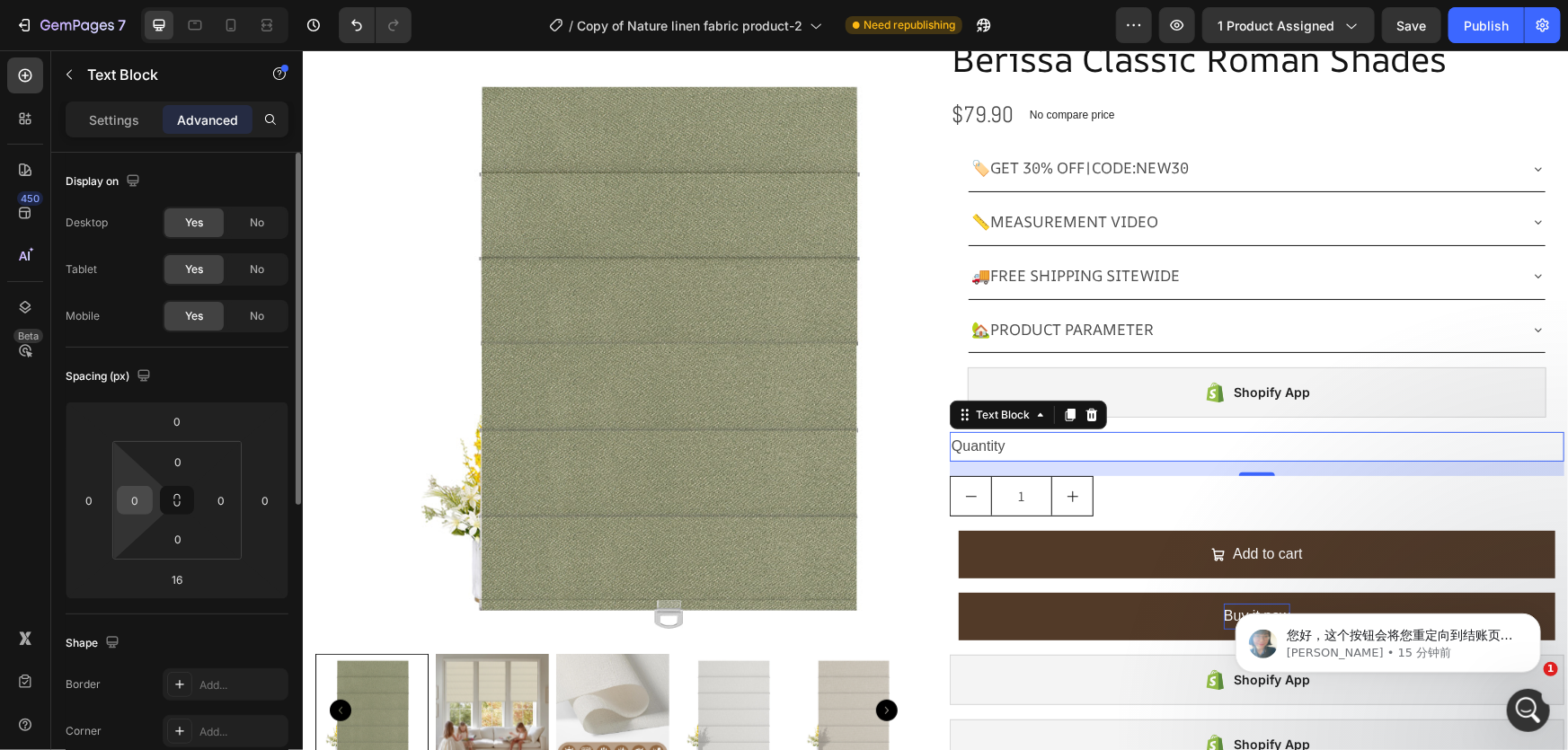
click at [135, 508] on input "0" at bounding box center [135, 500] width 27 height 27
type input "20"
click at [218, 497] on input "0" at bounding box center [221, 500] width 27 height 27
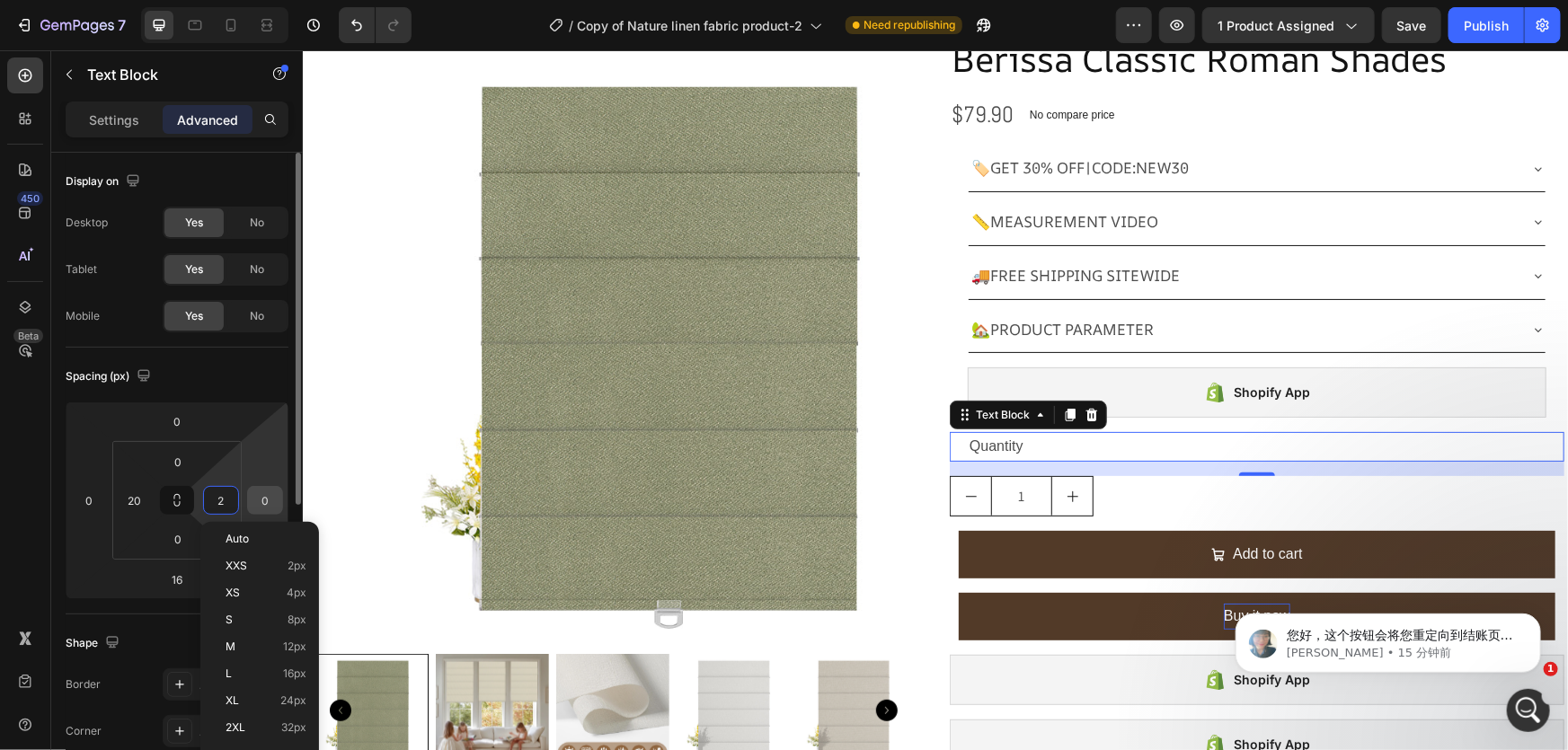
type input "20"
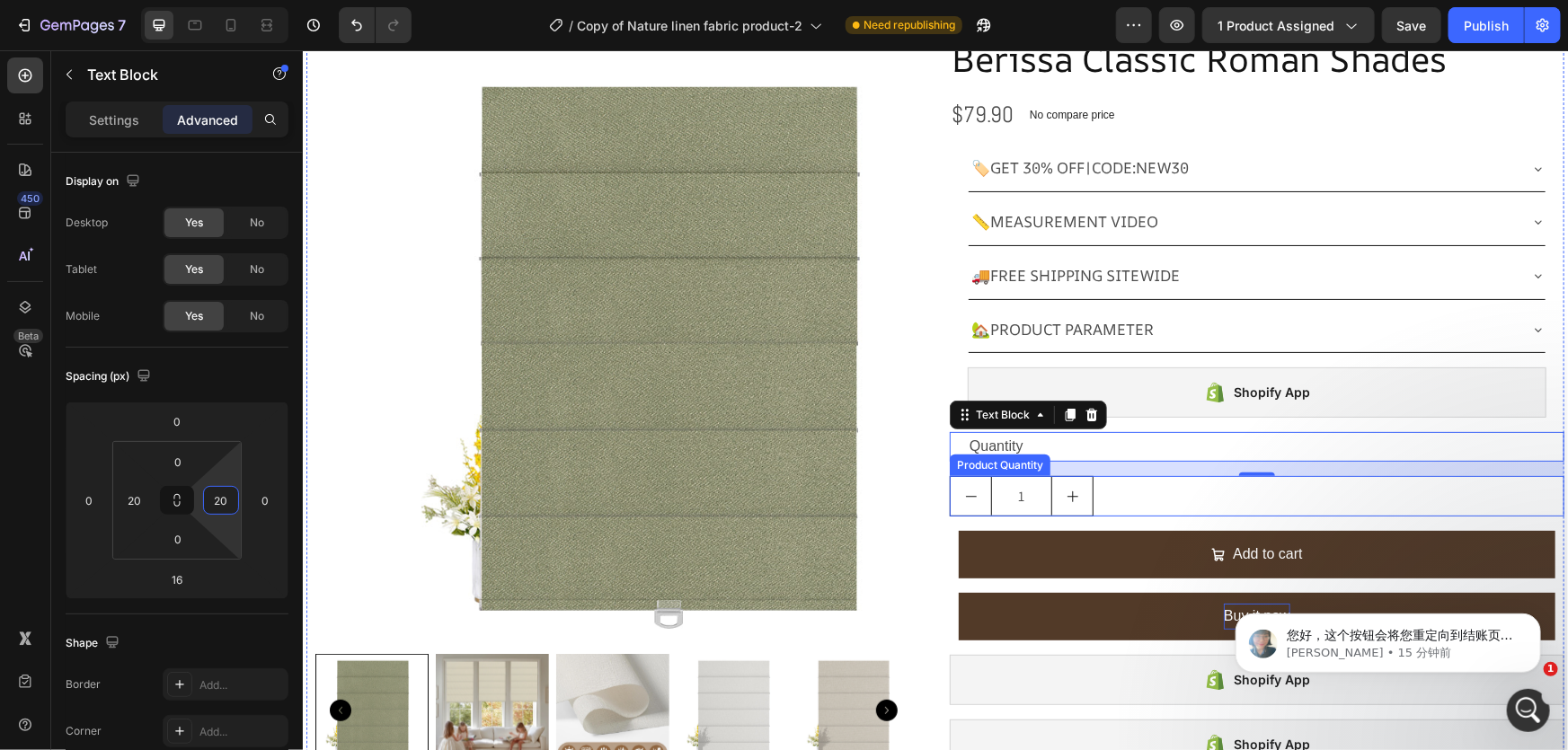
click at [1101, 487] on div "1" at bounding box center [1255, 495] width 615 height 40
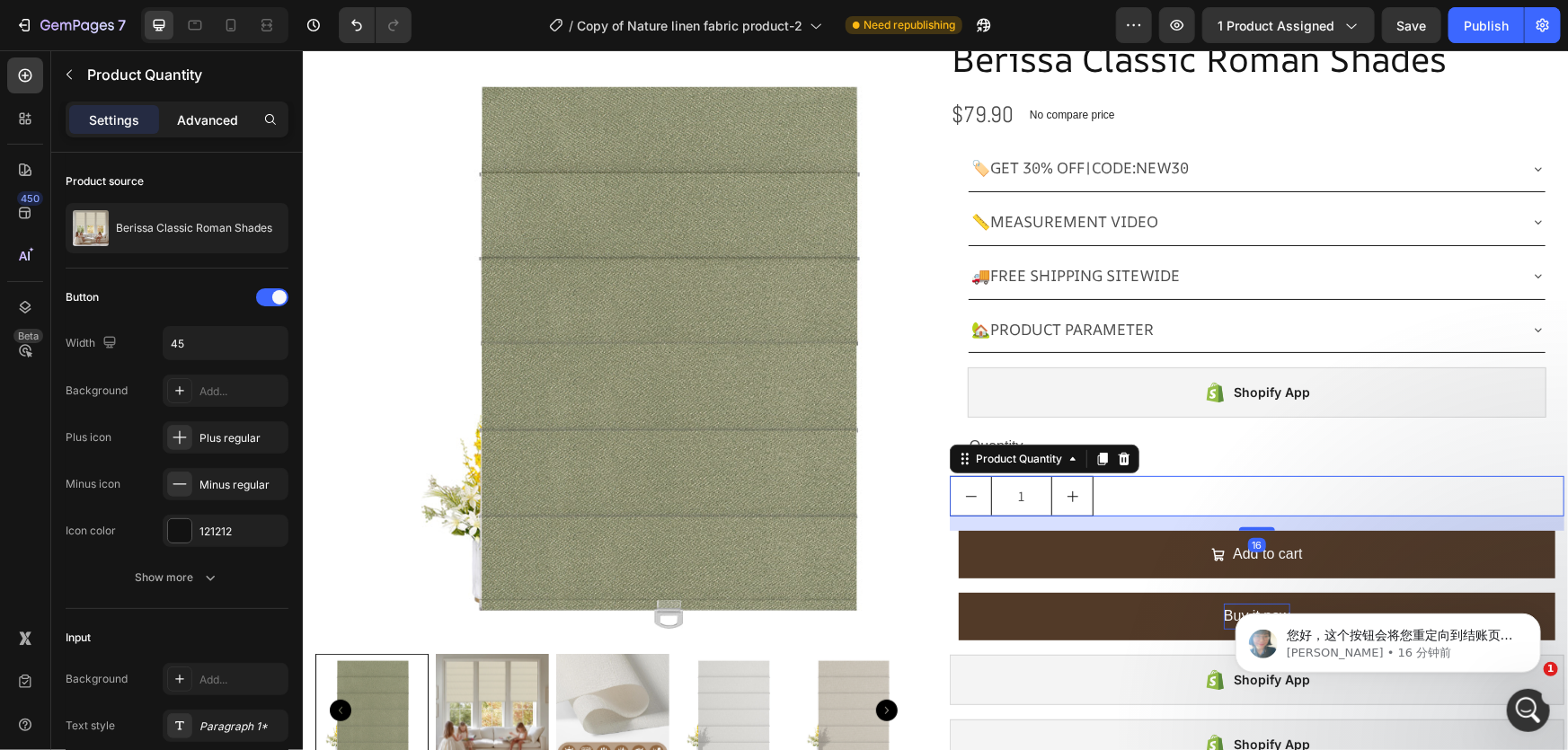
click at [220, 108] on div "Advanced" at bounding box center [207, 119] width 89 height 29
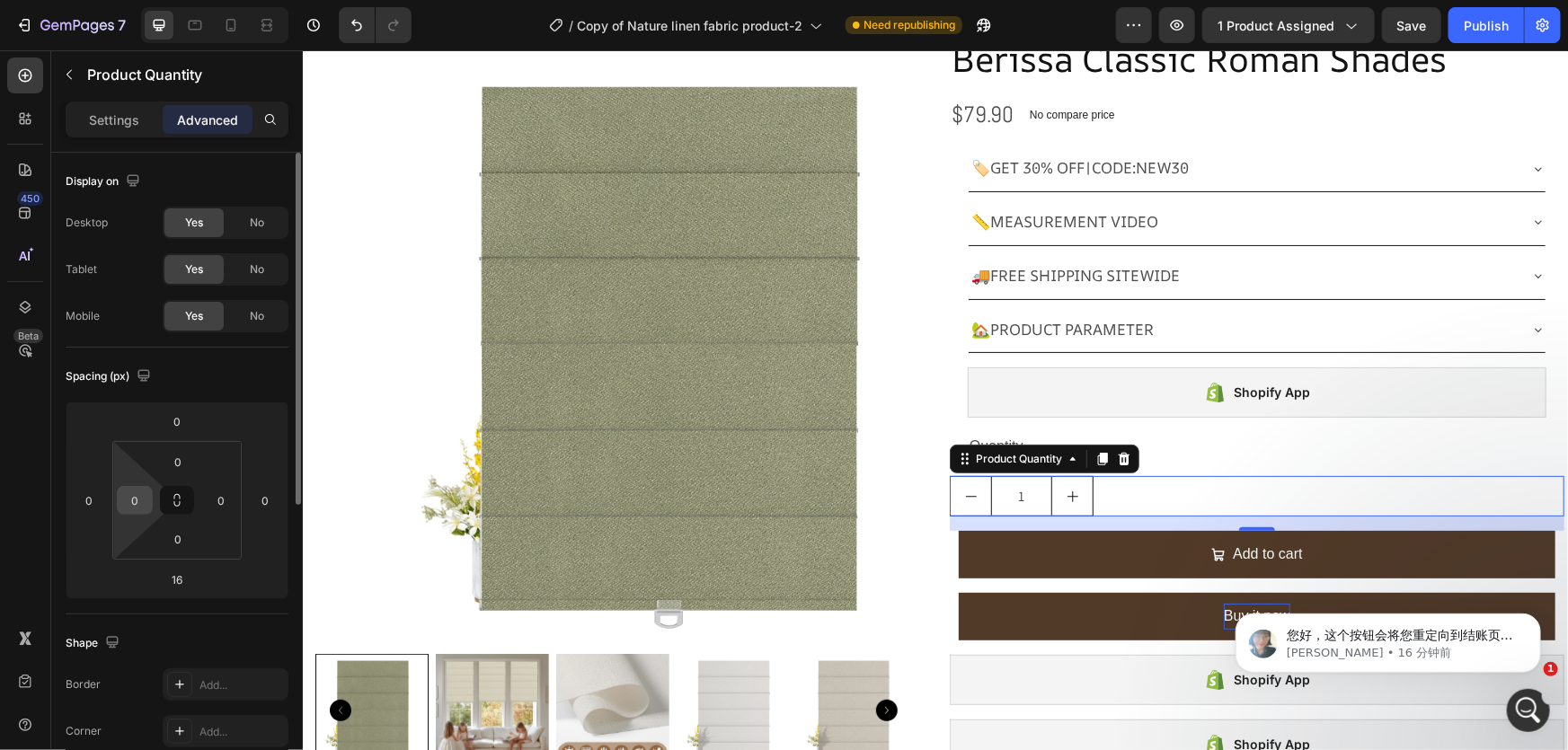
click at [139, 502] on input "0" at bounding box center [135, 500] width 27 height 27
type input "20"
click at [232, 497] on input "0" at bounding box center [221, 500] width 27 height 27
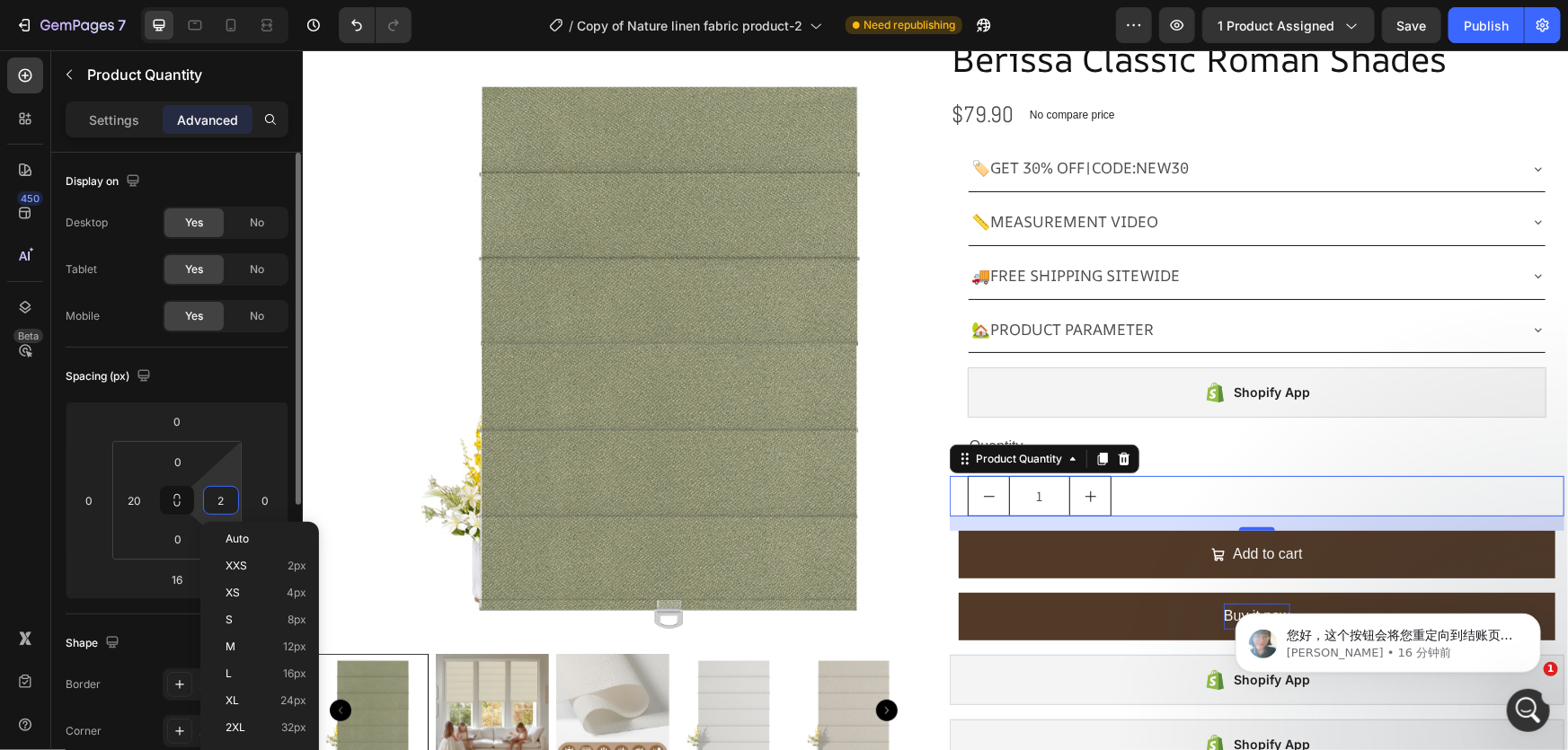
type input "20"
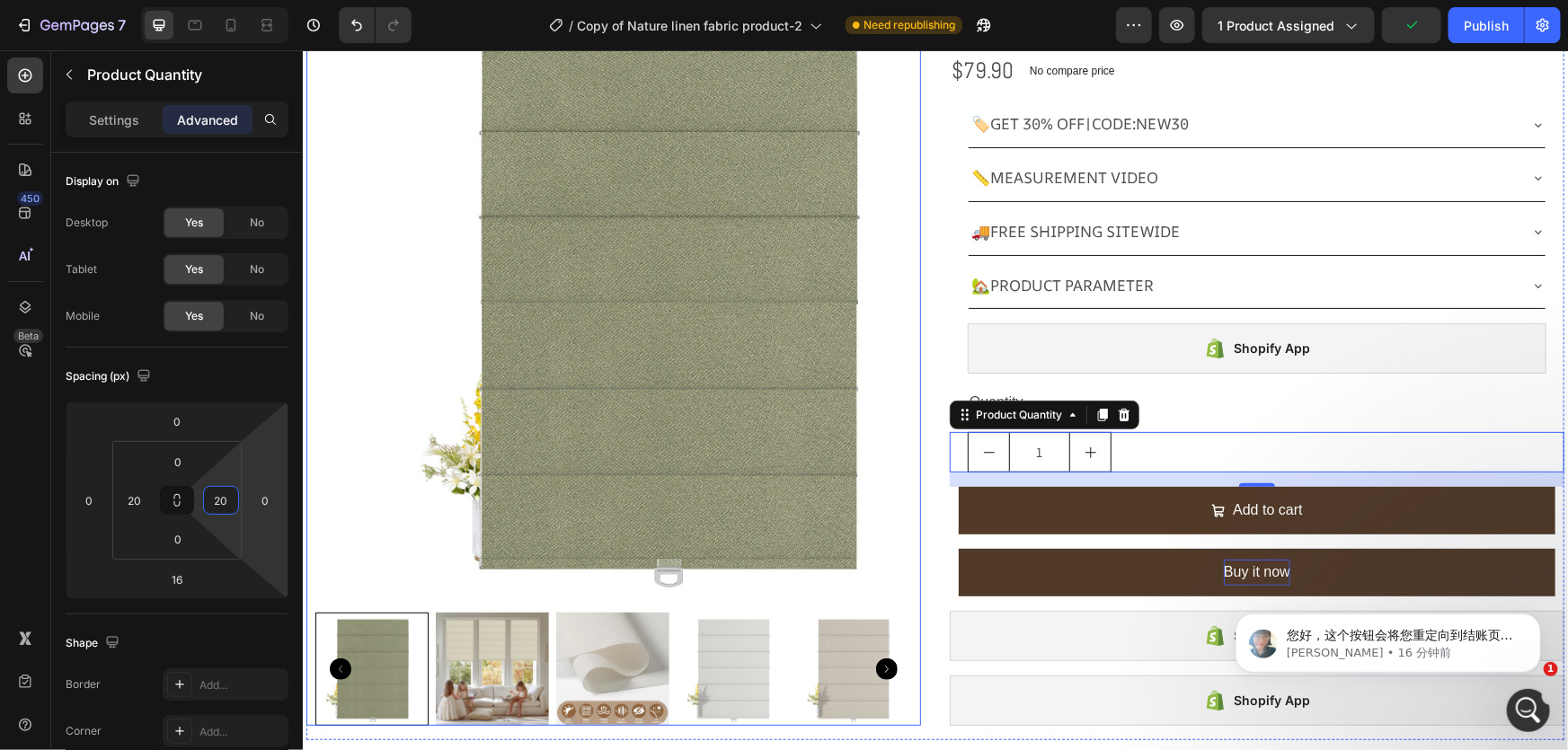
scroll to position [162, 0]
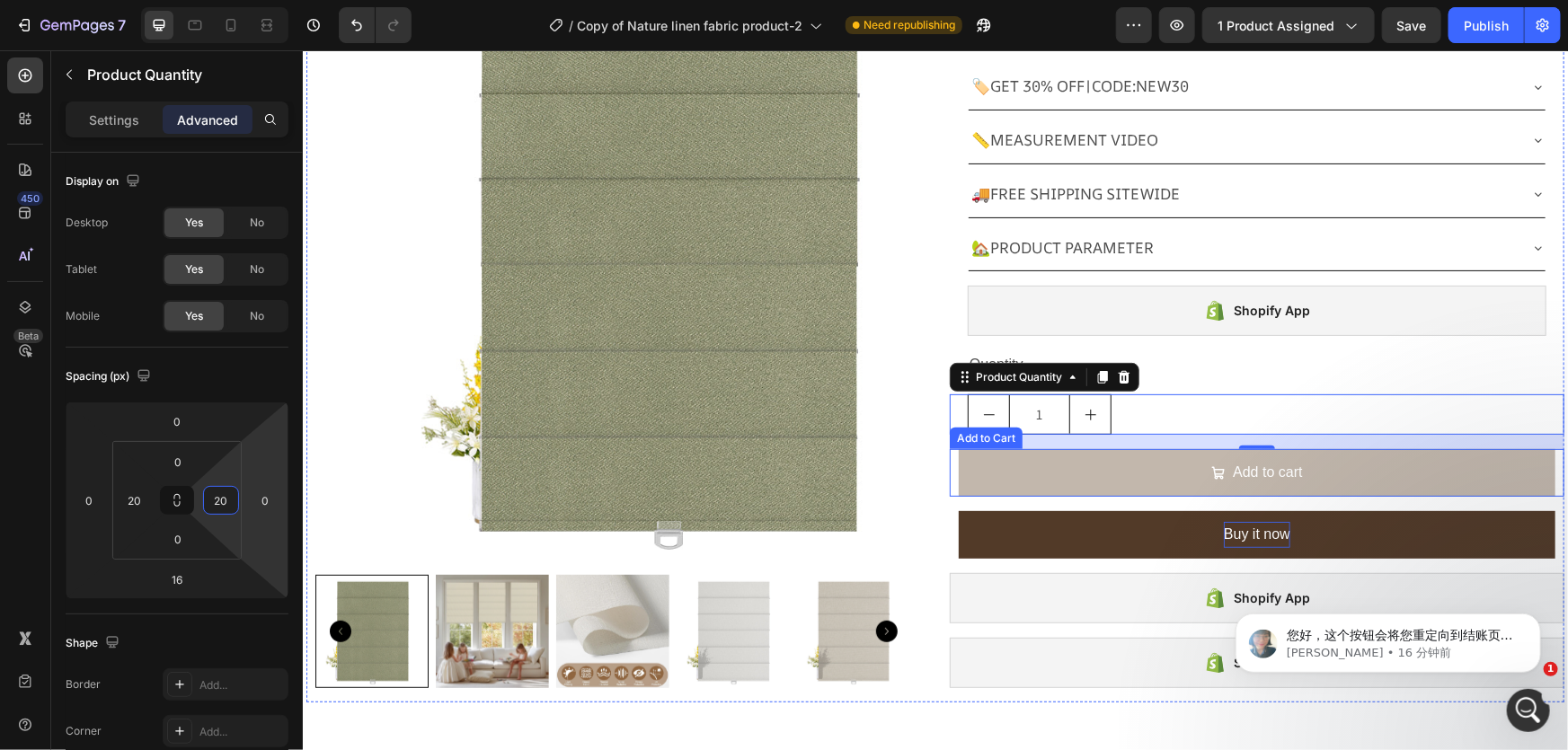
click at [961, 474] on button "Add to cart" at bounding box center [1256, 472] width 596 height 48
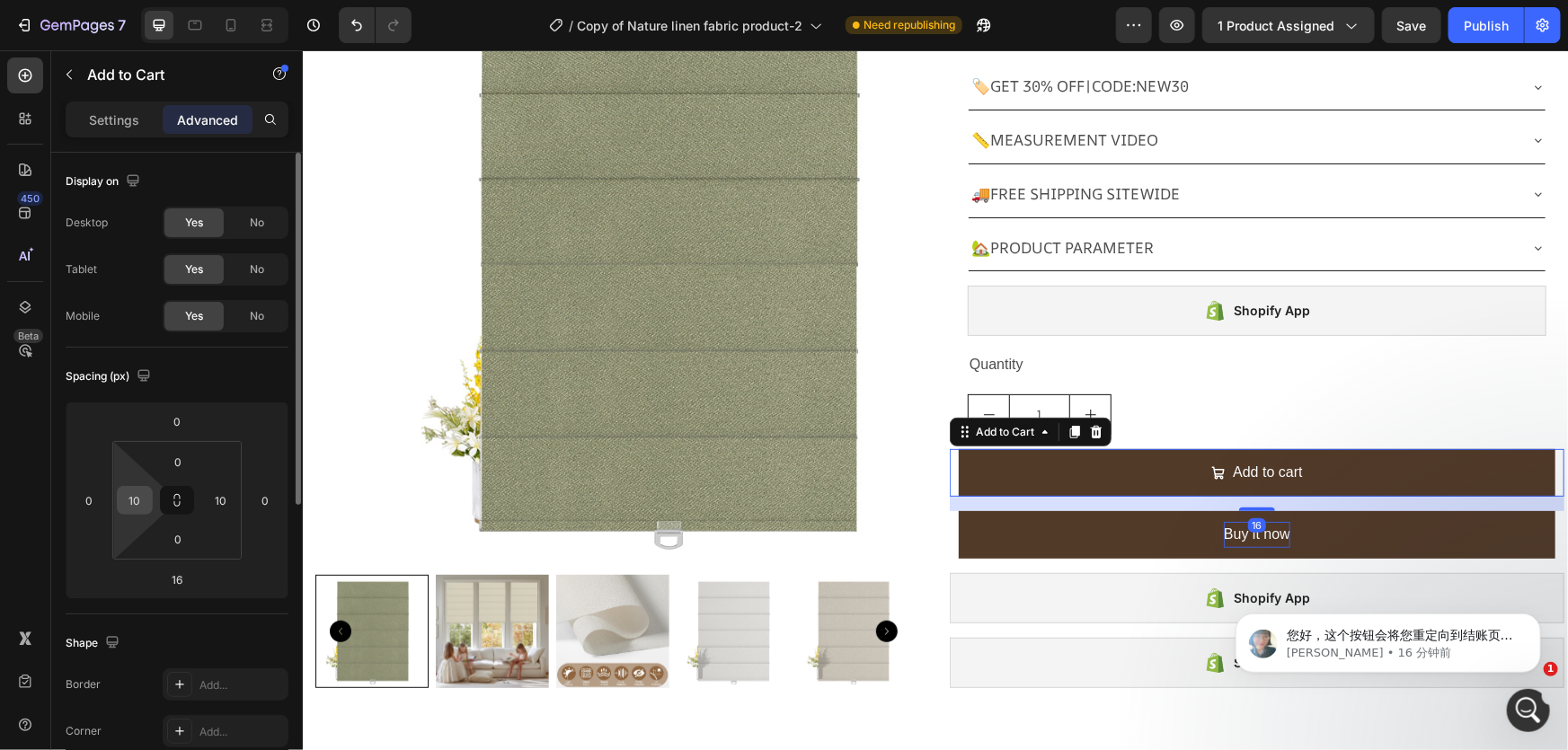
click at [132, 498] on input "10" at bounding box center [135, 500] width 27 height 27
type input "20"
click at [223, 499] on input "10" at bounding box center [221, 500] width 27 height 27
type input "20"
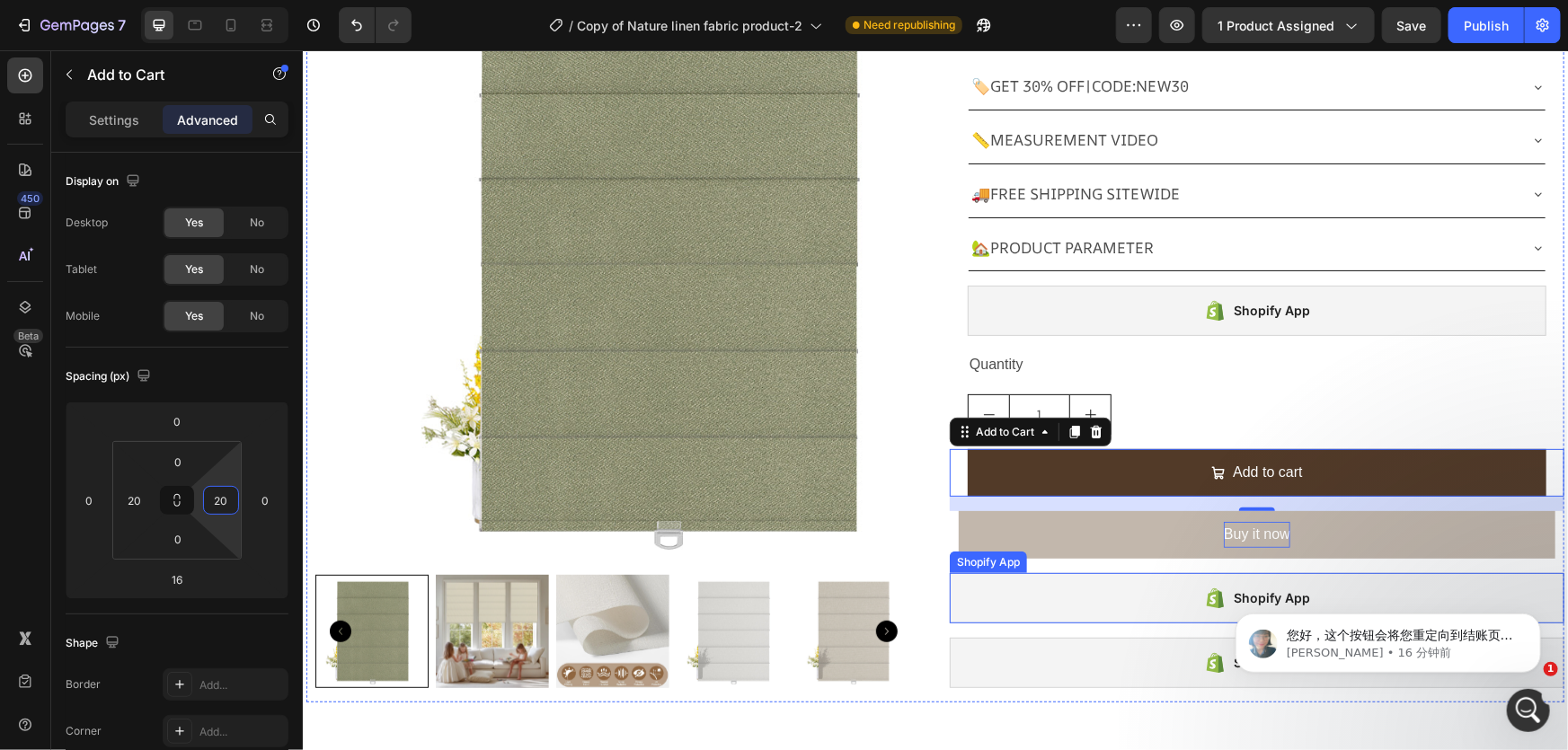
click at [994, 547] on button "Buy it now" at bounding box center [1256, 535] width 596 height 48
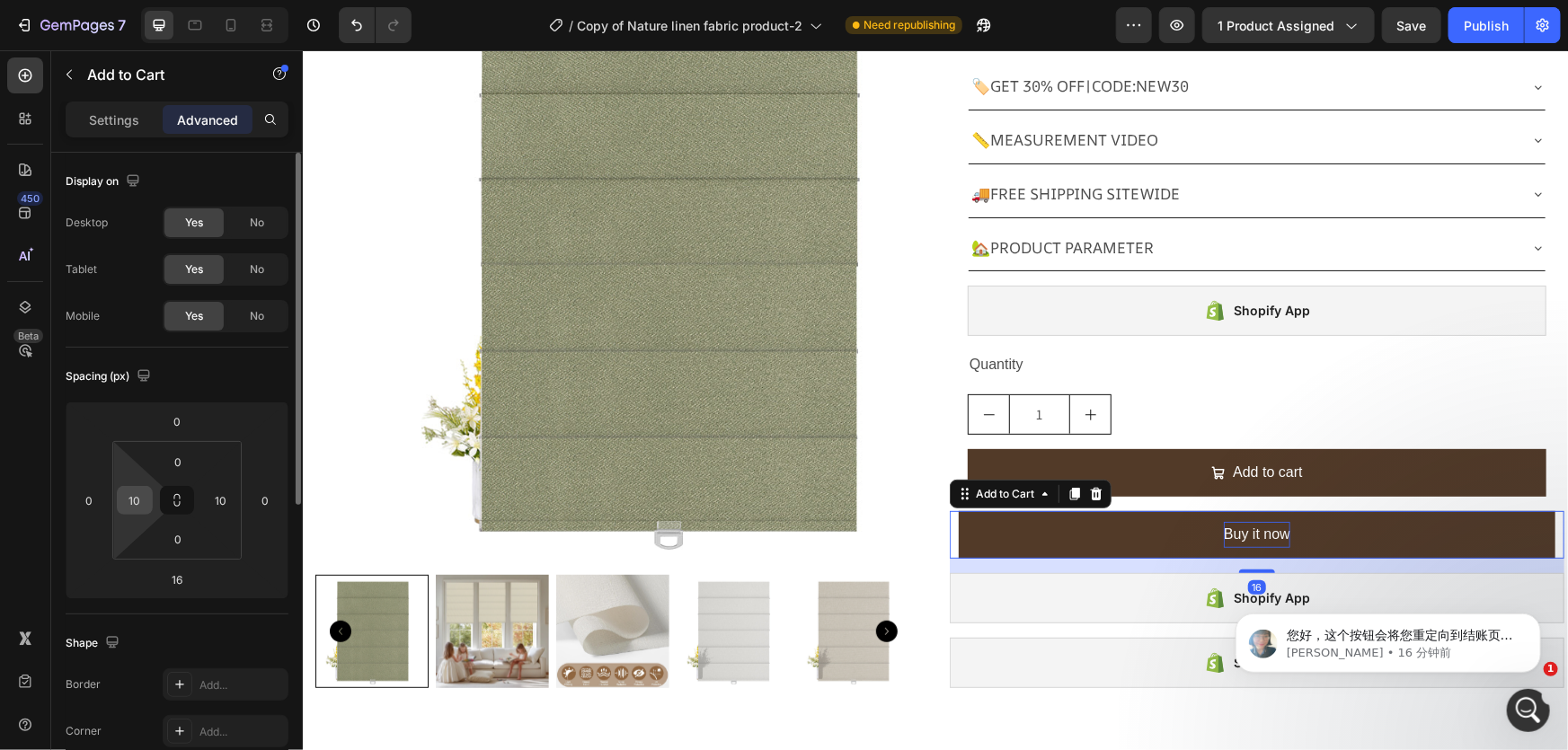
click at [129, 497] on input "10" at bounding box center [135, 500] width 27 height 27
type input "20"
click at [232, 497] on input "10" at bounding box center [221, 500] width 27 height 27
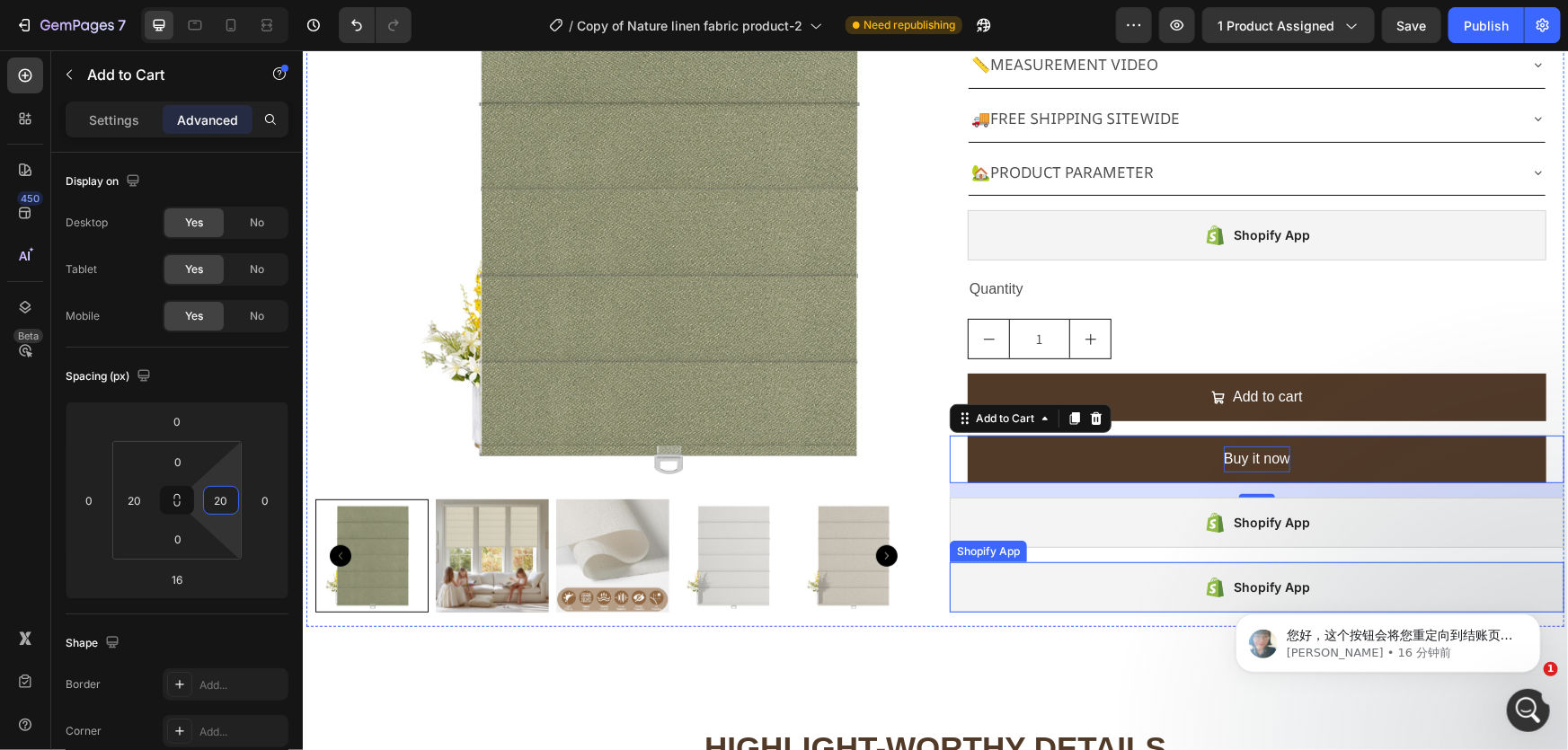
scroll to position [244, 0]
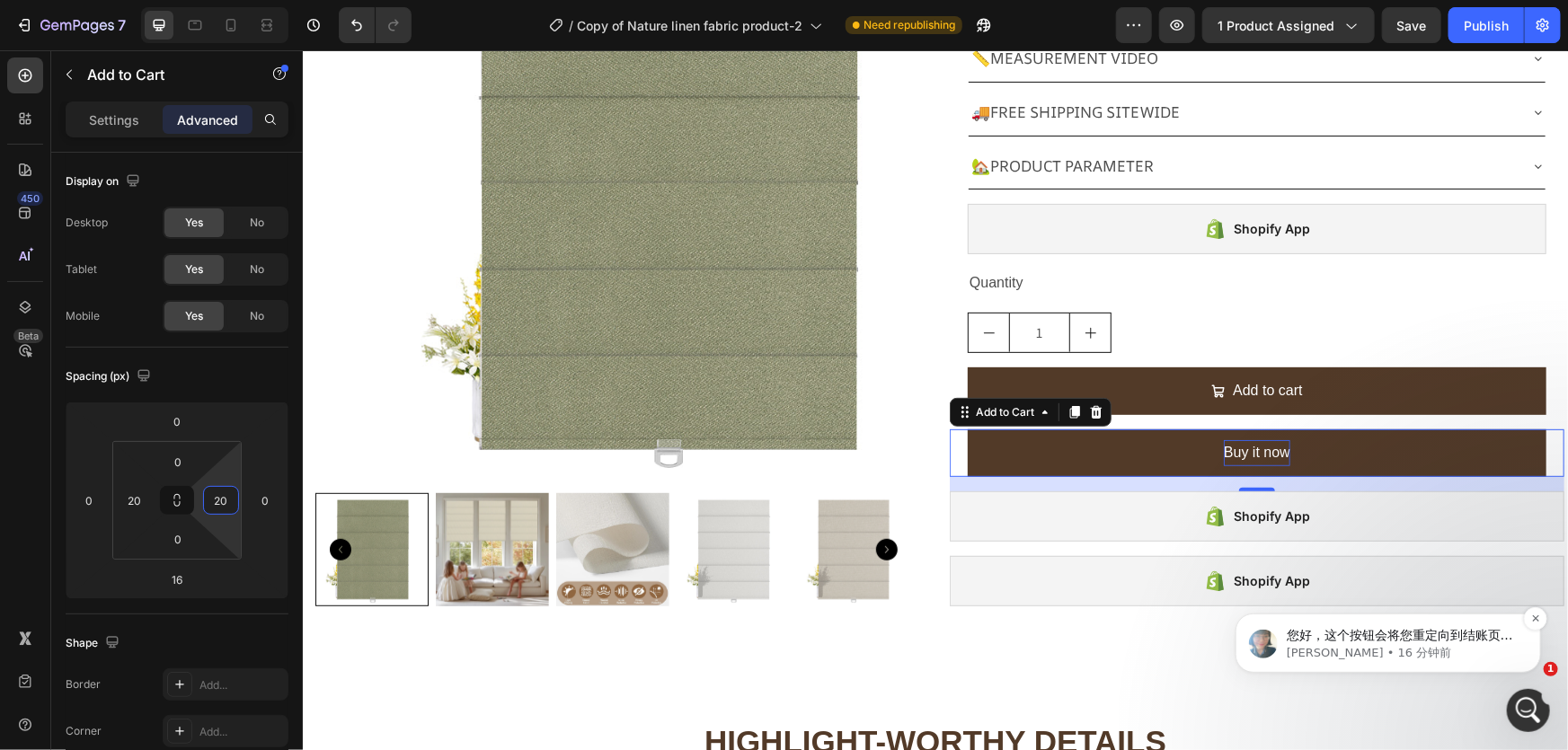
type input "20"
click at [1327, 646] on p "Annie • 16 分钟前" at bounding box center [1402, 652] width 232 height 16
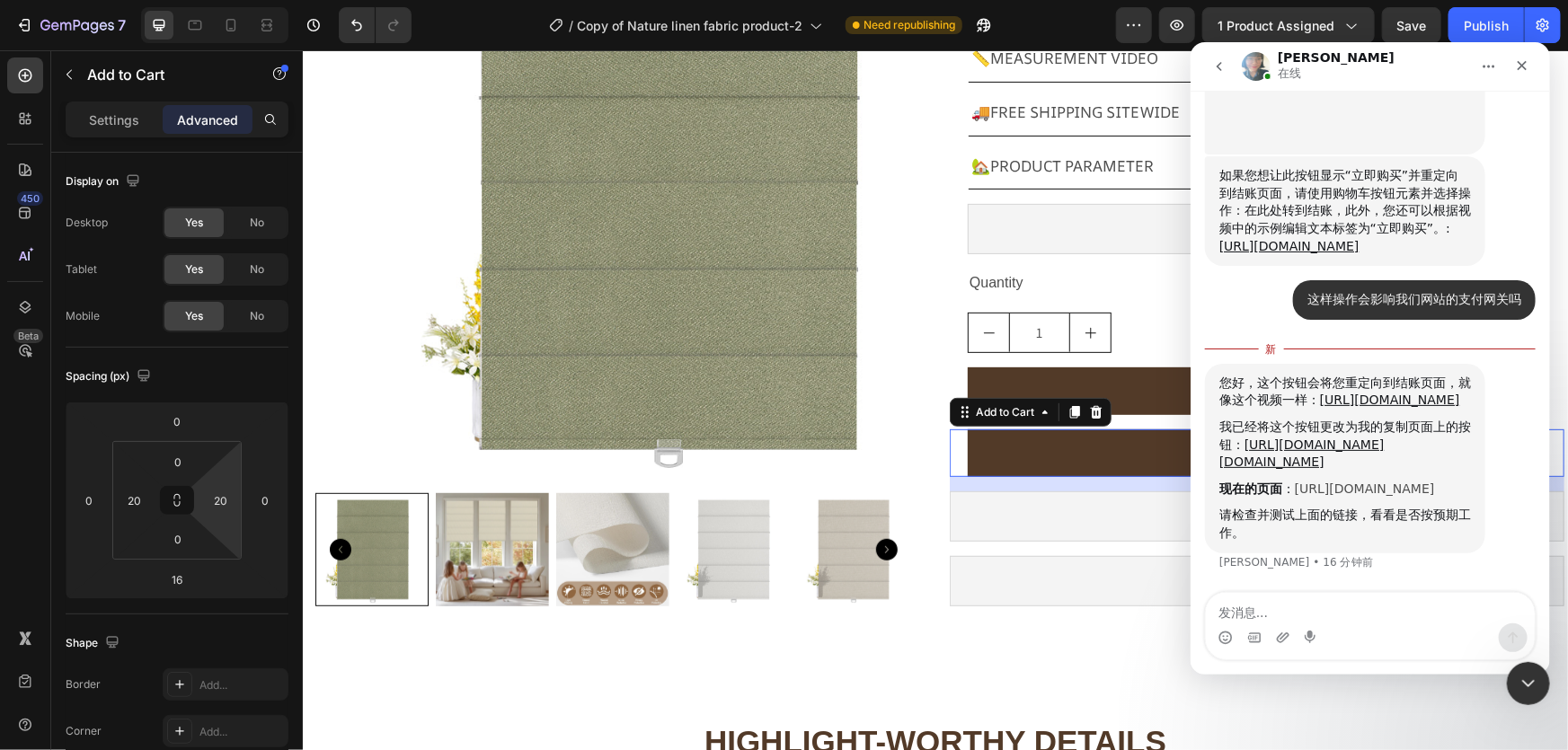
scroll to position [15608, 0]
click at [1348, 374] on div "您好，这个按钮会将您重定向到结账页面，就像这个视频一样： https://www.loom.com/share/42a6d21717894a448eec31c…" at bounding box center [1345, 391] width 252 height 35
click at [1319, 391] on link "[URL][DOMAIN_NAME]" at bounding box center [1389, 398] width 140 height 14
click at [1294, 481] on link "[URL][DOMAIN_NAME]" at bounding box center [1364, 488] width 140 height 14
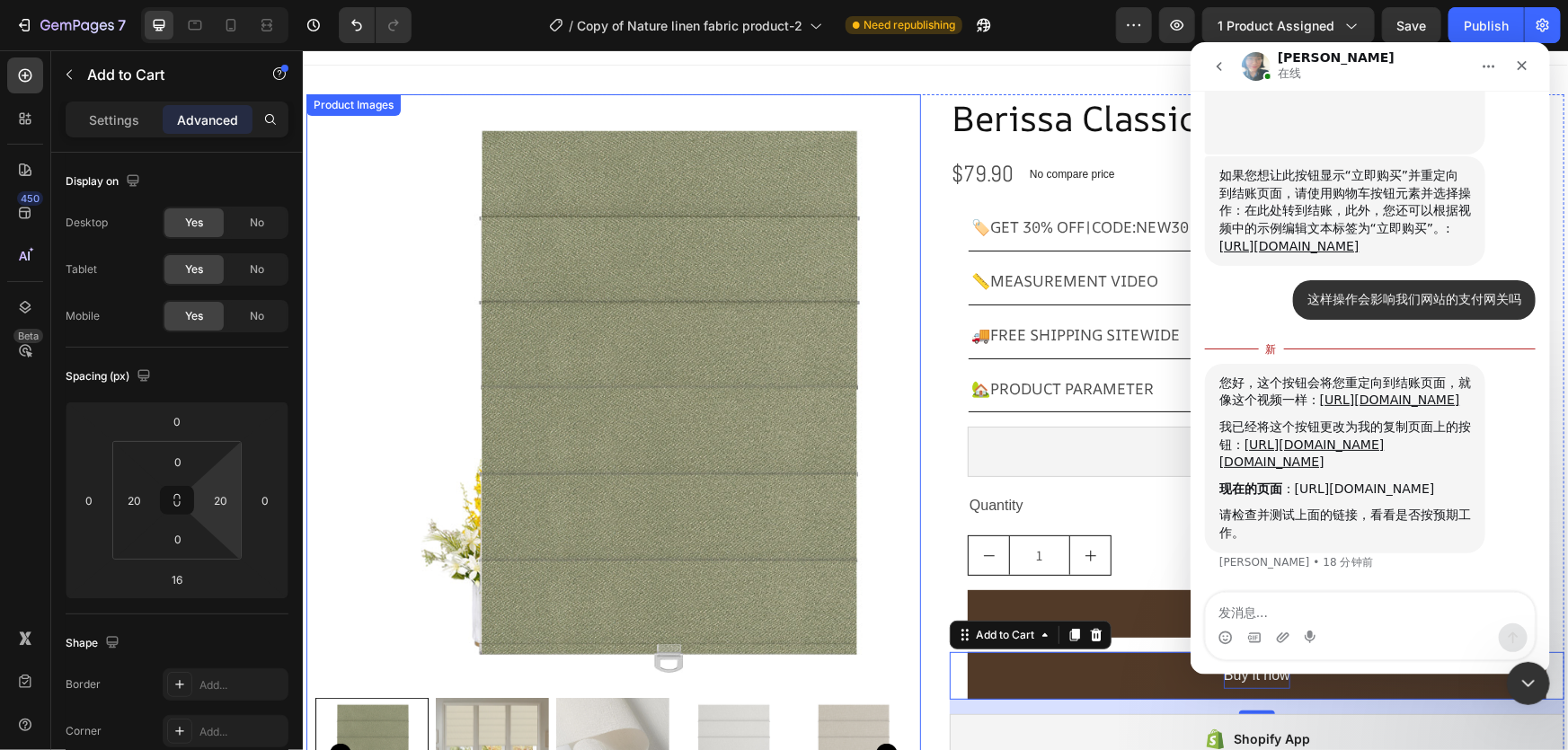
scroll to position [0, 0]
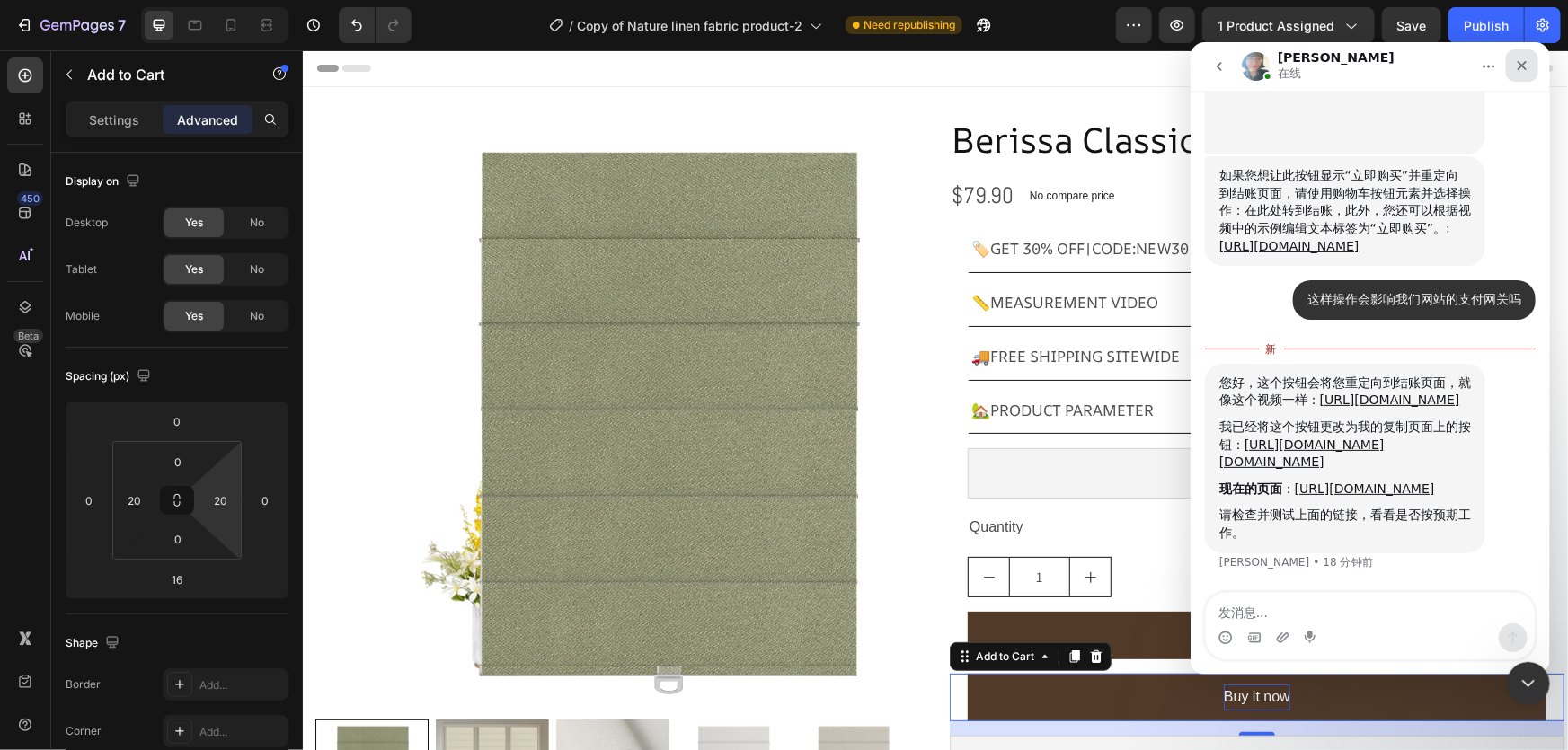
click at [1520, 55] on div "关闭" at bounding box center [1522, 64] width 33 height 33
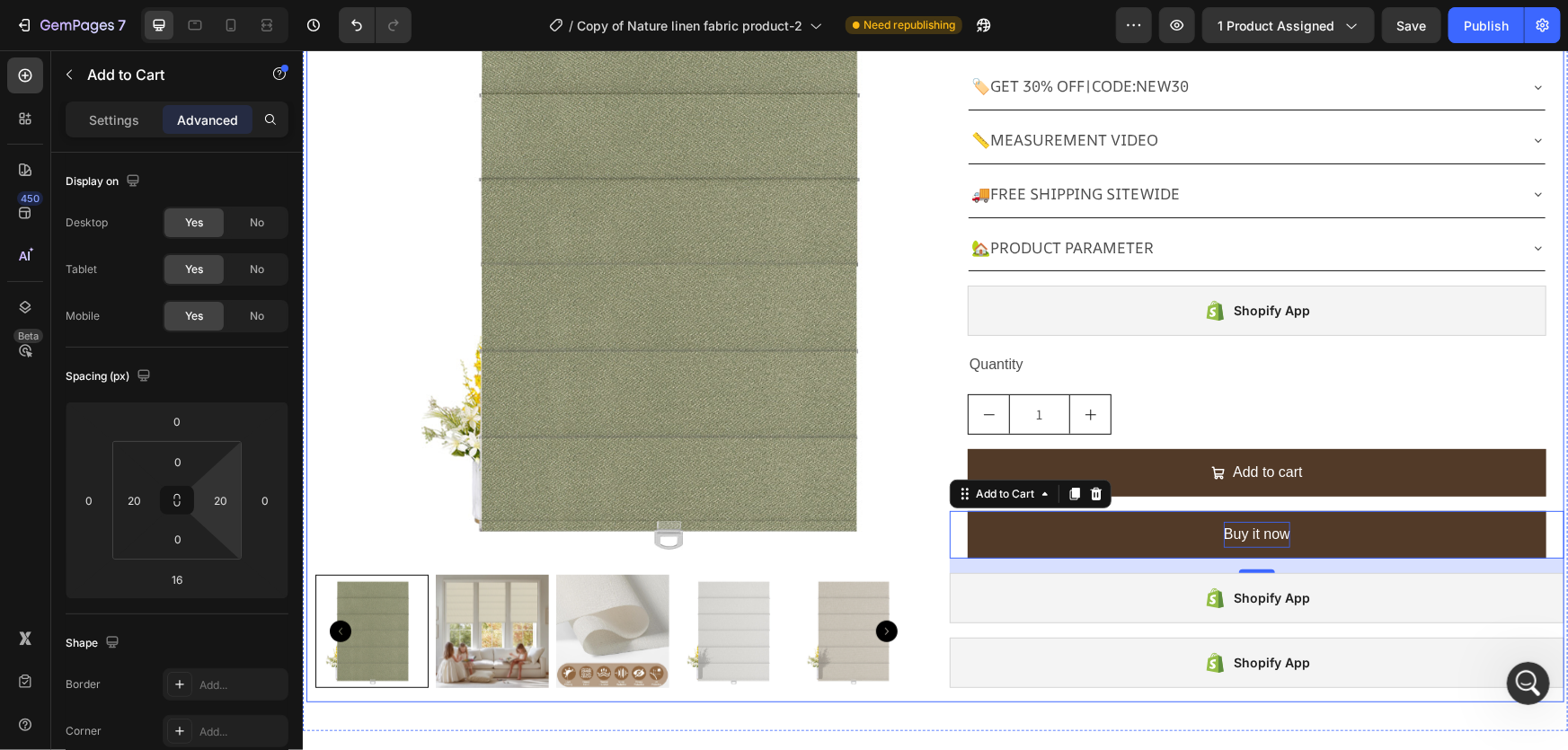
scroll to position [244, 0]
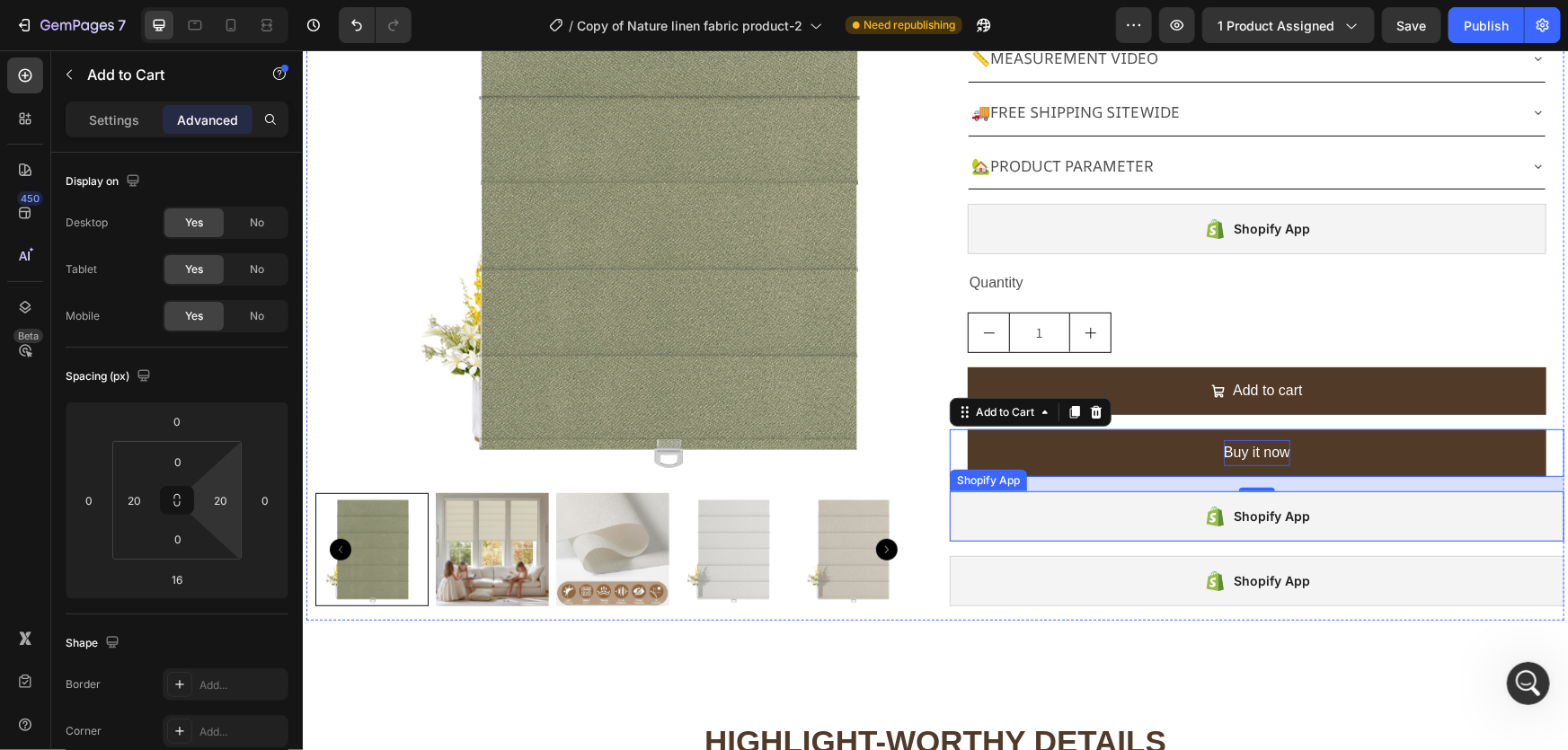
click at [998, 516] on div "Shopify App" at bounding box center [1255, 515] width 615 height 50
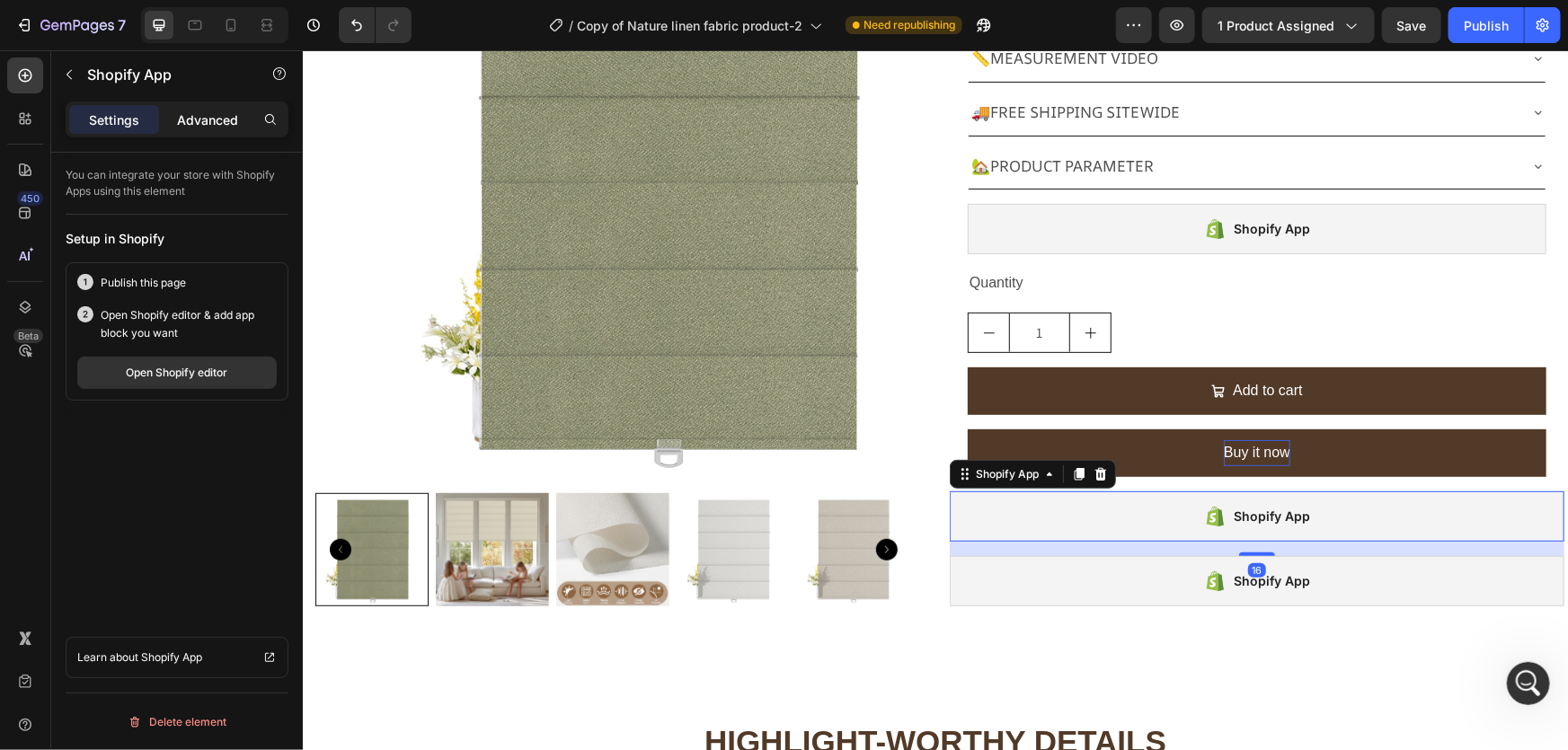
click at [215, 122] on p "Advanced" at bounding box center [208, 120] width 62 height 19
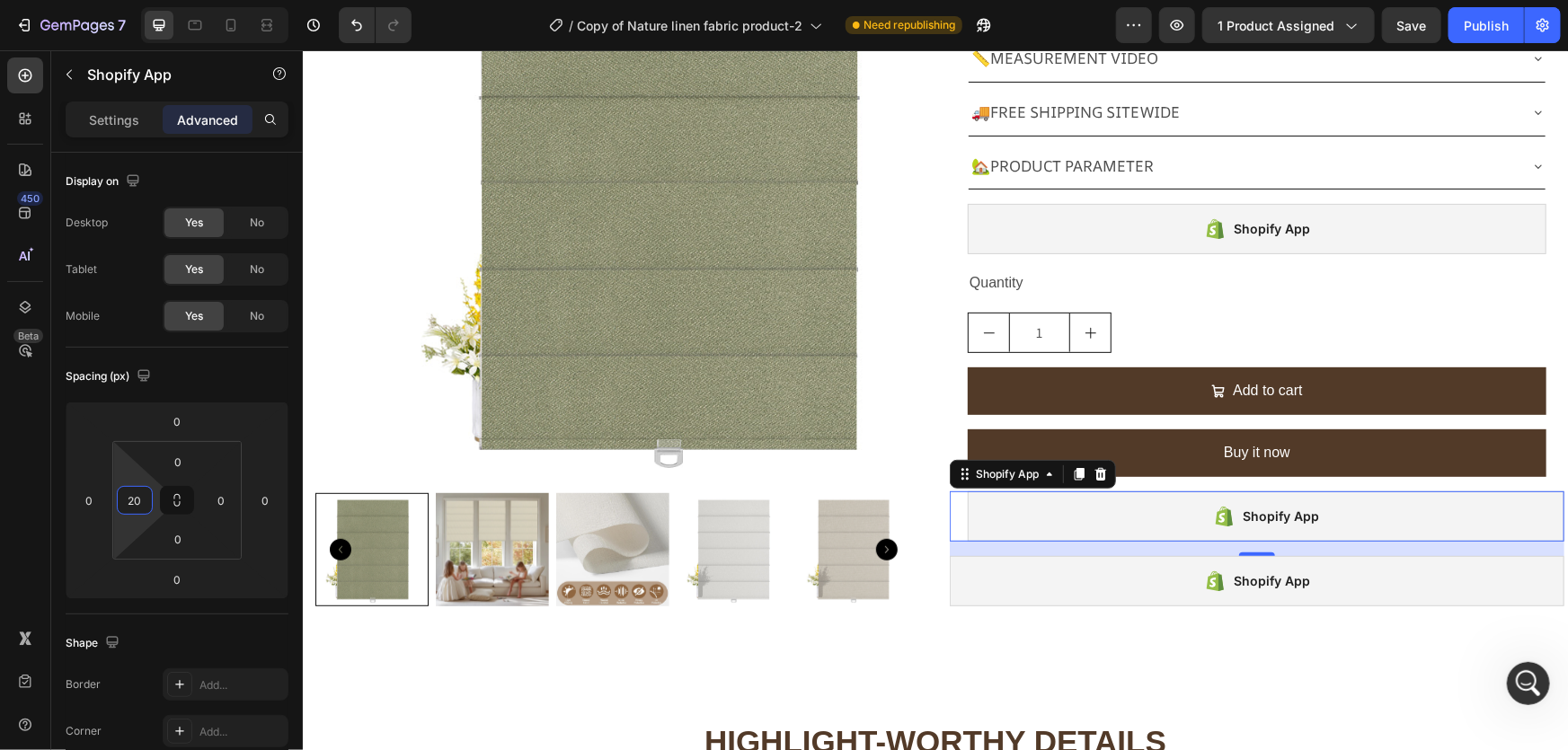
scroll to position [2, 0]
type input "20"
click at [216, 496] on input "0" at bounding box center [221, 500] width 27 height 27
type input "20"
click at [982, 592] on div "Shopify App" at bounding box center [1255, 580] width 615 height 50
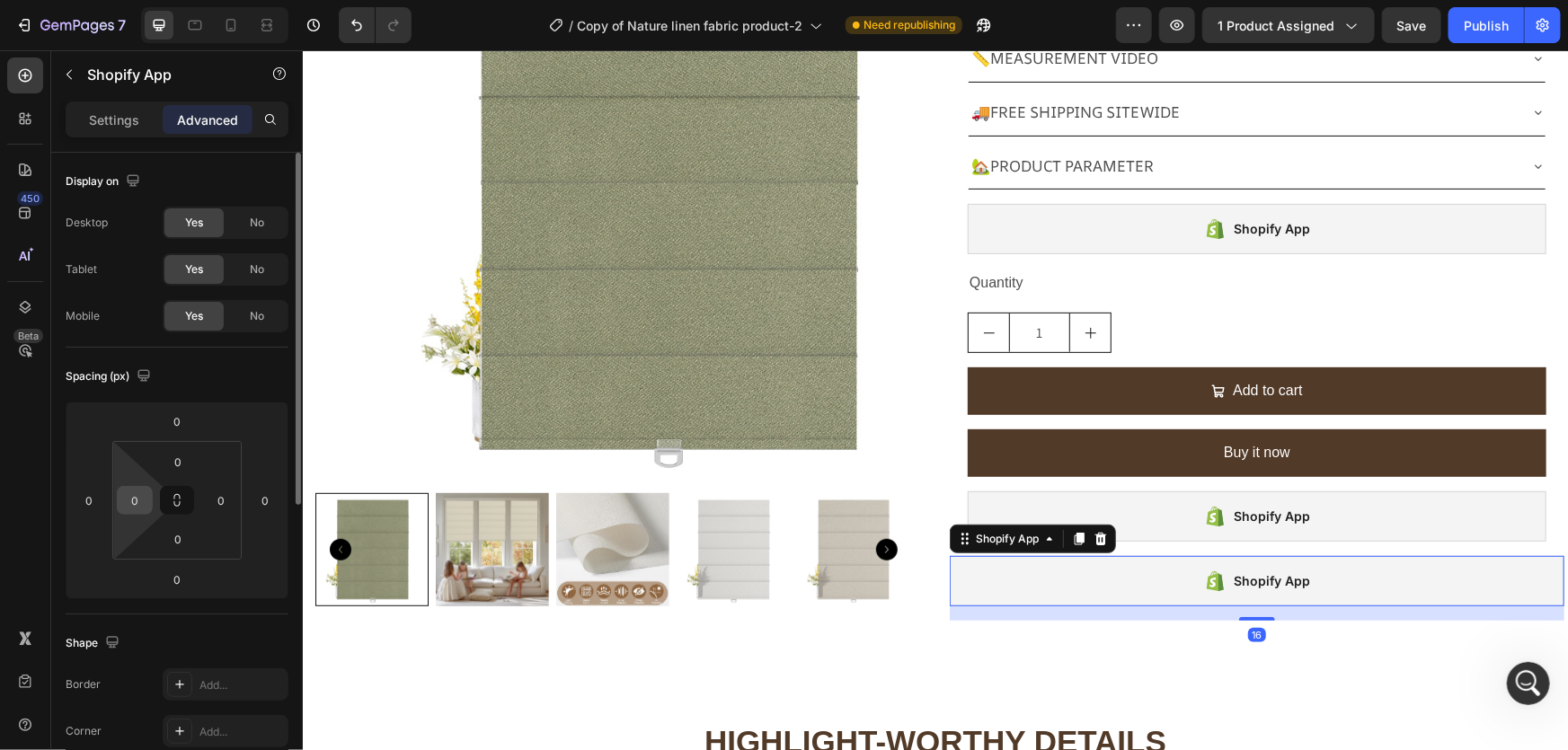
click at [137, 507] on input "0" at bounding box center [135, 500] width 27 height 27
type input "20"
click at [222, 497] on input "0" at bounding box center [221, 500] width 27 height 27
type input "20"
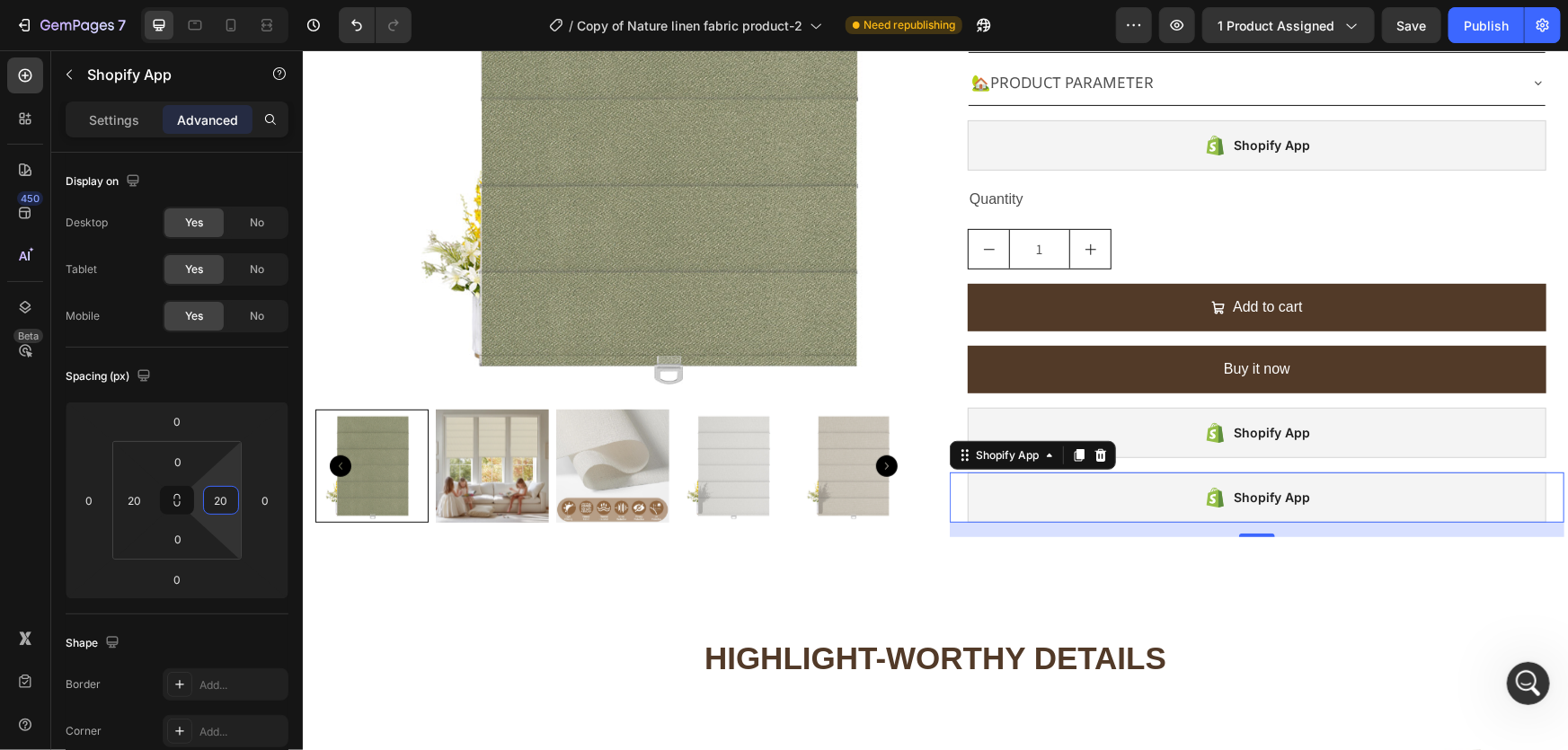
scroll to position [489, 0]
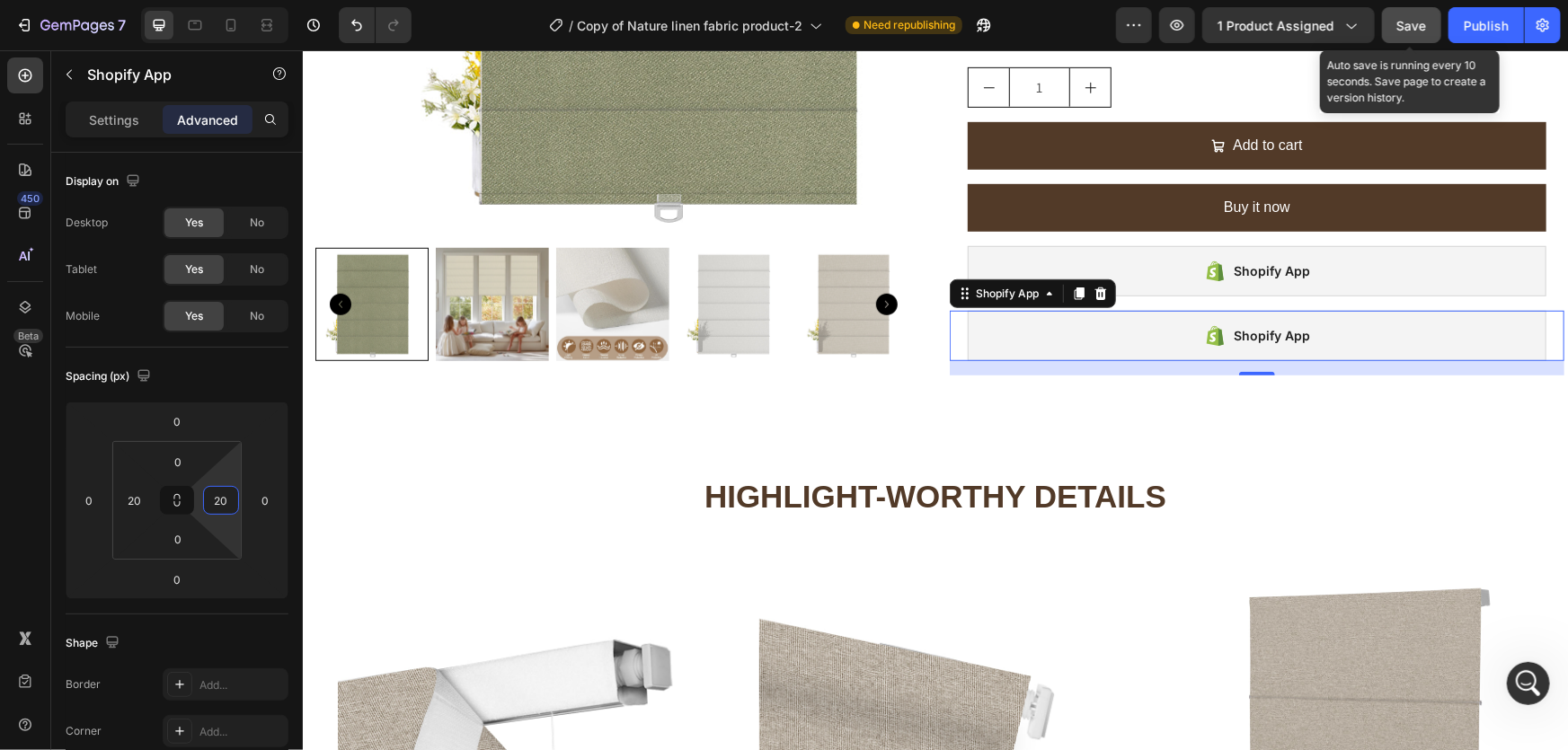
click at [1408, 37] on button "Save" at bounding box center [1412, 24] width 60 height 36
drag, startPoint x: 1415, startPoint y: 16, endPoint x: 1472, endPoint y: 18, distance: 57.0
click at [1420, 16] on div "Save" at bounding box center [1411, 26] width 30 height 19
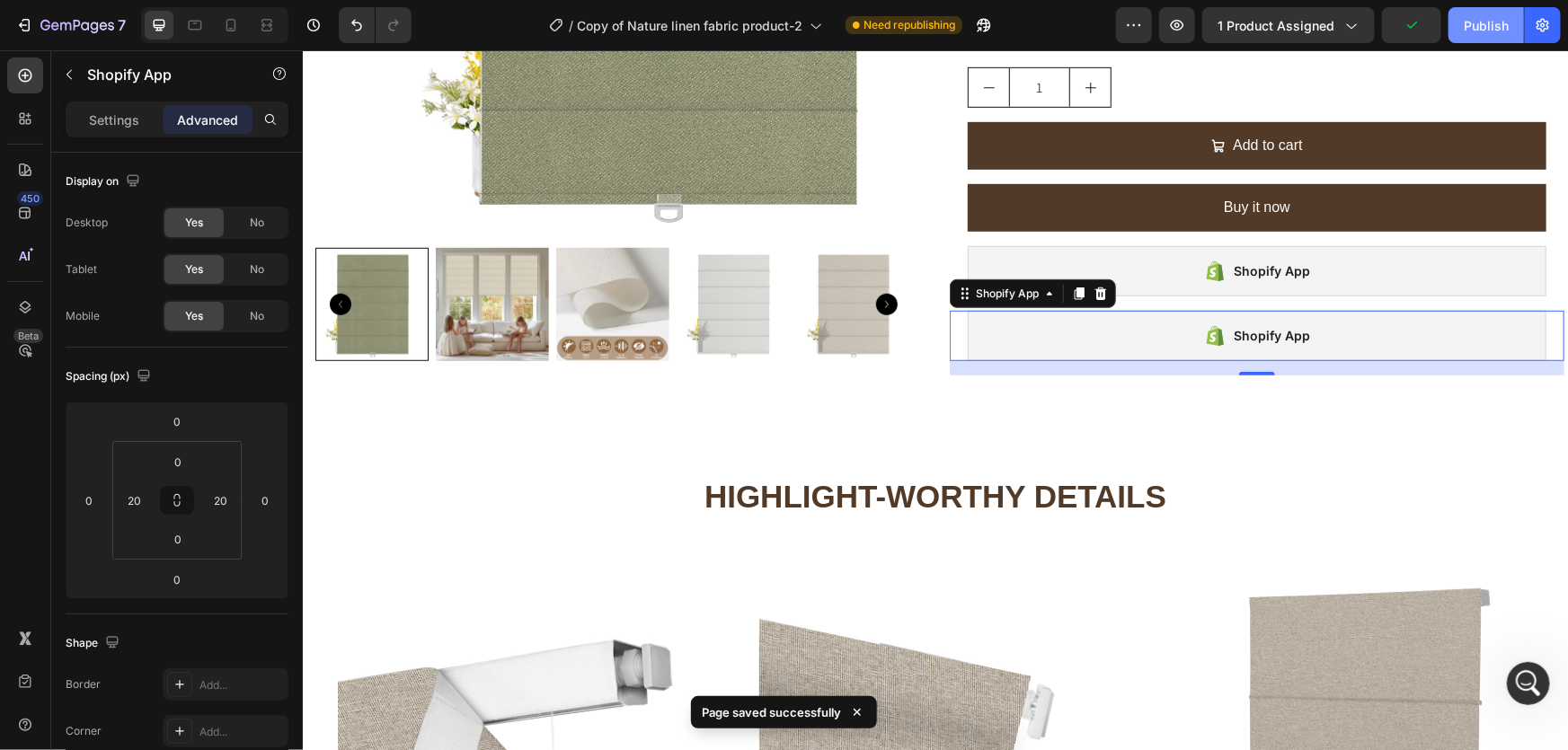
click at [1492, 23] on div "Publish" at bounding box center [1486, 26] width 45 height 19
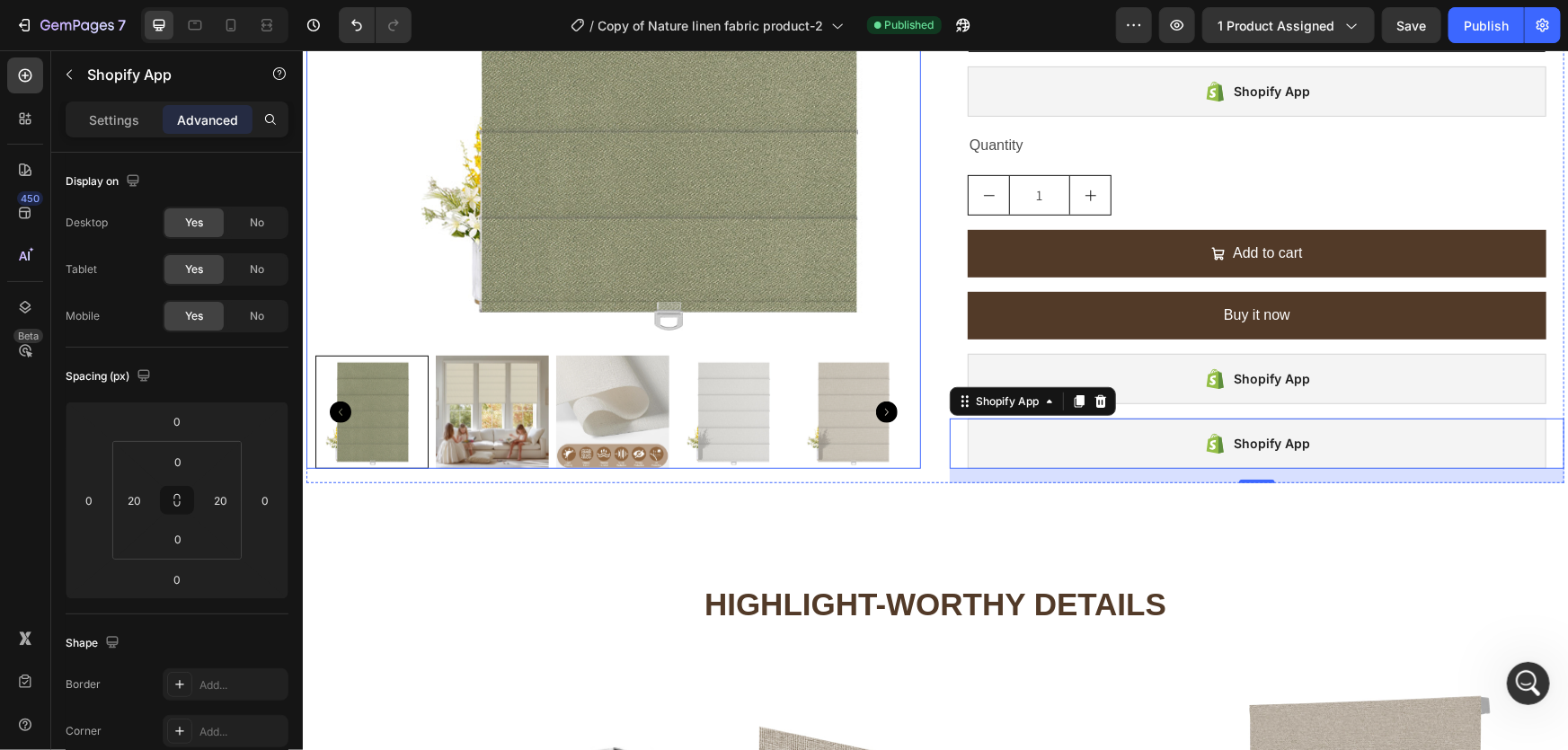
scroll to position [326, 0]
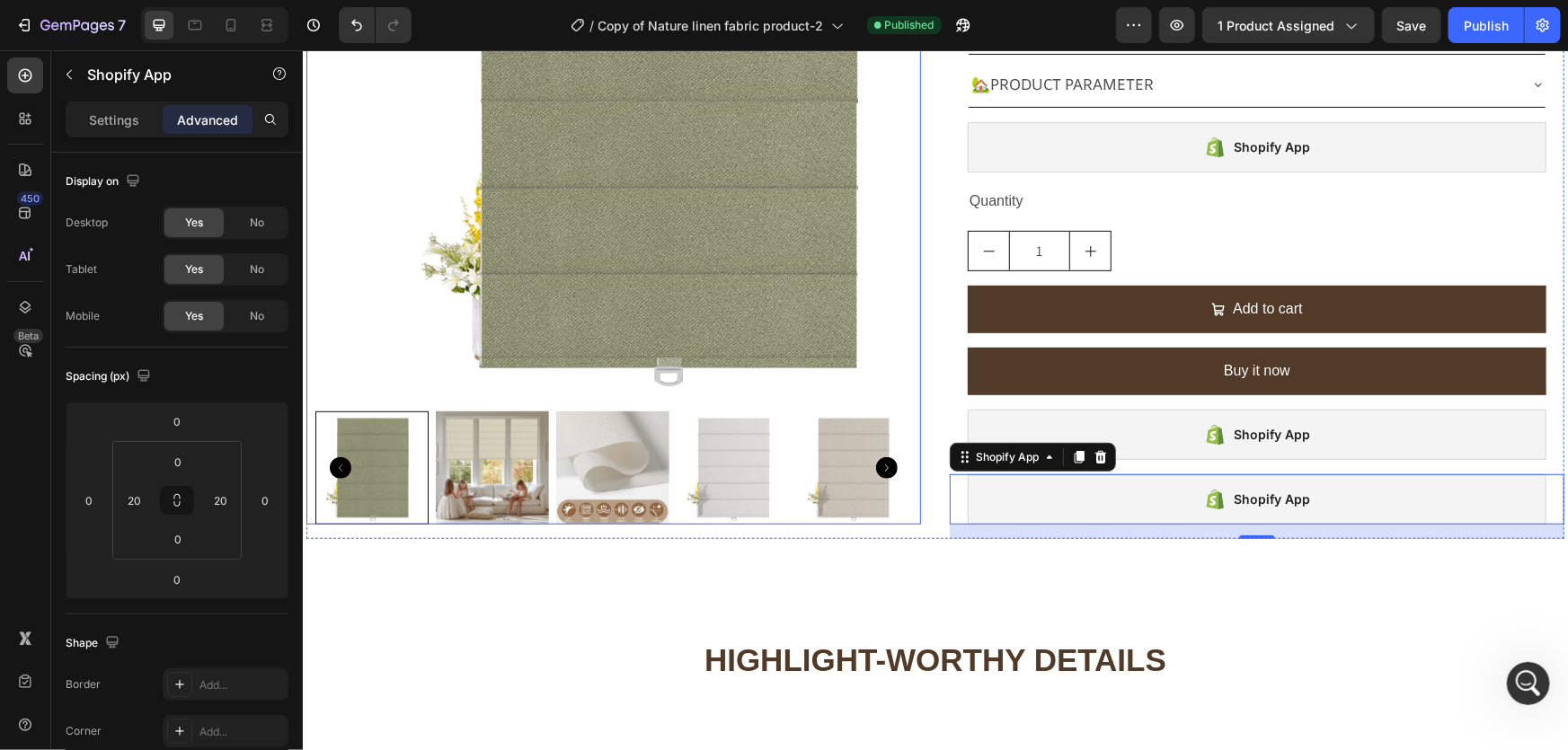
click at [366, 293] on img at bounding box center [664, 105] width 596 height 596
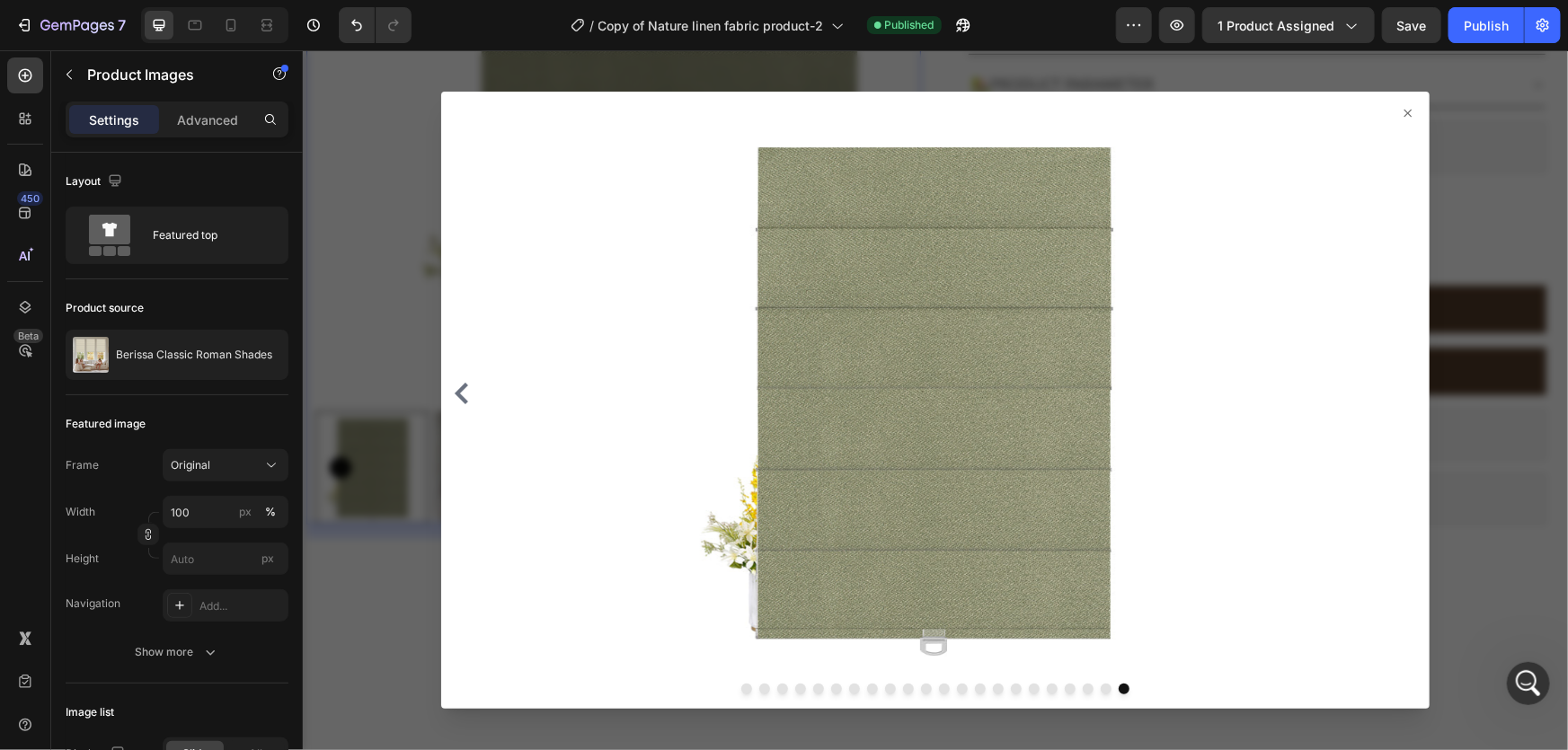
click at [1400, 105] on icon at bounding box center [1406, 112] width 14 height 14
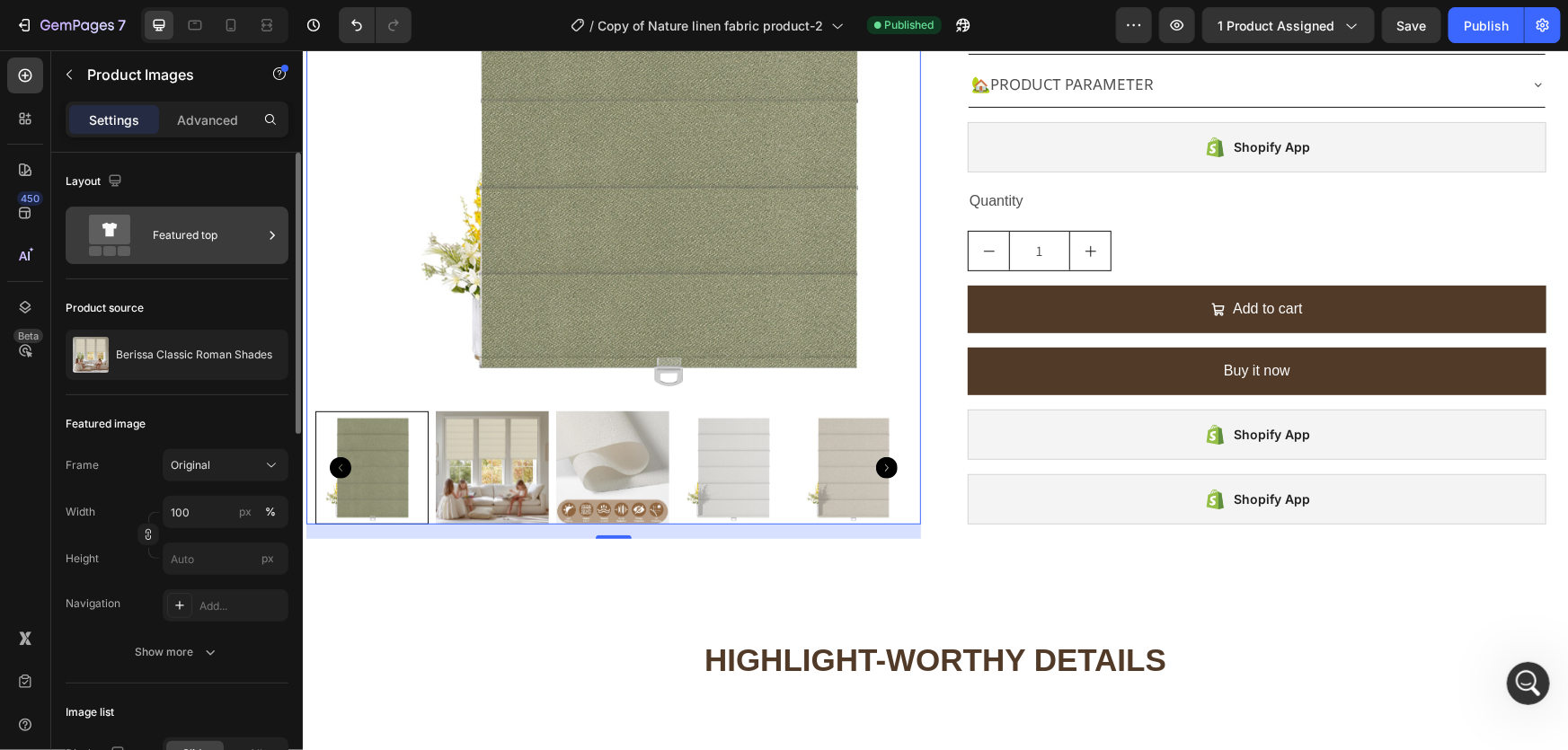
drag, startPoint x: 189, startPoint y: 224, endPoint x: 213, endPoint y: 229, distance: 24.5
click at [189, 224] on div "Featured top" at bounding box center [208, 235] width 110 height 41
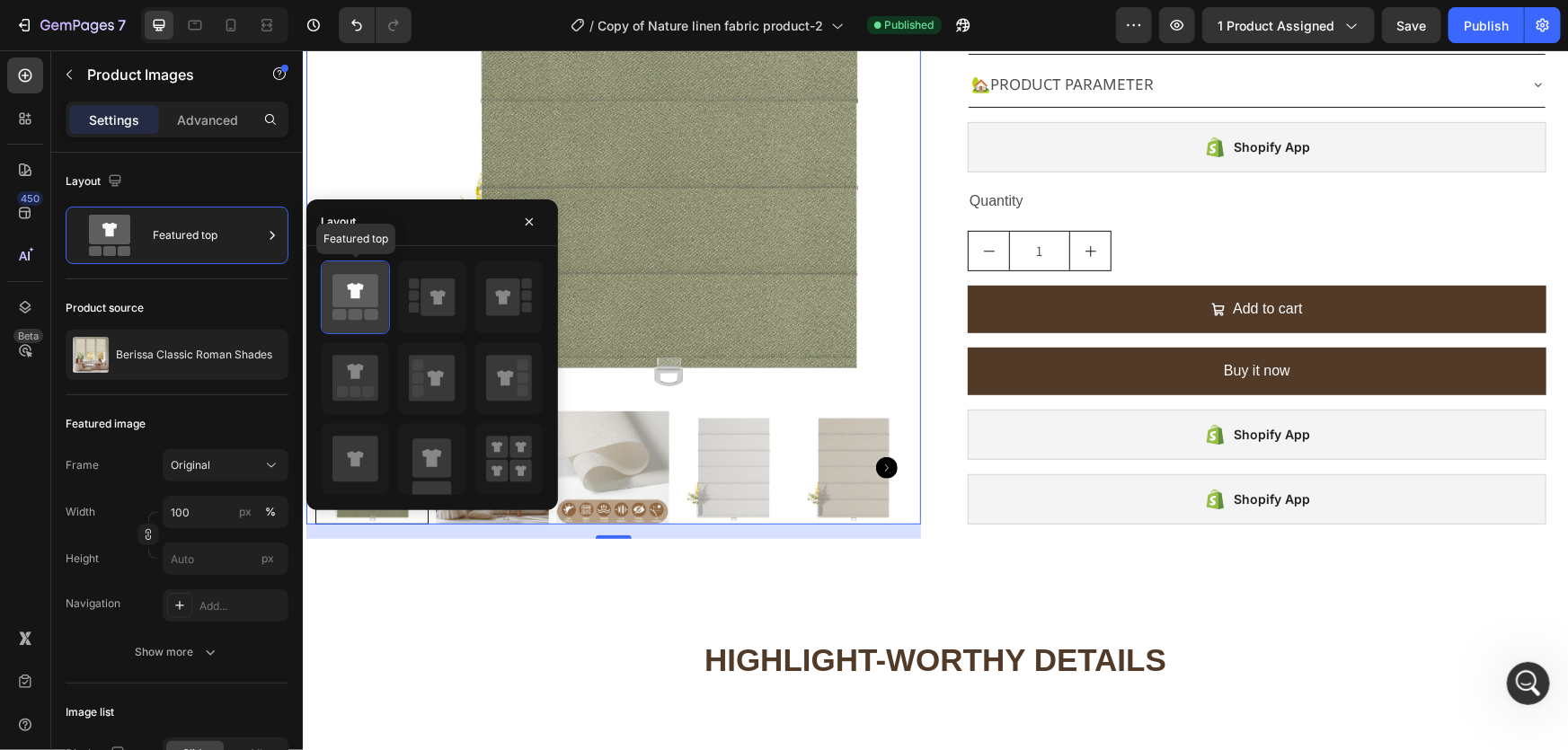
click at [347, 275] on icon at bounding box center [356, 290] width 46 height 34
click at [867, 338] on img at bounding box center [664, 105] width 596 height 596
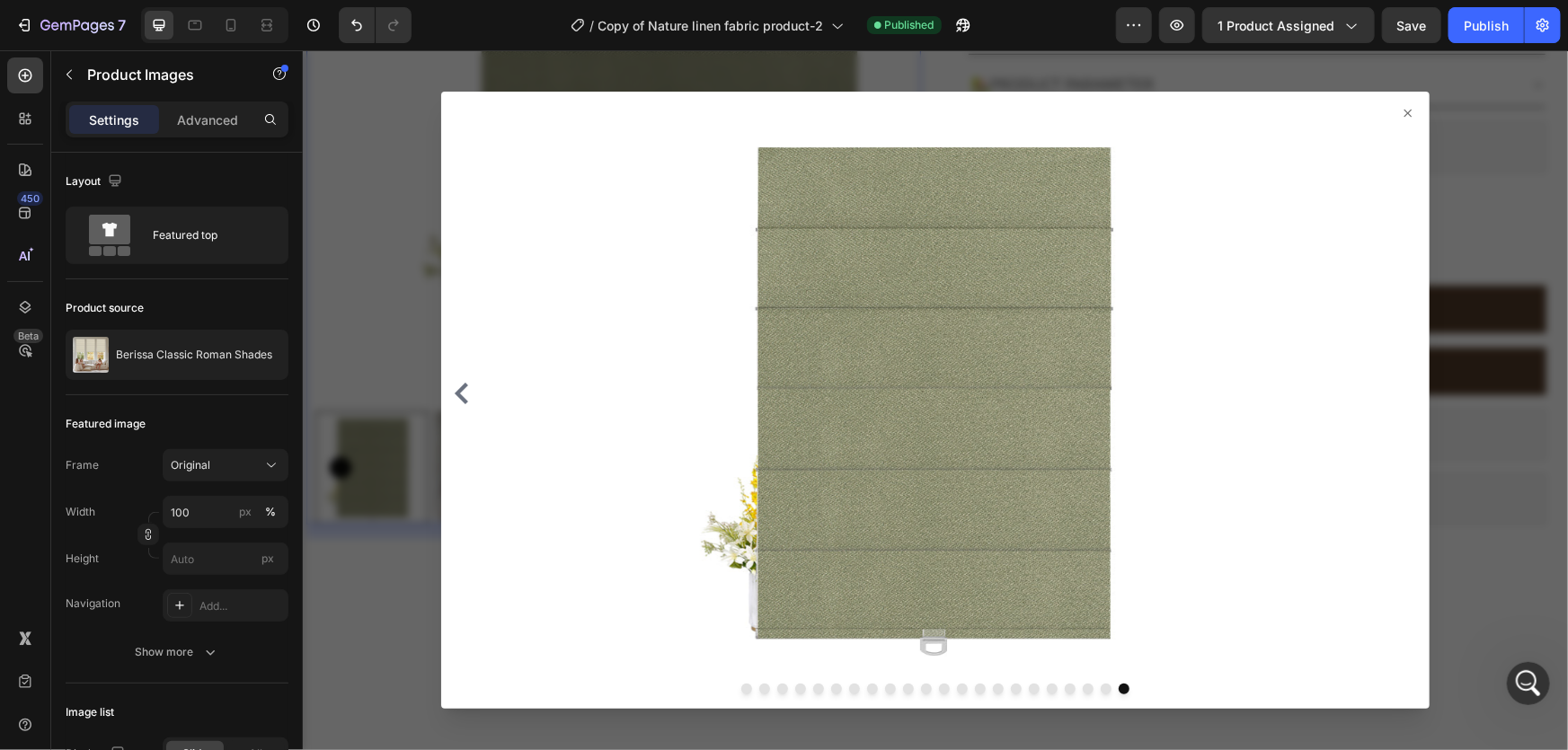
click at [407, 328] on div at bounding box center [934, 399] width 1265 height 700
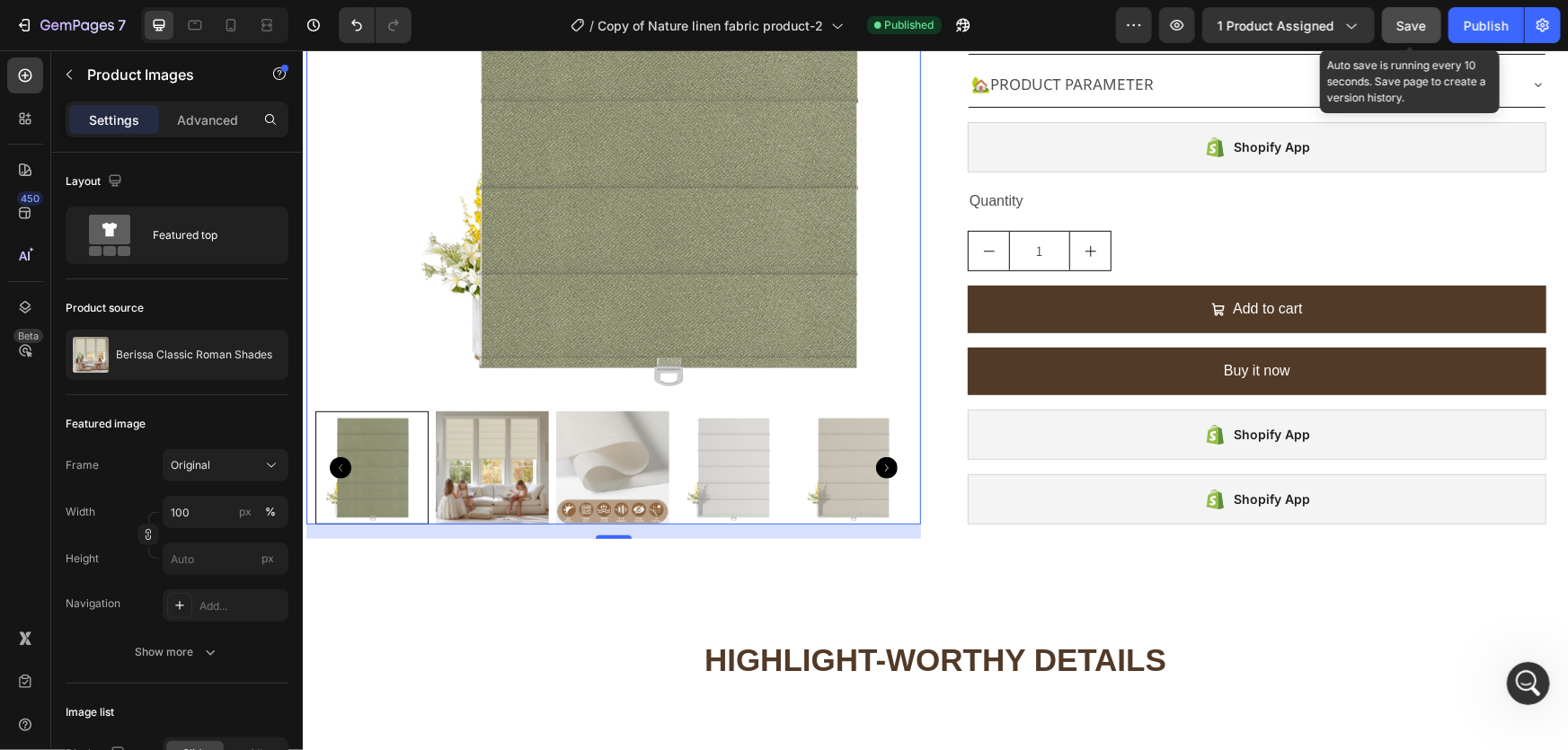
click at [1427, 29] on span "Save" at bounding box center [1411, 26] width 30 height 15
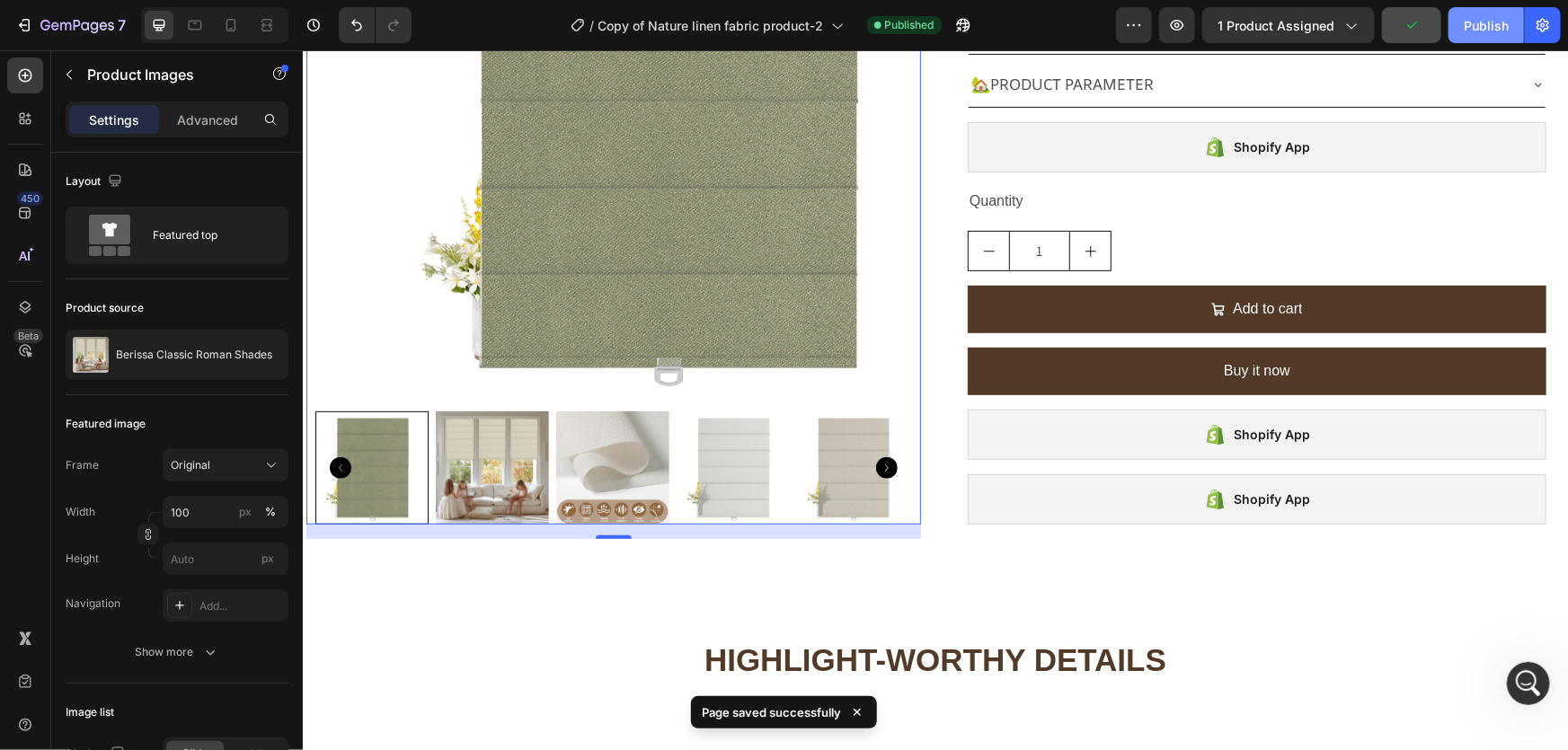
click at [1470, 34] on div "Publish" at bounding box center [1486, 26] width 45 height 19
click at [961, 27] on icon "button" at bounding box center [958, 29] width 5 height 5
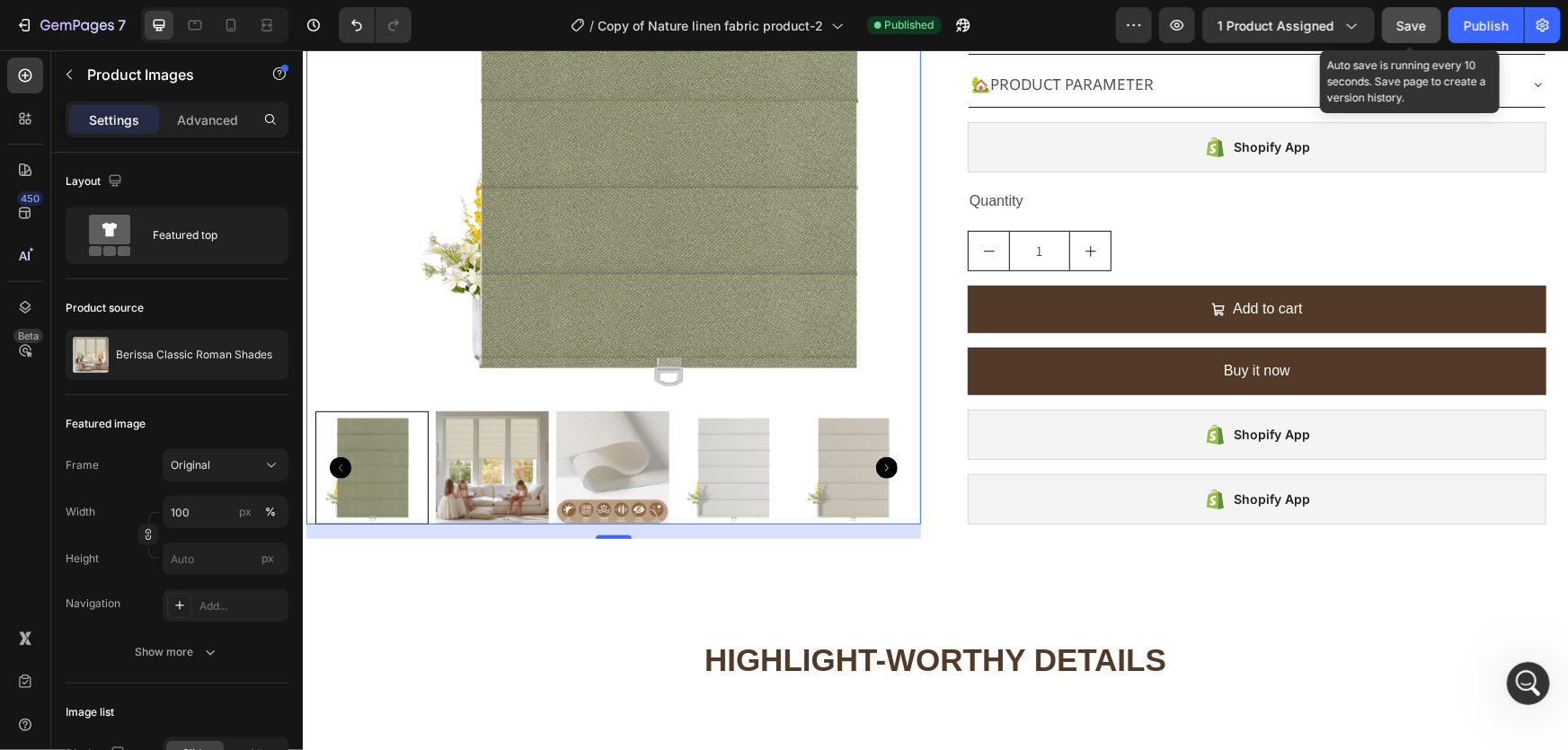
click at [1405, 31] on span "Save" at bounding box center [1411, 26] width 30 height 15
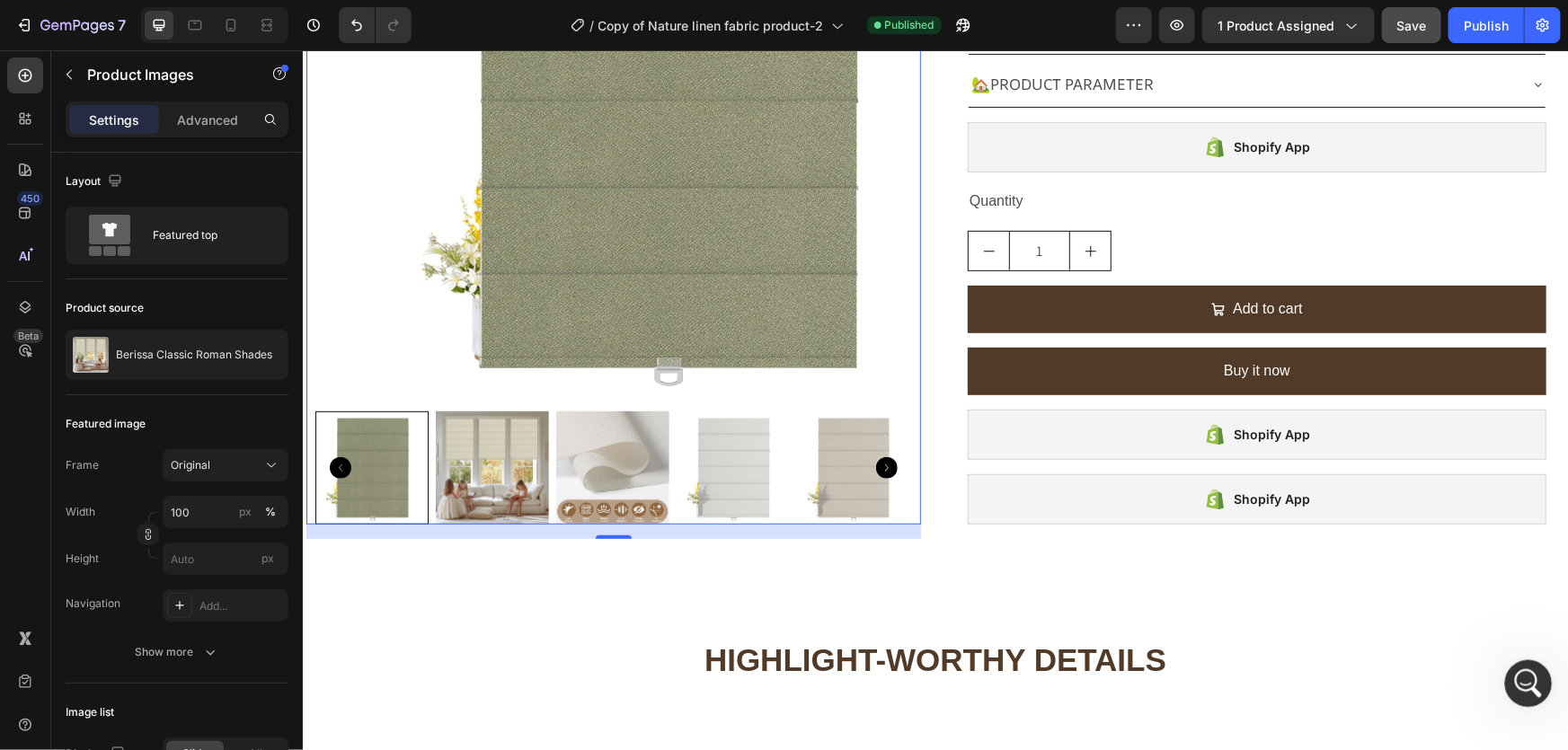
click at [1523, 690] on icon "打开 Intercom Messenger" at bounding box center [1526, 681] width 30 height 30
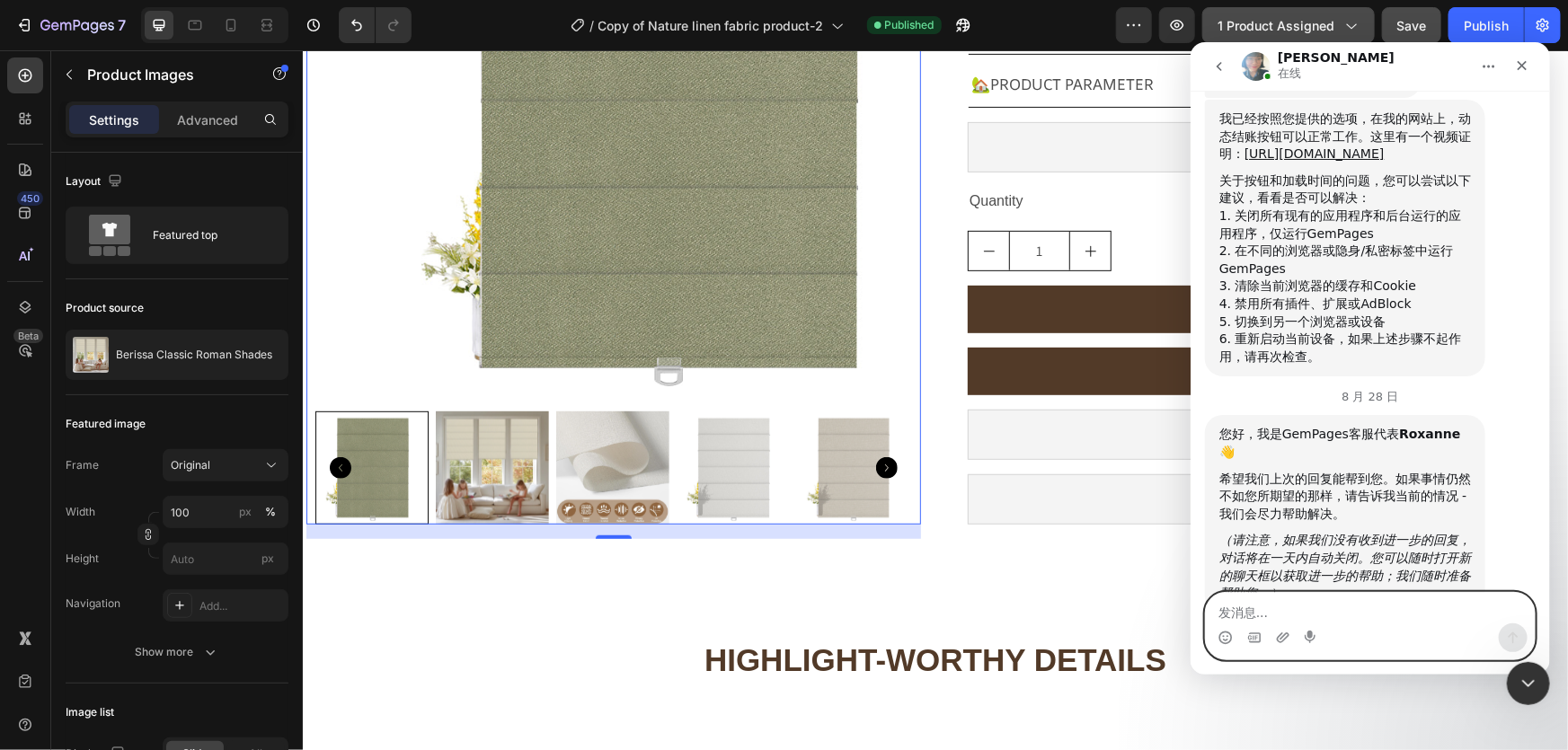
scroll to position [15579, 0]
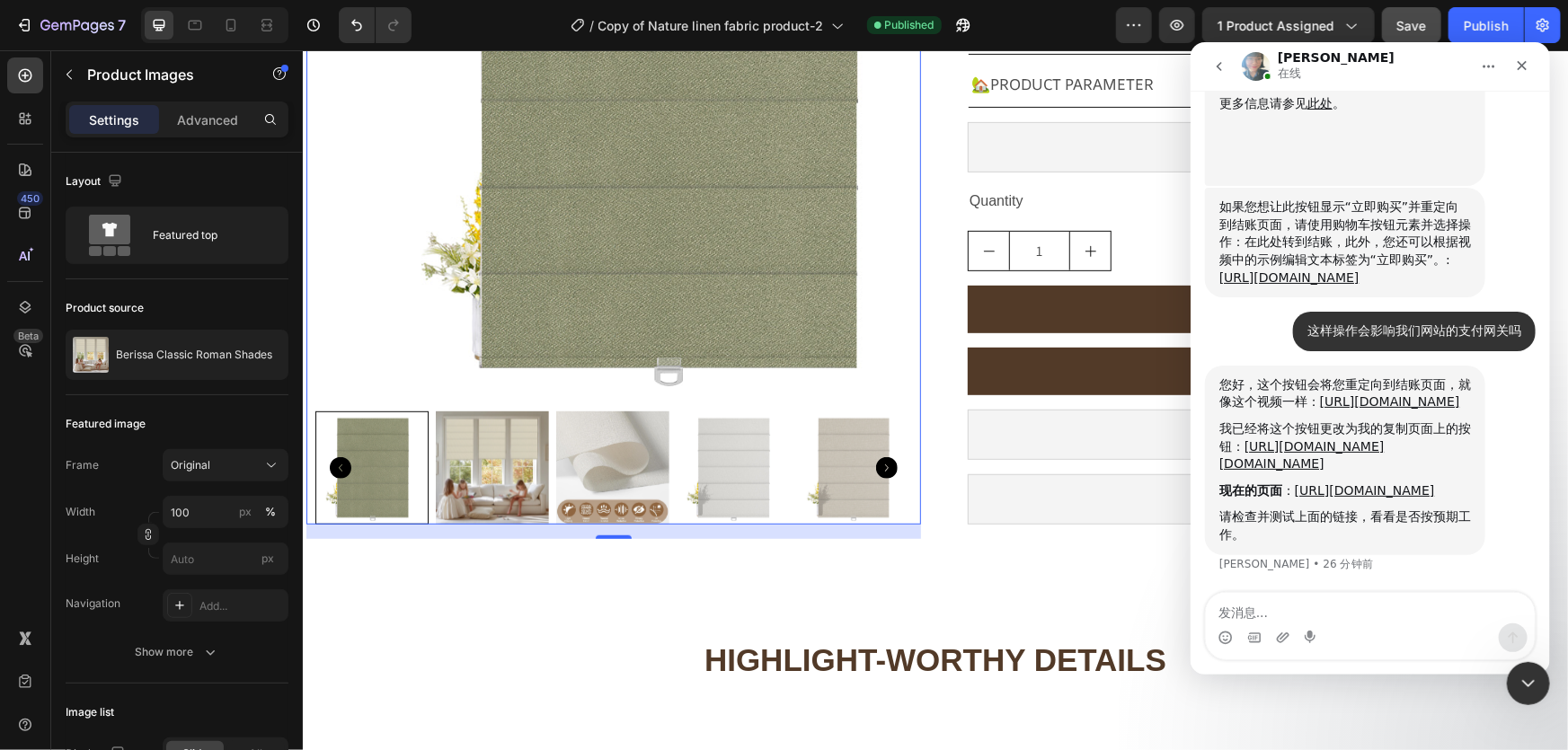
click at [1396, 26] on button "Save" at bounding box center [1412, 24] width 60 height 36
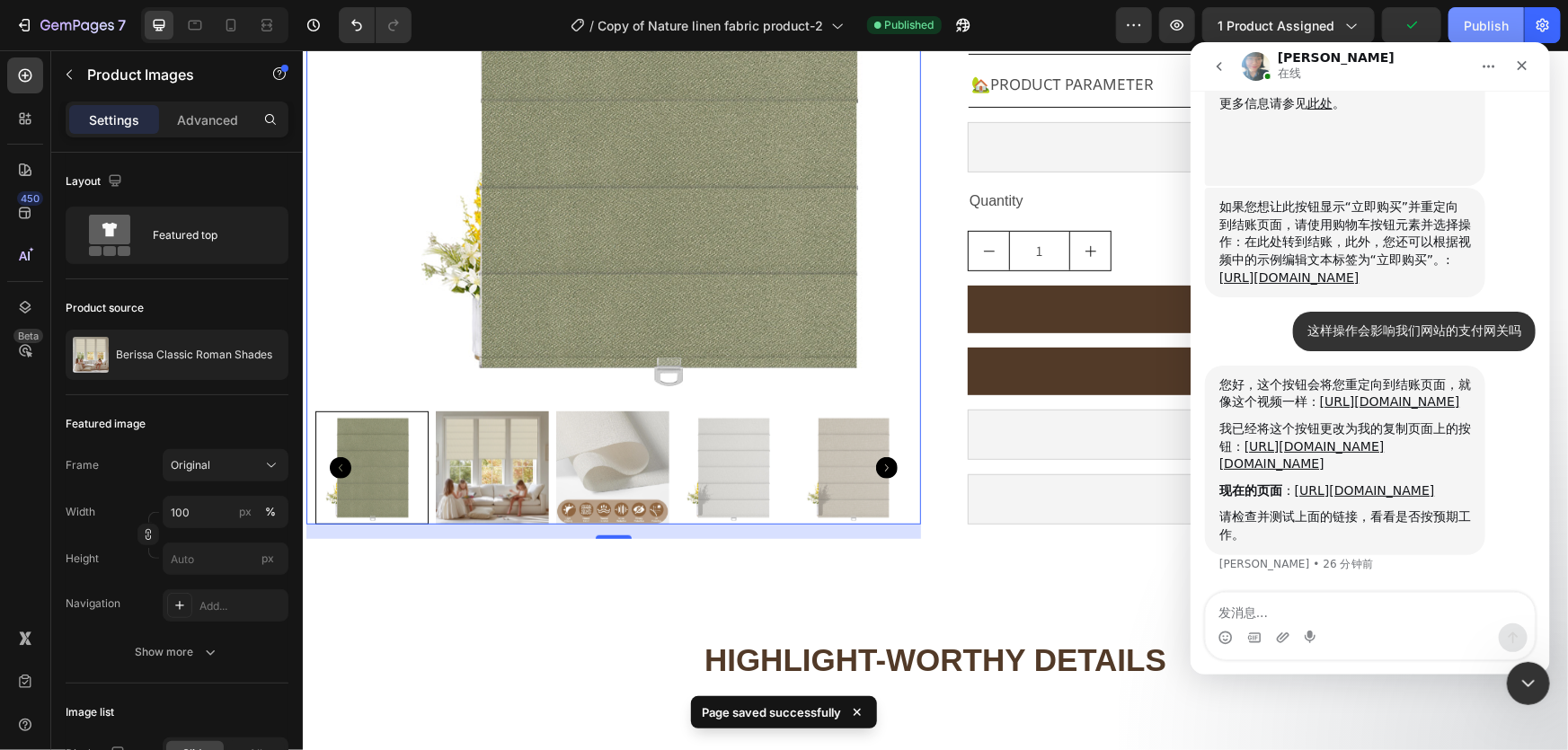
click at [1462, 34] on button "Publish" at bounding box center [1486, 24] width 75 height 36
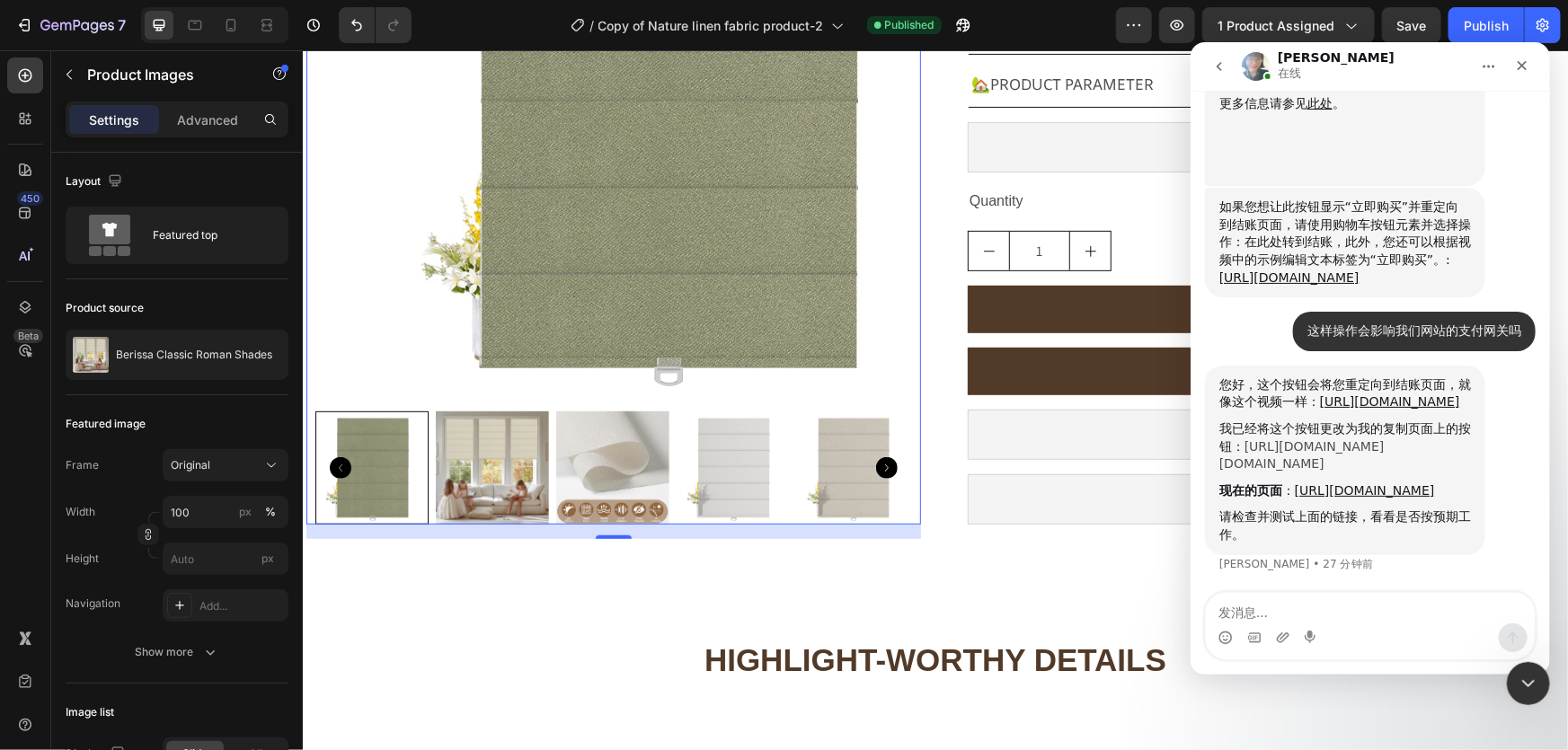
click at [1252, 438] on link "[URL][DOMAIN_NAME][DOMAIN_NAME]" at bounding box center [1302, 455] width 165 height 33
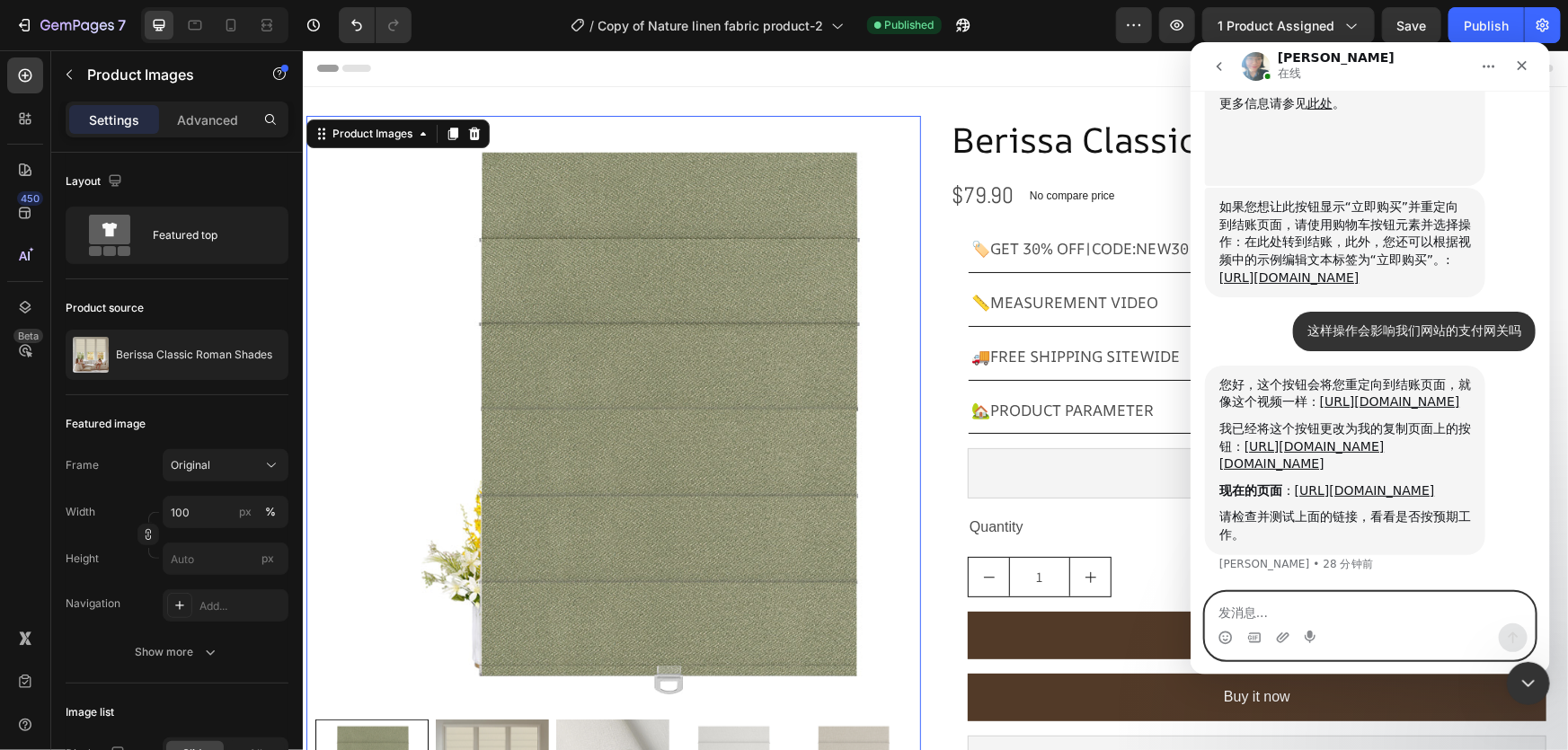
click at [1233, 603] on textarea "发消息..." at bounding box center [1370, 608] width 329 height 31
click at [1233, 613] on textarea "发消息..." at bounding box center [1370, 608] width 329 height 31
type textarea "x"
type textarea "新的问题出现了"
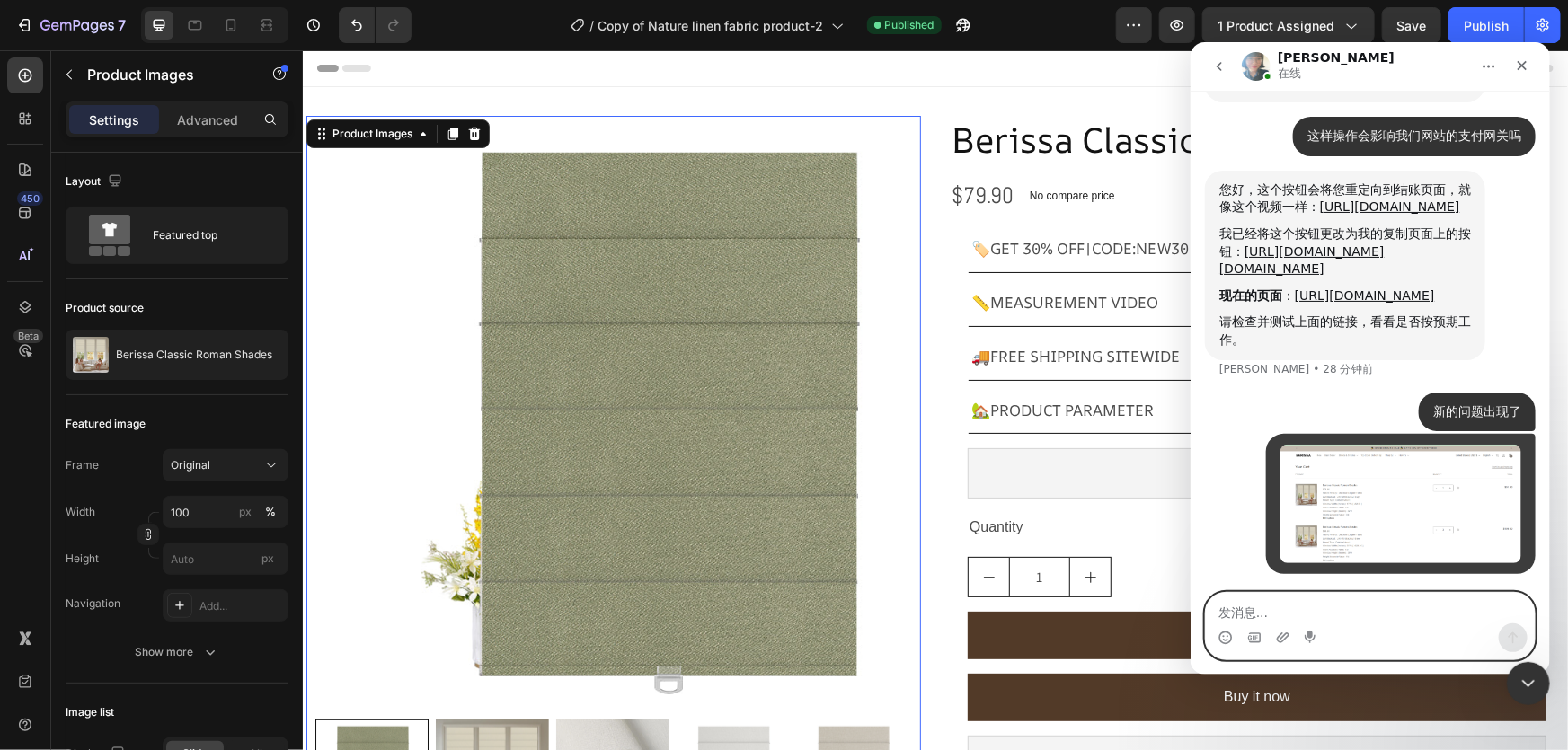
scroll to position [15774, 0]
click at [1279, 614] on textarea "发消息..." at bounding box center [1370, 608] width 329 height 31
click at [1255, 613] on textarea "加购多个产品之后 到结账页面丢失了两个" at bounding box center [1370, 608] width 329 height 31
click at [1458, 617] on textarea "加购多个产品之后 到结账页面丢失了两个" at bounding box center [1370, 608] width 329 height 31
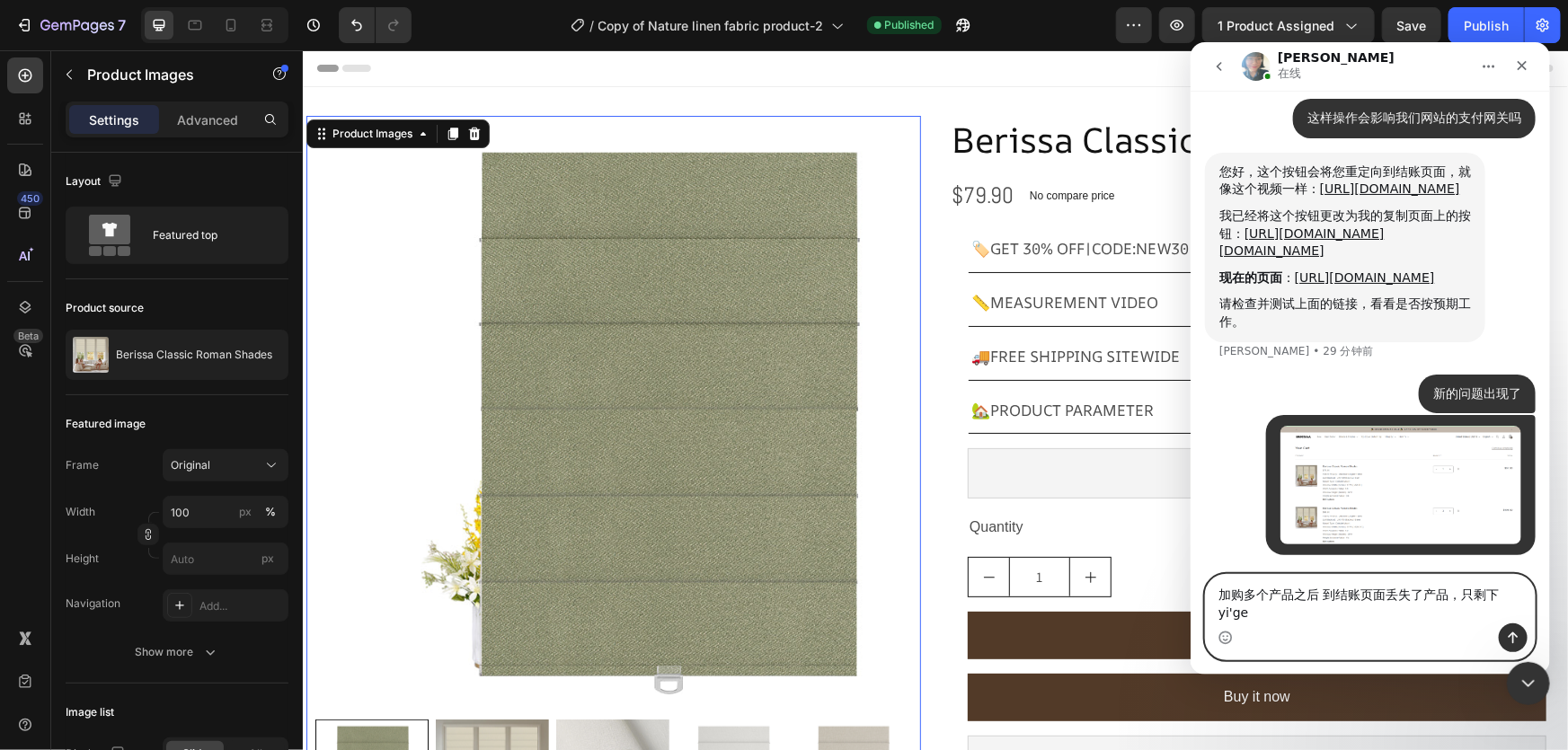
type textarea "加购多个产品之后 到结账页面丢失了产品，只剩下一个"
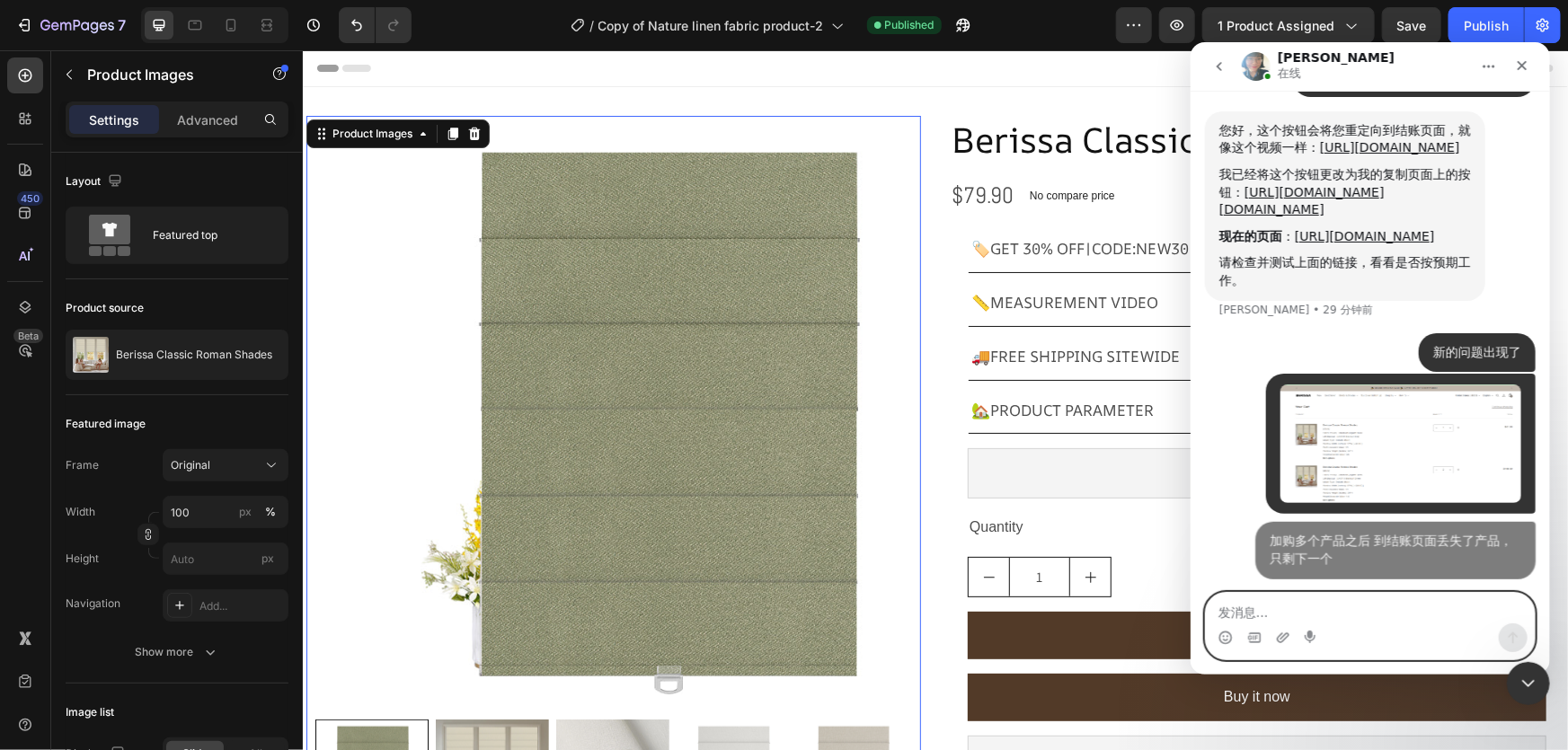
scroll to position [15833, 0]
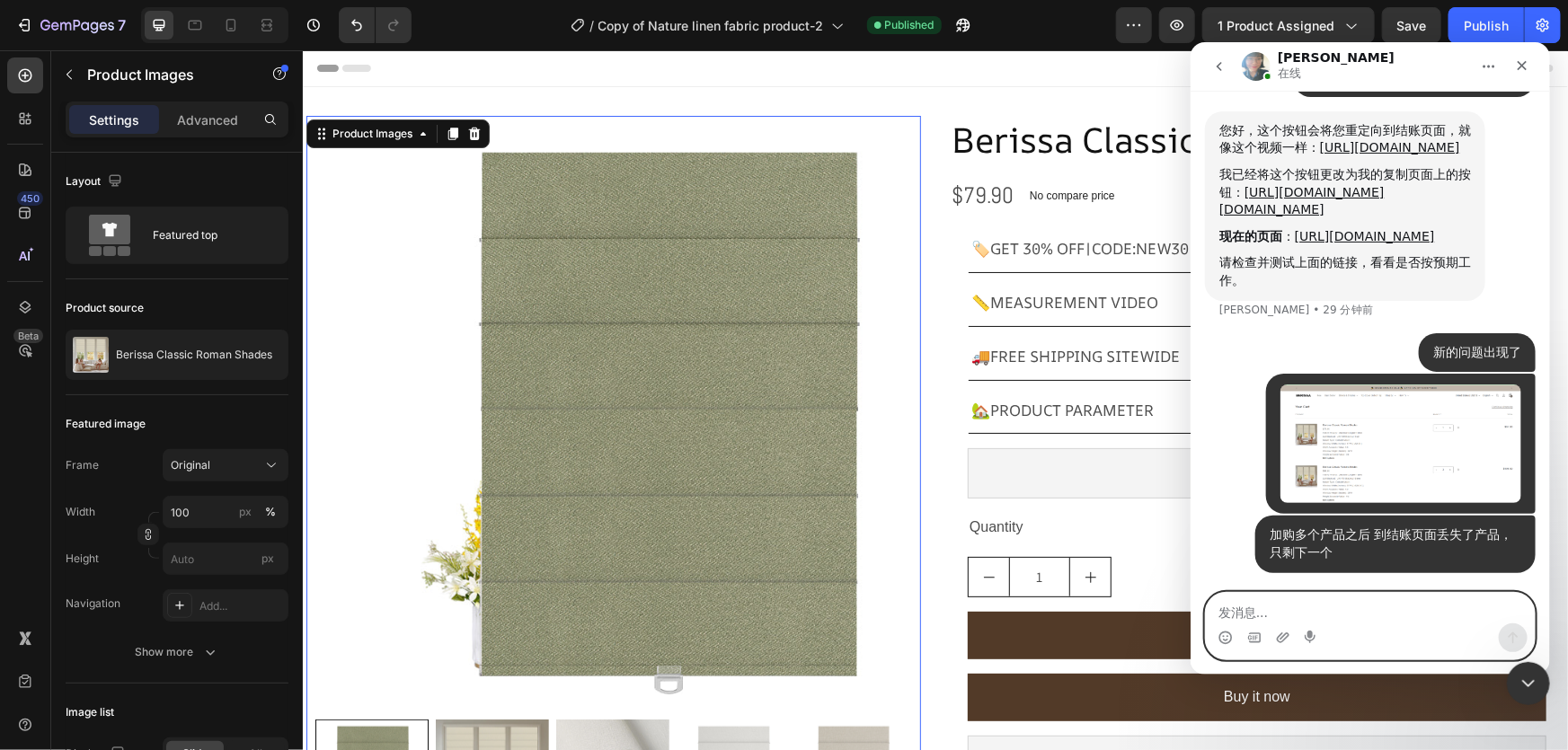
click at [1258, 612] on textarea "发消息..." at bounding box center [1370, 608] width 329 height 31
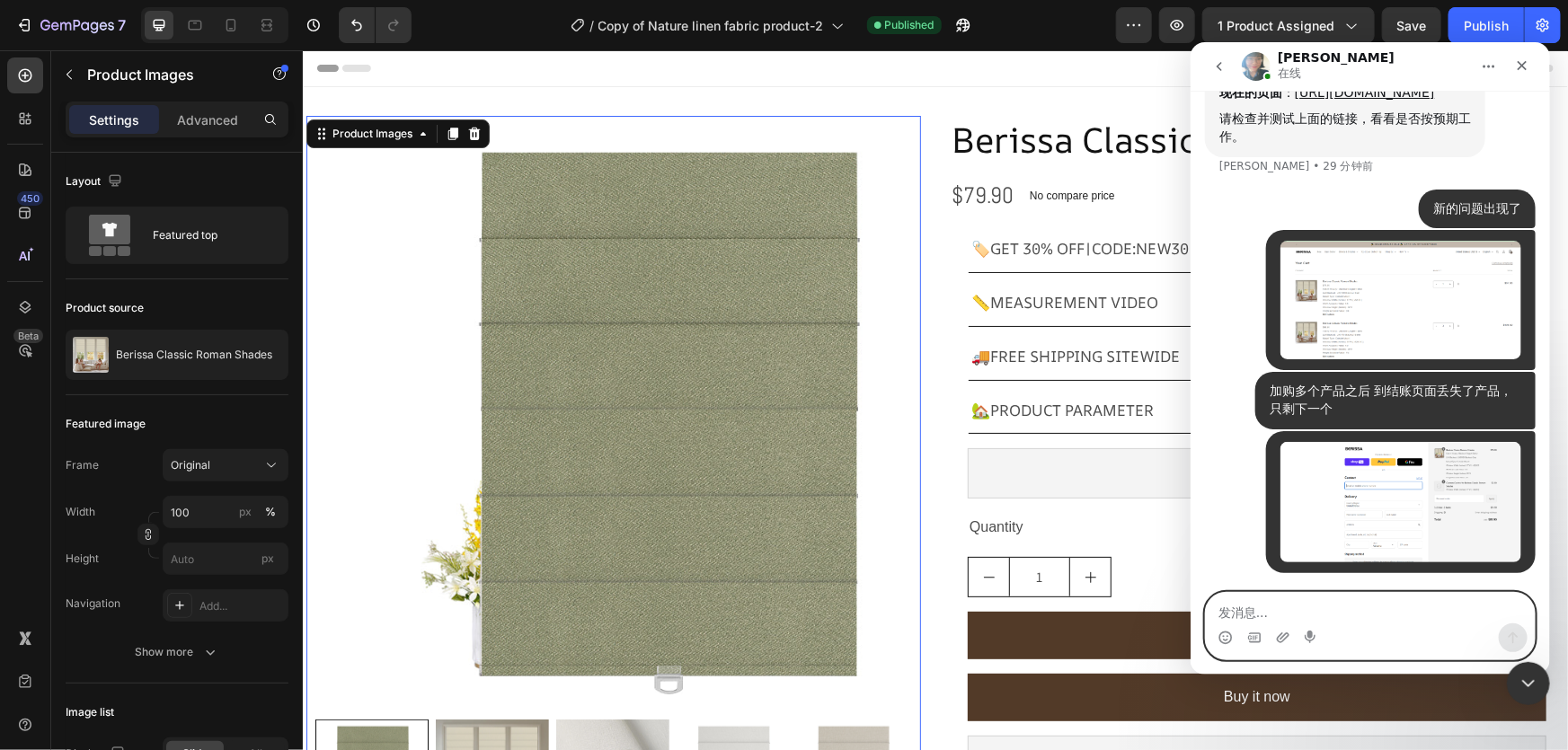
scroll to position [15976, 0]
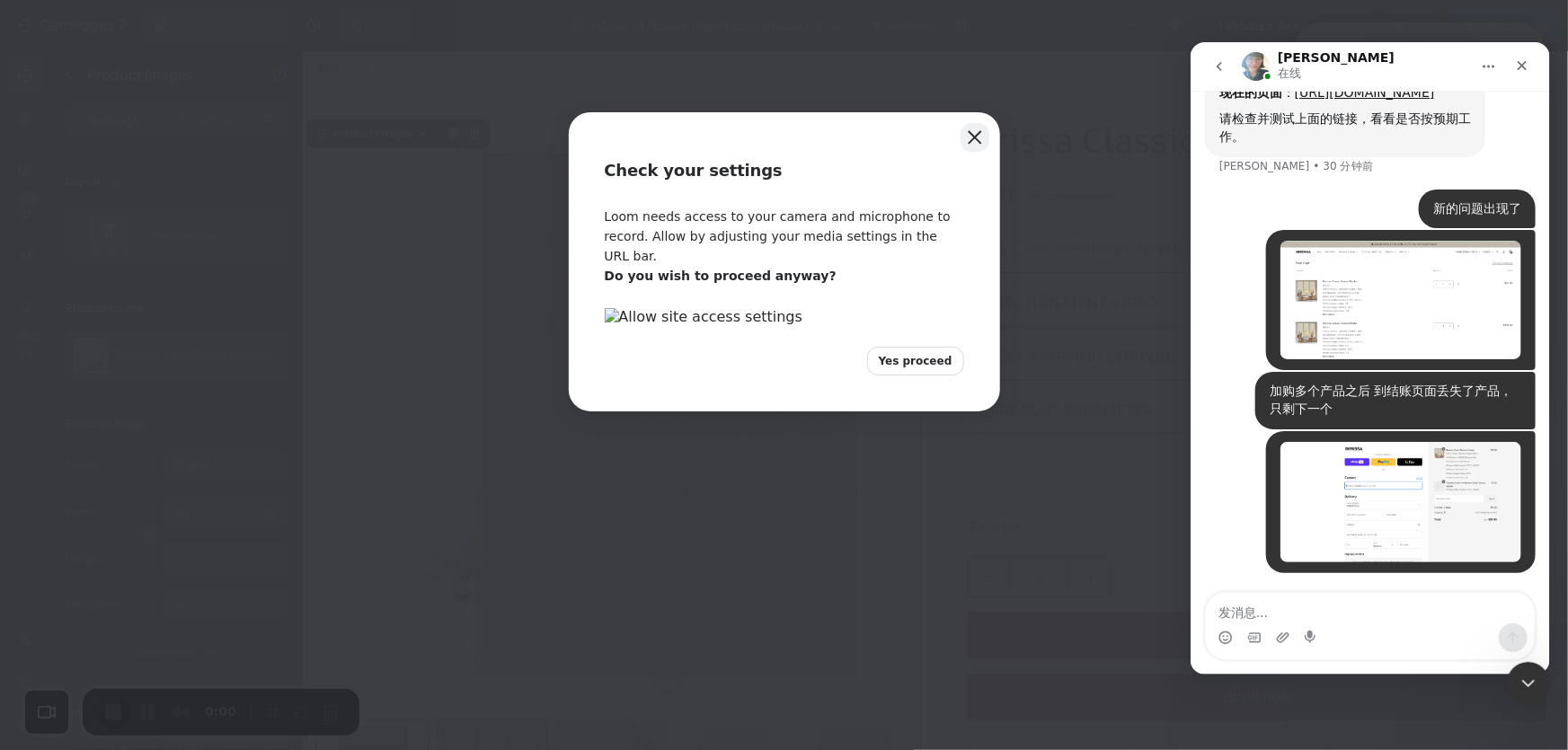
click at [973, 136] on button "Close" at bounding box center [975, 138] width 29 height 29
click at [971, 138] on button "Close" at bounding box center [975, 138] width 29 height 29
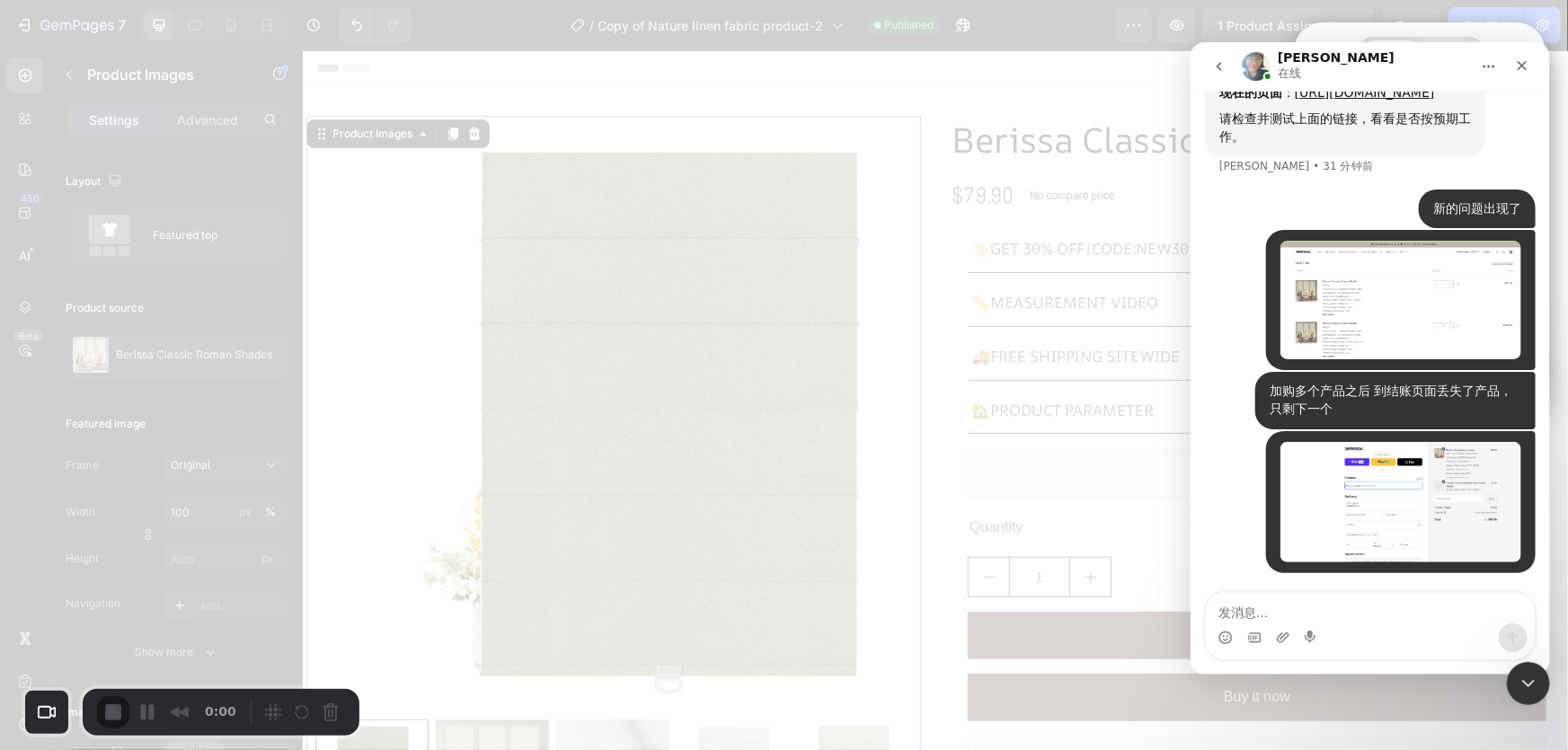
click at [116, 716] on div "0:00" at bounding box center [170, 712] width 146 height 33
click at [141, 712] on div "0:00" at bounding box center [170, 712] width 146 height 33
drag, startPoint x: 1001, startPoint y: 559, endPoint x: 675, endPoint y: 513, distance: 329.2
click at [1001, 559] on div at bounding box center [784, 375] width 1568 height 750
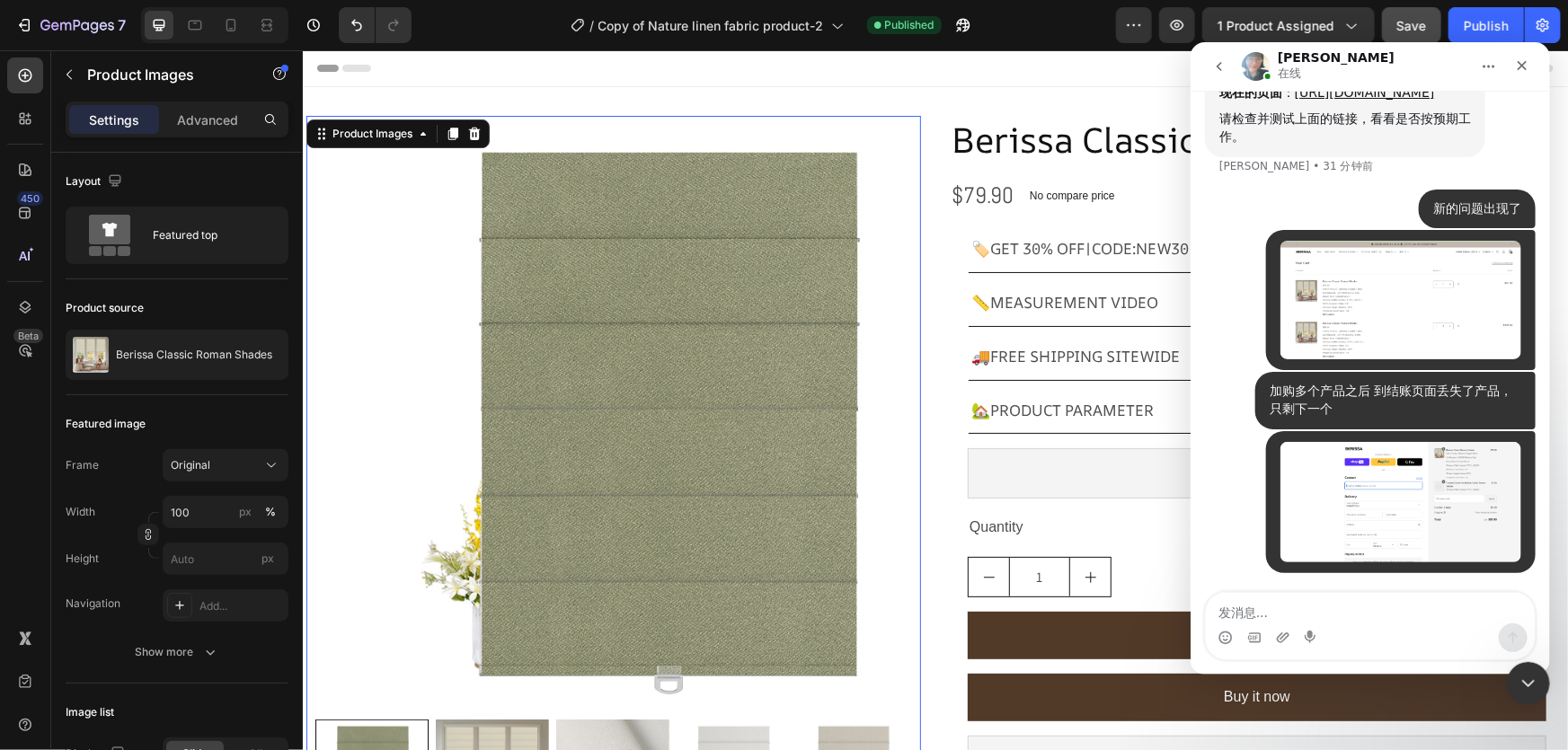
click at [1425, 9] on button "Save" at bounding box center [1412, 24] width 60 height 36
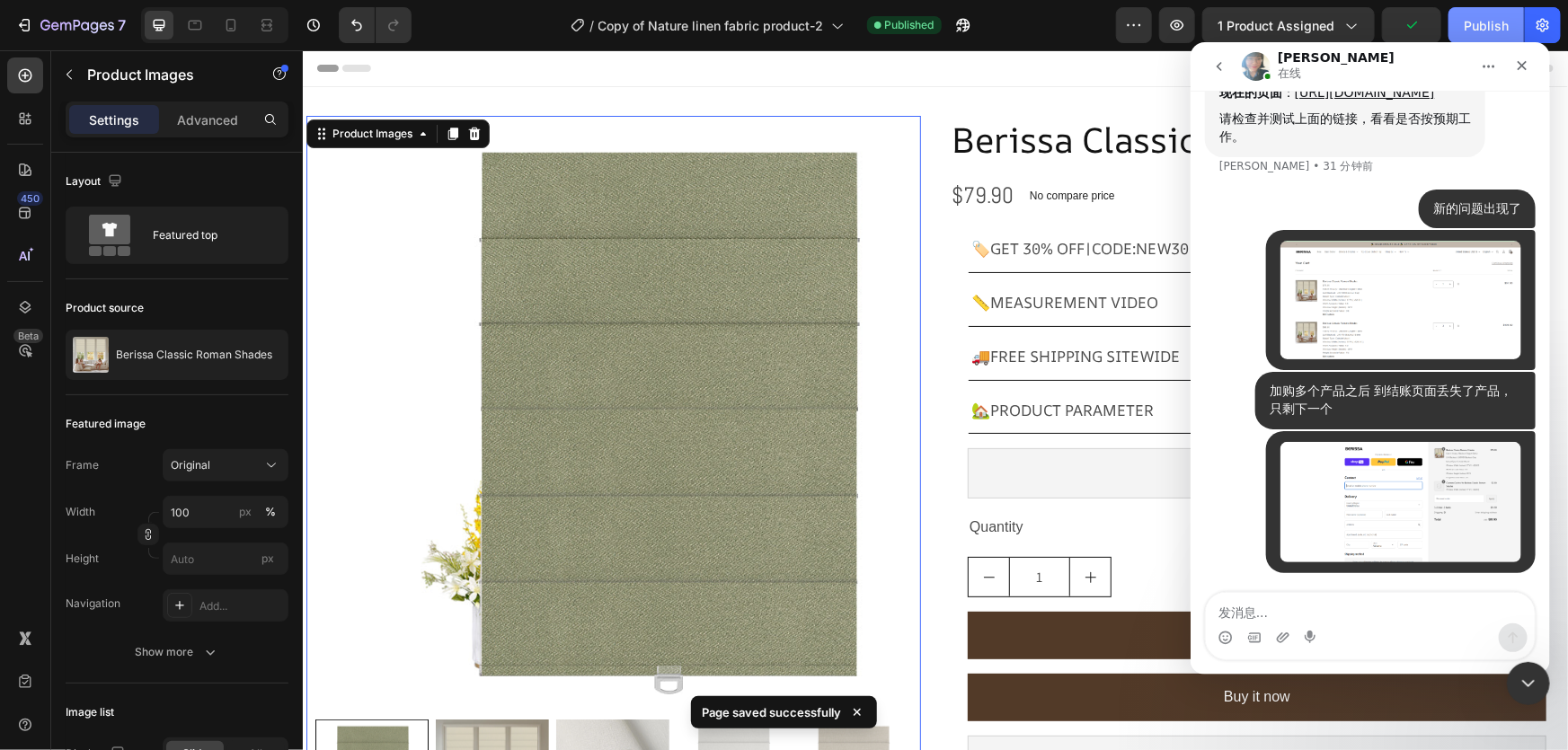
click at [1465, 26] on div "Publish" at bounding box center [1486, 26] width 45 height 19
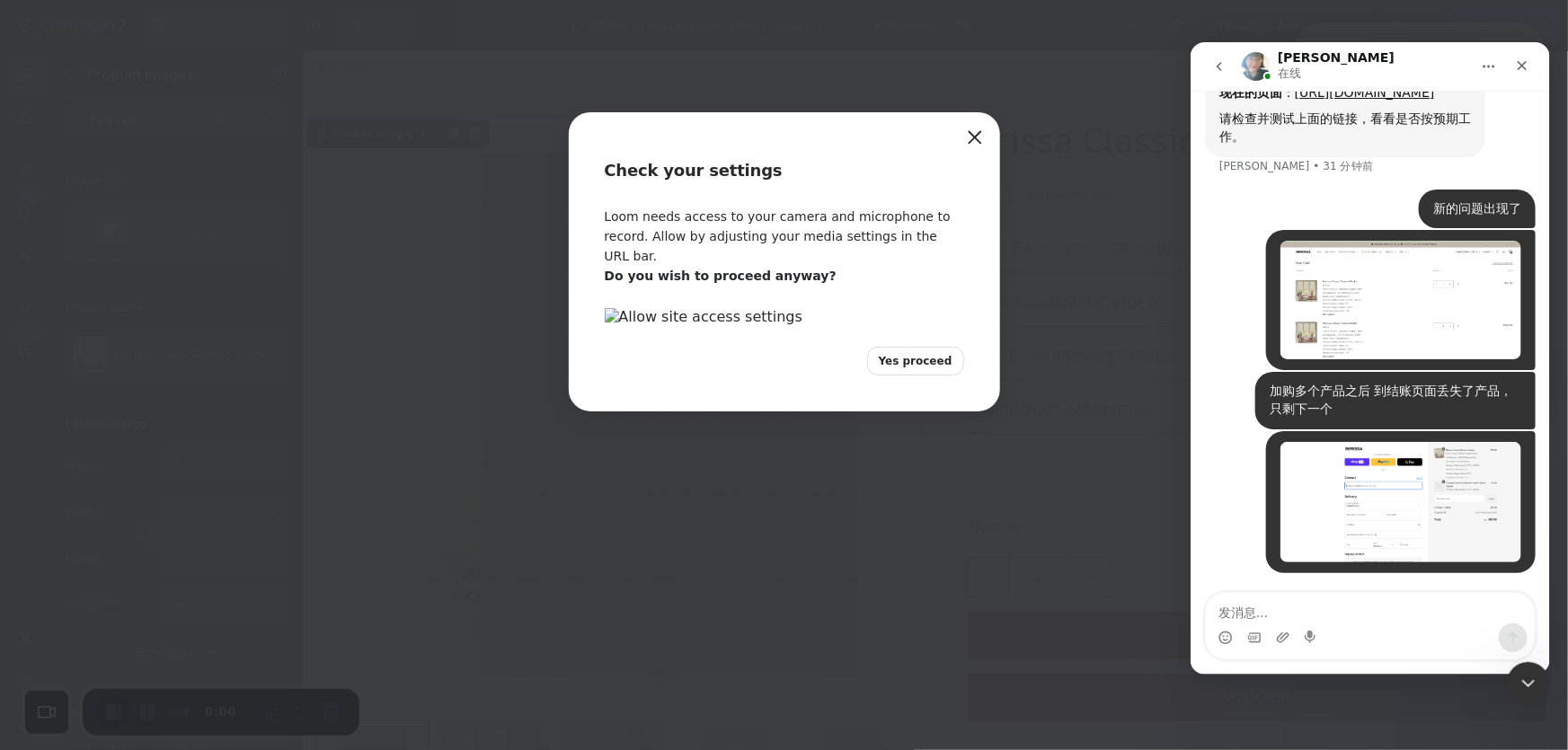
drag, startPoint x: 944, startPoint y: 139, endPoint x: 954, endPoint y: 136, distance: 10.4
click at [949, 138] on div "Check your settings" at bounding box center [784, 160] width 431 height 95
click at [973, 136] on button "Close" at bounding box center [975, 138] width 29 height 29
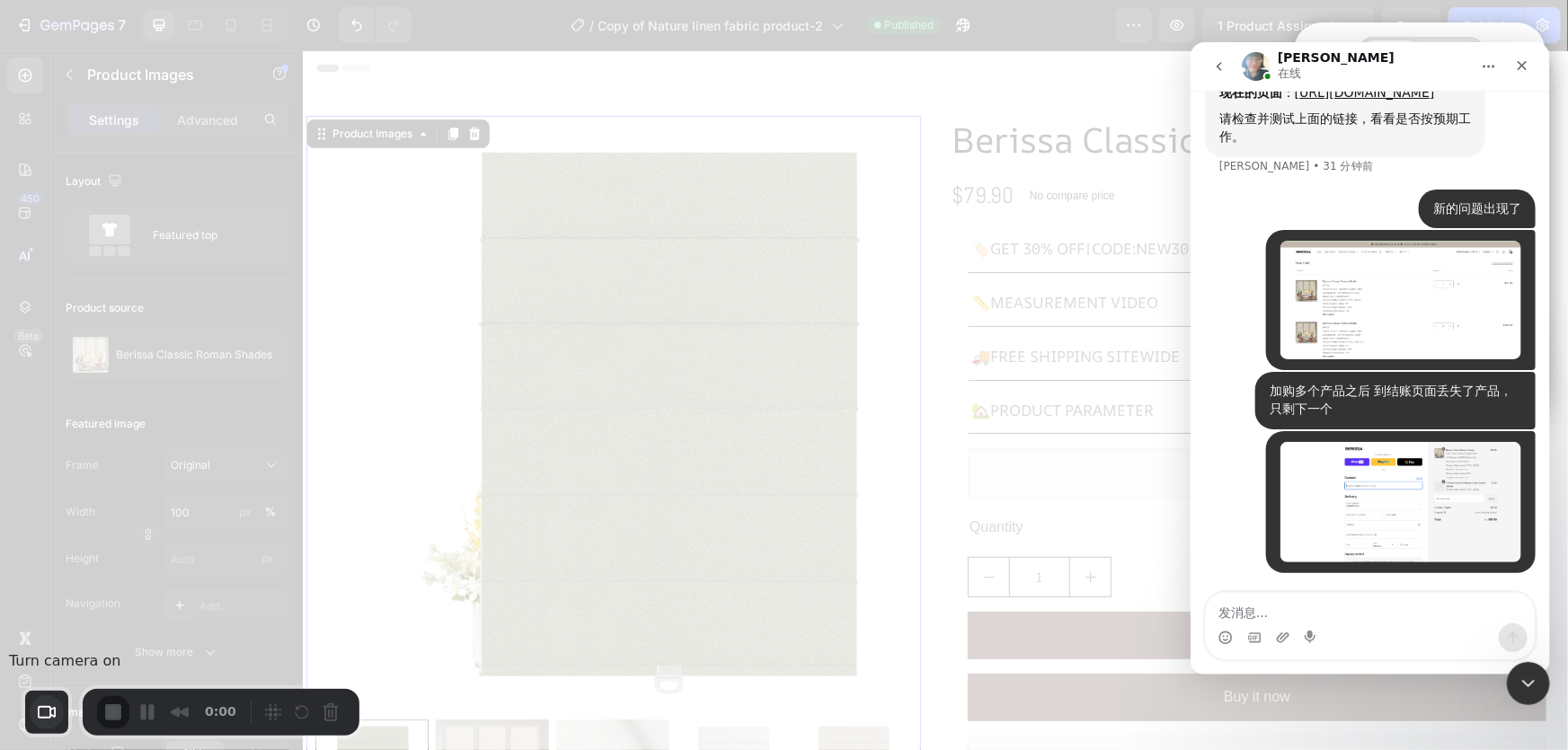
click at [37, 710] on button "Choose camera" at bounding box center [46, 712] width 34 height 34
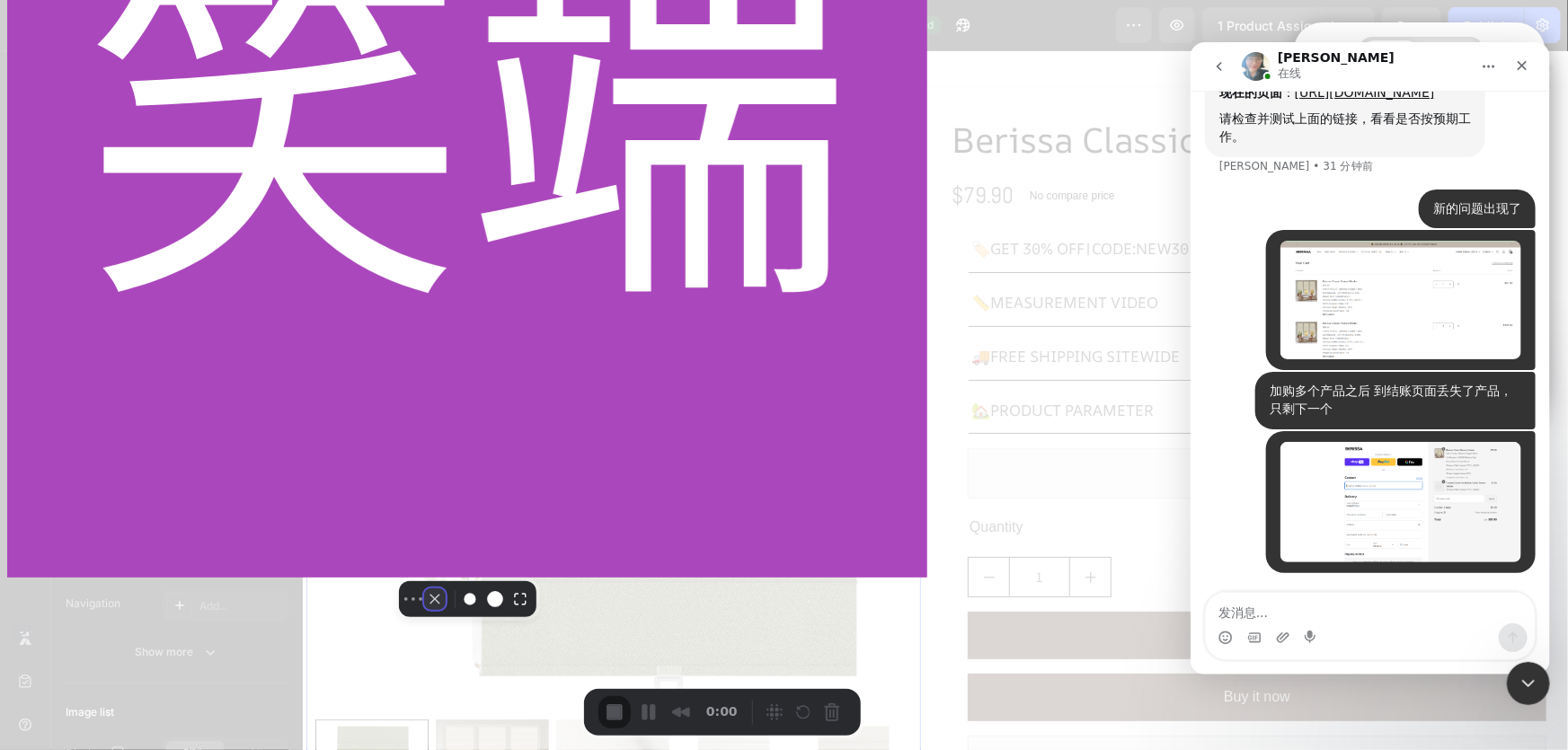
click at [424, 610] on button "Camera off" at bounding box center [435, 599] width 21 height 21
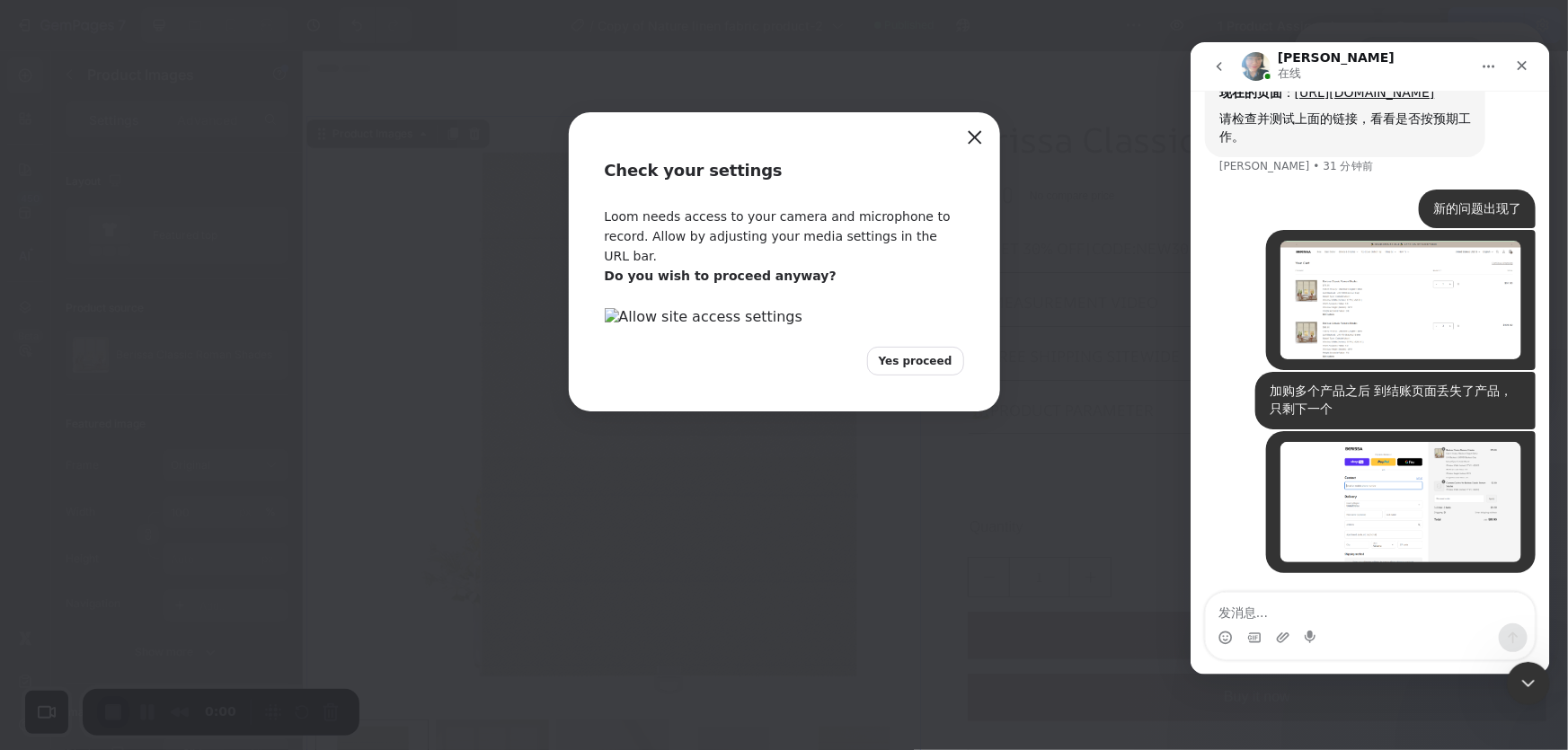
drag, startPoint x: 972, startPoint y: 128, endPoint x: 984, endPoint y: 141, distance: 17.7
click at [973, 128] on button "Close" at bounding box center [975, 138] width 29 height 29
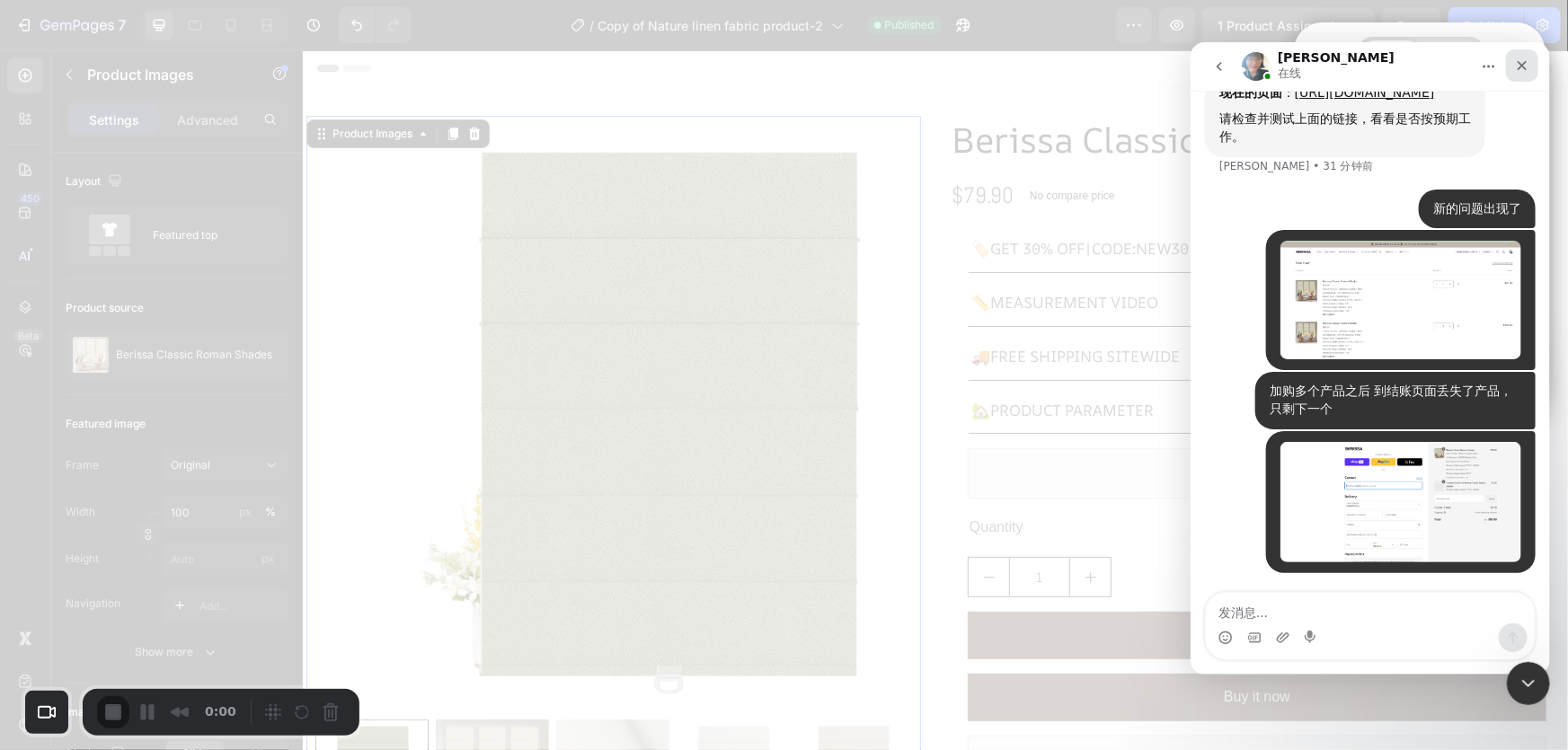
click at [1517, 57] on div "关闭" at bounding box center [1522, 64] width 33 height 33
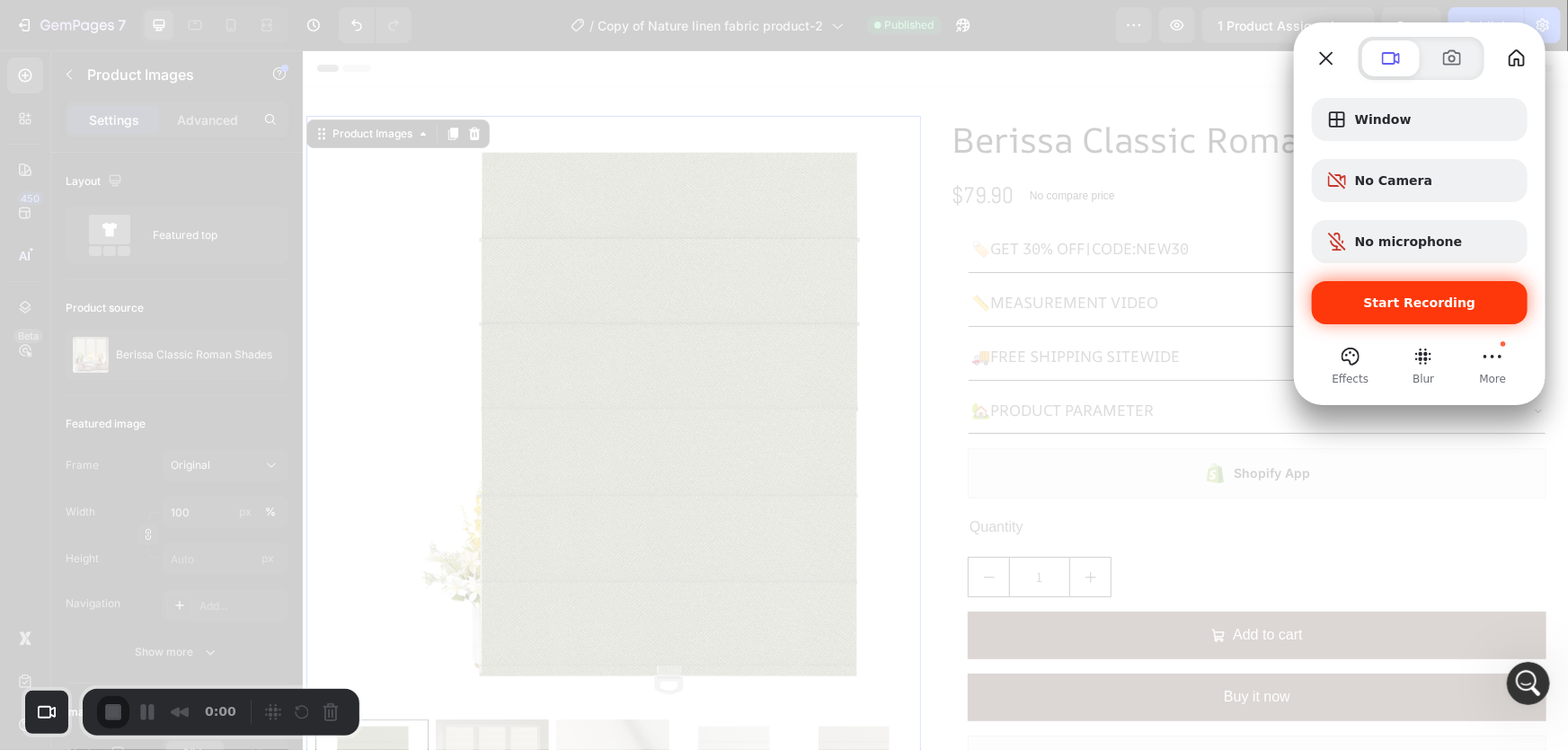
click at [1429, 302] on span "Start Recording" at bounding box center [1420, 302] width 113 height 14
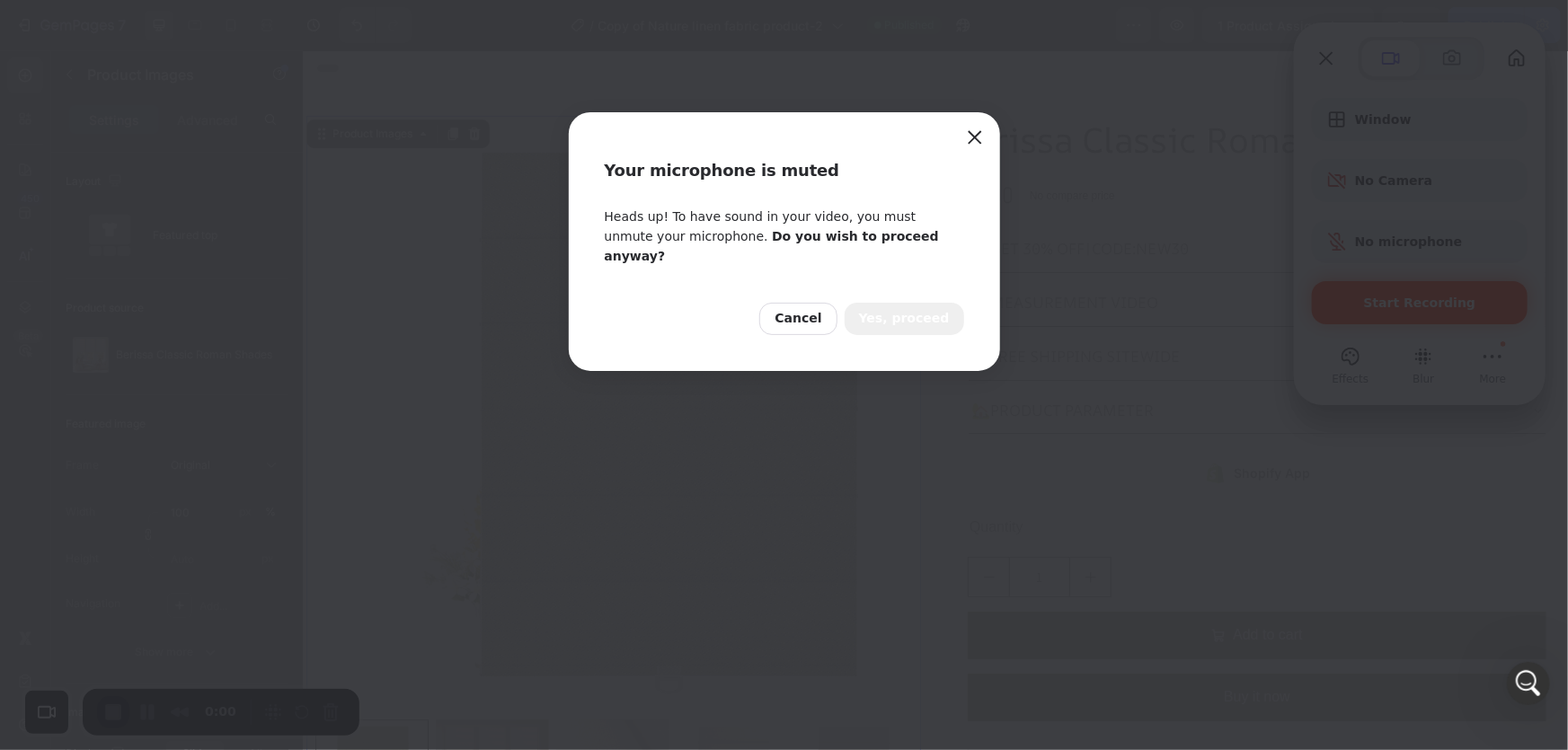
click at [898, 309] on span "Yes, proceed" at bounding box center [904, 318] width 90 height 20
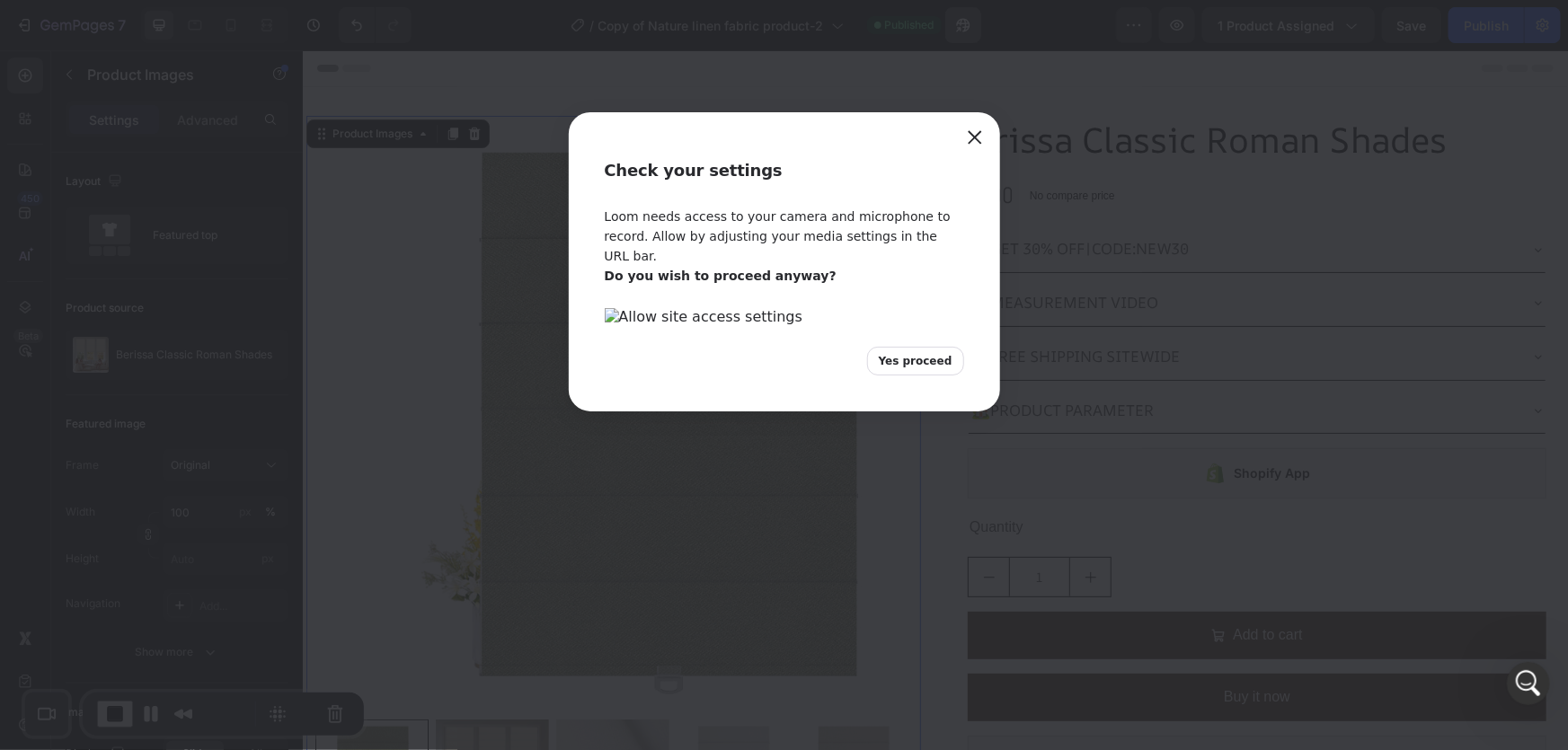
click at [965, 20] on div "Check your settings Loom needs access to your camera and microphone to record. …" at bounding box center [784, 375] width 1568 height 750
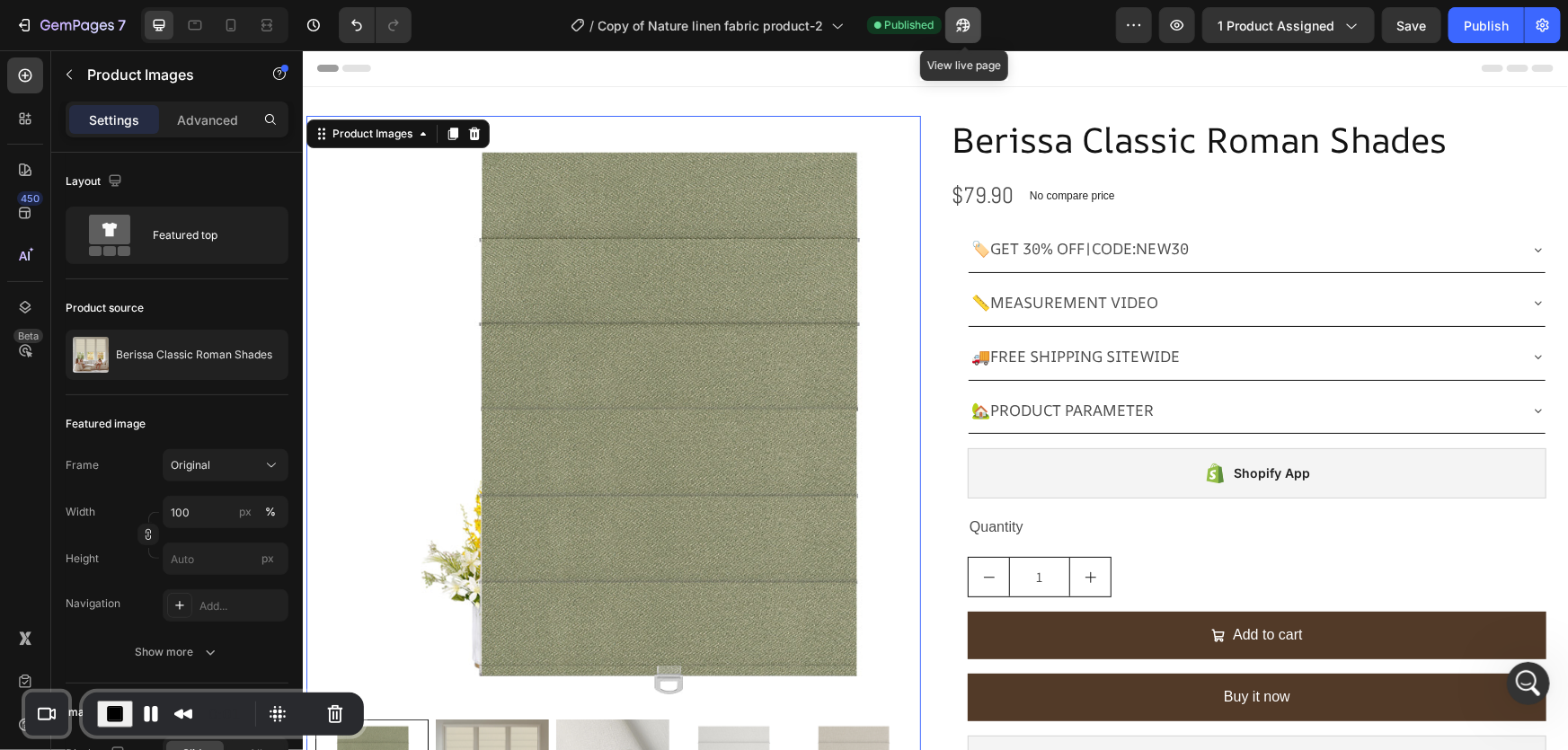
click at [965, 20] on icon "button" at bounding box center [963, 25] width 18 height 18
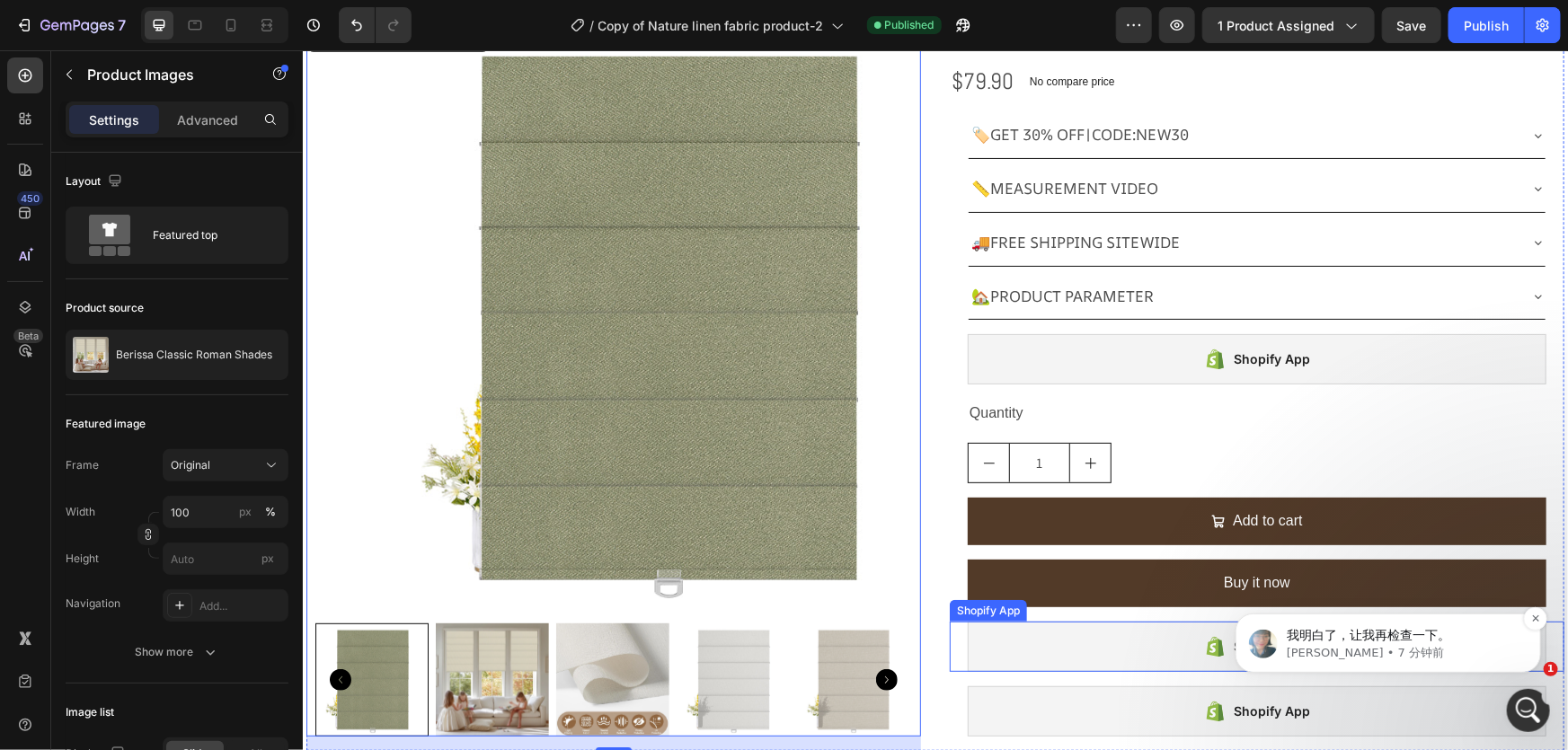
scroll to position [162, 0]
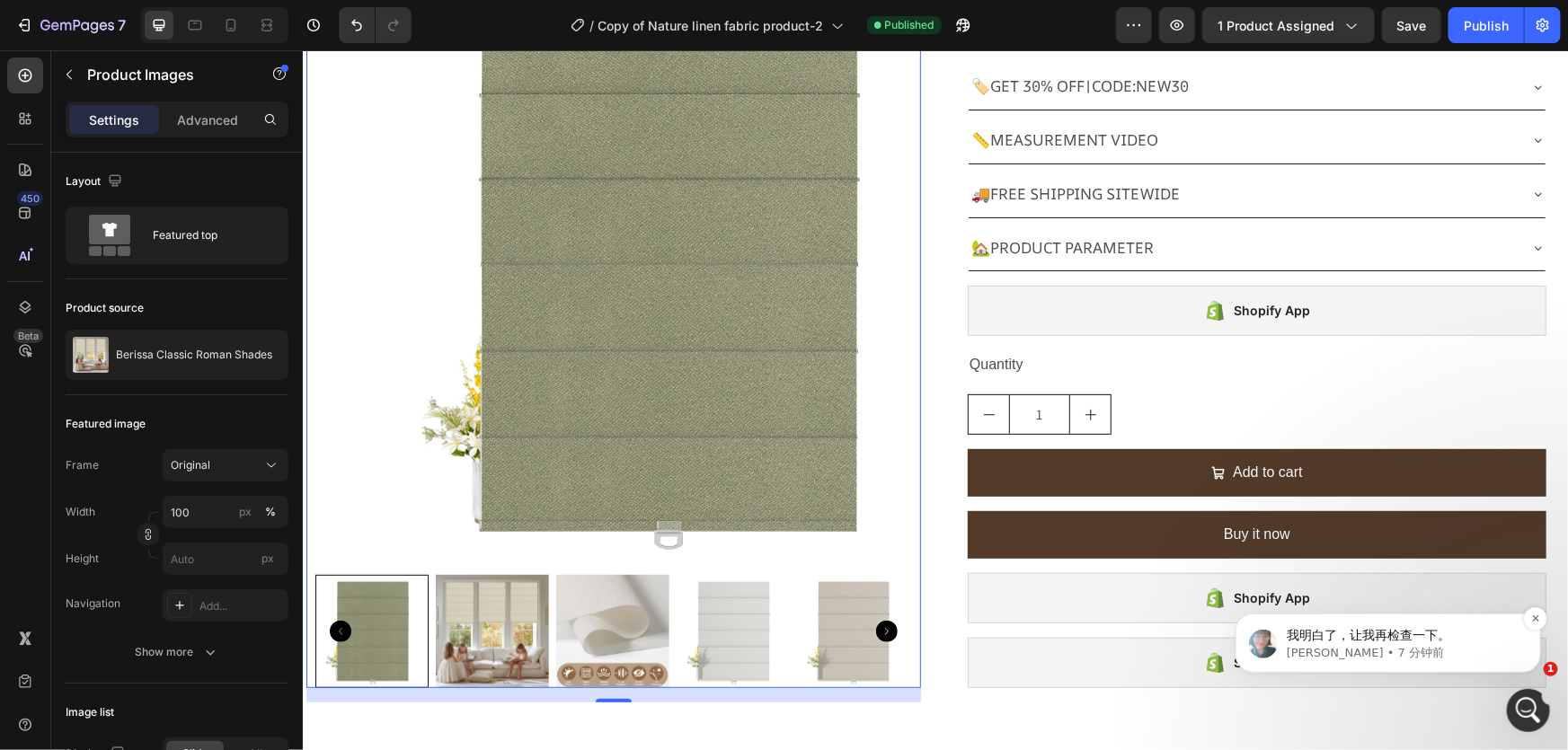
click at [1378, 646] on p "[PERSON_NAME] • 7 分钟前" at bounding box center [1402, 652] width 232 height 16
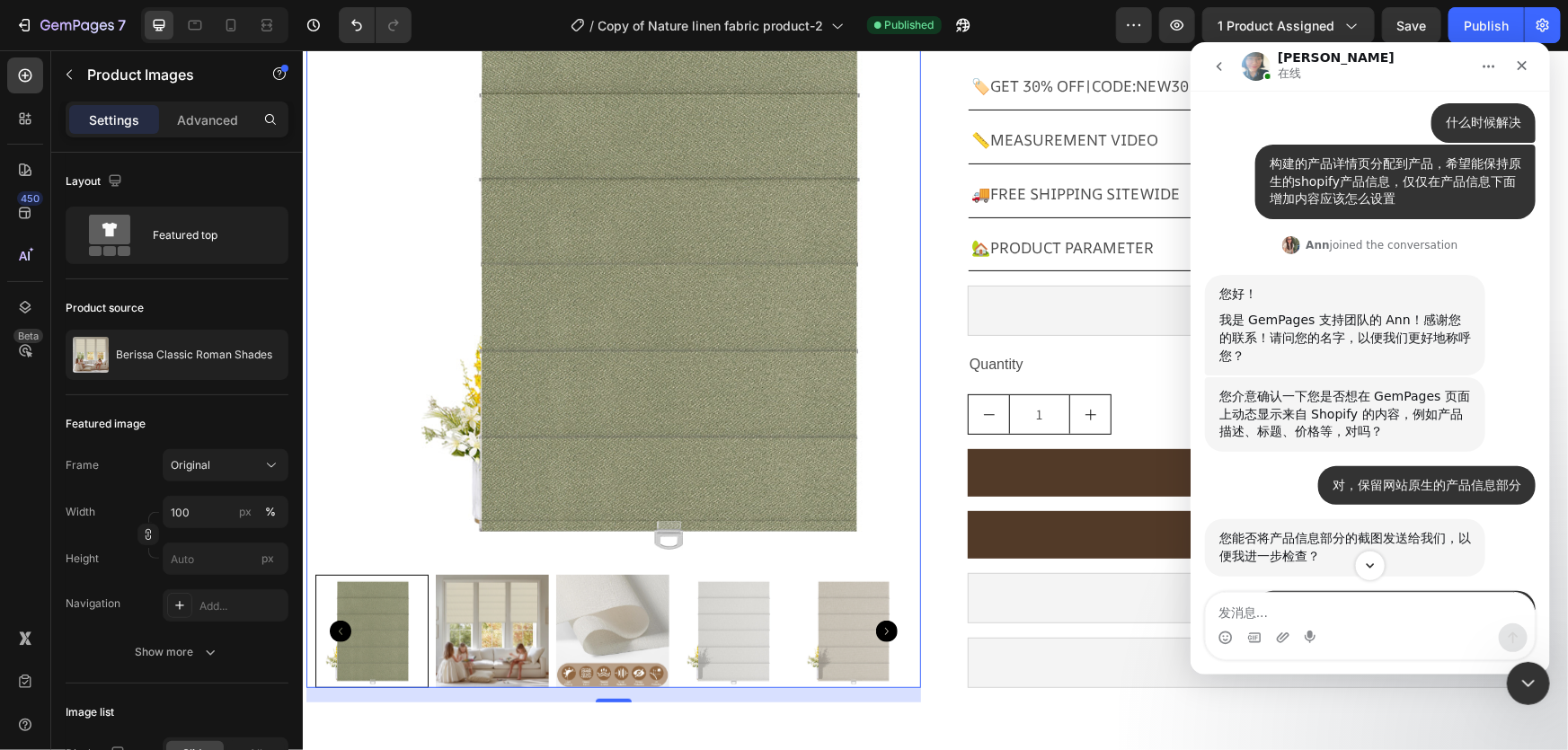
scroll to position [540, 0]
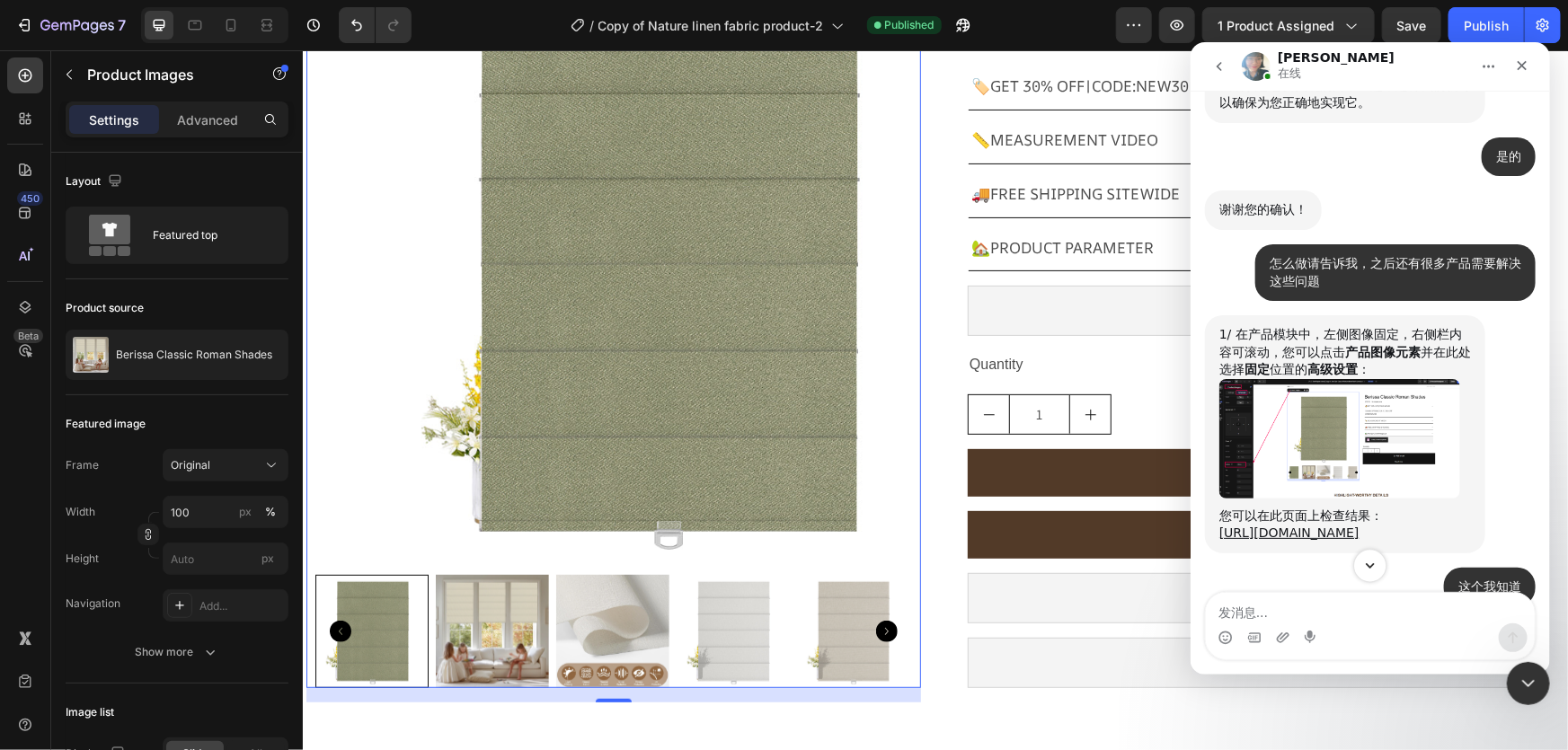
click at [1365, 562] on icon "Scroll to bottom" at bounding box center [1369, 565] width 9 height 6
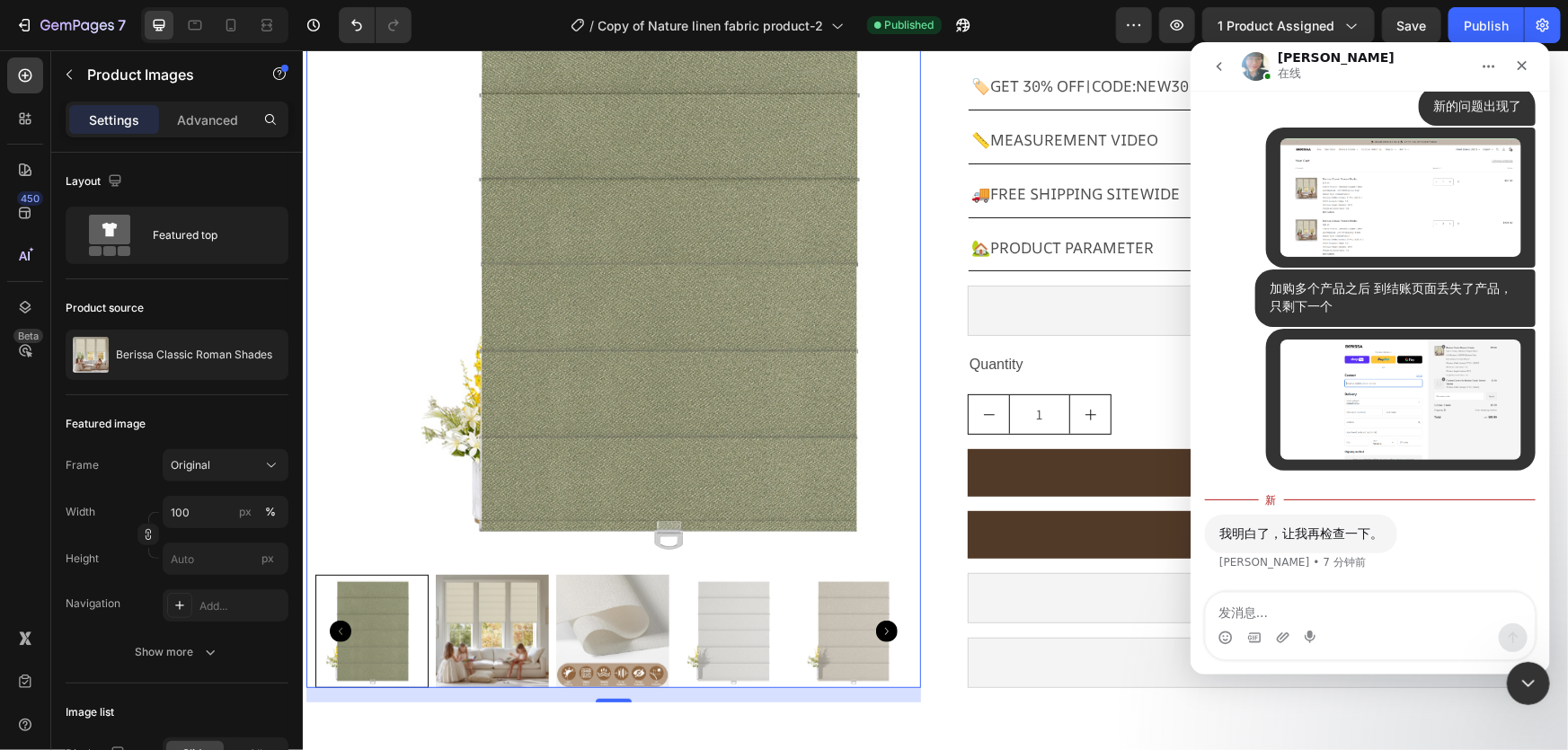
scroll to position [16059, 0]
click at [1427, 538] on div "我明白了，让我再检查一下。 [PERSON_NAME] • 8 分钟前" at bounding box center [1370, 553] width 331 height 79
click at [1389, 419] on img "user说…" at bounding box center [1400, 398] width 240 height 120
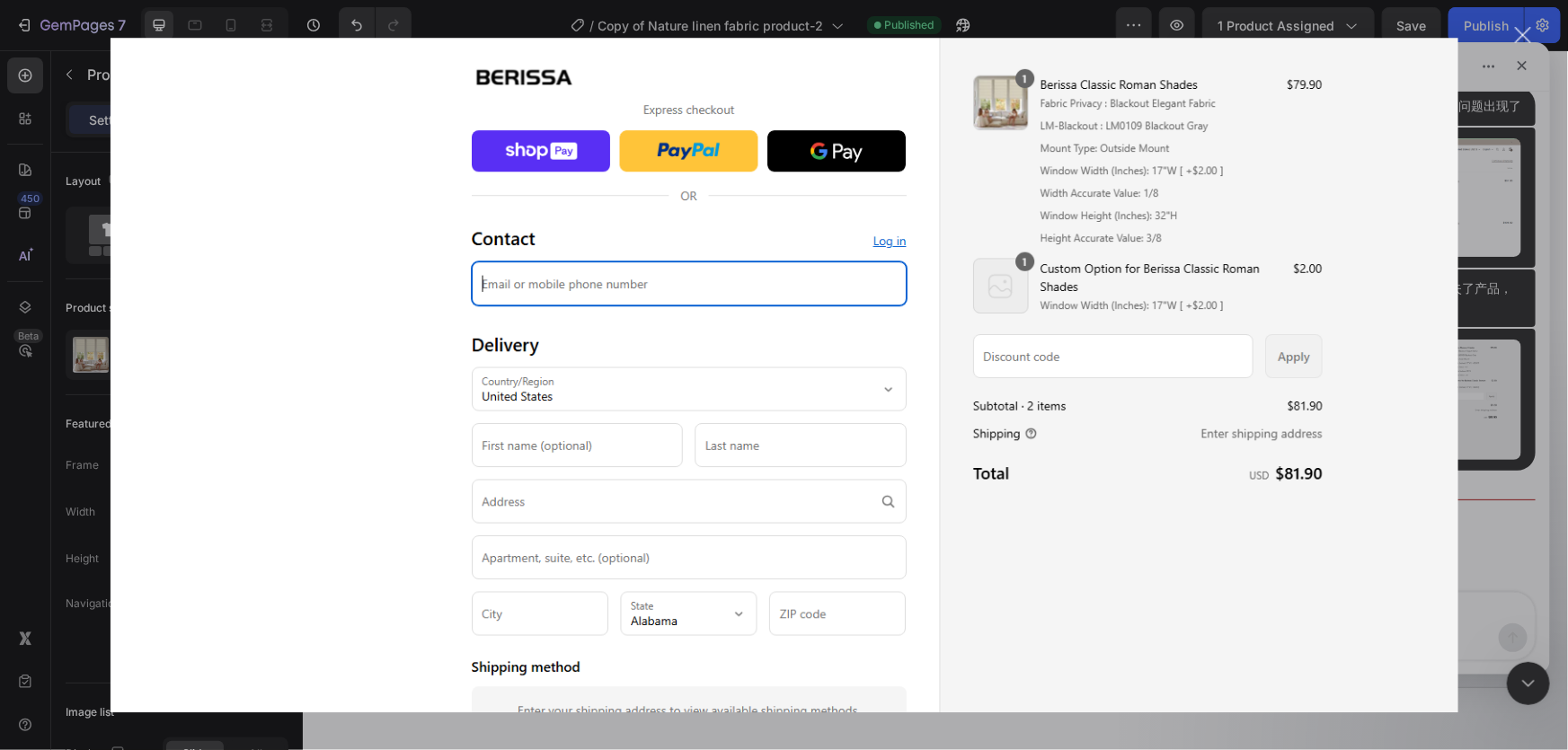
click at [1495, 60] on div "Intercom Messenger" at bounding box center [784, 375] width 1568 height 750
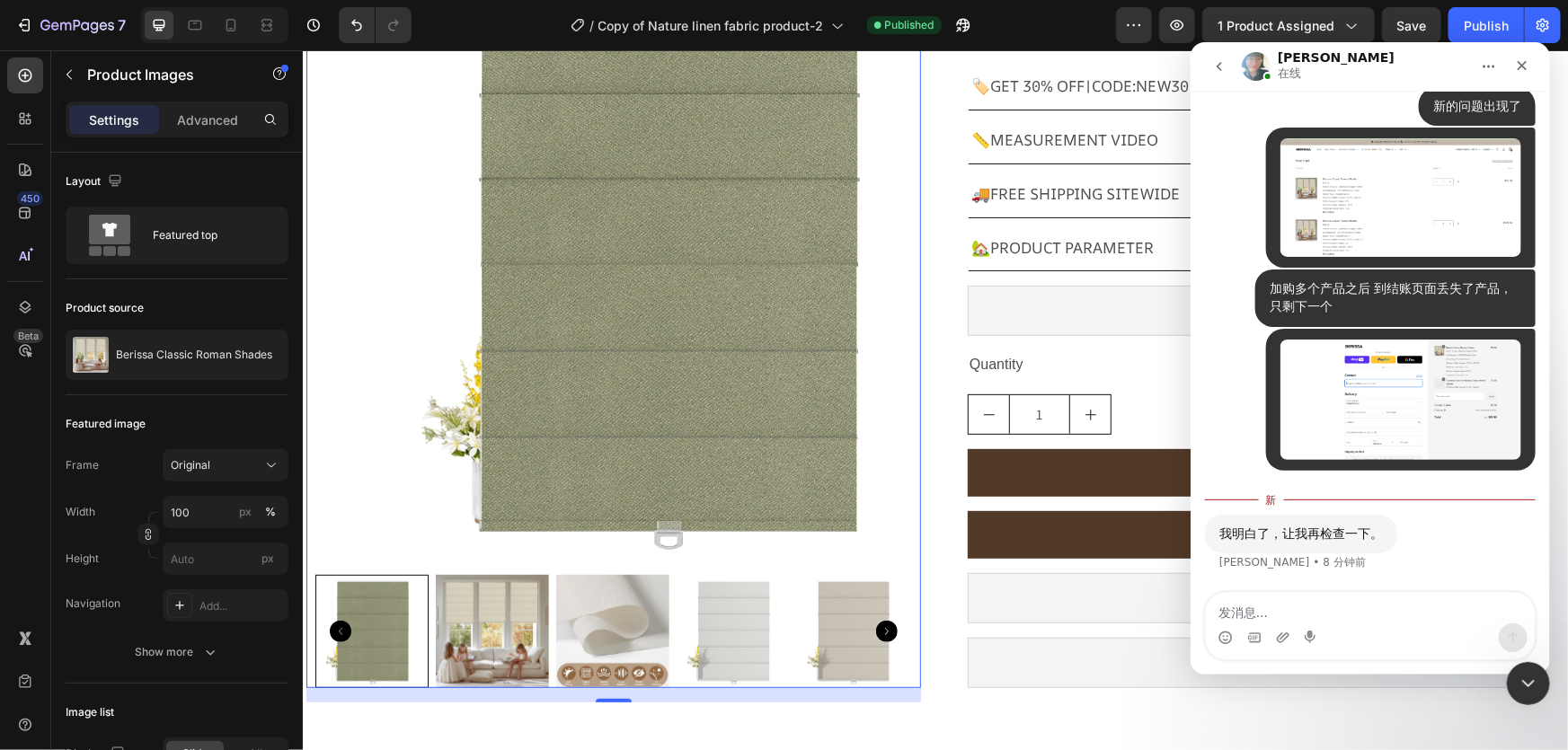
click at [1230, 253] on div "• 12 分钟前" at bounding box center [1370, 198] width 331 height 142
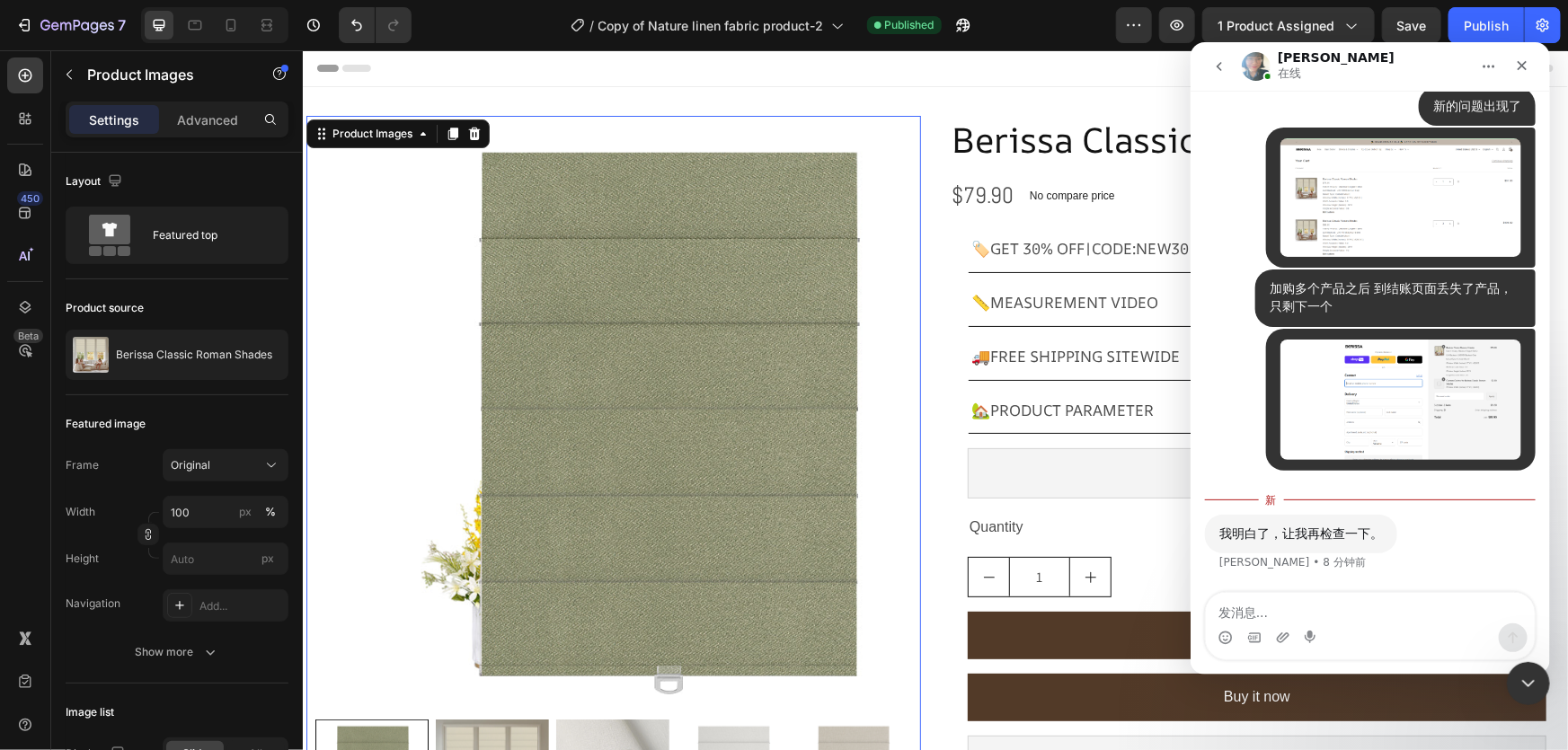
click at [368, 266] on img at bounding box center [664, 413] width 596 height 596
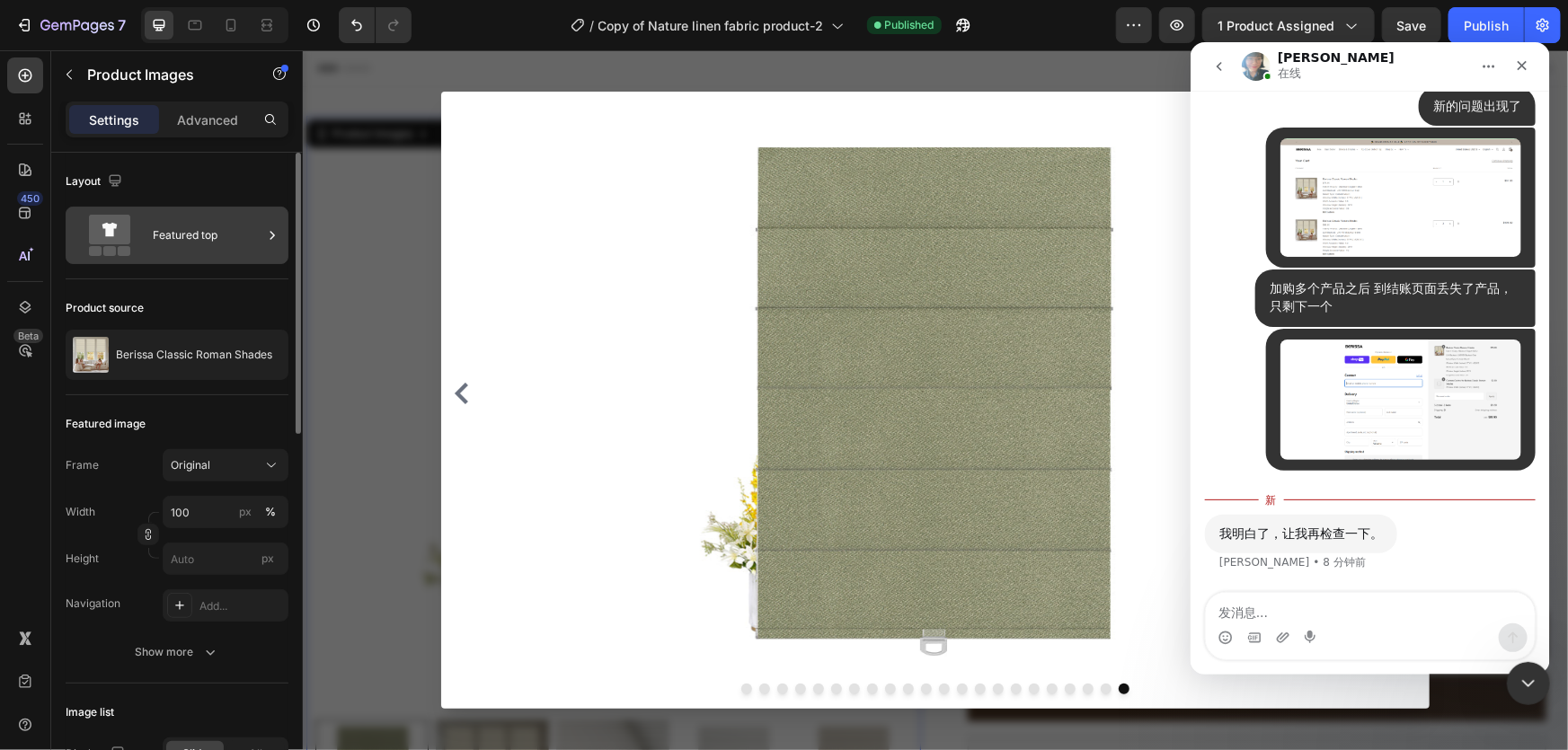
drag, startPoint x: 183, startPoint y: 239, endPoint x: 228, endPoint y: 238, distance: 45.0
click at [183, 238] on div "Featured top" at bounding box center [208, 235] width 110 height 41
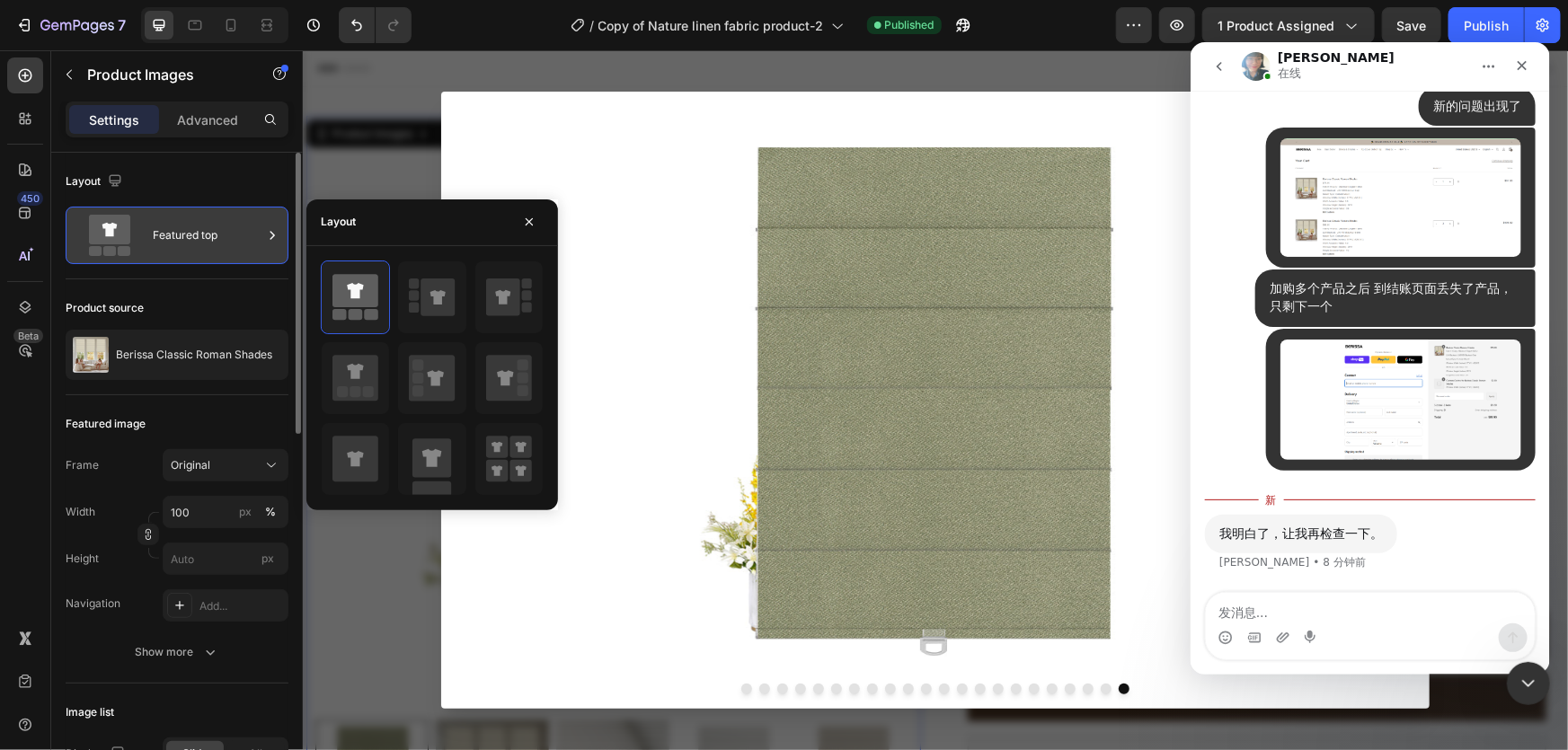
click at [246, 238] on div "Featured top" at bounding box center [208, 235] width 110 height 41
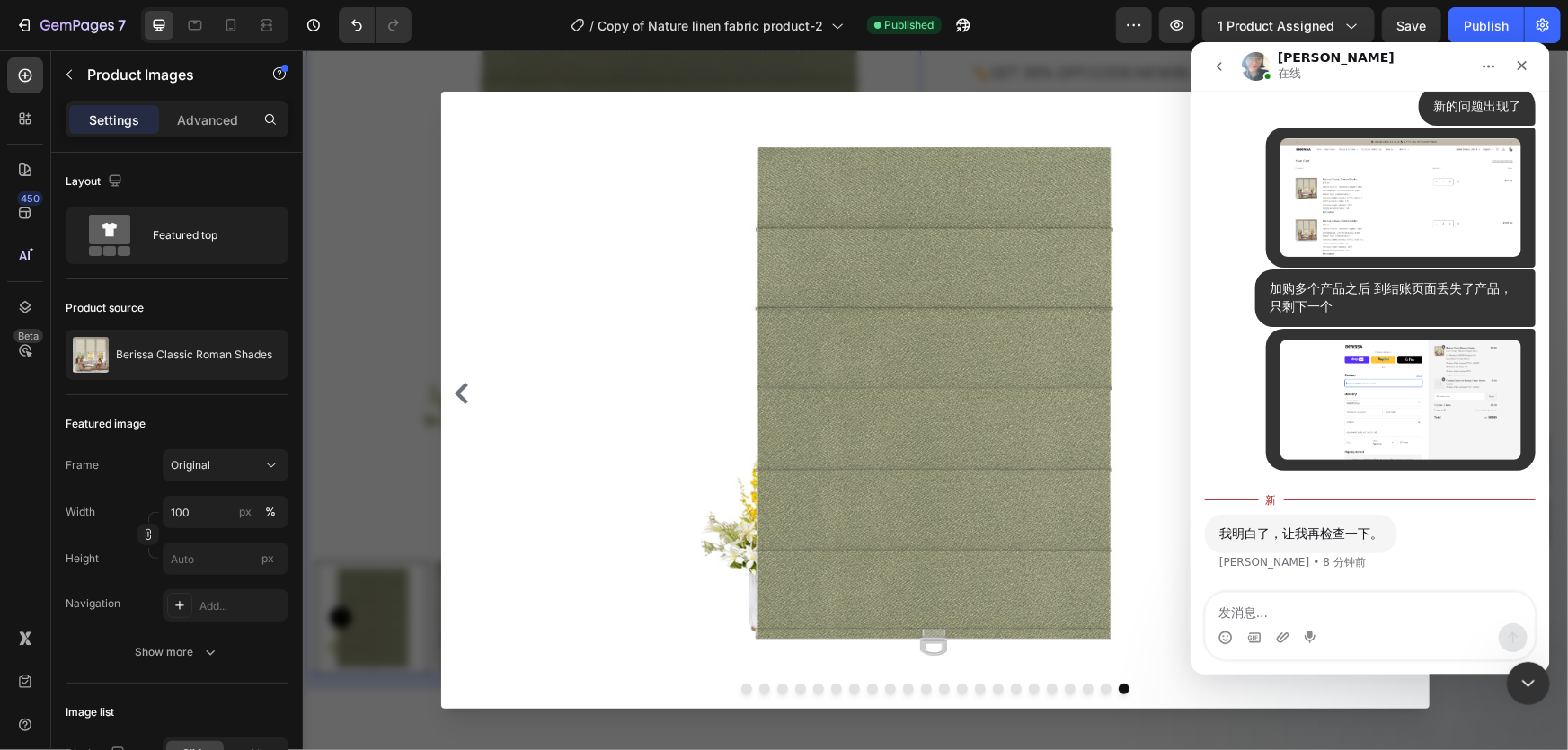
scroll to position [244, 0]
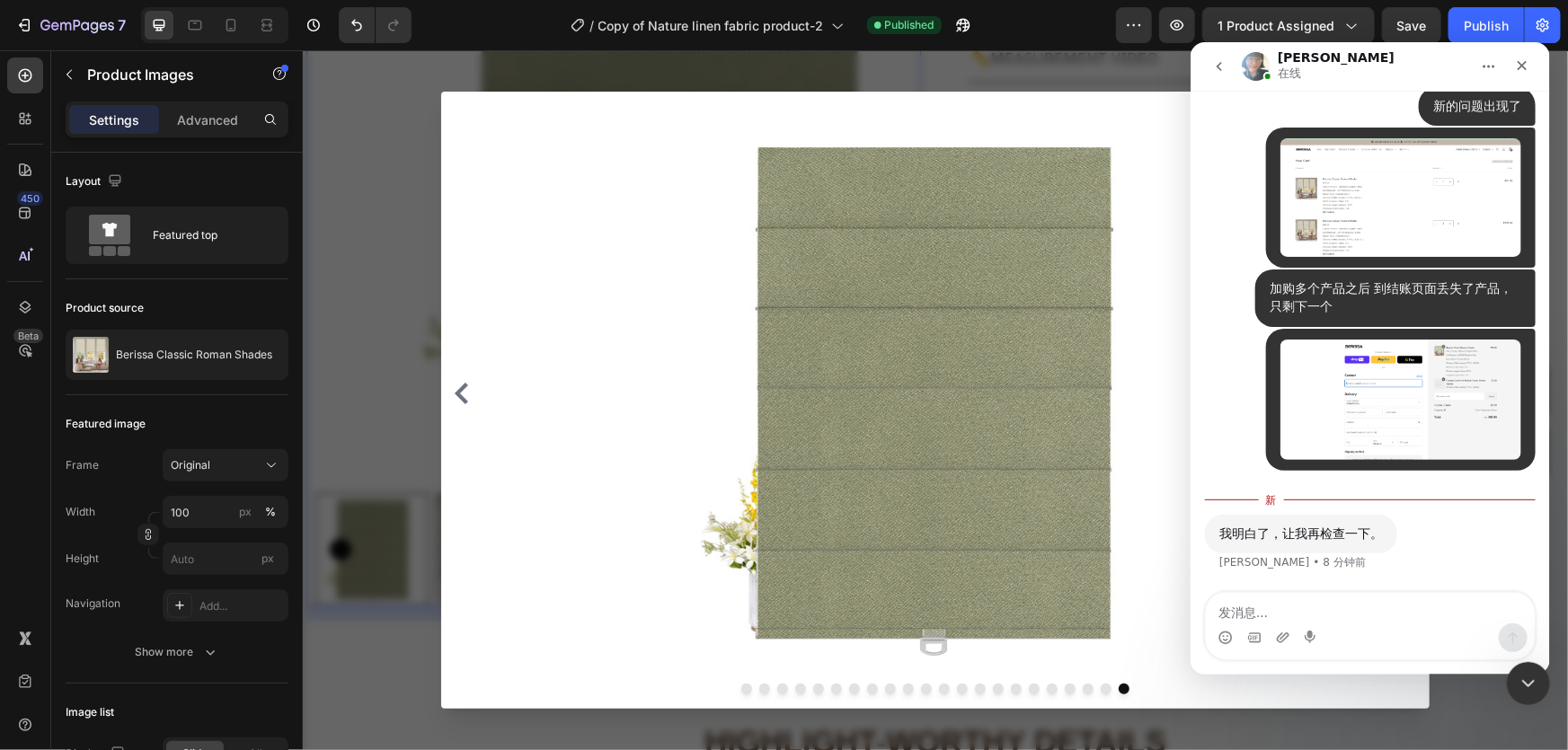
drag, startPoint x: 423, startPoint y: 322, endPoint x: 446, endPoint y: 317, distance: 23.5
click at [425, 322] on div at bounding box center [934, 399] width 1265 height 700
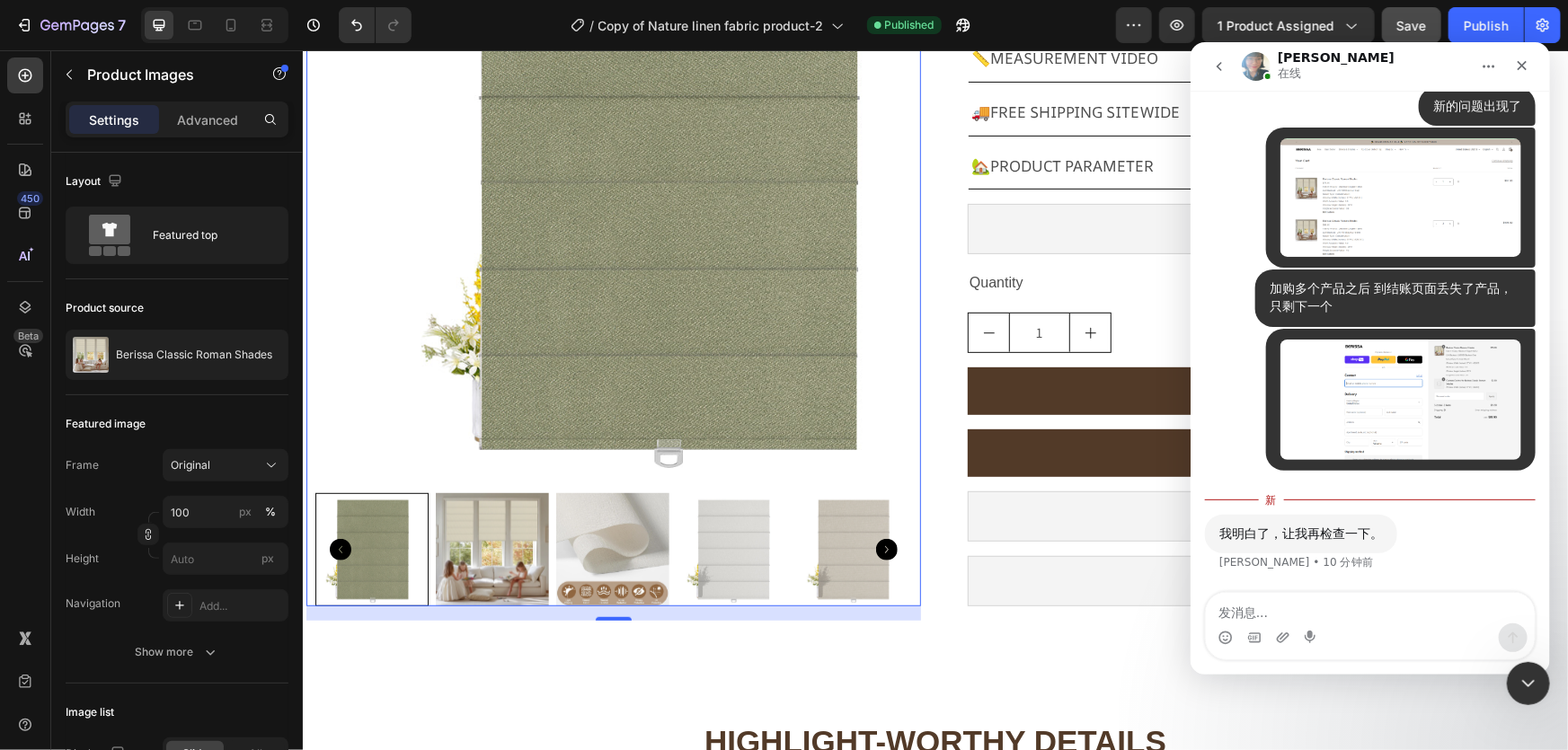
click at [1409, 11] on button "Save" at bounding box center [1412, 24] width 60 height 36
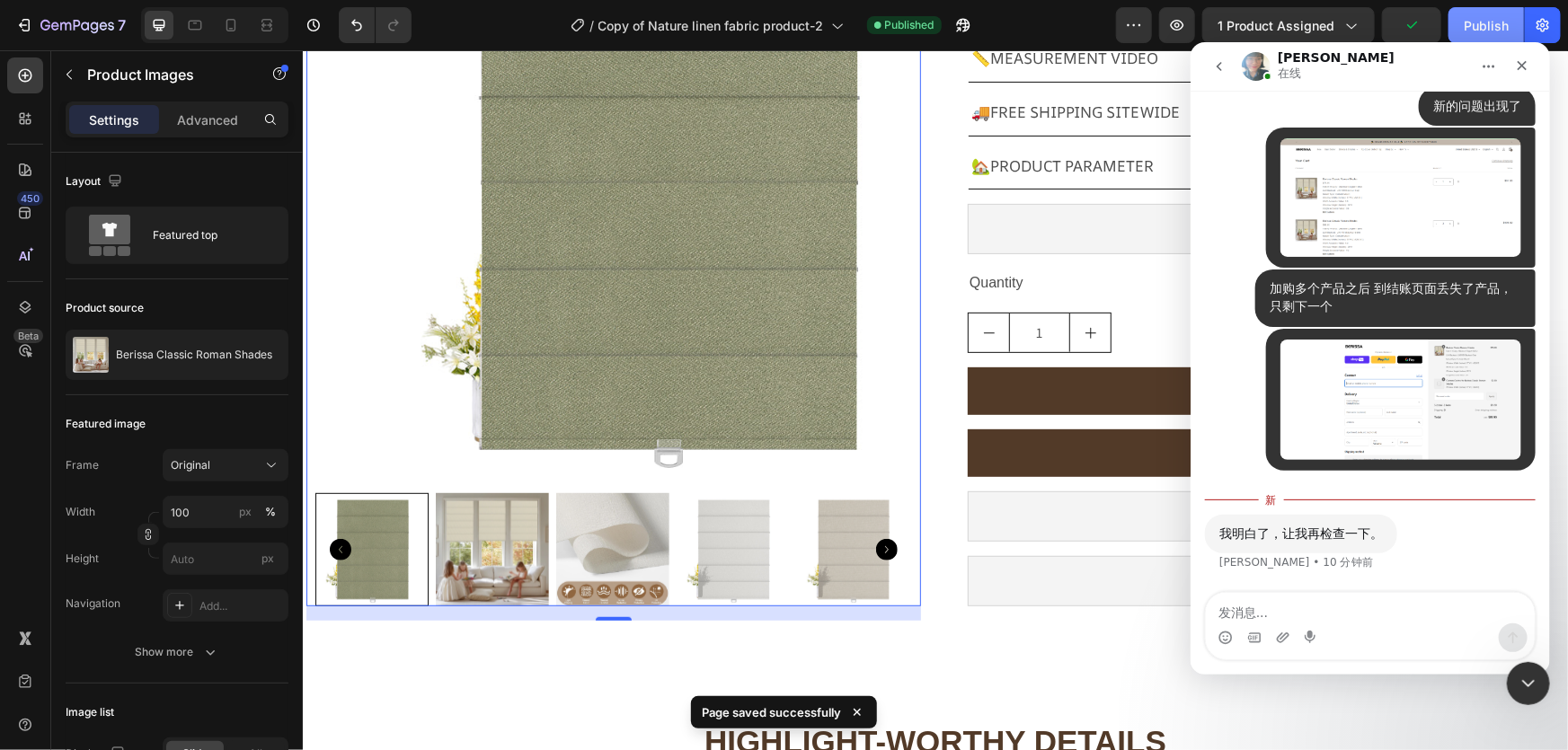
click at [1473, 18] on div "Publish" at bounding box center [1486, 26] width 45 height 19
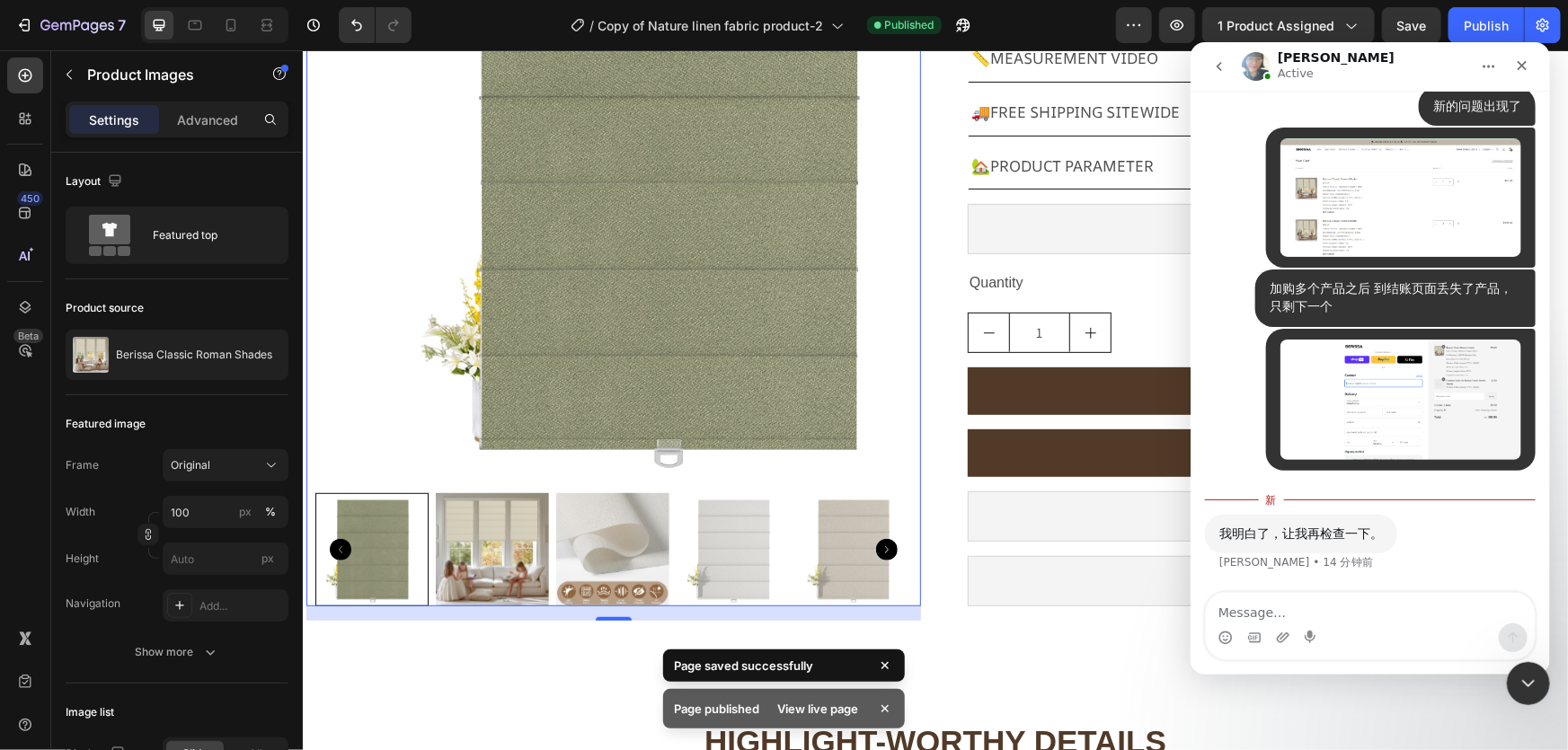
scroll to position [16131, 0]
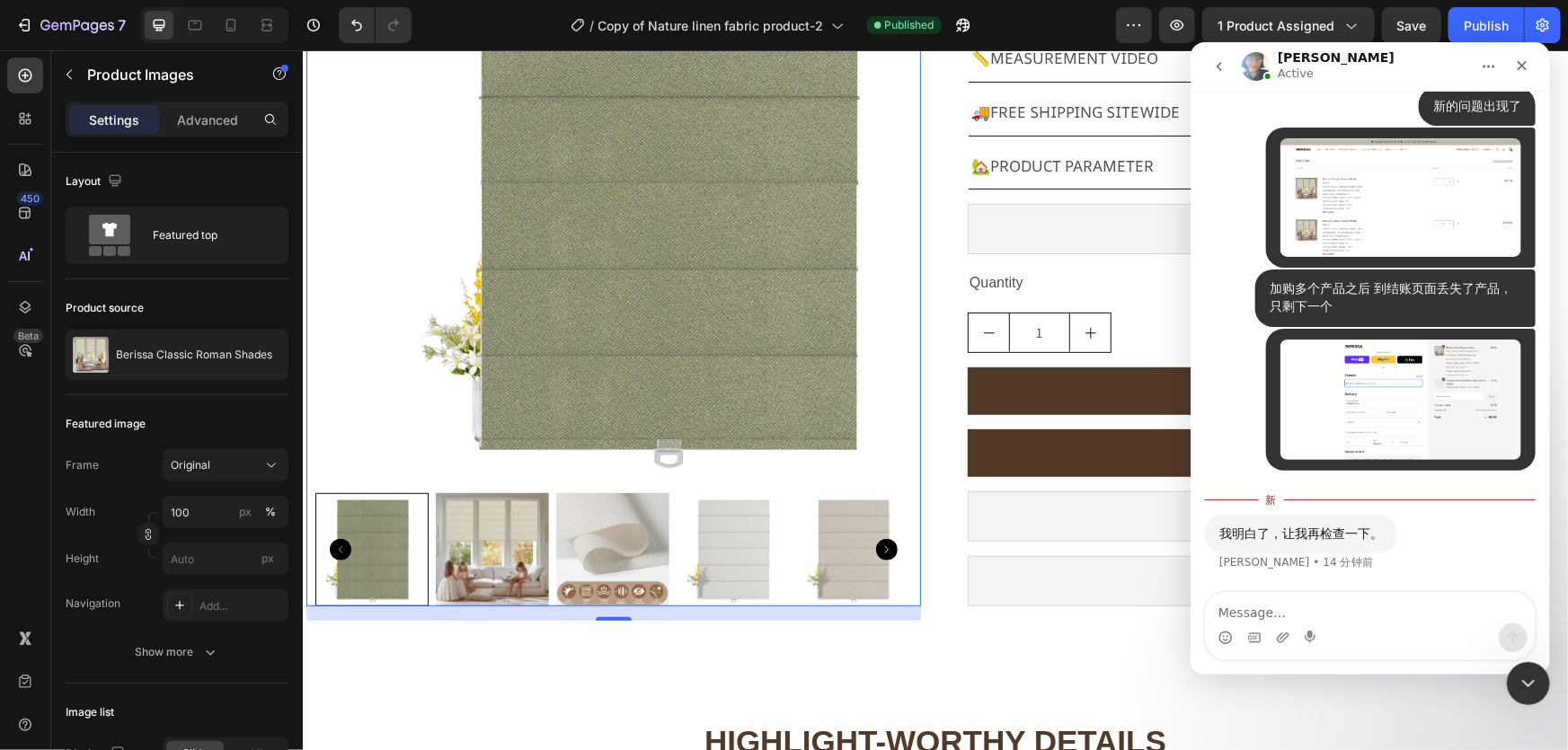
click at [1226, 570] on div "我明白了，让我再检查一下。 [PERSON_NAME] • 14 分钟前" at bounding box center [1370, 553] width 331 height 79
click at [1318, 605] on textarea "Message…" at bounding box center [1370, 608] width 329 height 31
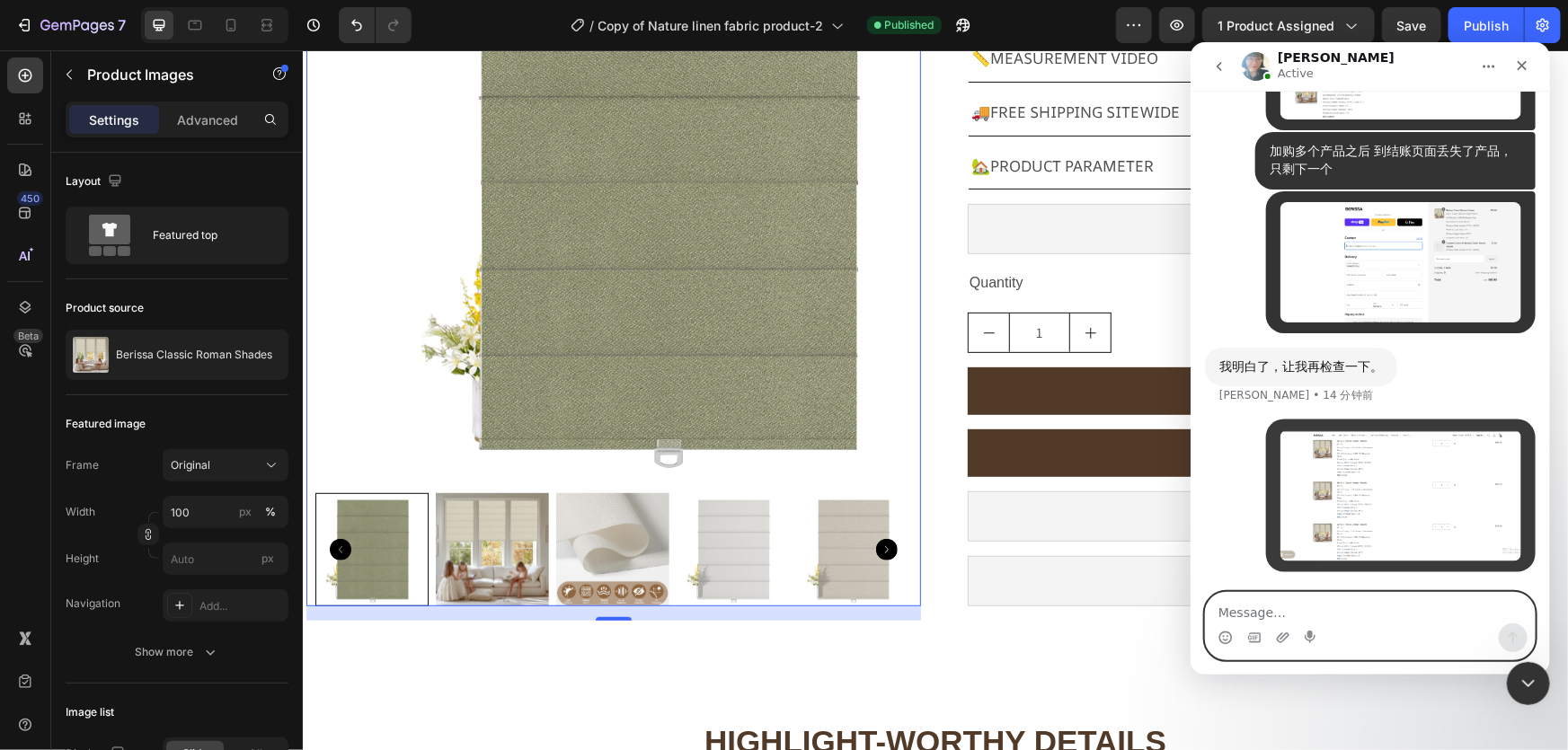
scroll to position [16267, 0]
click at [1365, 605] on textarea "Message…" at bounding box center [1370, 608] width 329 height 31
click at [1304, 607] on textarea "Message…" at bounding box center [1370, 608] width 329 height 31
click at [1261, 604] on textarea "Message…" at bounding box center [1370, 608] width 329 height 31
type textarea "c"
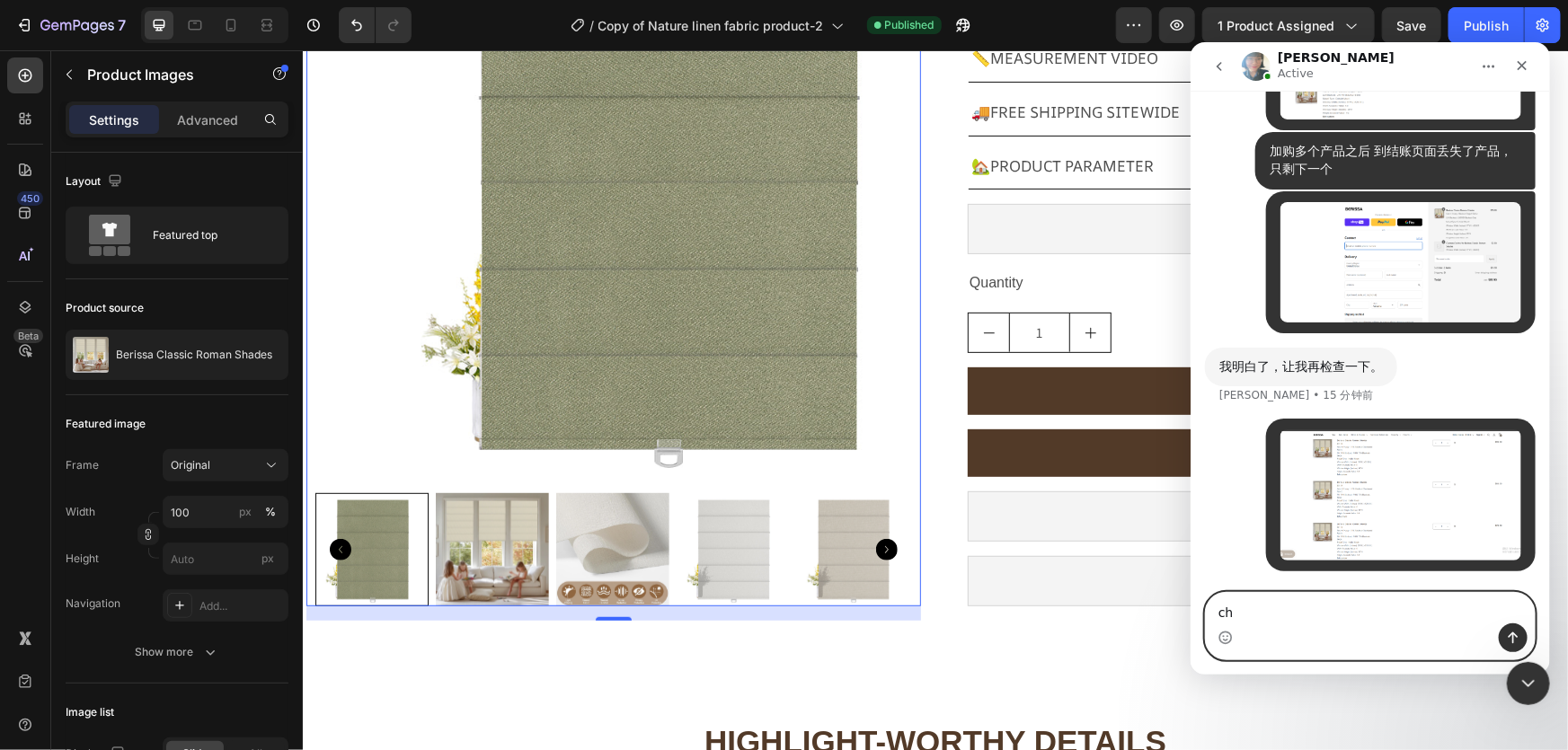
type textarea "c"
type textarea "添"
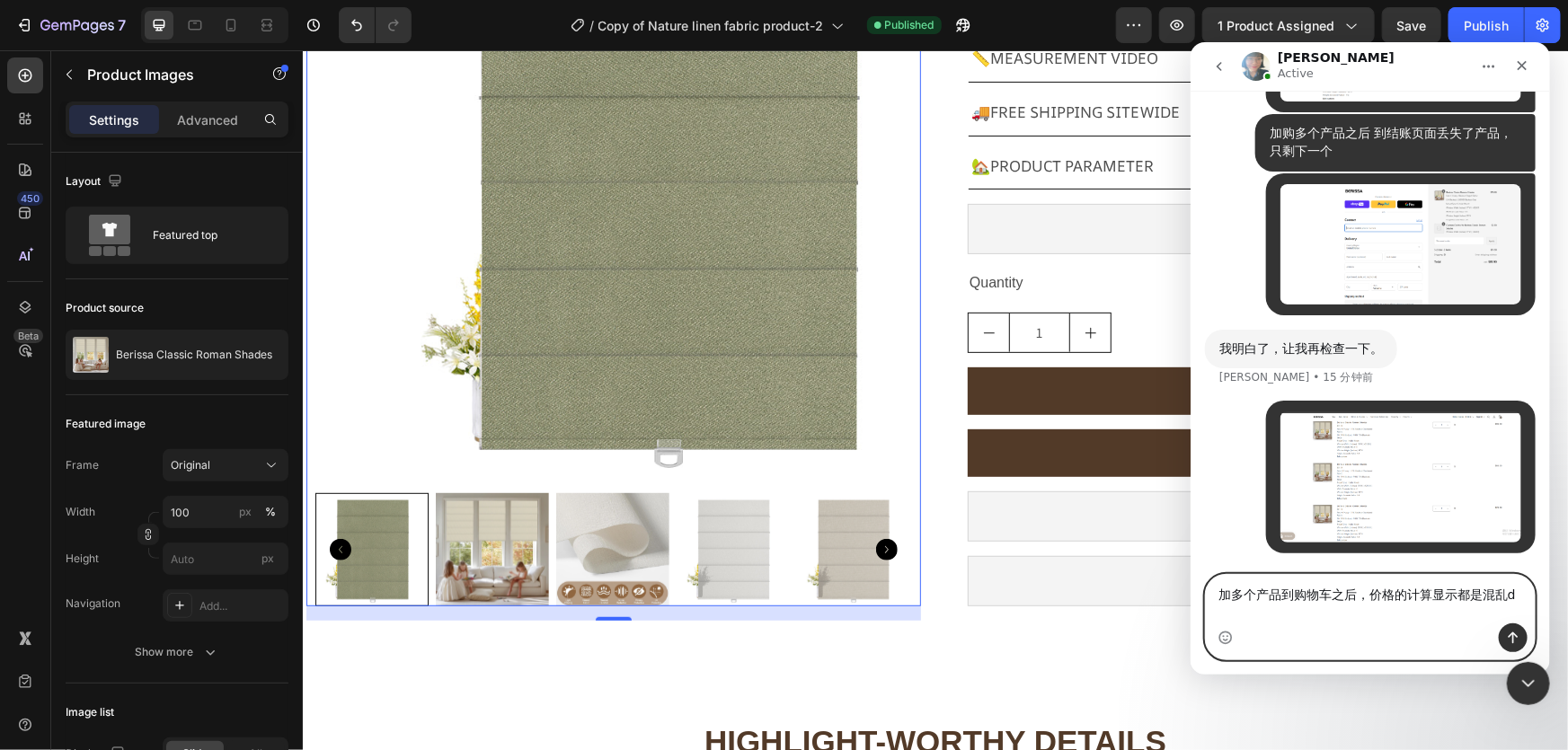
type textarea "加多个产品到购物车之后，价格的计算显示都是混乱的"
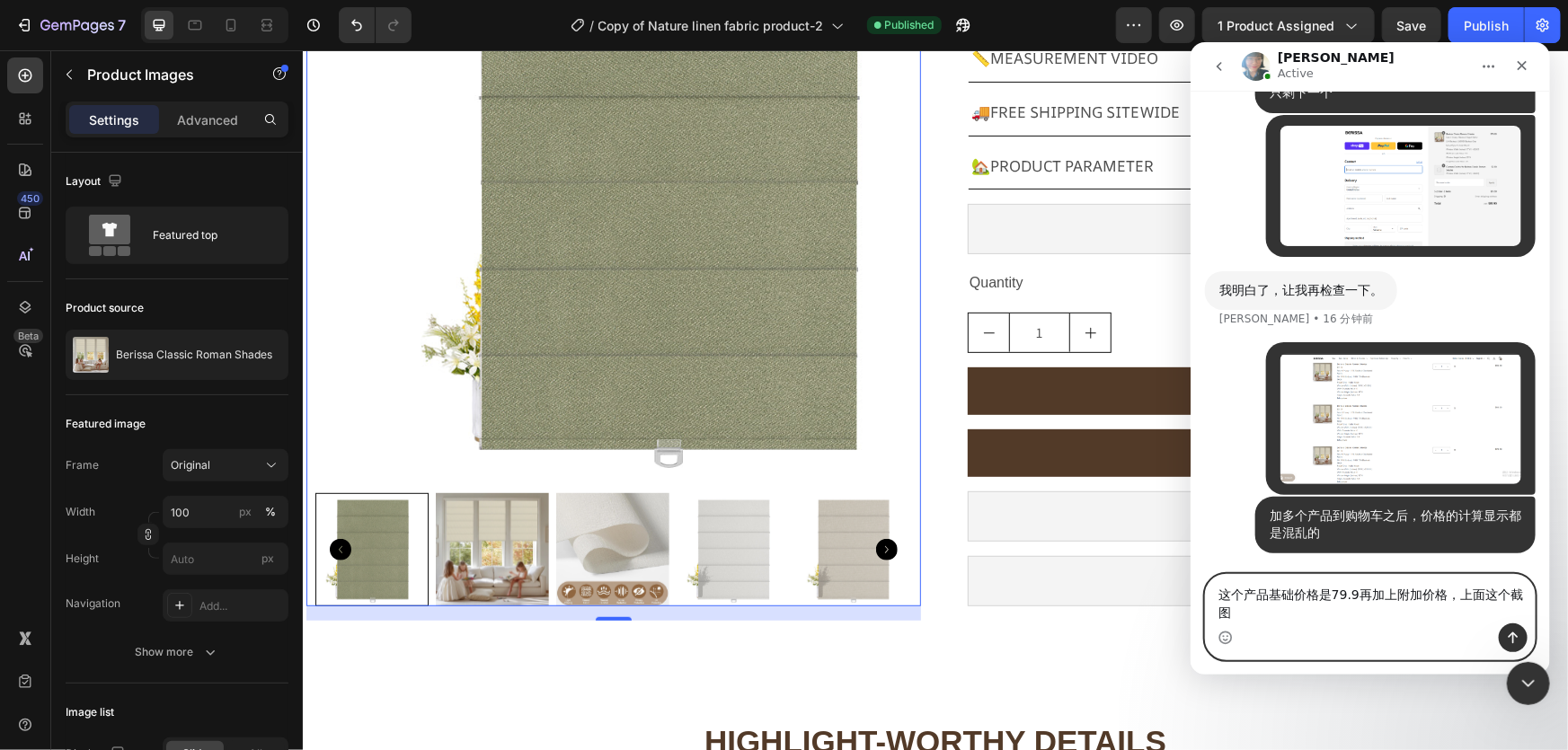
scroll to position [16343, 0]
click at [1445, 591] on textarea "这个产品基础价格是79.9再加上附加价格，上面这个截图的价格都是混乱的" at bounding box center [1370, 598] width 329 height 48
click at [1460, 592] on textarea "这个产品基础价格是79.9再加上附加价格，上面这个截图的价格都是混乱的" at bounding box center [1370, 598] width 329 height 48
type textarea "这个产品基础价格是79.9再加上附加价格，你可以核对一下价格，我上面这个截图的价格都是混乱的"
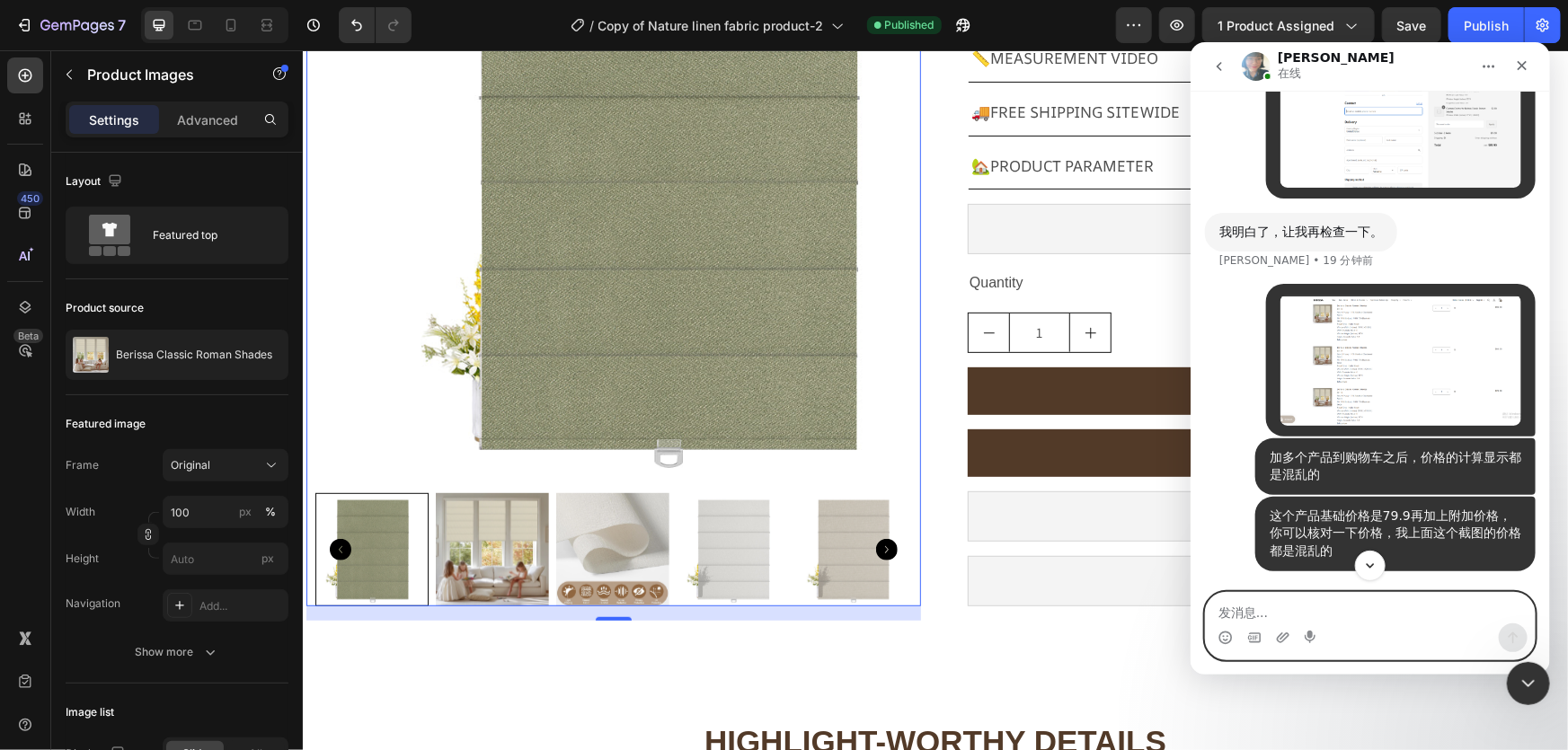
scroll to position [16331, 0]
click at [1438, 393] on img "user说…" at bounding box center [1400, 358] width 240 height 130
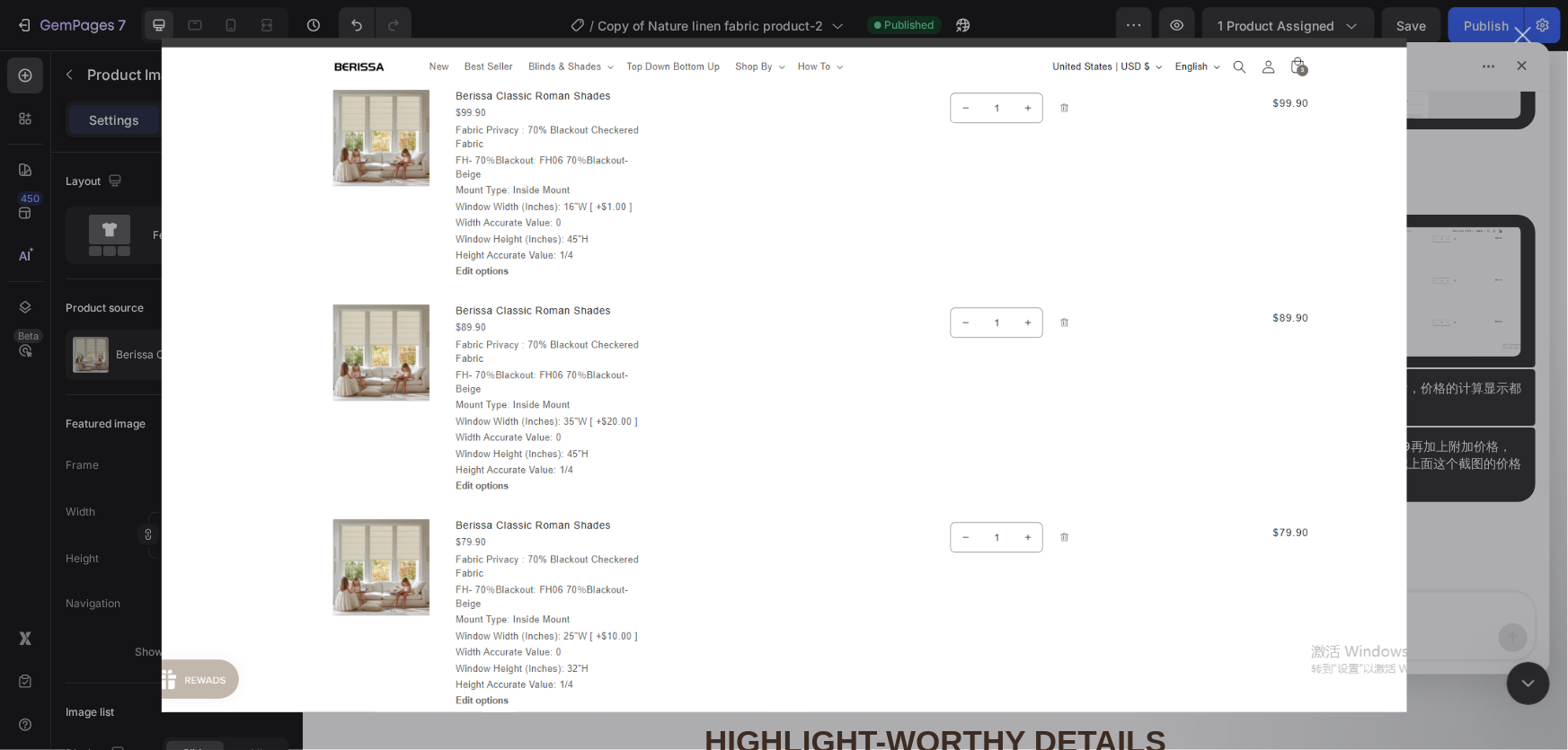
scroll to position [16400, 0]
click at [1518, 28] on div "关闭" at bounding box center [1524, 36] width 17 height 17
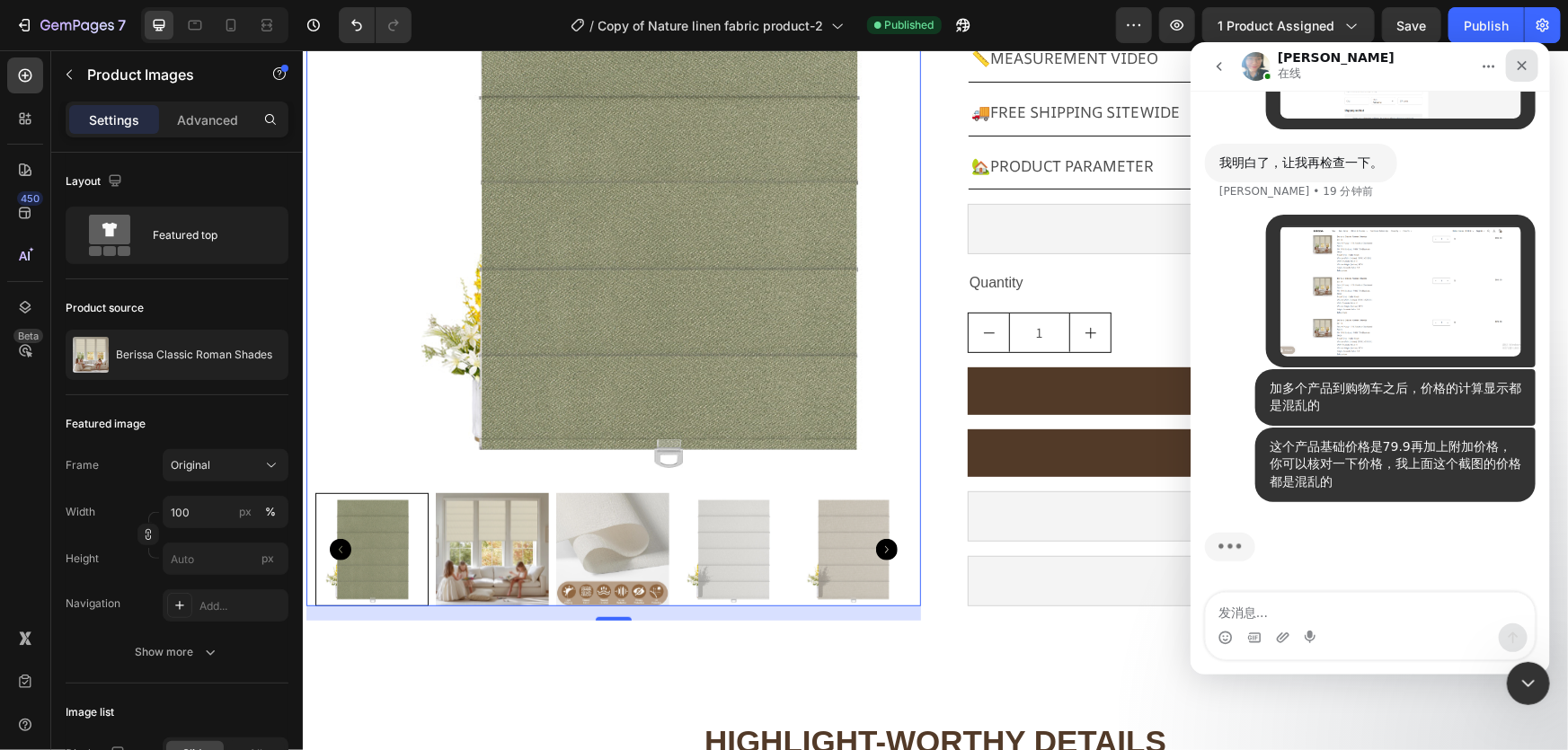
click at [1517, 63] on icon "关闭" at bounding box center [1521, 64] width 14 height 14
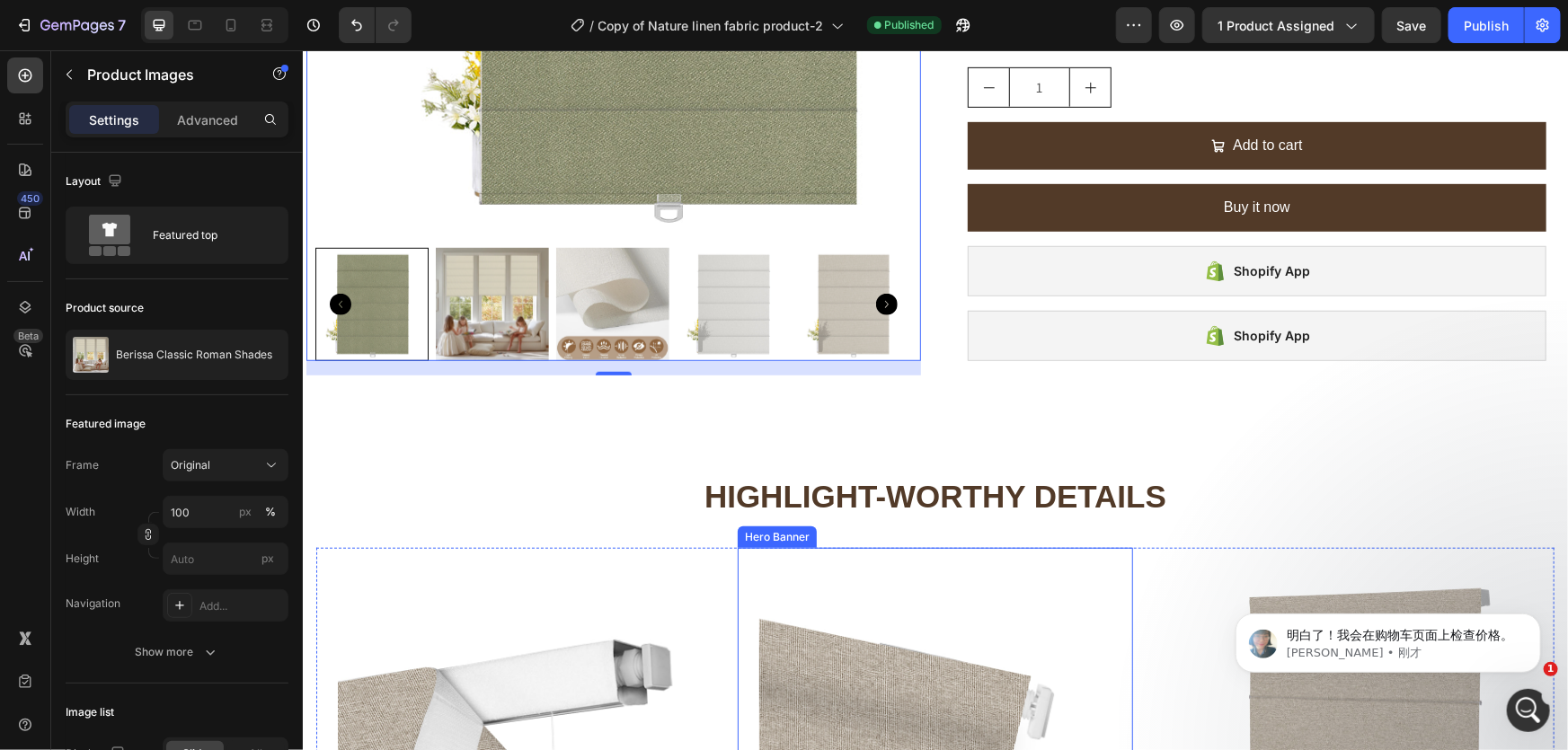
scroll to position [735, 0]
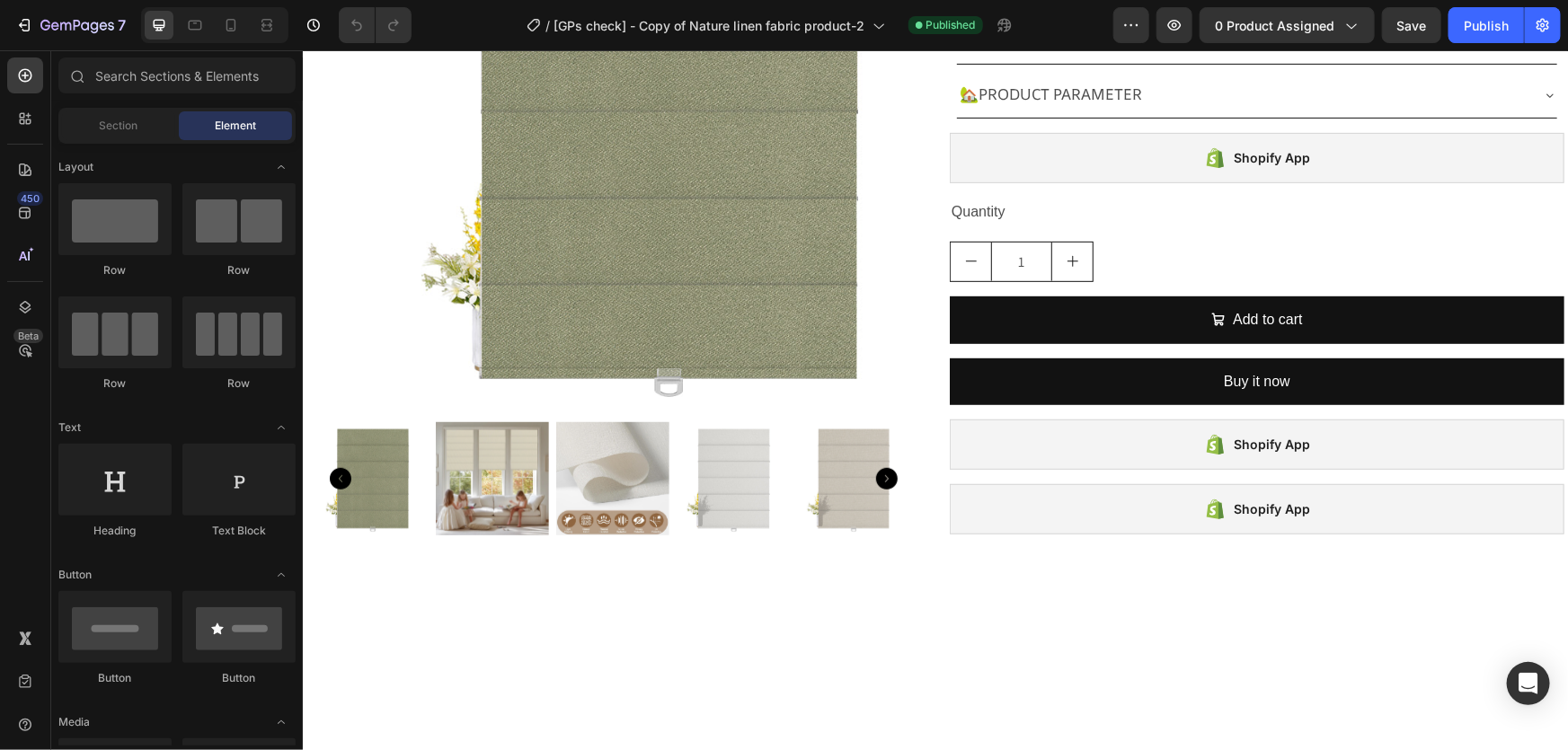
scroll to position [162, 0]
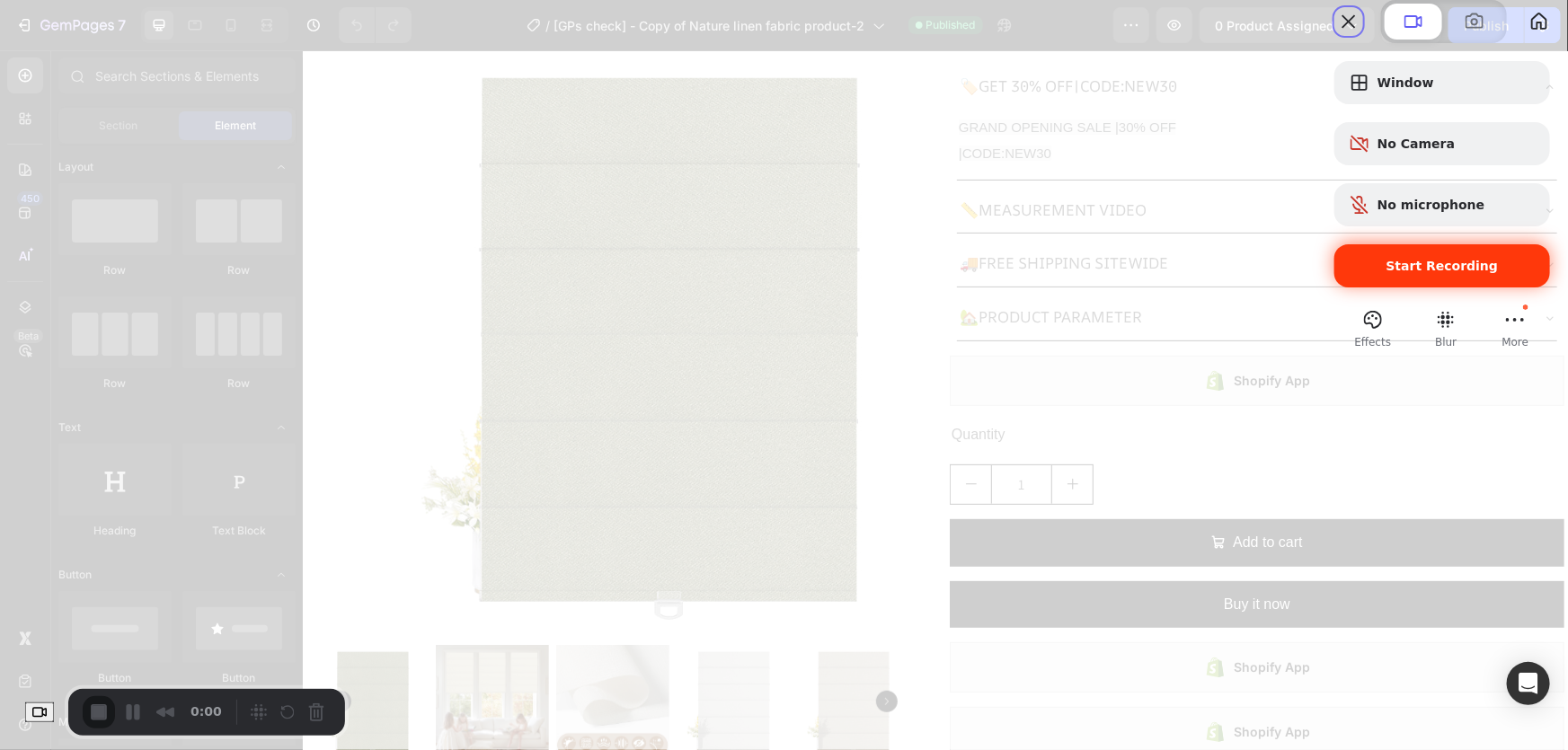
click at [1426, 273] on span "Start Recording" at bounding box center [1442, 265] width 113 height 14
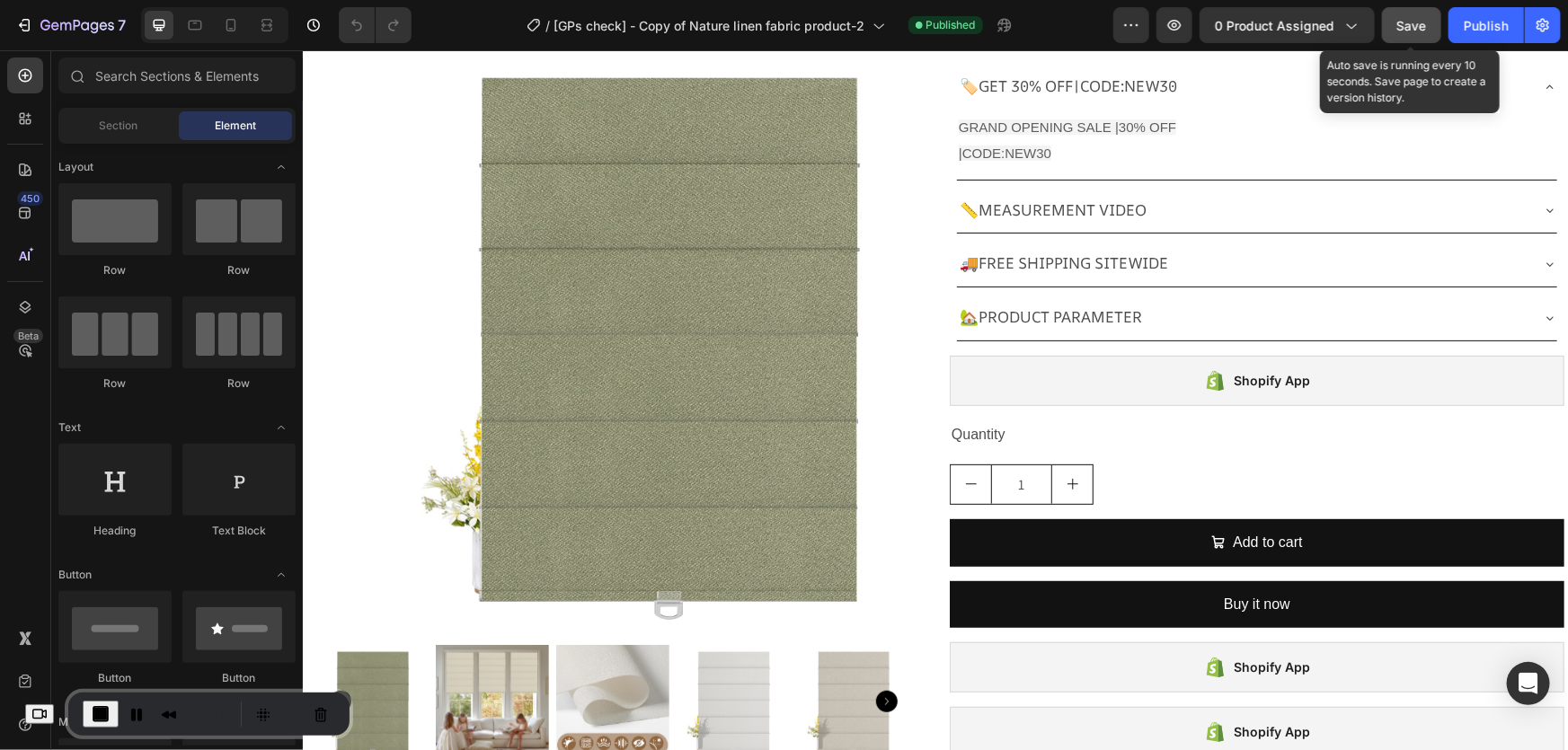
click at [1410, 19] on span "Save" at bounding box center [1411, 26] width 30 height 15
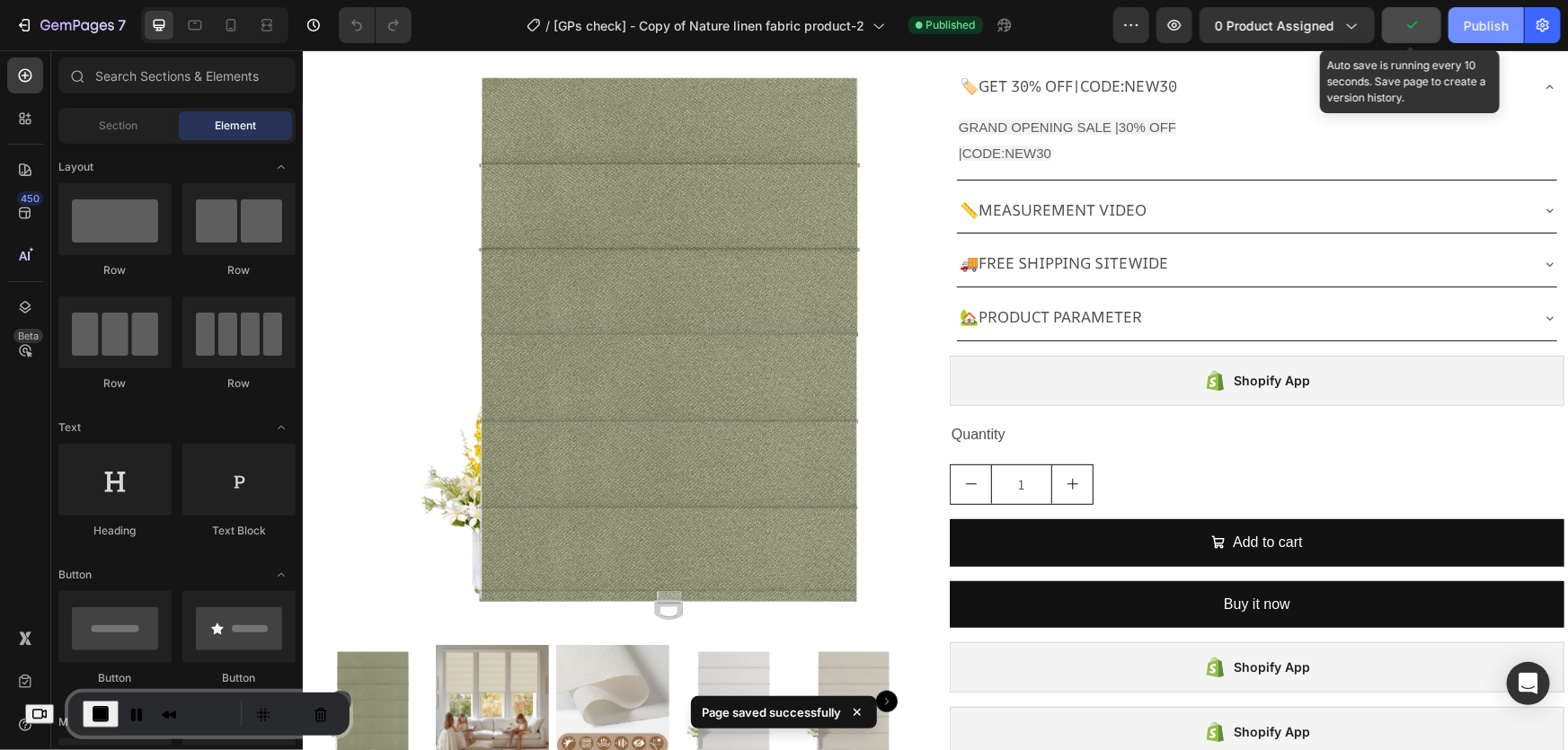
click at [1469, 26] on div "Publish" at bounding box center [1486, 26] width 45 height 19
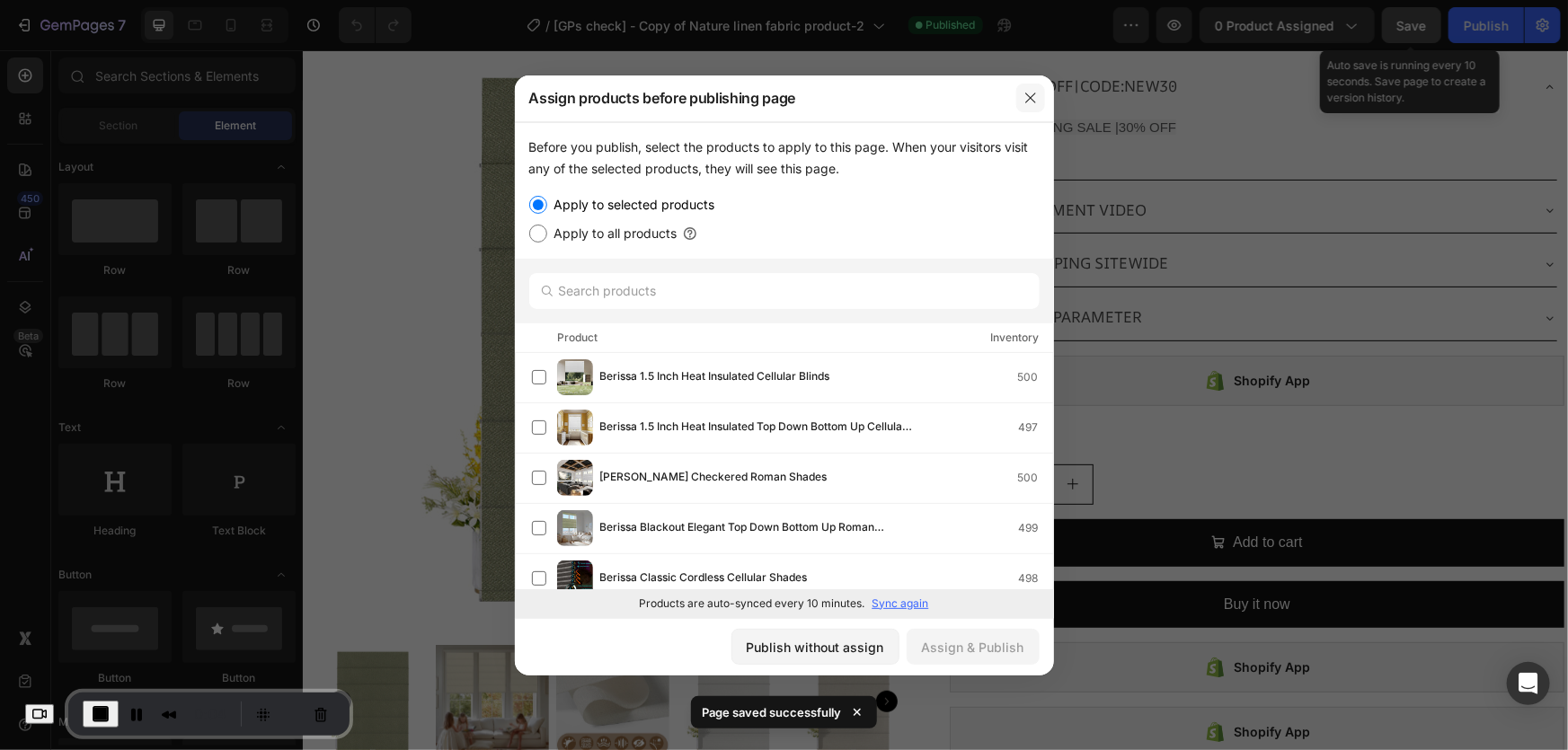
click at [1022, 95] on button "button" at bounding box center [1030, 98] width 29 height 29
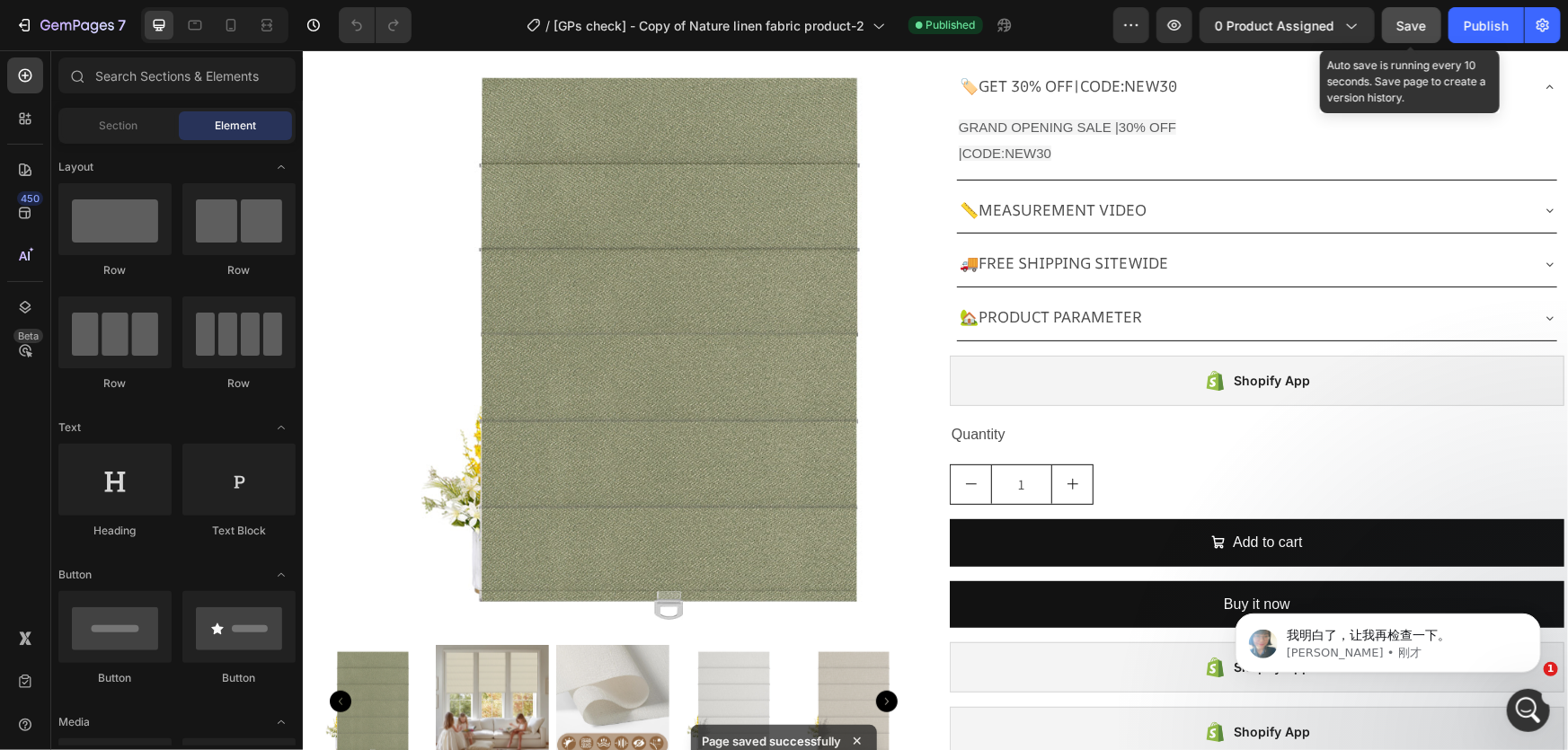
scroll to position [0, 0]
